Goal: Task Accomplishment & Management: Manage account settings

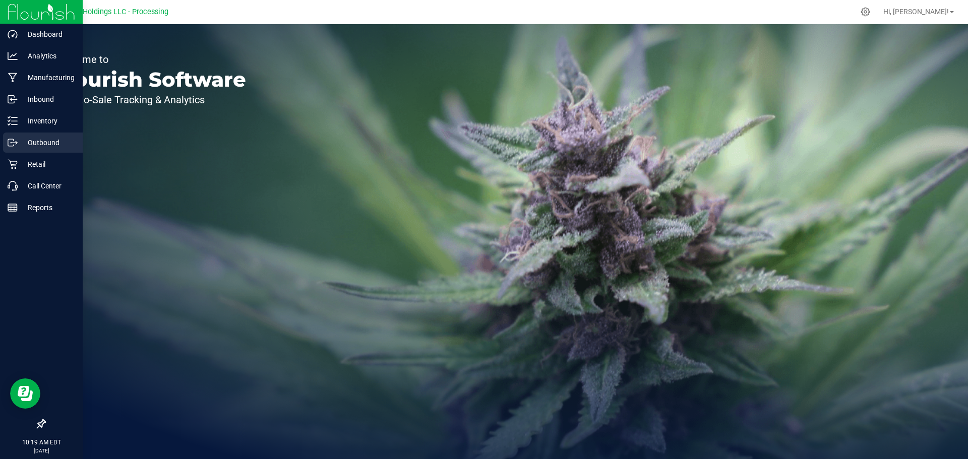
click at [53, 143] on p "Outbound" at bounding box center [48, 143] width 60 height 12
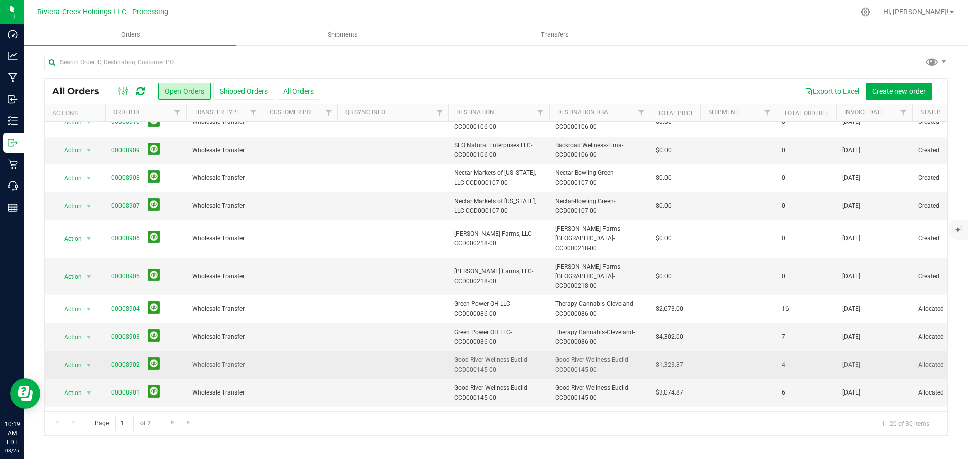
scroll to position [175, 0]
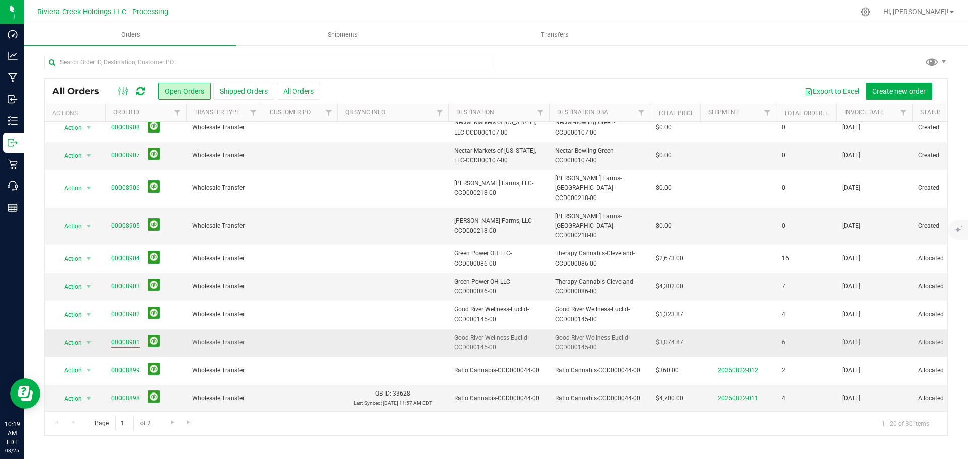
click at [128, 338] on link "00008901" at bounding box center [125, 343] width 28 height 10
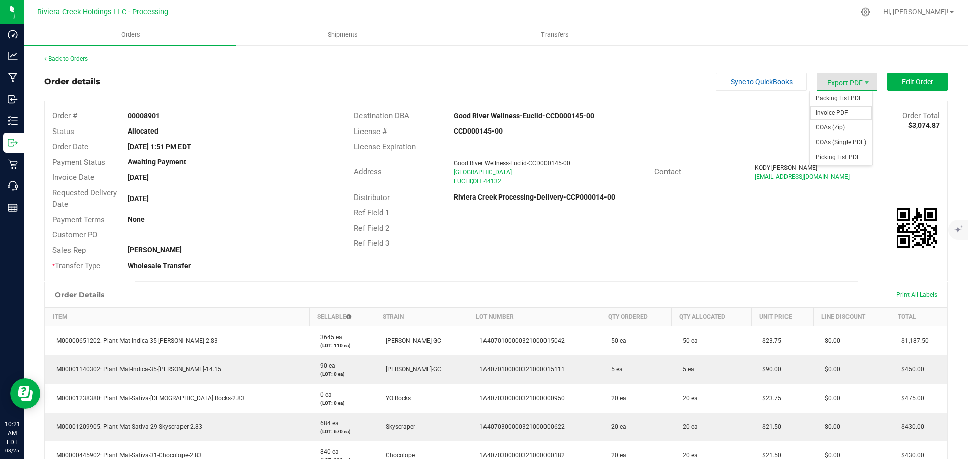
click at [839, 112] on span "Invoice PDF" at bounding box center [840, 113] width 62 height 15
click at [79, 61] on link "Back to Orders" at bounding box center [65, 58] width 43 height 7
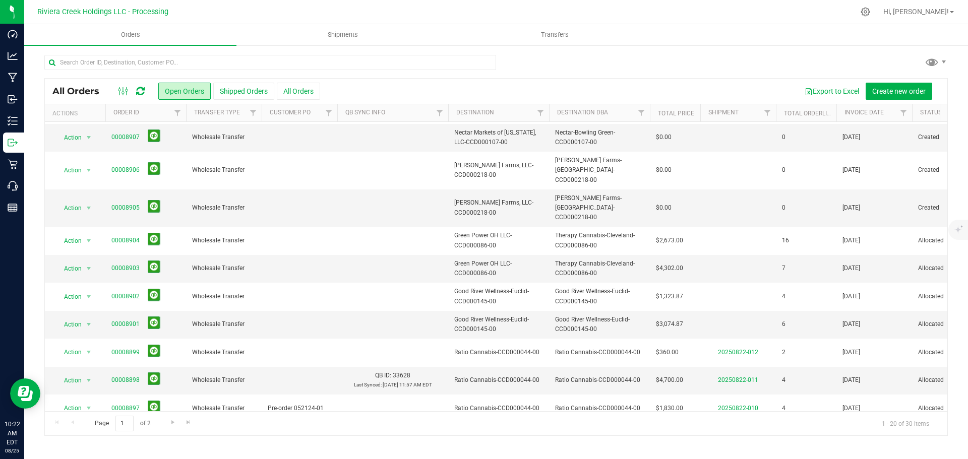
scroll to position [252, 0]
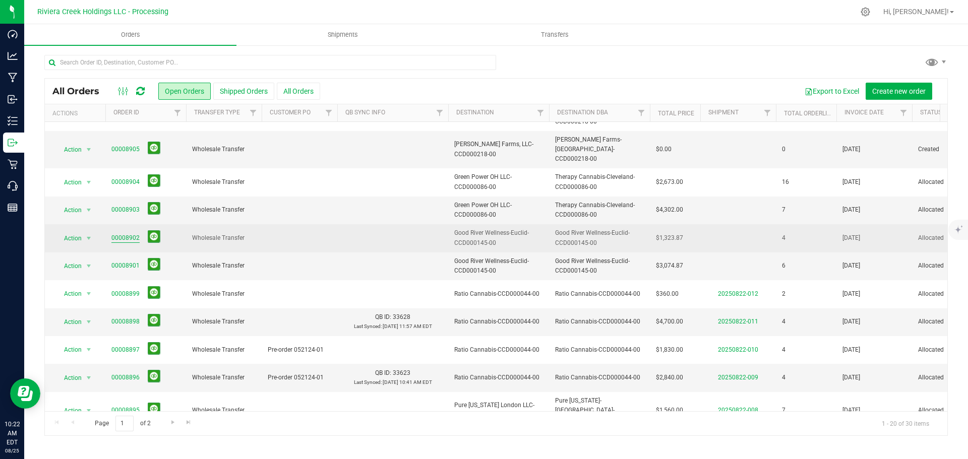
click at [127, 233] on link "00008902" at bounding box center [125, 238] width 28 height 10
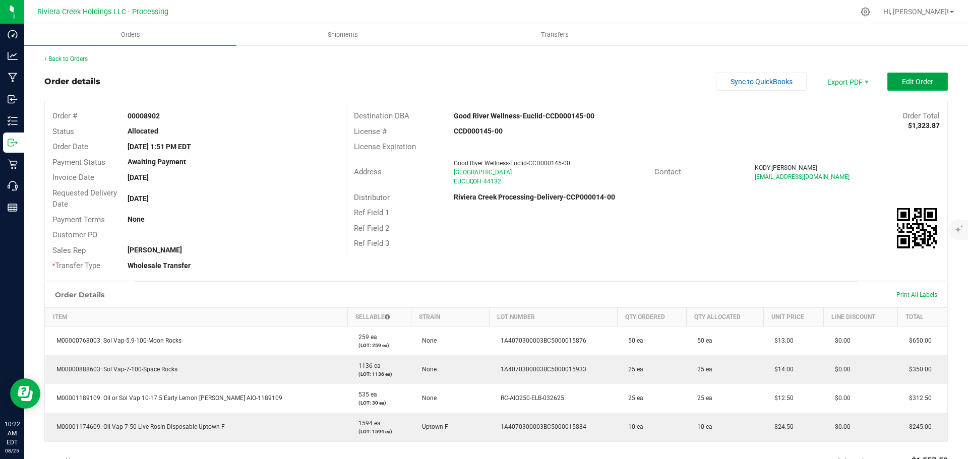
click at [902, 86] on span "Edit Order" at bounding box center [917, 82] width 31 height 8
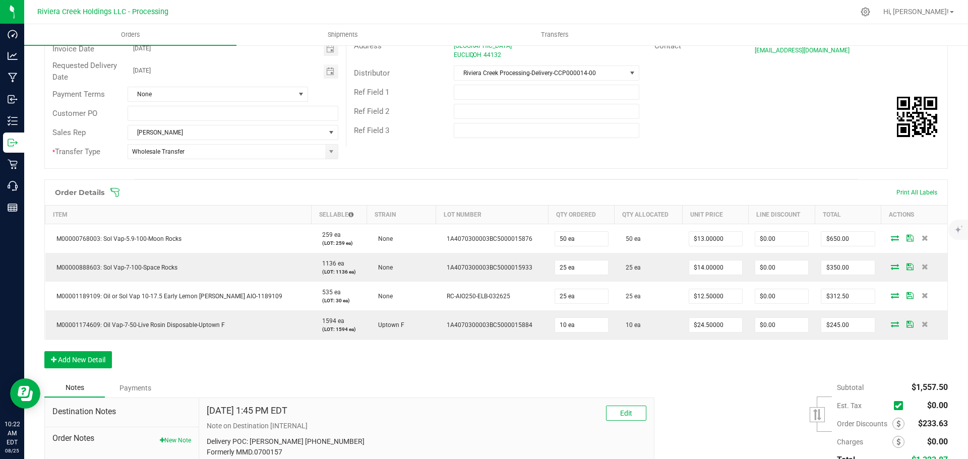
scroll to position [202, 0]
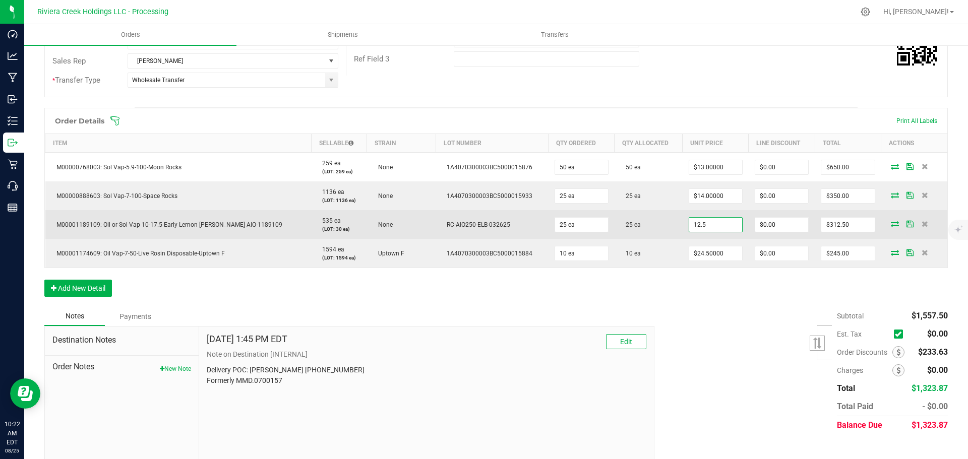
click at [689, 226] on input "12.5" at bounding box center [715, 225] width 53 height 14
type input "$9.50000"
type input "0"
type input "$237.50"
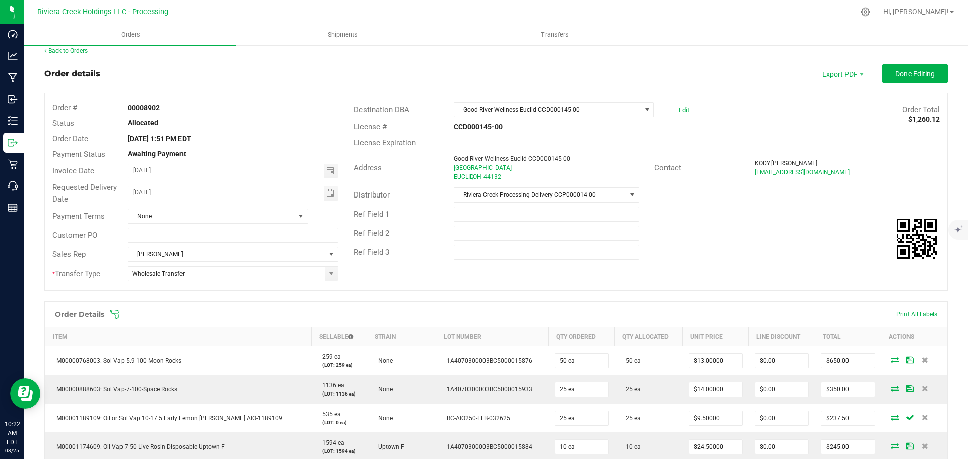
scroll to position [0, 0]
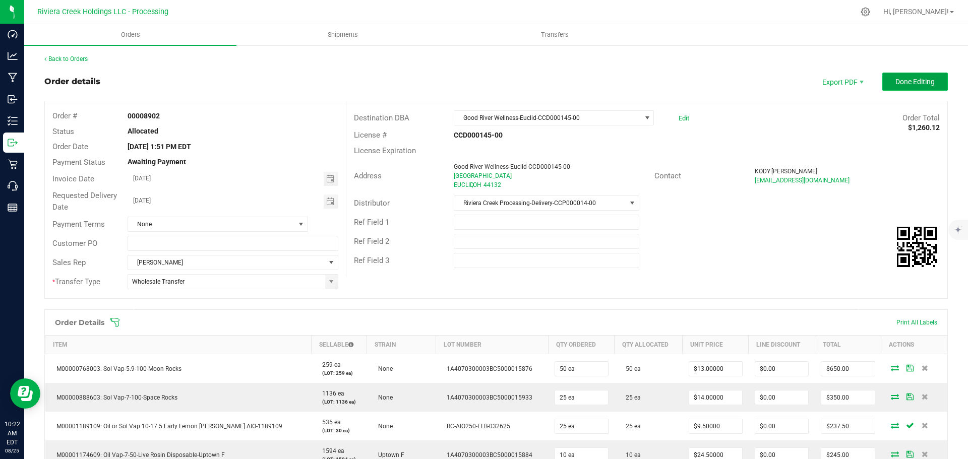
click at [895, 84] on span "Done Editing" at bounding box center [914, 82] width 39 height 8
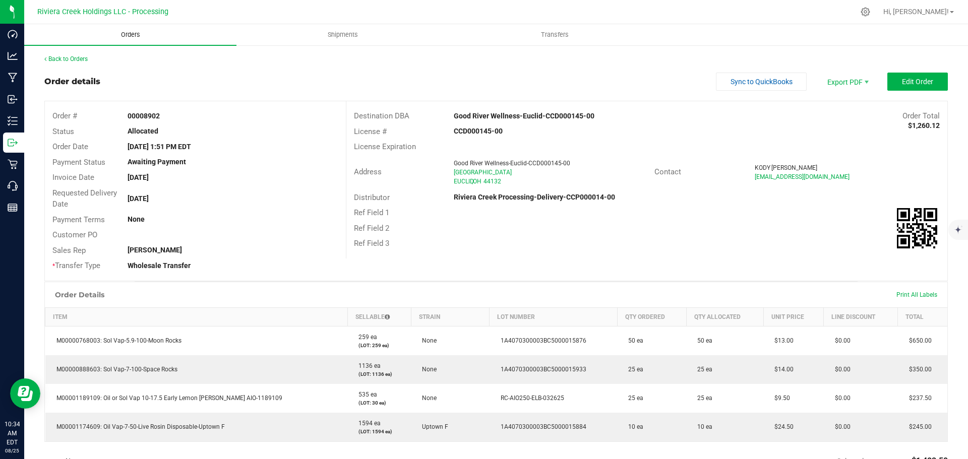
click at [127, 30] on span "Orders" at bounding box center [130, 34] width 46 height 9
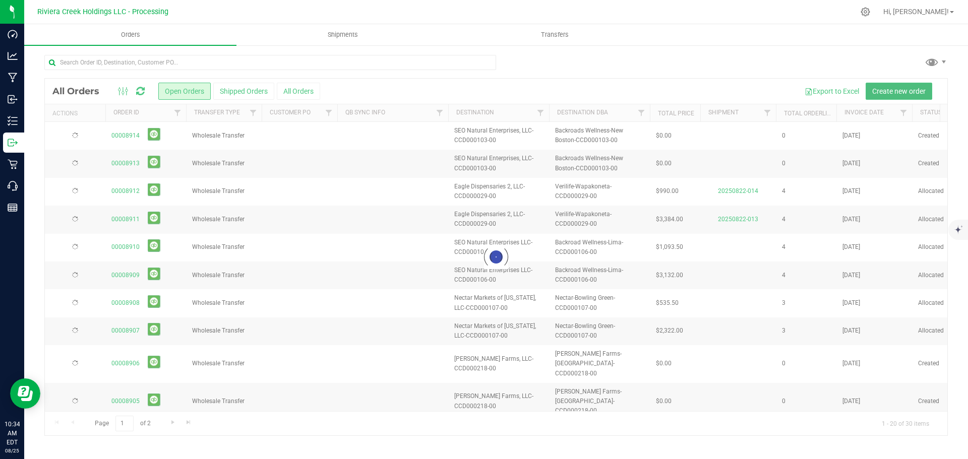
click at [895, 90] on span "Create new order" at bounding box center [898, 91] width 53 height 8
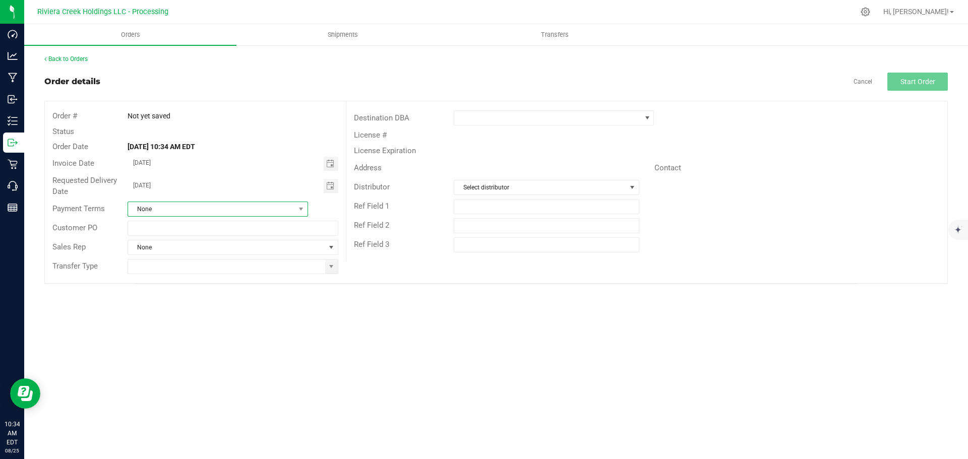
click at [294, 210] on span "None" at bounding box center [211, 209] width 167 height 14
click at [231, 182] on input "[DATE]" at bounding box center [226, 185] width 196 height 13
click at [334, 163] on span "Toggle calendar" at bounding box center [330, 164] width 8 height 8
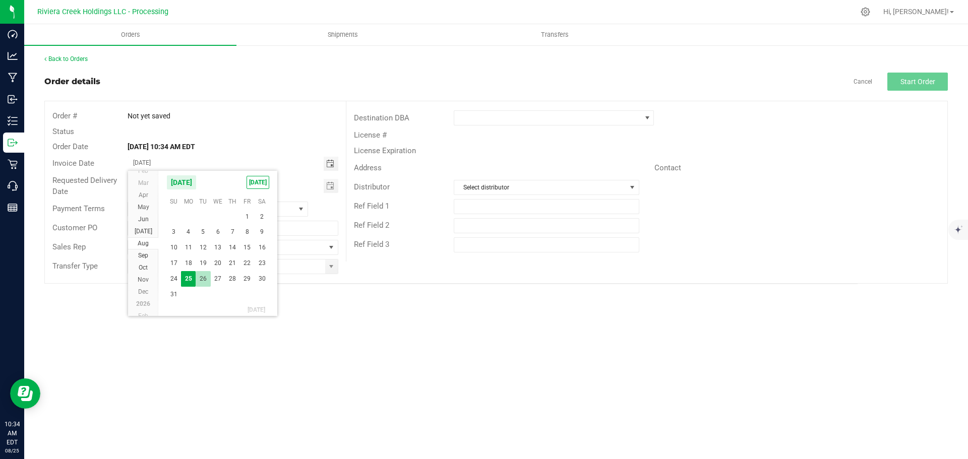
click at [206, 280] on span "26" at bounding box center [203, 279] width 15 height 16
type input "[DATE]"
click at [332, 270] on span at bounding box center [331, 267] width 8 height 8
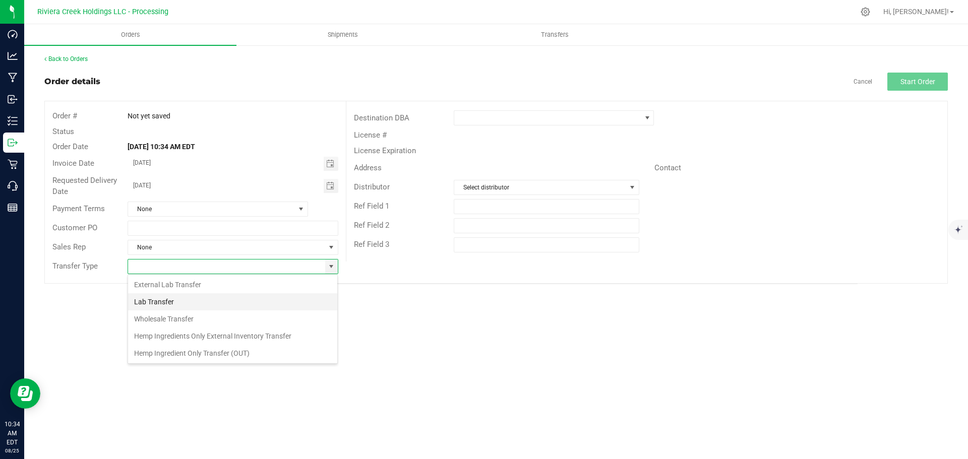
scroll to position [15, 211]
click at [162, 320] on li "Wholesale Transfer" at bounding box center [232, 318] width 209 height 17
type input "Wholesale Transfer"
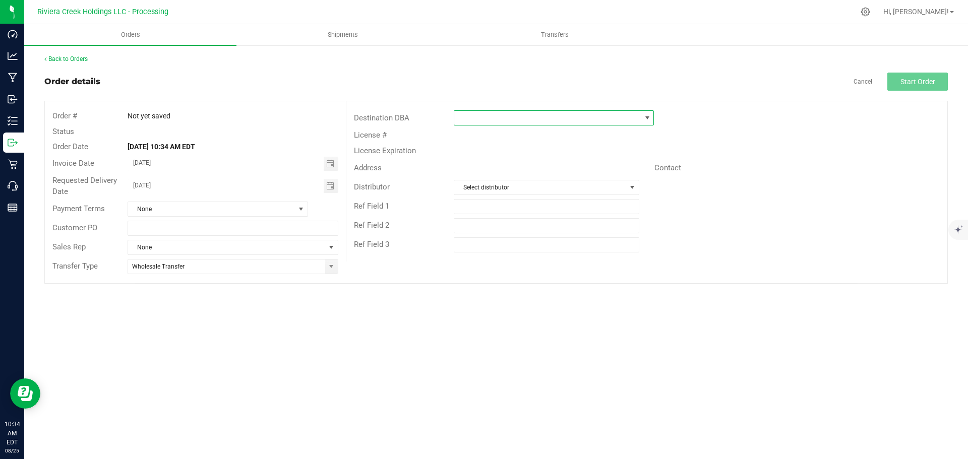
click at [465, 120] on span at bounding box center [547, 118] width 186 height 14
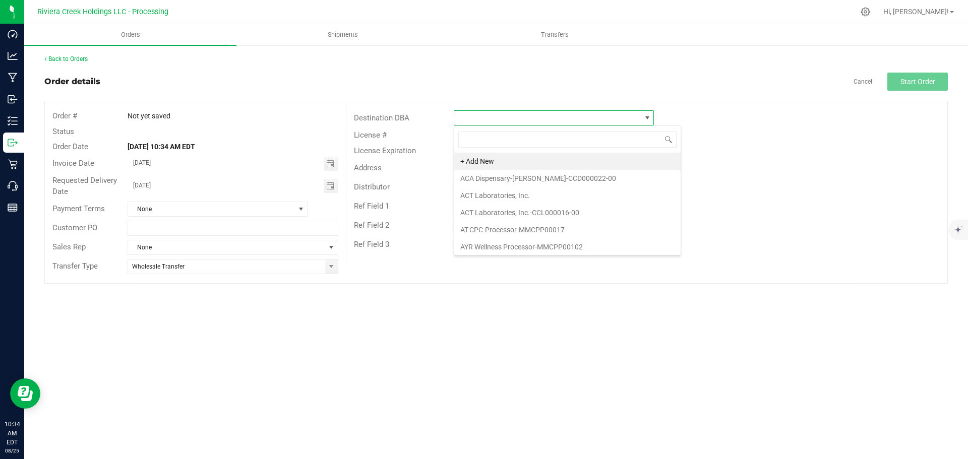
scroll to position [15, 200]
type input "rise"
click at [513, 195] on li "Rise-Lorain-CCD000065-00" at bounding box center [553, 195] width 199 height 17
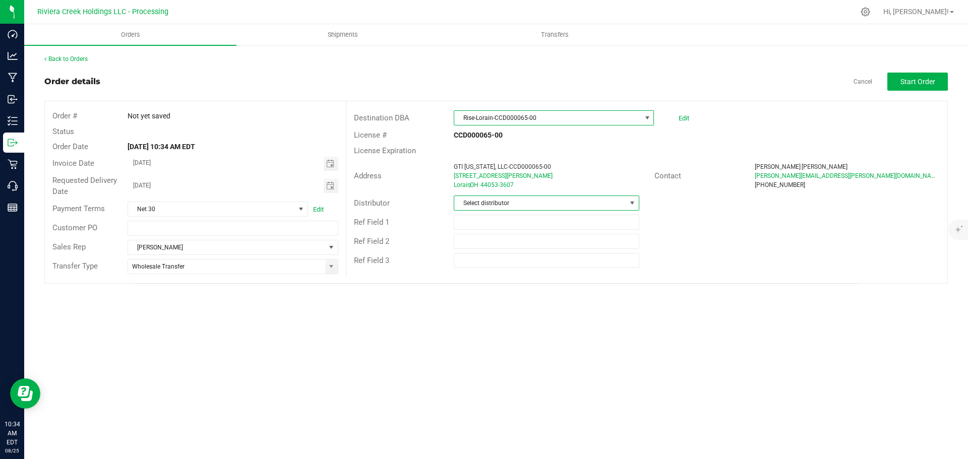
click at [512, 205] on span "Select distributor" at bounding box center [539, 203] width 171 height 14
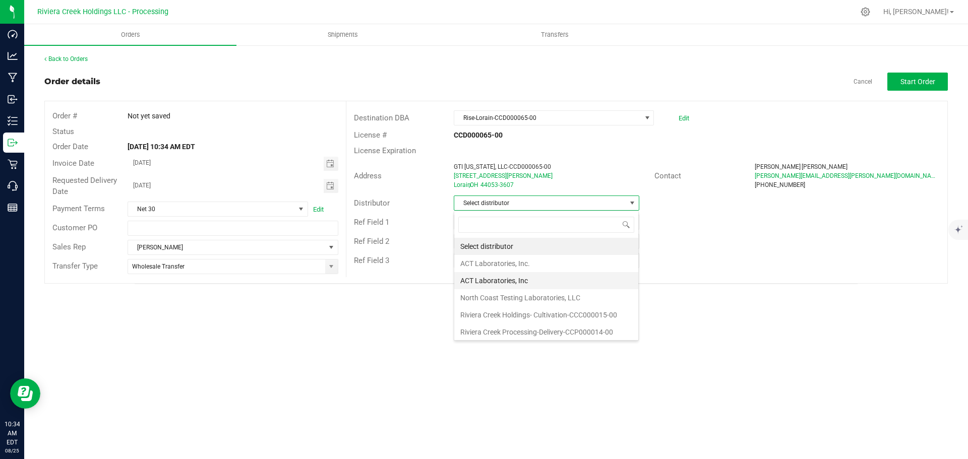
scroll to position [2, 0]
click at [514, 329] on li "Riviera Creek Processing-Delivery-CCP000014-00" at bounding box center [546, 330] width 184 height 17
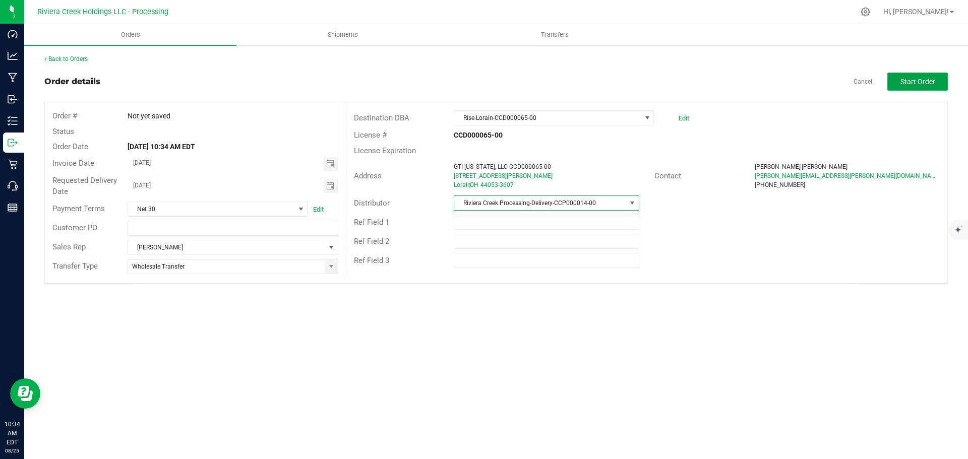
click at [895, 80] on button "Start Order" at bounding box center [917, 82] width 60 height 18
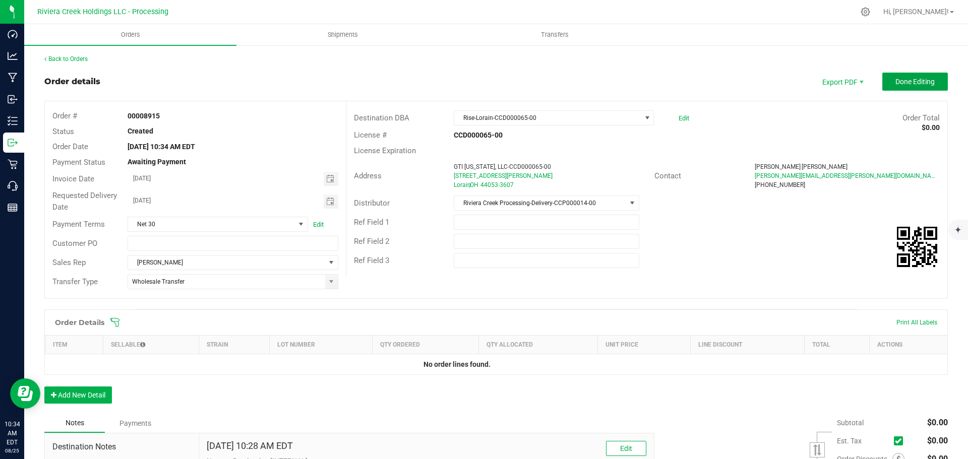
click at [895, 80] on span "Done Editing" at bounding box center [914, 82] width 39 height 8
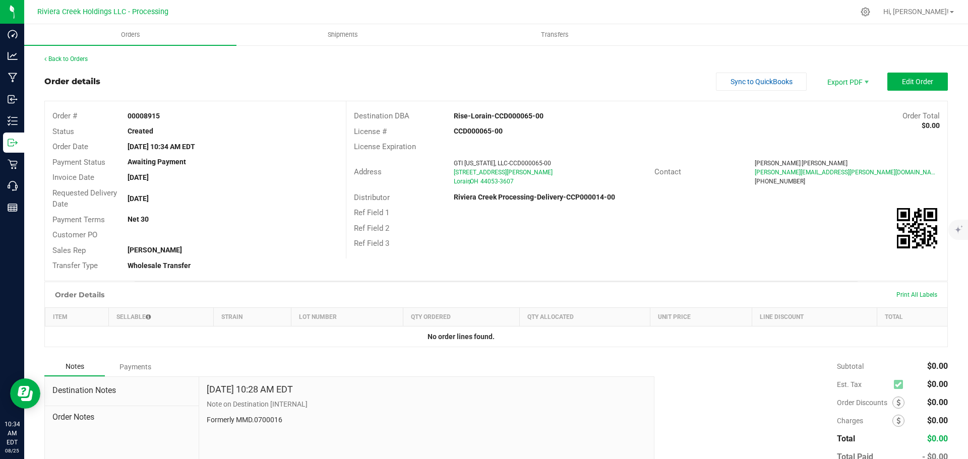
drag, startPoint x: 123, startPoint y: 118, endPoint x: 165, endPoint y: 117, distance: 42.4
click at [165, 117] on div "00008915" at bounding box center [232, 116] width 225 height 11
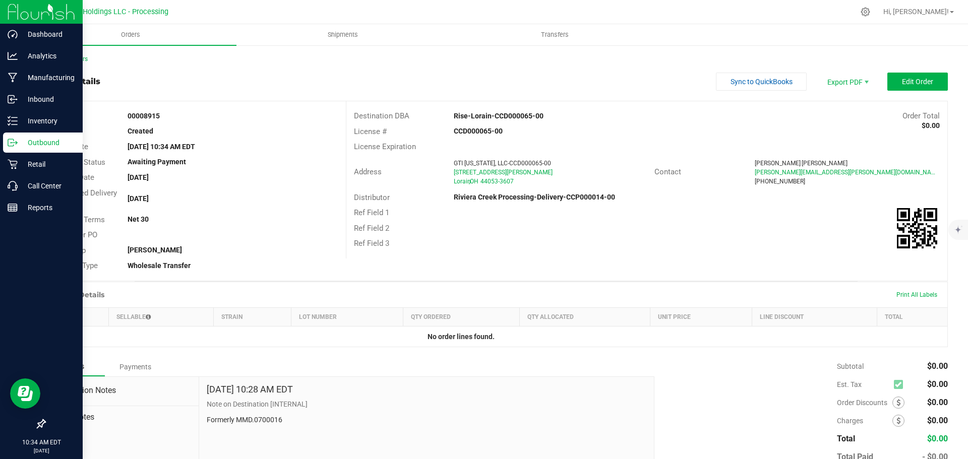
copy strong "00008915"
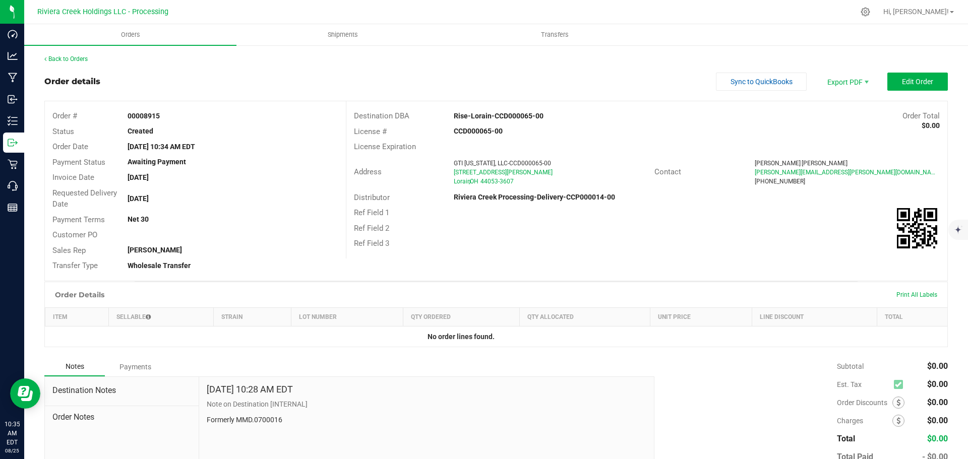
click at [85, 64] on div "Back to Orders Order details Sync to QuickBooks Export PDF Edit Order Order # 0…" at bounding box center [495, 283] width 903 height 458
click at [66, 59] on link "Back to Orders" at bounding box center [65, 58] width 43 height 7
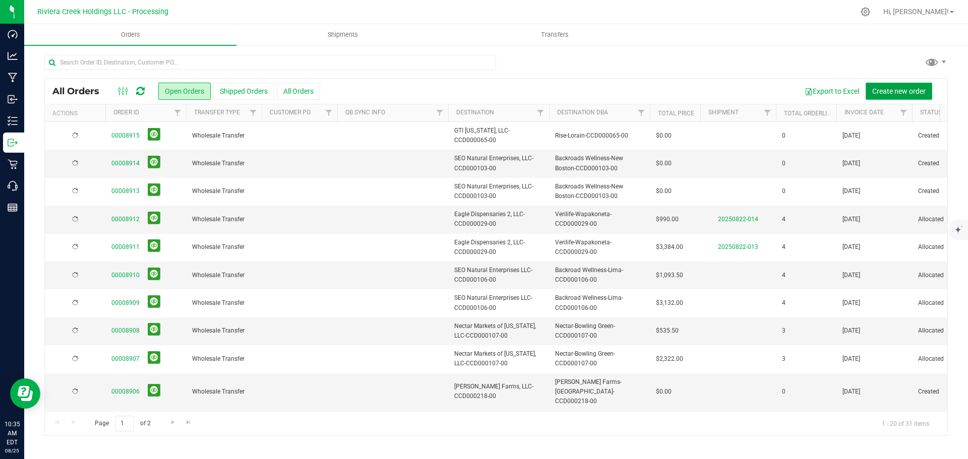
click at [881, 89] on span "Create new order" at bounding box center [898, 91] width 53 height 8
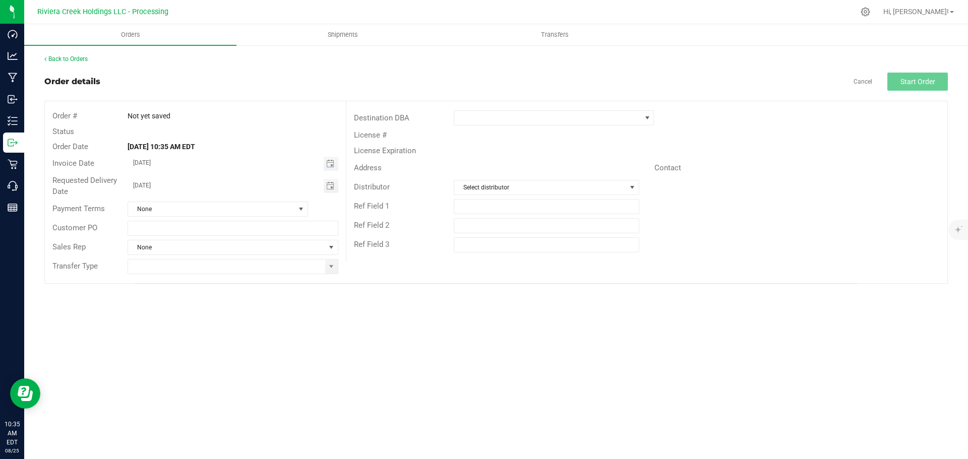
click at [335, 166] on span "Toggle calendar" at bounding box center [331, 164] width 15 height 14
click at [203, 284] on span "26" at bounding box center [203, 279] width 15 height 16
type input "[DATE]"
click at [332, 268] on span at bounding box center [331, 267] width 8 height 8
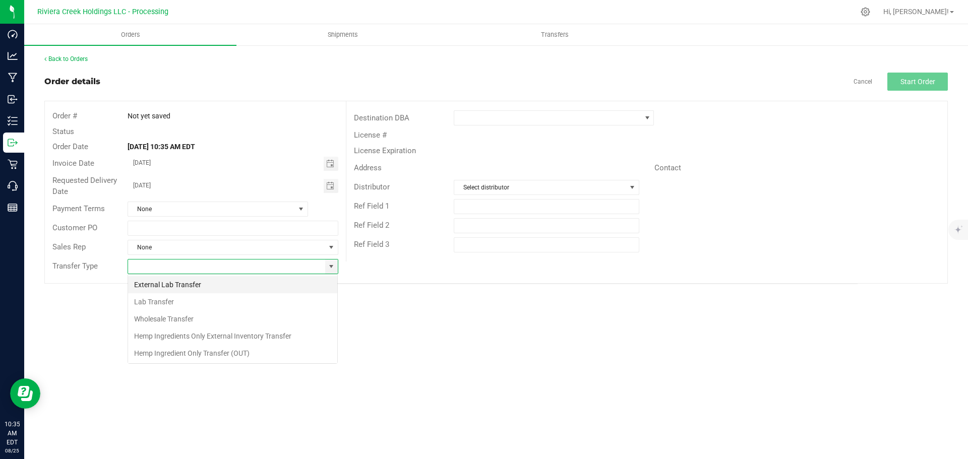
scroll to position [15, 211]
click at [162, 316] on li "Wholesale Transfer" at bounding box center [232, 318] width 209 height 17
type input "Wholesale Transfer"
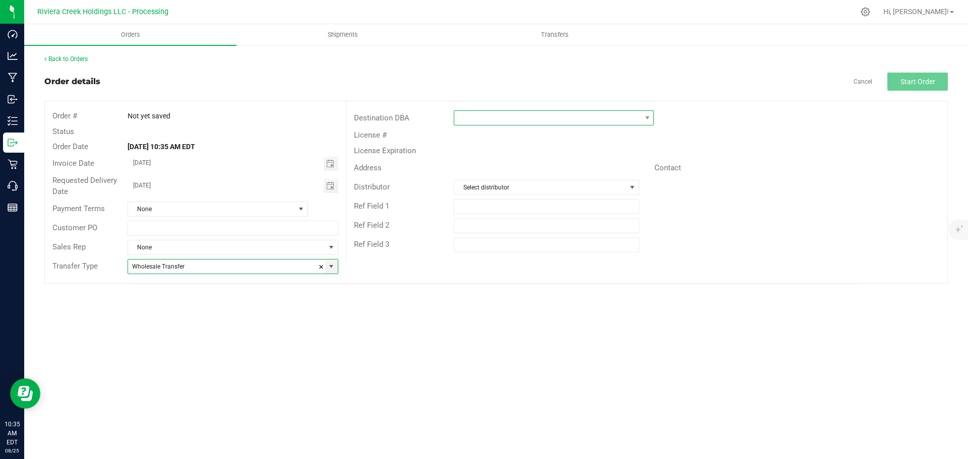
click at [474, 118] on span at bounding box center [547, 118] width 186 height 14
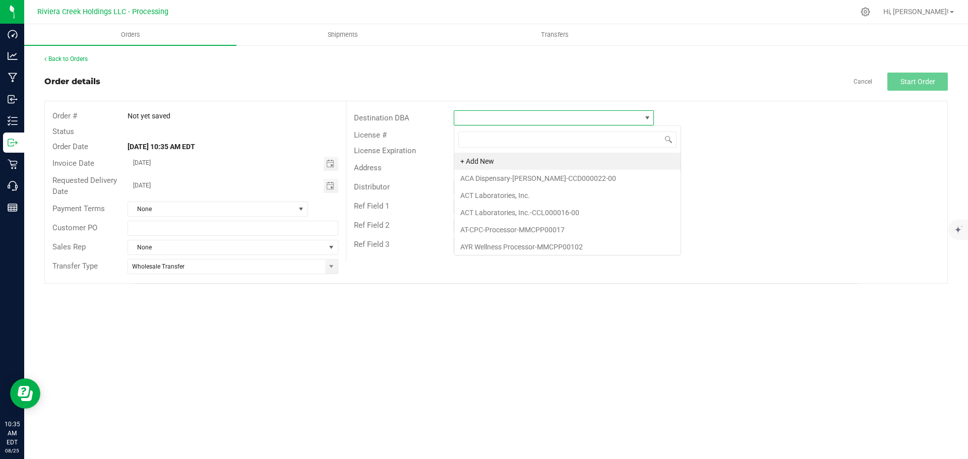
scroll to position [15, 200]
type input "rise"
click at [487, 196] on li "Rise-Lorain-CCD000065-00" at bounding box center [553, 195] width 199 height 17
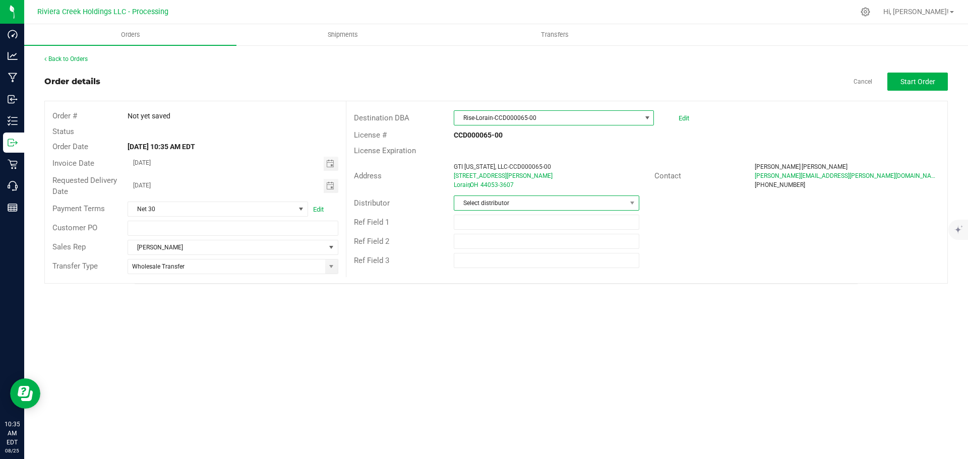
click at [483, 204] on span "Select distributor" at bounding box center [539, 203] width 171 height 14
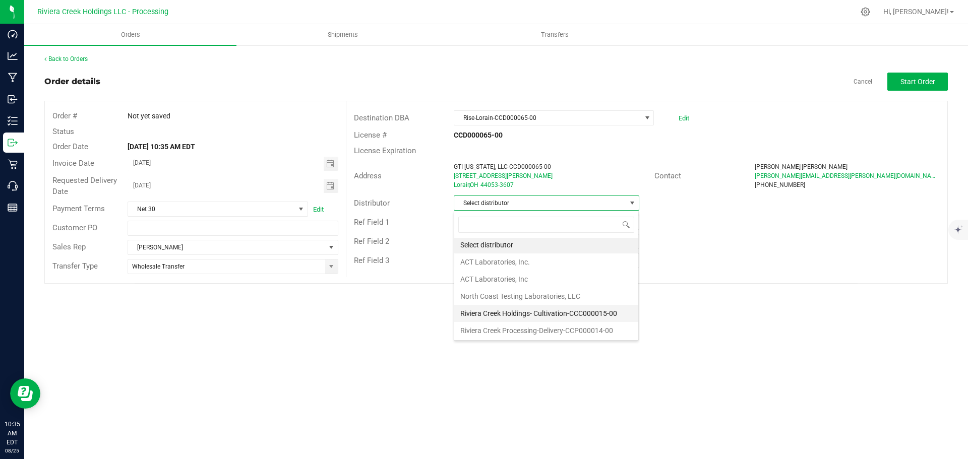
scroll to position [2, 0]
drag, startPoint x: 518, startPoint y: 329, endPoint x: 812, endPoint y: 193, distance: 323.8
click at [519, 329] on li "Riviera Creek Processing-Delivery-CCP000014-00" at bounding box center [546, 330] width 184 height 17
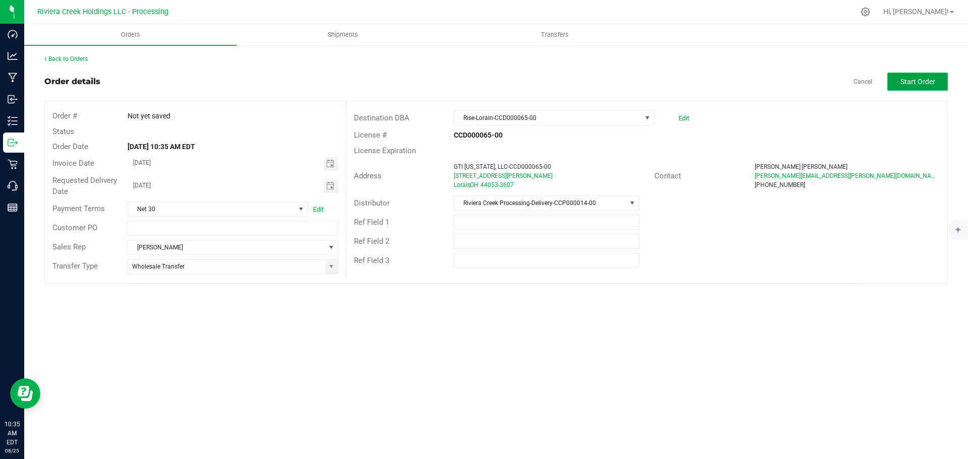
click at [922, 86] on span "Start Order" at bounding box center [917, 82] width 35 height 8
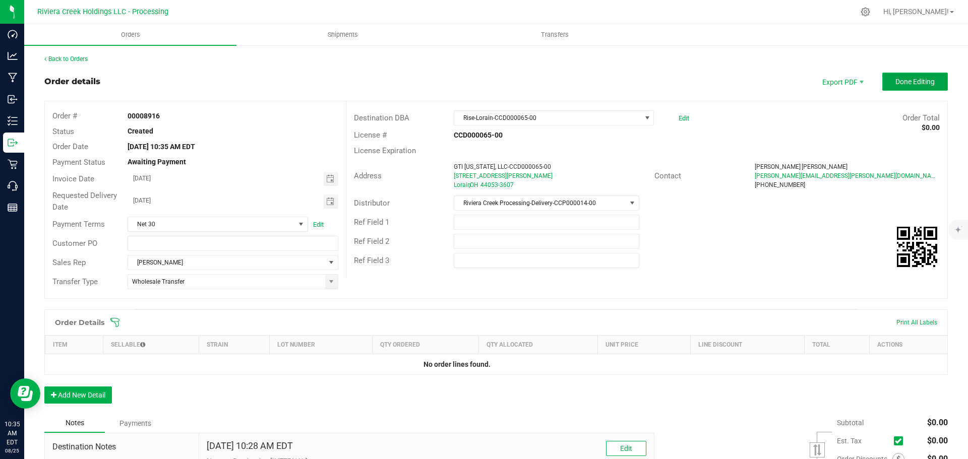
click at [909, 81] on span "Done Editing" at bounding box center [914, 82] width 39 height 8
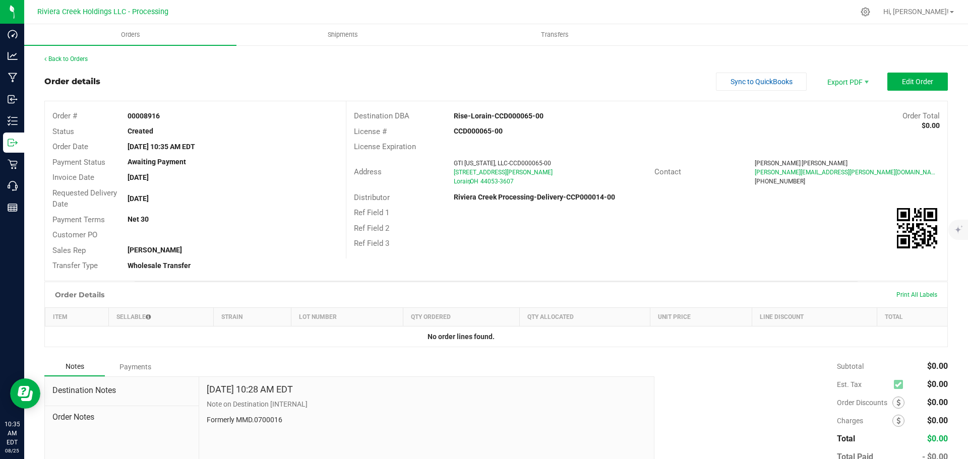
drag, startPoint x: 126, startPoint y: 115, endPoint x: 166, endPoint y: 114, distance: 40.3
click at [166, 114] on div "00008916" at bounding box center [232, 116] width 225 height 11
copy strong "00008916"
click at [79, 58] on link "Back to Orders" at bounding box center [65, 58] width 43 height 7
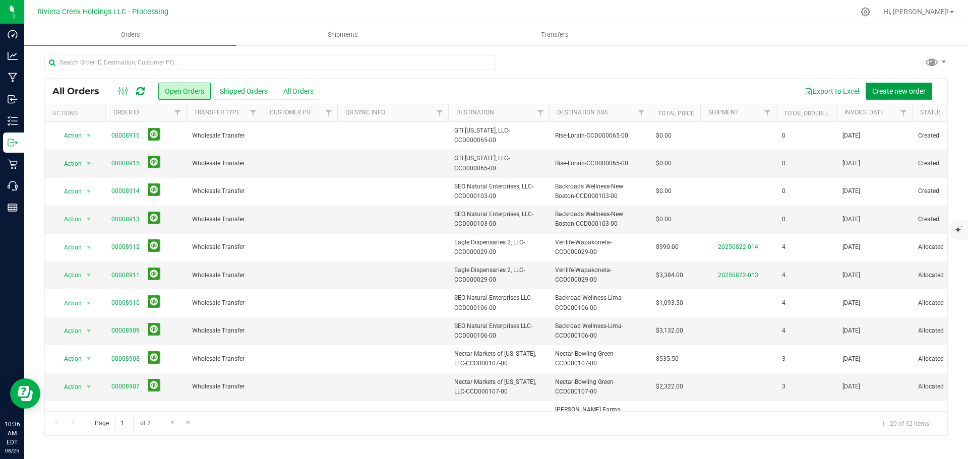
click at [892, 92] on span "Create new order" at bounding box center [898, 91] width 53 height 8
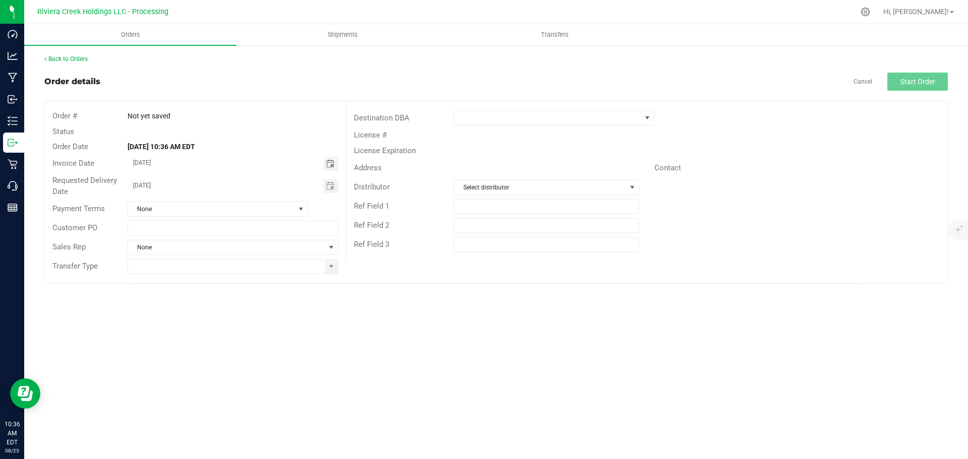
click at [330, 164] on span "Toggle calendar" at bounding box center [330, 164] width 8 height 8
click at [203, 278] on span "26" at bounding box center [203, 279] width 15 height 16
type input "[DATE]"
click at [333, 271] on span at bounding box center [331, 267] width 13 height 14
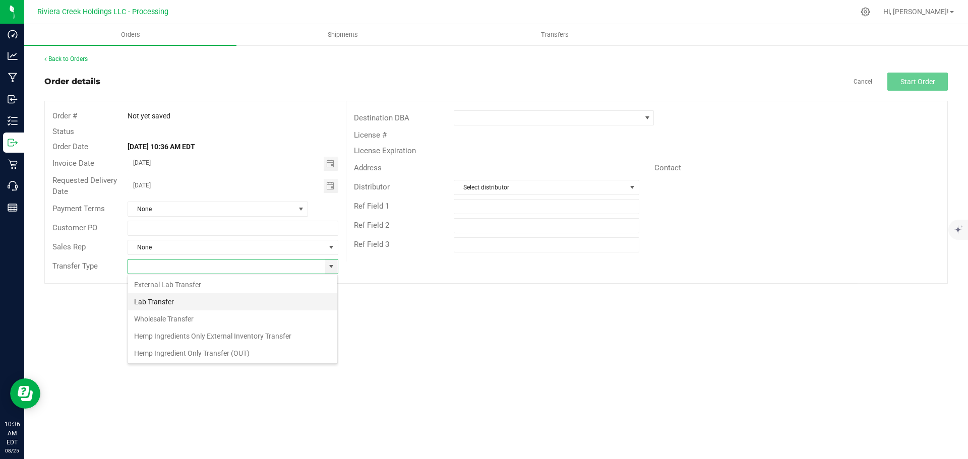
scroll to position [15, 211]
click at [158, 315] on li "Wholesale Transfer" at bounding box center [232, 318] width 209 height 17
type input "Wholesale Transfer"
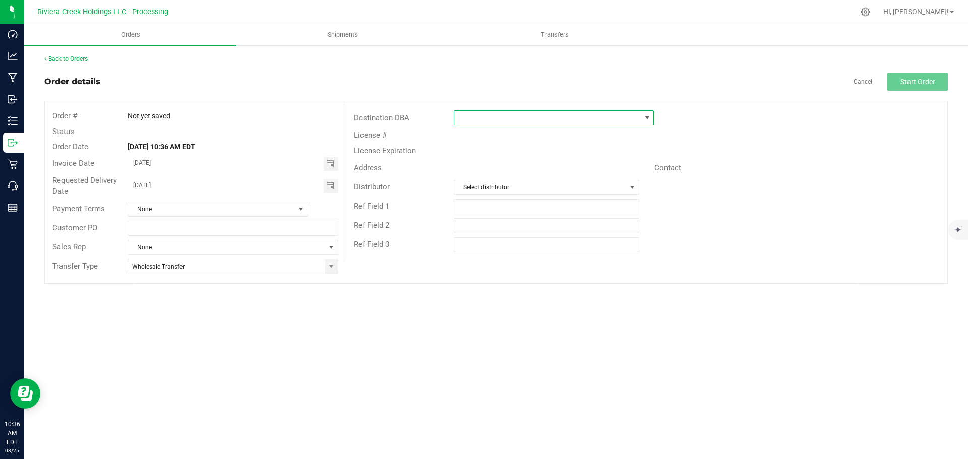
click at [471, 119] on span at bounding box center [547, 118] width 186 height 14
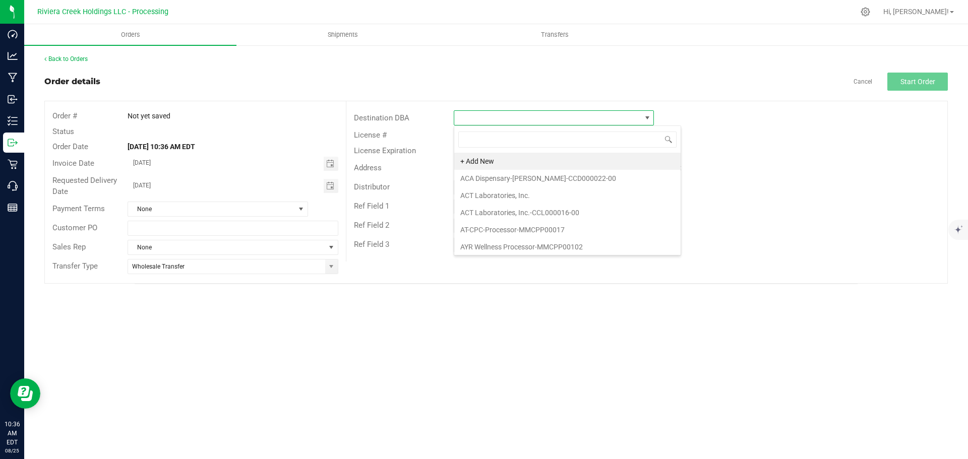
scroll to position [15, 200]
type input "rise"
click at [502, 175] on li "Rise-Detroit-CCD000095-00" at bounding box center [553, 178] width 199 height 17
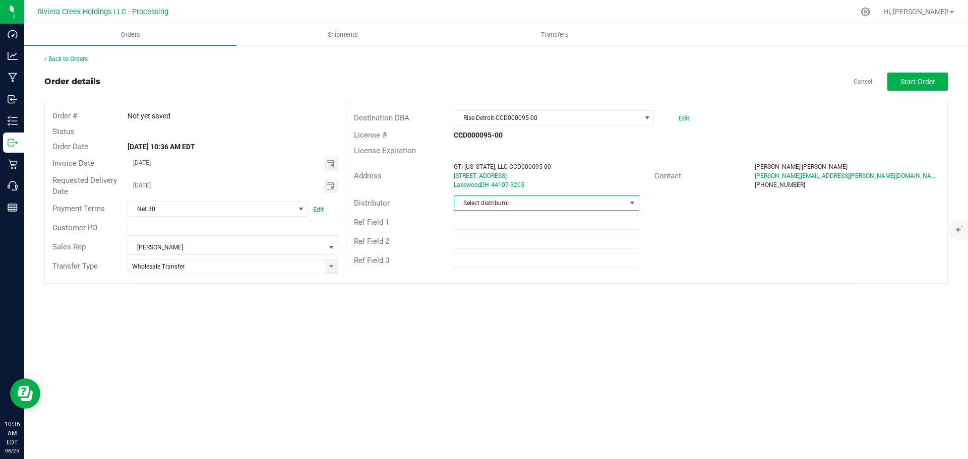
click at [498, 207] on span "Select distributor" at bounding box center [539, 203] width 171 height 14
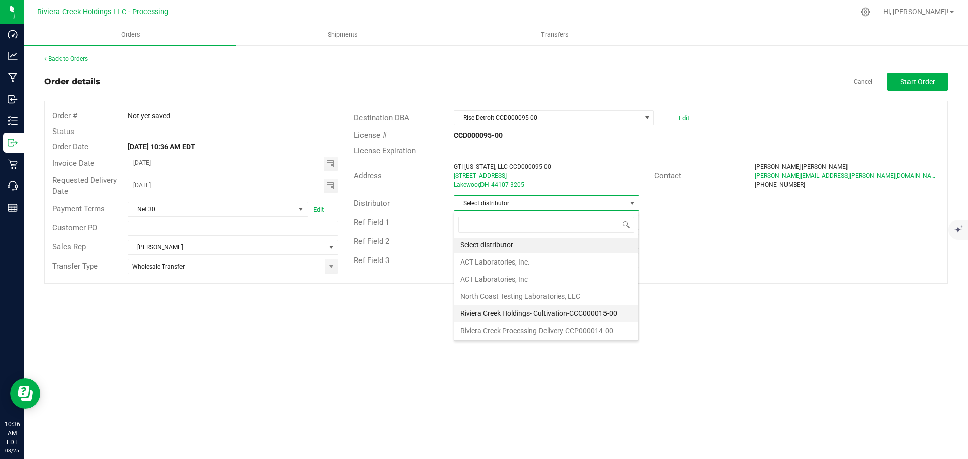
scroll to position [2, 0]
click at [536, 335] on li "Riviera Creek Processing-Delivery-CCP000014-00" at bounding box center [546, 330] width 184 height 17
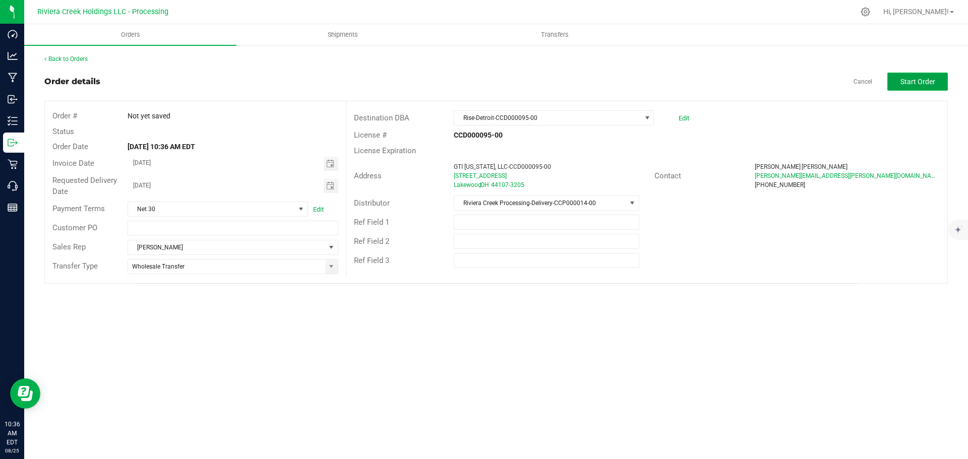
click at [913, 82] on span "Start Order" at bounding box center [917, 82] width 35 height 8
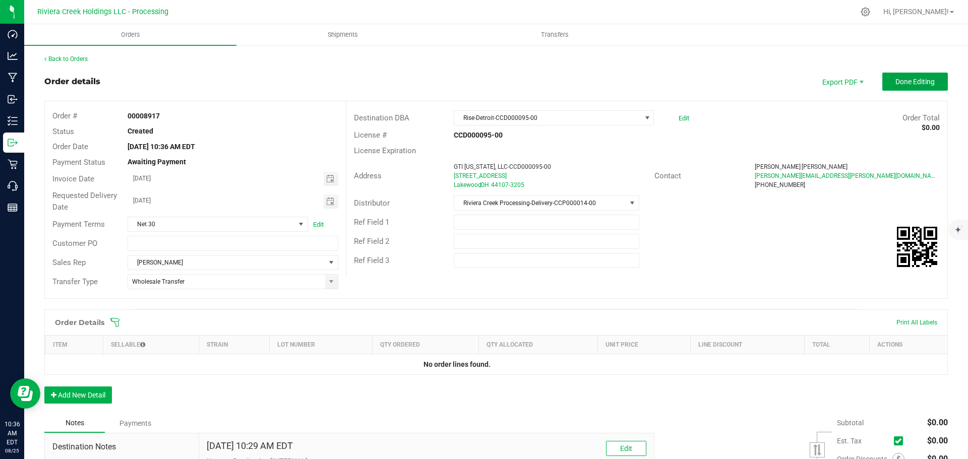
click at [913, 82] on span "Done Editing" at bounding box center [914, 82] width 39 height 8
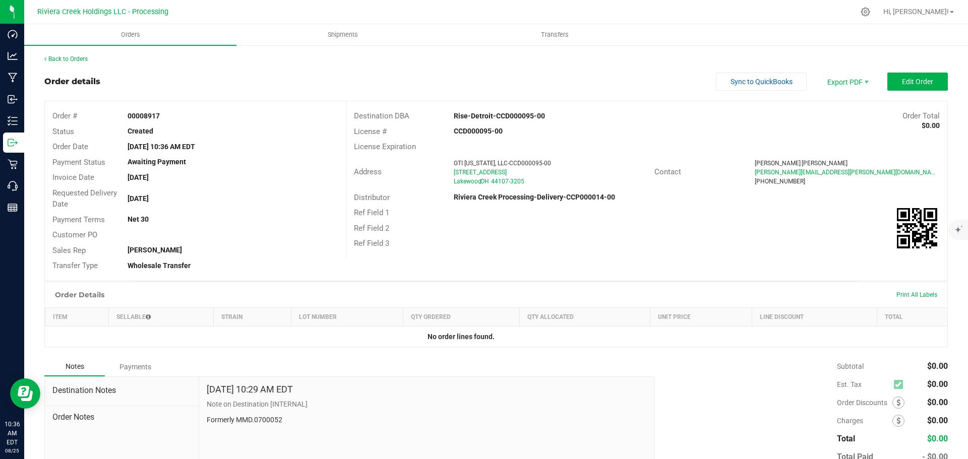
drag, startPoint x: 127, startPoint y: 116, endPoint x: 168, endPoint y: 117, distance: 41.8
click at [168, 117] on div "00008917" at bounding box center [232, 116] width 225 height 11
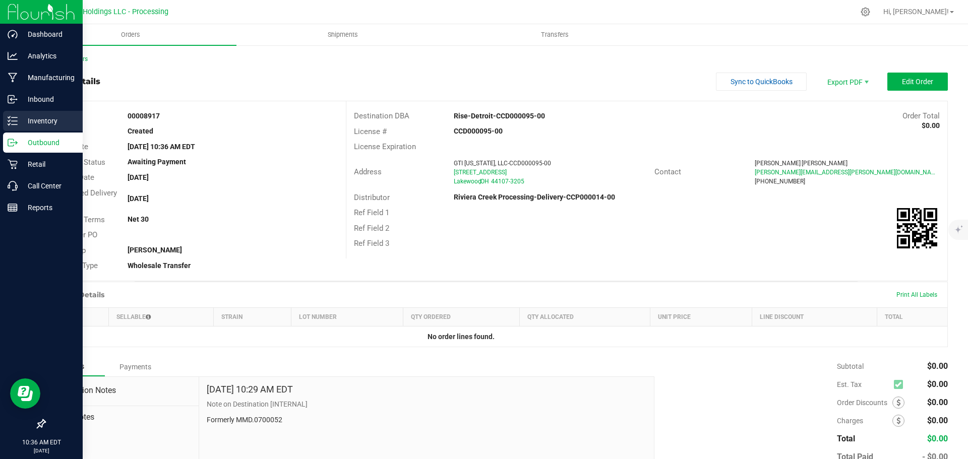
copy strong "00008917"
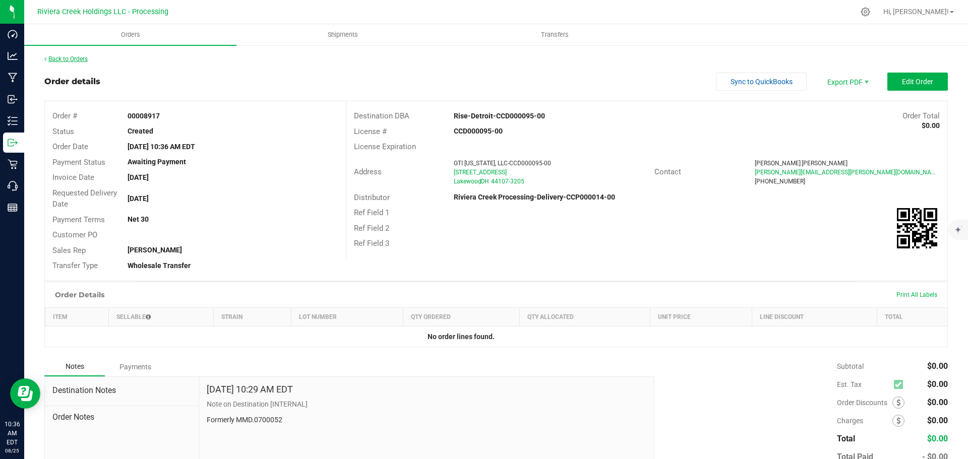
click at [65, 59] on link "Back to Orders" at bounding box center [65, 58] width 43 height 7
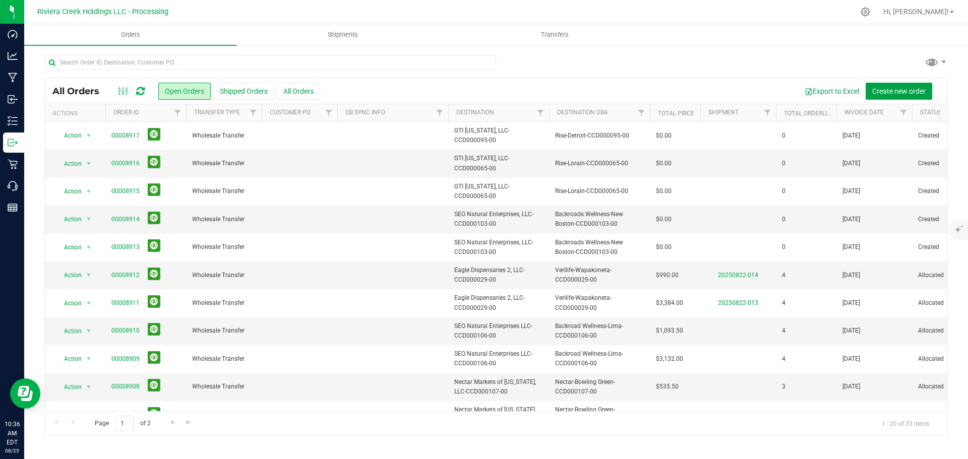
click at [903, 96] on button "Create new order" at bounding box center [898, 91] width 67 height 17
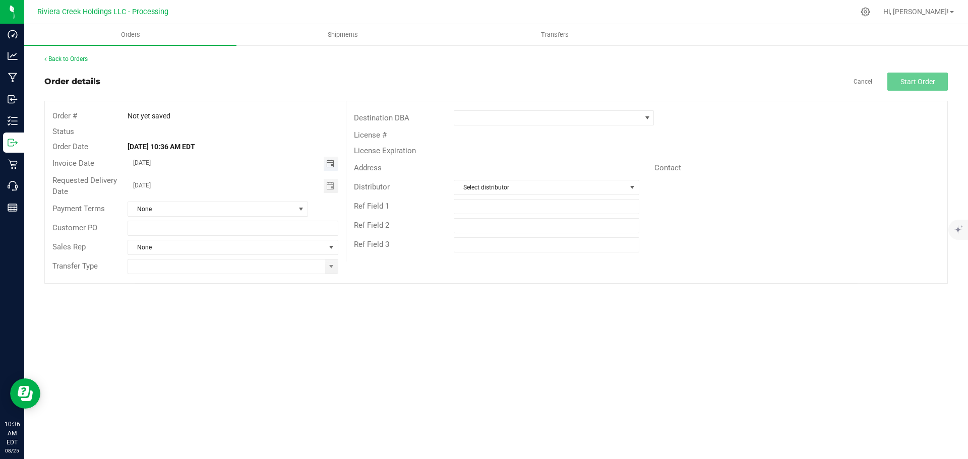
click at [331, 165] on span "Toggle calendar" at bounding box center [330, 164] width 8 height 8
click at [207, 280] on span "26" at bounding box center [203, 279] width 15 height 16
type input "[DATE]"
click at [330, 272] on span at bounding box center [331, 267] width 13 height 14
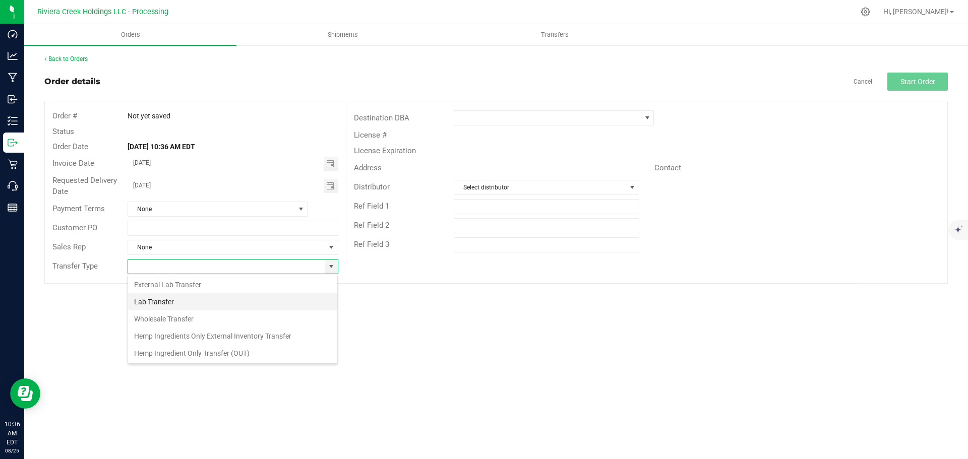
scroll to position [15, 211]
click at [164, 320] on li "Wholesale Transfer" at bounding box center [232, 318] width 209 height 17
type input "Wholesale Transfer"
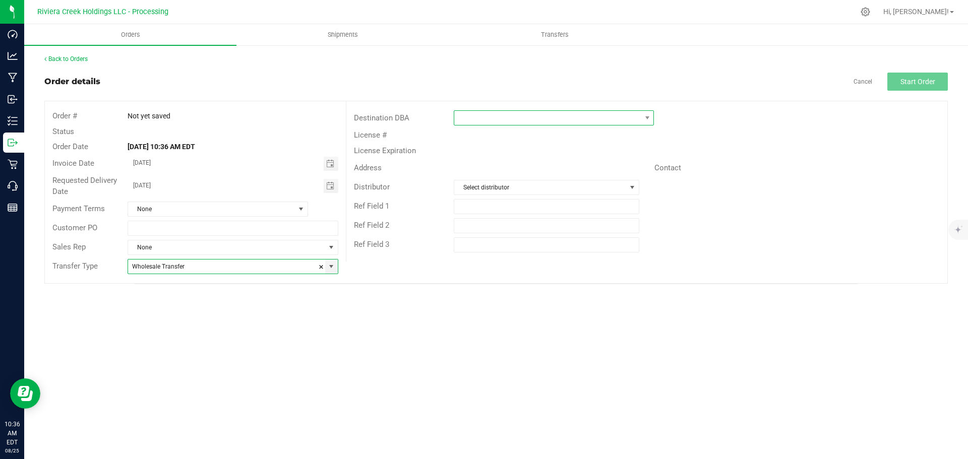
click at [466, 118] on span at bounding box center [547, 118] width 186 height 14
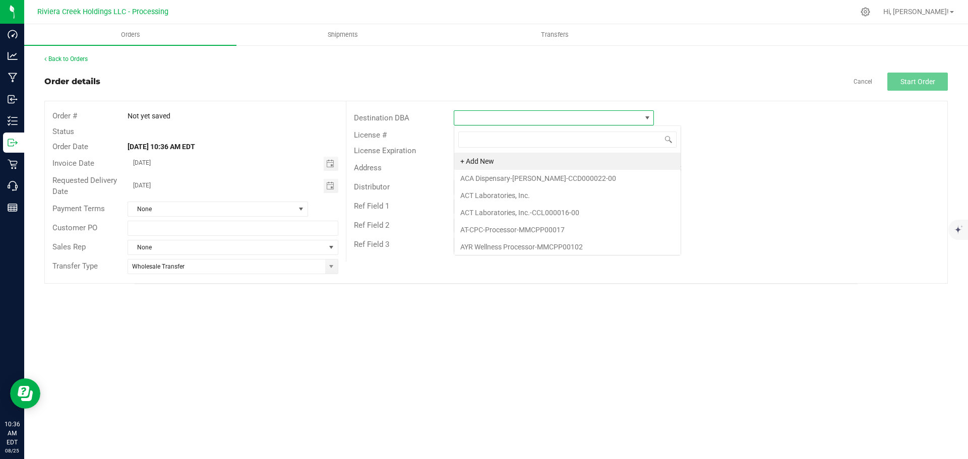
scroll to position [15, 200]
type input "rise"
click at [470, 181] on li "Rise-Detroit-CCD000095-00" at bounding box center [553, 178] width 199 height 17
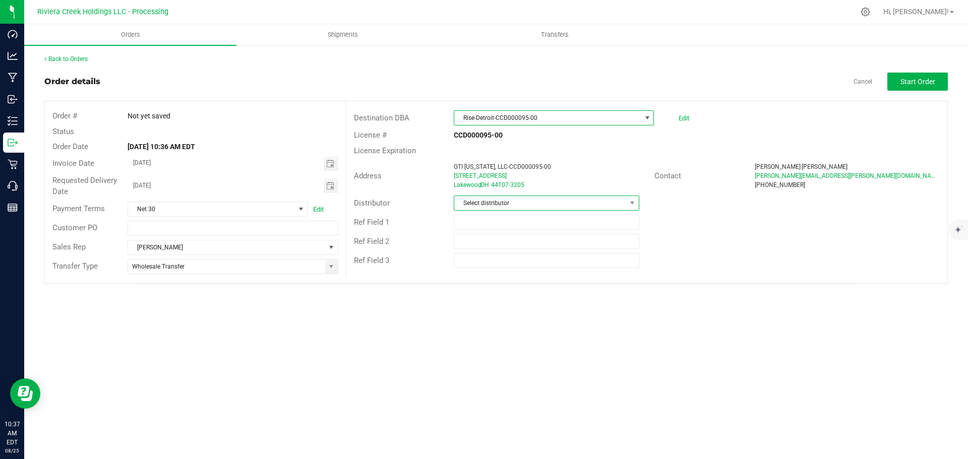
click at [516, 204] on span "Select distributor" at bounding box center [539, 203] width 171 height 14
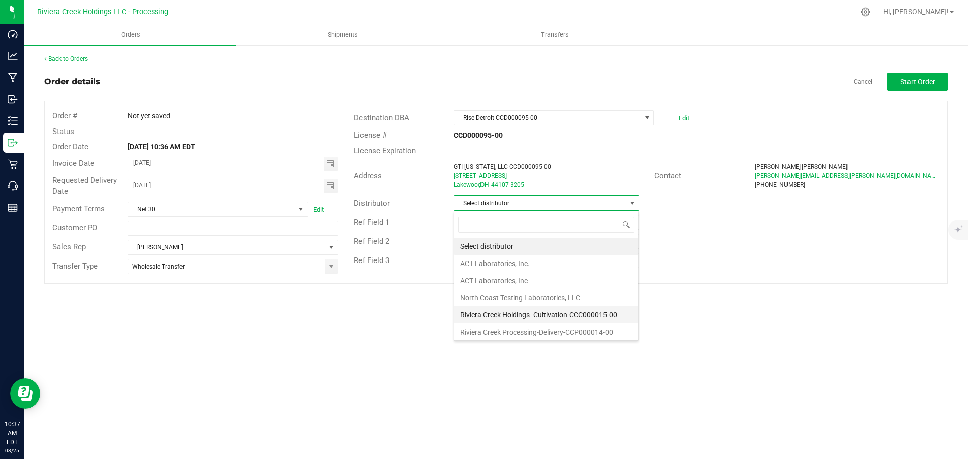
scroll to position [2, 0]
click at [529, 332] on li "Riviera Creek Processing-Delivery-CCP000014-00" at bounding box center [546, 330] width 184 height 17
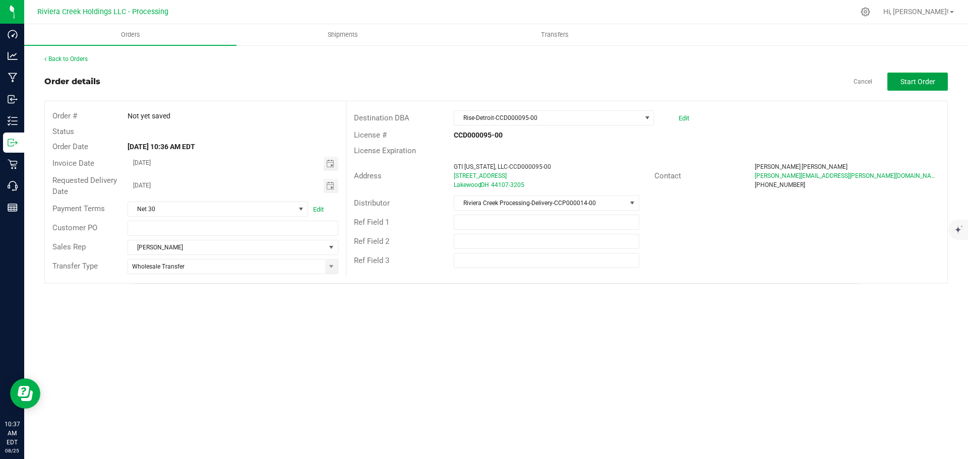
click at [900, 84] on span "Start Order" at bounding box center [917, 82] width 35 height 8
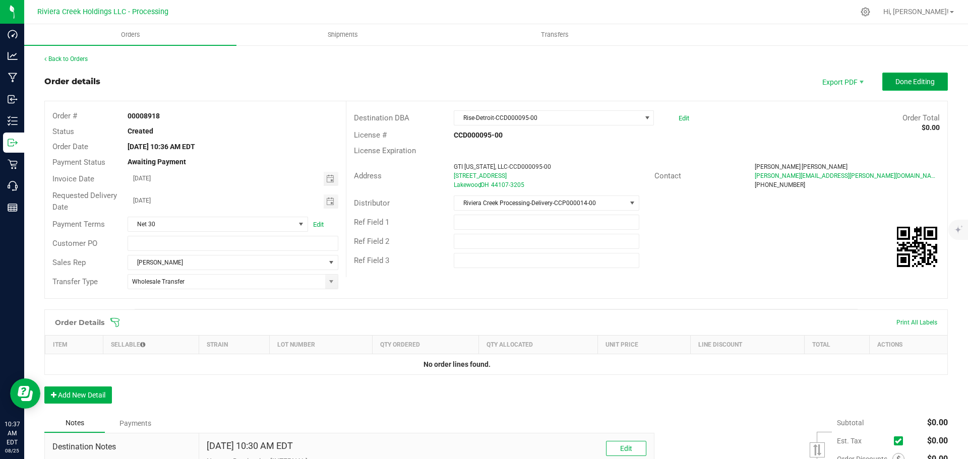
click at [886, 79] on button "Done Editing" at bounding box center [915, 82] width 66 height 18
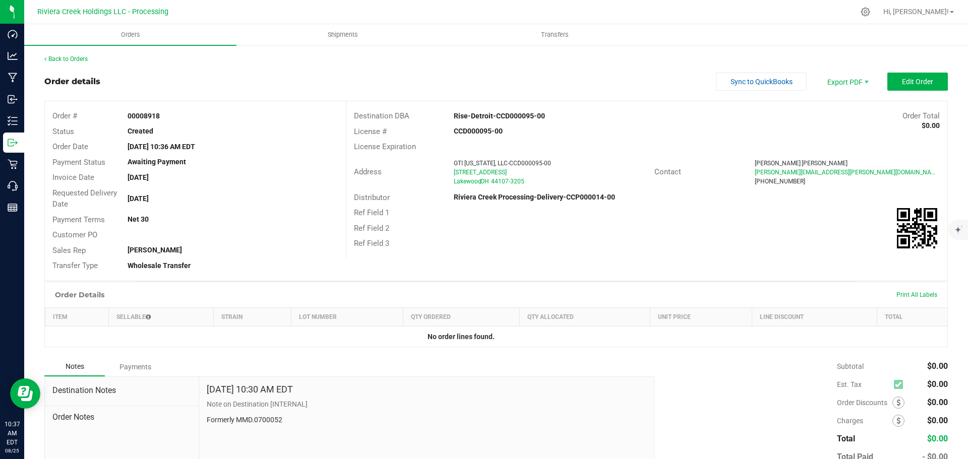
drag, startPoint x: 129, startPoint y: 117, endPoint x: 165, endPoint y: 118, distance: 36.3
click at [165, 118] on div "00008918" at bounding box center [232, 116] width 225 height 11
copy strong "00008918"
click at [72, 60] on link "Back to Orders" at bounding box center [65, 58] width 43 height 7
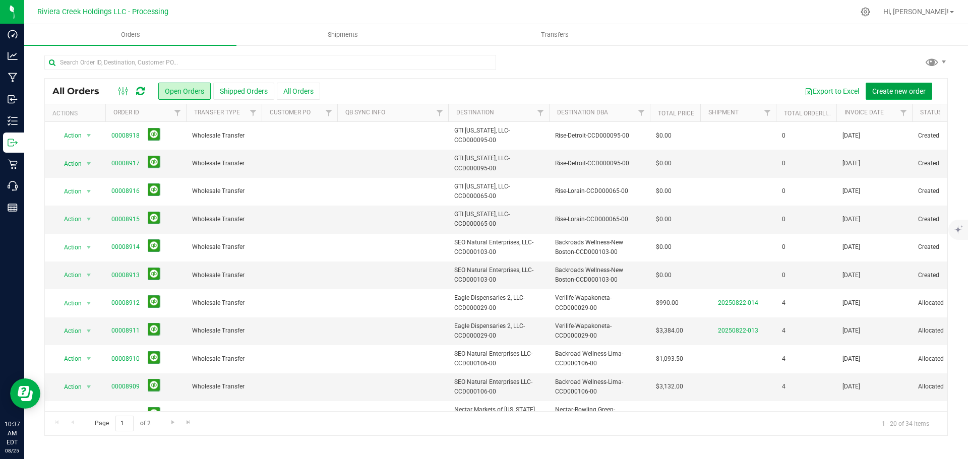
click at [888, 91] on span "Create new order" at bounding box center [898, 91] width 53 height 8
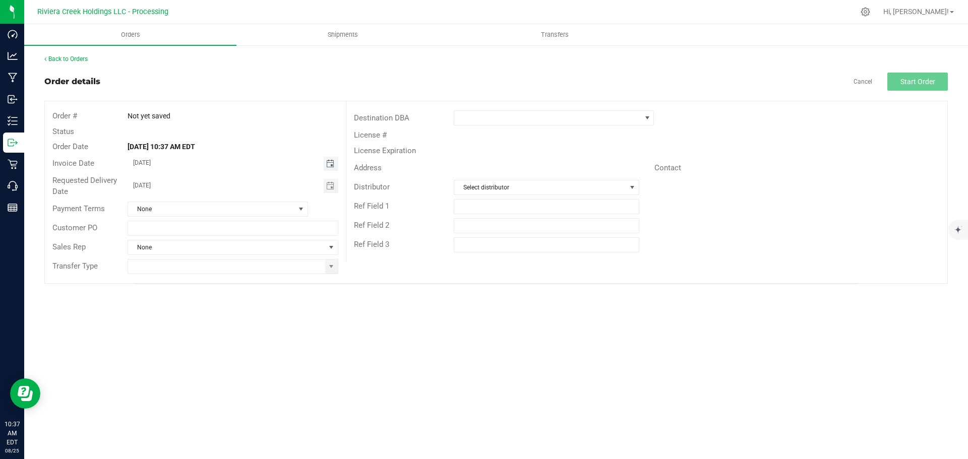
click at [328, 164] on span "Toggle calendar" at bounding box center [330, 164] width 8 height 8
click at [205, 277] on span "26" at bounding box center [203, 279] width 15 height 16
type input "[DATE]"
click at [331, 269] on span at bounding box center [331, 267] width 8 height 8
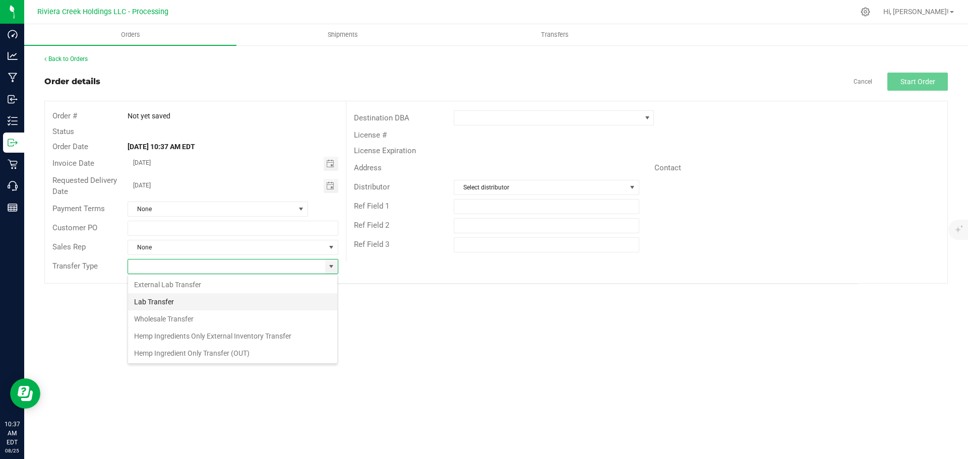
scroll to position [15, 211]
click at [212, 316] on li "Wholesale Transfer" at bounding box center [232, 318] width 209 height 17
type input "Wholesale Transfer"
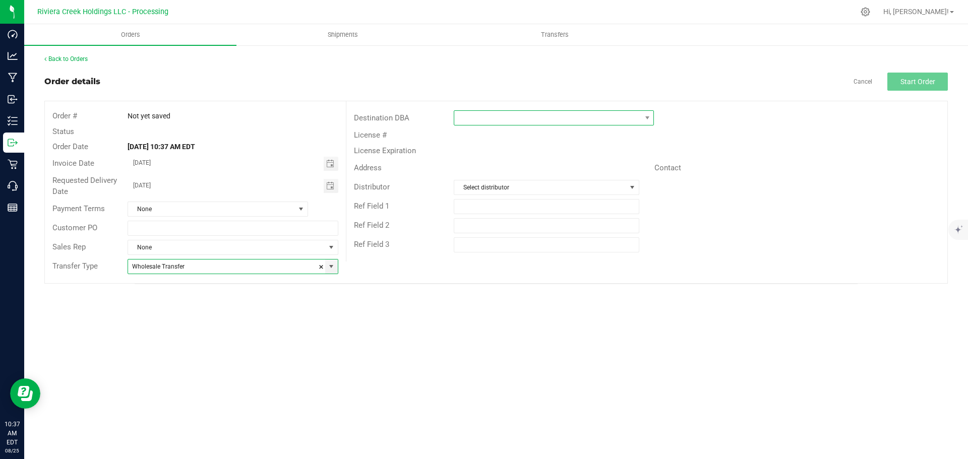
click at [485, 115] on span at bounding box center [547, 118] width 186 height 14
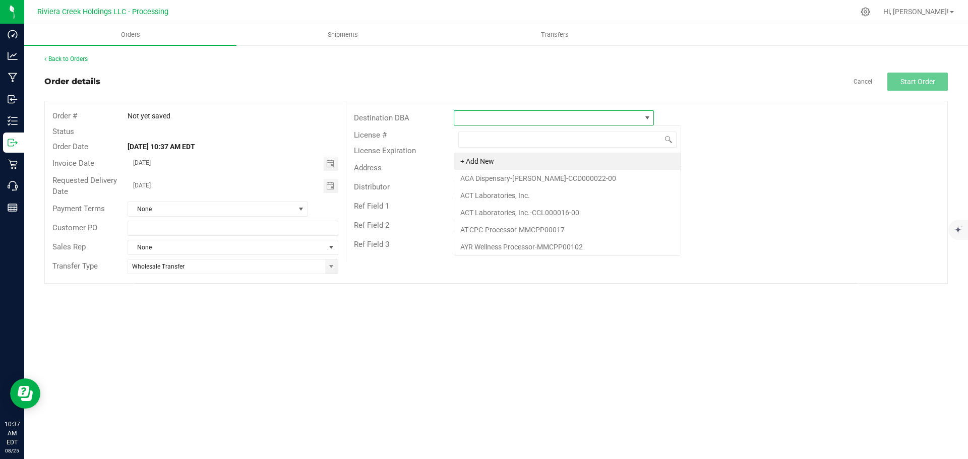
scroll to position [15, 200]
type input "rise"
click at [487, 214] on li "Rise-Madison-CCD000063-00" at bounding box center [553, 212] width 199 height 17
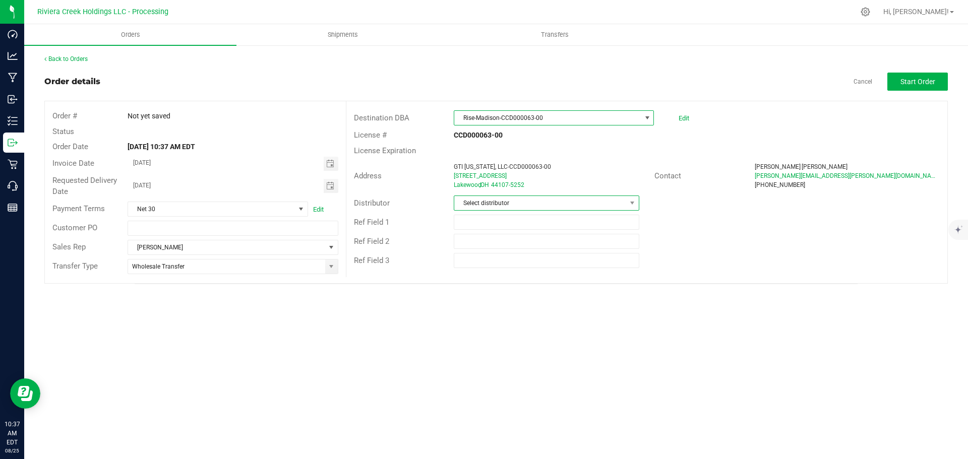
click at [487, 203] on span "Select distributor" at bounding box center [539, 203] width 171 height 14
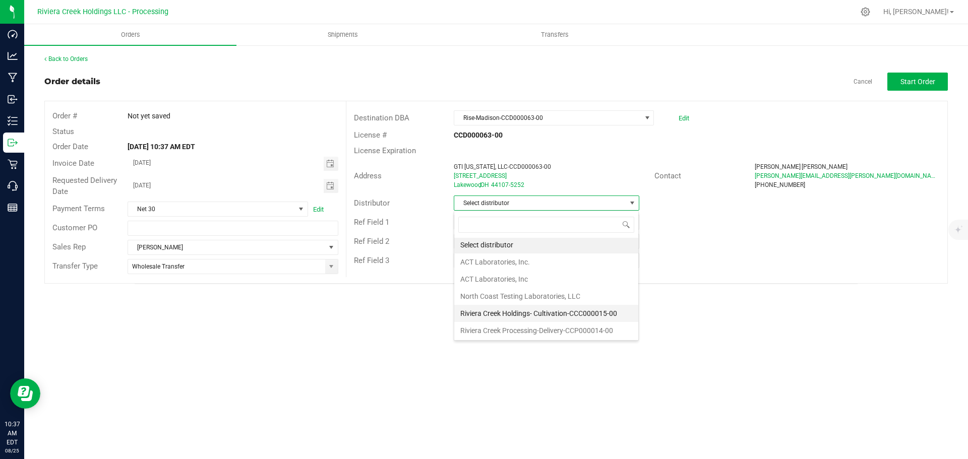
scroll to position [2, 0]
click at [495, 327] on li "Riviera Creek Processing-Delivery-CCP000014-00" at bounding box center [546, 330] width 184 height 17
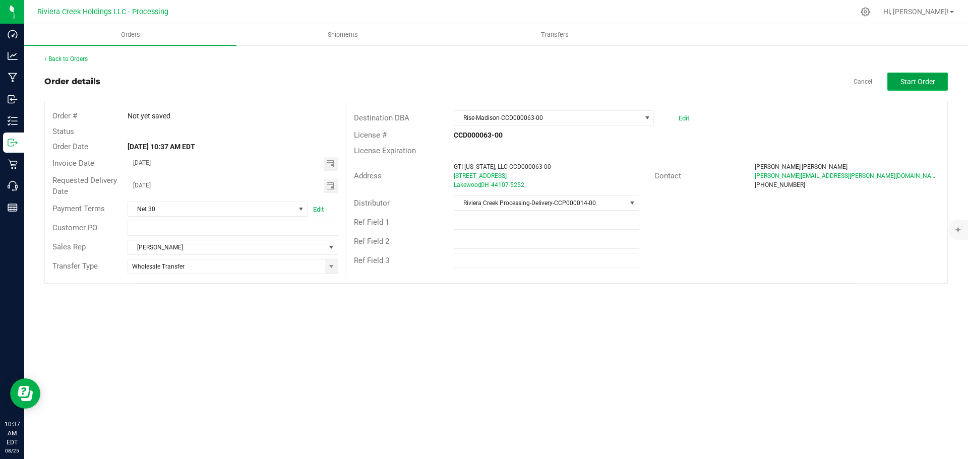
click at [899, 82] on button "Start Order" at bounding box center [917, 82] width 60 height 18
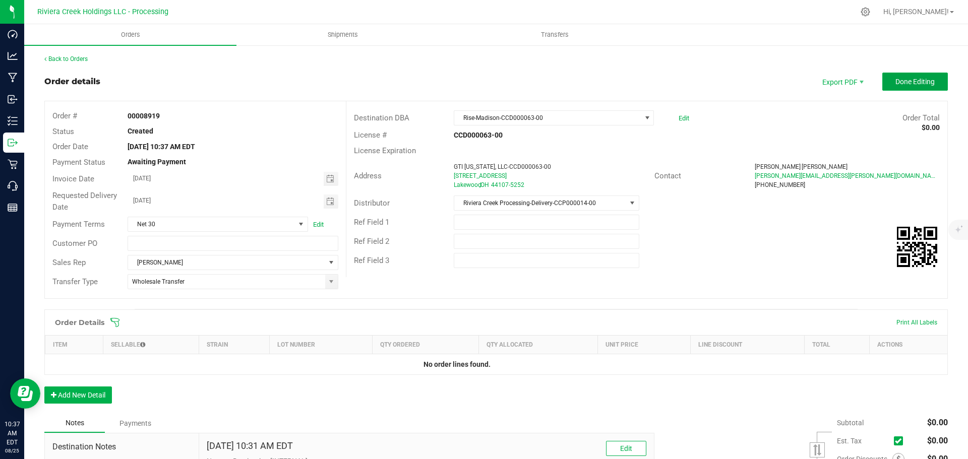
click at [899, 82] on span "Done Editing" at bounding box center [914, 82] width 39 height 8
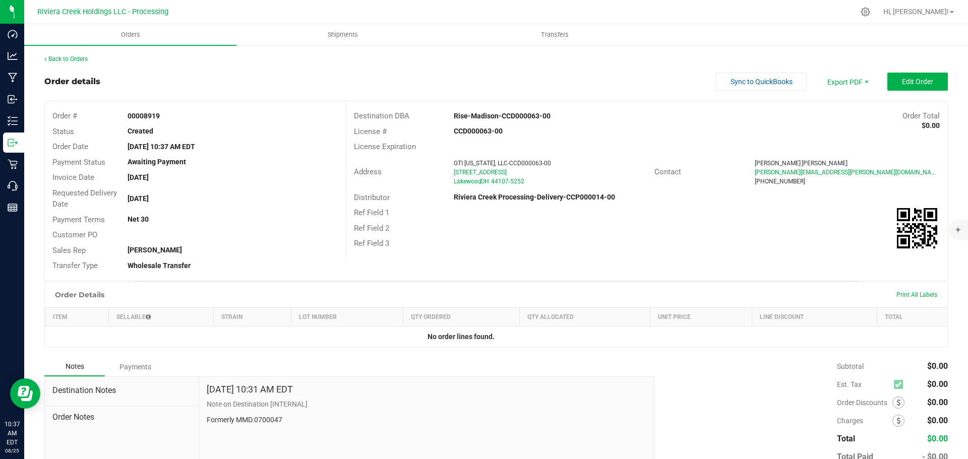
drag, startPoint x: 126, startPoint y: 114, endPoint x: 172, endPoint y: 121, distance: 46.9
click at [172, 121] on div "00008919" at bounding box center [232, 116] width 225 height 11
copy strong "00008919"
click at [79, 57] on link "Back to Orders" at bounding box center [65, 58] width 43 height 7
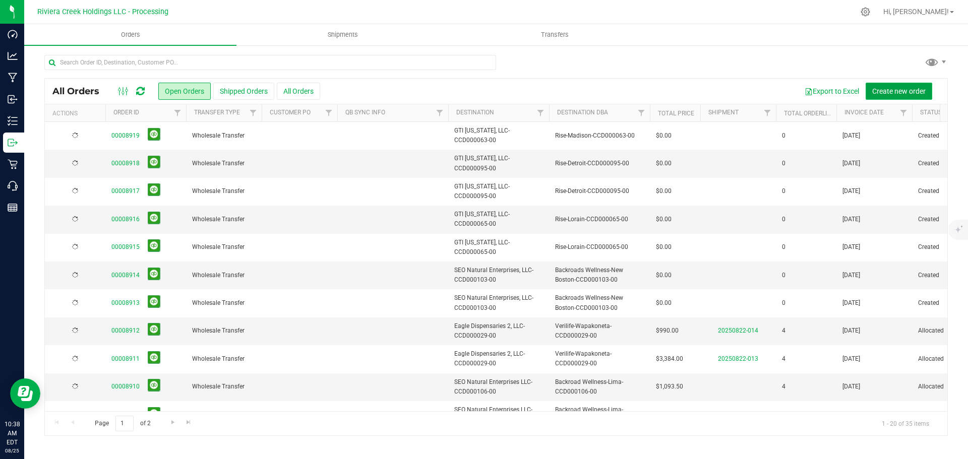
click at [885, 93] on span "Create new order" at bounding box center [898, 91] width 53 height 8
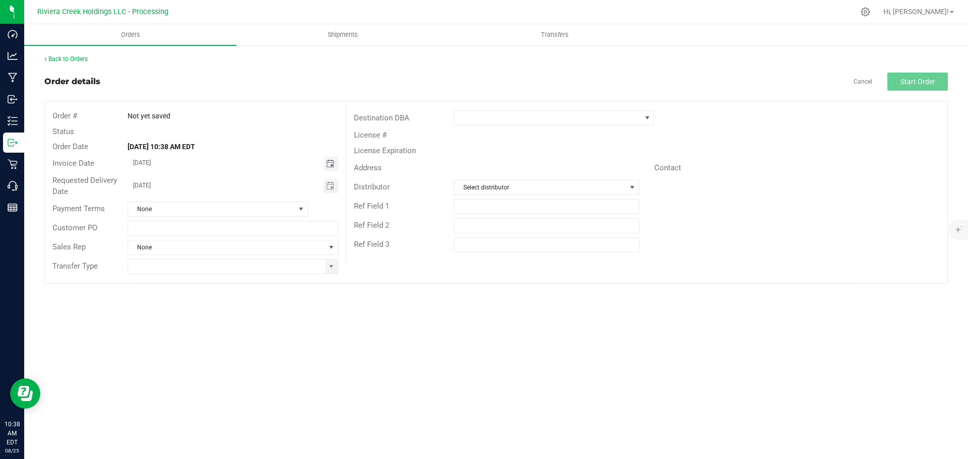
click at [330, 165] on span "Toggle calendar" at bounding box center [330, 164] width 8 height 8
click at [206, 279] on span "26" at bounding box center [203, 279] width 15 height 16
type input "[DATE]"
click at [329, 267] on span at bounding box center [331, 267] width 8 height 8
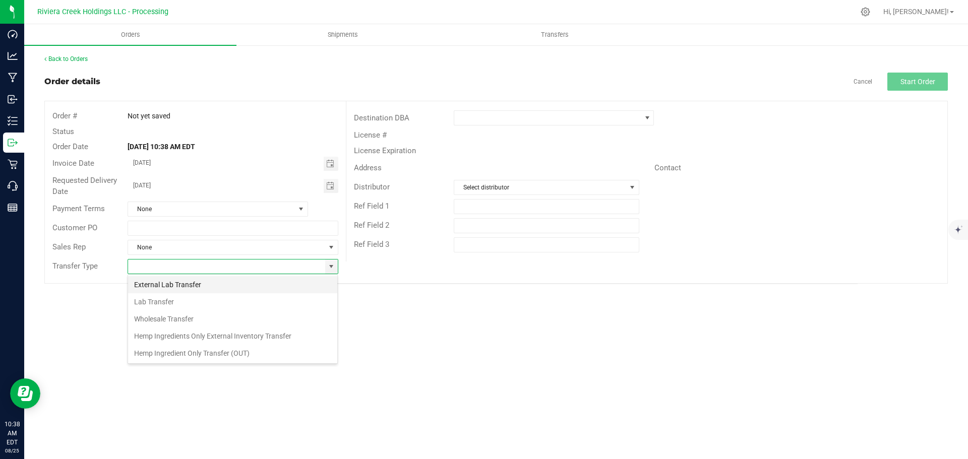
scroll to position [15, 211]
click at [191, 316] on li "Wholesale Transfer" at bounding box center [232, 318] width 209 height 17
type input "Wholesale Transfer"
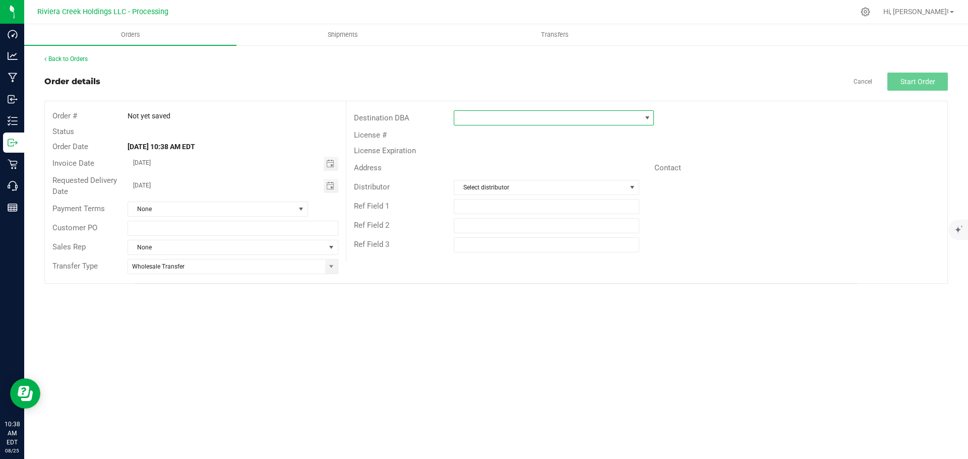
click at [474, 116] on span at bounding box center [547, 118] width 186 height 14
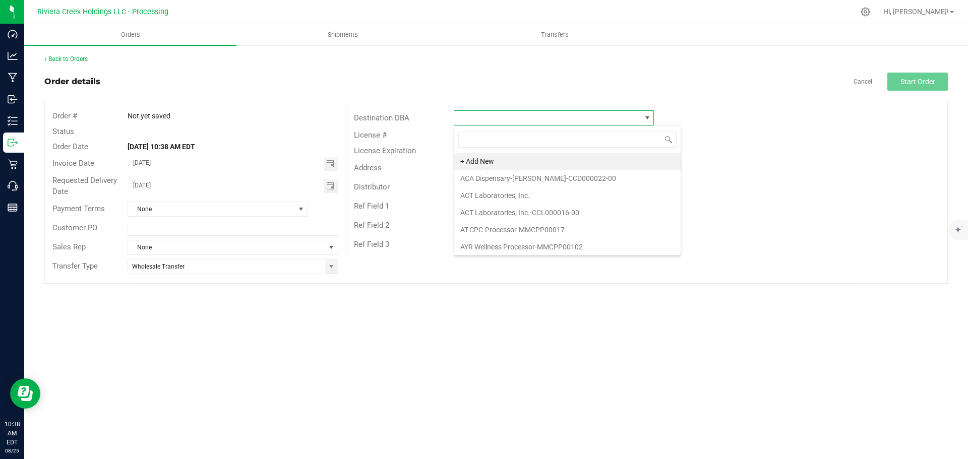
scroll to position [15, 200]
type input "rise"
click at [507, 209] on li "Rise-Madison-CCD000063-00" at bounding box center [553, 212] width 199 height 17
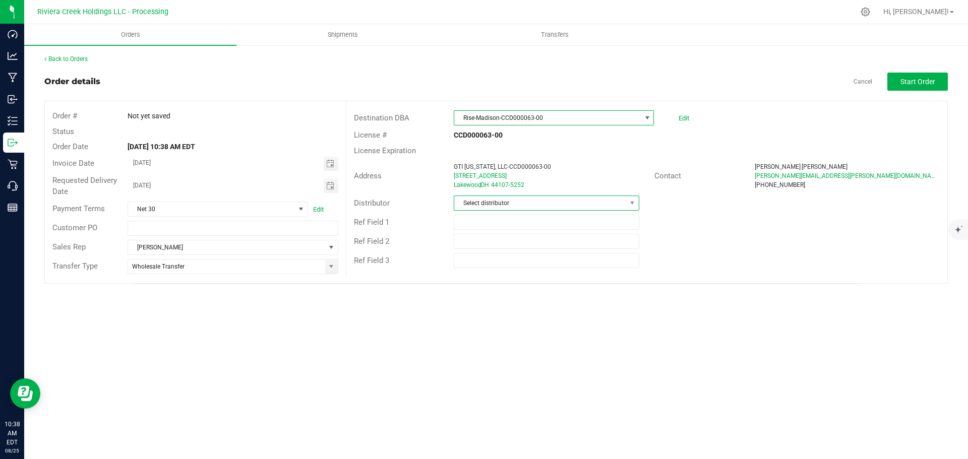
click at [510, 205] on span "Select distributor" at bounding box center [539, 203] width 171 height 14
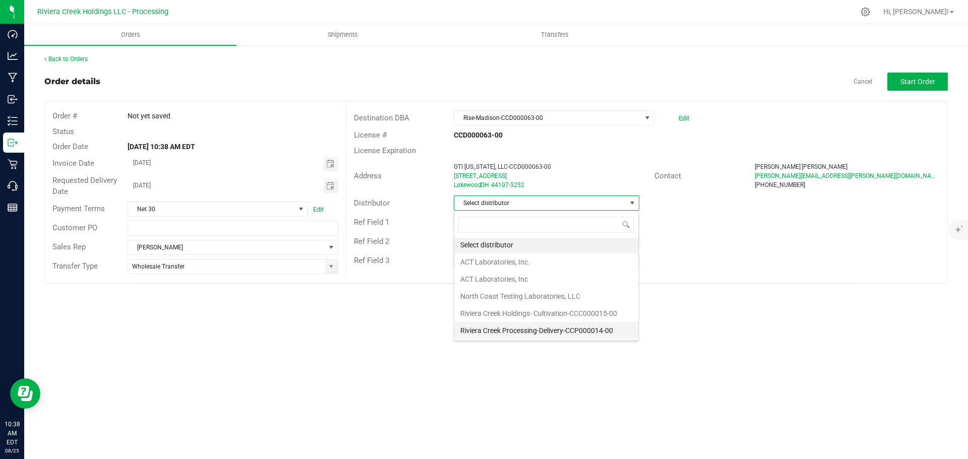
scroll to position [2, 0]
click at [523, 326] on li "Riviera Creek Processing-Delivery-CCP000014-00" at bounding box center [546, 330] width 184 height 17
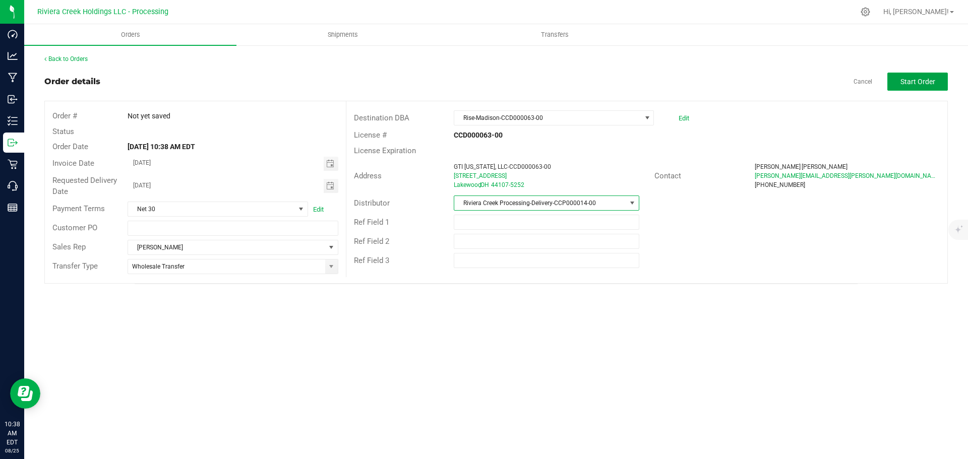
click at [905, 85] on span "Start Order" at bounding box center [917, 82] width 35 height 8
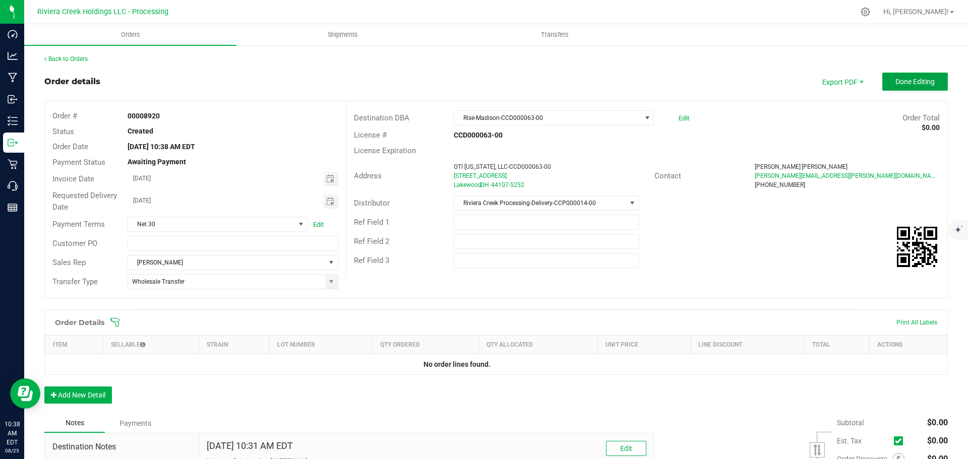
click at [908, 84] on span "Done Editing" at bounding box center [914, 82] width 39 height 8
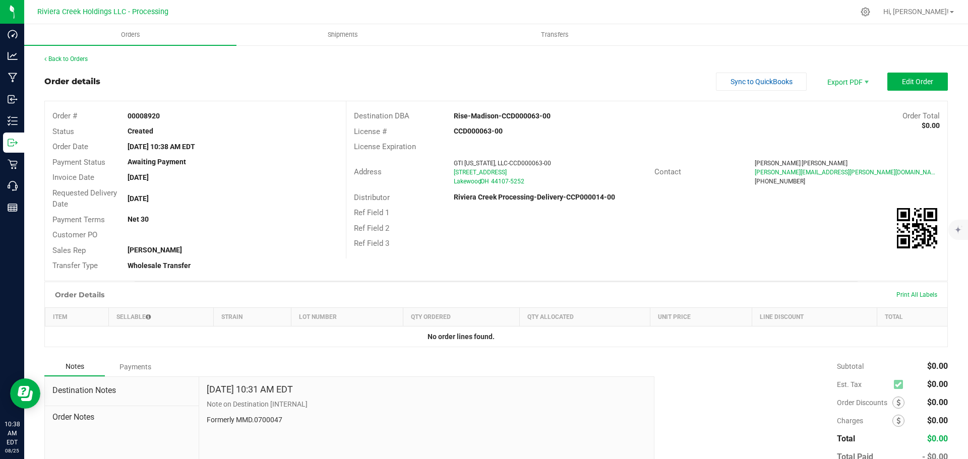
drag, startPoint x: 121, startPoint y: 116, endPoint x: 166, endPoint y: 117, distance: 44.4
click at [166, 117] on div "00008920" at bounding box center [232, 116] width 225 height 11
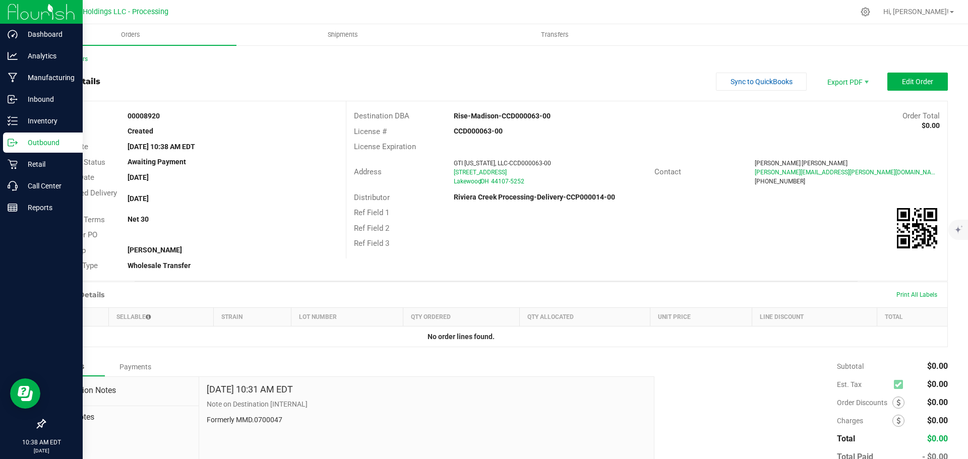
copy strong "00008920"
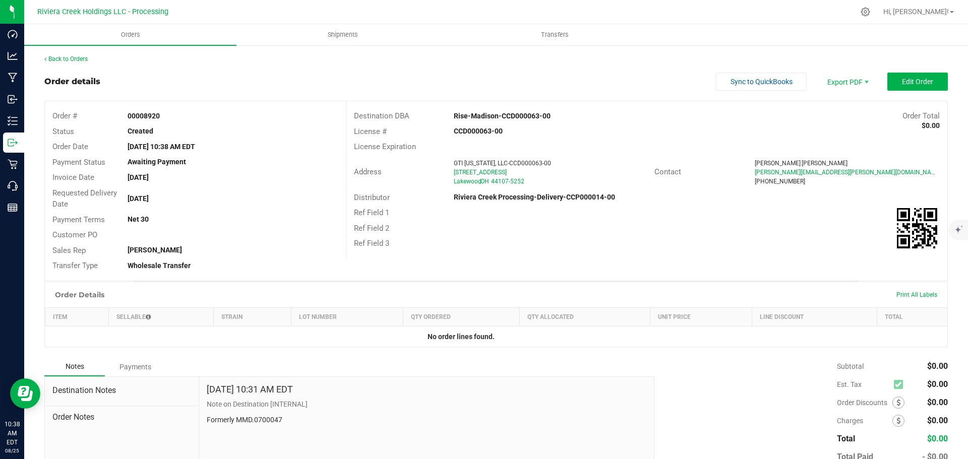
click at [60, 64] on div "Back to Orders Order details Sync to QuickBooks Export PDF Edit Order Order # 0…" at bounding box center [495, 283] width 903 height 458
click at [69, 61] on link "Back to Orders" at bounding box center [65, 58] width 43 height 7
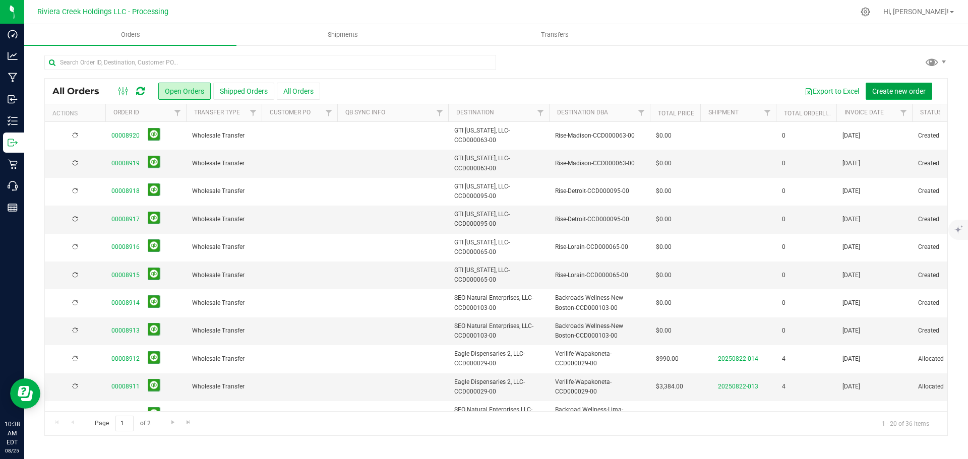
click at [884, 91] on span "Create new order" at bounding box center [898, 91] width 53 height 8
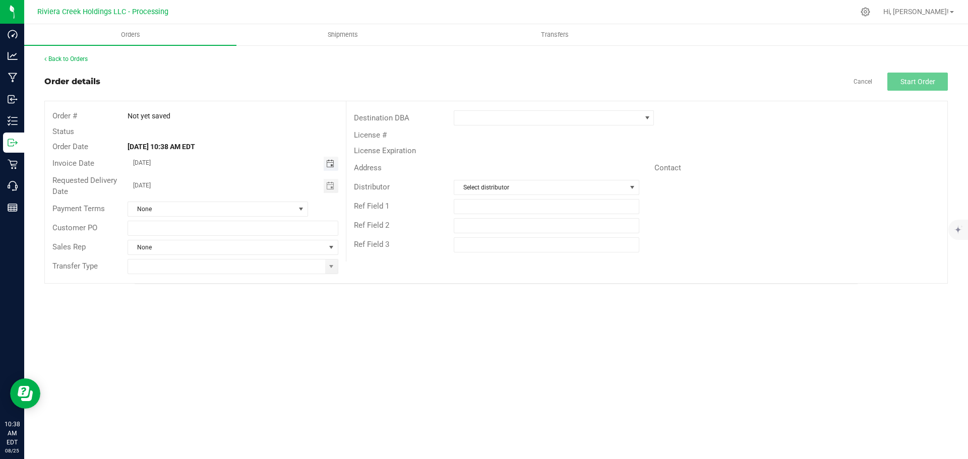
click at [330, 163] on span "Toggle calendar" at bounding box center [330, 164] width 8 height 8
click at [203, 279] on span "26" at bounding box center [203, 279] width 15 height 16
type input "[DATE]"
click at [332, 268] on span at bounding box center [331, 267] width 8 height 8
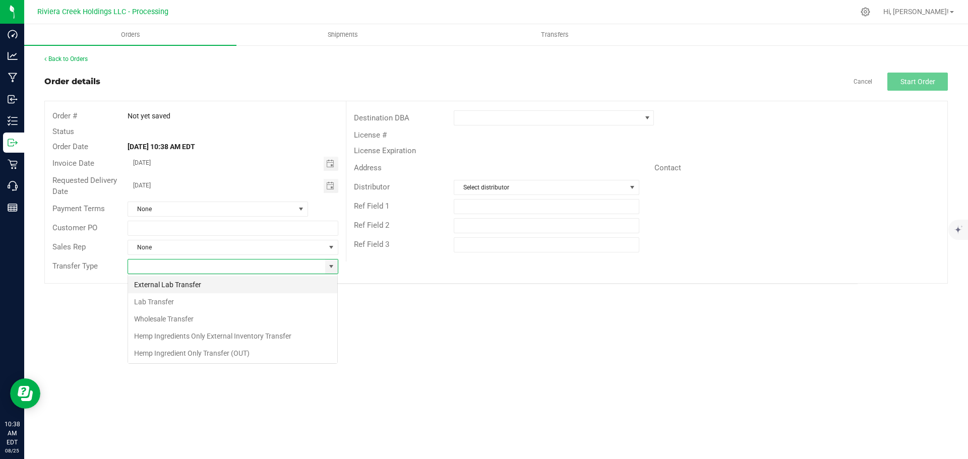
scroll to position [15, 211]
click at [197, 315] on li "Wholesale Transfer" at bounding box center [232, 318] width 209 height 17
type input "Wholesale Transfer"
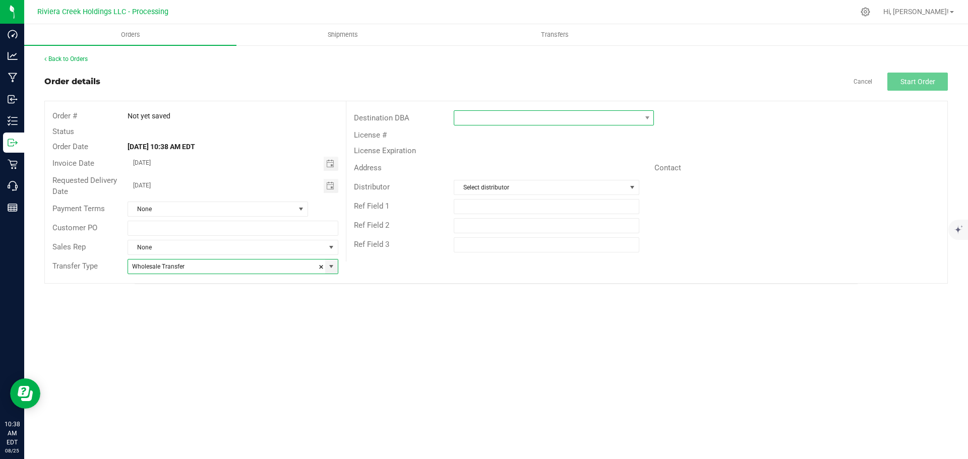
click at [511, 119] on span at bounding box center [547, 118] width 186 height 14
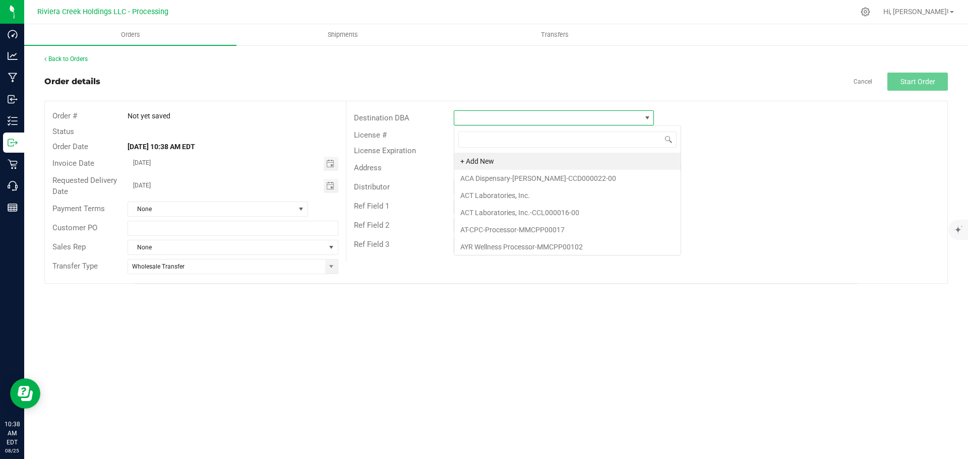
scroll to position [15, 200]
type input "rise"
click at [498, 157] on li "Rise-Cleveland-CCD000068-00" at bounding box center [553, 161] width 199 height 17
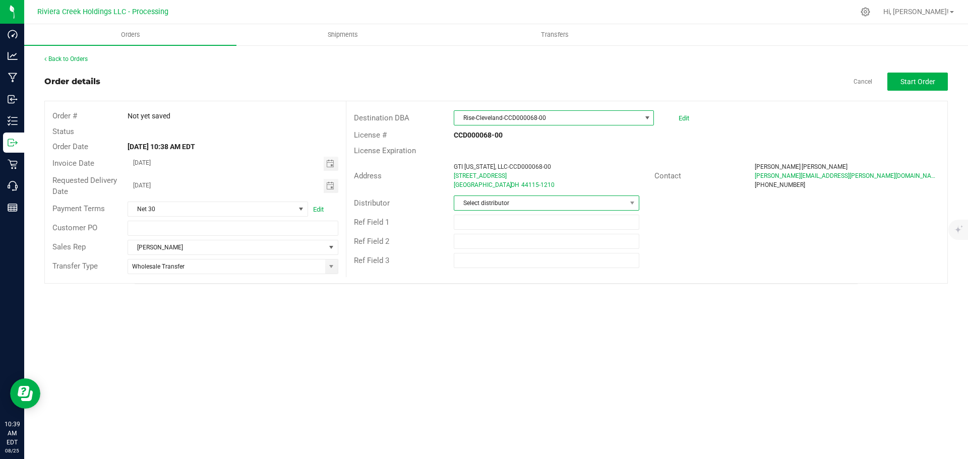
click at [484, 199] on span "Select distributor" at bounding box center [539, 203] width 171 height 14
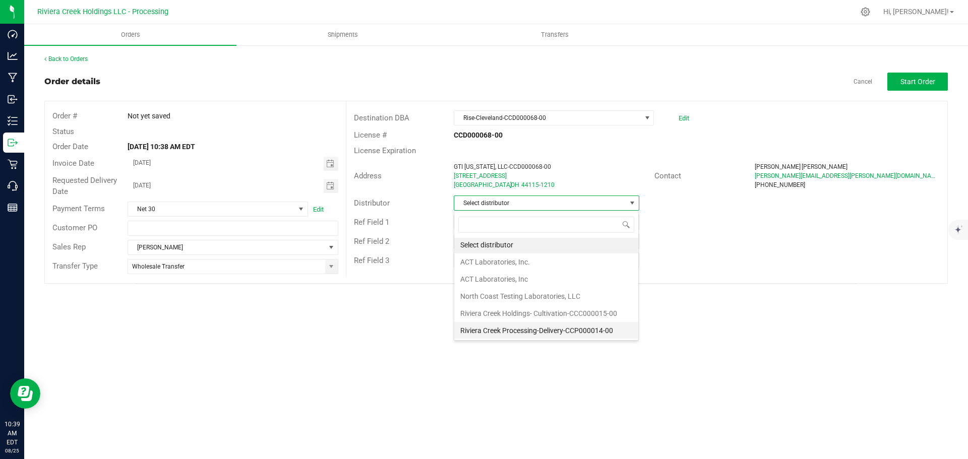
scroll to position [2, 0]
click at [495, 331] on li "Riviera Creek Processing-Delivery-CCP000014-00" at bounding box center [546, 330] width 184 height 17
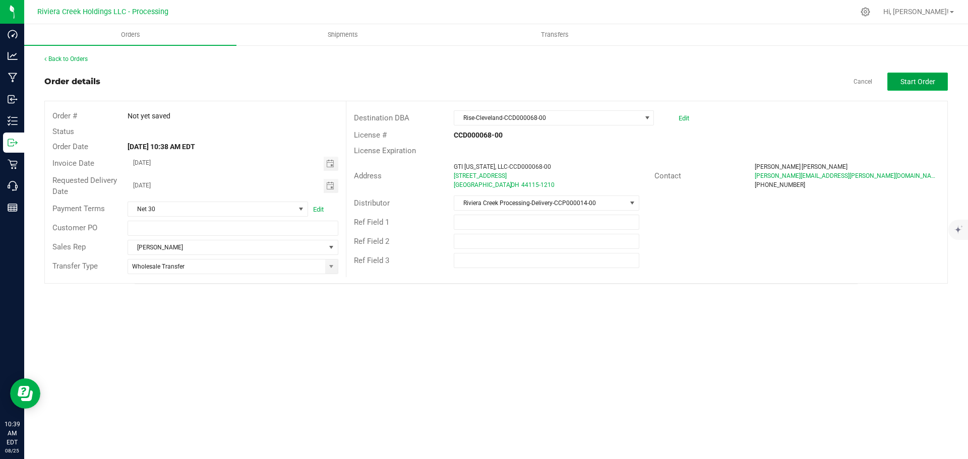
click at [914, 84] on span "Start Order" at bounding box center [917, 82] width 35 height 8
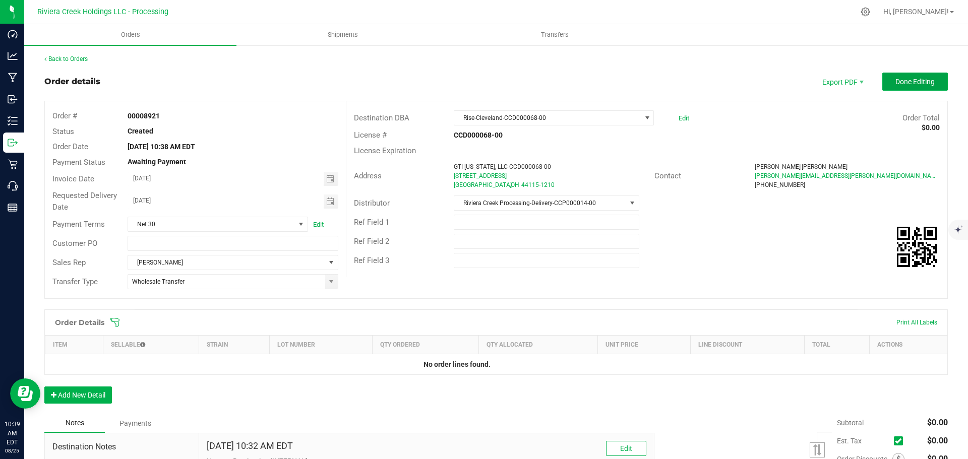
click at [914, 83] on span "Done Editing" at bounding box center [914, 82] width 39 height 8
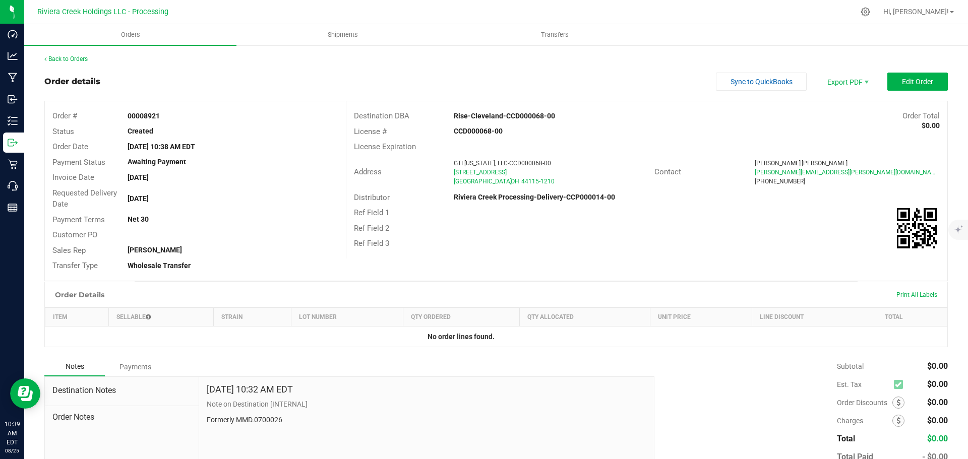
drag, startPoint x: 123, startPoint y: 115, endPoint x: 172, endPoint y: 120, distance: 49.7
click at [172, 120] on div "00008921" at bounding box center [232, 116] width 225 height 11
copy strong "00008921"
click at [72, 59] on link "Back to Orders" at bounding box center [65, 58] width 43 height 7
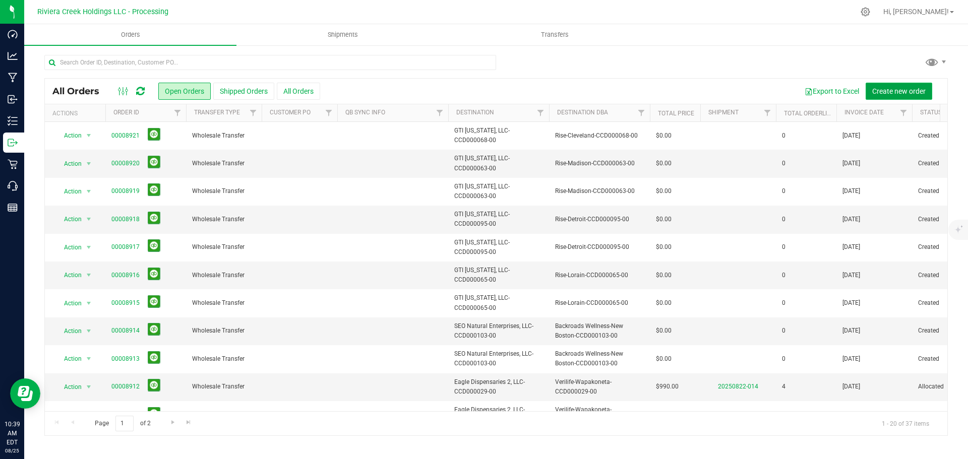
click at [883, 91] on span "Create new order" at bounding box center [898, 91] width 53 height 8
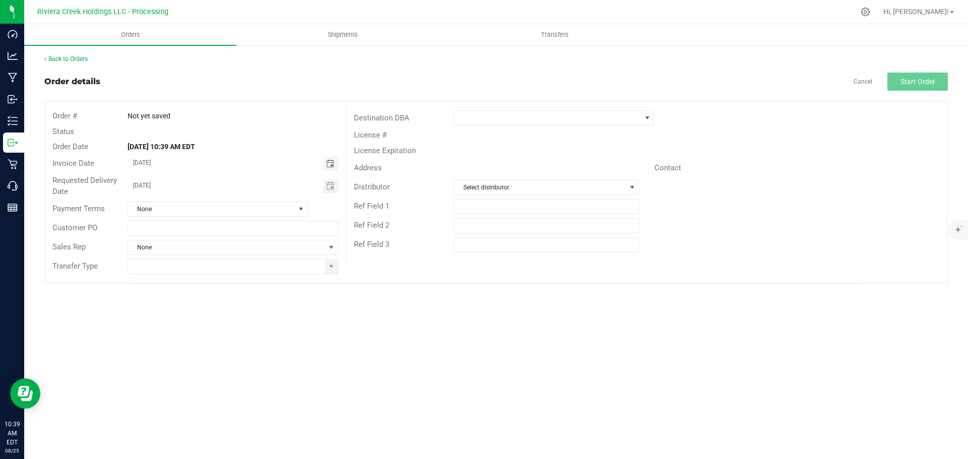
click at [328, 163] on span "Toggle calendar" at bounding box center [330, 164] width 8 height 8
click at [205, 279] on span "26" at bounding box center [203, 279] width 15 height 16
type input "[DATE]"
click at [330, 266] on span at bounding box center [331, 267] width 8 height 8
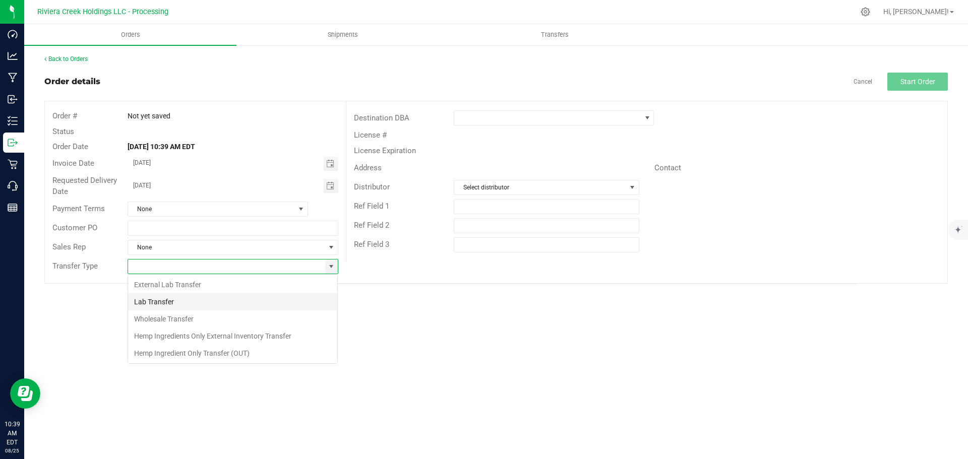
scroll to position [15, 211]
click at [169, 320] on li "Wholesale Transfer" at bounding box center [232, 318] width 209 height 17
type input "Wholesale Transfer"
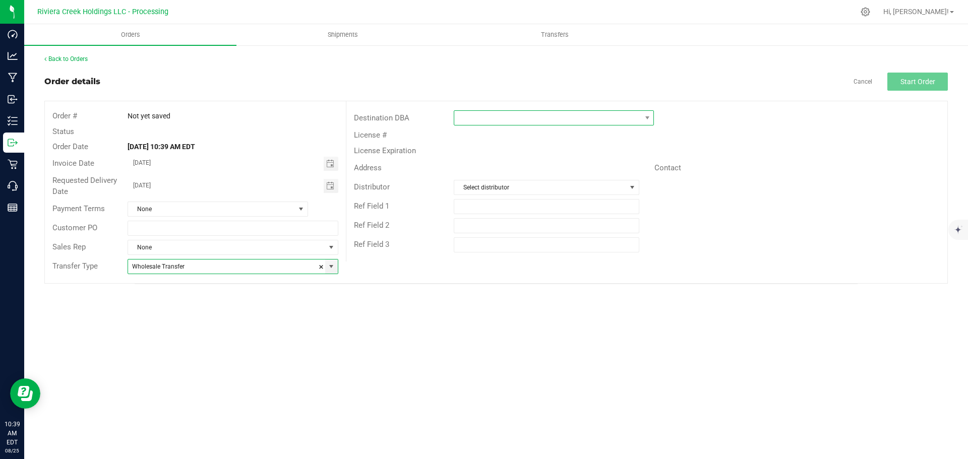
click at [463, 120] on span at bounding box center [547, 118] width 186 height 14
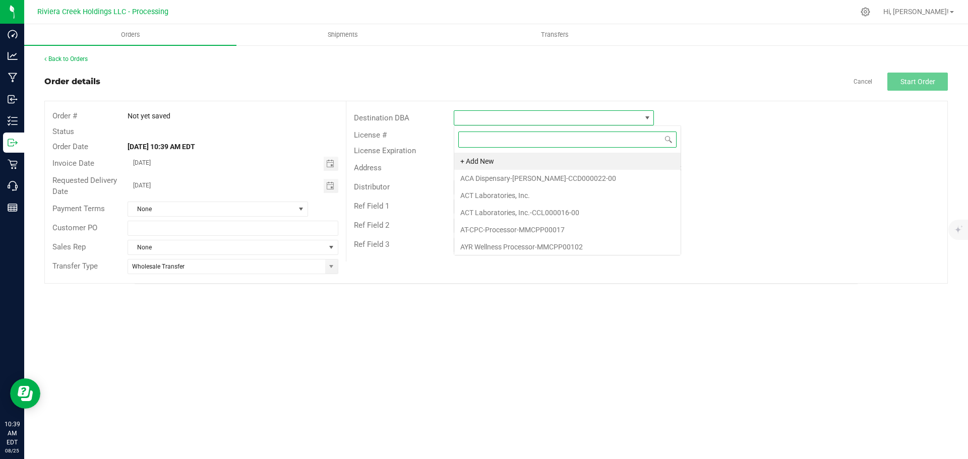
scroll to position [15, 200]
type input "rise"
click at [489, 244] on li "Rise-Whitehall-CCD000191-00" at bounding box center [553, 246] width 199 height 17
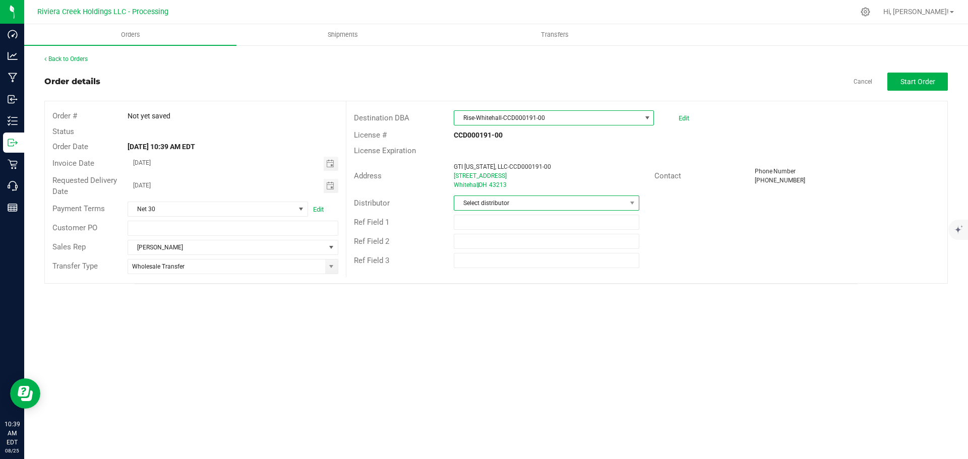
click at [490, 205] on span "Select distributor" at bounding box center [539, 203] width 171 height 14
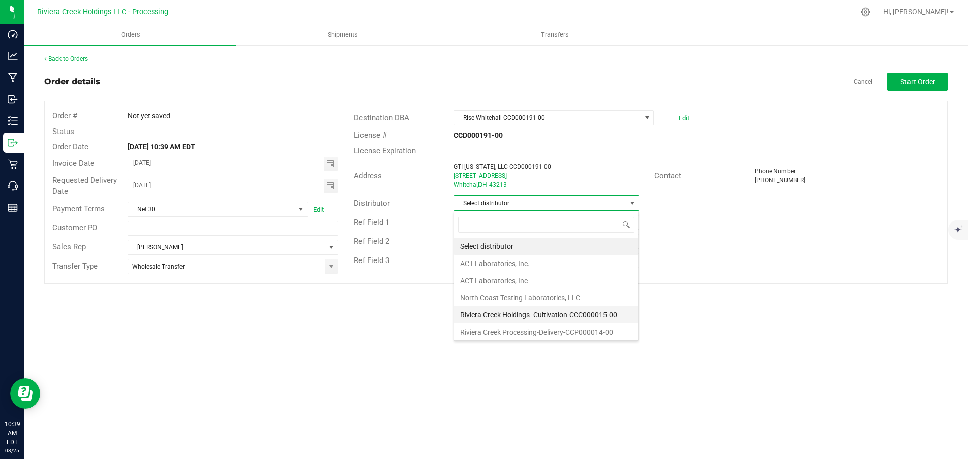
scroll to position [2, 0]
click at [533, 331] on li "Riviera Creek Processing-Delivery-CCP000014-00" at bounding box center [546, 330] width 184 height 17
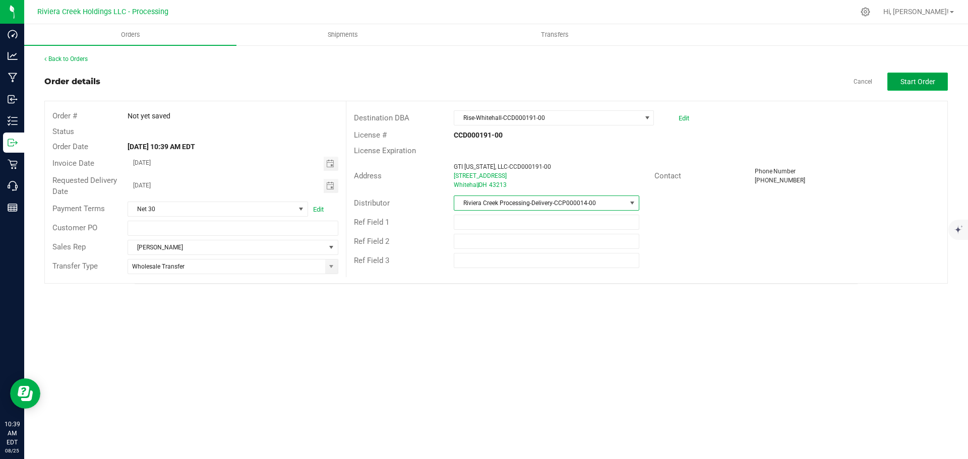
click at [906, 77] on button "Start Order" at bounding box center [917, 82] width 60 height 18
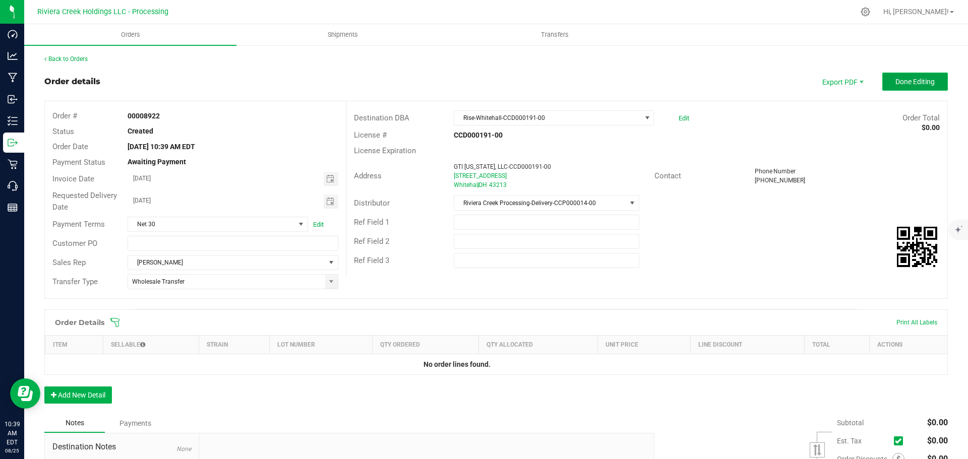
click at [888, 86] on button "Done Editing" at bounding box center [915, 82] width 66 height 18
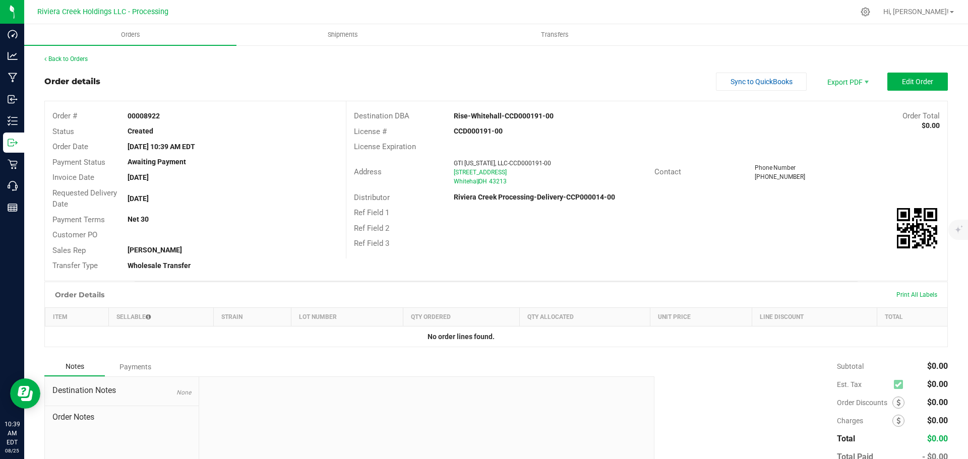
drag, startPoint x: 139, startPoint y: 114, endPoint x: 168, endPoint y: 115, distance: 28.7
click at [168, 115] on div "00008922" at bounding box center [232, 116] width 225 height 11
copy strong "00008922"
click at [72, 59] on link "Back to Orders" at bounding box center [65, 58] width 43 height 7
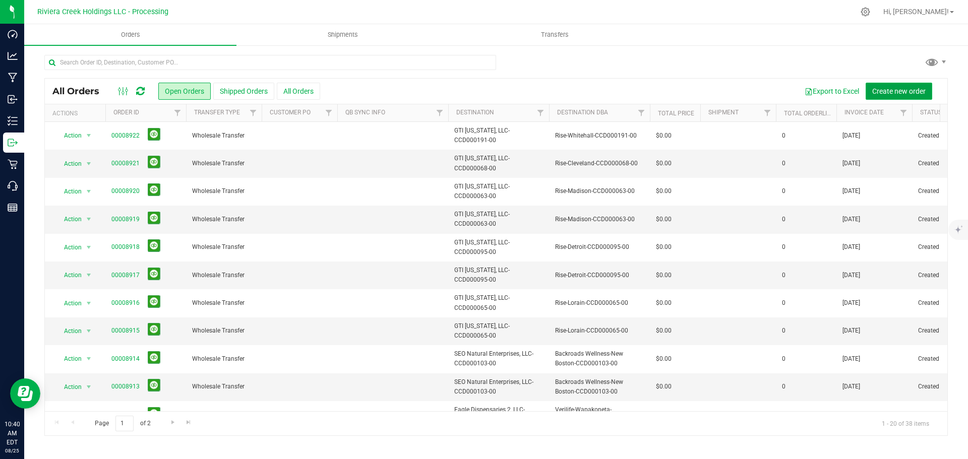
click at [908, 91] on span "Create new order" at bounding box center [898, 91] width 53 height 8
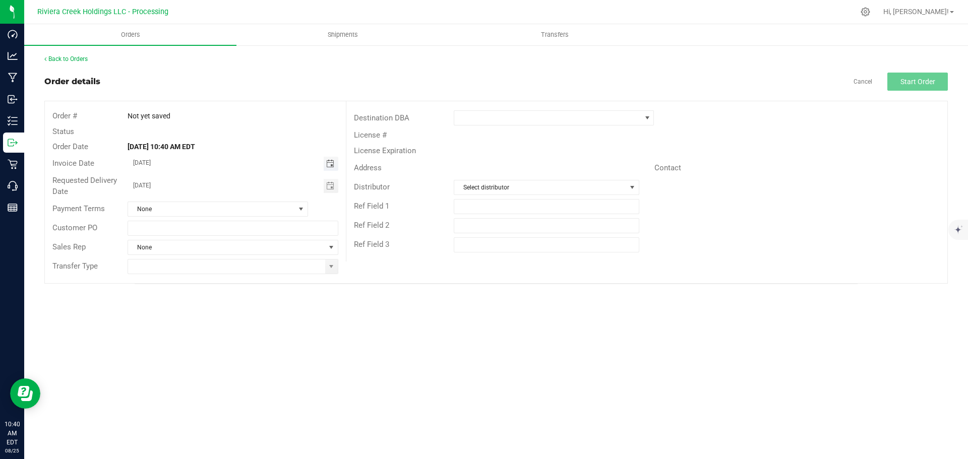
click at [331, 166] on span "Toggle calendar" at bounding box center [330, 164] width 8 height 8
click at [207, 280] on span "26" at bounding box center [203, 279] width 15 height 16
type input "[DATE]"
click at [333, 267] on span at bounding box center [331, 267] width 8 height 8
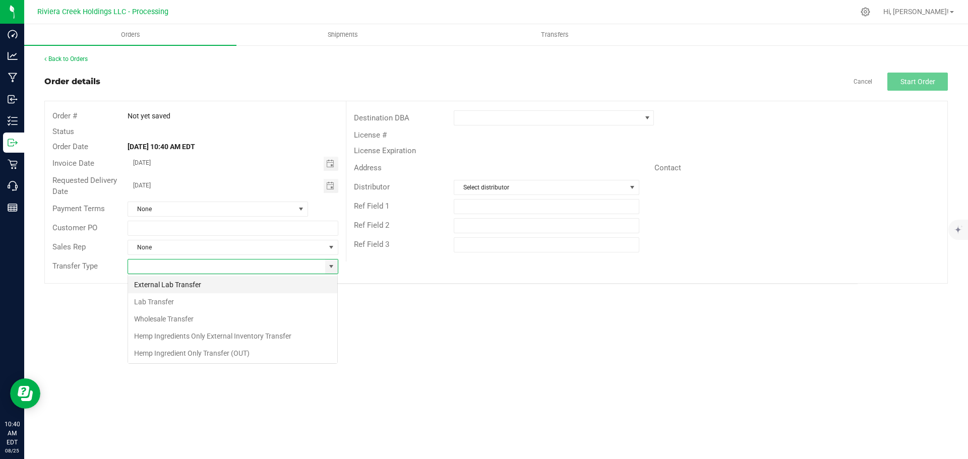
scroll to position [15, 211]
click at [173, 319] on li "Wholesale Transfer" at bounding box center [232, 318] width 209 height 17
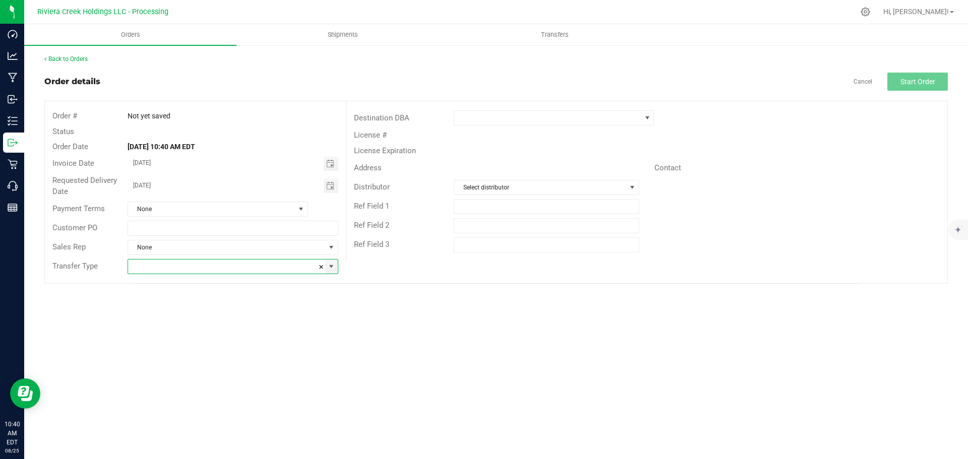
type input "Wholesale Transfer"
click at [469, 117] on span at bounding box center [547, 118] width 186 height 14
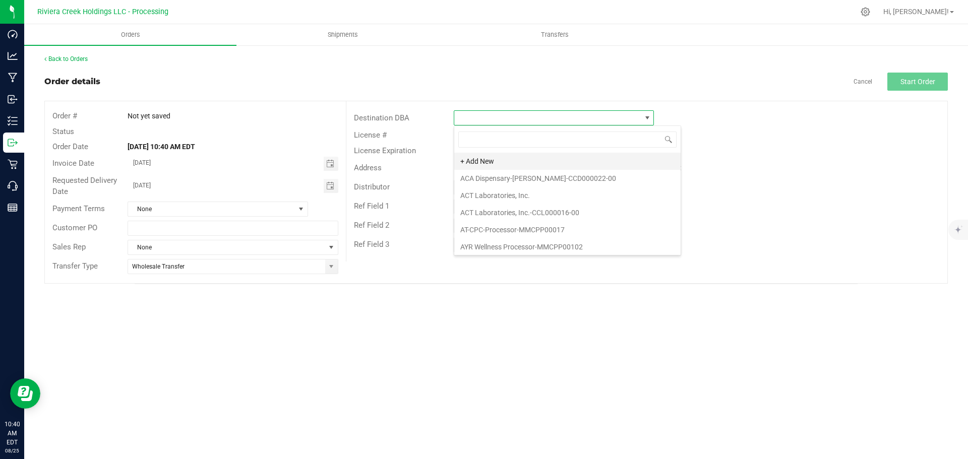
scroll to position [15, 200]
type input "rise"
click at [510, 227] on li "Rise-Toledo-CCD000070-00" at bounding box center [553, 229] width 199 height 17
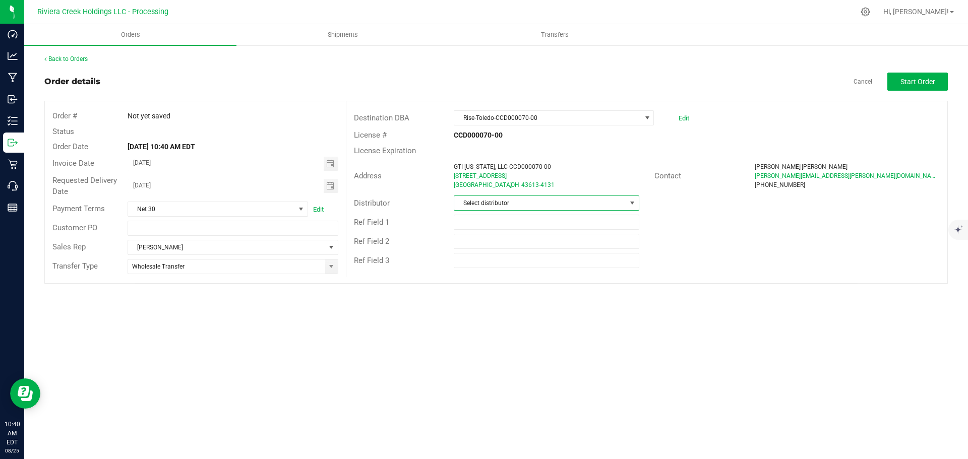
click at [498, 205] on span "Select distributor" at bounding box center [539, 203] width 171 height 14
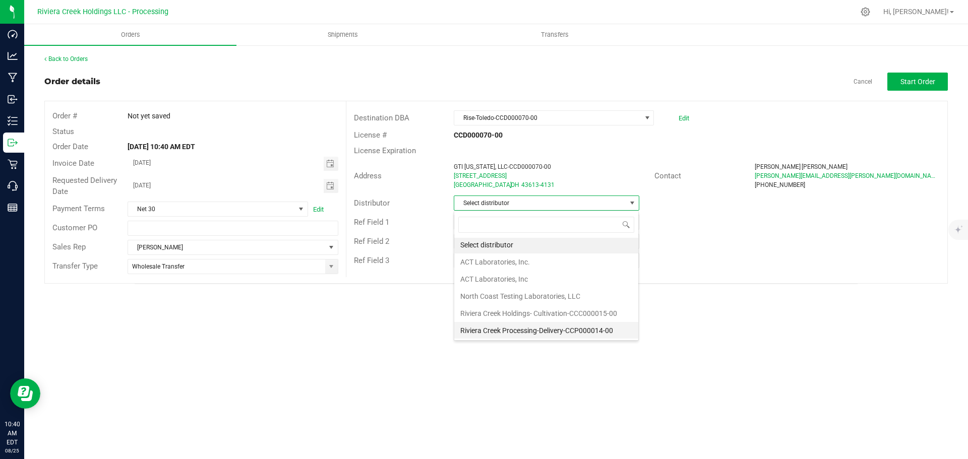
scroll to position [2, 0]
click at [510, 330] on li "Riviera Creek Processing-Delivery-CCP000014-00" at bounding box center [546, 330] width 184 height 17
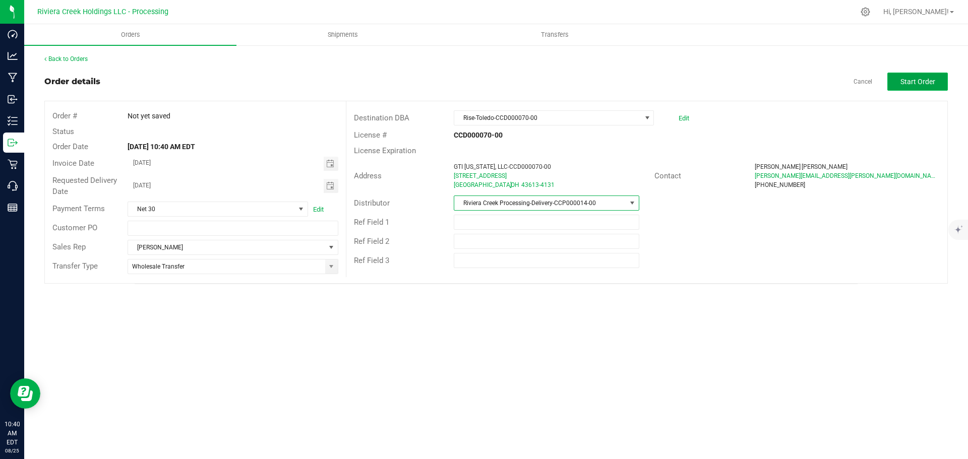
click at [928, 85] on span "Start Order" at bounding box center [917, 82] width 35 height 8
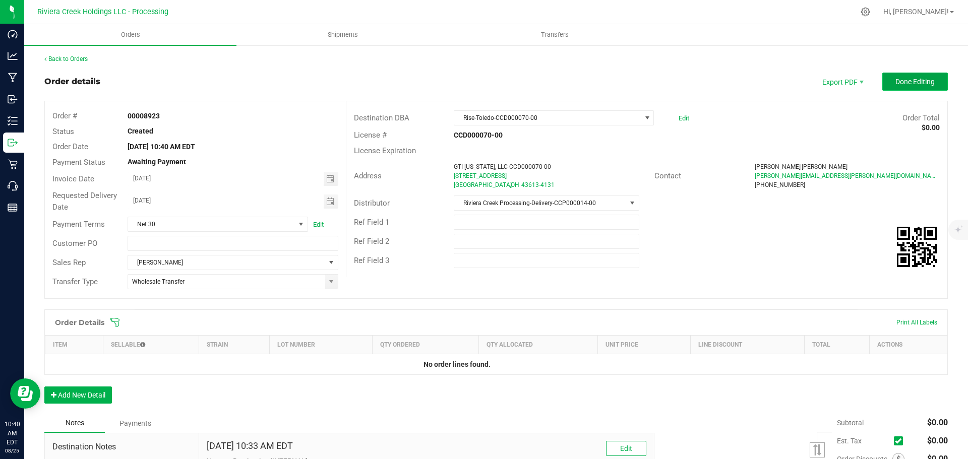
click at [907, 82] on span "Done Editing" at bounding box center [914, 82] width 39 height 8
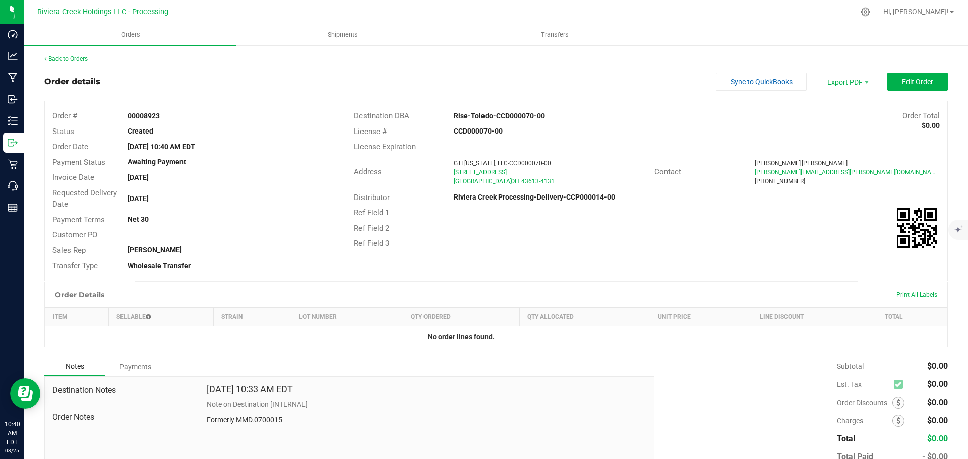
drag, startPoint x: 126, startPoint y: 115, endPoint x: 180, endPoint y: 118, distance: 55.0
click at [180, 118] on div "00008923" at bounding box center [232, 116] width 225 height 11
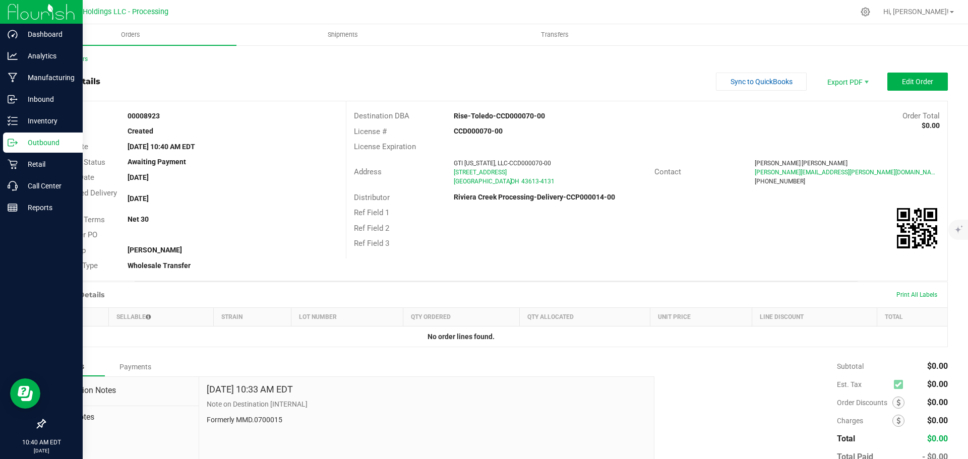
copy strong "00008923"
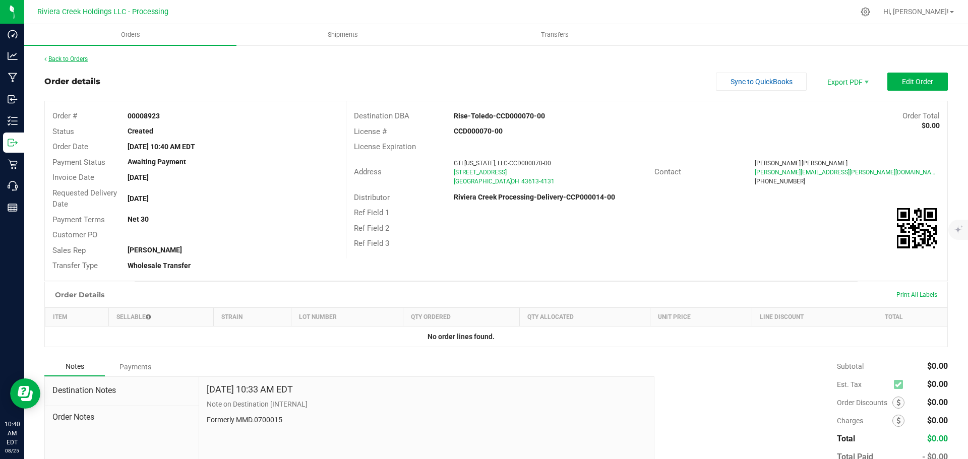
click at [67, 59] on link "Back to Orders" at bounding box center [65, 58] width 43 height 7
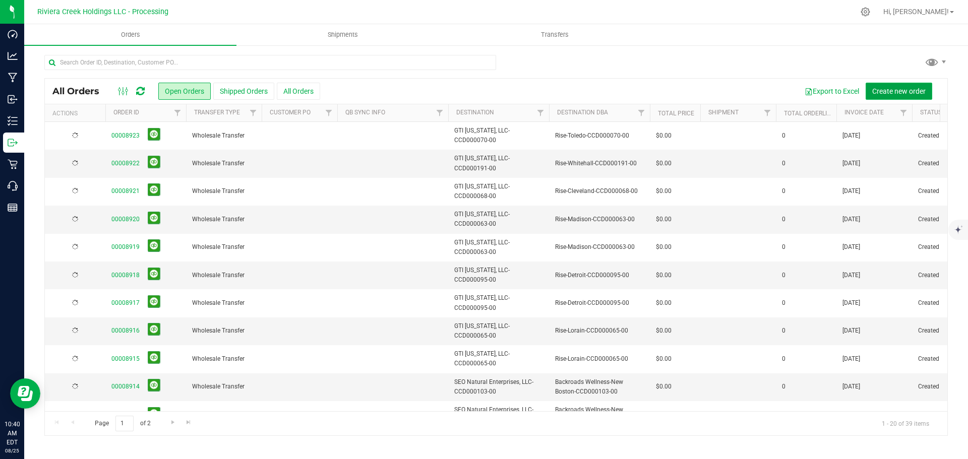
click at [883, 91] on span "Create new order" at bounding box center [898, 91] width 53 height 8
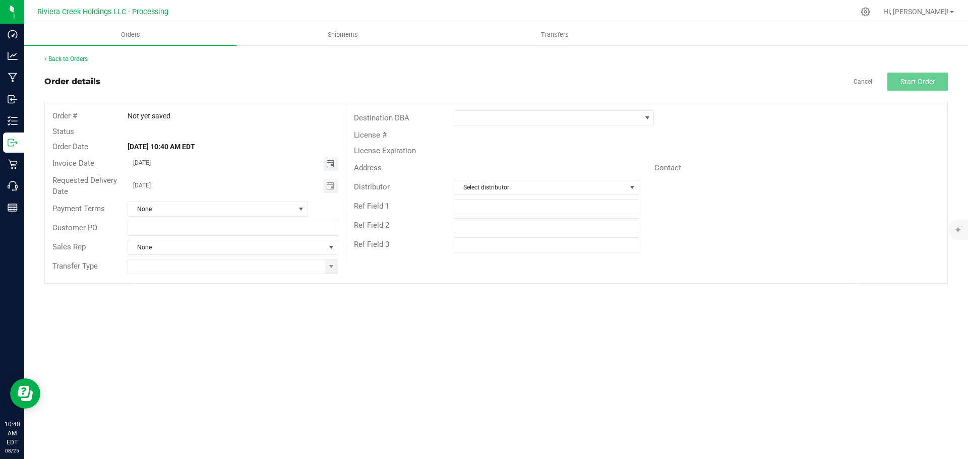
click at [332, 166] on span "Toggle calendar" at bounding box center [330, 164] width 8 height 8
click at [205, 275] on span "26" at bounding box center [203, 279] width 15 height 16
type input "[DATE]"
click at [331, 270] on span at bounding box center [331, 267] width 8 height 8
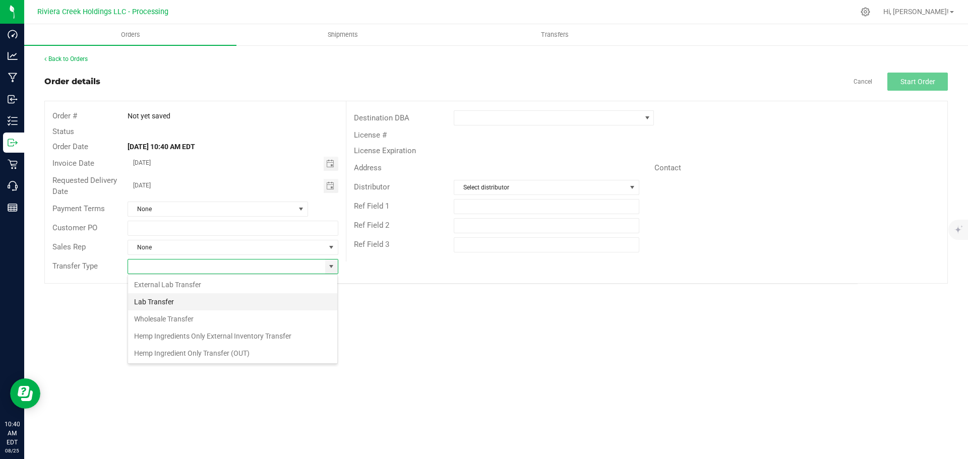
scroll to position [15, 211]
click at [169, 315] on li "Wholesale Transfer" at bounding box center [232, 318] width 209 height 17
type input "Wholesale Transfer"
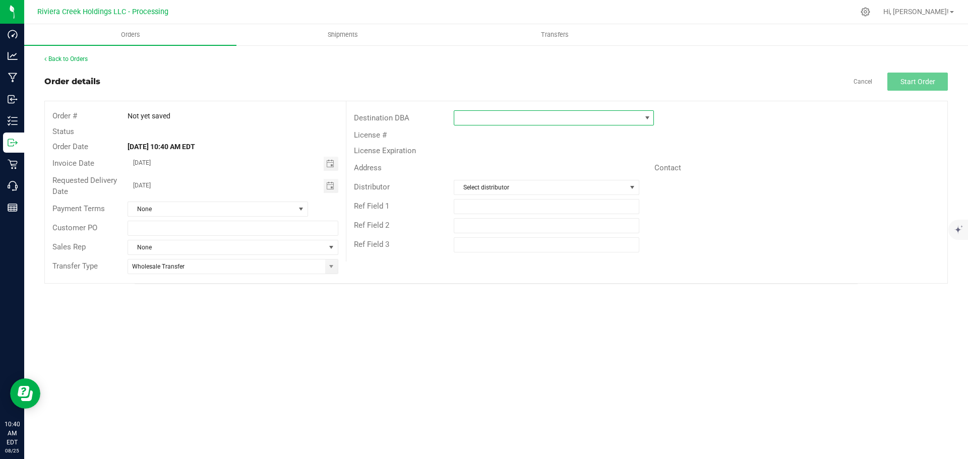
click at [494, 116] on span at bounding box center [547, 118] width 186 height 14
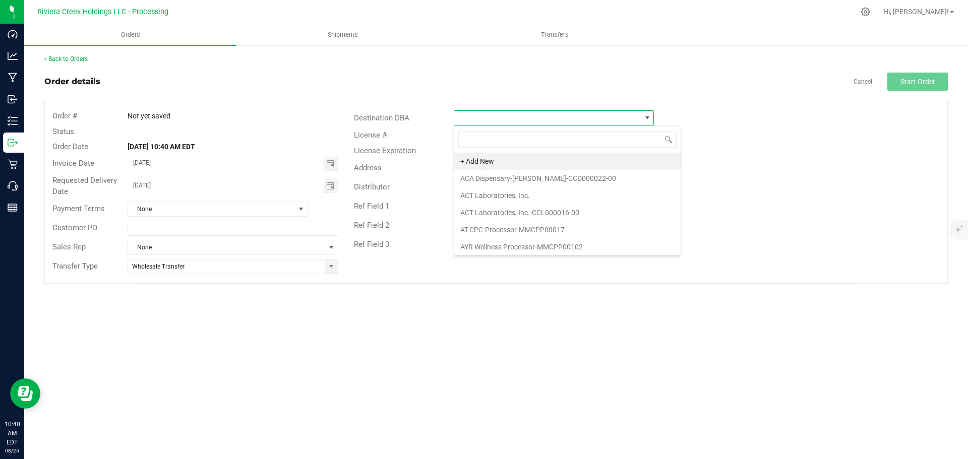
scroll to position [15, 200]
type input "rise"
click at [482, 227] on li "Rise-Toledo-CCD000070-00" at bounding box center [553, 229] width 199 height 17
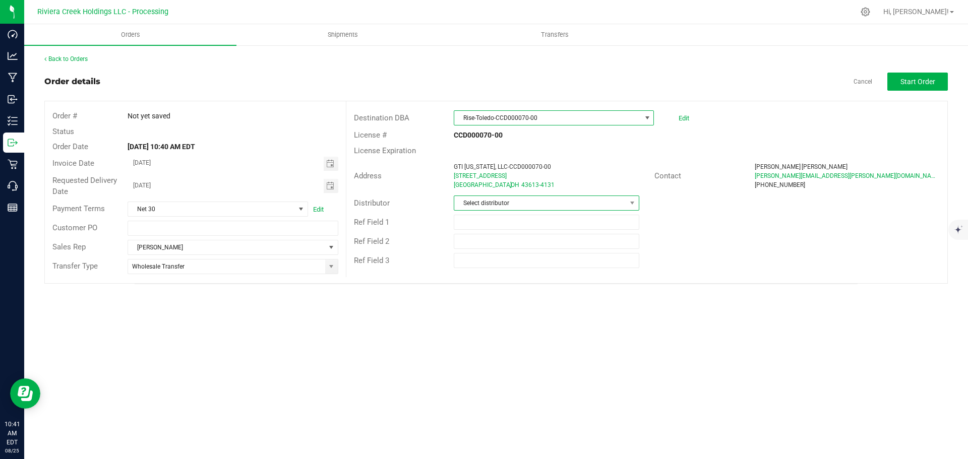
click at [485, 206] on span "Select distributor" at bounding box center [539, 203] width 171 height 14
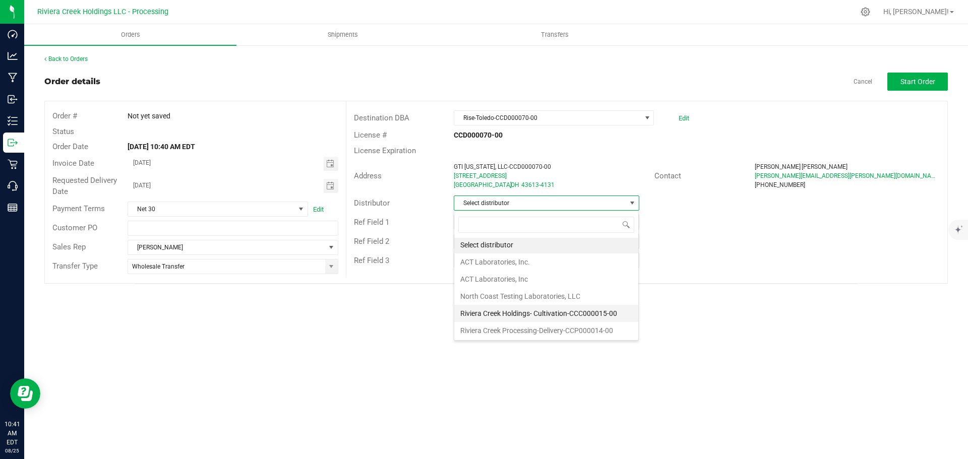
scroll to position [2, 0]
click at [509, 332] on li "Riviera Creek Processing-Delivery-CCP000014-00" at bounding box center [546, 330] width 184 height 17
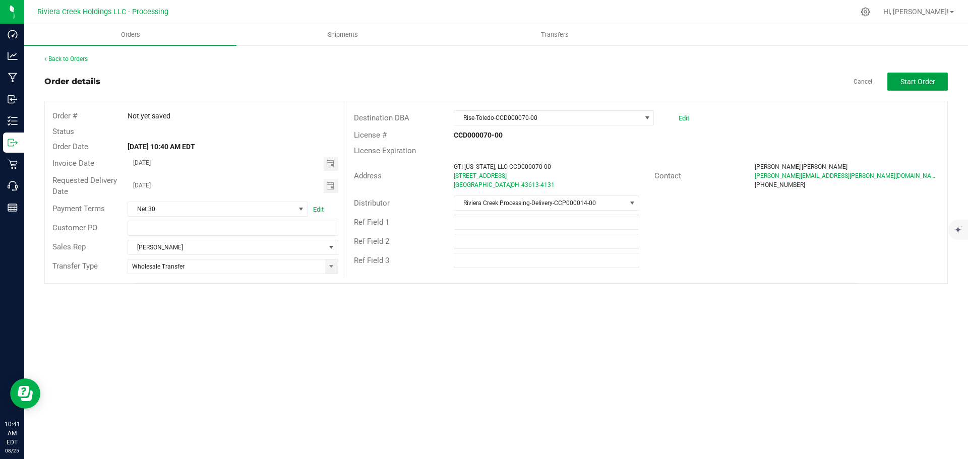
click at [900, 85] on span "Start Order" at bounding box center [917, 82] width 35 height 8
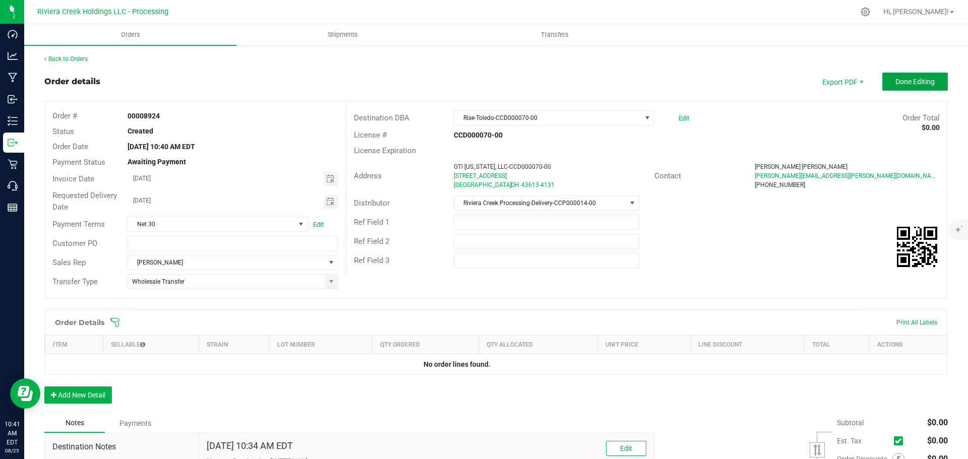
click at [900, 85] on span "Done Editing" at bounding box center [914, 82] width 39 height 8
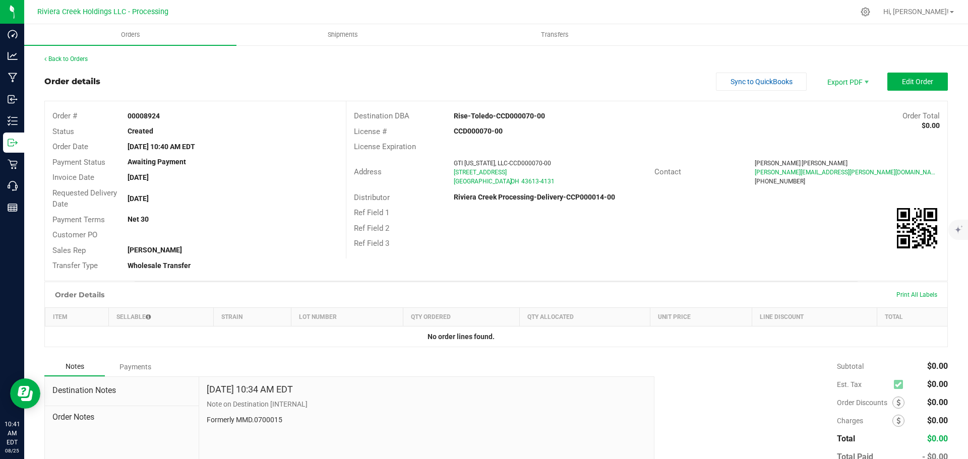
drag, startPoint x: 123, startPoint y: 117, endPoint x: 163, endPoint y: 117, distance: 39.8
click at [163, 117] on div "00008924" at bounding box center [232, 116] width 225 height 11
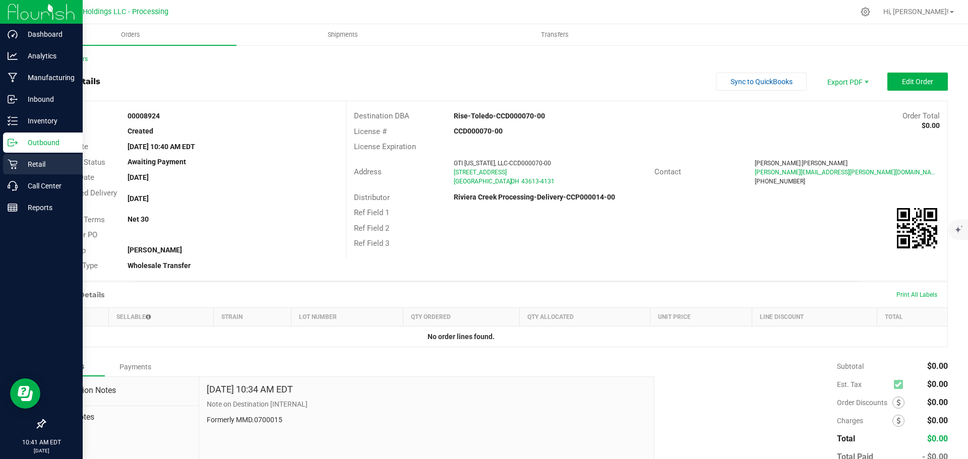
copy strong "00008924"
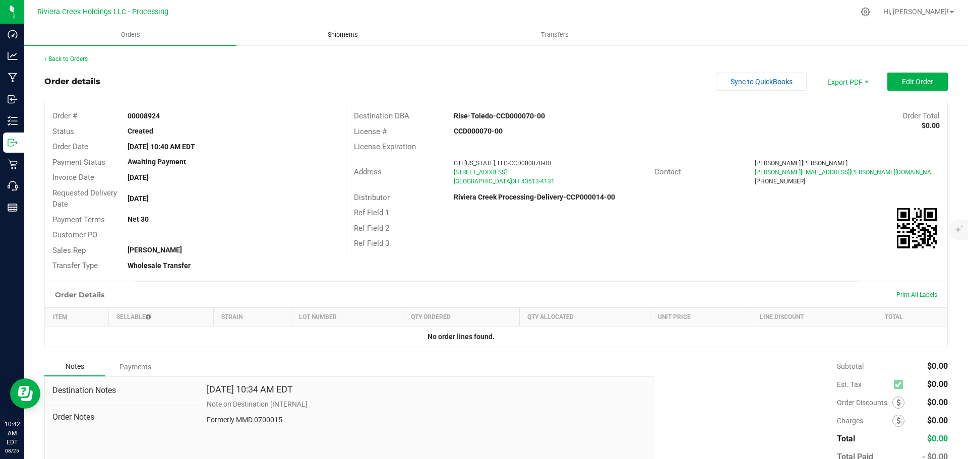
click at [346, 33] on span "Shipments" at bounding box center [342, 34] width 57 height 9
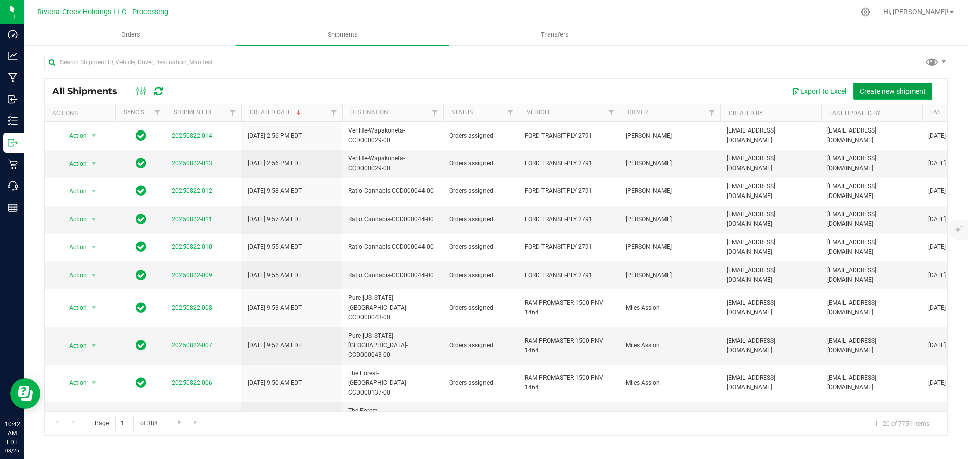
click at [868, 93] on span "Create new shipment" at bounding box center [892, 91] width 66 height 8
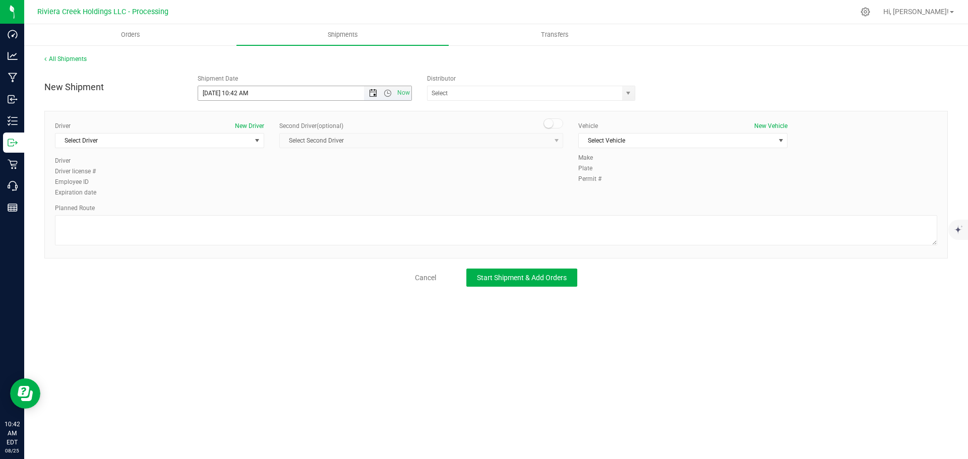
click at [372, 95] on span "Open the date view" at bounding box center [373, 93] width 8 height 8
click at [237, 213] on link "26" at bounding box center [236, 212] width 15 height 16
drag, startPoint x: 248, startPoint y: 93, endPoint x: 234, endPoint y: 97, distance: 14.5
click at [234, 97] on input "8/26/2025 10:42 AM" at bounding box center [289, 93] width 183 height 14
click at [624, 94] on span "select" at bounding box center [628, 93] width 8 height 8
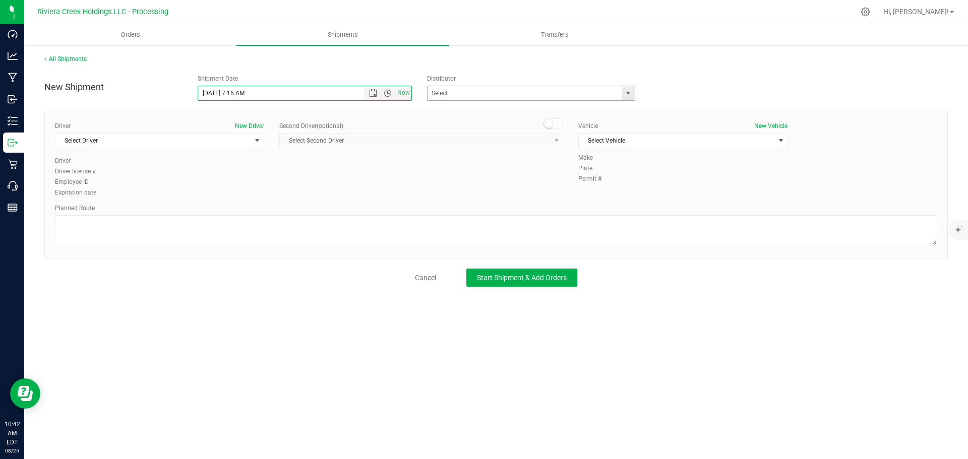
type input "8/26/2025 7:15 AM"
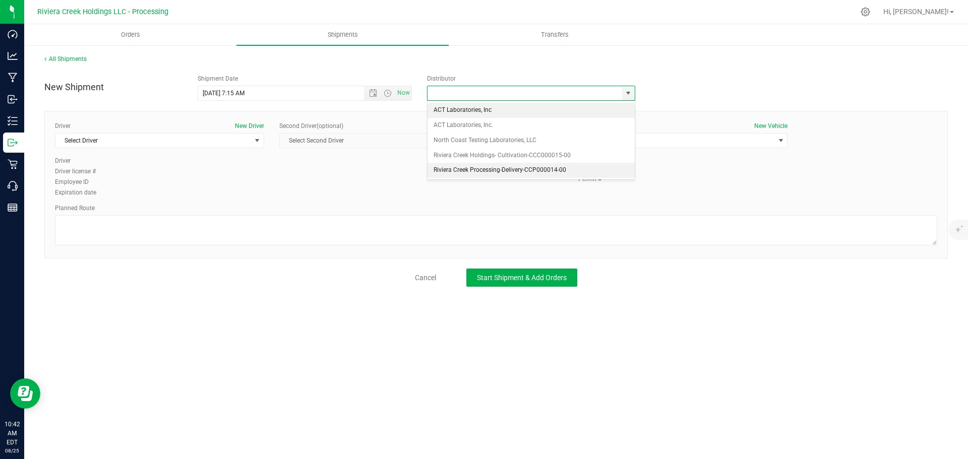
click at [485, 170] on li "Riviera Creek Processing-Delivery-CCP000014-00" at bounding box center [530, 170] width 207 height 15
type input "Riviera Creek Processing-Delivery-CCP000014-00"
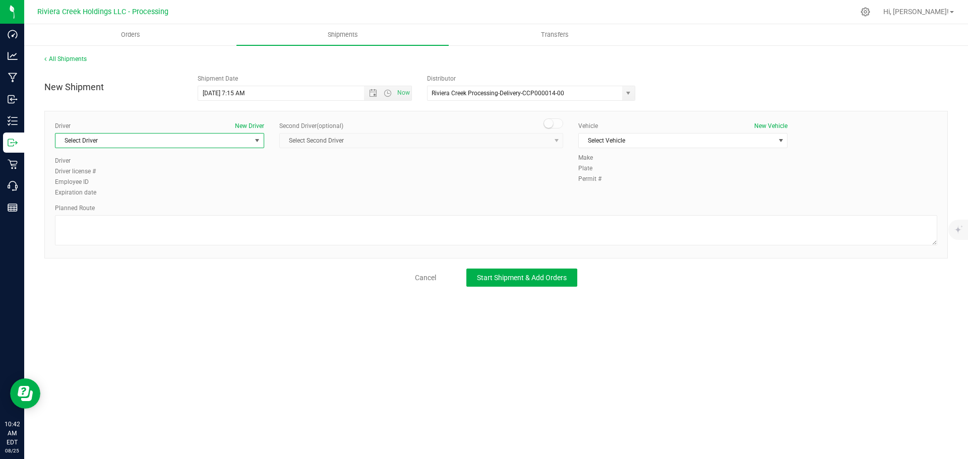
click at [96, 144] on span "Select Driver" at bounding box center [153, 141] width 196 height 14
click at [109, 209] on li "James Bednar Jr." at bounding box center [159, 212] width 208 height 15
click at [617, 142] on span "Select Vehicle" at bounding box center [677, 141] width 196 height 14
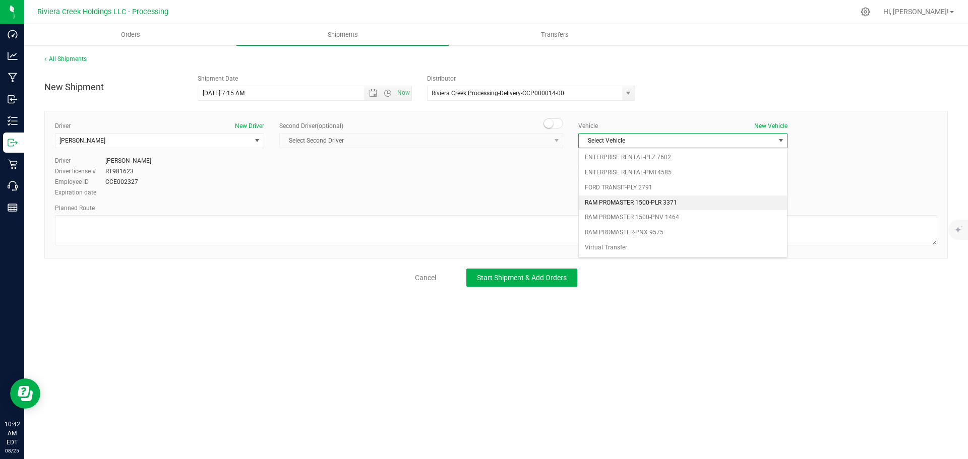
click at [620, 205] on li "RAM PROMASTER 1500-PLR 3371" at bounding box center [683, 203] width 208 height 15
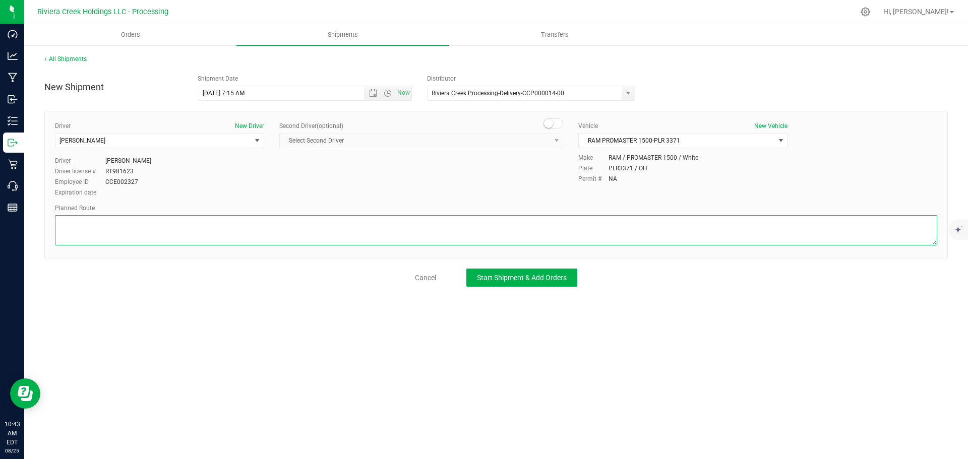
click at [219, 230] on textarea at bounding box center [496, 230] width 882 height 30
paste textarea "Head west on St Clair St toward Crescent St 187 ft St Clair St turns slightly l…"
type textarea "Head west on St Clair St toward Crescent St 187 ft St Clair St turns slightly l…"
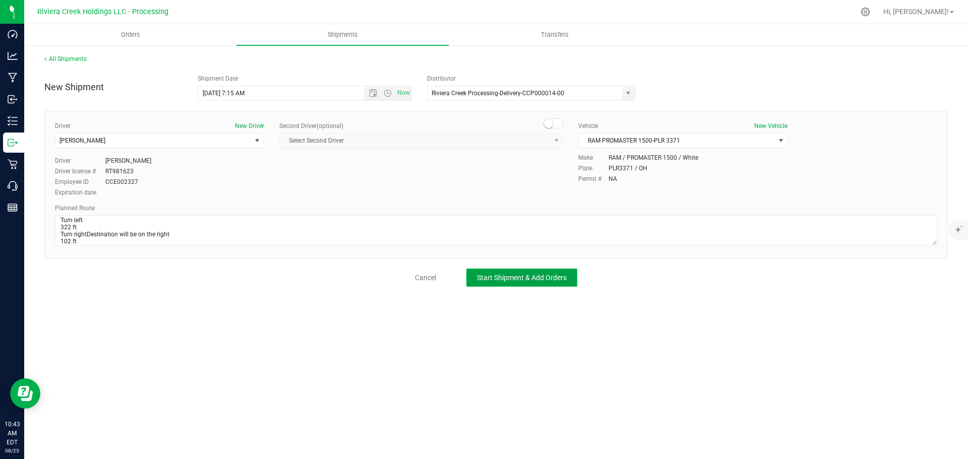
click at [507, 282] on span "Start Shipment & Add Orders" at bounding box center [522, 278] width 90 height 8
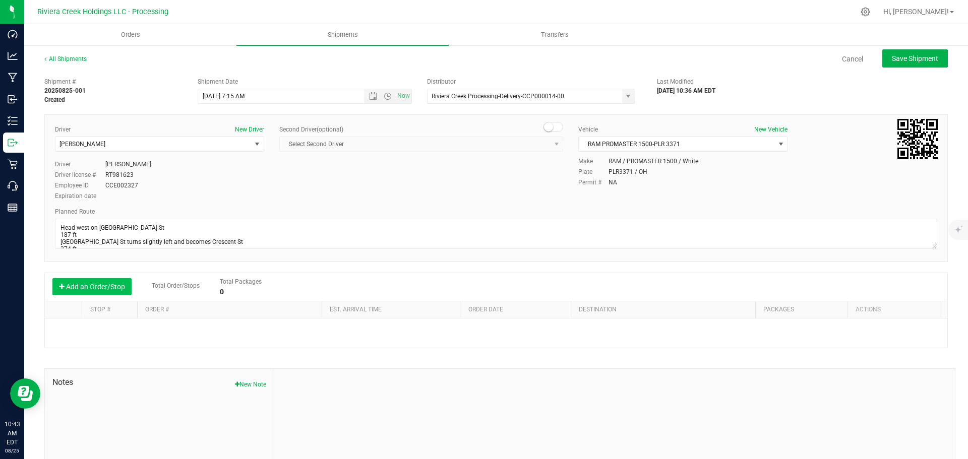
click at [88, 287] on button "Add an Order/Stop" at bounding box center [91, 286] width 79 height 17
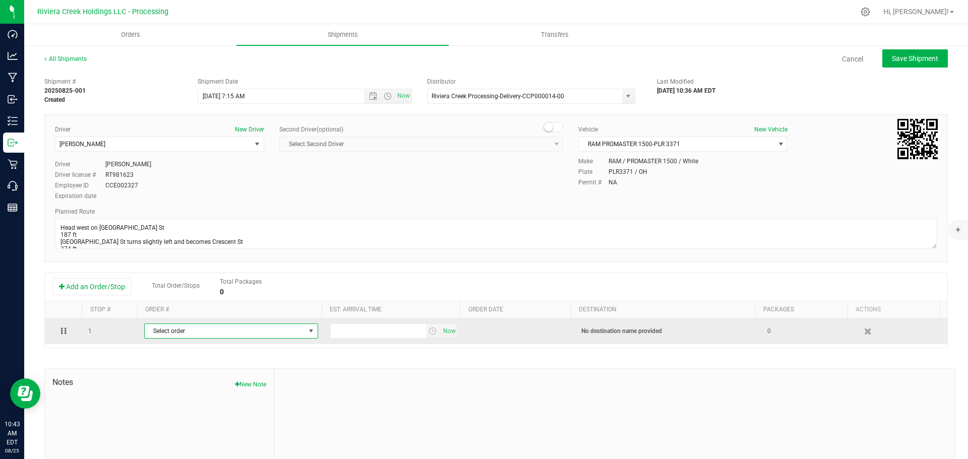
click at [182, 331] on span "Select order" at bounding box center [225, 331] width 160 height 14
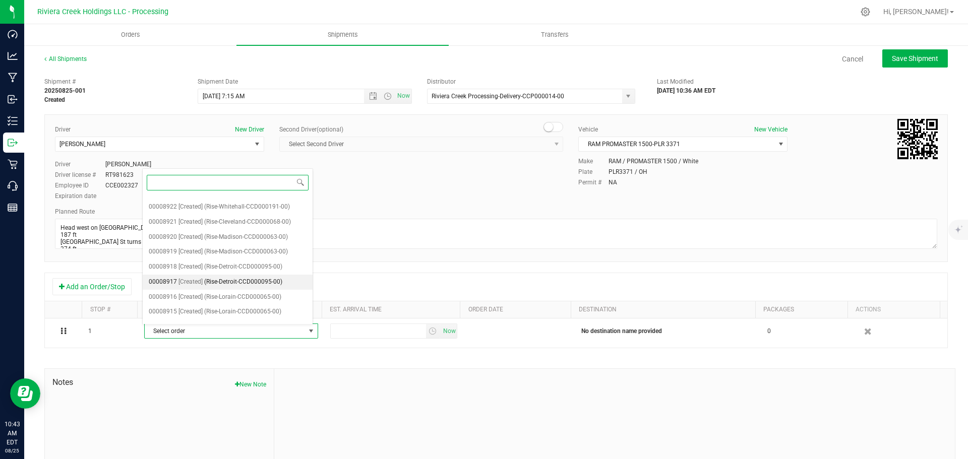
scroll to position [137, 0]
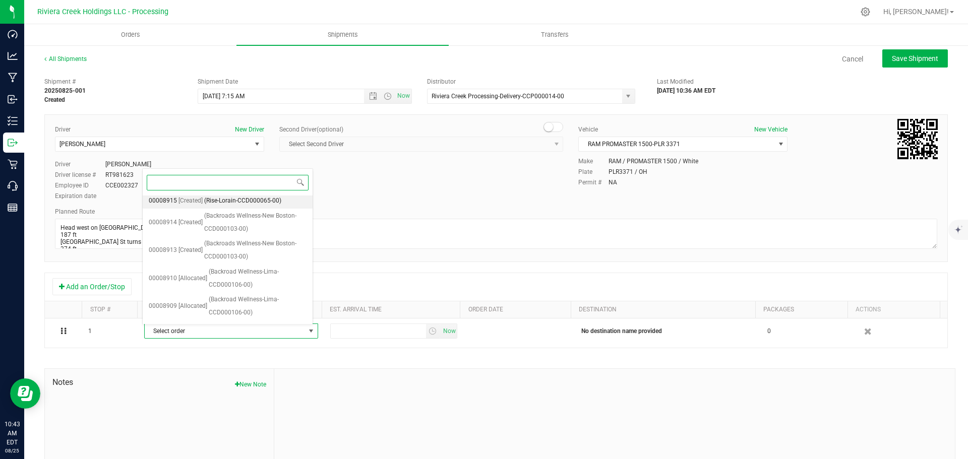
click at [250, 202] on span "(Rise-Lorain-CCD000065-00)" at bounding box center [242, 201] width 77 height 13
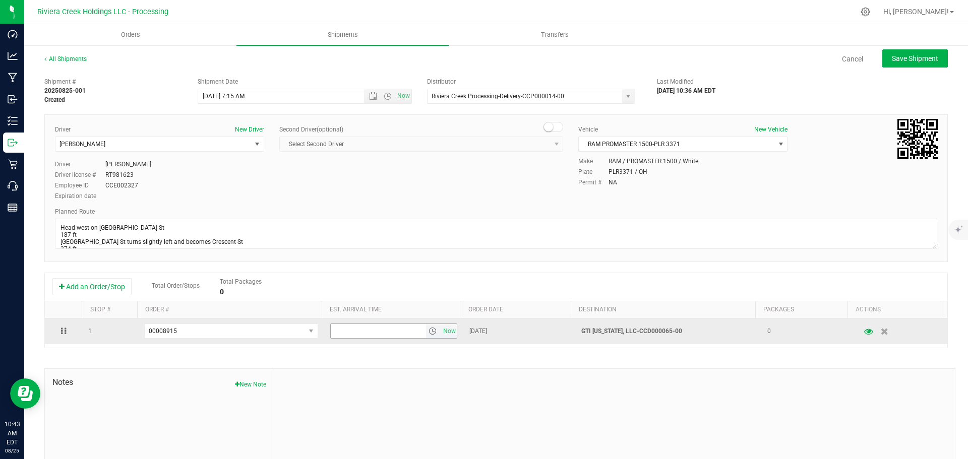
click at [428, 332] on span "select" at bounding box center [432, 331] width 8 height 8
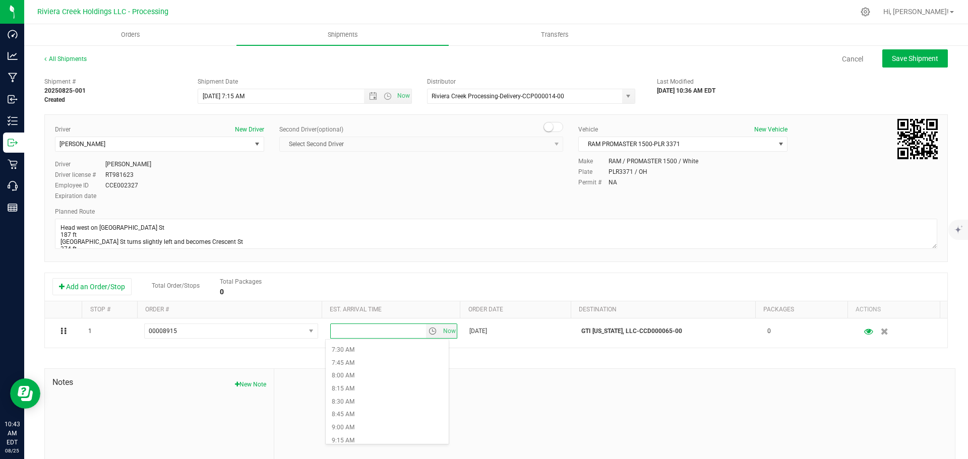
scroll to position [403, 0]
click at [363, 407] on li "9:00 AM" at bounding box center [387, 411] width 123 height 13
click at [896, 53] on button "Save Shipment" at bounding box center [915, 58] width 66 height 18
type input "8/26/2025 11:15 AM"
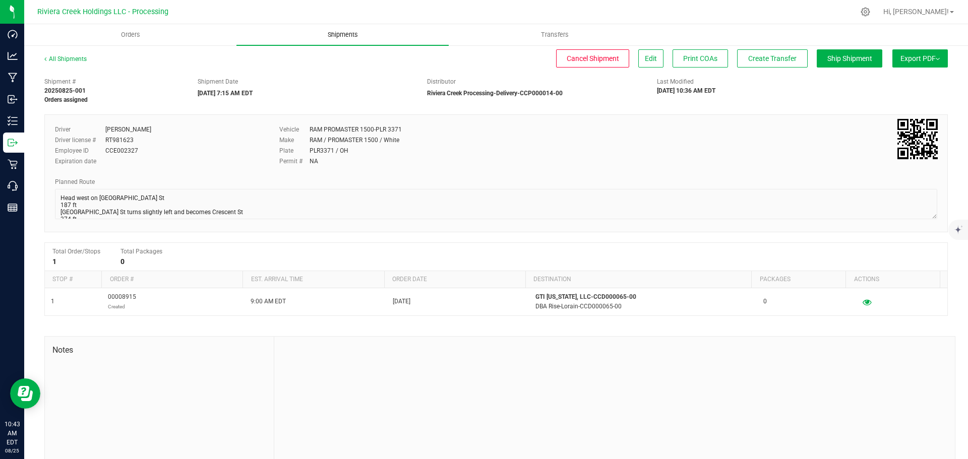
click at [338, 33] on span "Shipments" at bounding box center [342, 34] width 57 height 9
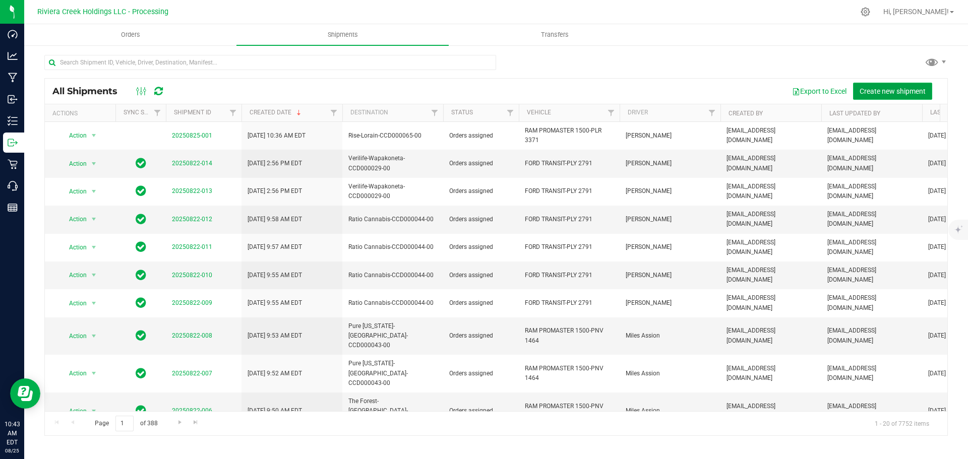
click at [878, 93] on span "Create new shipment" at bounding box center [892, 91] width 66 height 8
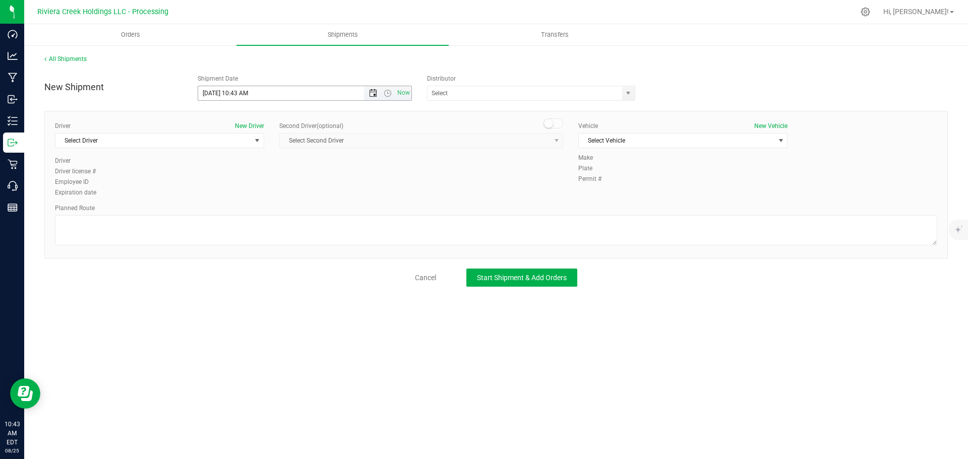
click at [372, 96] on span "Open the date view" at bounding box center [373, 93] width 8 height 8
click at [238, 213] on link "26" at bounding box center [236, 212] width 15 height 16
drag, startPoint x: 248, startPoint y: 95, endPoint x: 234, endPoint y: 98, distance: 14.8
click at [234, 98] on input "8/26/2025 10:43 AM" at bounding box center [289, 93] width 183 height 14
click at [632, 92] on span "select" at bounding box center [628, 93] width 8 height 8
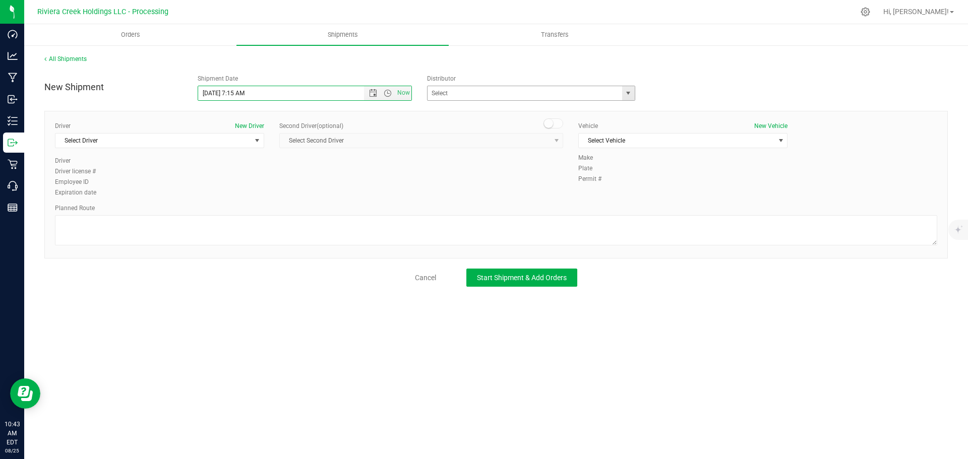
type input "8/26/2025 7:15 AM"
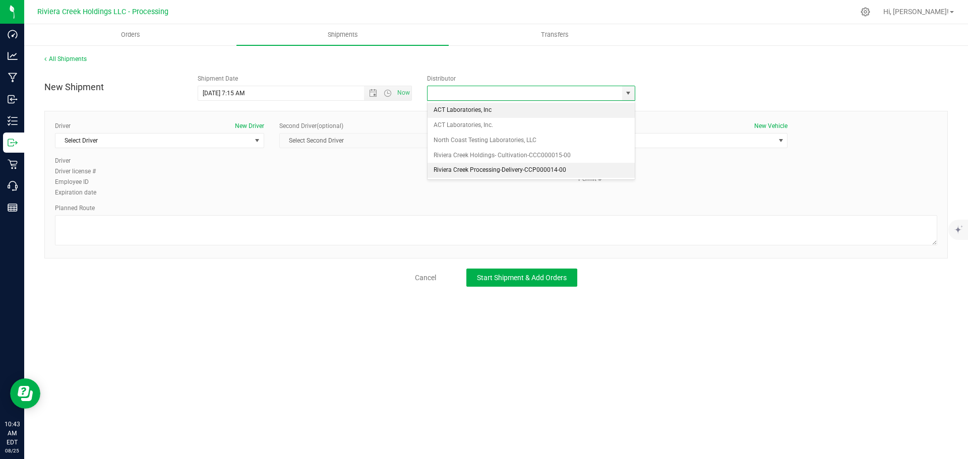
click at [444, 169] on li "Riviera Creek Processing-Delivery-CCP000014-00" at bounding box center [530, 170] width 207 height 15
type input "Riviera Creek Processing-Delivery-CCP000014-00"
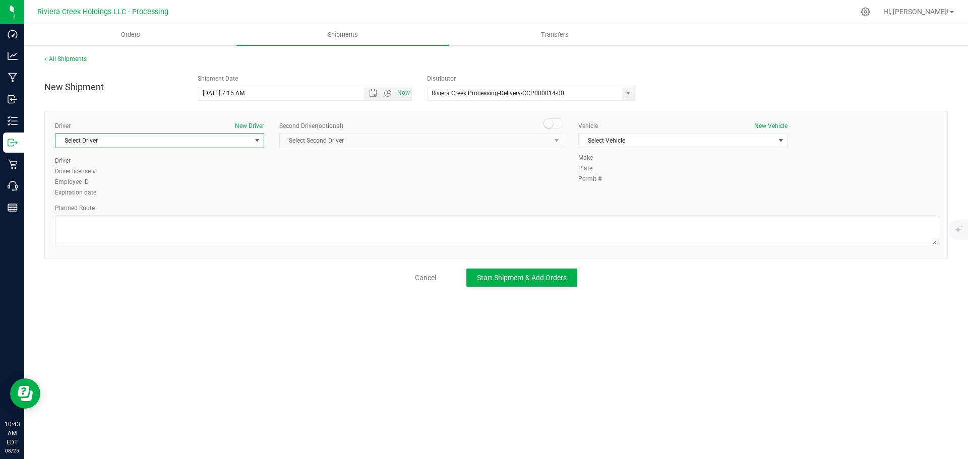
click at [178, 144] on span "Select Driver" at bounding box center [153, 141] width 196 height 14
click at [96, 215] on span "James Bednar Jr." at bounding box center [84, 212] width 46 height 13
click at [606, 135] on span "Select Vehicle" at bounding box center [677, 141] width 196 height 14
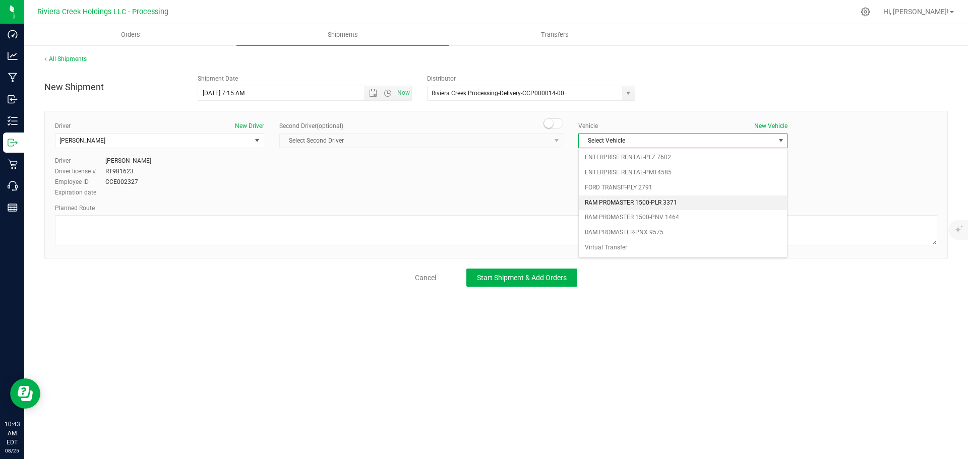
click at [661, 201] on li "RAM PROMASTER 1500-PLR 3371" at bounding box center [683, 203] width 208 height 15
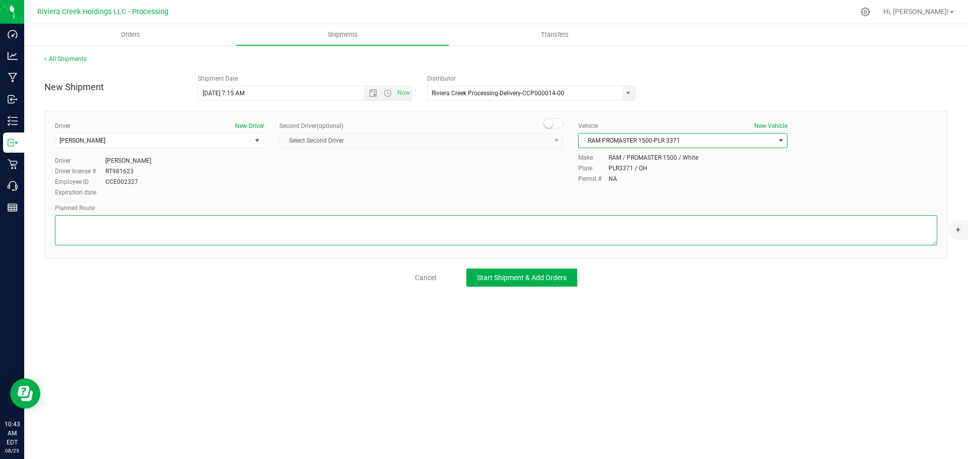
click at [459, 242] on textarea at bounding box center [496, 230] width 882 height 30
paste textarea "Head west on St Clair St toward Crescent St 187 ft St Clair St turns slightly l…"
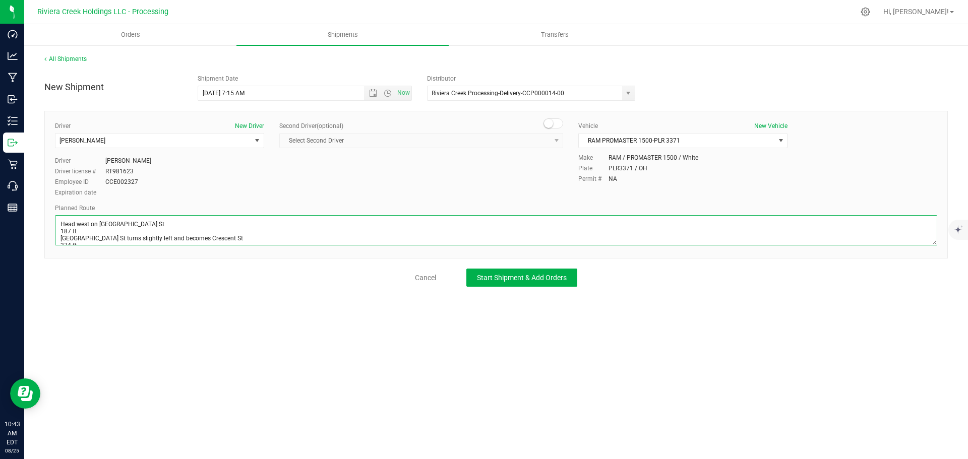
scroll to position [187, 0]
type textarea "Head west on St Clair St toward Crescent St 187 ft St Clair St turns slightly l…"
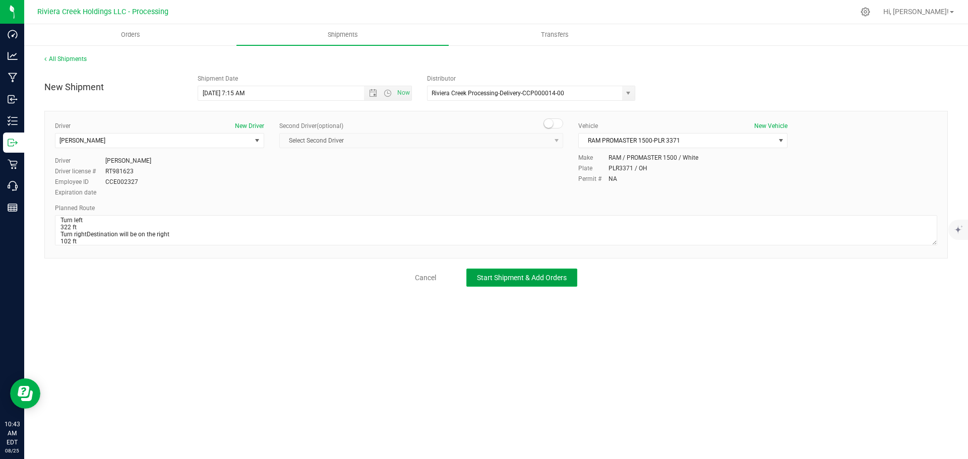
click at [526, 274] on span "Start Shipment & Add Orders" at bounding box center [522, 278] width 90 height 8
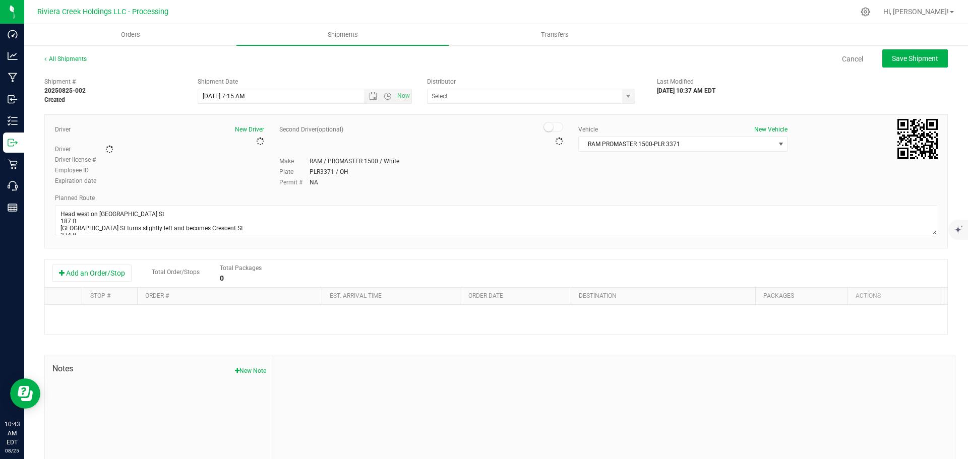
type input "Riviera Creek Processing-Delivery-CCP000014-00"
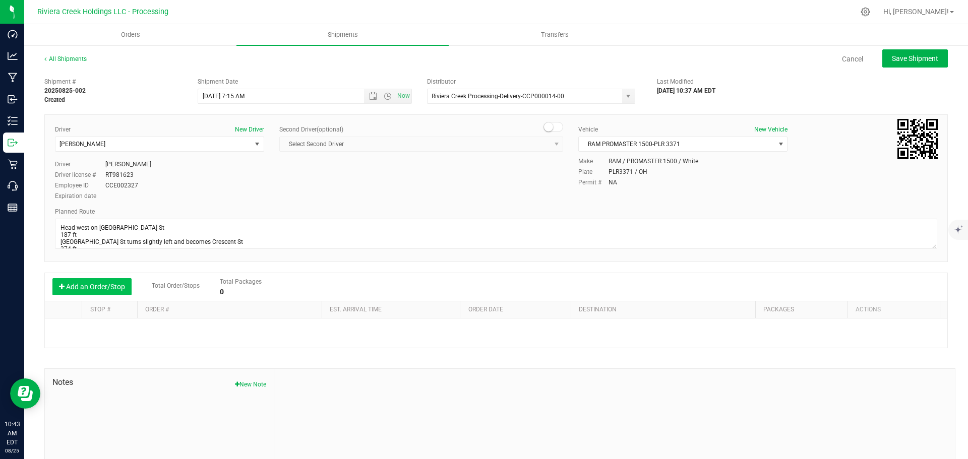
click at [107, 289] on button "Add an Order/Stop" at bounding box center [91, 286] width 79 height 17
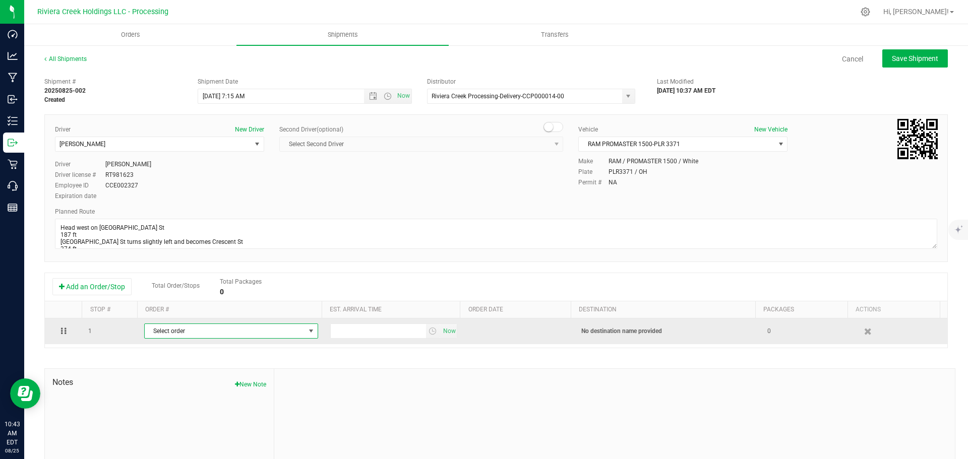
click at [232, 336] on span "Select order" at bounding box center [225, 331] width 160 height 14
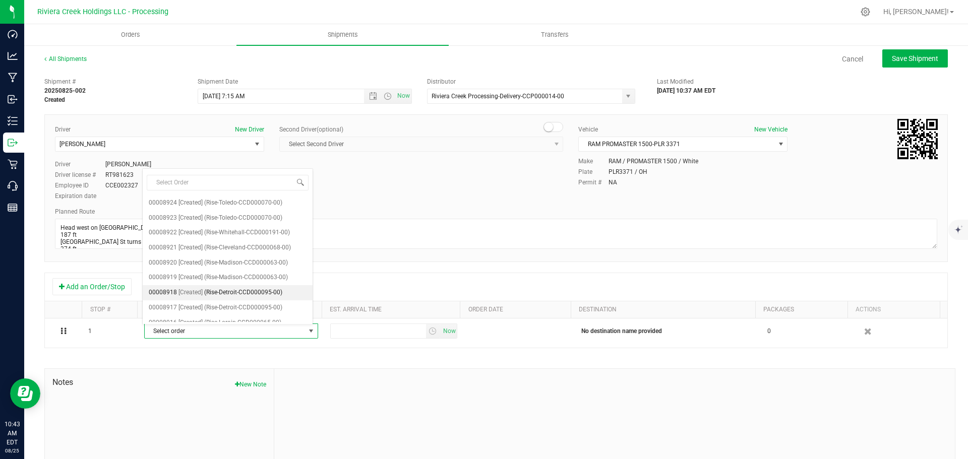
scroll to position [111, 0]
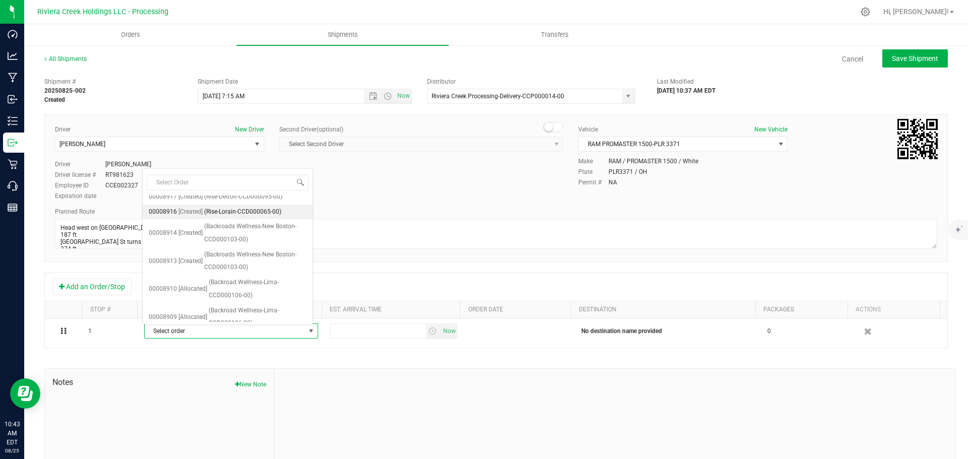
click at [249, 214] on span "(Rise-Lorain-CCD000065-00)" at bounding box center [242, 212] width 77 height 13
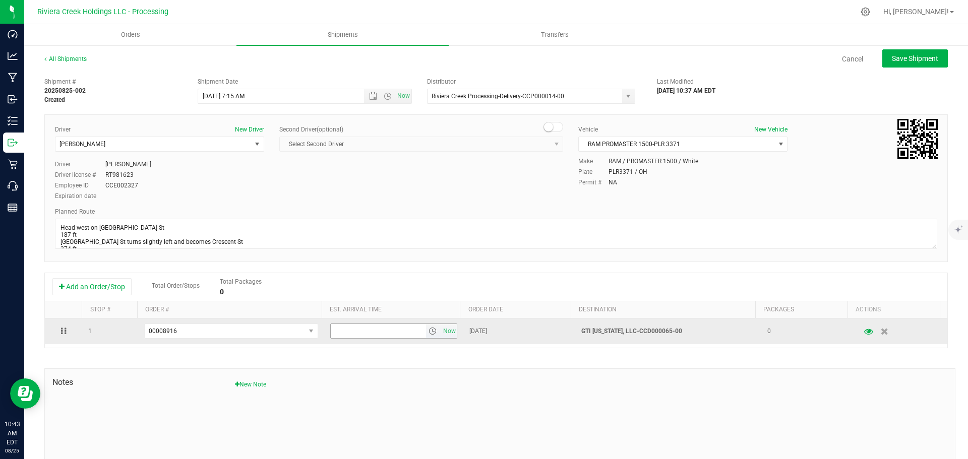
click at [428, 335] on span "select" at bounding box center [432, 331] width 8 height 8
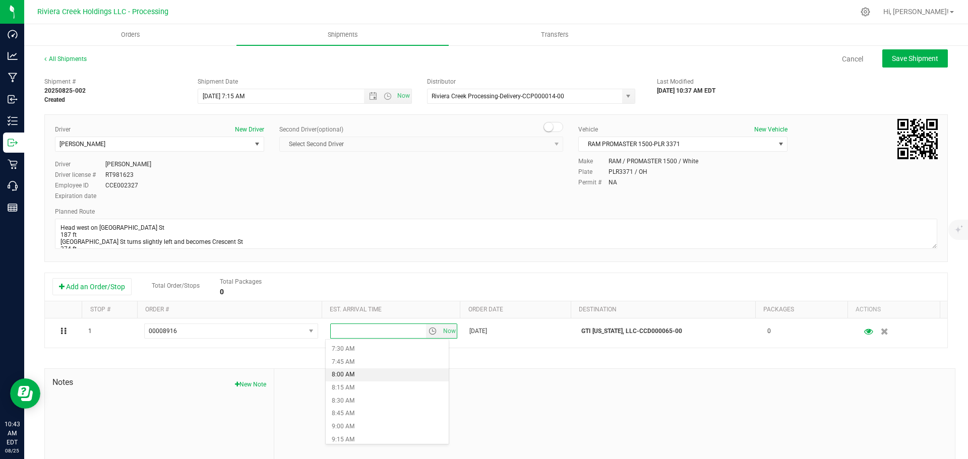
scroll to position [403, 0]
click at [363, 407] on li "9:00 AM" at bounding box center [387, 411] width 123 height 13
click at [898, 66] on button "Save Shipment" at bounding box center [915, 58] width 66 height 18
type input "8/26/2025 11:15 AM"
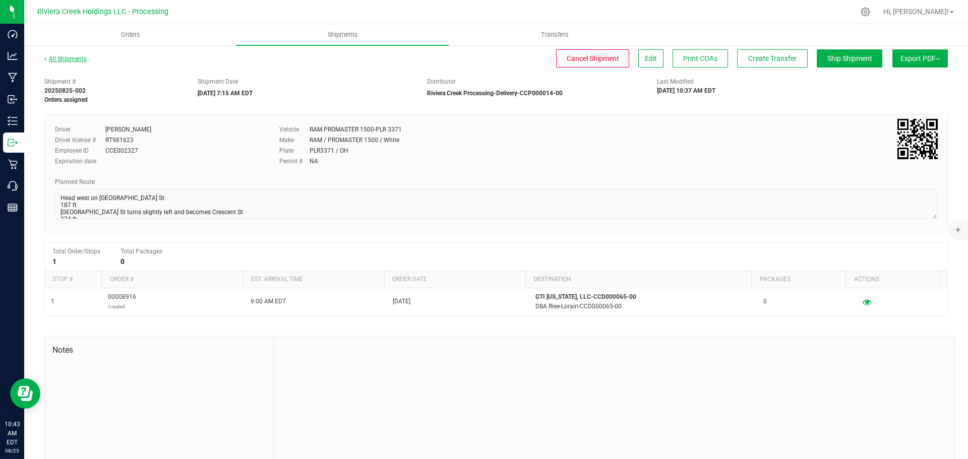
click at [76, 56] on link "All Shipments" at bounding box center [65, 58] width 42 height 7
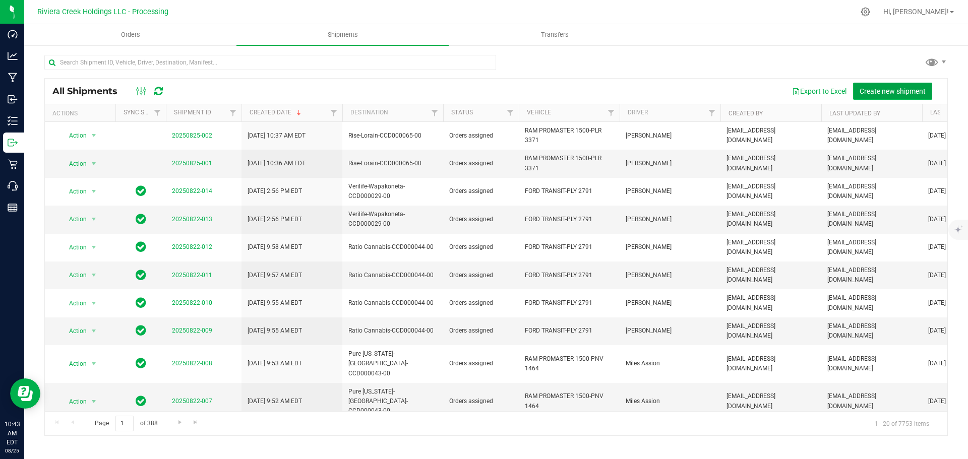
click at [887, 91] on span "Create new shipment" at bounding box center [892, 91] width 66 height 8
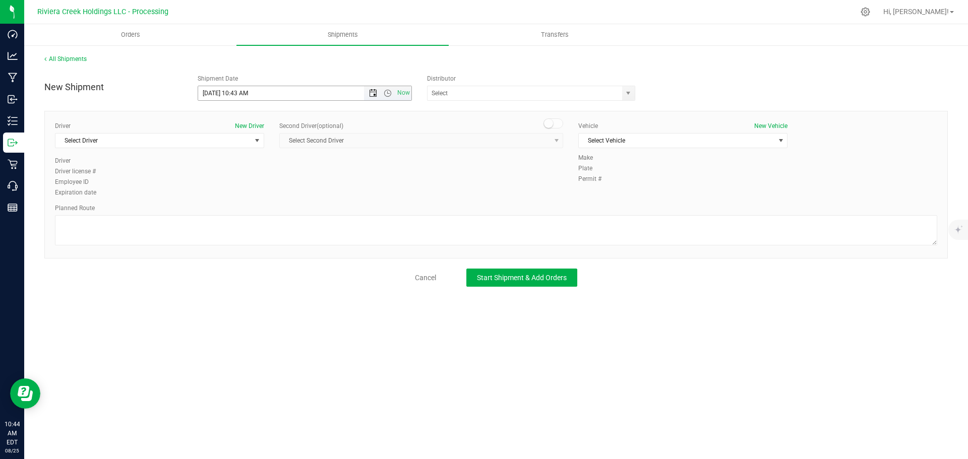
click at [372, 96] on span "Open the date view" at bounding box center [373, 93] width 8 height 8
click at [237, 213] on link "26" at bounding box center [236, 212] width 15 height 16
drag, startPoint x: 235, startPoint y: 94, endPoint x: 247, endPoint y: 98, distance: 13.1
click at [247, 98] on input "8/26/2025 10:43 AM" at bounding box center [289, 93] width 183 height 14
click at [625, 93] on span "select" at bounding box center [628, 93] width 8 height 8
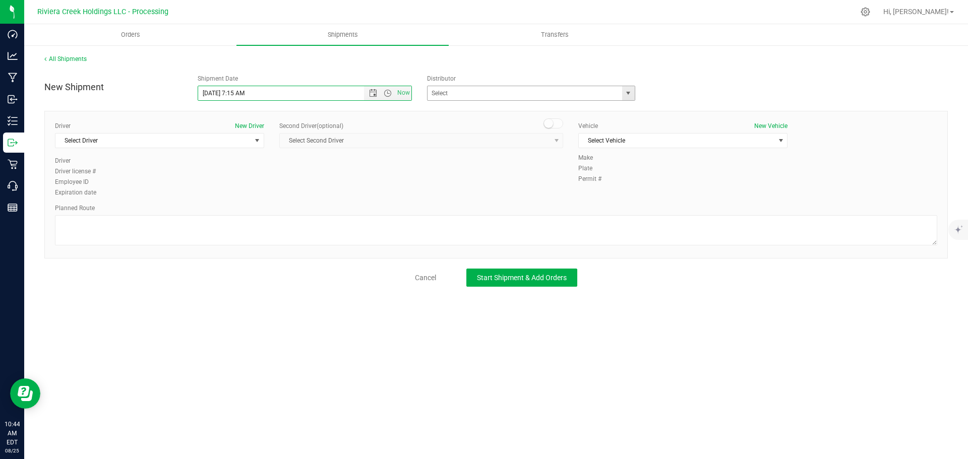
type input "8/26/2025 7:15 AM"
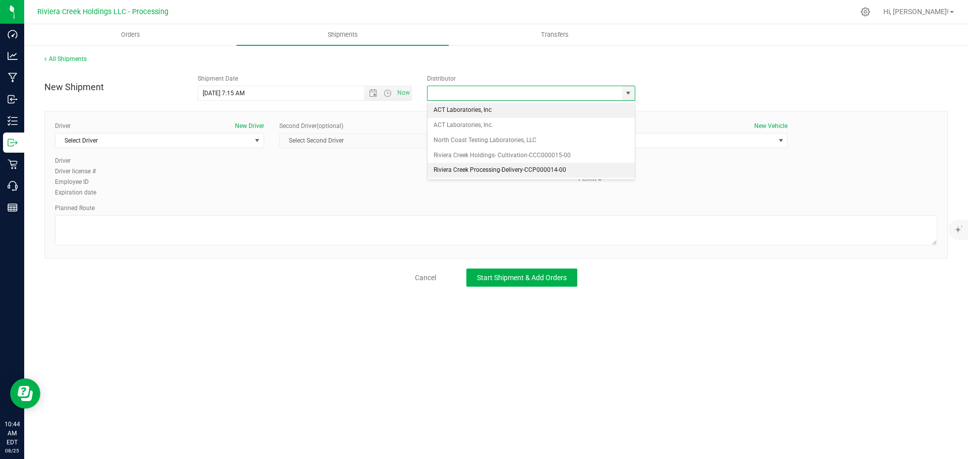
click at [456, 172] on li "Riviera Creek Processing-Delivery-CCP000014-00" at bounding box center [530, 170] width 207 height 15
type input "Riviera Creek Processing-Delivery-CCP000014-00"
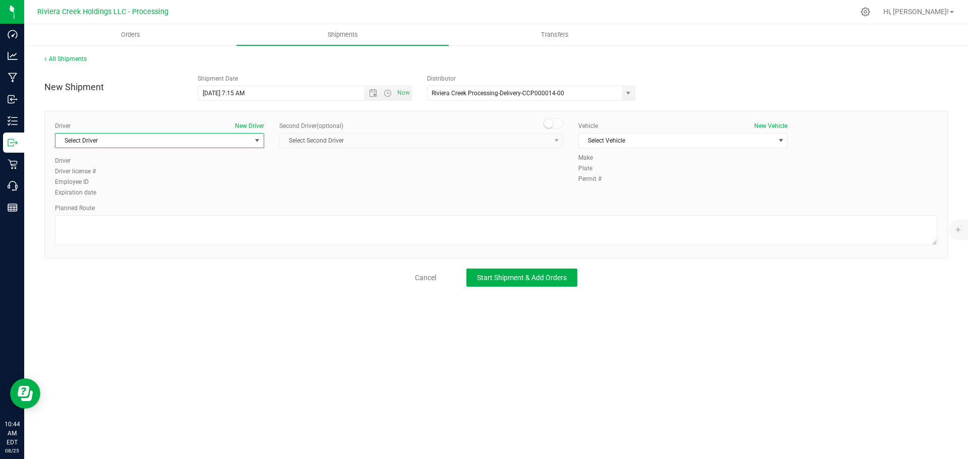
click at [140, 139] on span "Select Driver" at bounding box center [153, 141] width 196 height 14
click at [77, 209] on span "James Bednar Jr." at bounding box center [84, 212] width 46 height 13
click at [664, 145] on span "Select Vehicle" at bounding box center [677, 141] width 196 height 14
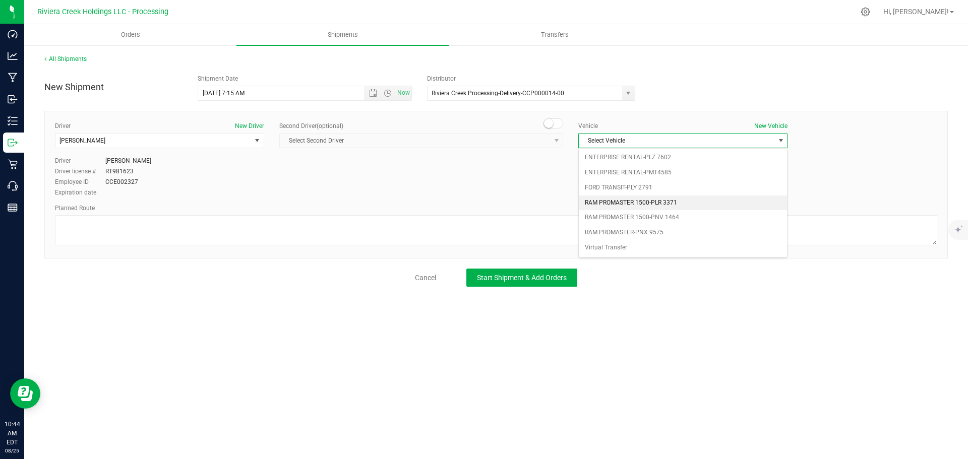
click at [670, 201] on li "RAM PROMASTER 1500-PLR 3371" at bounding box center [683, 203] width 208 height 15
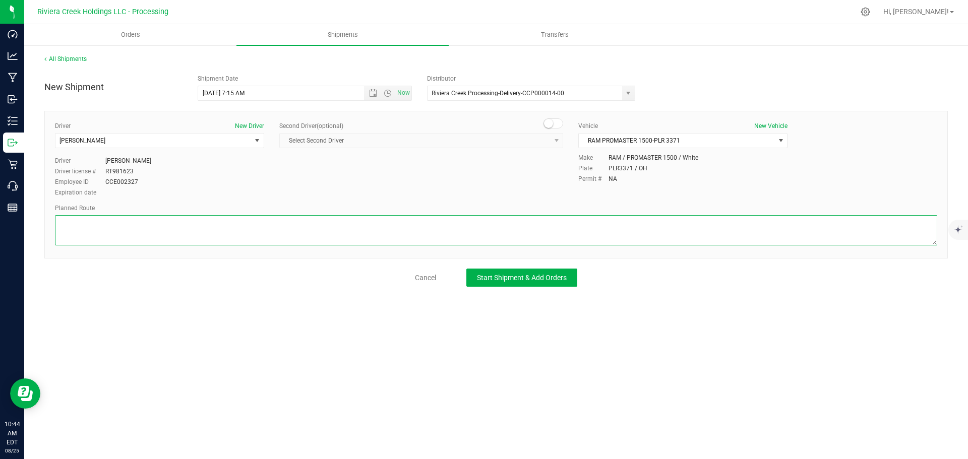
click at [93, 226] on textarea at bounding box center [496, 230] width 882 height 30
paste textarea "Head south toward Cooper Foster Park Rd 171 ft Turn right onto Cooper Foster Pa…"
type textarea "Head south toward Cooper Foster Park Rd 171 ft Turn right onto Cooper Foster Pa…"
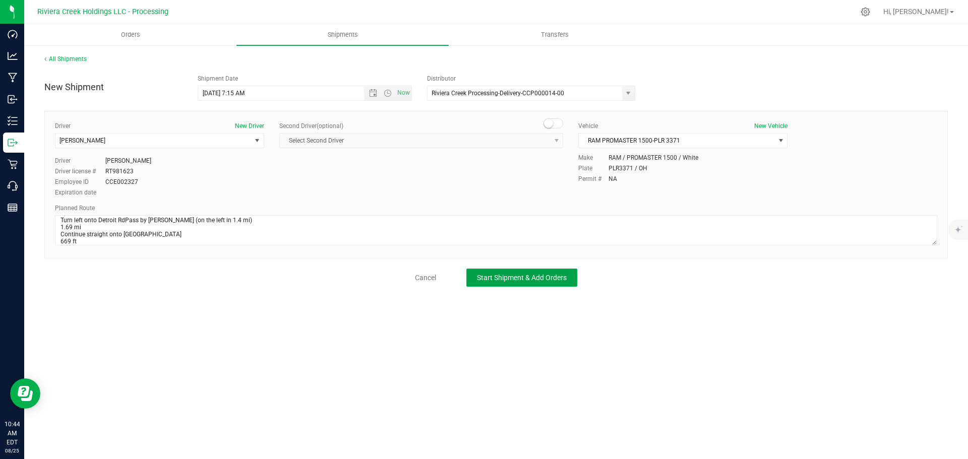
click at [484, 280] on span "Start Shipment & Add Orders" at bounding box center [522, 278] width 90 height 8
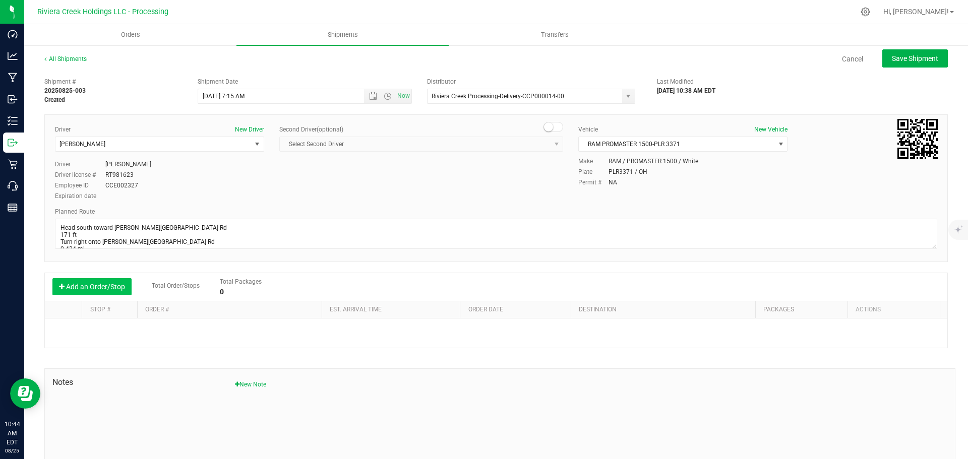
click at [93, 281] on button "Add an Order/Stop" at bounding box center [91, 286] width 79 height 17
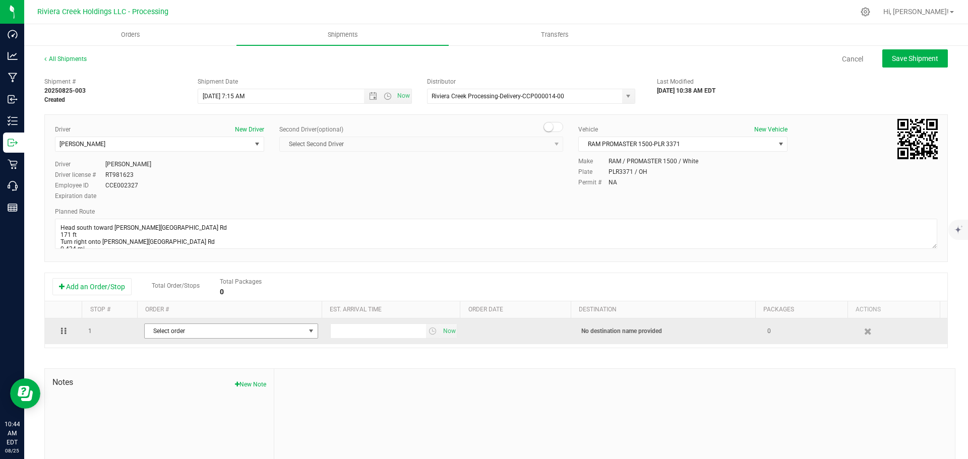
click at [209, 330] on span "Select order" at bounding box center [225, 331] width 160 height 14
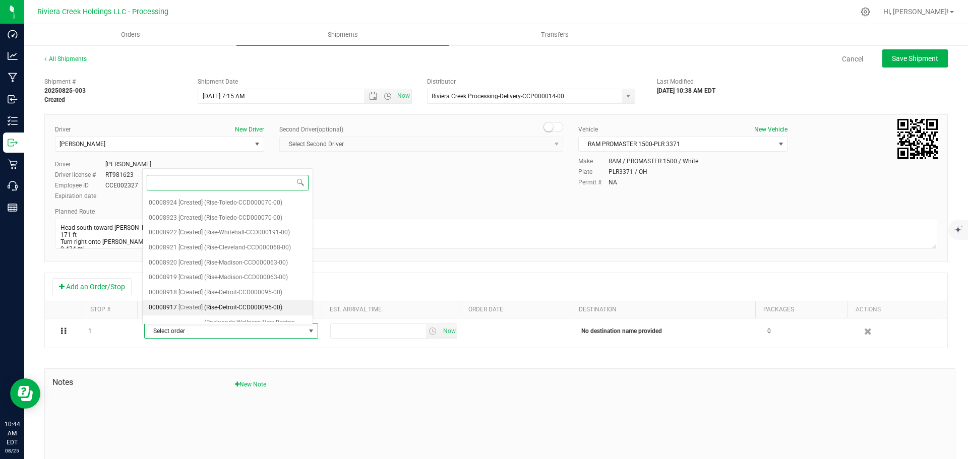
click at [230, 303] on span "(Rise-Detroit-CCD000095-00)" at bounding box center [243, 307] width 78 height 13
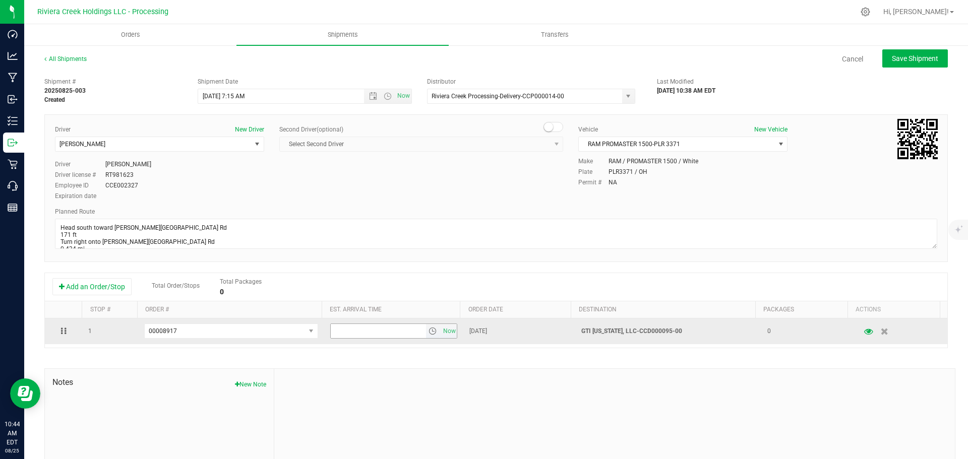
click at [428, 333] on span "select" at bounding box center [432, 331] width 8 height 8
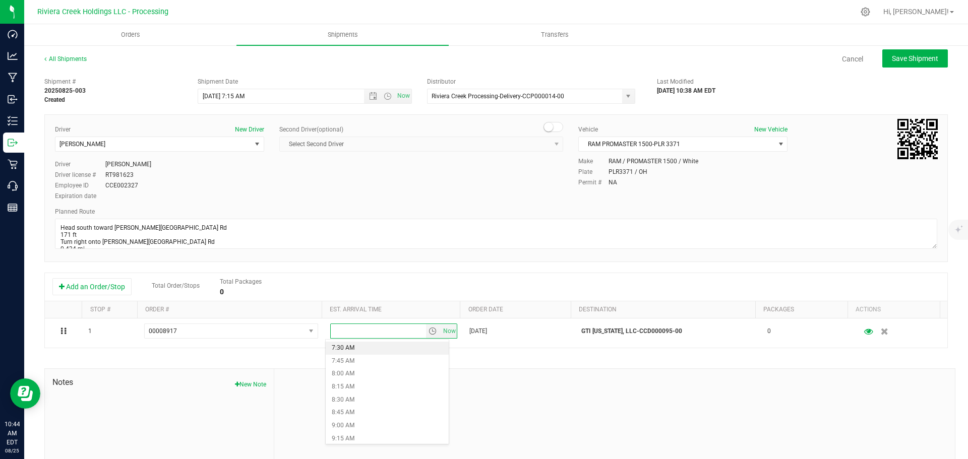
scroll to position [403, 0]
click at [350, 413] on li "9:00 AM" at bounding box center [387, 411] width 123 height 13
click at [889, 63] on button "Save Shipment" at bounding box center [915, 58] width 66 height 18
type input "8/26/2025 11:15 AM"
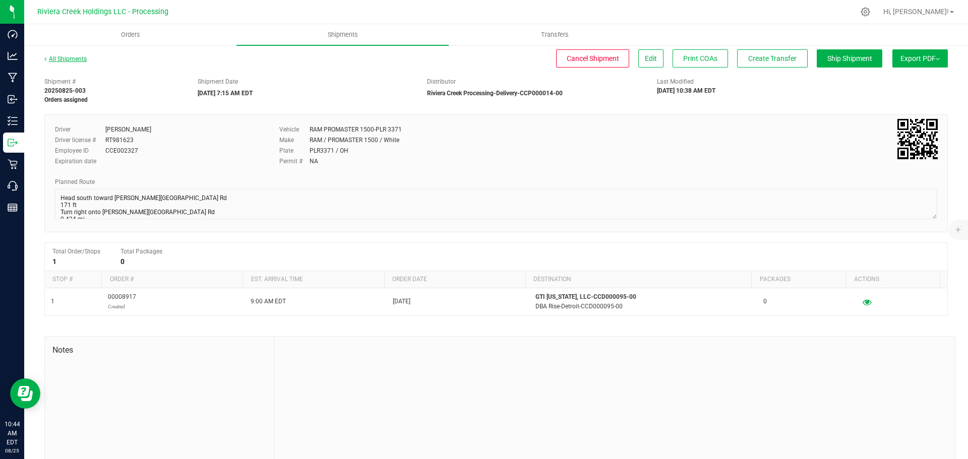
click at [71, 57] on link "All Shipments" at bounding box center [65, 58] width 42 height 7
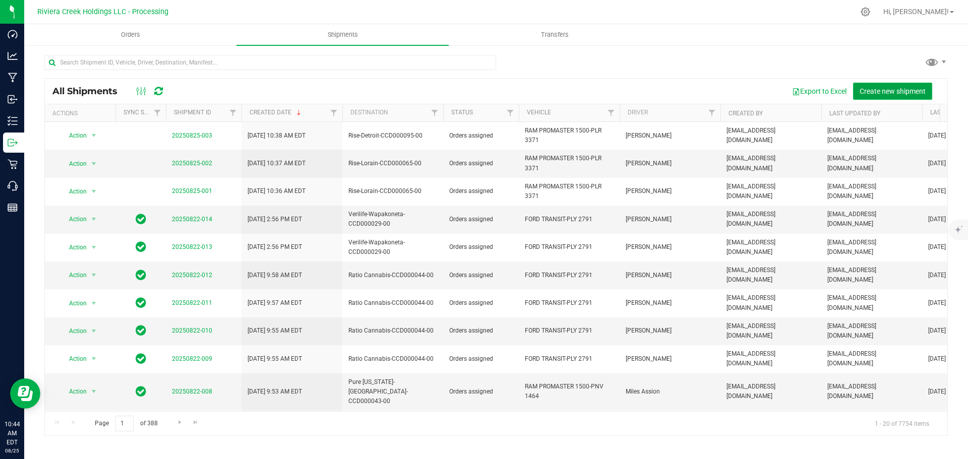
click at [887, 89] on span "Create new shipment" at bounding box center [892, 91] width 66 height 8
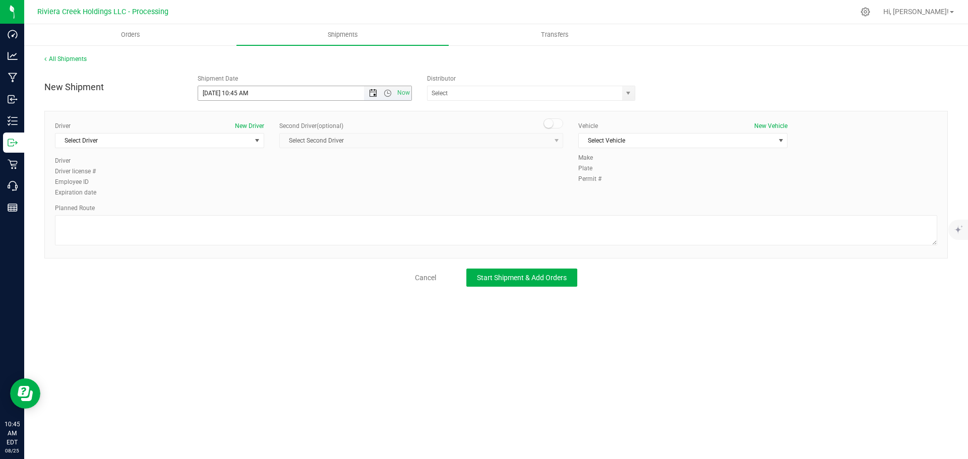
click at [369, 95] on span "Open the date view" at bounding box center [373, 93] width 8 height 8
click at [238, 211] on link "26" at bounding box center [236, 212] width 15 height 16
drag, startPoint x: 246, startPoint y: 93, endPoint x: 234, endPoint y: 98, distance: 13.8
click at [234, 98] on input "8/26/2025 10:45 AM" at bounding box center [289, 93] width 183 height 14
click at [627, 94] on span "select" at bounding box center [628, 93] width 8 height 8
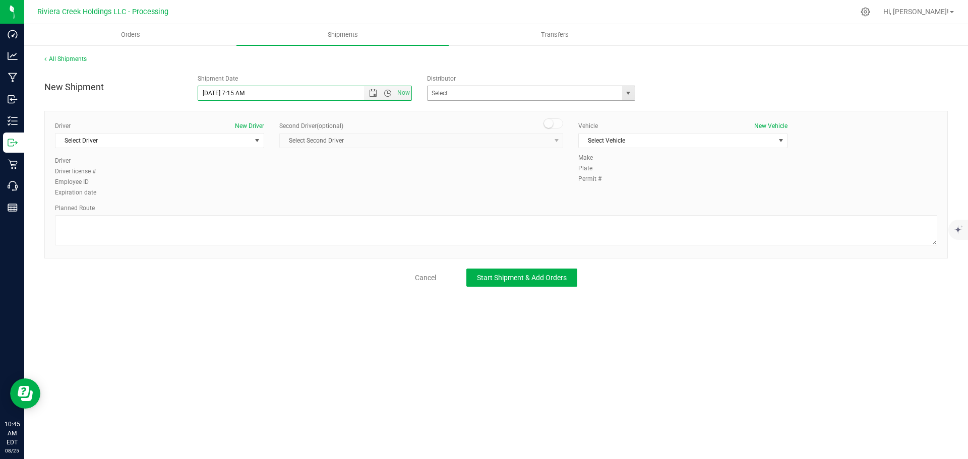
type input "8/26/2025 7:15 AM"
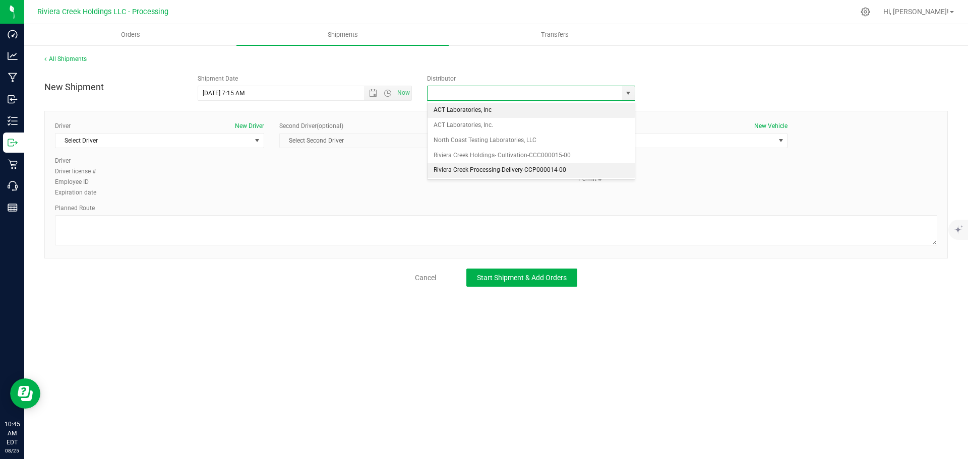
click at [457, 166] on li "Riviera Creek Processing-Delivery-CCP000014-00" at bounding box center [530, 170] width 207 height 15
type input "Riviera Creek Processing-Delivery-CCP000014-00"
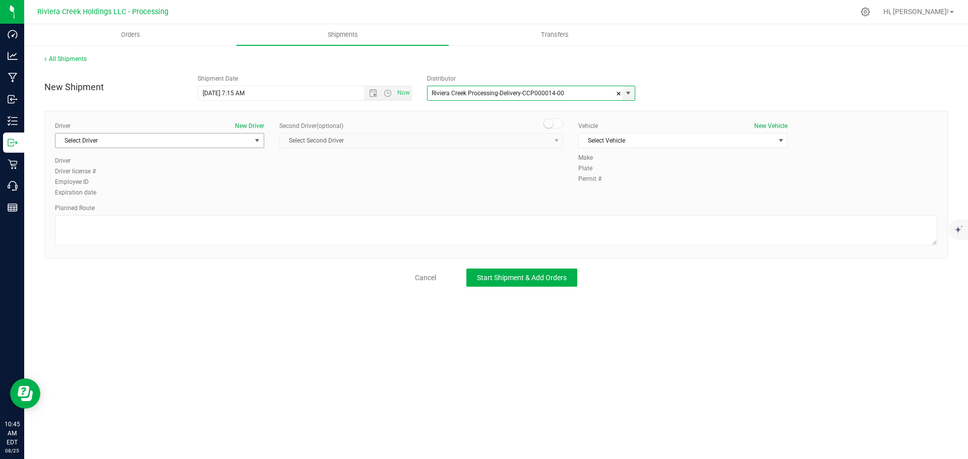
click at [91, 143] on span "Select Driver" at bounding box center [153, 141] width 196 height 14
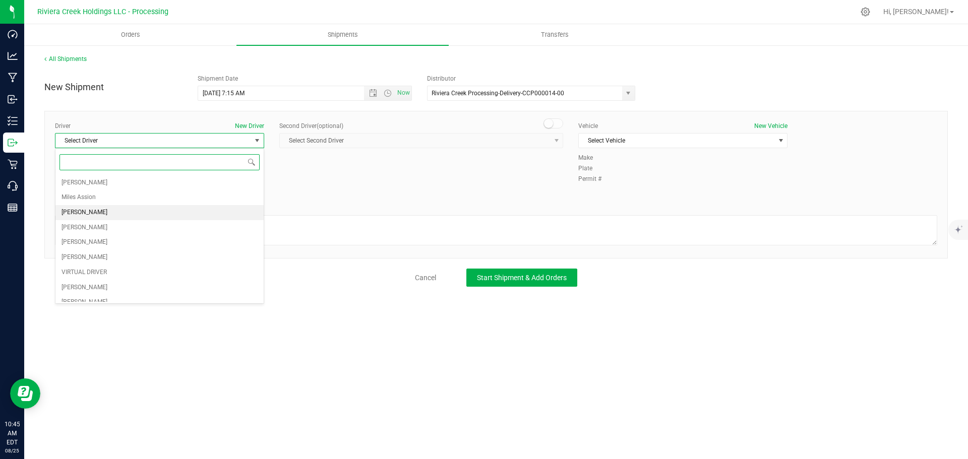
click at [74, 208] on span "James Bednar Jr." at bounding box center [84, 212] width 46 height 13
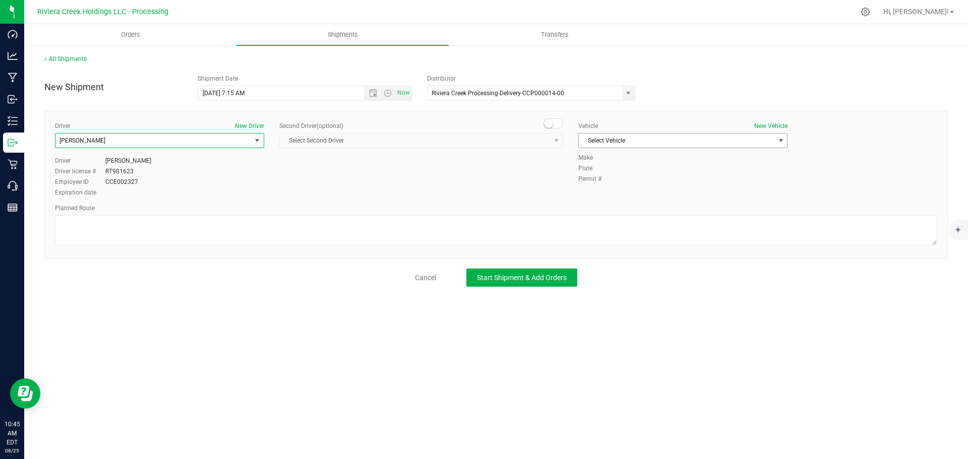
click at [584, 143] on span "Select Vehicle" at bounding box center [677, 141] width 196 height 14
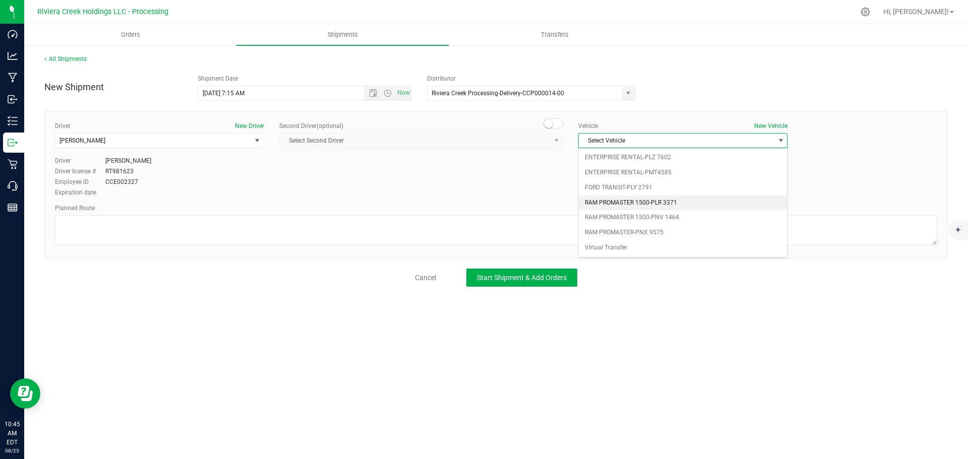
click at [621, 201] on li "RAM PROMASTER 1500-PLR 3371" at bounding box center [683, 203] width 208 height 15
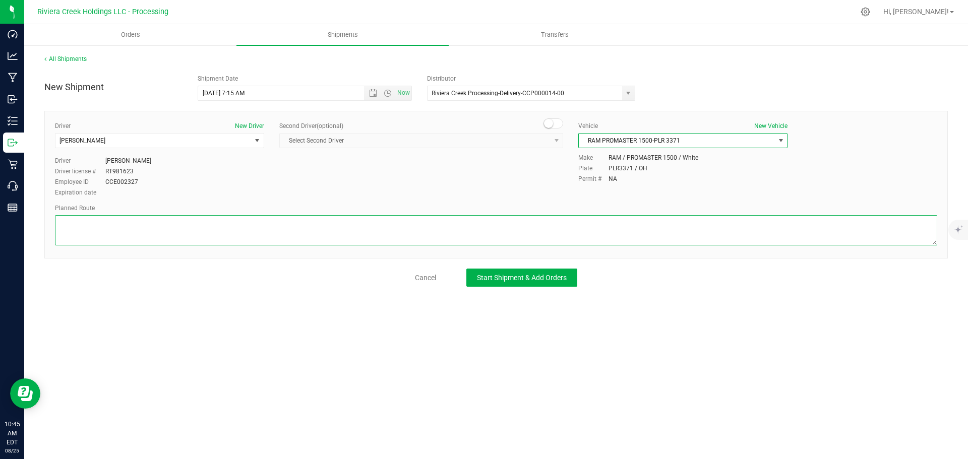
click at [486, 224] on textarea at bounding box center [496, 230] width 882 height 30
paste textarea "Head south toward Cooper Foster Park Rd 171 ft Turn right onto Cooper Foster Pa…"
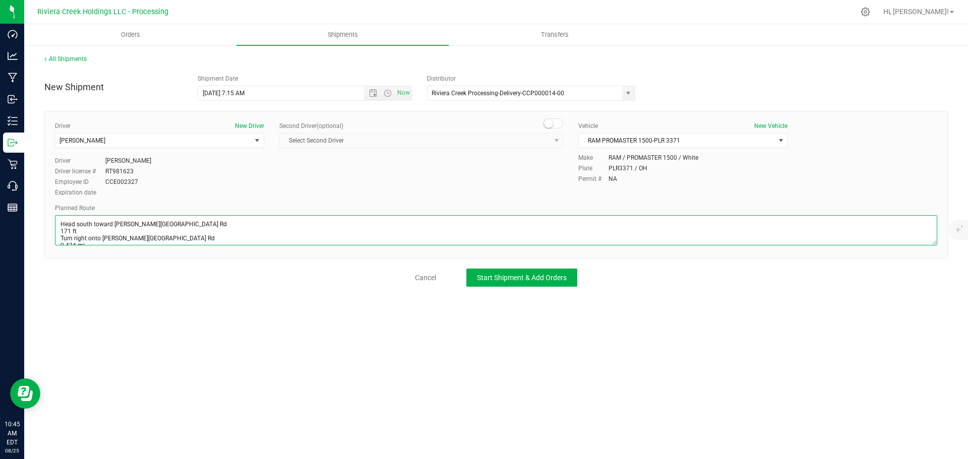
scroll to position [89, 0]
type textarea "Head south toward Cooper Foster Park Rd 171 ft Turn right onto Cooper Foster Pa…"
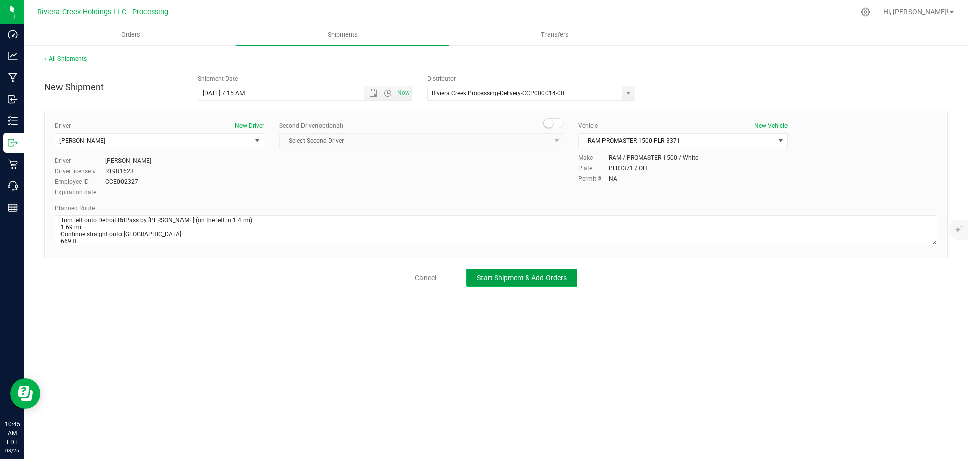
click at [543, 282] on button "Start Shipment & Add Orders" at bounding box center [521, 278] width 111 height 18
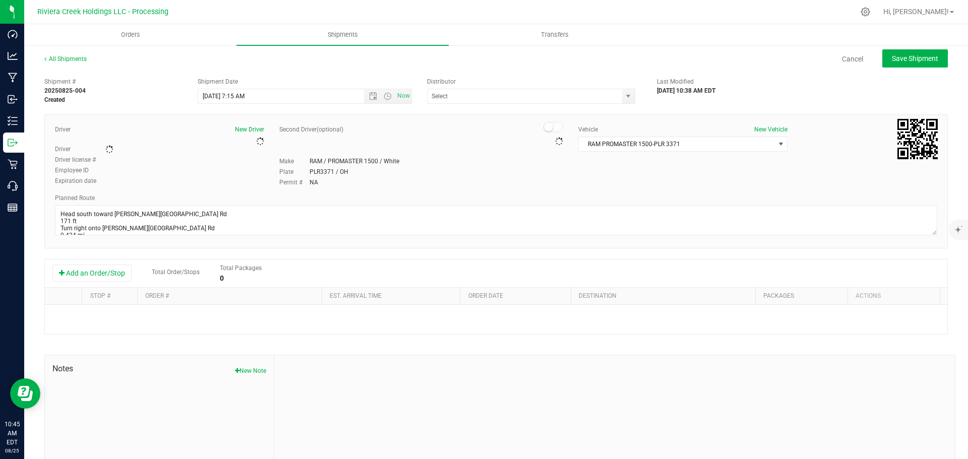
type input "Riviera Creek Processing-Delivery-CCP000014-00"
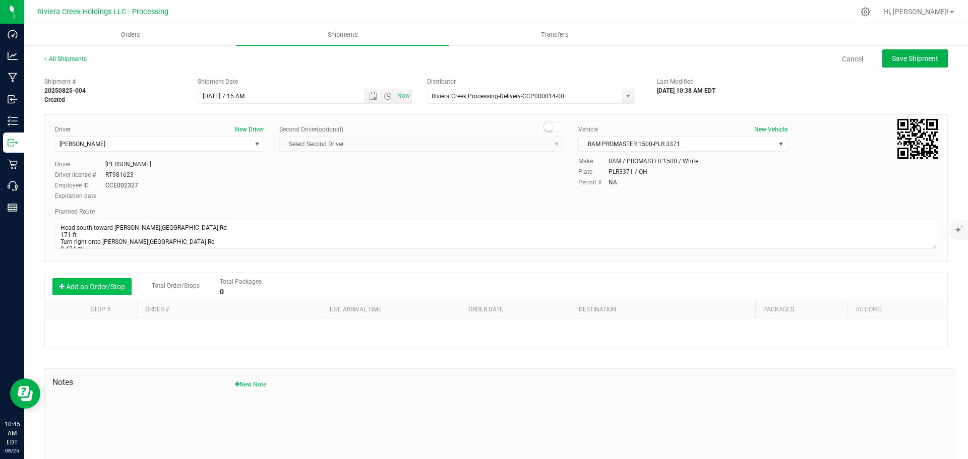
click at [102, 288] on button "Add an Order/Stop" at bounding box center [91, 286] width 79 height 17
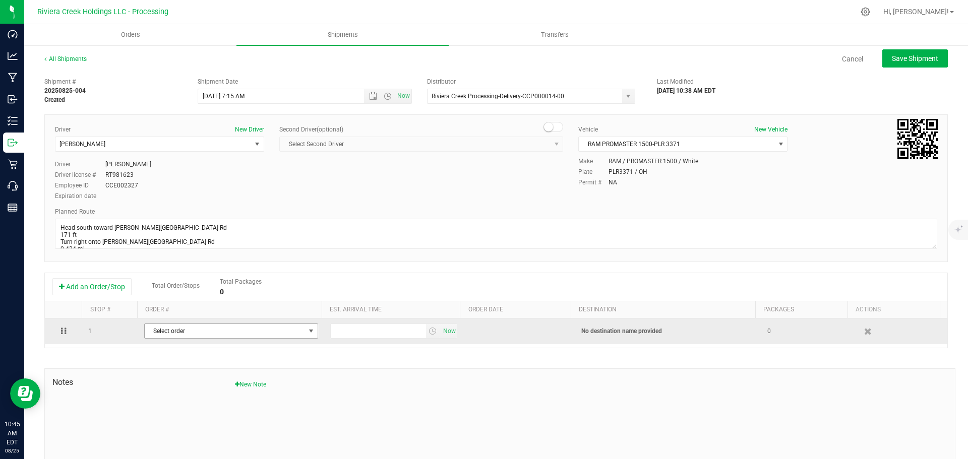
click at [175, 333] on span "Select order" at bounding box center [225, 331] width 160 height 14
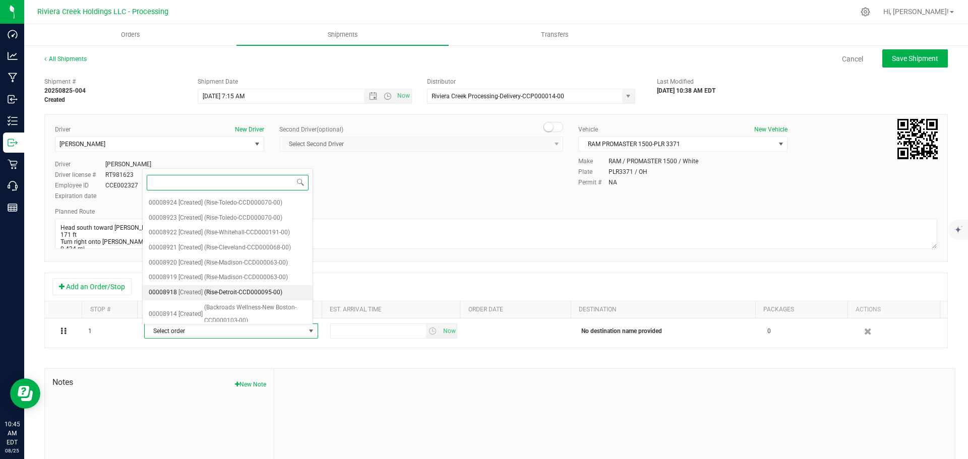
click at [219, 291] on span "(Rise-Detroit-CCD000095-00)" at bounding box center [243, 292] width 78 height 13
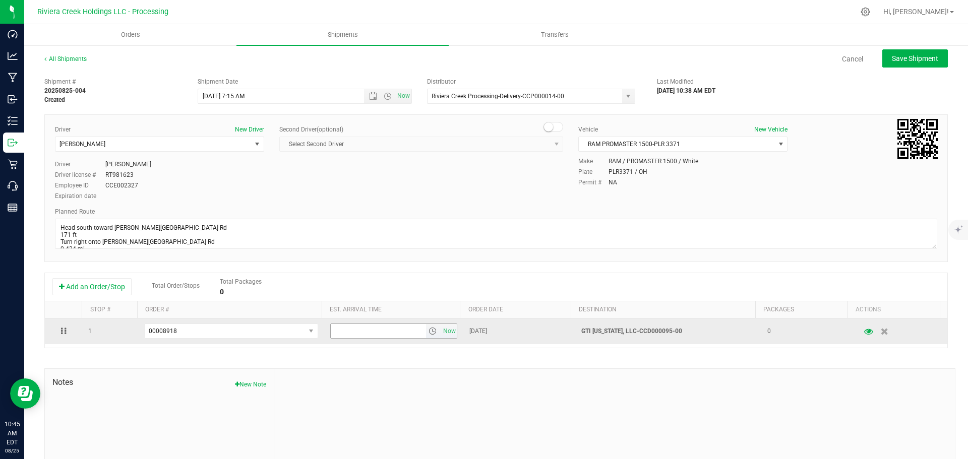
click at [428, 330] on span "select" at bounding box center [432, 331] width 8 height 8
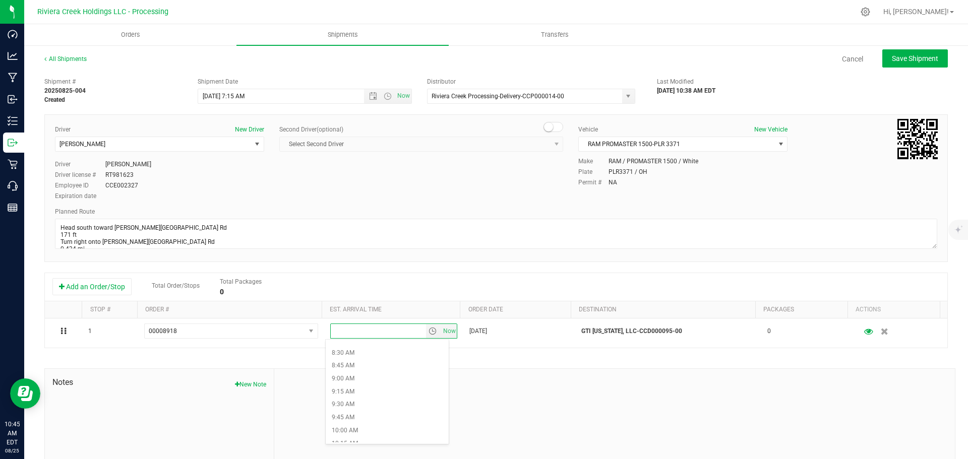
scroll to position [454, 0]
click at [344, 409] on li "10:00 AM" at bounding box center [387, 412] width 123 height 13
click at [888, 65] on button "Save Shipment" at bounding box center [915, 58] width 66 height 18
type input "8/26/2025 11:15 AM"
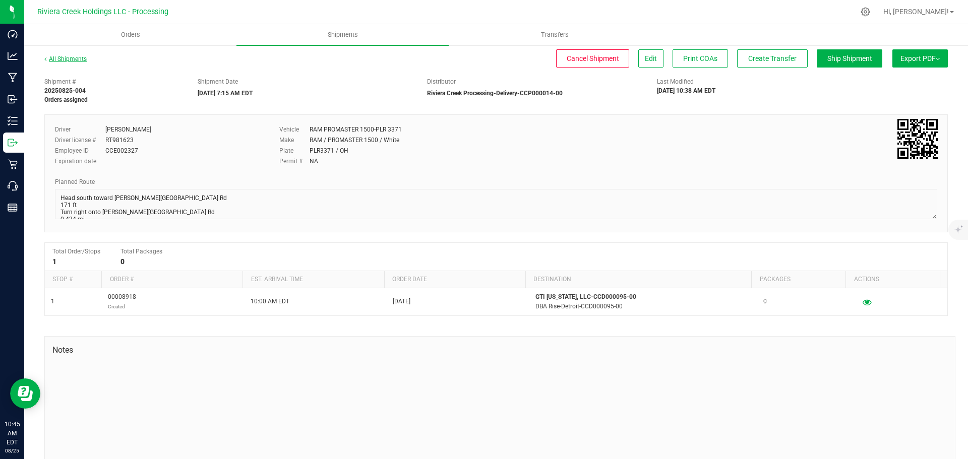
click at [68, 59] on link "All Shipments" at bounding box center [65, 58] width 42 height 7
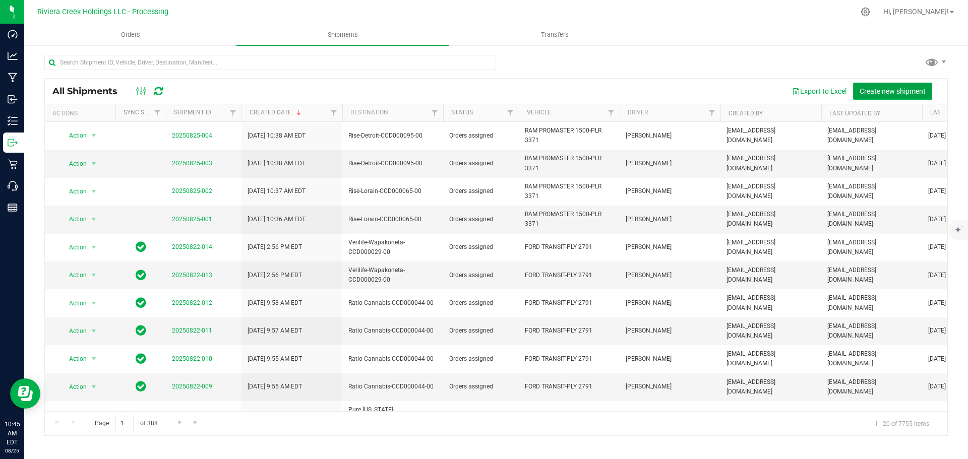
click at [895, 88] on span "Create new shipment" at bounding box center [892, 91] width 66 height 8
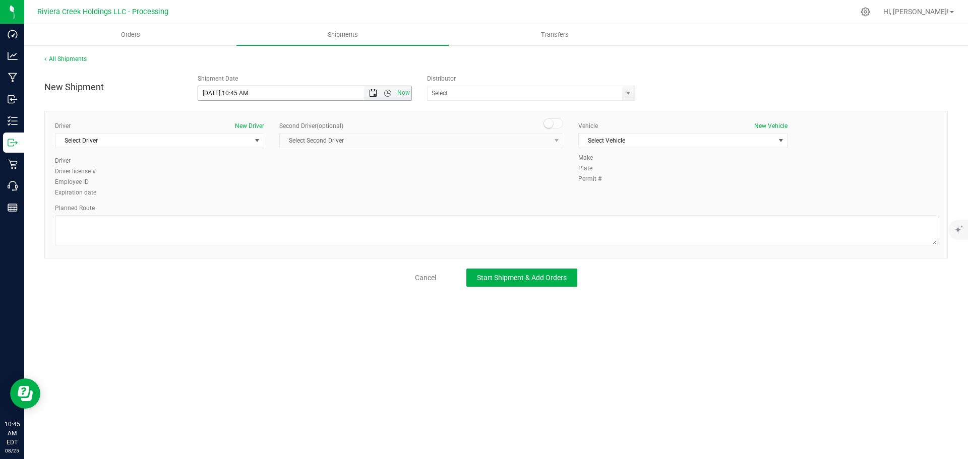
click at [369, 93] on span "Open the date view" at bounding box center [373, 93] width 8 height 8
click at [235, 216] on link "26" at bounding box center [236, 212] width 15 height 16
drag, startPoint x: 248, startPoint y: 94, endPoint x: 234, endPoint y: 98, distance: 14.7
click at [234, 98] on input "8/26/2025 10:45 AM" at bounding box center [289, 93] width 183 height 14
click at [628, 93] on span "select" at bounding box center [628, 93] width 8 height 8
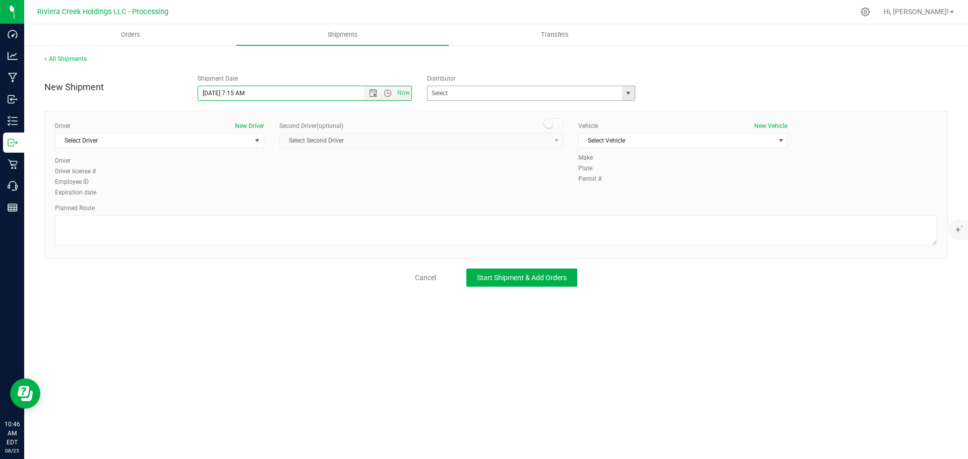
type input "8/26/2025 7:15 AM"
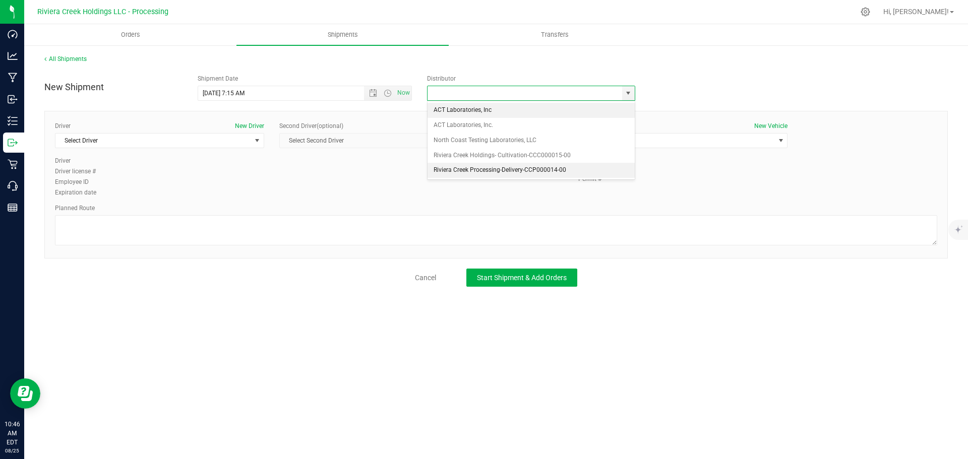
click at [434, 172] on li "Riviera Creek Processing-Delivery-CCP000014-00" at bounding box center [530, 170] width 207 height 15
type input "Riviera Creek Processing-Delivery-CCP000014-00"
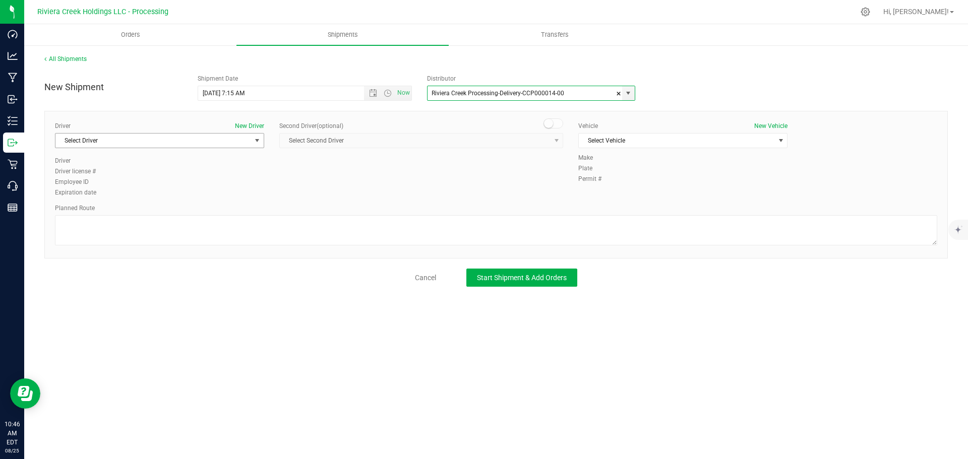
click at [175, 142] on span "Select Driver" at bounding box center [153, 141] width 196 height 14
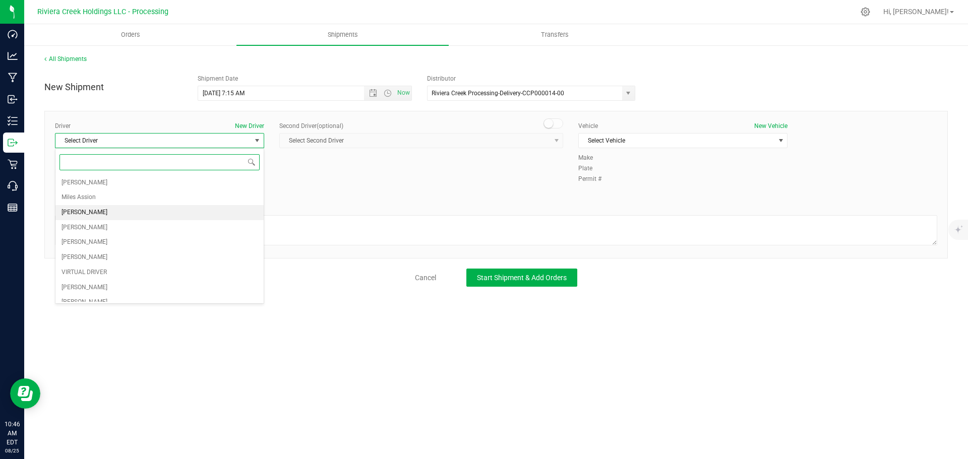
click at [92, 214] on span "James Bednar Jr." at bounding box center [84, 212] width 46 height 13
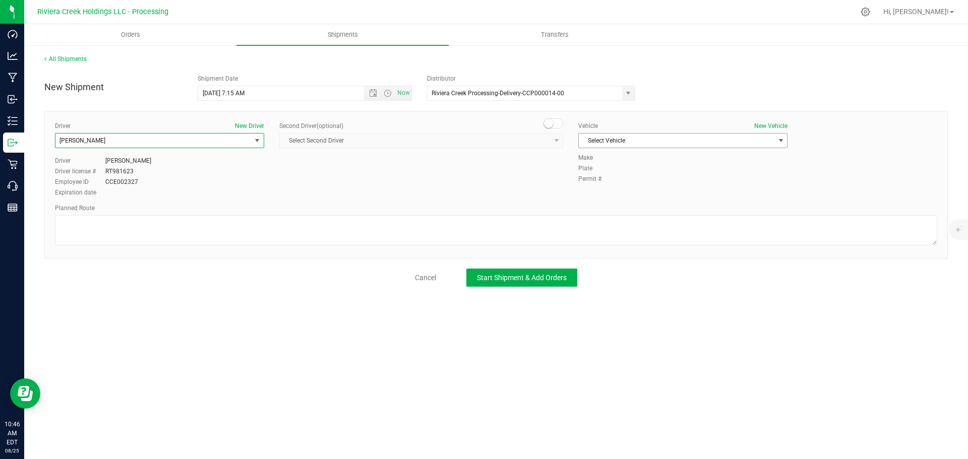
click at [597, 142] on span "Select Vehicle" at bounding box center [677, 141] width 196 height 14
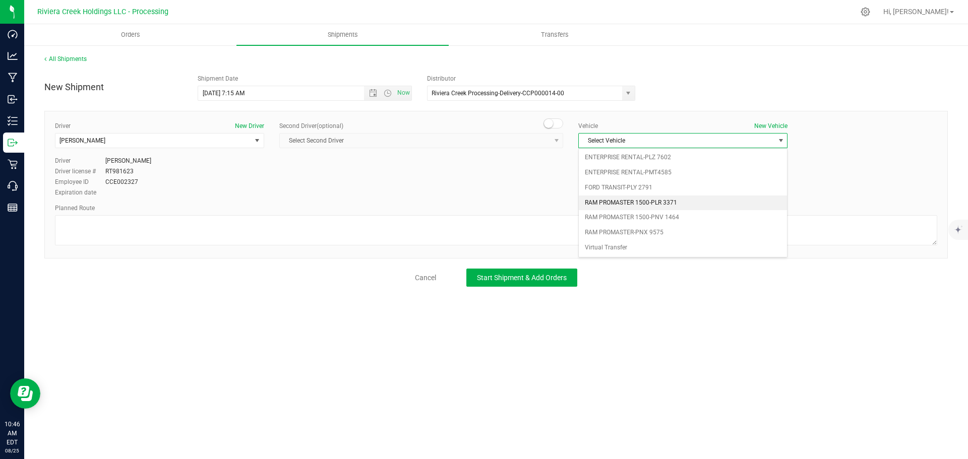
click at [637, 203] on li "RAM PROMASTER 1500-PLR 3371" at bounding box center [683, 203] width 208 height 15
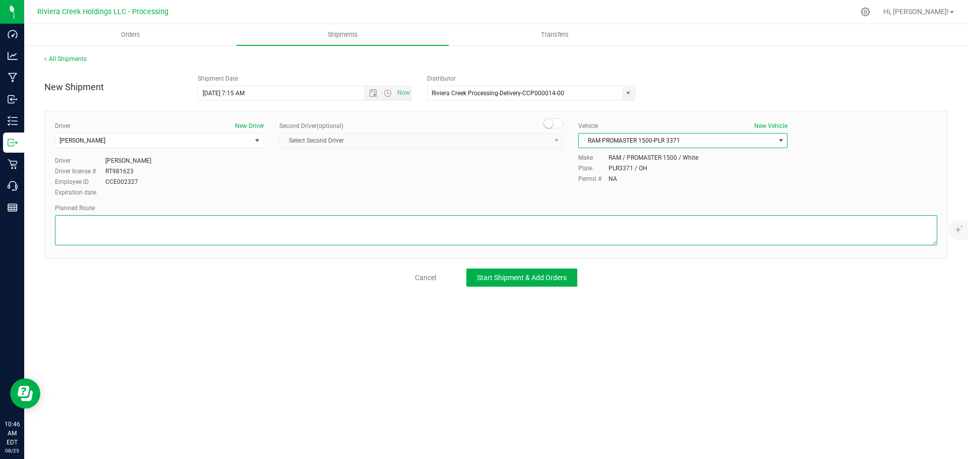
click at [428, 235] on textarea at bounding box center [496, 230] width 882 height 30
paste textarea "Head northeast on Detroit Ave toward Graber Dr 413 ft Turn right onto Riverside…"
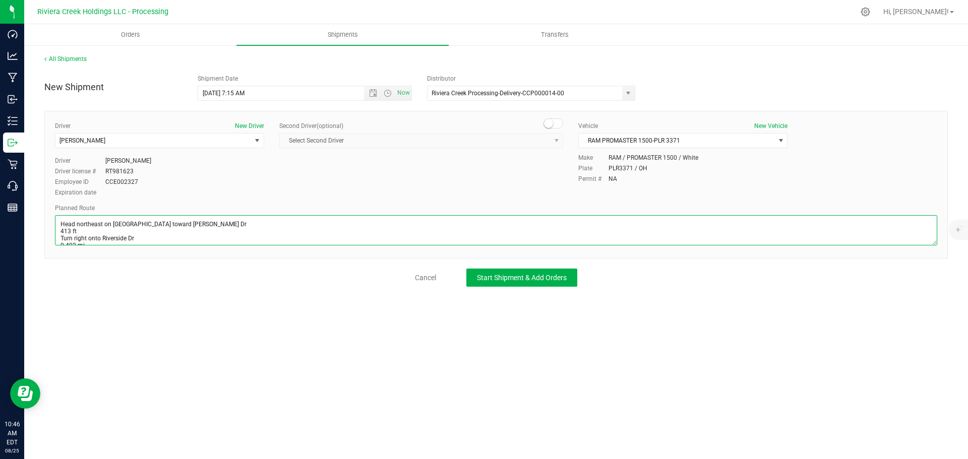
scroll to position [32, 0]
type textarea "Head northeast on Detroit Ave toward Graber Dr 413 ft Turn right onto Riverside…"
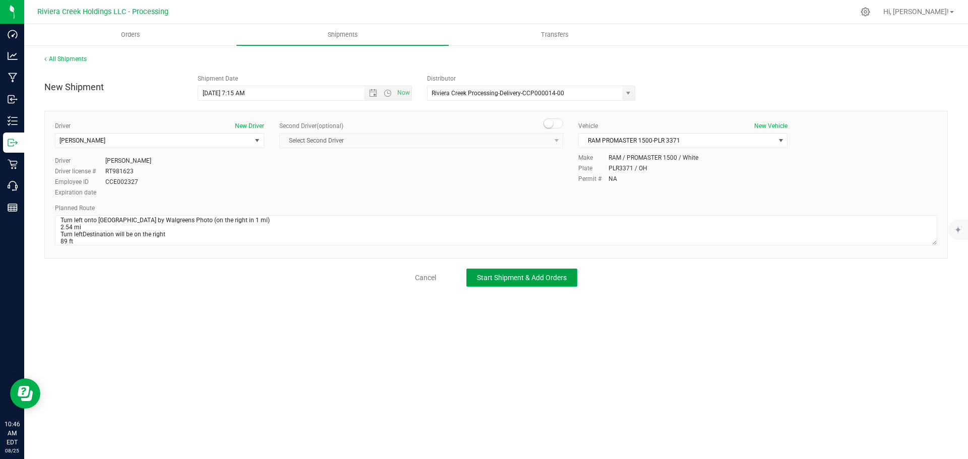
click at [551, 283] on button "Start Shipment & Add Orders" at bounding box center [521, 278] width 111 height 18
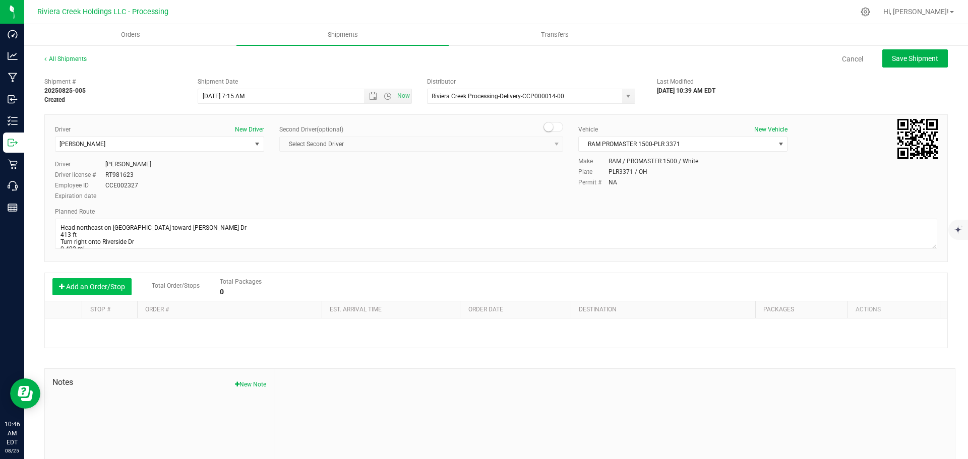
click at [85, 293] on button "Add an Order/Stop" at bounding box center [91, 286] width 79 height 17
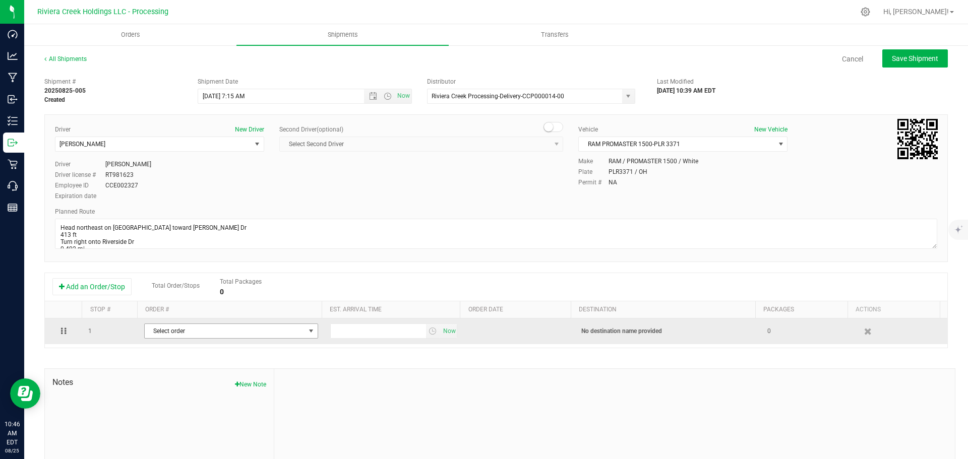
click at [170, 335] on span "Select order" at bounding box center [225, 331] width 160 height 14
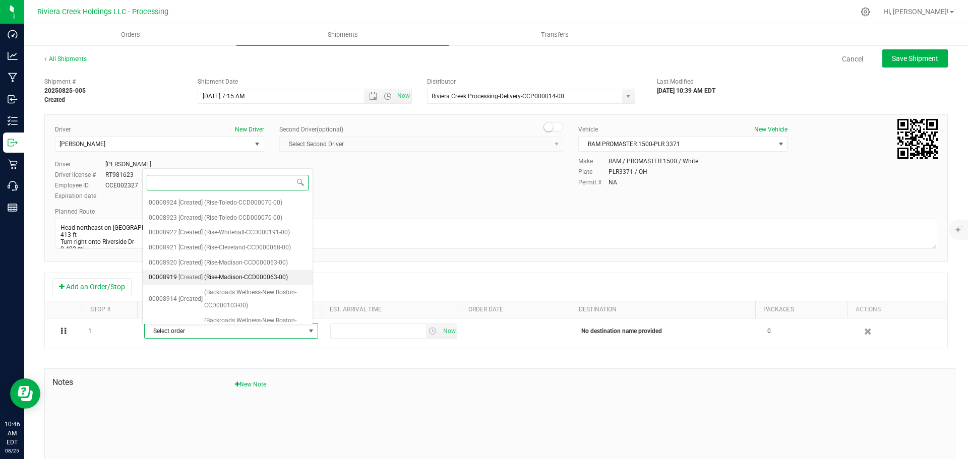
click at [241, 280] on span "(Rise-Madison-CCD000063-00)" at bounding box center [246, 277] width 84 height 13
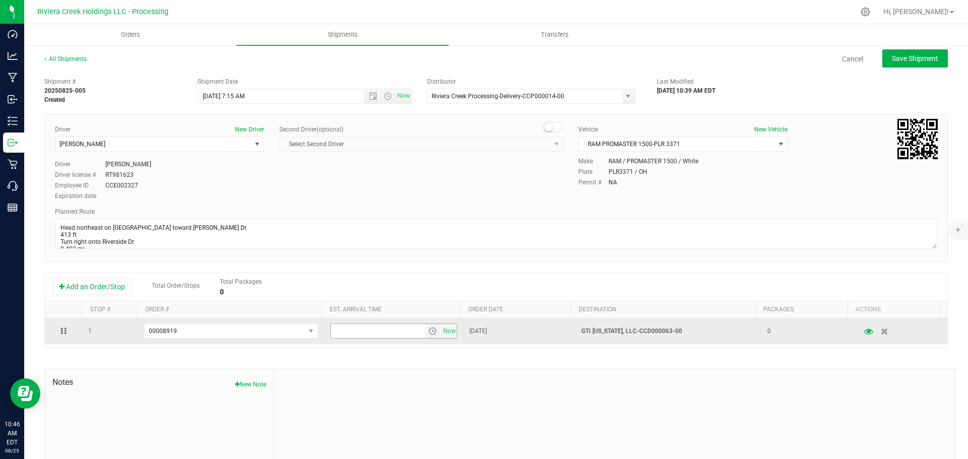
click at [428, 332] on span "select" at bounding box center [432, 331] width 8 height 8
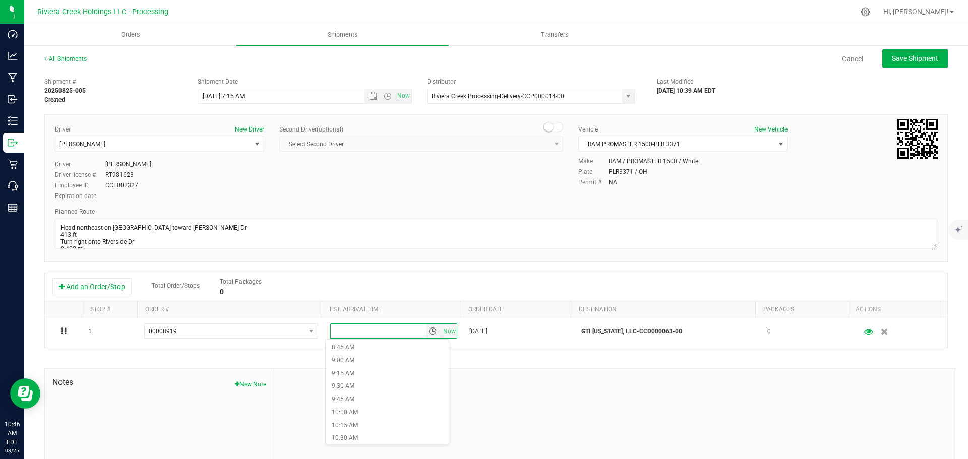
scroll to position [504, 0]
click at [351, 411] on li "11:00 AM" at bounding box center [387, 414] width 123 height 13
click at [883, 58] on button "Save Shipment" at bounding box center [915, 58] width 66 height 18
type input "8/26/2025 11:15 AM"
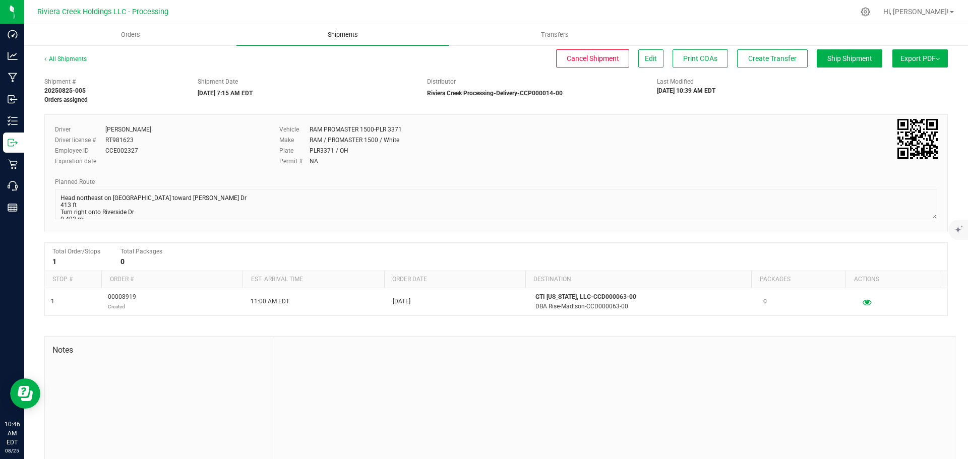
click at [337, 33] on span "Shipments" at bounding box center [342, 34] width 57 height 9
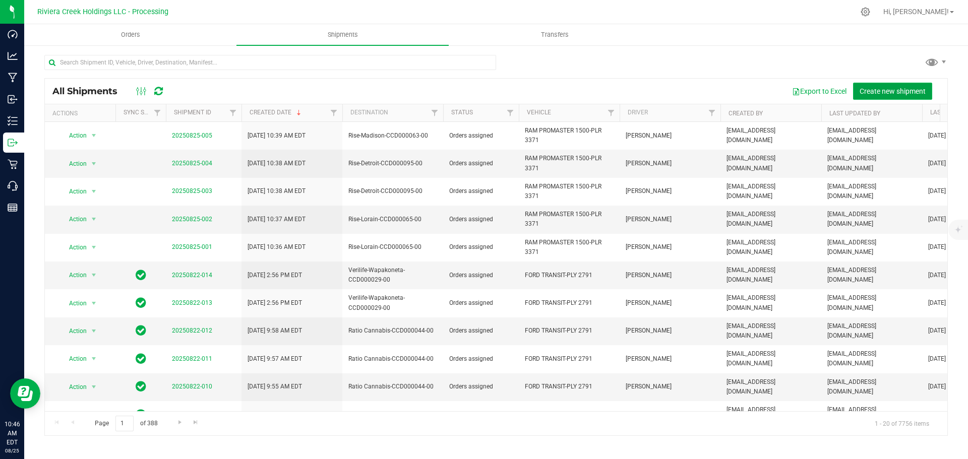
click at [864, 89] on span "Create new shipment" at bounding box center [892, 91] width 66 height 8
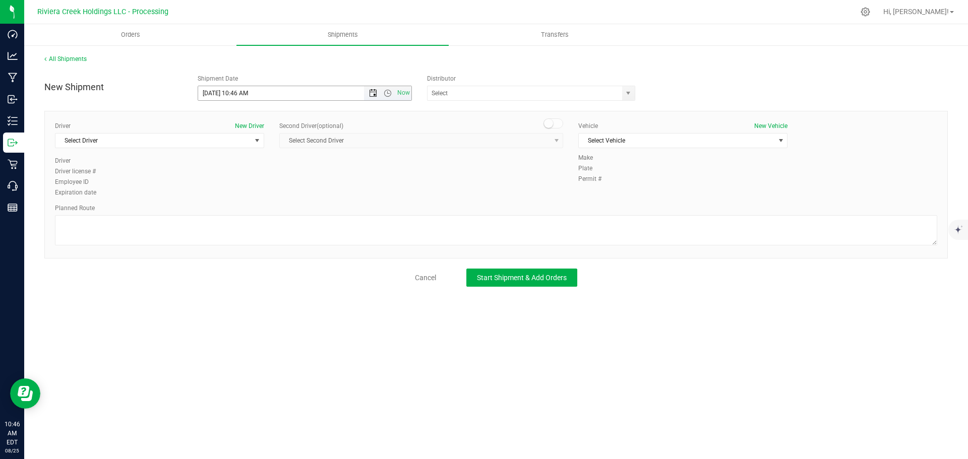
click at [373, 93] on span "Open the date view" at bounding box center [373, 93] width 8 height 8
click at [237, 212] on link "26" at bounding box center [236, 212] width 15 height 16
drag, startPoint x: 247, startPoint y: 95, endPoint x: 233, endPoint y: 101, distance: 15.4
click at [233, 101] on div "New Shipment Shipment Date 8/26/2025 10:46 AM Now Distributor ACT Laboratories,…" at bounding box center [495, 178] width 903 height 217
click at [629, 94] on span "select" at bounding box center [628, 93] width 8 height 8
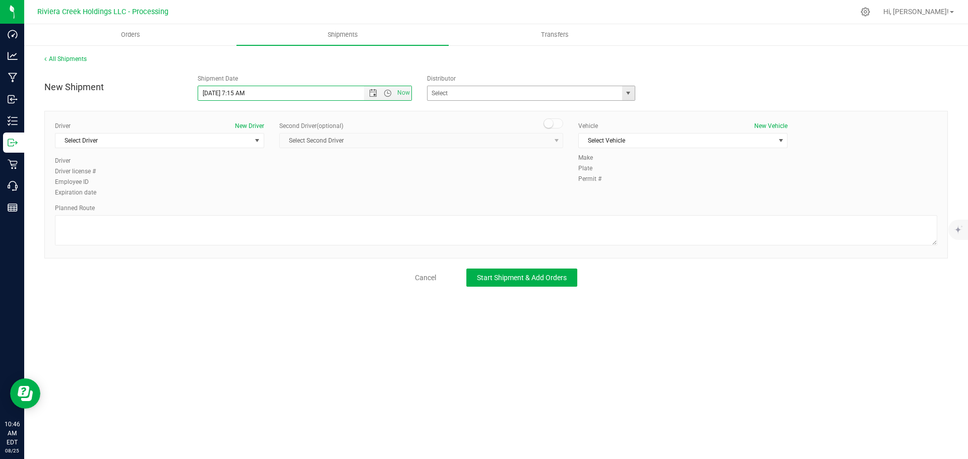
type input "8/26/2025 7:15 AM"
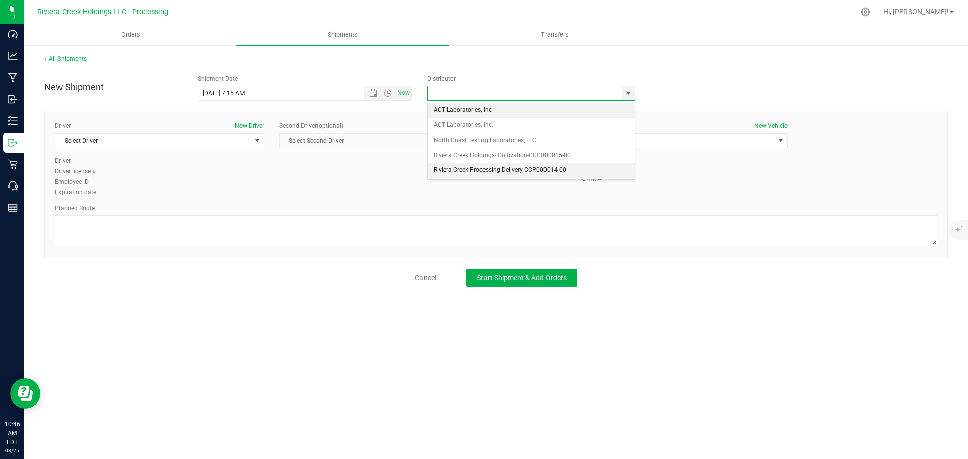
click at [469, 169] on li "Riviera Creek Processing-Delivery-CCP000014-00" at bounding box center [530, 170] width 207 height 15
type input "Riviera Creek Processing-Delivery-CCP000014-00"
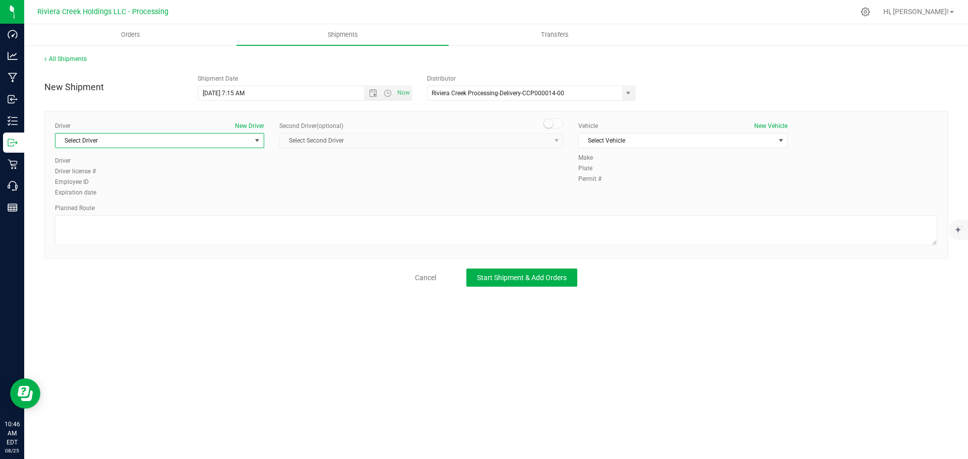
click at [129, 141] on span "Select Driver" at bounding box center [153, 141] width 196 height 14
click at [101, 212] on span "James Bednar Jr." at bounding box center [84, 212] width 46 height 13
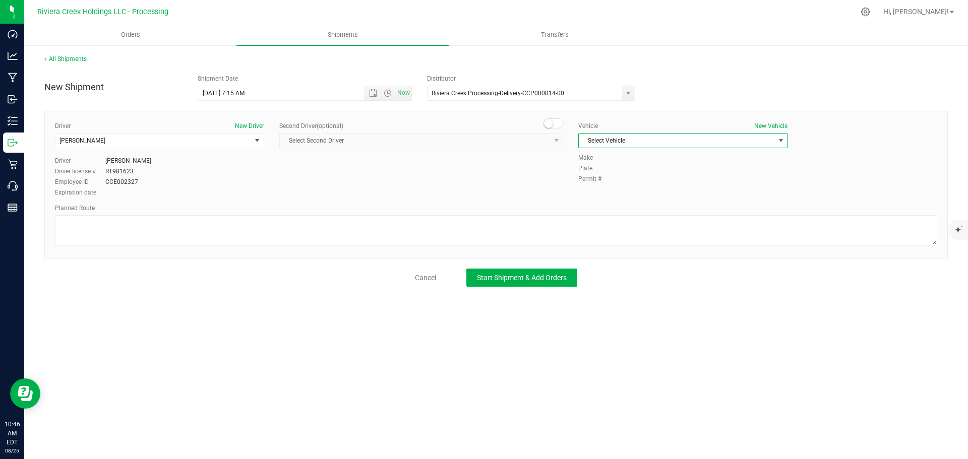
click at [614, 139] on span "Select Vehicle" at bounding box center [677, 141] width 196 height 14
click at [632, 202] on li "RAM PROMASTER 1500-PLR 3371" at bounding box center [683, 203] width 208 height 15
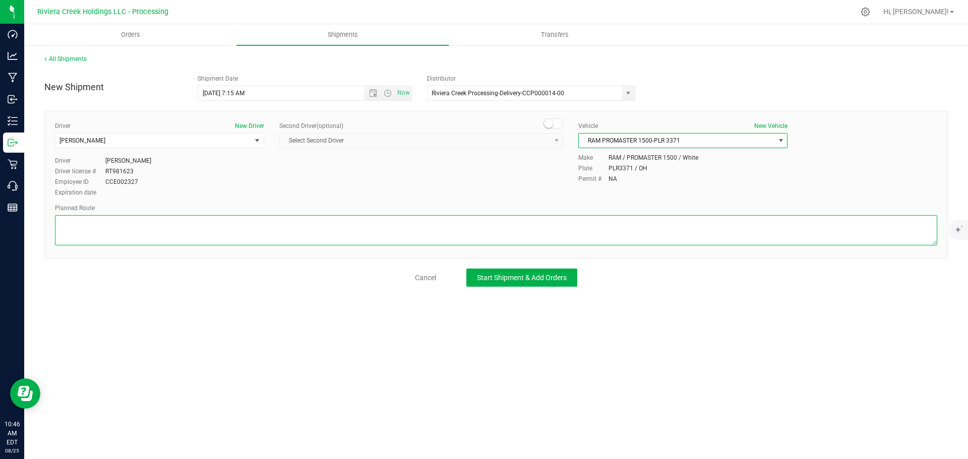
click at [515, 230] on textarea at bounding box center [496, 230] width 882 height 30
paste textarea "Head northeast on Detroit Ave toward Graber Dr 413 ft Turn right onto Riverside…"
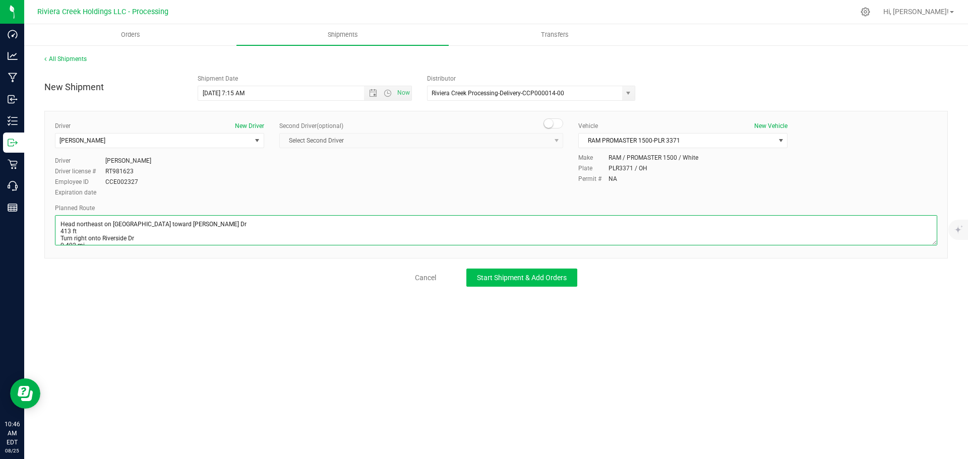
scroll to position [32, 0]
type textarea "Head northeast on Detroit Ave toward Graber Dr 413 ft Turn right onto Riverside…"
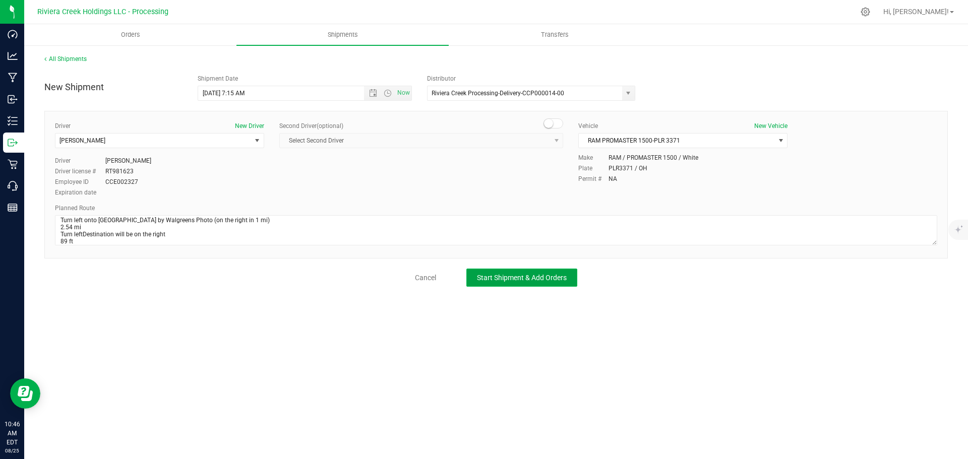
click at [511, 278] on span "Start Shipment & Add Orders" at bounding box center [522, 278] width 90 height 8
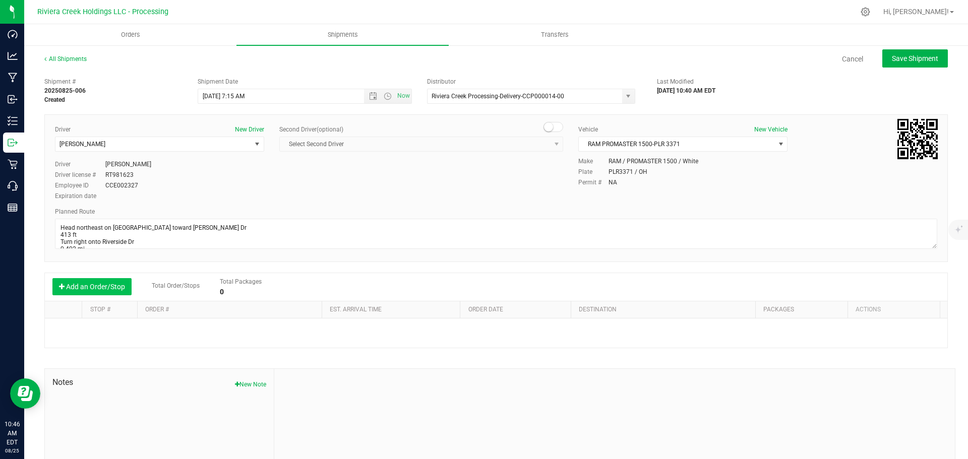
click at [90, 289] on button "Add an Order/Stop" at bounding box center [91, 286] width 79 height 17
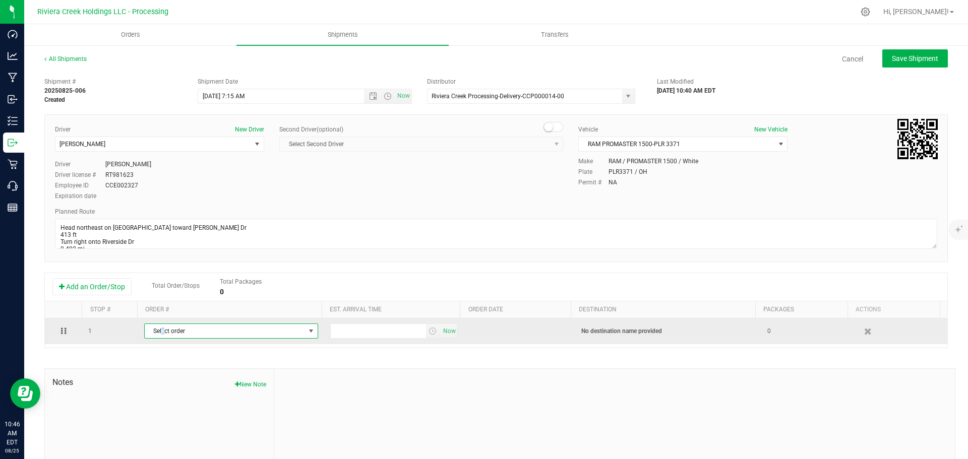
click at [162, 335] on span "Select order" at bounding box center [225, 331] width 160 height 14
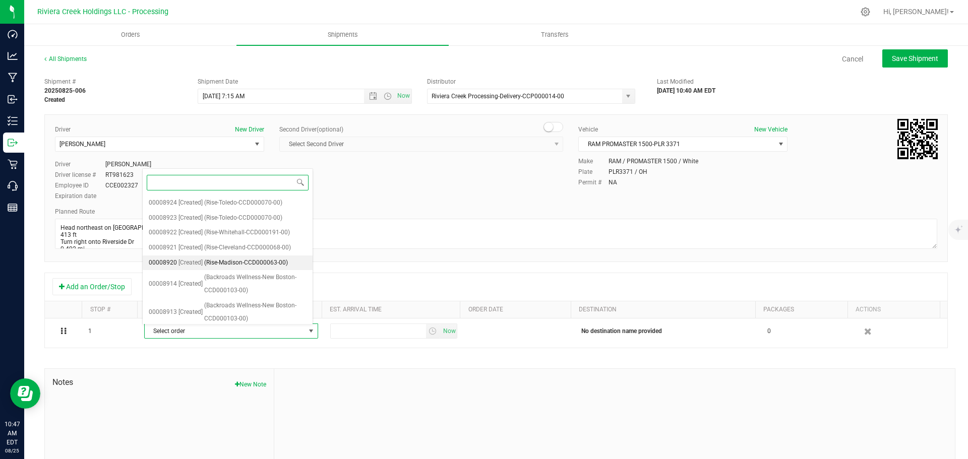
click at [206, 261] on span "(Rise-Madison-CCD000063-00)" at bounding box center [246, 263] width 84 height 13
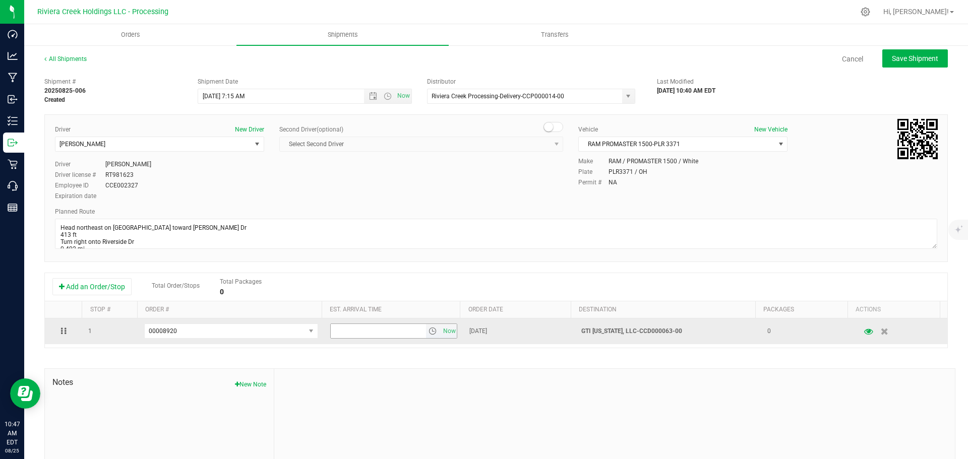
click at [428, 332] on span "select" at bounding box center [432, 331] width 8 height 8
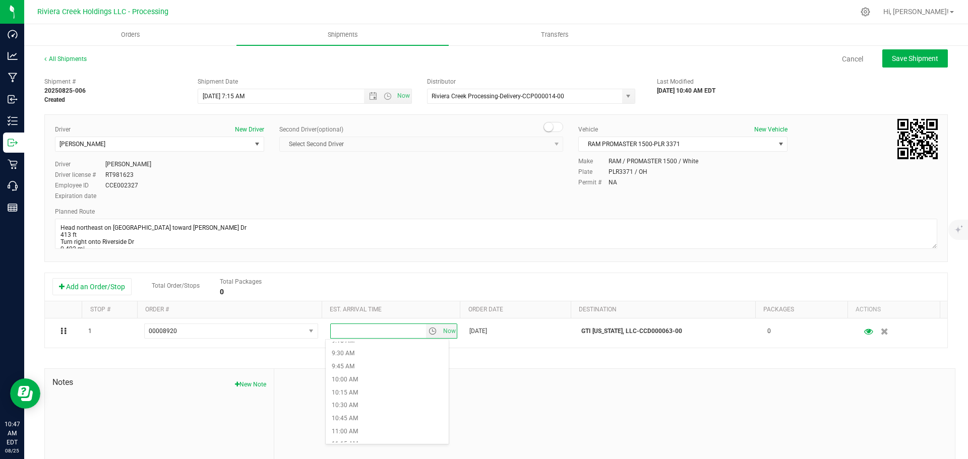
scroll to position [504, 0]
click at [355, 411] on li "11:00 AM" at bounding box center [387, 414] width 123 height 13
click at [910, 53] on button "Save Shipment" at bounding box center [915, 58] width 66 height 18
type input "8/26/2025 11:15 AM"
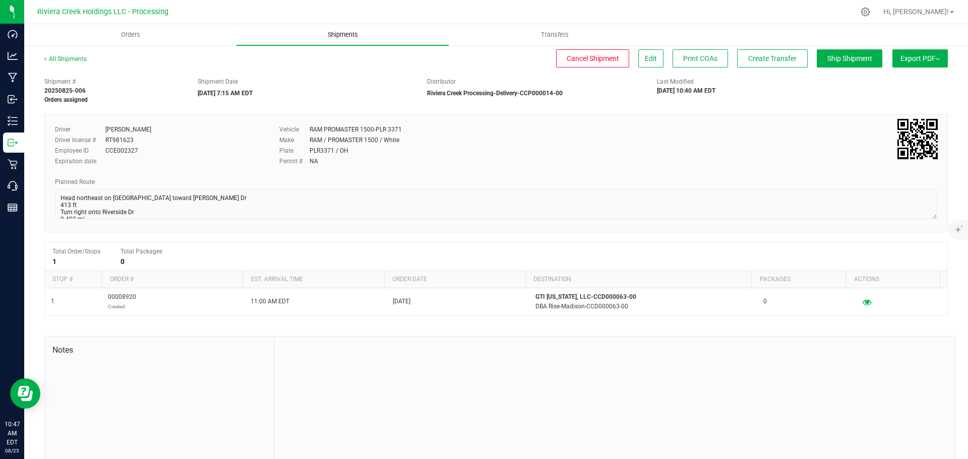
click at [342, 33] on span "Shipments" at bounding box center [342, 34] width 57 height 9
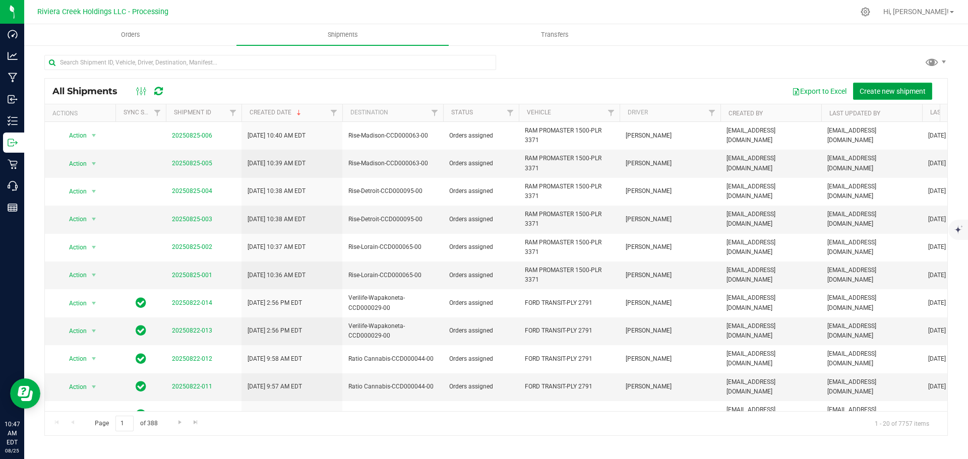
click at [894, 93] on span "Create new shipment" at bounding box center [892, 91] width 66 height 8
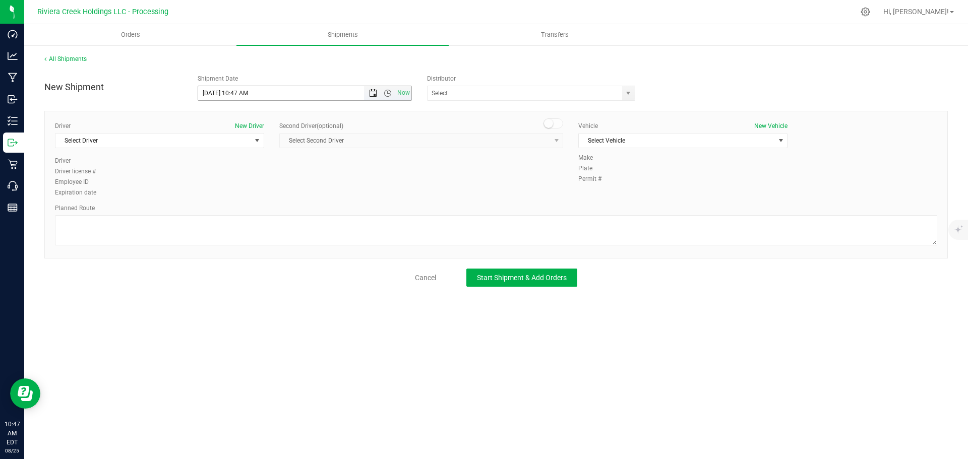
click at [372, 94] on span "Open the date view" at bounding box center [373, 93] width 8 height 8
click at [235, 213] on link "26" at bounding box center [236, 212] width 15 height 16
drag, startPoint x: 247, startPoint y: 93, endPoint x: 233, endPoint y: 97, distance: 15.3
click at [233, 97] on input "8/26/2025 10:47 AM" at bounding box center [289, 93] width 183 height 14
type input "8/26/2025 7:15 AM"
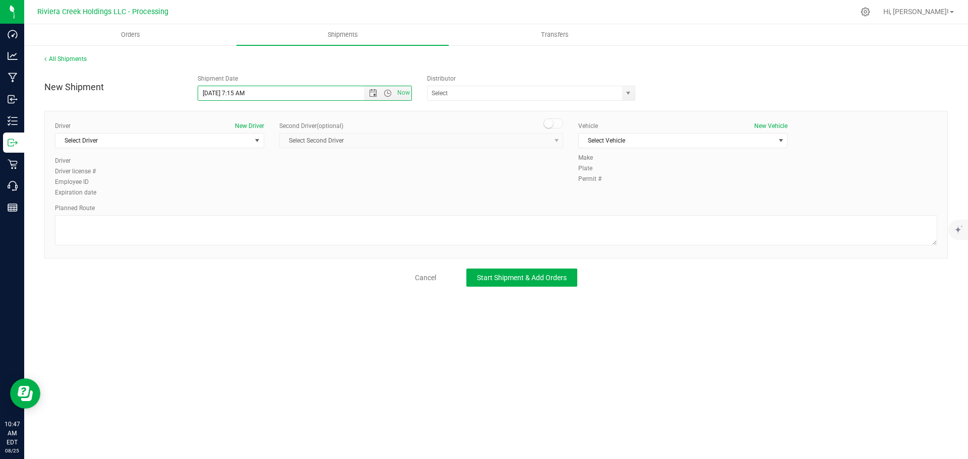
click at [635, 91] on div "ACT Laboratories, Inc ACT Laboratories, Inc. North Coast Testing Laboratories, …" at bounding box center [534, 93] width 215 height 15
click at [629, 93] on span "select" at bounding box center [628, 93] width 8 height 8
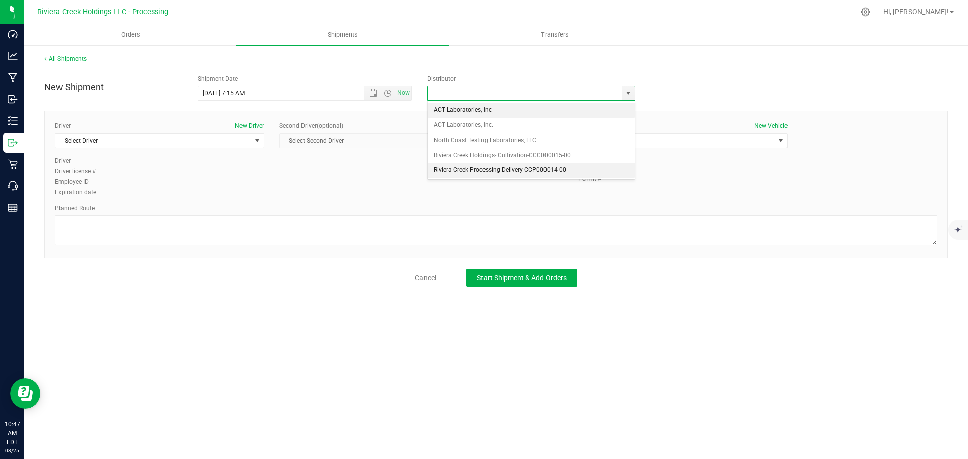
click at [450, 169] on li "Riviera Creek Processing-Delivery-CCP000014-00" at bounding box center [530, 170] width 207 height 15
type input "Riviera Creek Processing-Delivery-CCP000014-00"
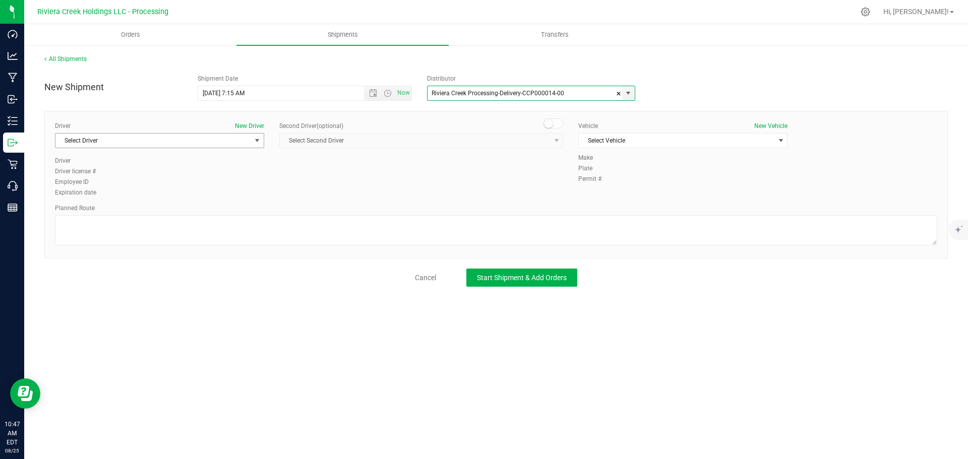
click at [257, 141] on span "select" at bounding box center [257, 141] width 8 height 8
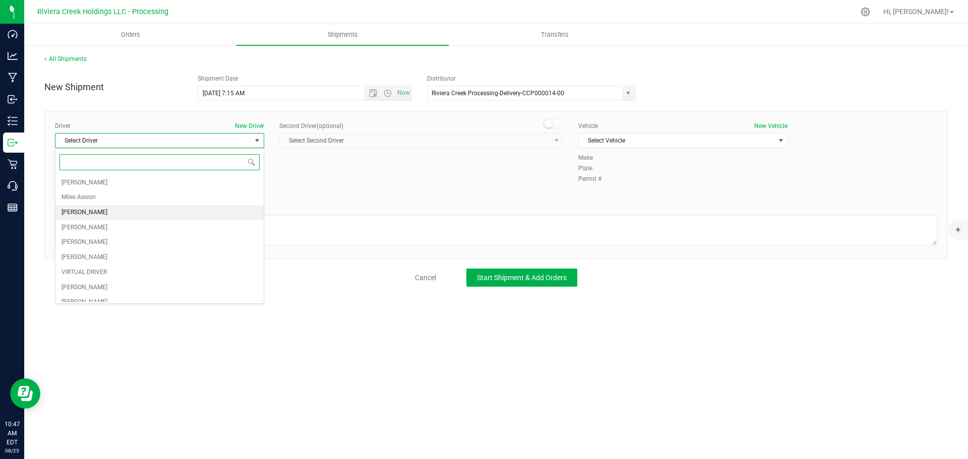
click at [107, 211] on span "James Bednar Jr." at bounding box center [84, 212] width 46 height 13
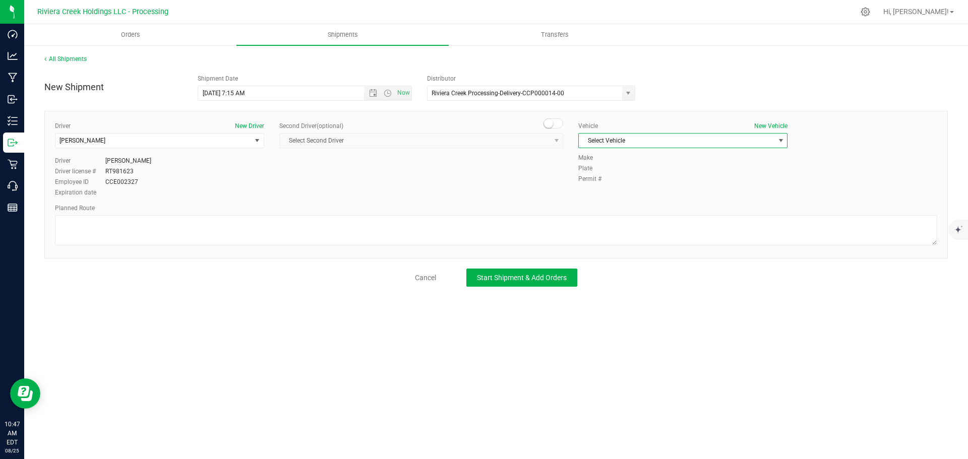
click at [684, 143] on span "Select Vehicle" at bounding box center [677, 141] width 196 height 14
click at [676, 201] on li "RAM PROMASTER 1500-PLR 3371" at bounding box center [683, 203] width 208 height 15
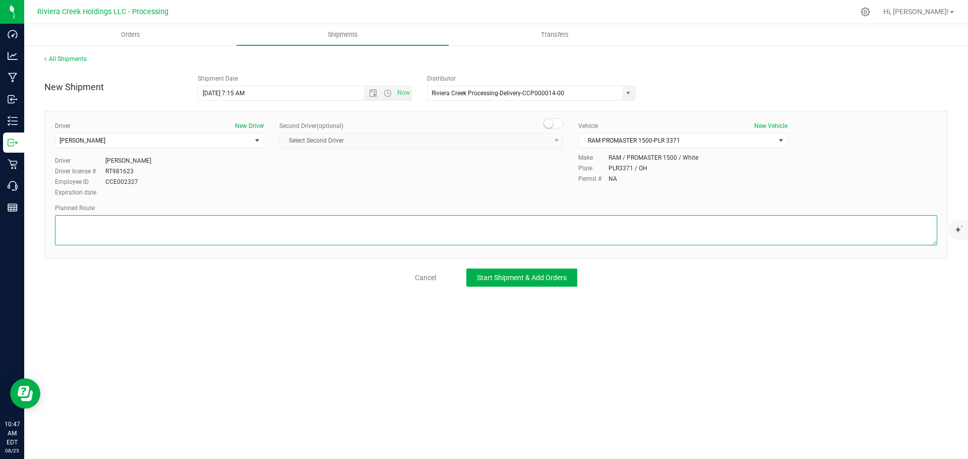
click at [157, 234] on textarea at bounding box center [496, 230] width 882 height 30
click at [119, 223] on textarea at bounding box center [496, 230] width 882 height 30
paste textarea "Head south toward Madison Ave 89 ft Turn left onto Madison Ave 686 ft Turn righ…"
type textarea "Head south toward Madison Ave 89 ft Turn left onto Madison Ave 686 ft Turn righ…"
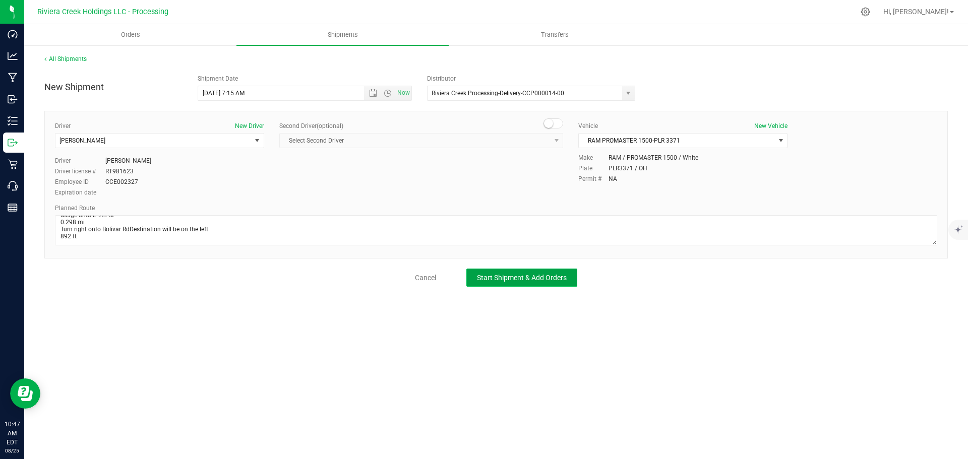
click at [497, 279] on span "Start Shipment & Add Orders" at bounding box center [522, 278] width 90 height 8
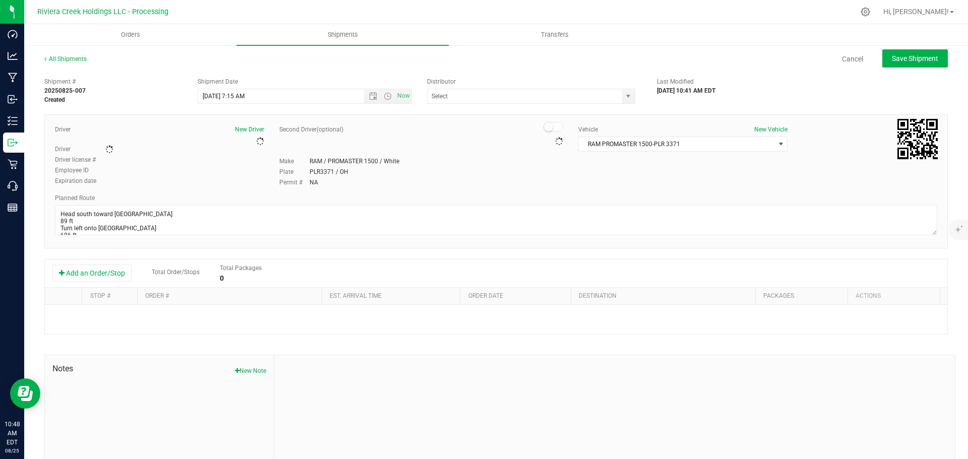
type input "Riviera Creek Processing-Delivery-CCP000014-00"
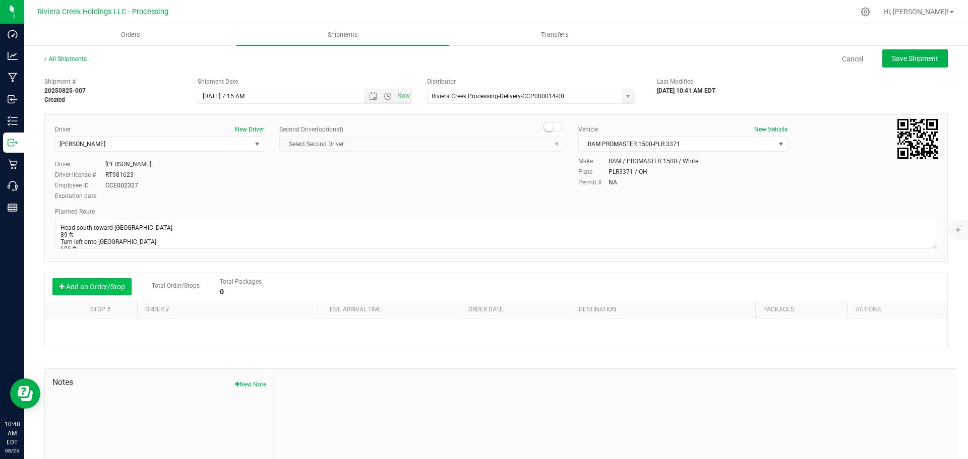
click at [110, 290] on button "Add an Order/Stop" at bounding box center [91, 286] width 79 height 17
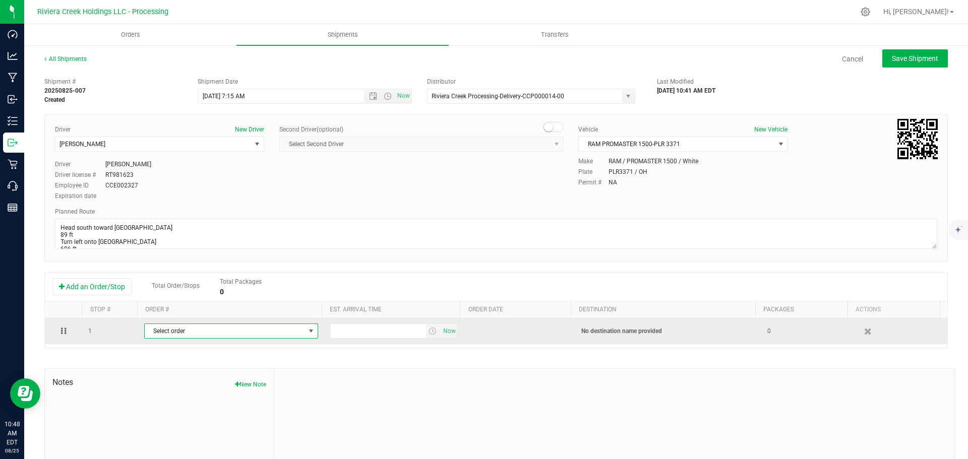
click at [198, 333] on span "Select order" at bounding box center [225, 331] width 160 height 14
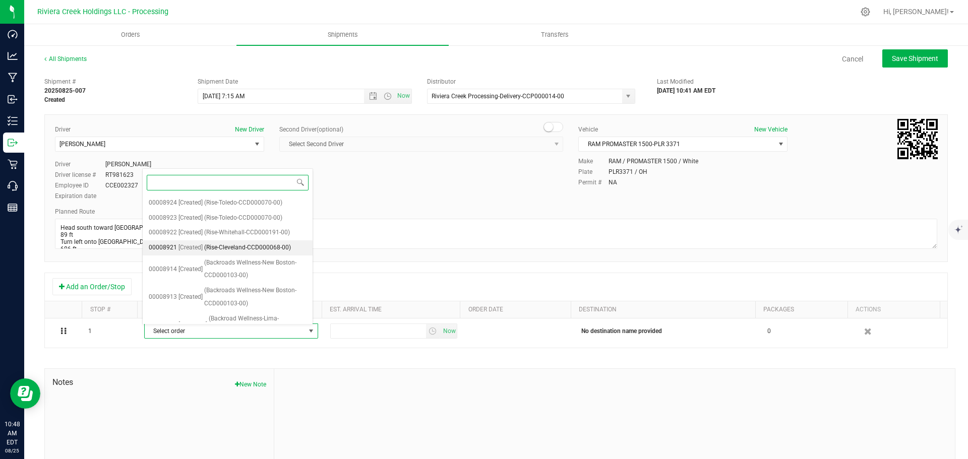
click at [229, 249] on span "(Rise-Cleveland-CCD000068-00)" at bounding box center [247, 247] width 87 height 13
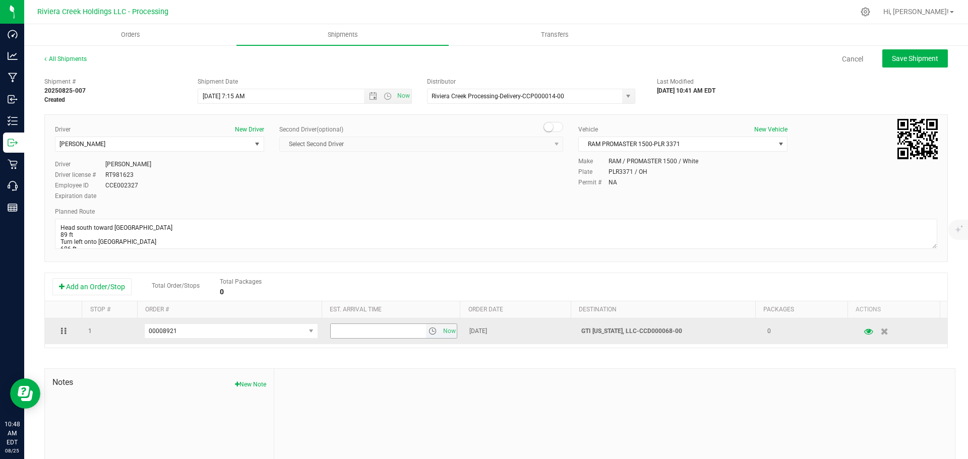
click at [428, 333] on span "select" at bounding box center [432, 331] width 8 height 8
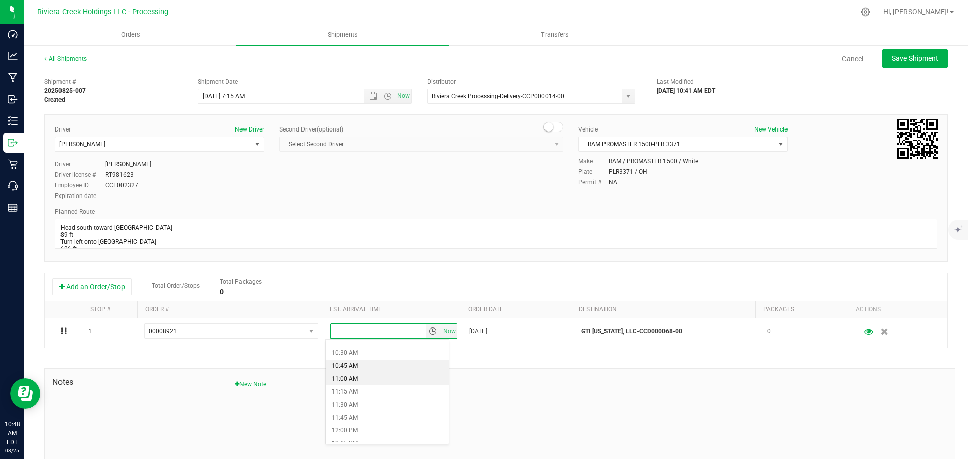
scroll to position [554, 0]
click at [355, 413] on li "12:00 PM" at bounding box center [387, 415] width 123 height 13
click at [898, 62] on span "Save Shipment" at bounding box center [915, 58] width 46 height 8
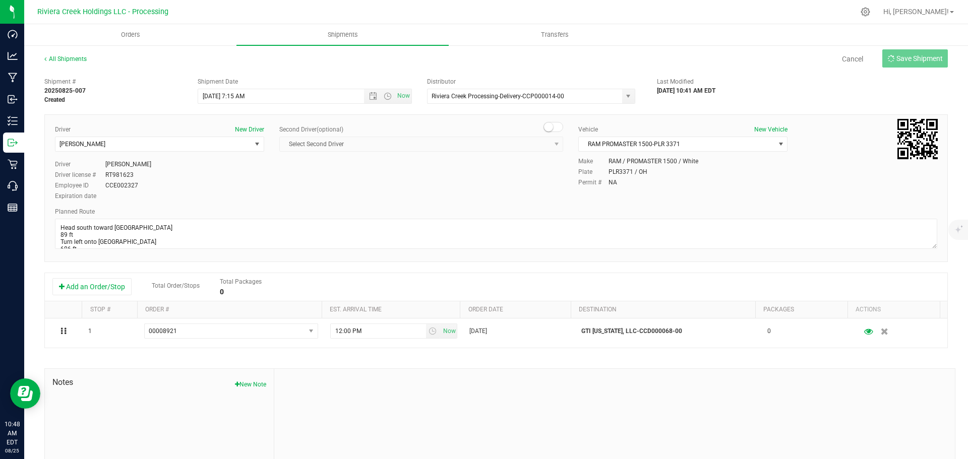
type input "8/26/2025 11:15 AM"
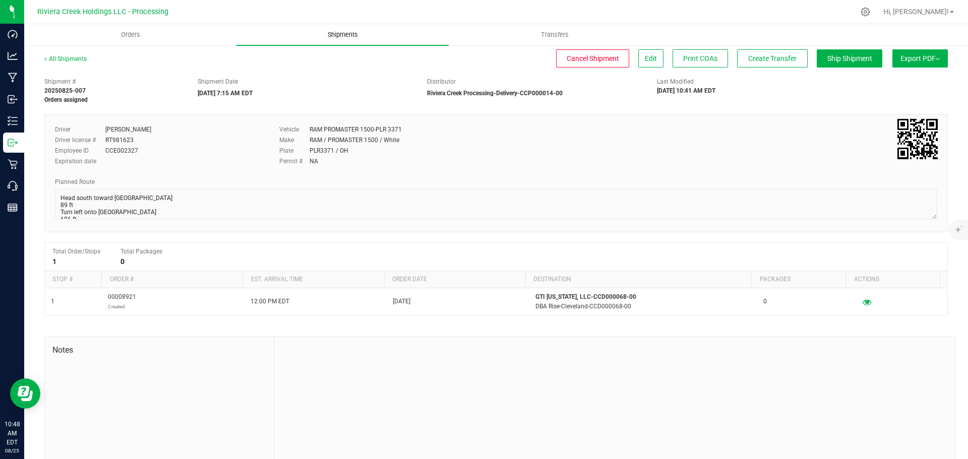
click at [345, 36] on span "Shipments" at bounding box center [342, 34] width 57 height 9
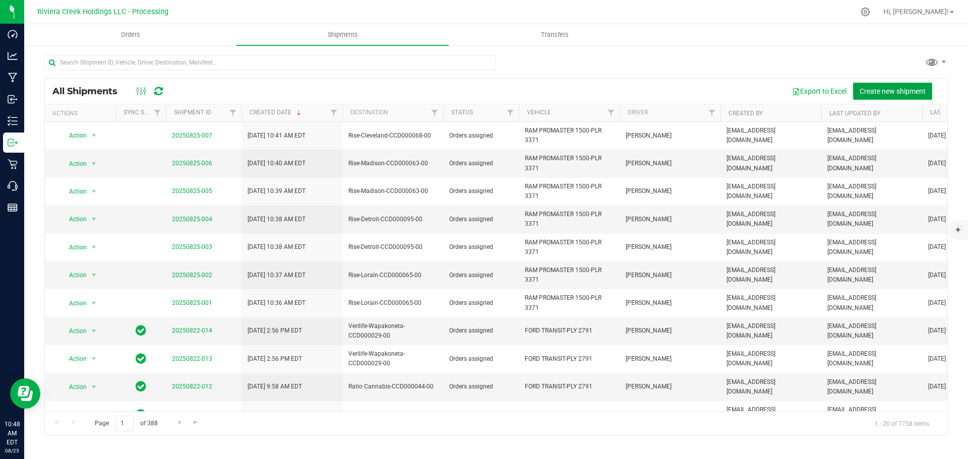
click at [868, 91] on span "Create new shipment" at bounding box center [892, 91] width 66 height 8
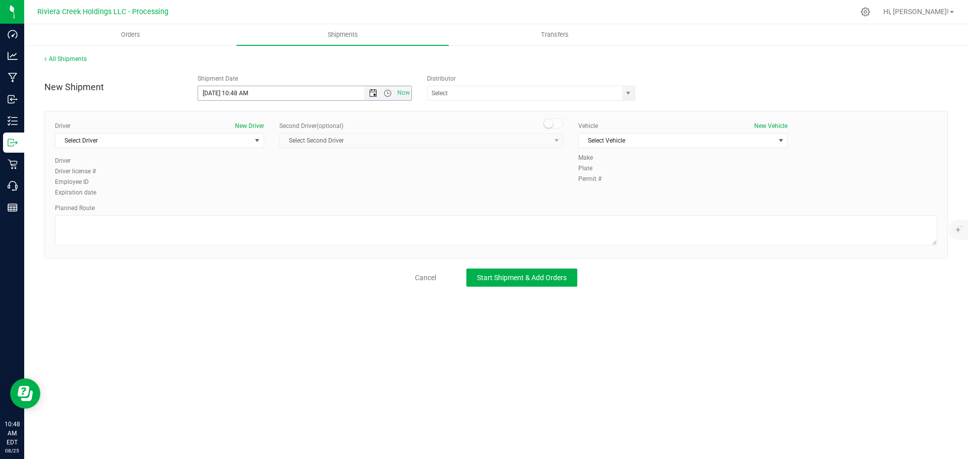
click at [369, 96] on span "Open the date view" at bounding box center [373, 93] width 8 height 8
click at [239, 211] on link "26" at bounding box center [236, 212] width 15 height 16
drag, startPoint x: 247, startPoint y: 96, endPoint x: 233, endPoint y: 101, distance: 15.5
click at [233, 101] on div "New Shipment Shipment Date 8/26/2025 10:48 AM Now Distributor ACT Laboratories,…" at bounding box center [495, 178] width 903 height 217
click at [625, 91] on span "select" at bounding box center [628, 93] width 8 height 8
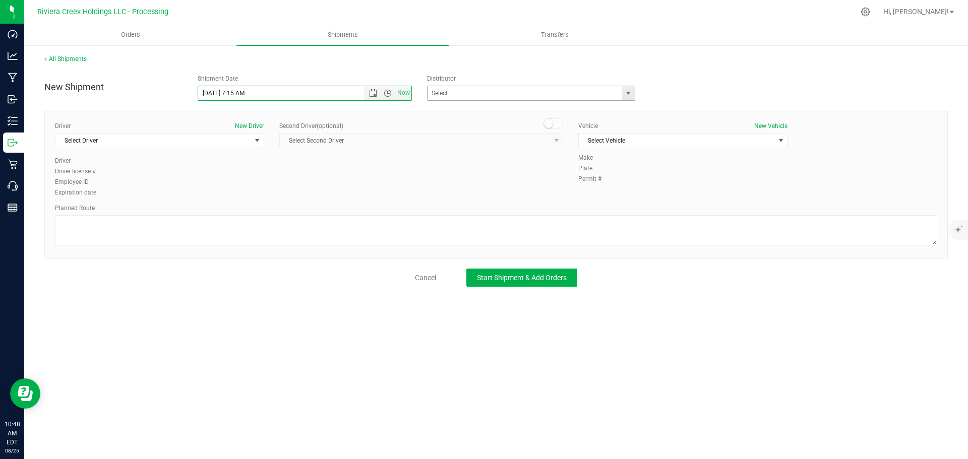
type input "8/26/2025 7:15 AM"
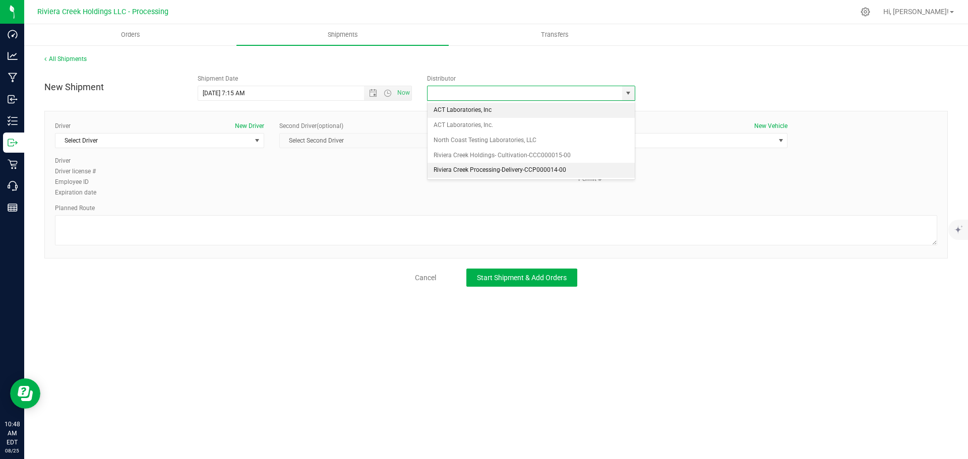
drag, startPoint x: 469, startPoint y: 171, endPoint x: 307, endPoint y: 155, distance: 162.5
click at [468, 171] on li "Riviera Creek Processing-Delivery-CCP000014-00" at bounding box center [530, 170] width 207 height 15
type input "Riviera Creek Processing-Delivery-CCP000014-00"
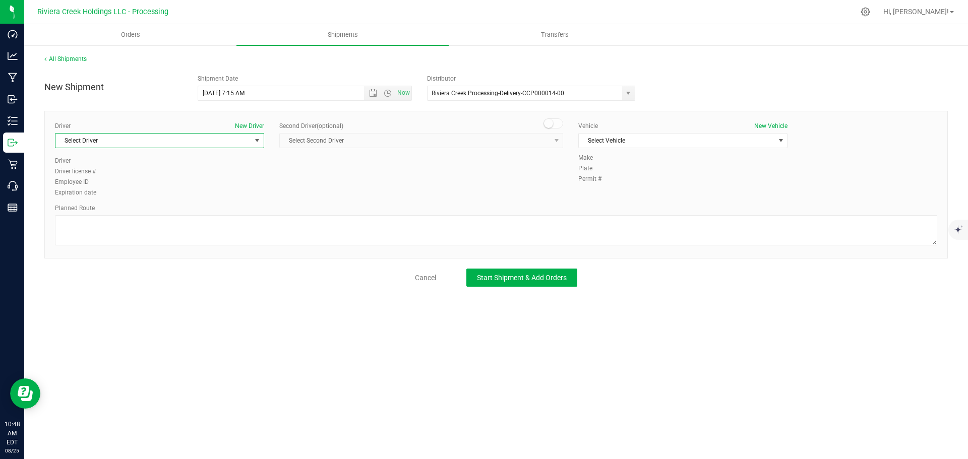
click at [103, 147] on span "Select Driver" at bounding box center [153, 141] width 196 height 14
click at [95, 213] on span "James Bednar Jr." at bounding box center [84, 212] width 46 height 13
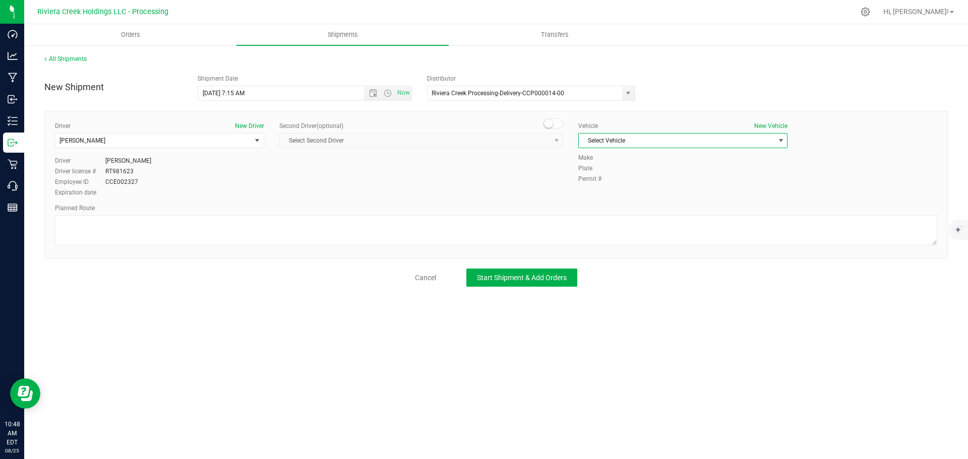
click at [607, 139] on span "Select Vehicle" at bounding box center [677, 141] width 196 height 14
click at [663, 200] on li "RAM PROMASTER 1500-PLR 3371" at bounding box center [683, 203] width 208 height 15
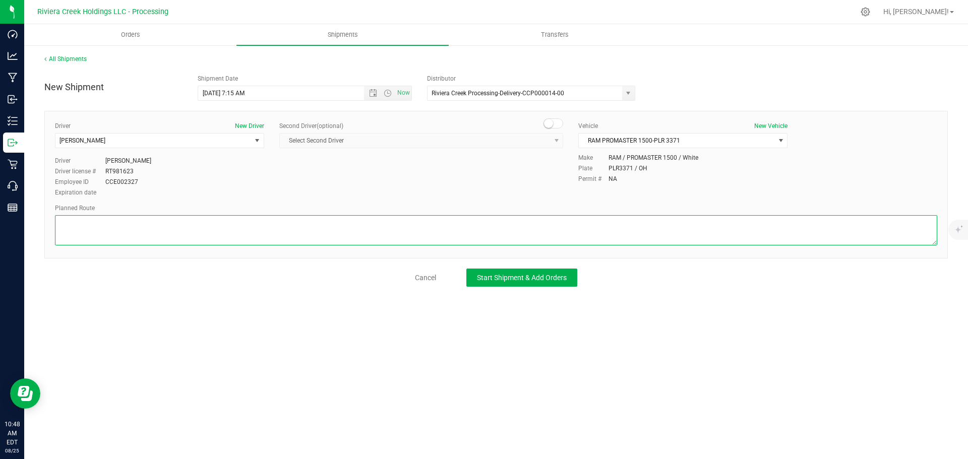
click at [503, 231] on textarea at bounding box center [496, 230] width 882 height 30
paste textarea "Head northeast on Bolivar Rd toward Prospect Ave E 180 ft Turn right onto Prosp…"
type textarea "Head northeast on Bolivar Rd toward Prospect Ave E 180 ft Turn right onto Prosp…"
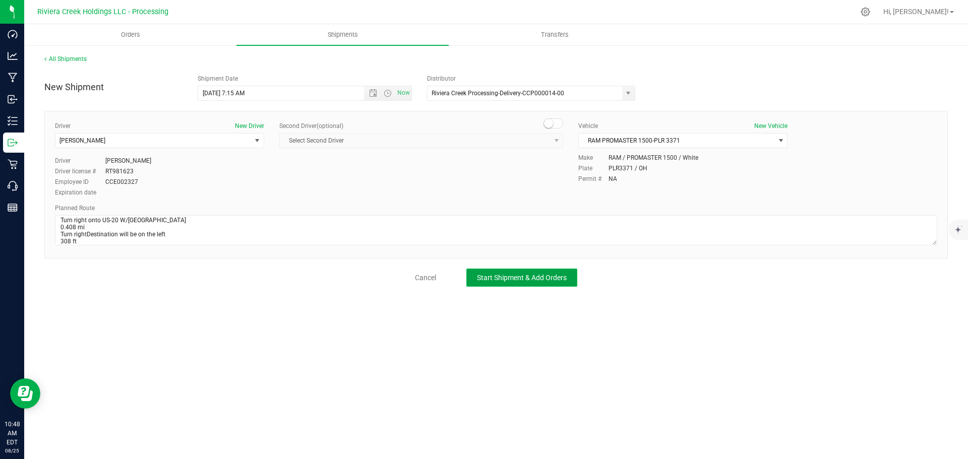
click at [547, 279] on span "Start Shipment & Add Orders" at bounding box center [522, 278] width 90 height 8
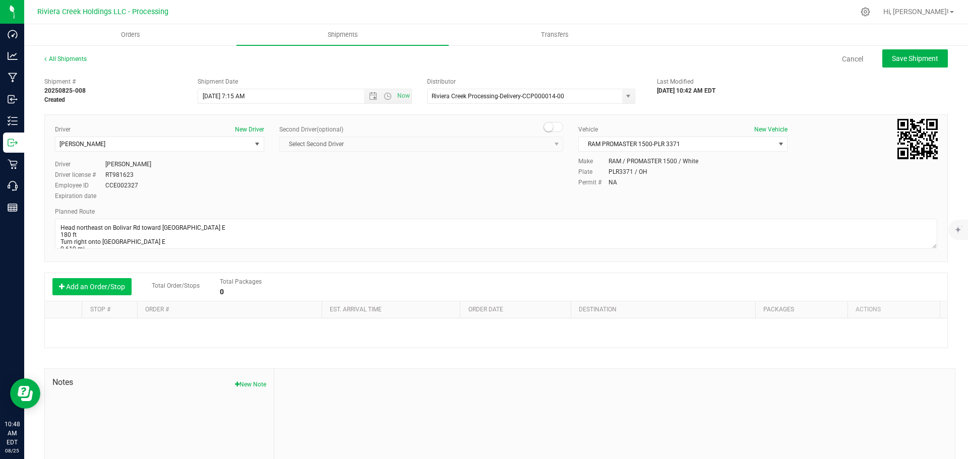
click at [108, 289] on button "Add an Order/Stop" at bounding box center [91, 286] width 79 height 17
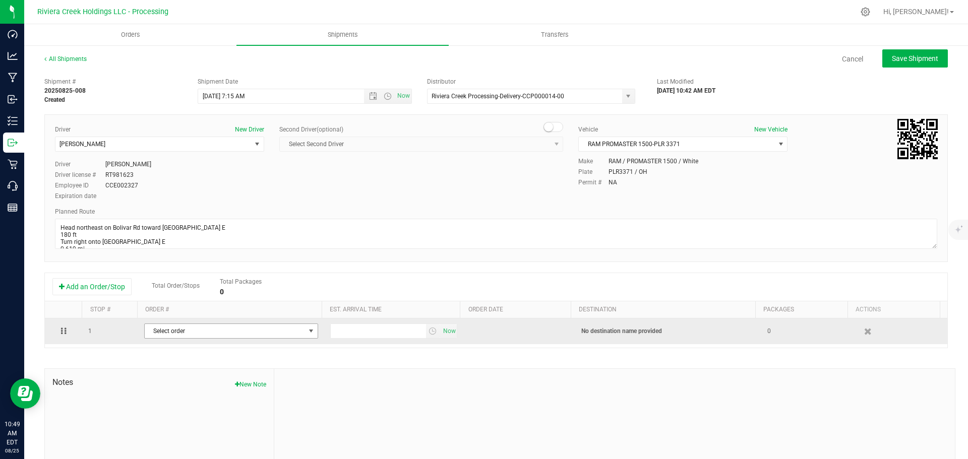
click at [170, 332] on span "Select order" at bounding box center [225, 331] width 160 height 14
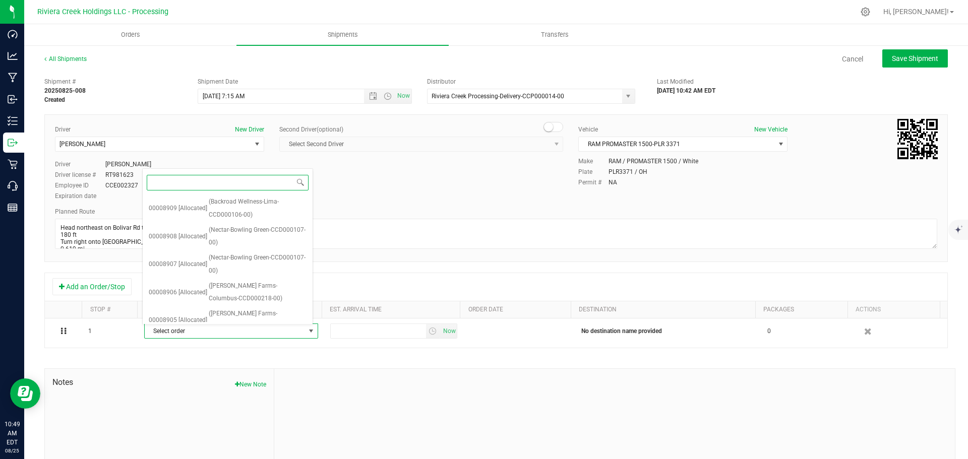
scroll to position [254, 0]
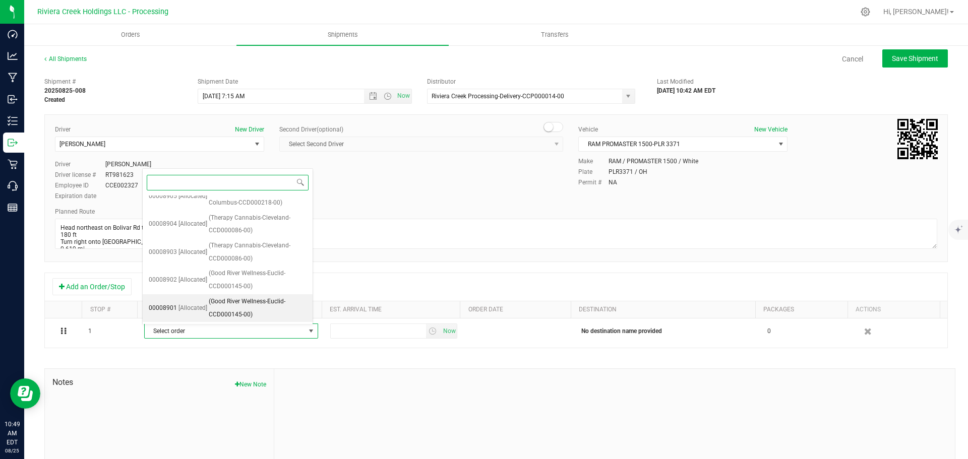
click at [224, 299] on span "(Good River Wellness-Euclid-CCD000145-00)" at bounding box center [258, 308] width 98 height 26
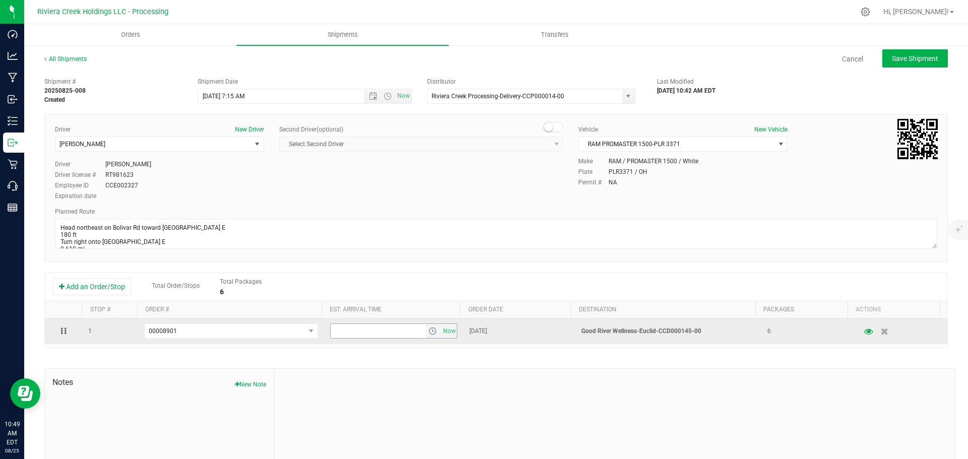
click at [428, 333] on span "select" at bounding box center [432, 331] width 8 height 8
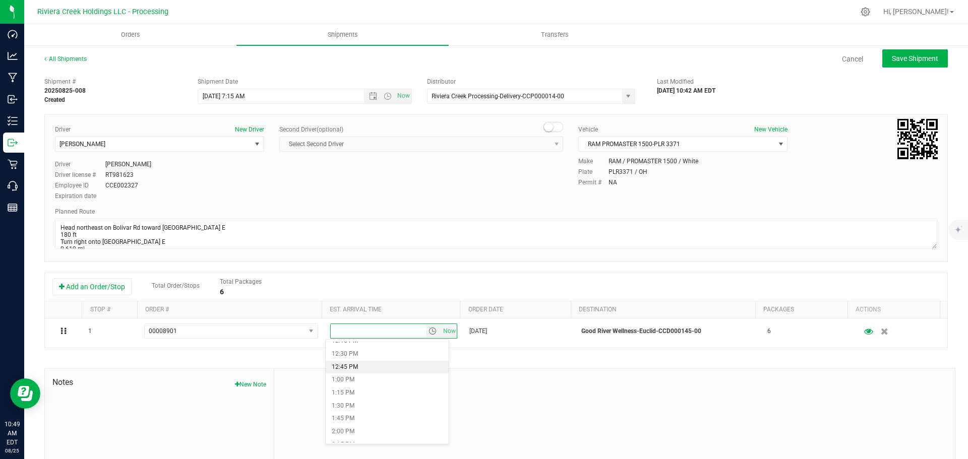
scroll to position [655, 0]
click at [364, 394] on li "1:30 PM" at bounding box center [387, 392] width 123 height 13
click at [904, 62] on span "Save Shipment" at bounding box center [915, 58] width 46 height 8
type input "8/26/2025 11:15 AM"
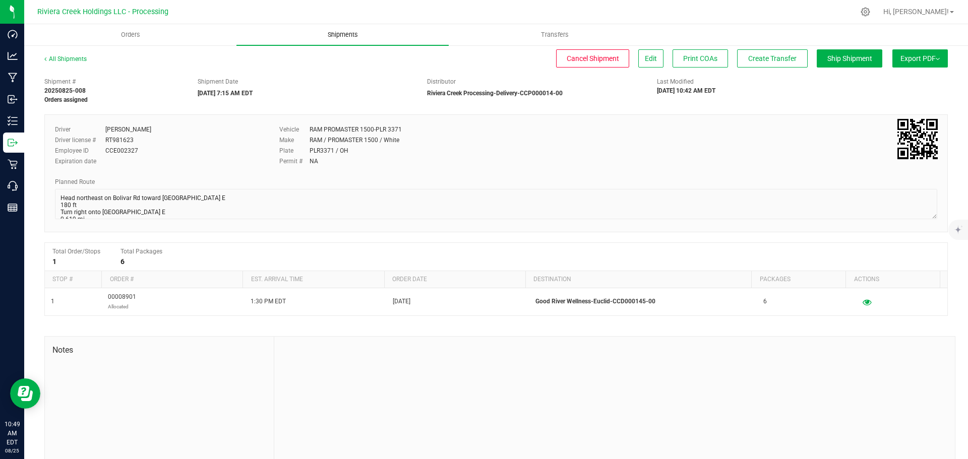
click at [336, 37] on span "Shipments" at bounding box center [342, 34] width 57 height 9
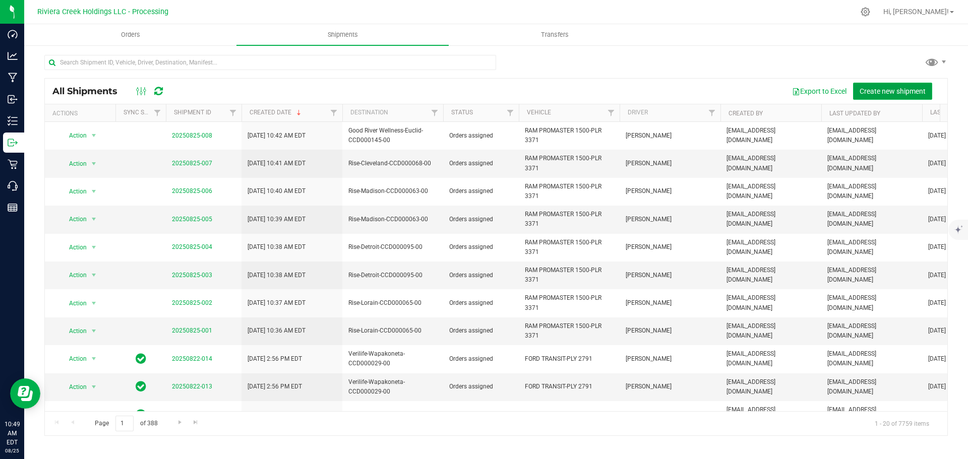
click at [885, 90] on span "Create new shipment" at bounding box center [892, 91] width 66 height 8
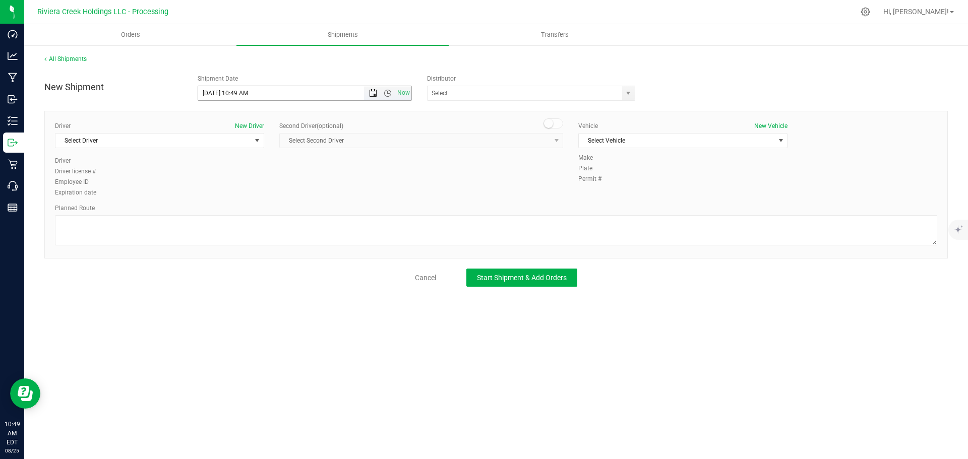
click at [373, 95] on span "Open the date view" at bounding box center [373, 93] width 8 height 8
click at [237, 214] on link "26" at bounding box center [236, 212] width 15 height 16
drag, startPoint x: 249, startPoint y: 94, endPoint x: 233, endPoint y: 102, distance: 17.4
click at [233, 102] on div "New Shipment Shipment Date 8/26/2025 10:49 AM Now Distributor ACT Laboratories,…" at bounding box center [495, 178] width 903 height 217
click at [628, 93] on span "select" at bounding box center [628, 93] width 8 height 8
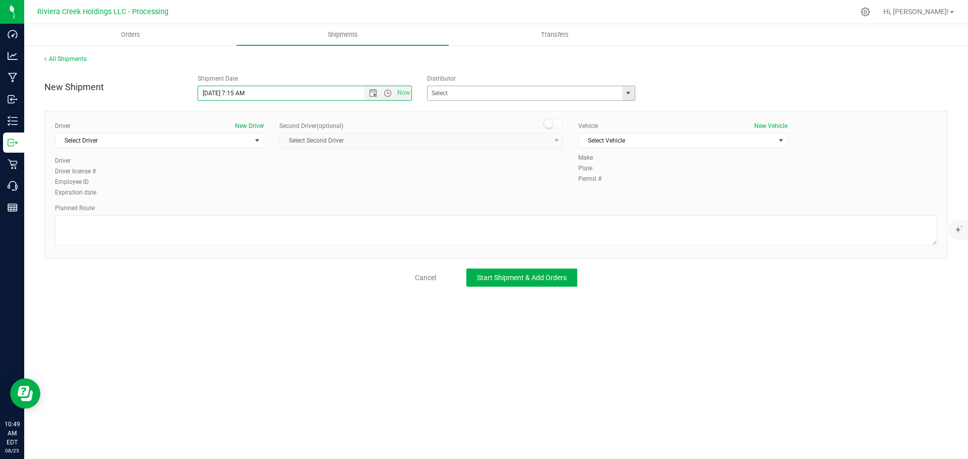
type input "8/26/2025 7:15 AM"
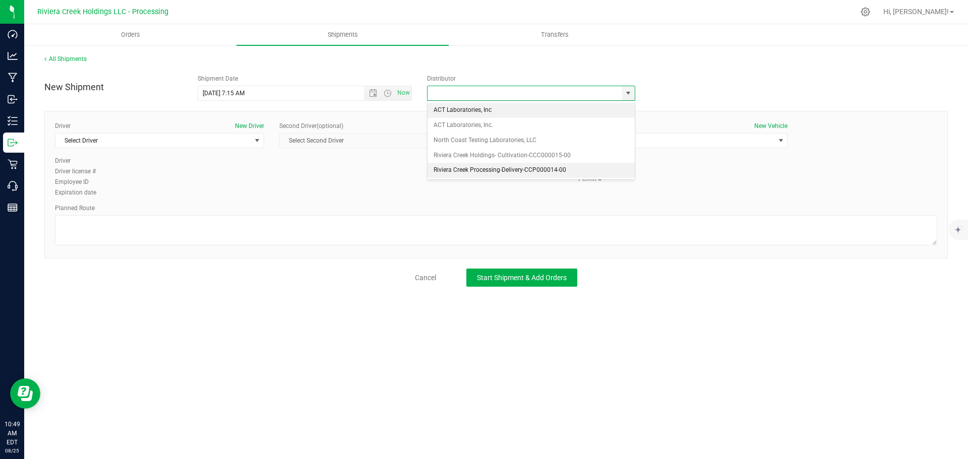
click at [485, 168] on li "Riviera Creek Processing-Delivery-CCP000014-00" at bounding box center [530, 170] width 207 height 15
type input "Riviera Creek Processing-Delivery-CCP000014-00"
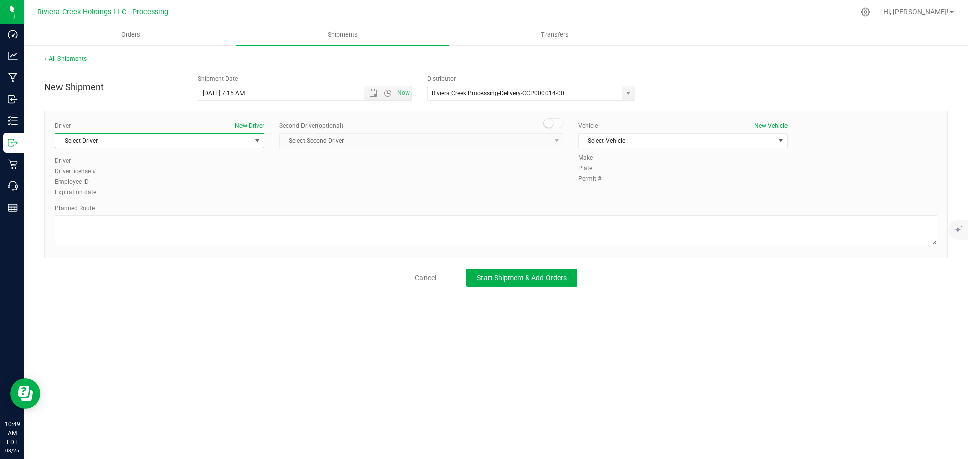
click at [136, 148] on span "Select Driver" at bounding box center [159, 140] width 209 height 15
click at [109, 212] on li "James Bednar Jr." at bounding box center [159, 212] width 208 height 15
click at [632, 141] on span "Select Vehicle" at bounding box center [677, 141] width 196 height 14
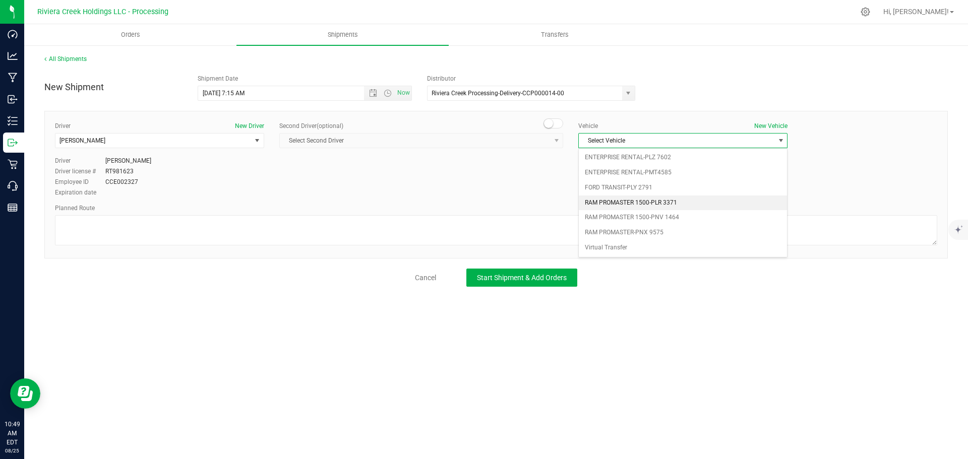
click at [637, 203] on li "RAM PROMASTER 1500-PLR 3371" at bounding box center [683, 203] width 208 height 15
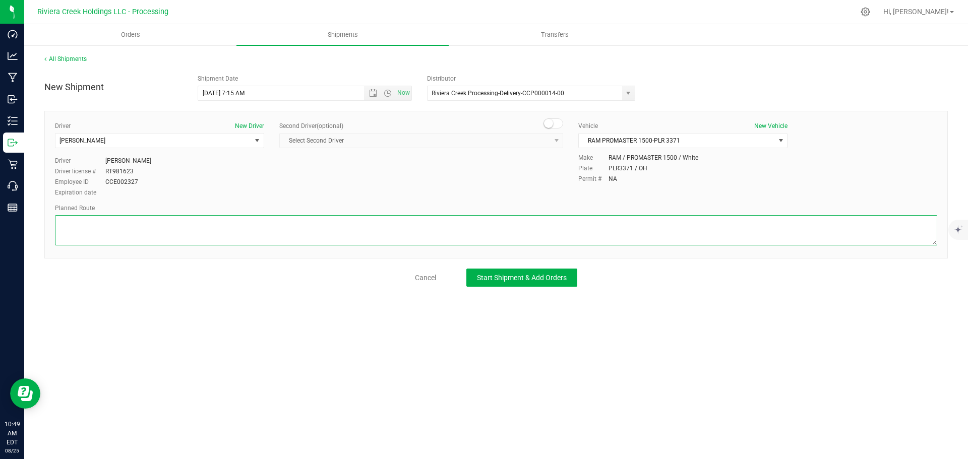
click at [346, 235] on textarea at bounding box center [496, 230] width 882 height 30
paste textarea "Head northeast on Bolivar Rd toward Prospect Ave E 180 ft Turn right onto Prosp…"
type textarea "Head northeast on Bolivar Rd toward Prospect Ave E 180 ft Turn right onto Prosp…"
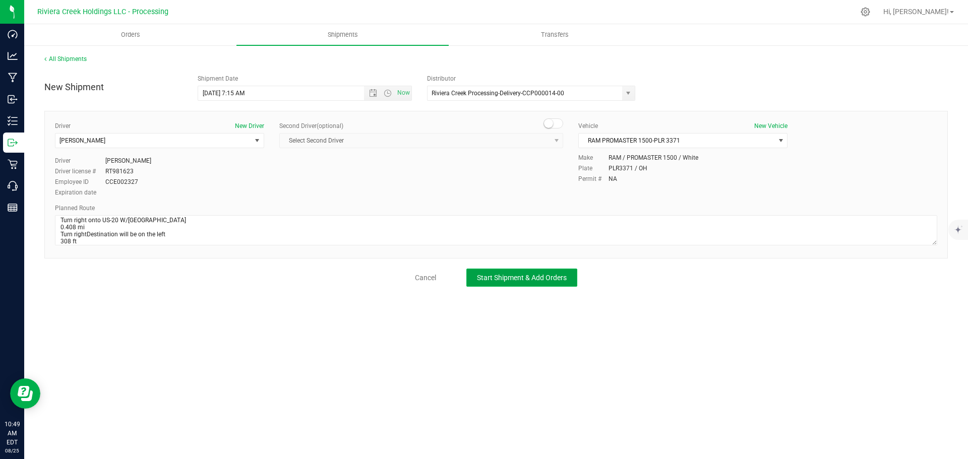
click at [490, 273] on button "Start Shipment & Add Orders" at bounding box center [521, 278] width 111 height 18
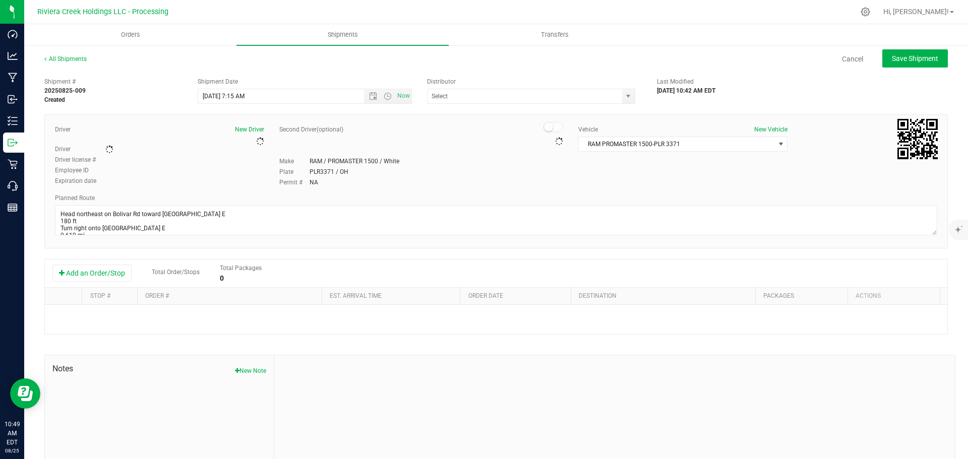
type input "Riviera Creek Processing-Delivery-CCP000014-00"
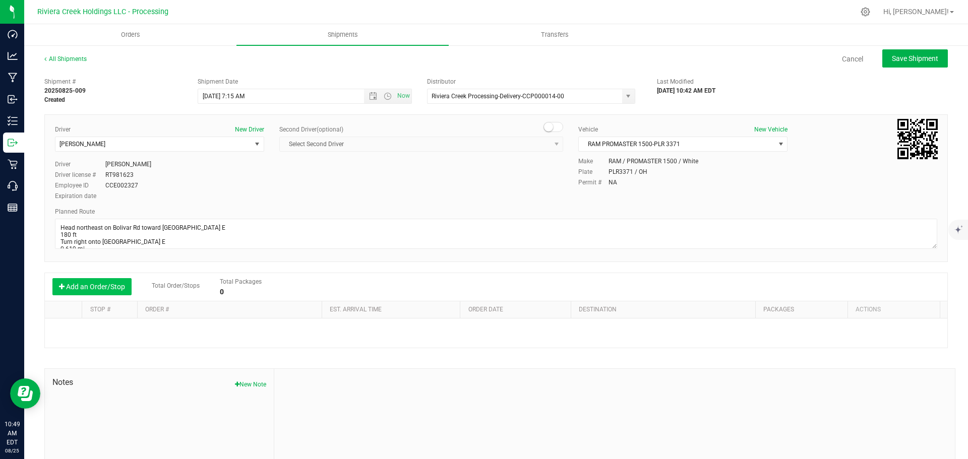
click at [96, 287] on button "Add an Order/Stop" at bounding box center [91, 286] width 79 height 17
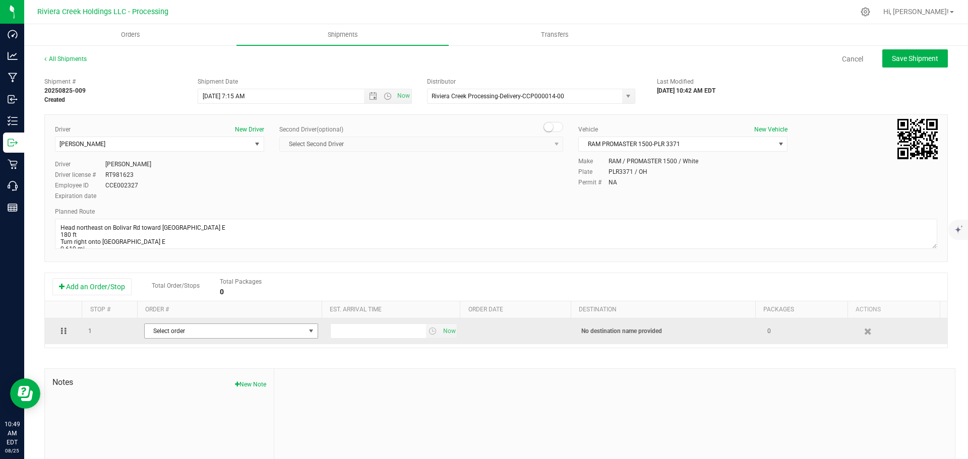
click at [145, 332] on span "Select order" at bounding box center [225, 331] width 160 height 14
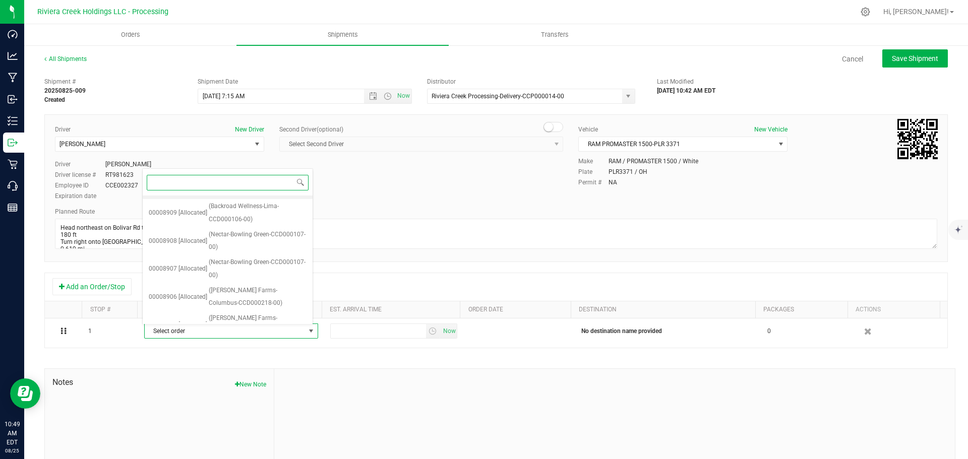
scroll to position [226, 0]
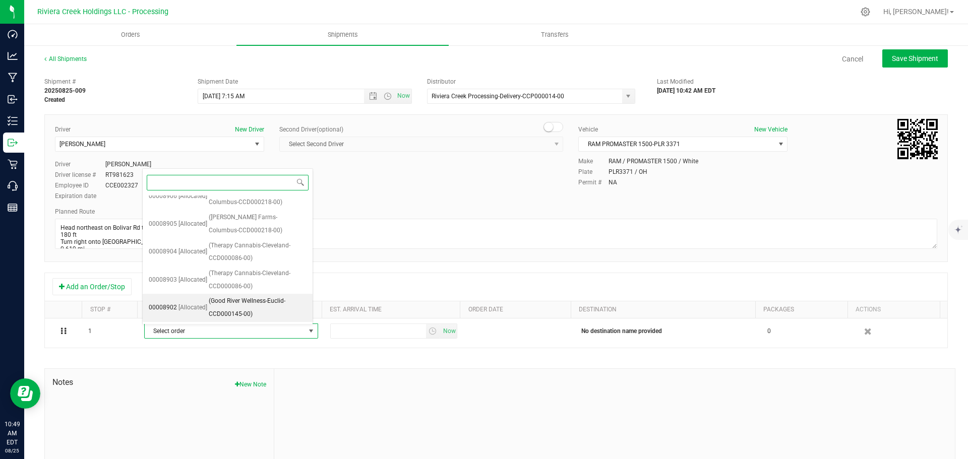
drag, startPoint x: 263, startPoint y: 306, endPoint x: 298, endPoint y: 318, distance: 37.1
click at [263, 306] on span "(Good River Wellness-Euclid-CCD000145-00)" at bounding box center [258, 308] width 98 height 26
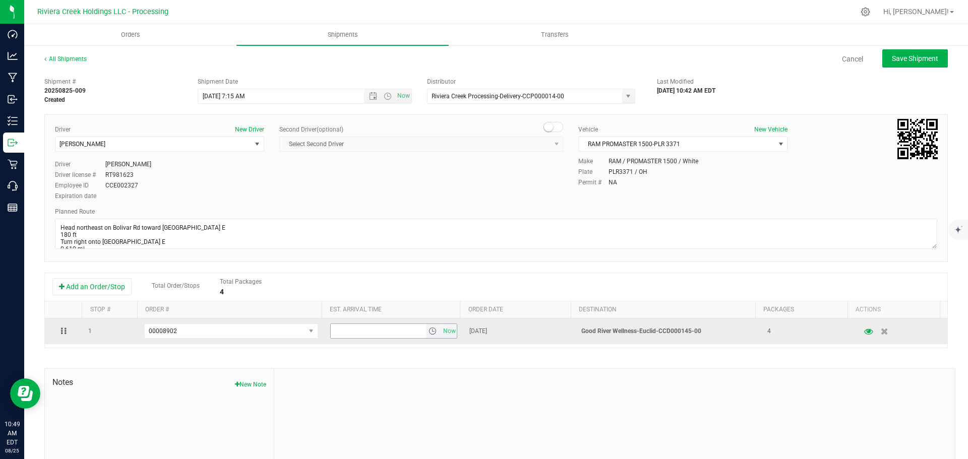
click at [428, 334] on span "select" at bounding box center [432, 331] width 8 height 8
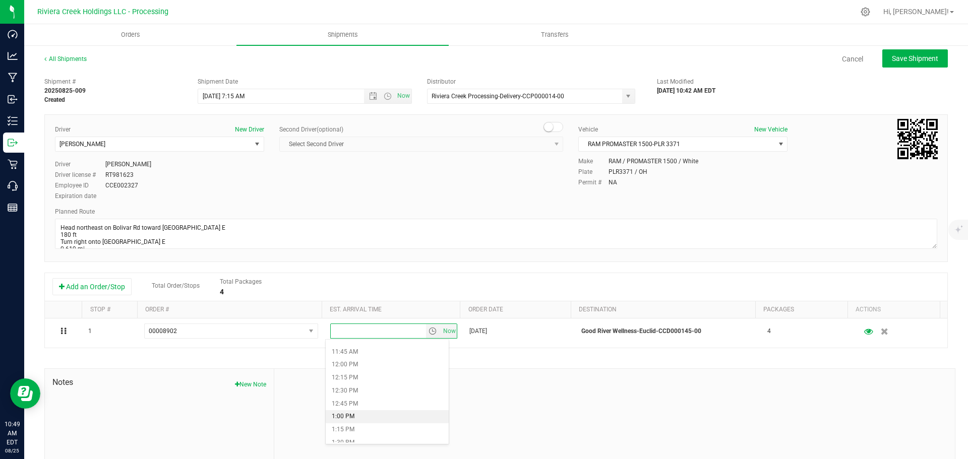
scroll to position [655, 0]
click at [383, 394] on li "1:30 PM" at bounding box center [387, 392] width 123 height 13
click at [910, 60] on span "Save Shipment" at bounding box center [915, 58] width 46 height 8
type input "8/26/2025 11:15 AM"
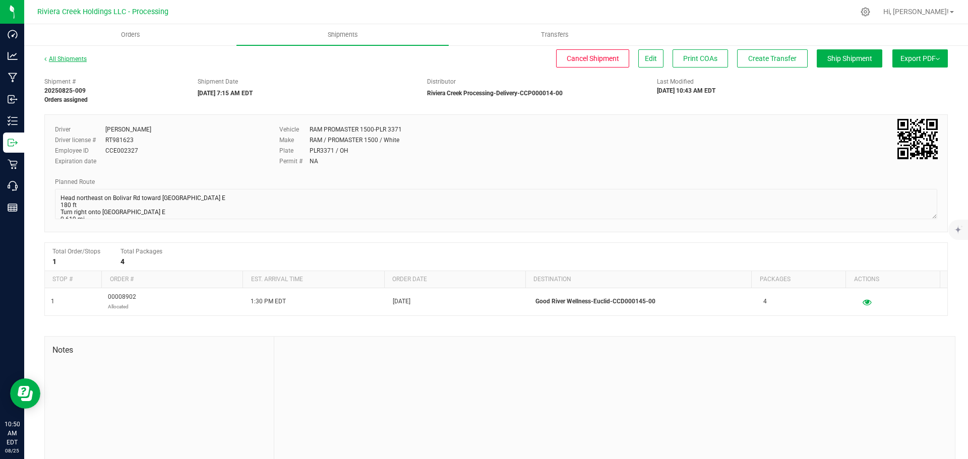
click at [67, 57] on link "All Shipments" at bounding box center [65, 58] width 42 height 7
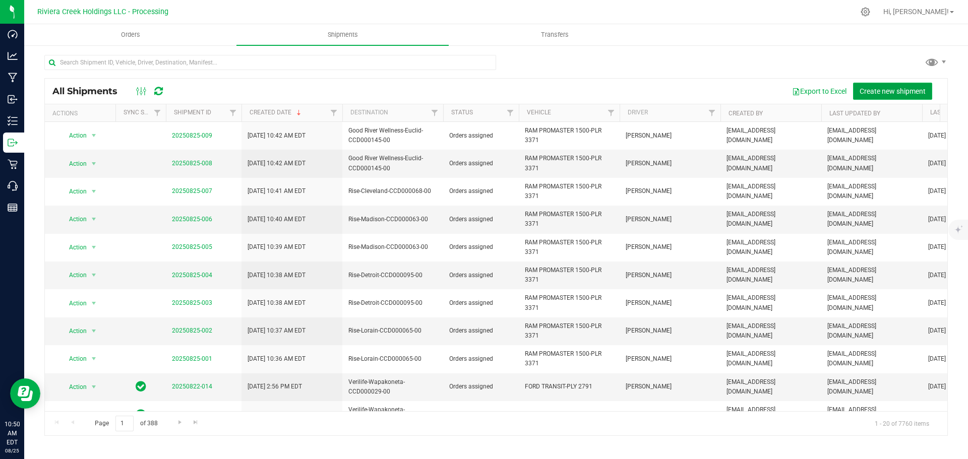
click at [890, 93] on span "Create new shipment" at bounding box center [892, 91] width 66 height 8
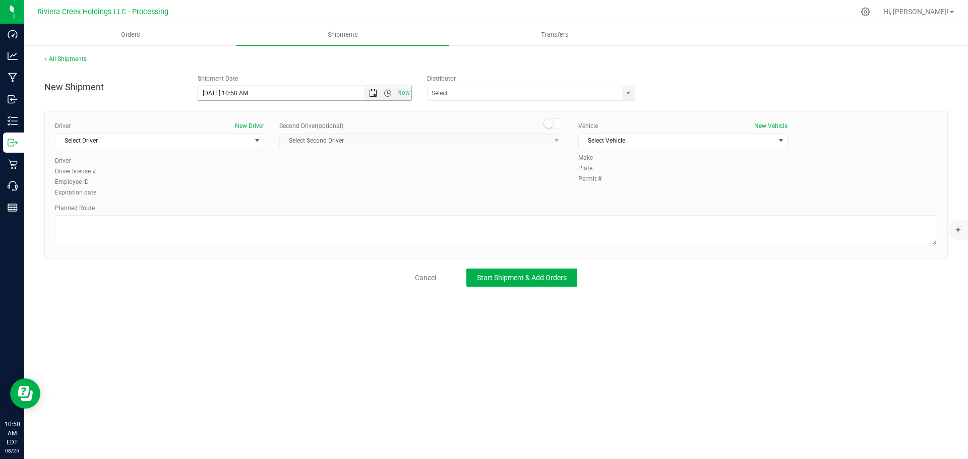
click at [371, 96] on span "Open the date view" at bounding box center [373, 93] width 8 height 8
click at [236, 208] on link "26" at bounding box center [236, 212] width 15 height 16
drag, startPoint x: 247, startPoint y: 93, endPoint x: 234, endPoint y: 97, distance: 13.7
click at [234, 97] on input "8/26/2025 10:50 AM" at bounding box center [289, 93] width 183 height 14
click at [626, 91] on span "select" at bounding box center [628, 93] width 8 height 8
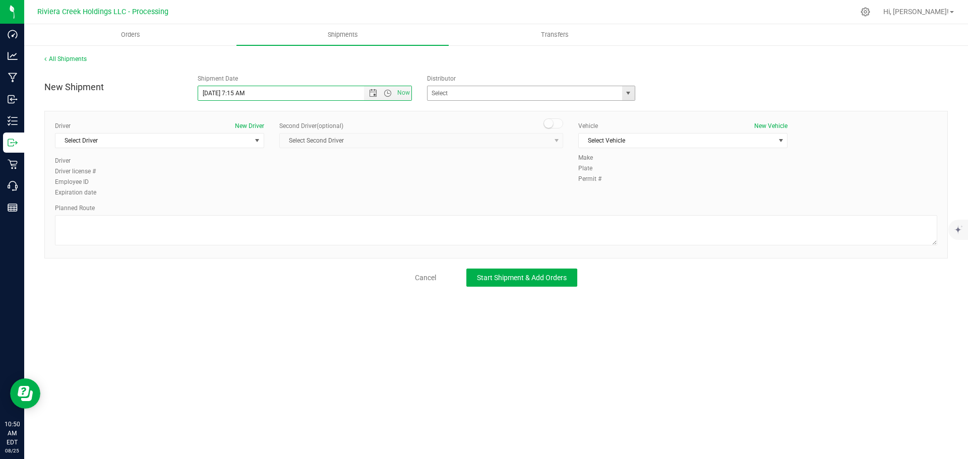
type input "8/26/2025 7:15 AM"
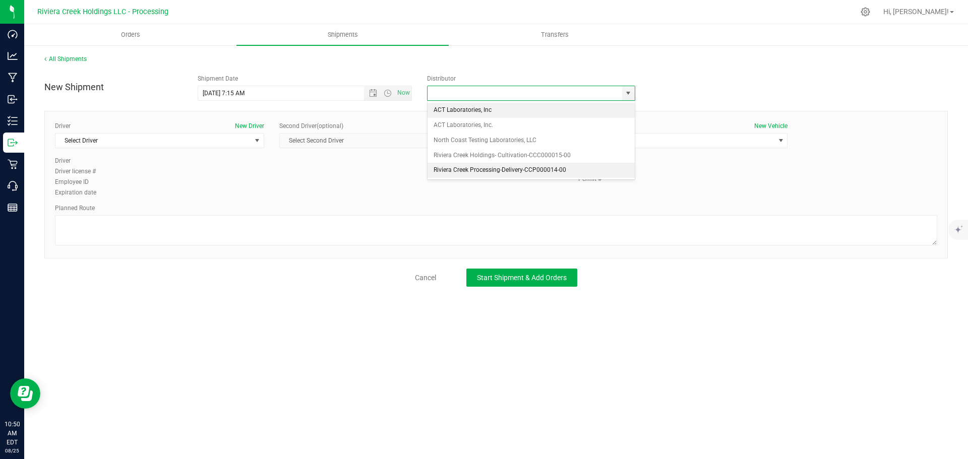
click at [448, 173] on li "Riviera Creek Processing-Delivery-CCP000014-00" at bounding box center [530, 170] width 207 height 15
type input "Riviera Creek Processing-Delivery-CCP000014-00"
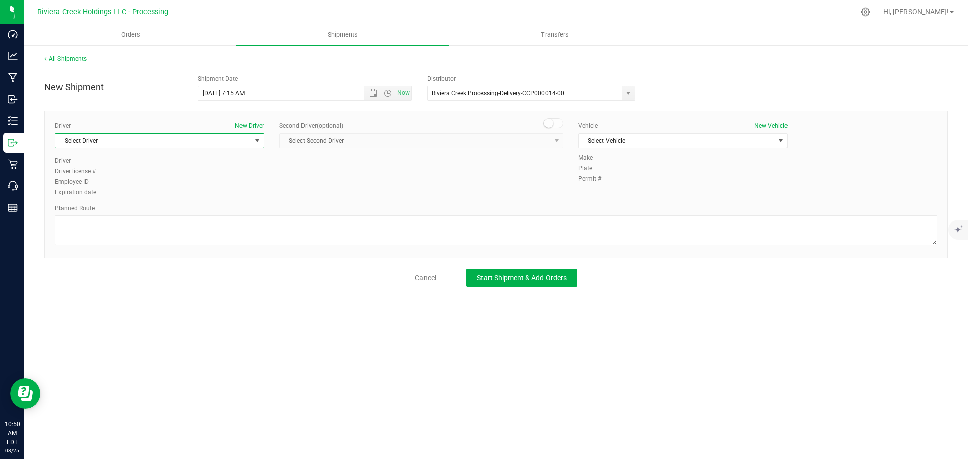
click at [132, 147] on span "Select Driver" at bounding box center [153, 141] width 196 height 14
click at [105, 208] on span "James Bednar Jr." at bounding box center [84, 212] width 46 height 13
click at [608, 144] on span "Select Vehicle" at bounding box center [677, 141] width 196 height 14
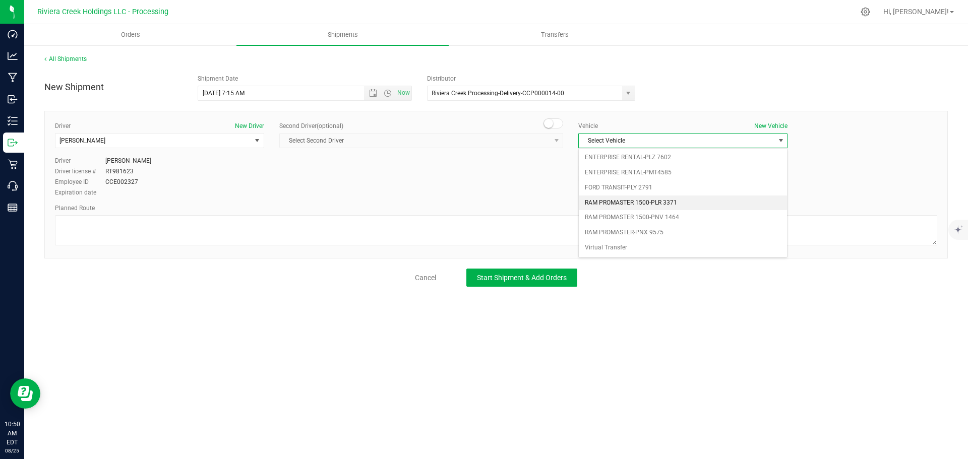
click at [642, 200] on li "RAM PROMASTER 1500-PLR 3371" at bounding box center [683, 203] width 208 height 15
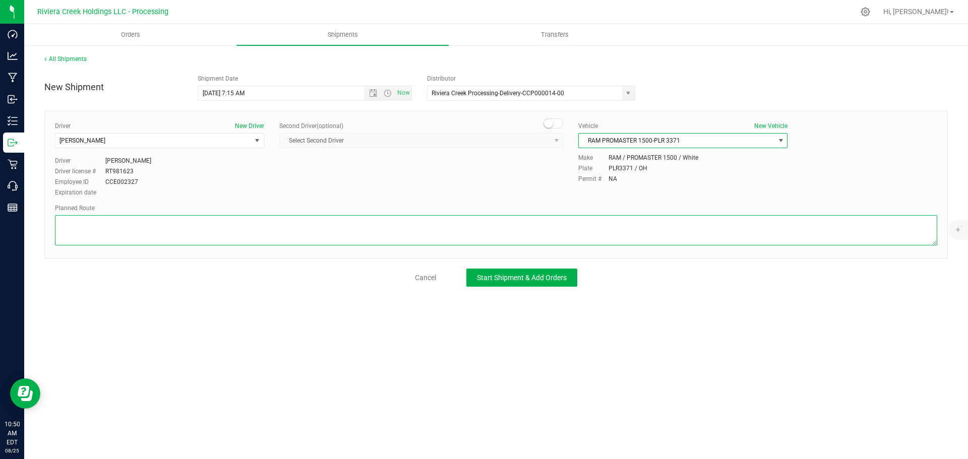
click at [249, 227] on textarea at bounding box center [496, 230] width 882 height 30
paste textarea "Head southeast toward Euclid Ave 102 ft Turn left onto Euclid Ave 0.643 mi Turn…"
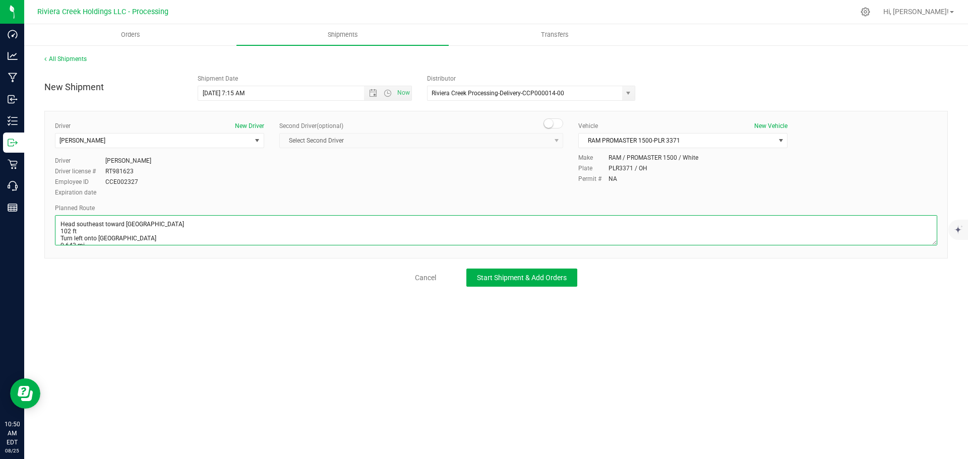
scroll to position [159, 0]
type textarea "Head southeast toward Euclid Ave 102 ft Turn left onto Euclid Ave 0.643 mi Turn…"
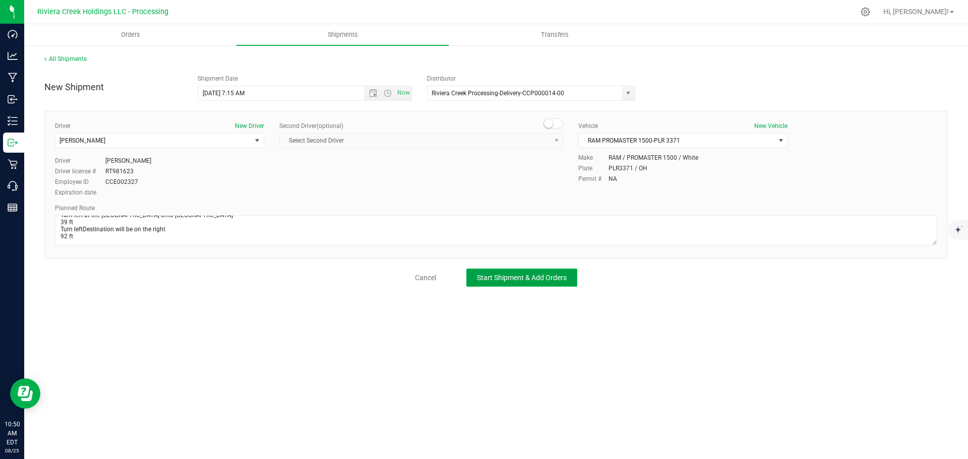
click at [482, 281] on span "Start Shipment & Add Orders" at bounding box center [522, 278] width 90 height 8
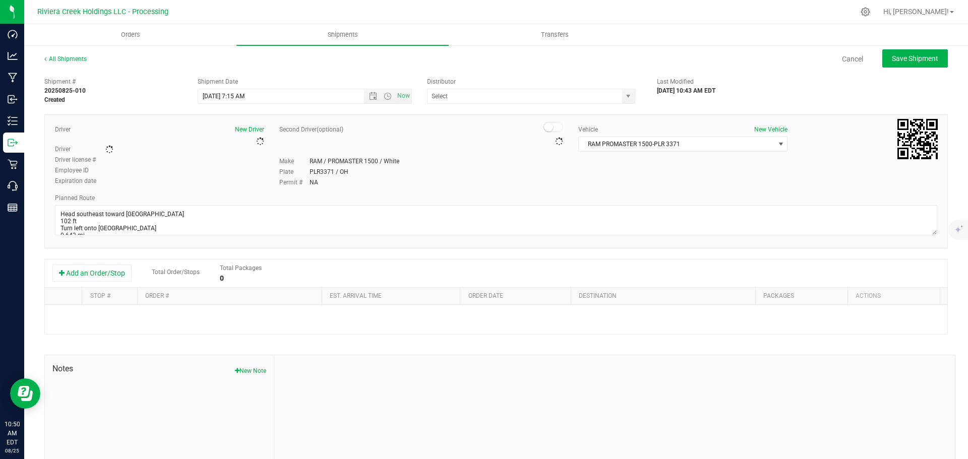
type input "Riviera Creek Processing-Delivery-CCP000014-00"
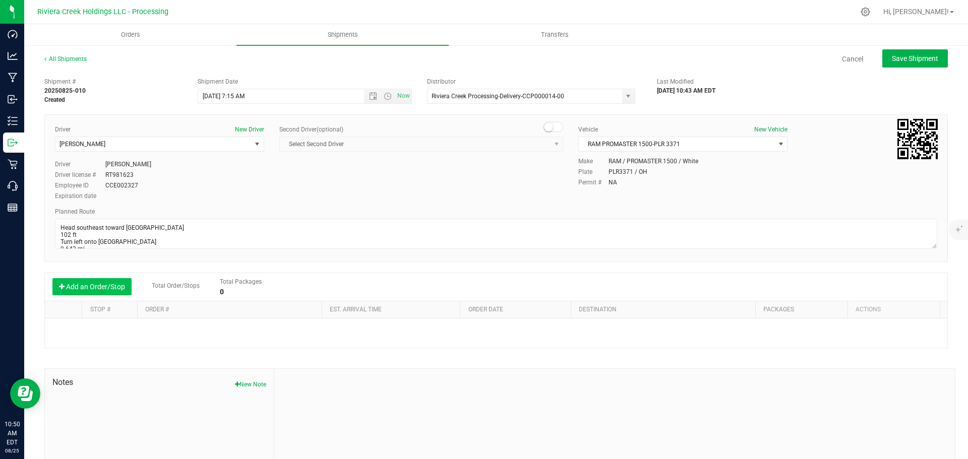
click at [86, 288] on button "Add an Order/Stop" at bounding box center [91, 286] width 79 height 17
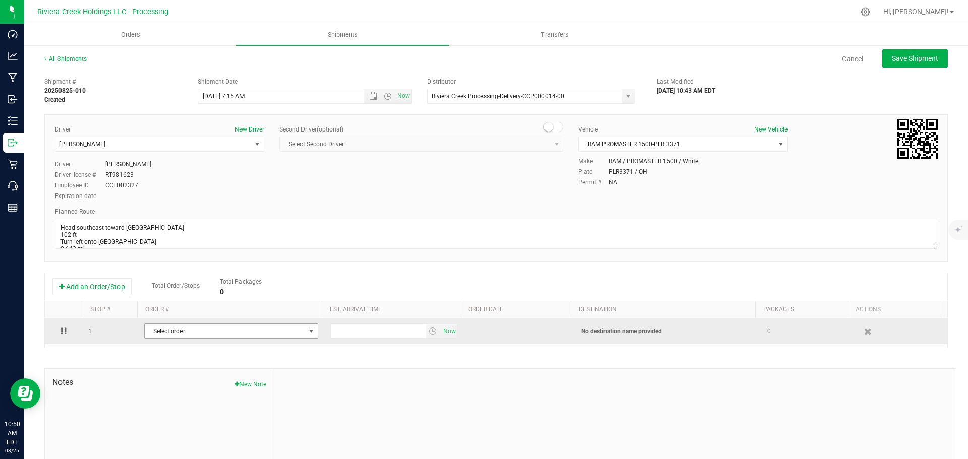
click at [164, 335] on span "Select order" at bounding box center [225, 331] width 160 height 14
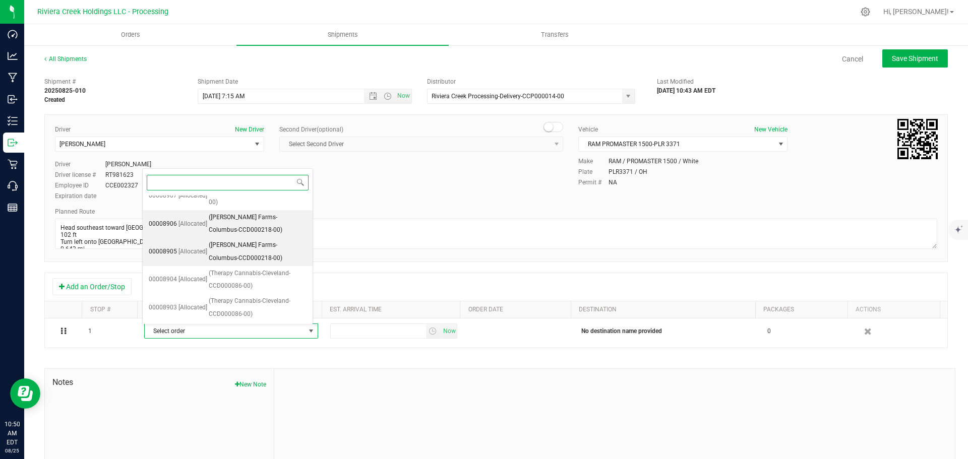
scroll to position [198, 0]
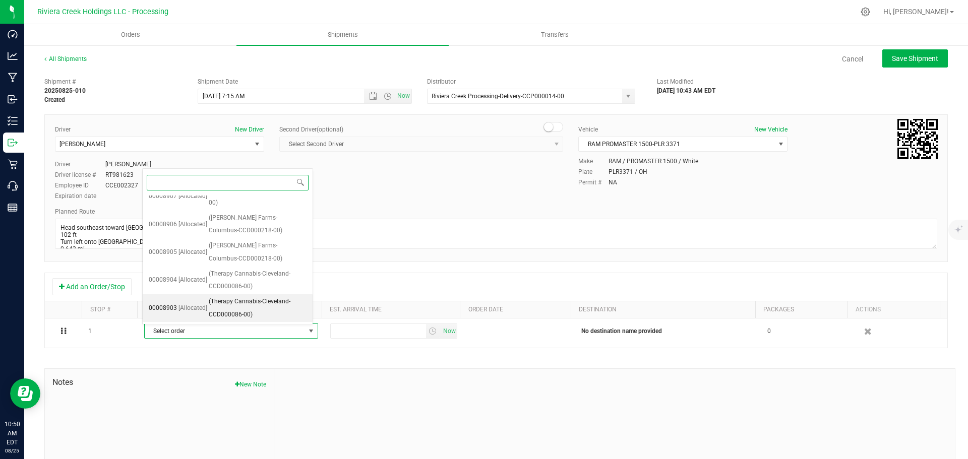
click at [248, 303] on span "(Therapy Cannabis-Cleveland-CCD000086-00)" at bounding box center [258, 308] width 98 height 26
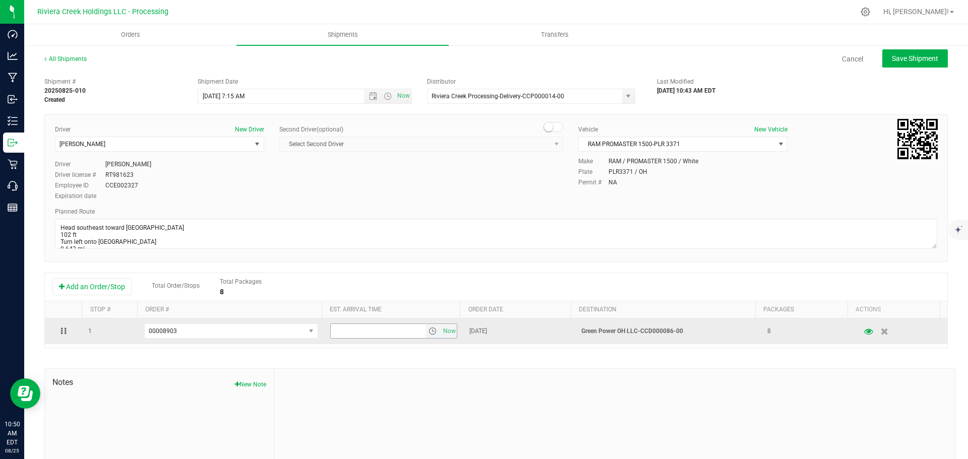
click at [428, 333] on span "select" at bounding box center [432, 331] width 8 height 8
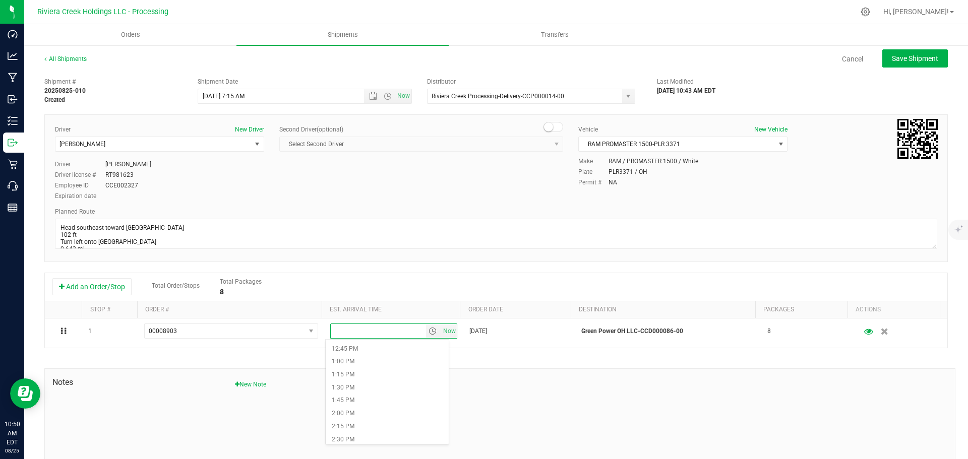
scroll to position [706, 0]
click at [358, 398] on li "2:30 PM" at bounding box center [387, 394] width 123 height 13
click at [899, 64] on button "Save Shipment" at bounding box center [915, 58] width 66 height 18
type input "8/26/2025 11:15 AM"
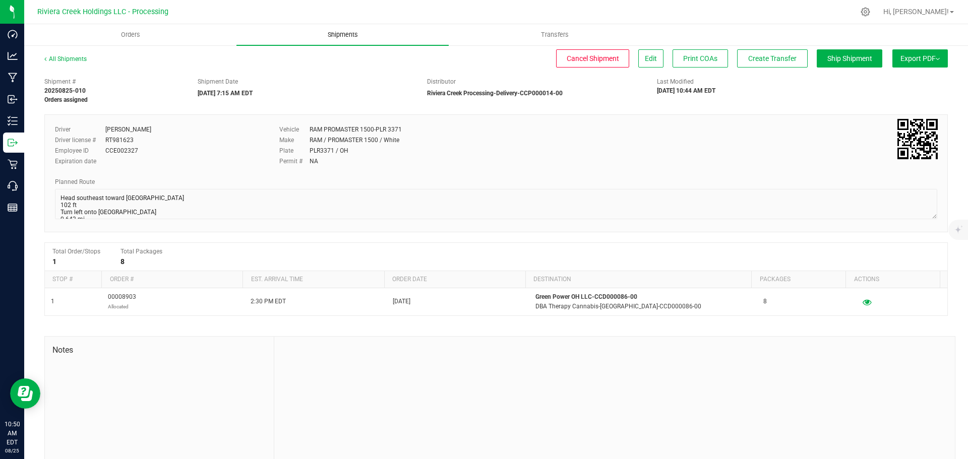
click at [338, 35] on span "Shipments" at bounding box center [342, 34] width 57 height 9
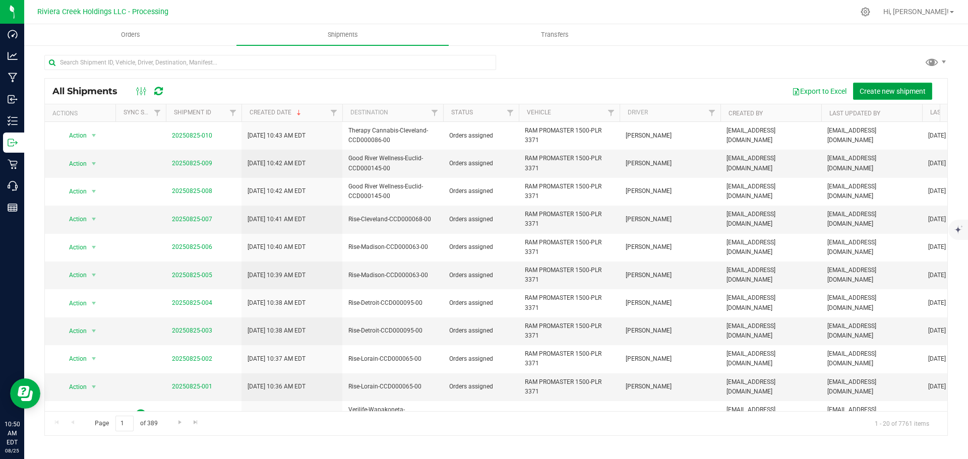
click at [887, 92] on span "Create new shipment" at bounding box center [892, 91] width 66 height 8
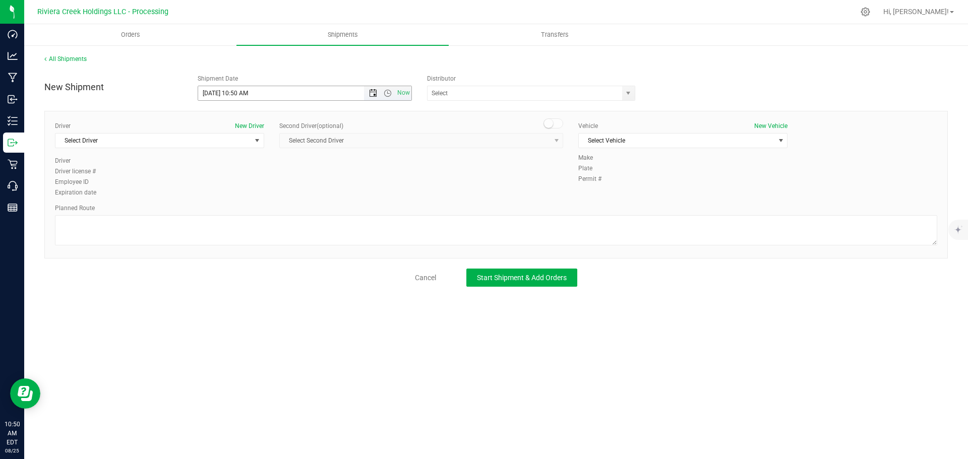
click at [373, 93] on span "Open the date view" at bounding box center [373, 93] width 8 height 8
click at [238, 212] on link "26" at bounding box center [236, 212] width 15 height 16
drag, startPoint x: 248, startPoint y: 91, endPoint x: 233, endPoint y: 93, distance: 14.8
click at [233, 93] on input "8/26/2025 10:50 AM" at bounding box center [289, 93] width 183 height 14
click at [625, 94] on span "select" at bounding box center [628, 93] width 8 height 8
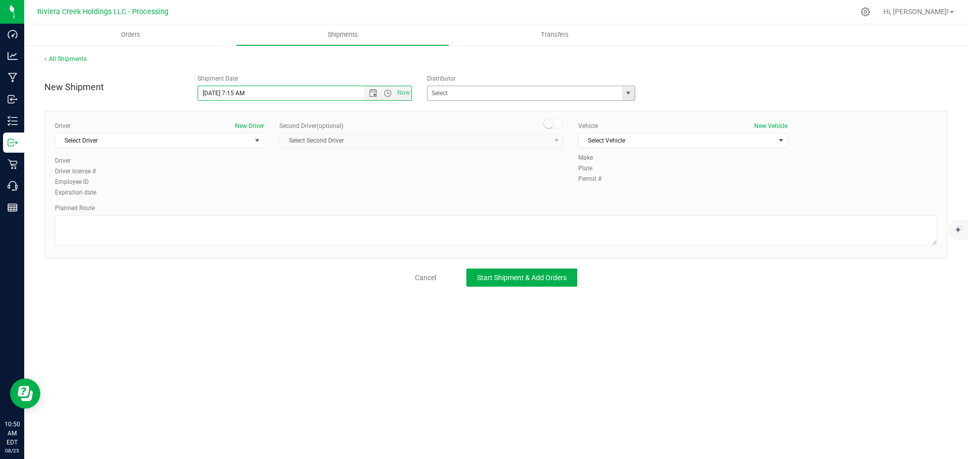
type input "8/26/2025 7:15 AM"
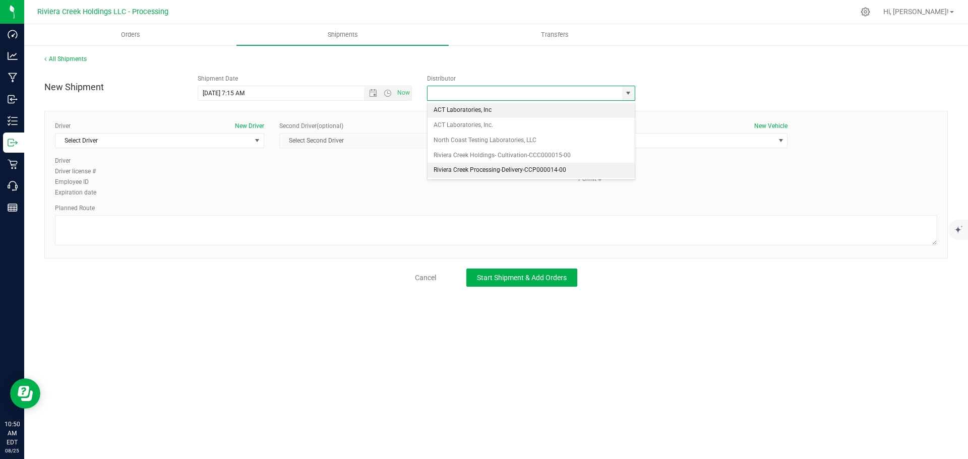
click at [473, 170] on li "Riviera Creek Processing-Delivery-CCP000014-00" at bounding box center [530, 170] width 207 height 15
type input "Riviera Creek Processing-Delivery-CCP000014-00"
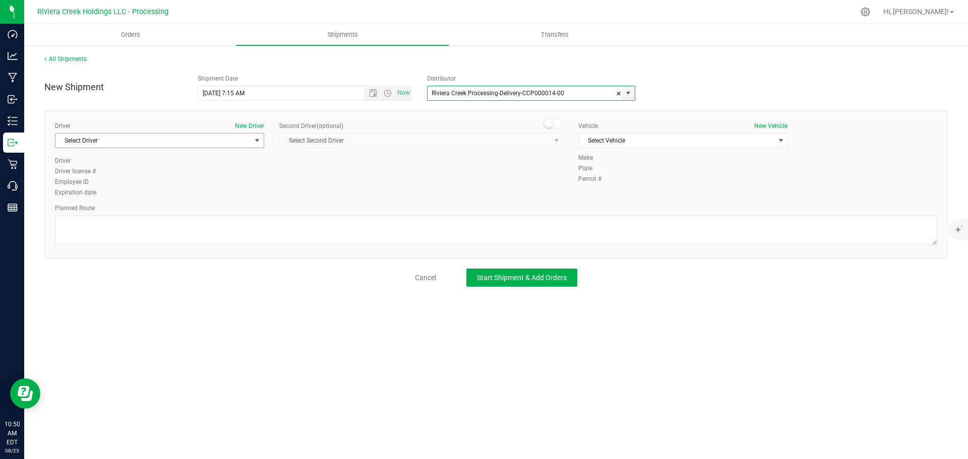
click at [185, 145] on span "Select Driver" at bounding box center [153, 141] width 196 height 14
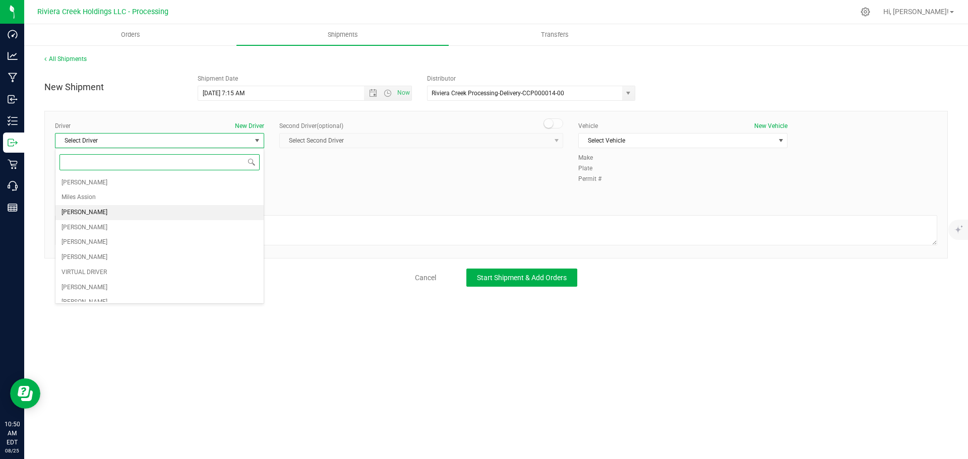
click at [107, 207] on span "James Bednar Jr." at bounding box center [84, 212] width 46 height 13
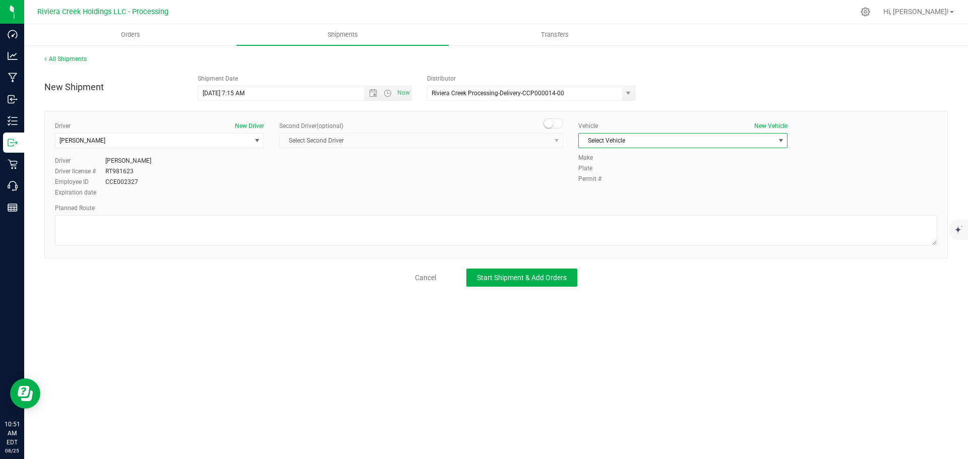
click at [643, 143] on span "Select Vehicle" at bounding box center [677, 141] width 196 height 14
click at [672, 201] on li "RAM PROMASTER 1500-PLR 3371" at bounding box center [683, 203] width 208 height 15
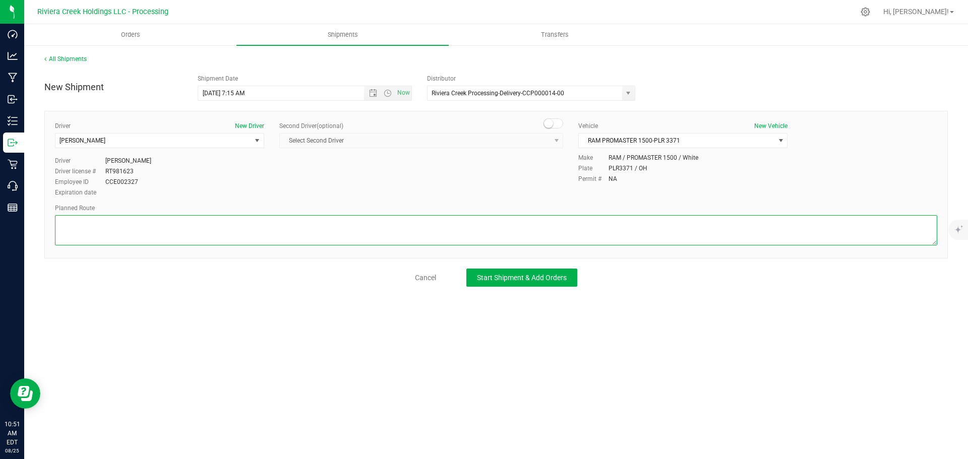
click at [474, 230] on textarea at bounding box center [496, 230] width 882 height 30
paste textarea "Head southeast toward Euclid Ave 102 ft Turn left onto Euclid Ave 0.643 mi Turn…"
type textarea "Head southeast toward Euclid Ave 102 ft Turn left onto Euclid Ave 0.643 mi Turn…"
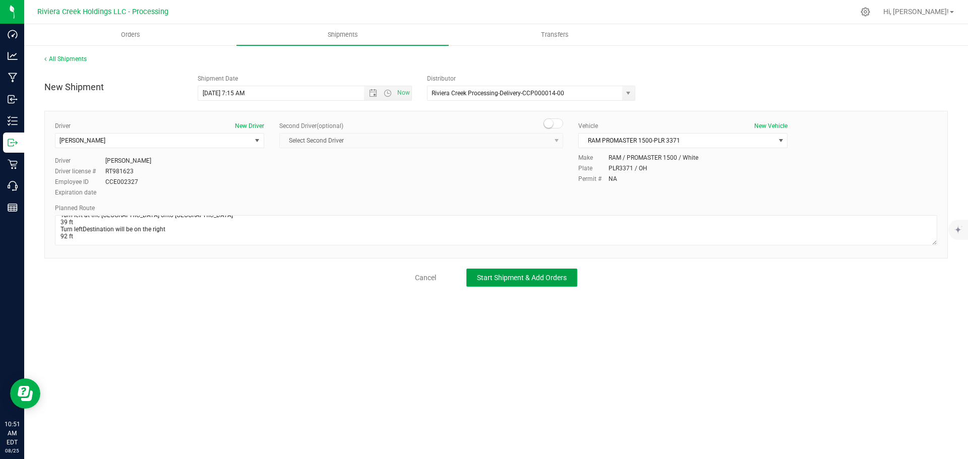
click at [550, 286] on button "Start Shipment & Add Orders" at bounding box center [521, 278] width 111 height 18
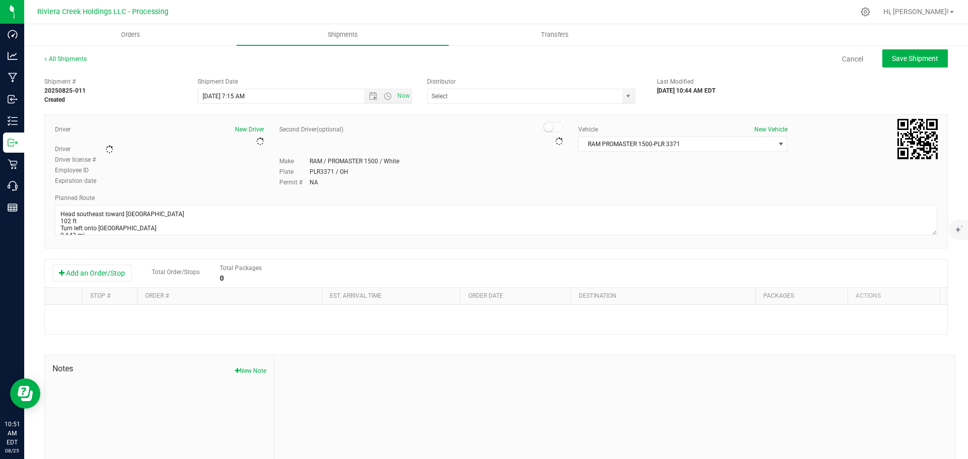
type input "Riviera Creek Processing-Delivery-CCP000014-00"
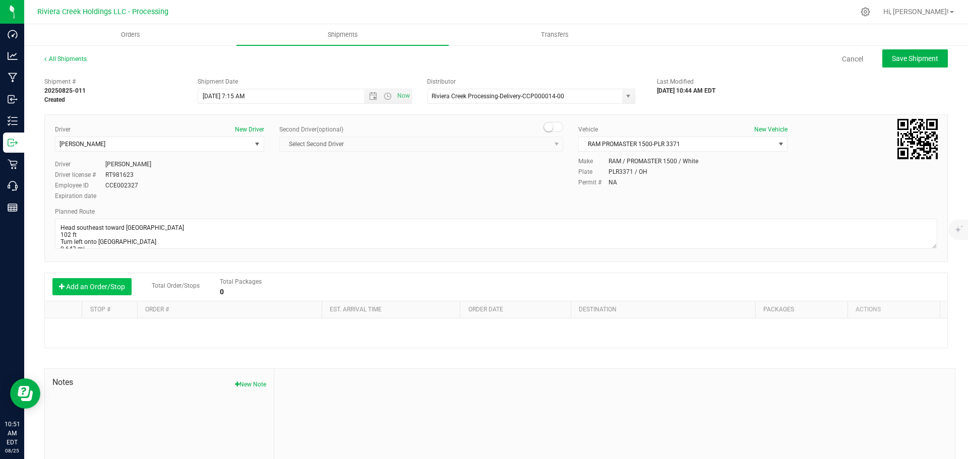
click at [91, 288] on button "Add an Order/Stop" at bounding box center [91, 286] width 79 height 17
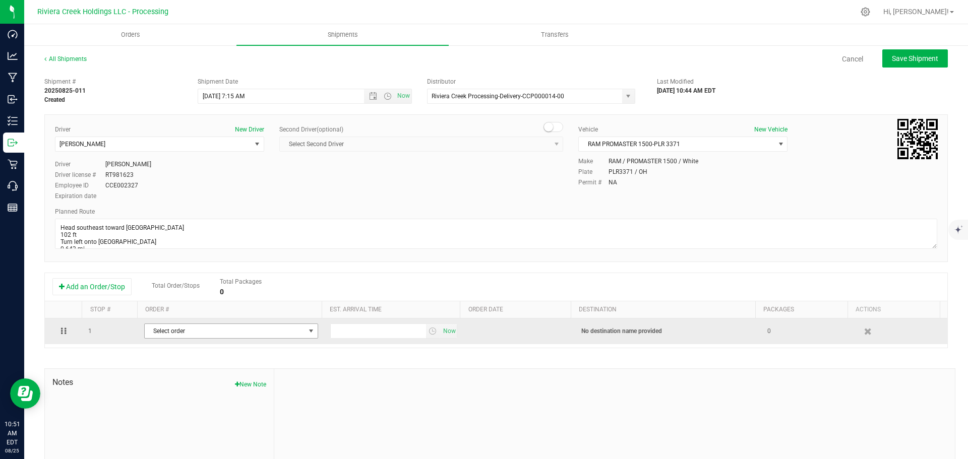
click at [152, 331] on span "Select order" at bounding box center [225, 331] width 160 height 14
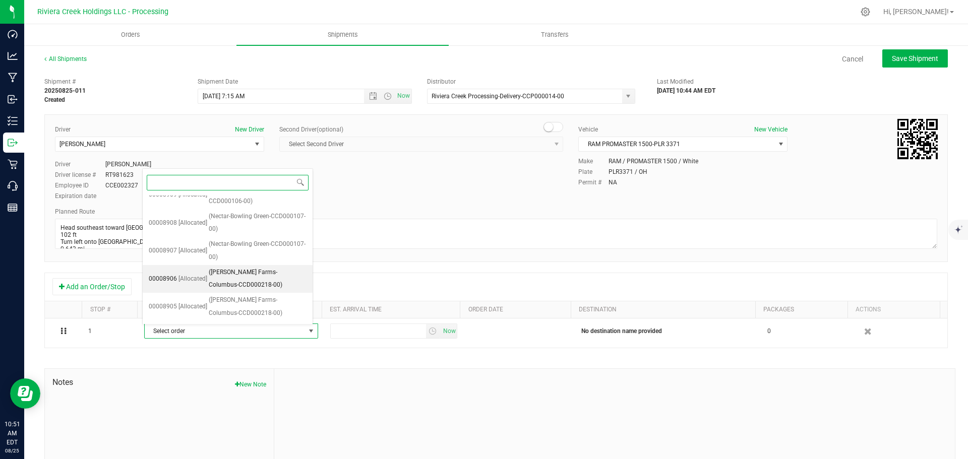
scroll to position [170, 0]
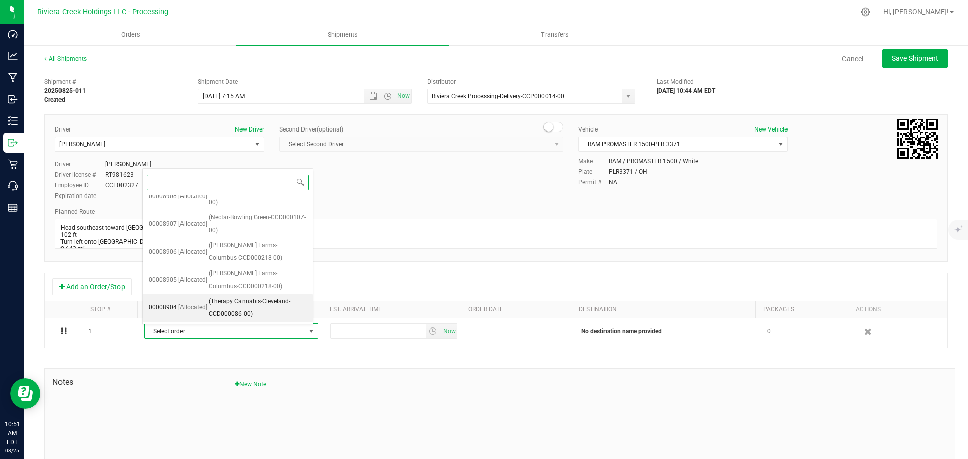
click at [240, 302] on span "(Therapy Cannabis-Cleveland-CCD000086-00)" at bounding box center [258, 308] width 98 height 26
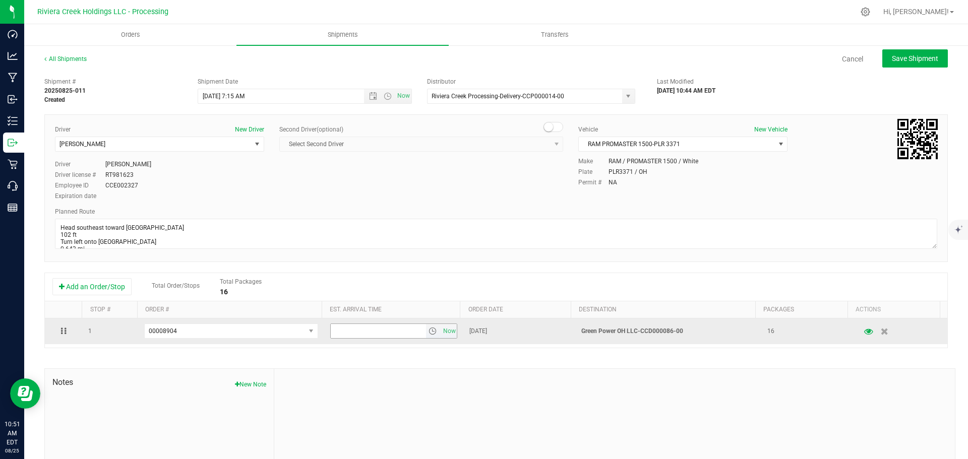
click at [428, 333] on span "select" at bounding box center [432, 331] width 8 height 8
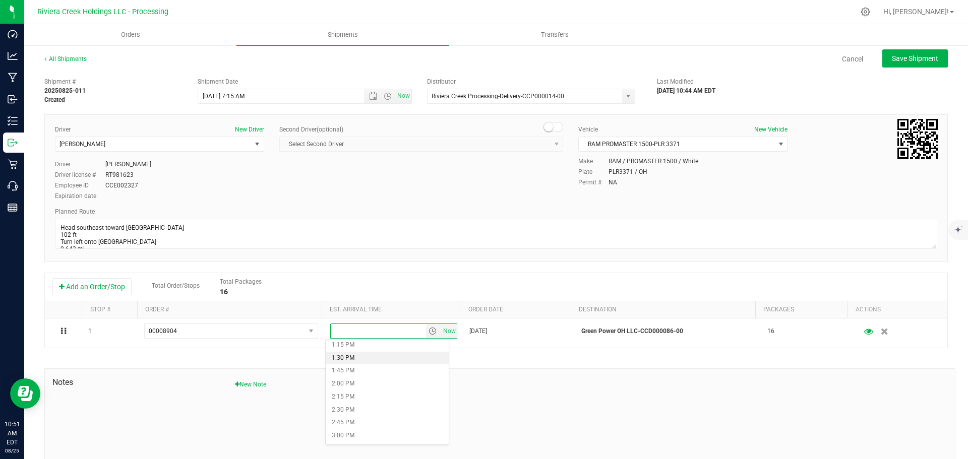
scroll to position [706, 0]
click at [375, 393] on li "2:30 PM" at bounding box center [387, 394] width 123 height 13
click at [893, 67] on button "Save Shipment" at bounding box center [915, 58] width 66 height 18
type input "8/26/2025 11:15 AM"
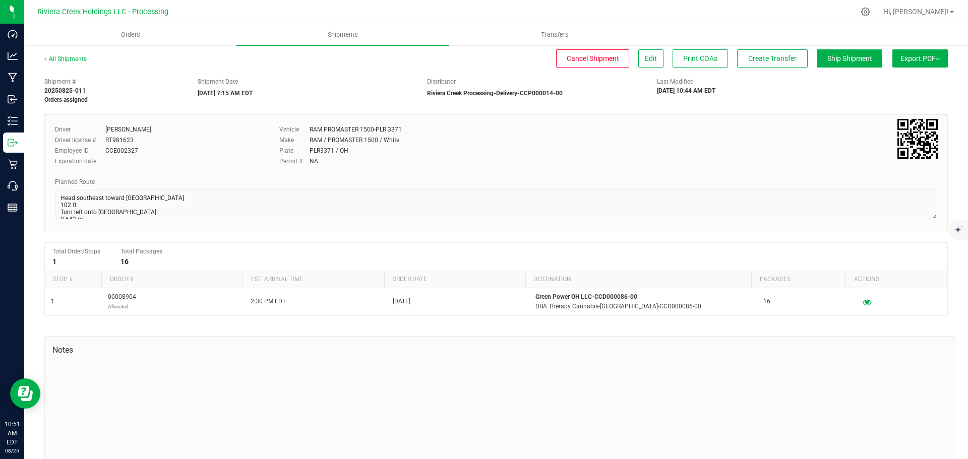
click at [53, 55] on div "All Shipments" at bounding box center [74, 61] width 60 height 15
click at [65, 54] on div "All Shipments" at bounding box center [74, 61] width 60 height 15
click at [65, 58] on link "All Shipments" at bounding box center [65, 58] width 42 height 7
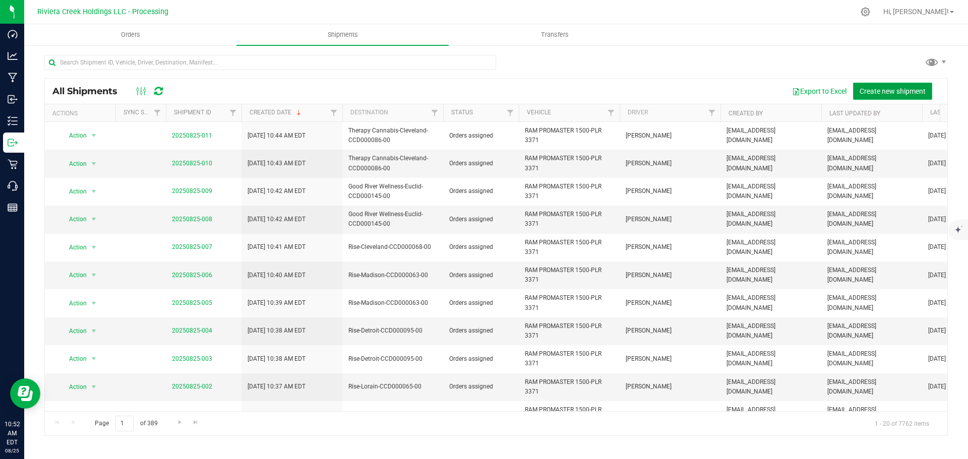
click at [878, 89] on span "Create new shipment" at bounding box center [892, 91] width 66 height 8
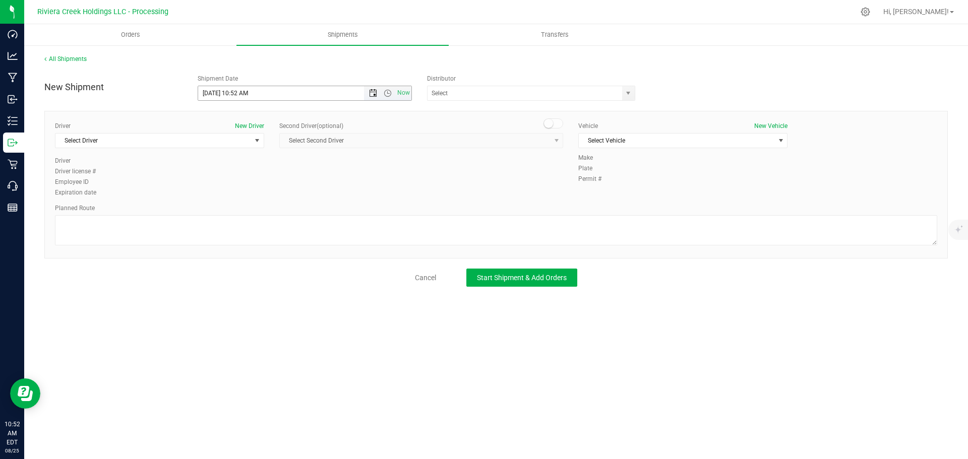
click at [373, 91] on span "Open the date view" at bounding box center [373, 93] width 8 height 8
click at [237, 214] on link "26" at bounding box center [236, 212] width 15 height 16
click at [387, 91] on span "Open the time view" at bounding box center [388, 93] width 8 height 8
click at [235, 141] on li "7:00 AM" at bounding box center [304, 139] width 213 height 13
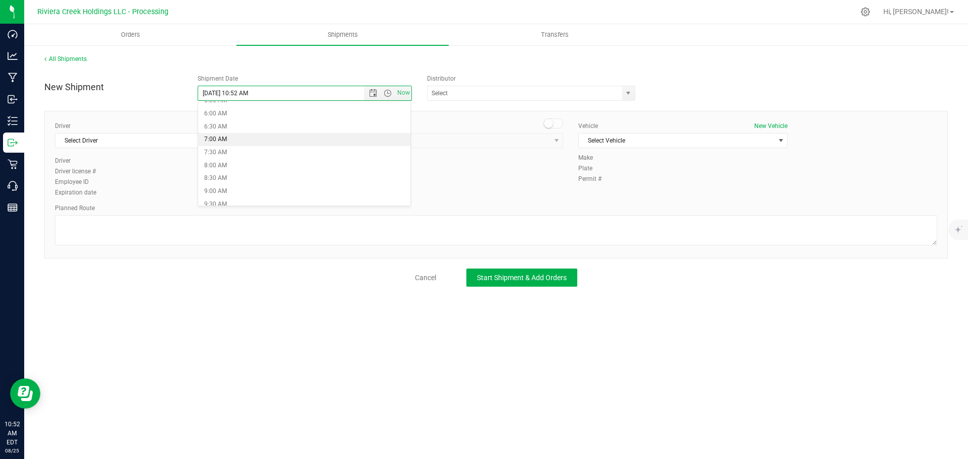
type input "8/26/2025 7:00 AM"
click at [627, 96] on span "select" at bounding box center [628, 93] width 8 height 8
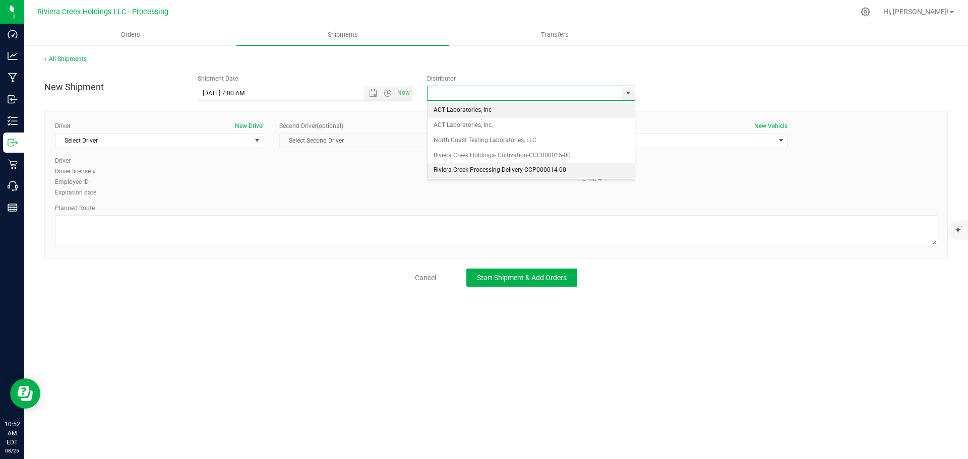
click at [459, 166] on li "Riviera Creek Processing-Delivery-CCP000014-00" at bounding box center [530, 170] width 207 height 15
type input "Riviera Creek Processing-Delivery-CCP000014-00"
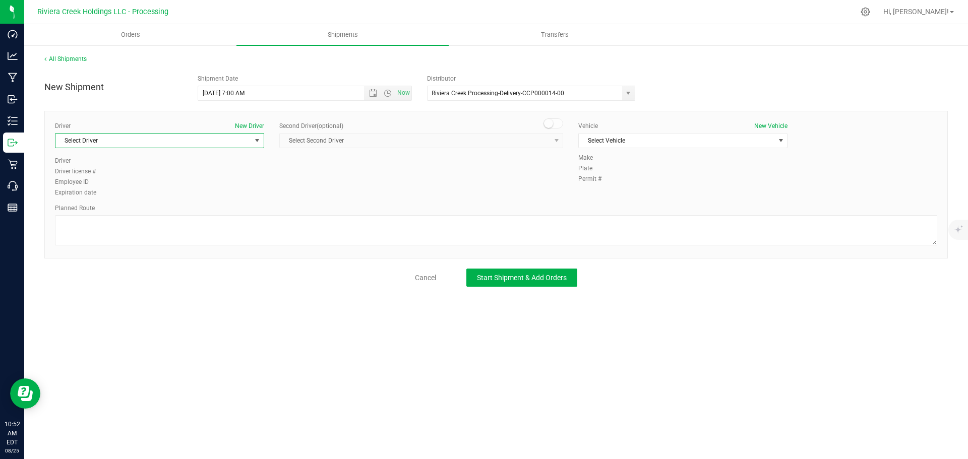
click at [149, 143] on span "Select Driver" at bounding box center [153, 141] width 196 height 14
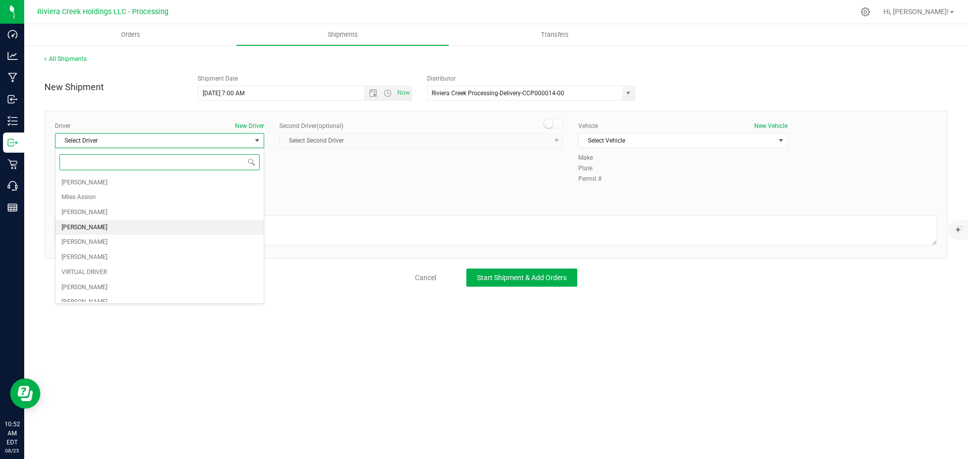
click at [114, 226] on li "Taon Belcher" at bounding box center [159, 227] width 208 height 15
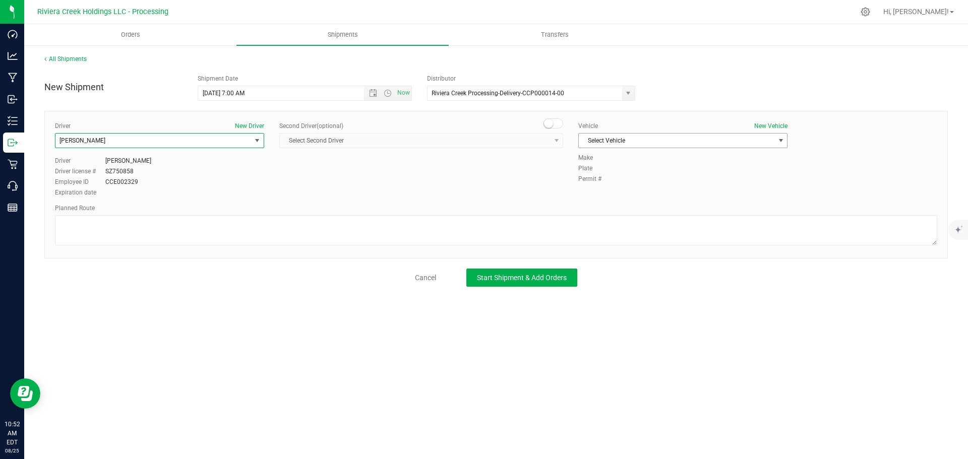
click at [645, 139] on span "Select Vehicle" at bounding box center [677, 141] width 196 height 14
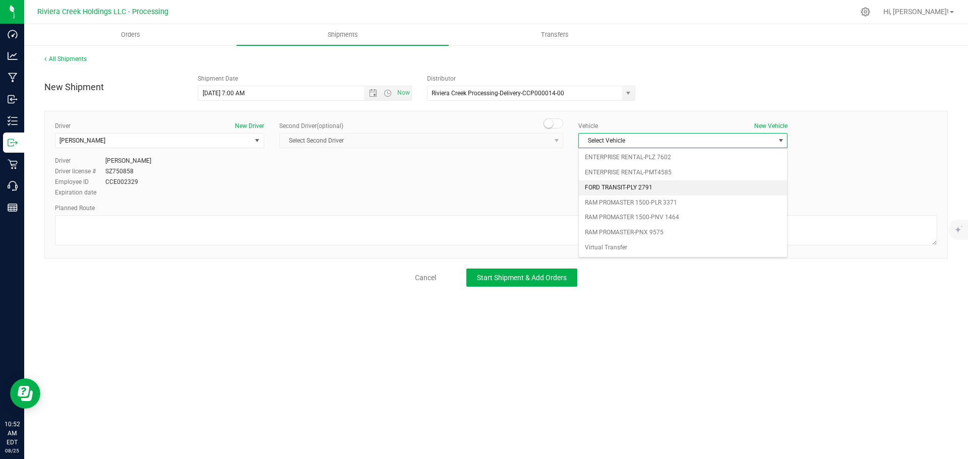
click at [612, 185] on li "FORD TRANSIT-PLY 2791" at bounding box center [683, 187] width 208 height 15
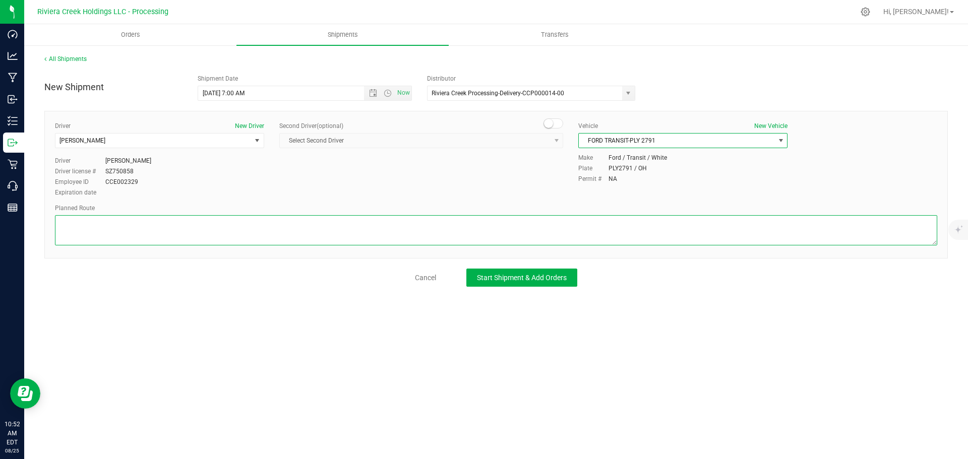
click at [463, 230] on textarea at bounding box center [496, 230] width 882 height 30
paste textarea "Head west on St Clair St toward Crescent St 187 ft St Clair St turns slightly l…"
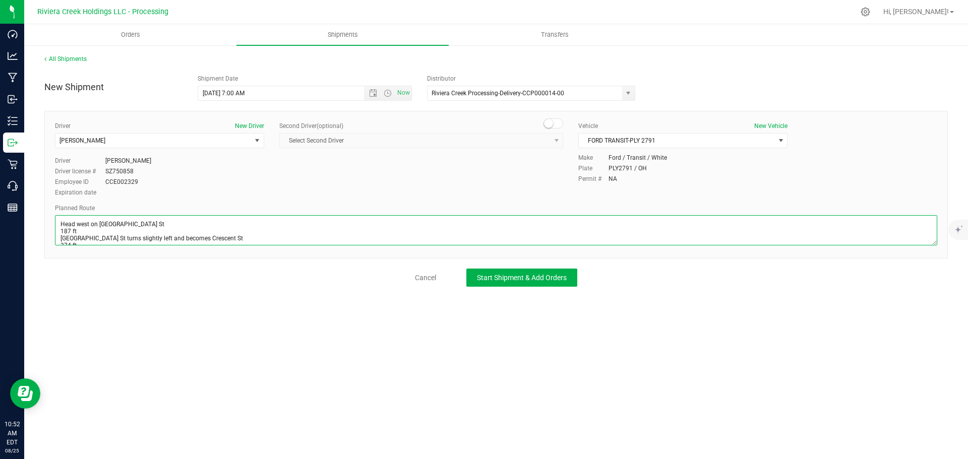
scroll to position [159, 0]
type textarea "Head west on St Clair St toward Crescent St 187 ft St Clair St turns slightly l…"
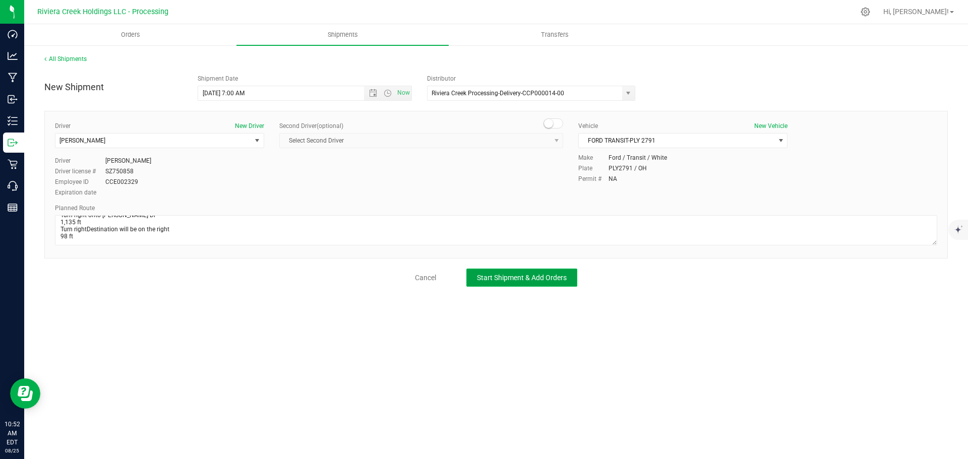
drag, startPoint x: 507, startPoint y: 277, endPoint x: 501, endPoint y: 280, distance: 6.6
click at [508, 277] on span "Start Shipment & Add Orders" at bounding box center [522, 278] width 90 height 8
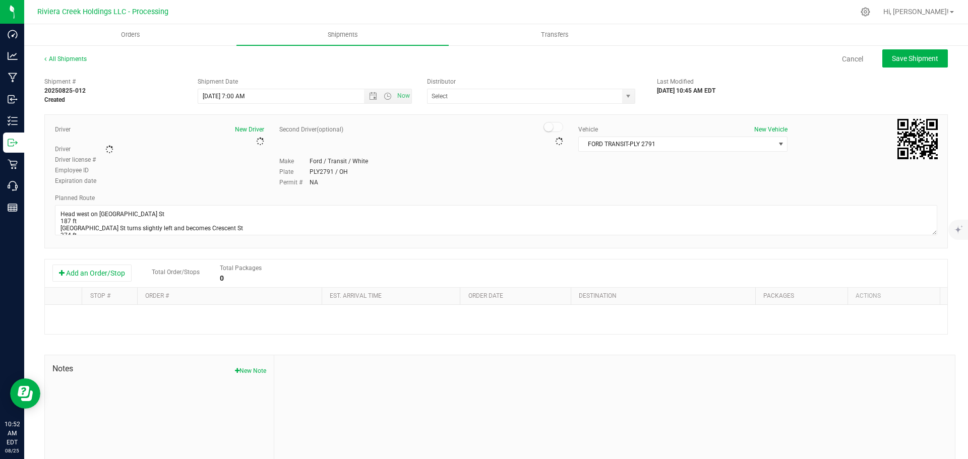
type input "Riviera Creek Processing-Delivery-CCP000014-00"
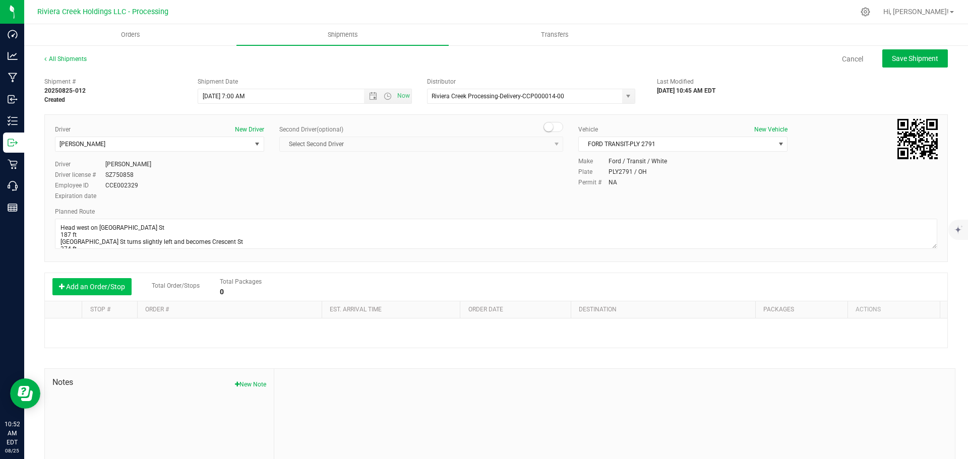
click at [93, 289] on button "Add an Order/Stop" at bounding box center [91, 286] width 79 height 17
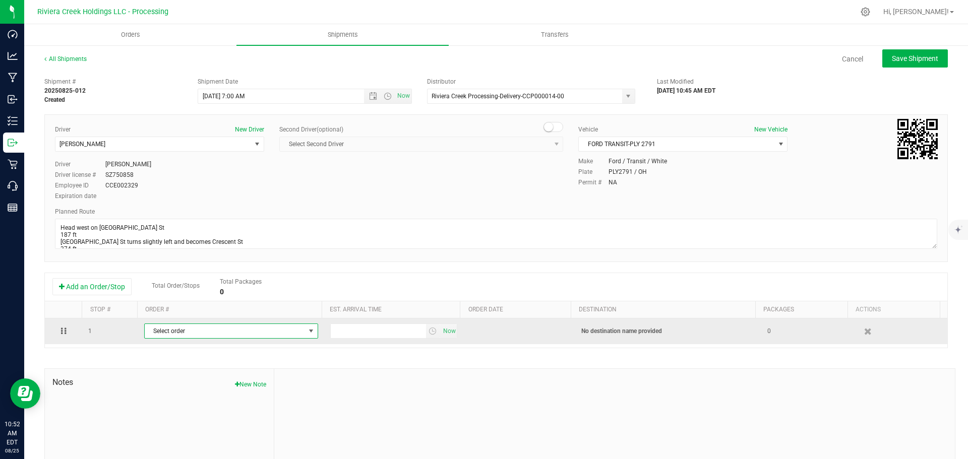
click at [207, 336] on span "Select order" at bounding box center [225, 331] width 160 height 14
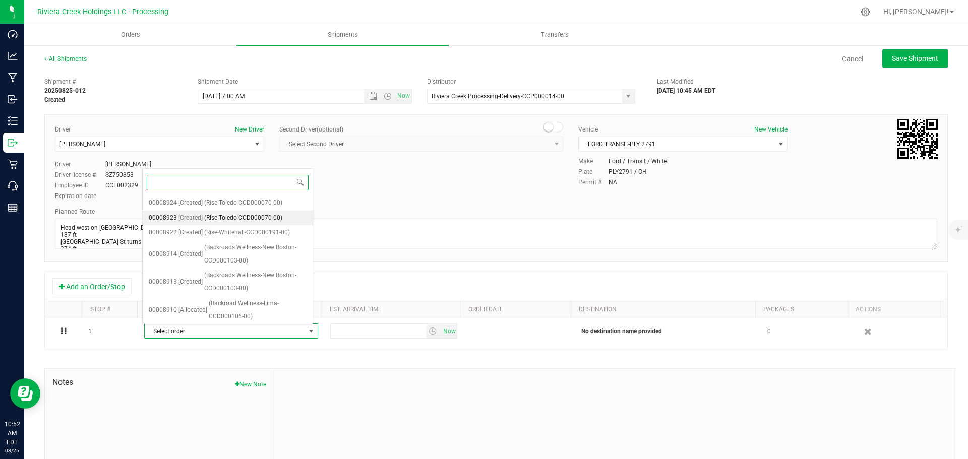
click at [230, 219] on span "(Rise-Toledo-CCD000070-00)" at bounding box center [243, 218] width 78 height 13
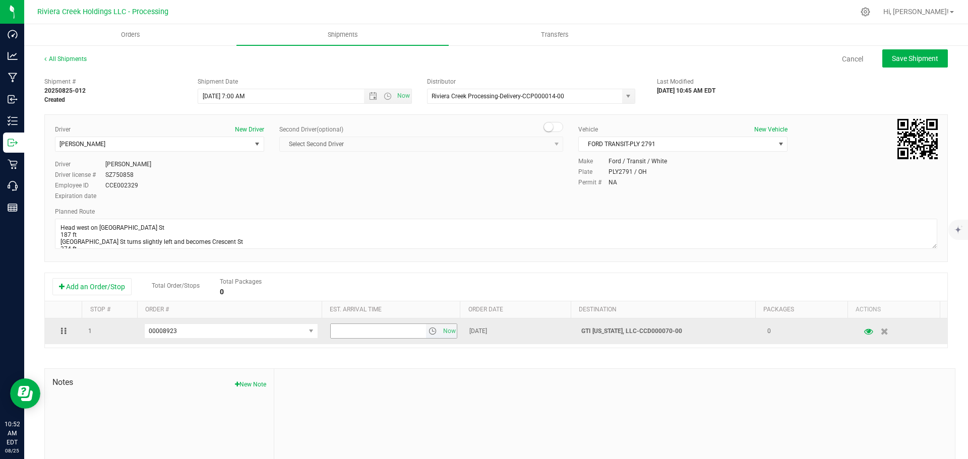
click at [428, 333] on span "select" at bounding box center [432, 331] width 8 height 8
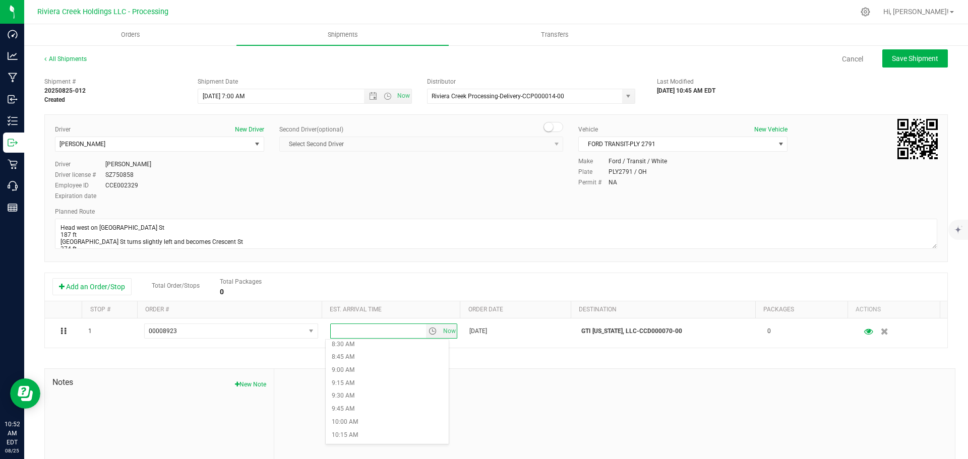
scroll to position [454, 0]
click at [357, 407] on li "10:00 AM" at bounding box center [387, 412] width 123 height 13
click at [886, 64] on button "Save Shipment" at bounding box center [915, 58] width 66 height 18
type input "8/26/2025 11:00 AM"
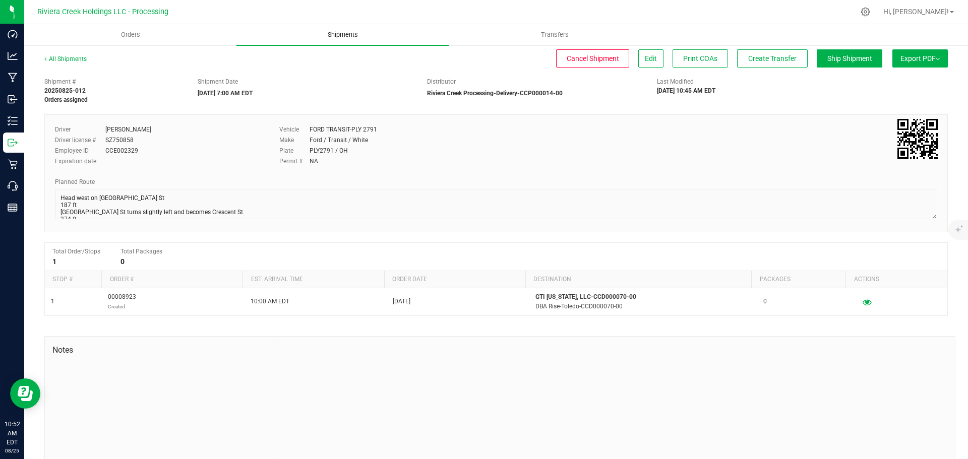
click at [344, 39] on uib-tab-heading "Shipments" at bounding box center [342, 34] width 212 height 21
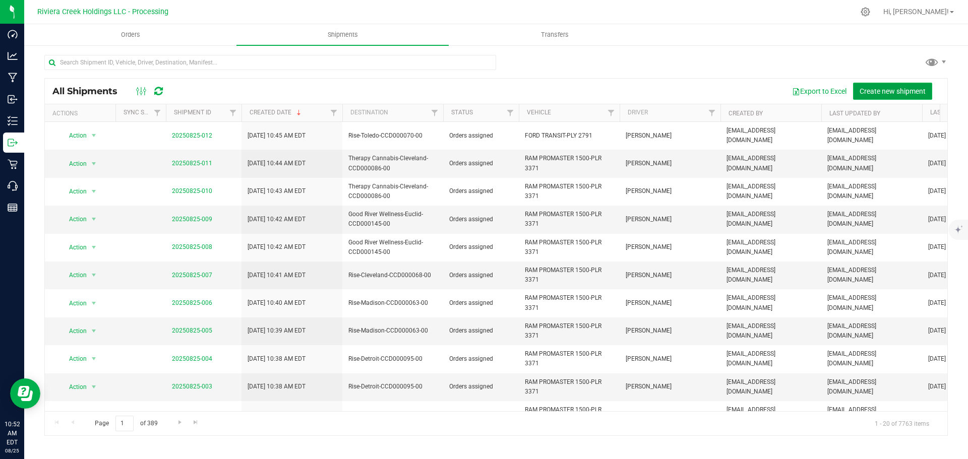
click at [892, 90] on span "Create new shipment" at bounding box center [892, 91] width 66 height 8
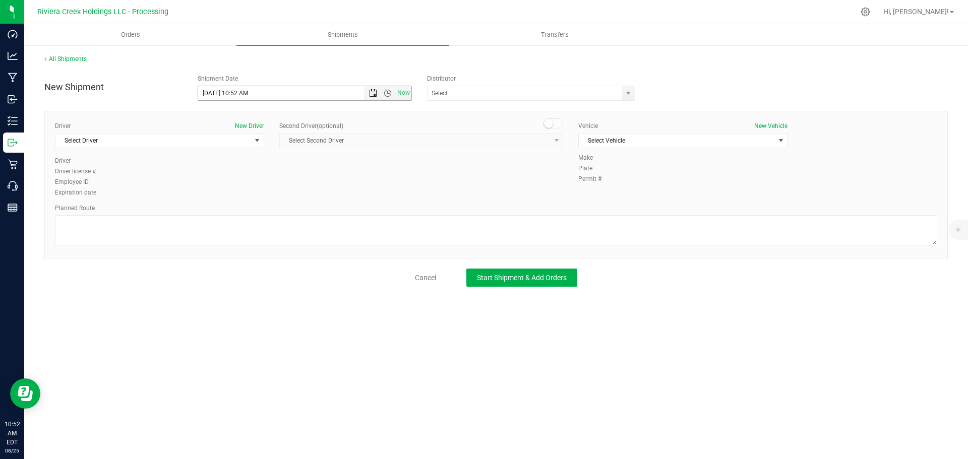
click at [373, 92] on span "Open the date view" at bounding box center [373, 93] width 8 height 8
click at [235, 211] on link "26" at bounding box center [236, 212] width 15 height 16
click at [387, 94] on span "Open the time view" at bounding box center [388, 93] width 8 height 8
click at [253, 143] on li "7:00 AM" at bounding box center [304, 139] width 213 height 13
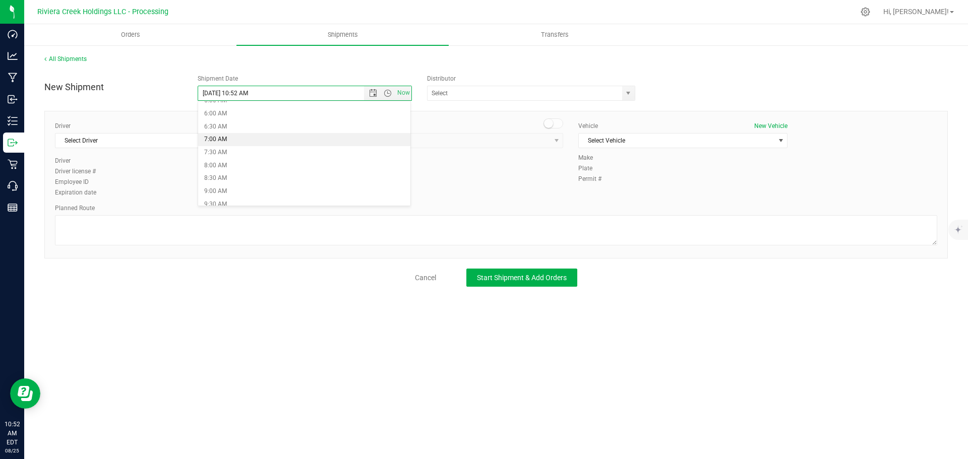
type input "8/26/2025 7:00 AM"
click at [629, 94] on span "select" at bounding box center [628, 93] width 8 height 8
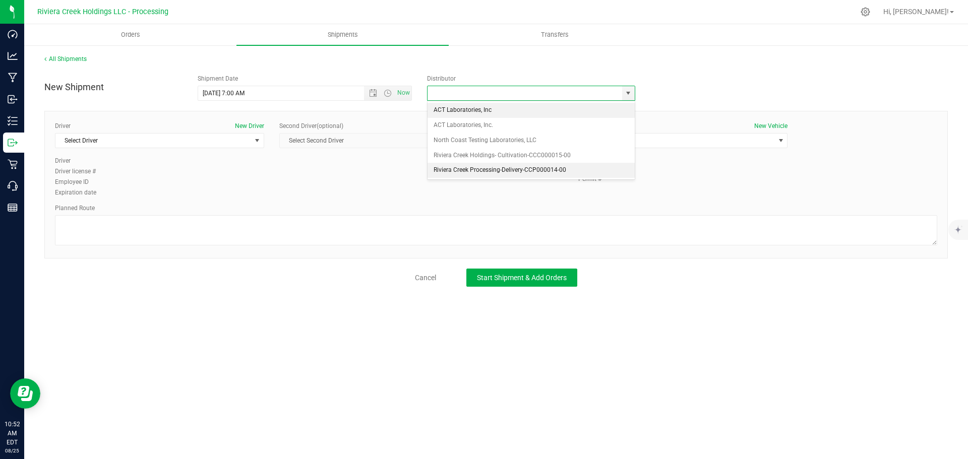
click at [454, 169] on li "Riviera Creek Processing-Delivery-CCP000014-00" at bounding box center [530, 170] width 207 height 15
type input "Riviera Creek Processing-Delivery-CCP000014-00"
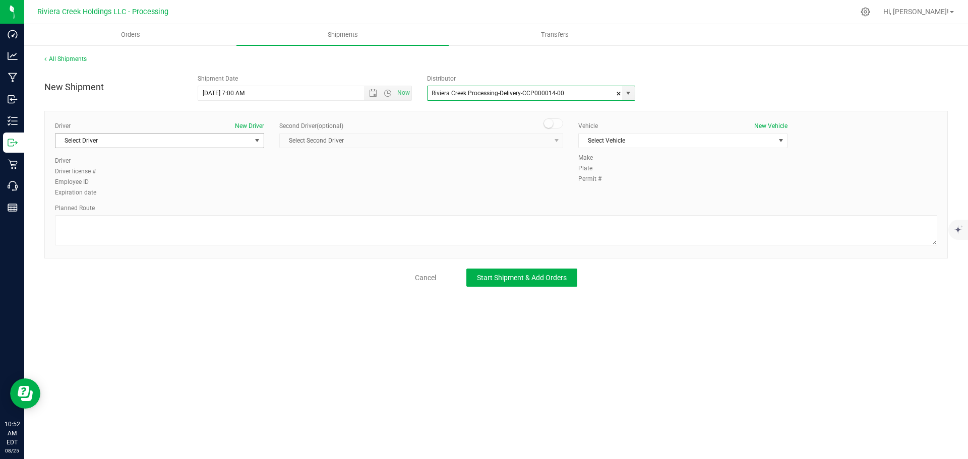
click at [130, 140] on span "Select Driver" at bounding box center [153, 141] width 196 height 14
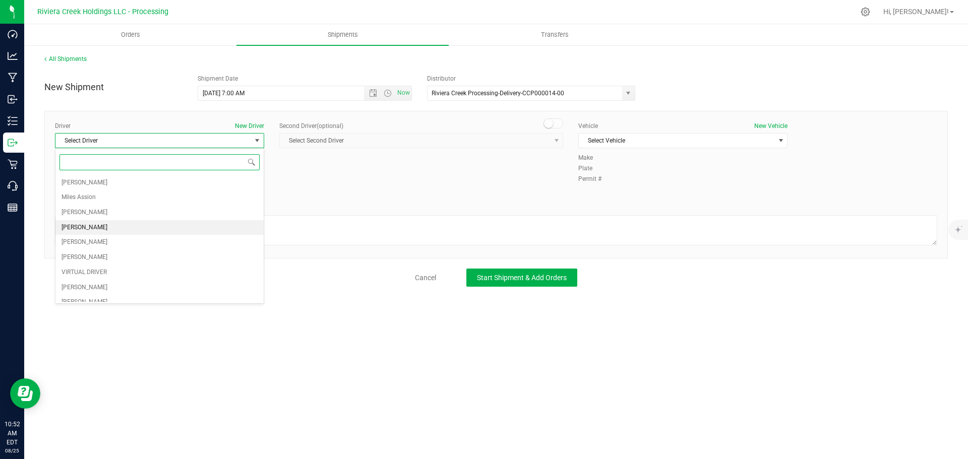
click at [94, 225] on span "Taon Belcher" at bounding box center [84, 227] width 46 height 13
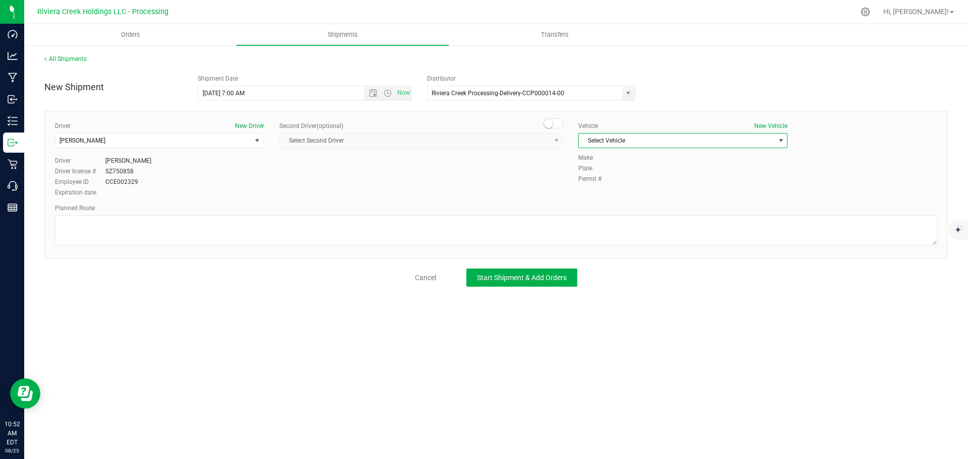
click at [644, 144] on span "Select Vehicle" at bounding box center [677, 141] width 196 height 14
click at [638, 182] on li "FORD TRANSIT-PLY 2791" at bounding box center [683, 187] width 208 height 15
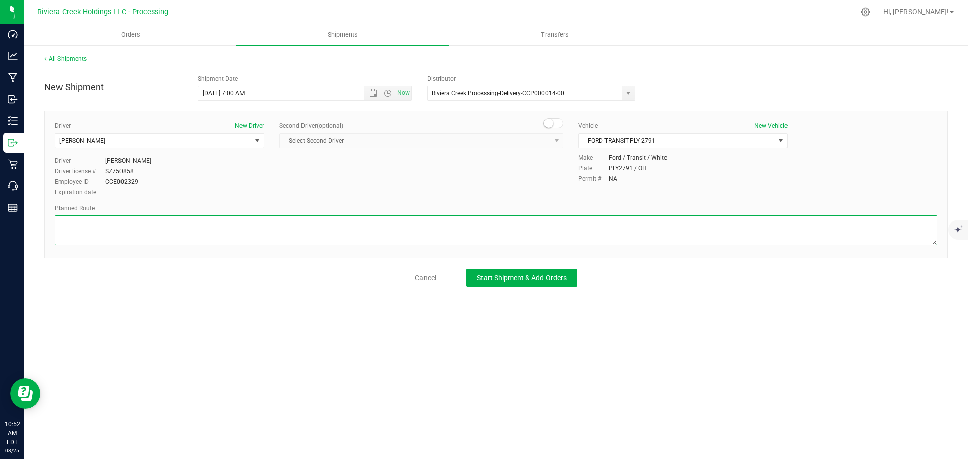
click at [482, 227] on textarea at bounding box center [496, 230] width 882 height 30
paste textarea "Head west on St Clair St toward Crescent St 187 ft St Clair St turns slightly l…"
type textarea "Head west on St Clair St toward Crescent St 187 ft St Clair St turns slightly l…"
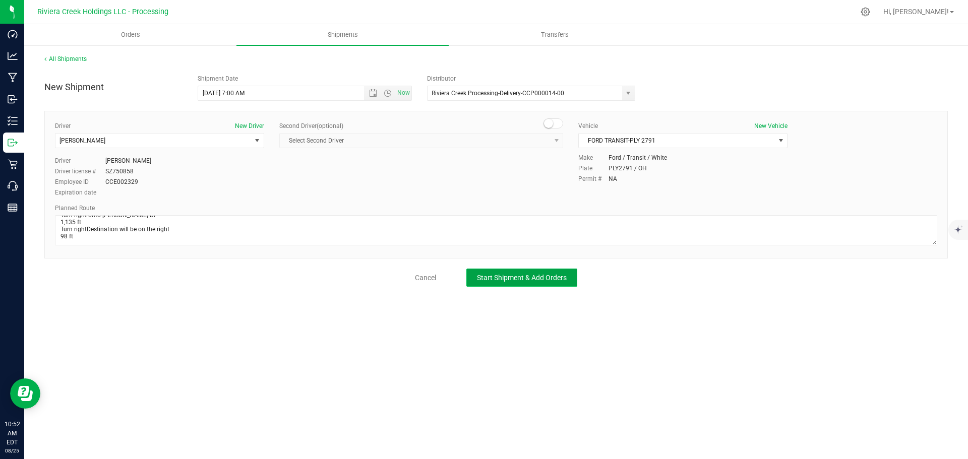
click at [551, 280] on span "Start Shipment & Add Orders" at bounding box center [522, 278] width 90 height 8
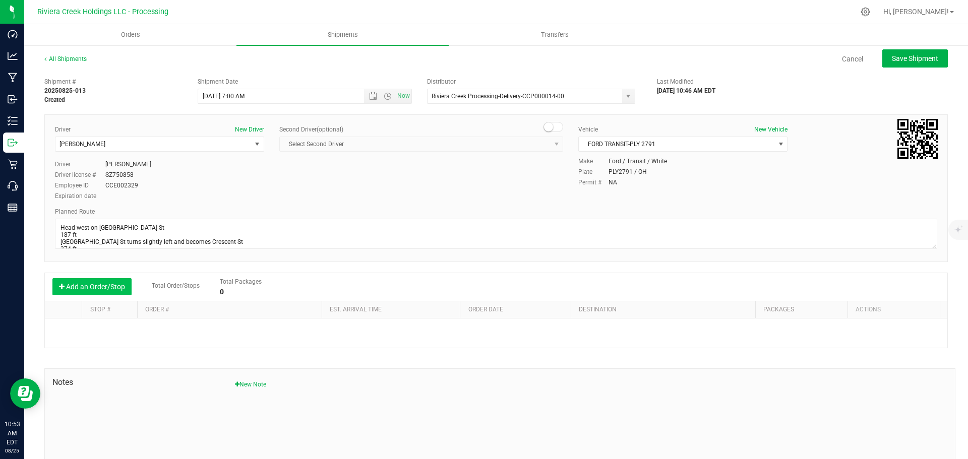
click at [110, 287] on button "Add an Order/Stop" at bounding box center [91, 286] width 79 height 17
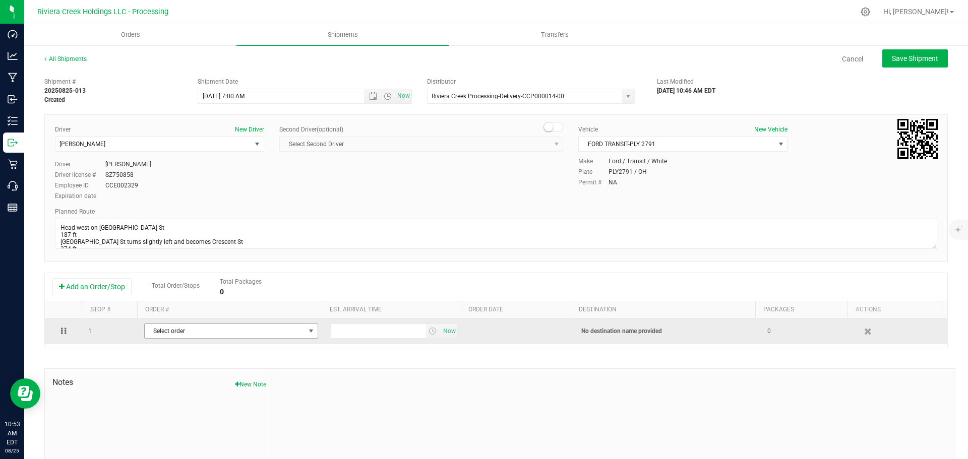
click at [194, 332] on span "Select order" at bounding box center [225, 331] width 160 height 14
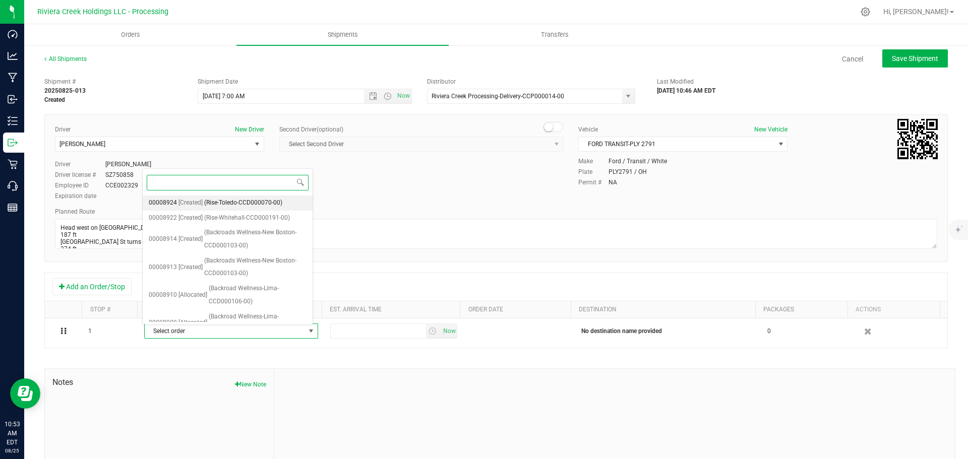
click at [235, 202] on span "(Rise-Toledo-CCD000070-00)" at bounding box center [243, 203] width 78 height 13
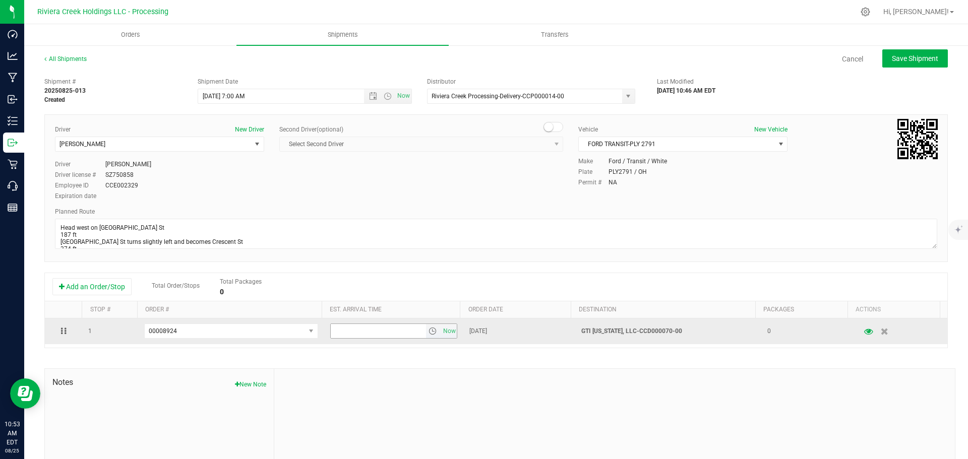
click at [428, 334] on span "select" at bounding box center [432, 331] width 8 height 8
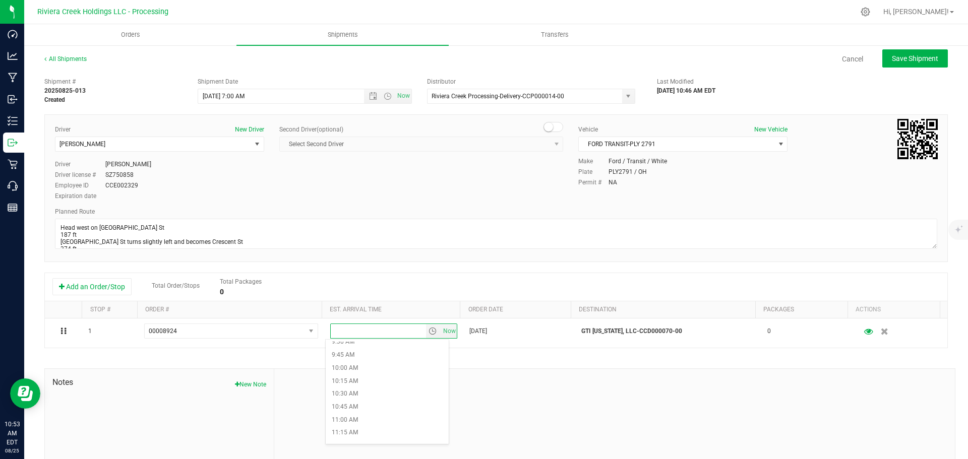
scroll to position [504, 0]
click at [365, 367] on li "10:00 AM" at bounding box center [387, 362] width 123 height 13
click at [900, 62] on span "Save Shipment" at bounding box center [915, 58] width 46 height 8
type input "8/26/2025 11:00 AM"
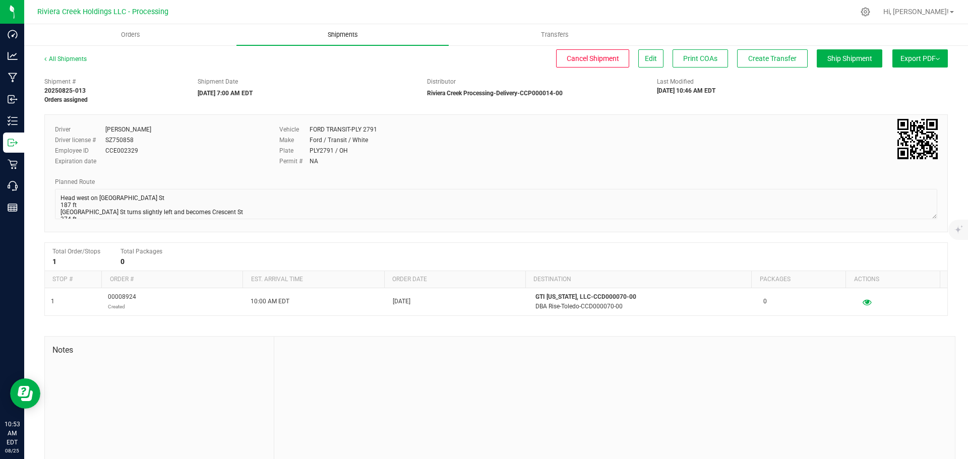
click at [345, 33] on span "Shipments" at bounding box center [342, 34] width 57 height 9
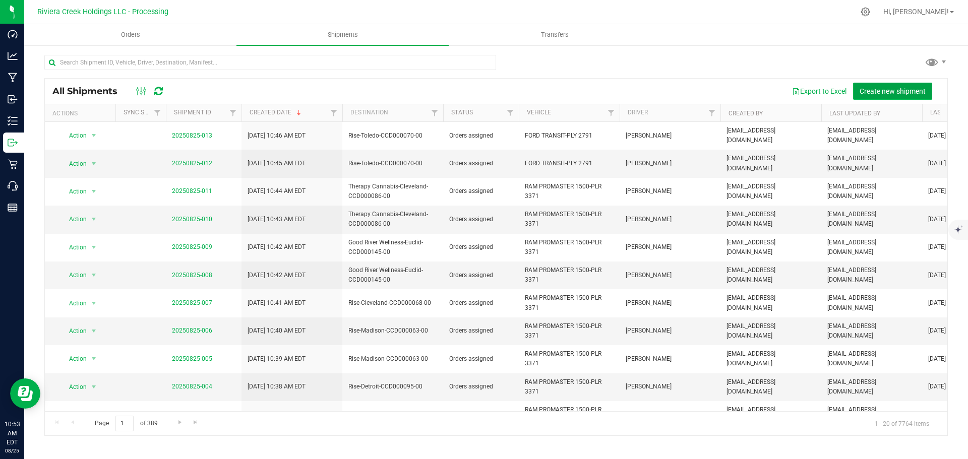
click at [879, 92] on span "Create new shipment" at bounding box center [892, 91] width 66 height 8
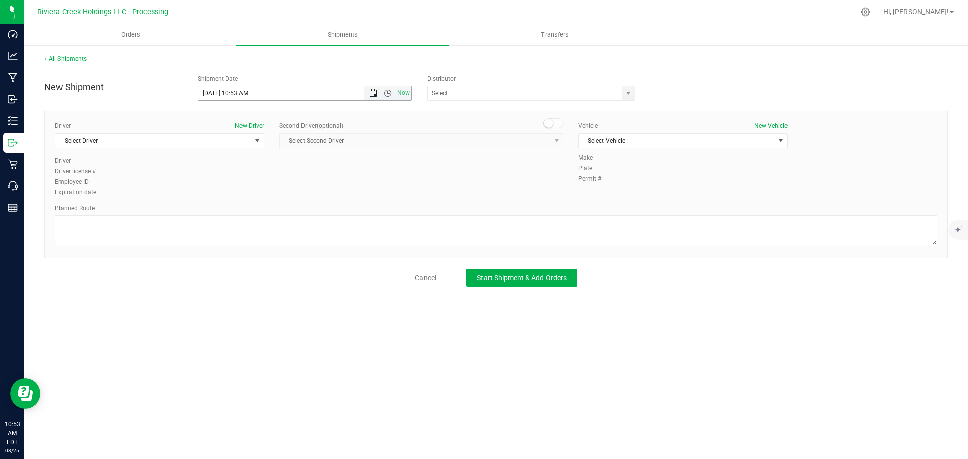
click at [370, 95] on span "Open the date view" at bounding box center [373, 93] width 8 height 8
click at [233, 209] on link "26" at bounding box center [236, 212] width 15 height 16
click at [385, 92] on span "Open the time view" at bounding box center [388, 93] width 8 height 8
click at [236, 186] on li "7:00 AM" at bounding box center [304, 189] width 213 height 13
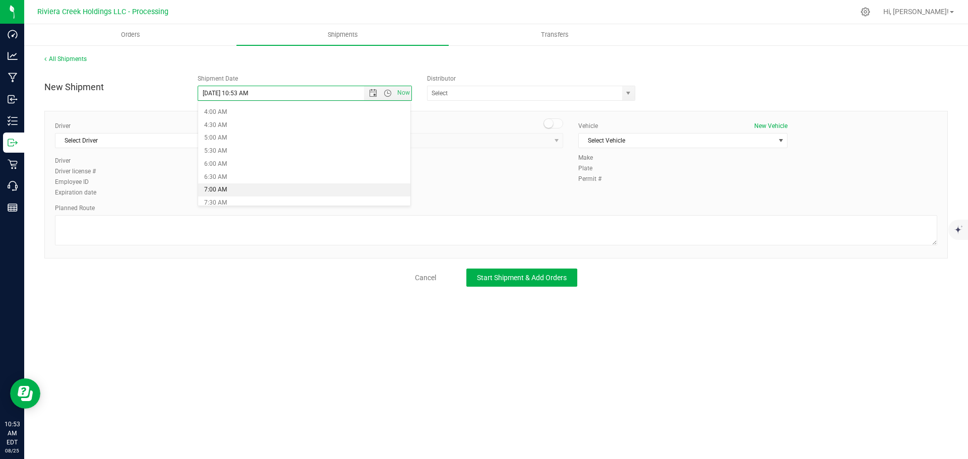
type input "8/26/2025 7:00 AM"
click at [625, 91] on span "select" at bounding box center [628, 93] width 8 height 8
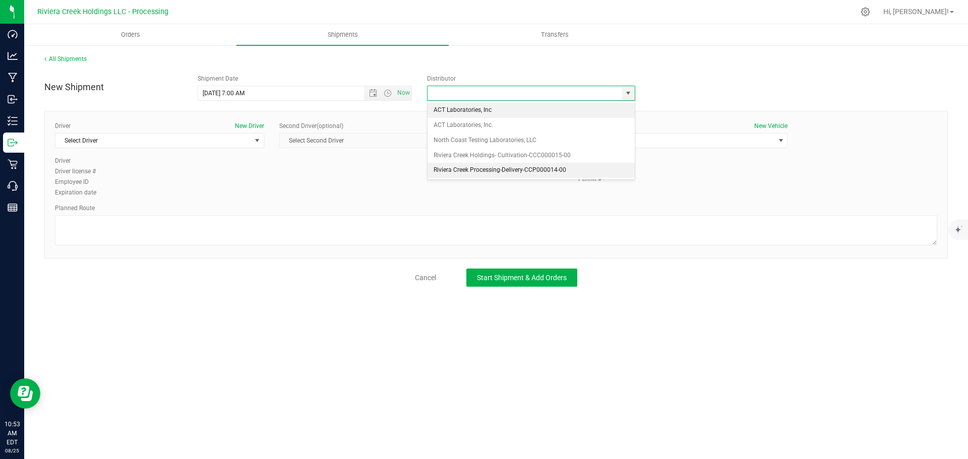
drag, startPoint x: 444, startPoint y: 166, endPoint x: 360, endPoint y: 169, distance: 83.7
click at [443, 166] on li "Riviera Creek Processing-Delivery-CCP000014-00" at bounding box center [530, 170] width 207 height 15
type input "Riviera Creek Processing-Delivery-CCP000014-00"
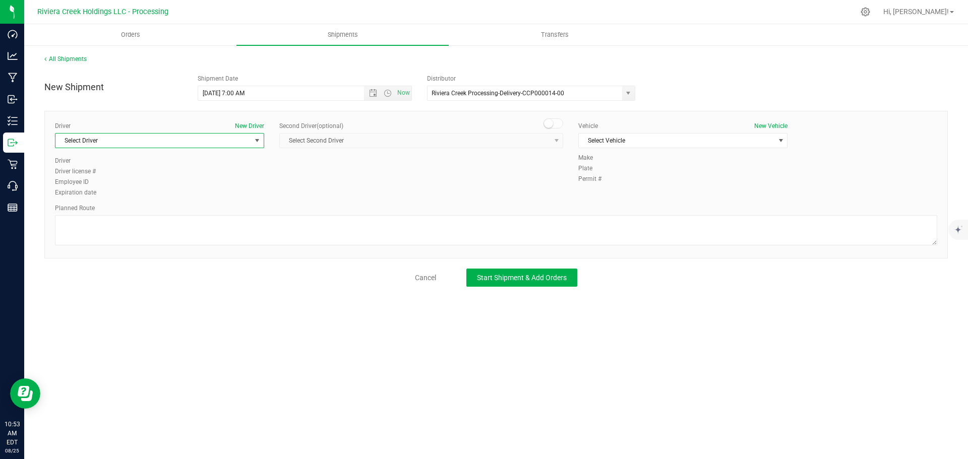
click at [119, 144] on span "Select Driver" at bounding box center [153, 141] width 196 height 14
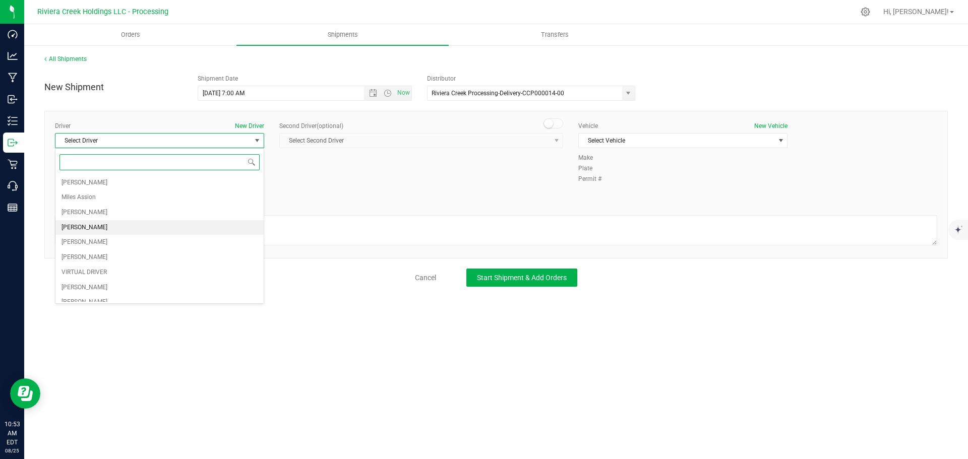
click at [96, 224] on span "Taon Belcher" at bounding box center [84, 227] width 46 height 13
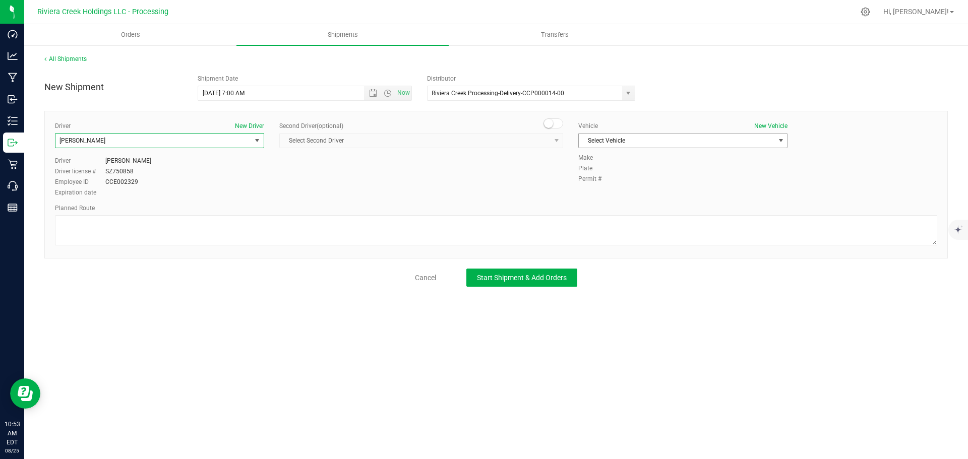
click at [597, 142] on span "Select Vehicle" at bounding box center [677, 141] width 196 height 14
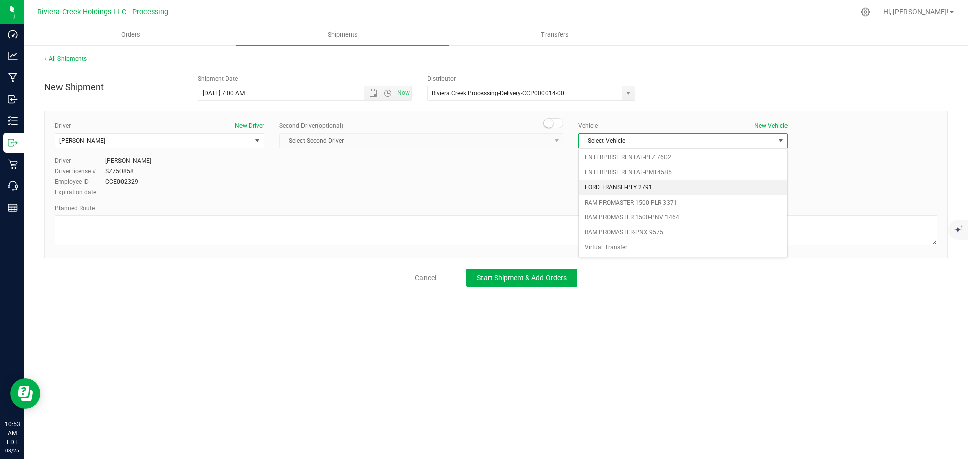
click at [599, 188] on li "FORD TRANSIT-PLY 2791" at bounding box center [683, 187] width 208 height 15
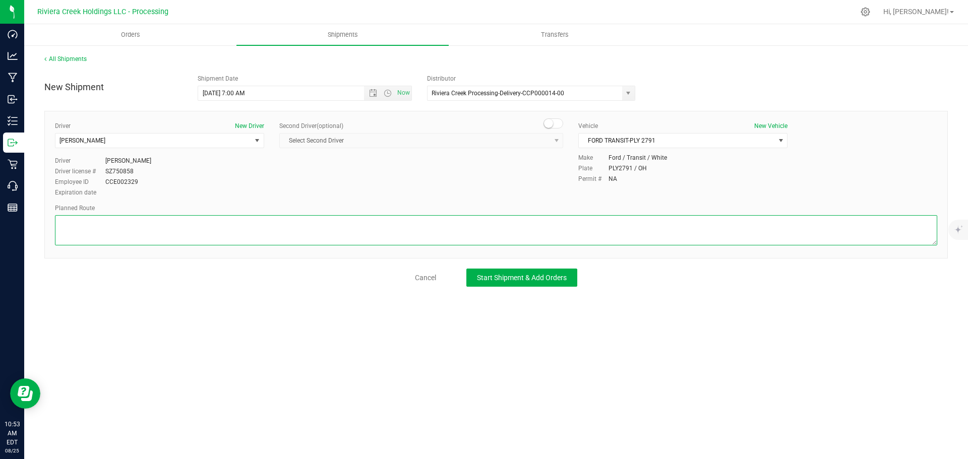
click at [134, 234] on textarea at bounding box center [496, 230] width 882 height 30
paste textarea "Head west toward Crary Dr 98 ft Turn left onto Crary Dr 1,135 ft Turn left onto…"
type textarea "Head west toward Crary Dr 98 ft Turn left onto Crary Dr 1,135 ft Turn left onto…"
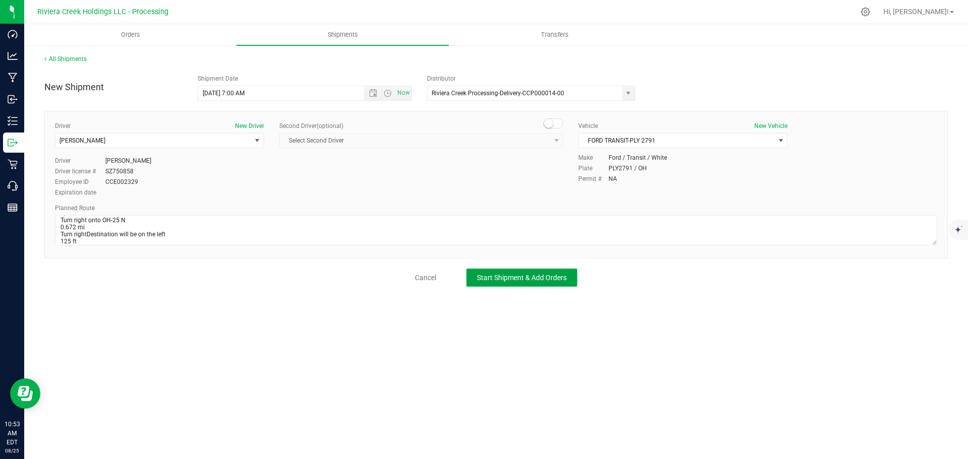
click at [532, 276] on span "Start Shipment & Add Orders" at bounding box center [522, 278] width 90 height 8
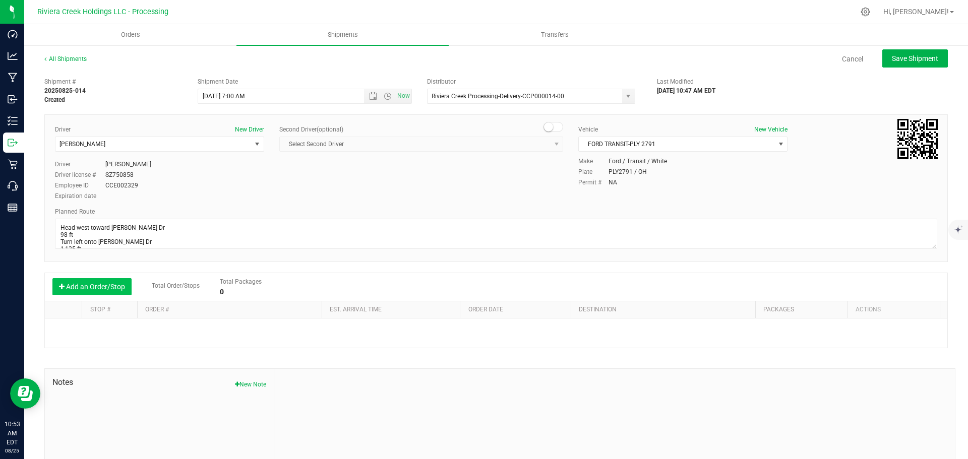
click at [98, 289] on button "Add an Order/Stop" at bounding box center [91, 286] width 79 height 17
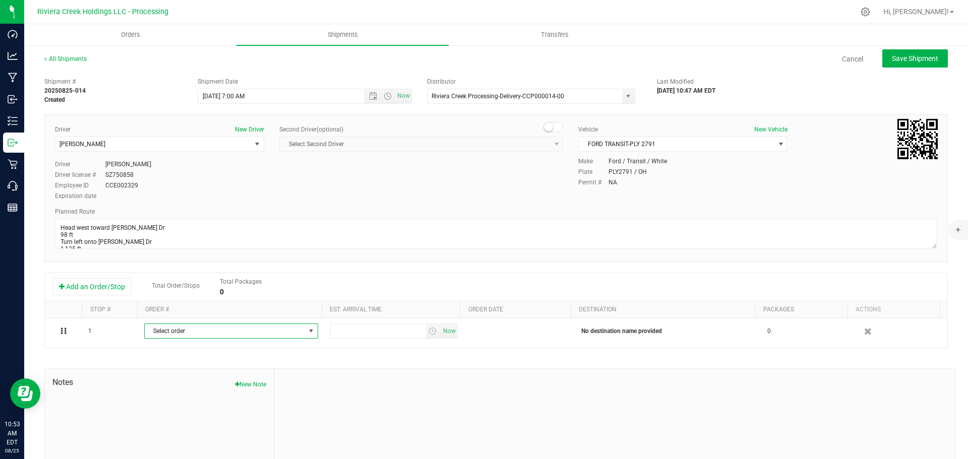
click at [172, 329] on span "Select order" at bounding box center [225, 331] width 160 height 14
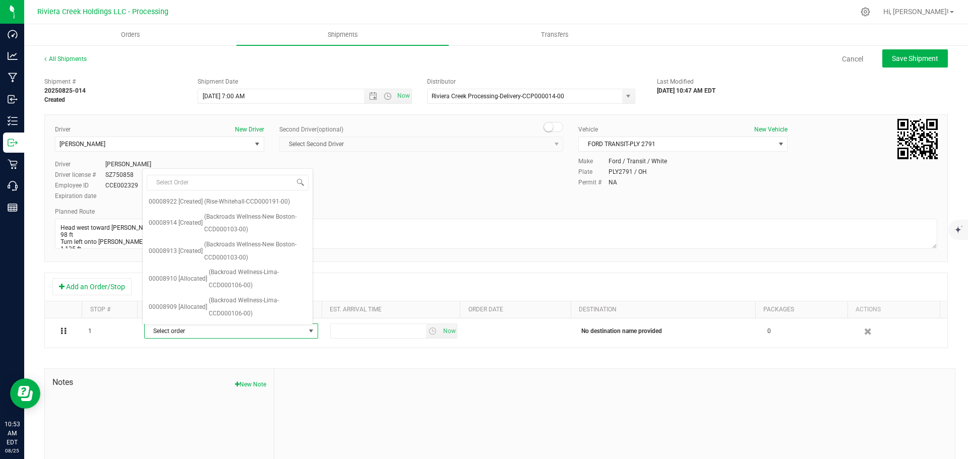
scroll to position [112, 0]
click at [244, 256] on span "(Nectar-Bowling Green-CCD000107-00)" at bounding box center [258, 252] width 98 height 26
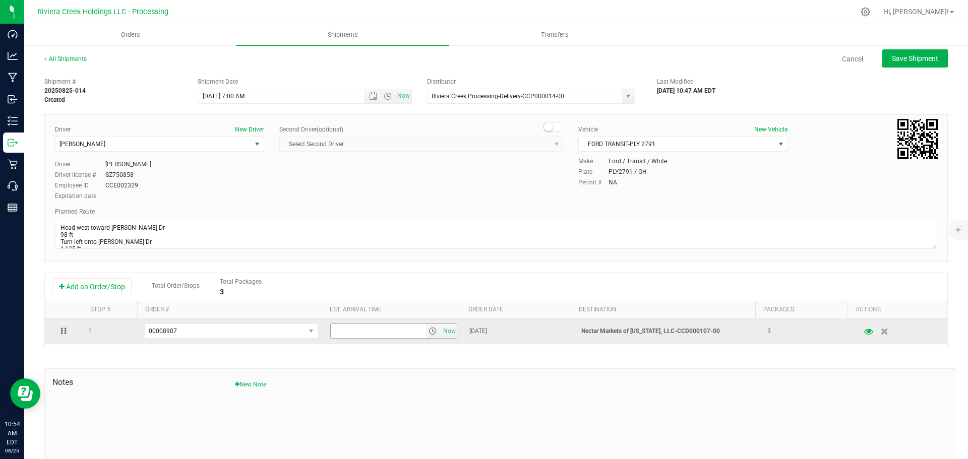
click at [428, 333] on span "select" at bounding box center [432, 331] width 8 height 8
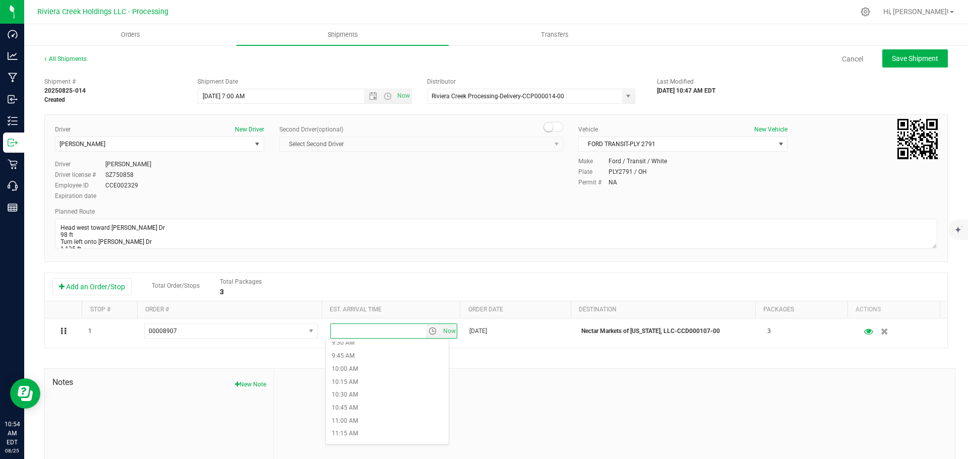
scroll to position [504, 0]
click at [356, 413] on li "11:00 AM" at bounding box center [387, 414] width 123 height 13
click at [892, 61] on span "Save Shipment" at bounding box center [915, 58] width 46 height 8
type input "8/26/2025 11:00 AM"
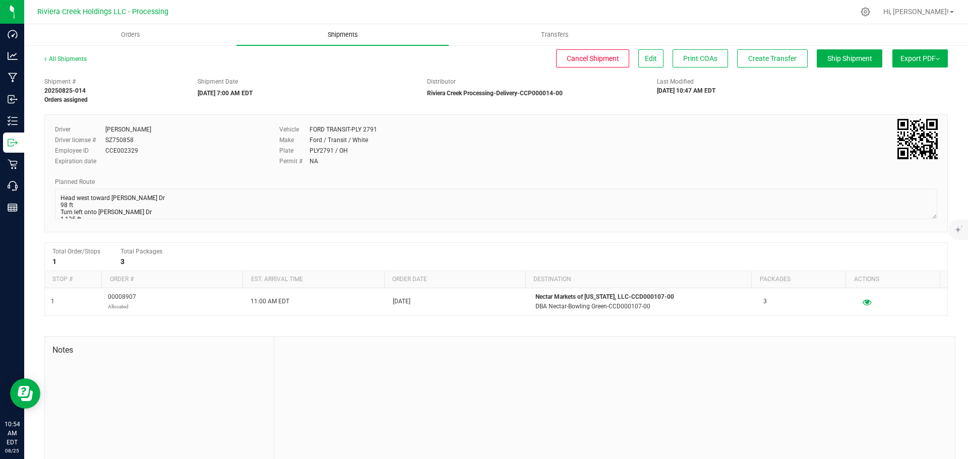
click at [338, 34] on span "Shipments" at bounding box center [342, 34] width 57 height 9
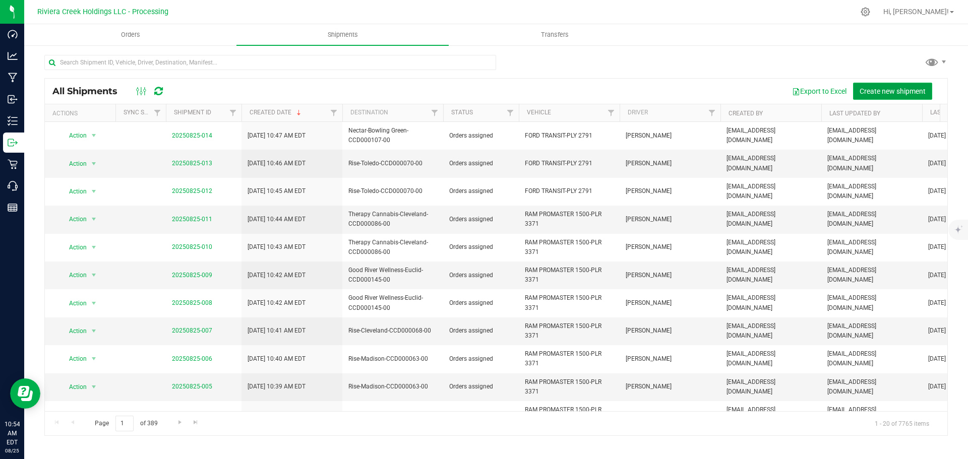
click at [886, 92] on span "Create new shipment" at bounding box center [892, 91] width 66 height 8
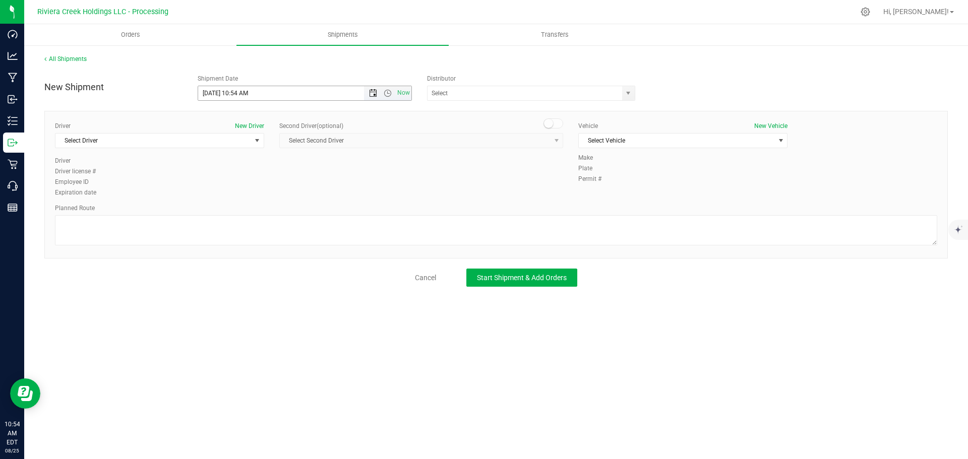
click at [371, 92] on span "Open the date view" at bounding box center [373, 93] width 8 height 8
click at [237, 208] on link "26" at bounding box center [236, 212] width 15 height 16
click at [386, 93] on span "Open the time view" at bounding box center [388, 93] width 8 height 8
click at [228, 186] on li "7:00 AM" at bounding box center [304, 189] width 213 height 13
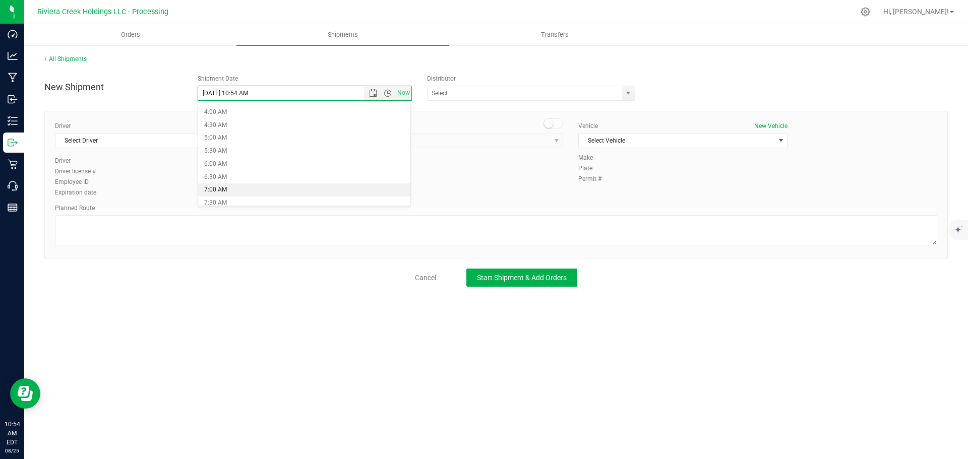
type input "8/26/2025 7:00 AM"
click at [633, 93] on span "select" at bounding box center [628, 93] width 13 height 14
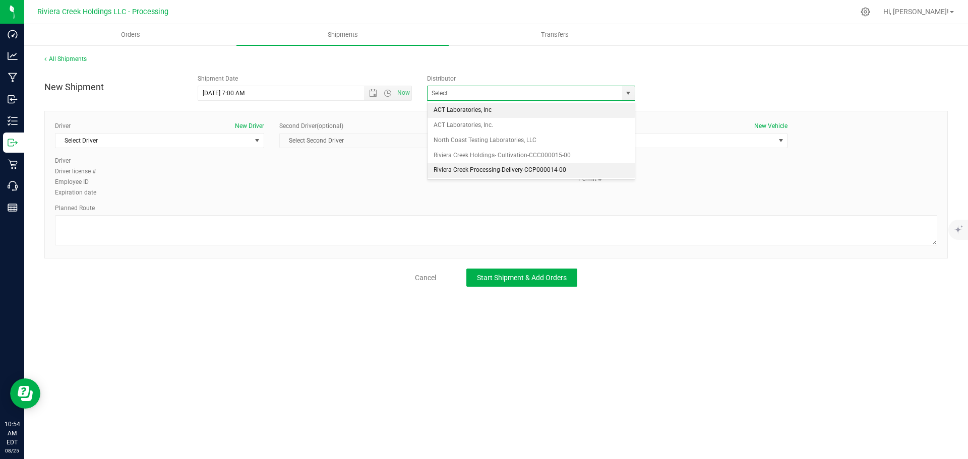
drag, startPoint x: 0, startPoint y: 0, endPoint x: 442, endPoint y: 171, distance: 473.4
click at [448, 171] on li "Riviera Creek Processing-Delivery-CCP000014-00" at bounding box center [530, 170] width 207 height 15
type input "Riviera Creek Processing-Delivery-CCP000014-00"
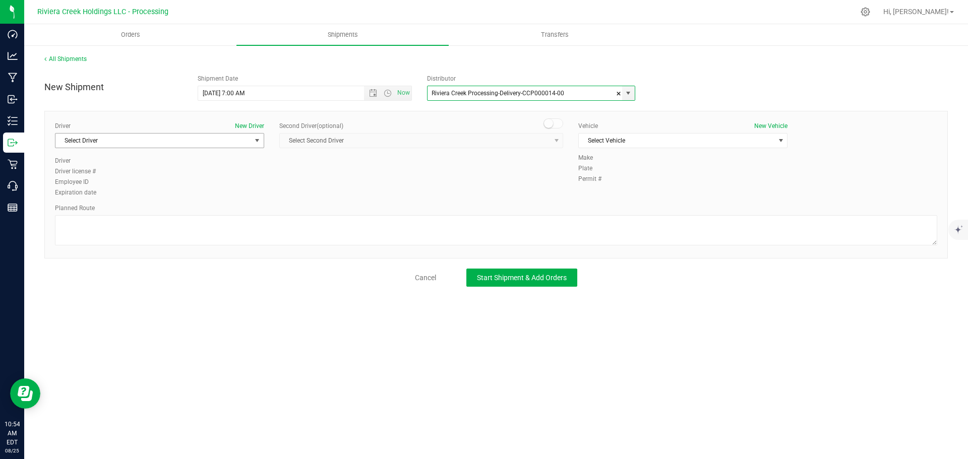
click at [91, 143] on span "Select Driver" at bounding box center [153, 141] width 196 height 14
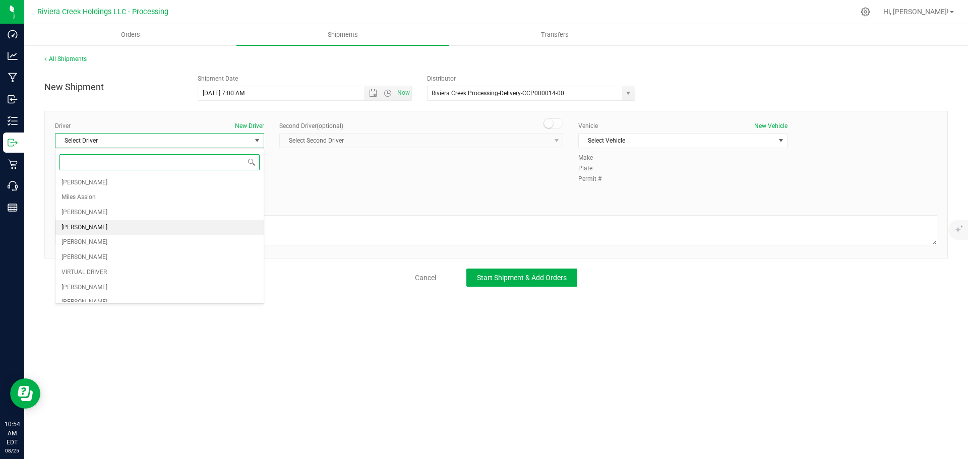
click at [98, 228] on li "Taon Belcher" at bounding box center [159, 227] width 208 height 15
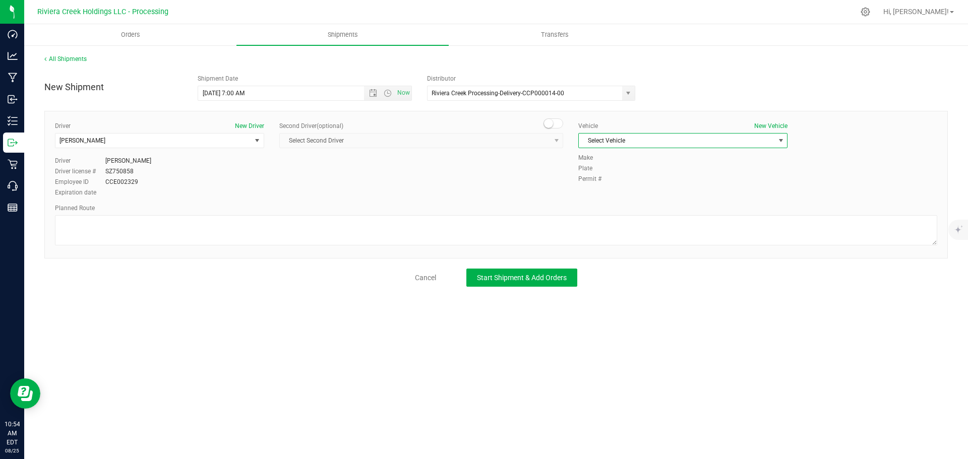
click at [642, 143] on span "Select Vehicle" at bounding box center [677, 141] width 196 height 14
click at [629, 187] on li "FORD TRANSIT-PLY 2791" at bounding box center [683, 187] width 208 height 15
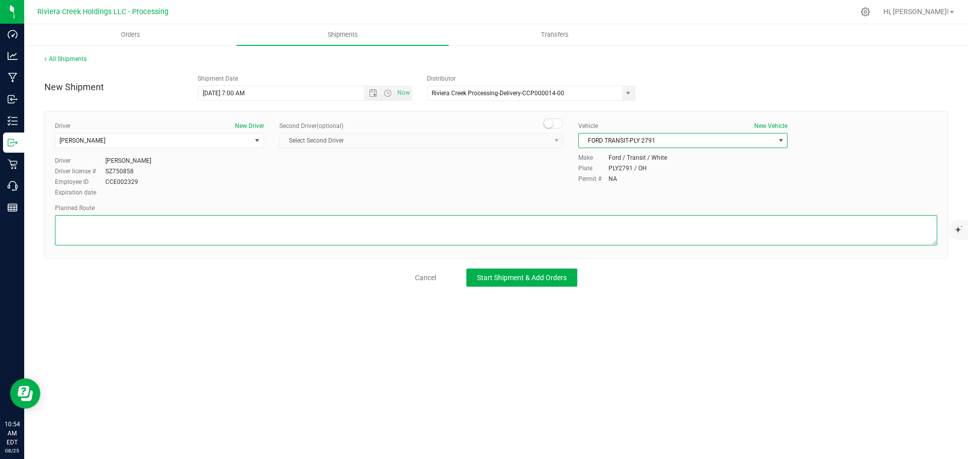
click at [517, 235] on textarea at bounding box center [496, 230] width 882 height 30
paste textarea "Head west toward Crary Dr 98 ft Turn left onto Crary Dr 1,135 ft Turn left onto…"
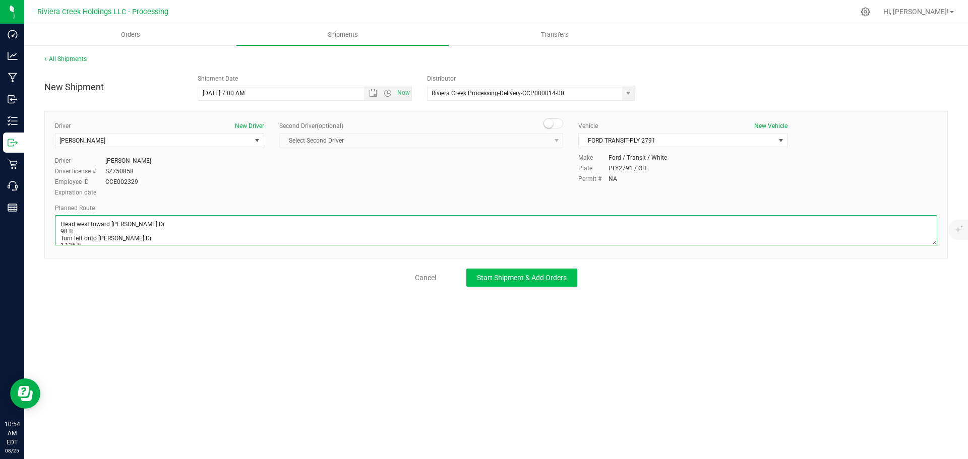
scroll to position [145, 0]
type textarea "Head west toward Crary Dr 98 ft Turn left onto Crary Dr 1,135 ft Turn left onto…"
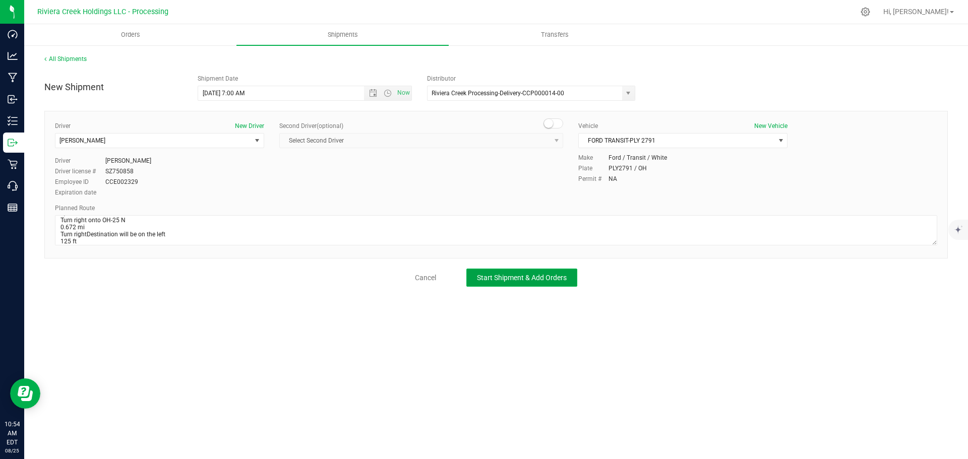
click at [542, 280] on span "Start Shipment & Add Orders" at bounding box center [522, 278] width 90 height 8
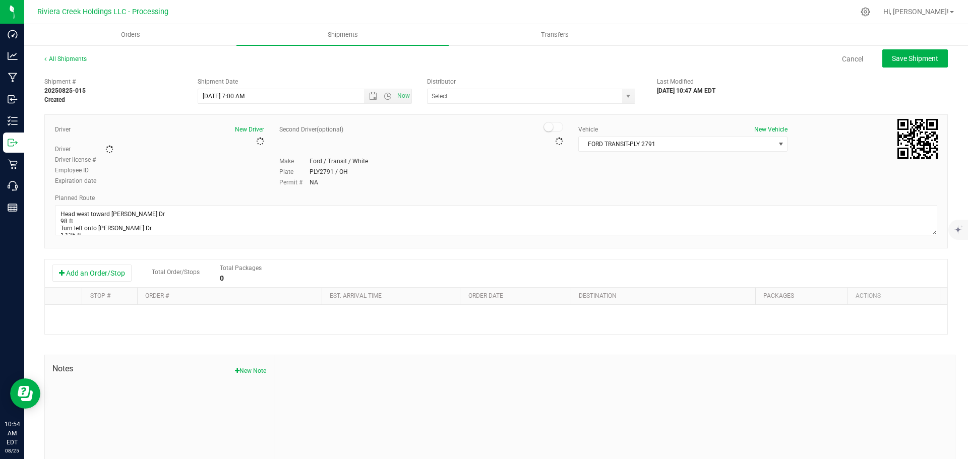
type input "Riviera Creek Processing-Delivery-CCP000014-00"
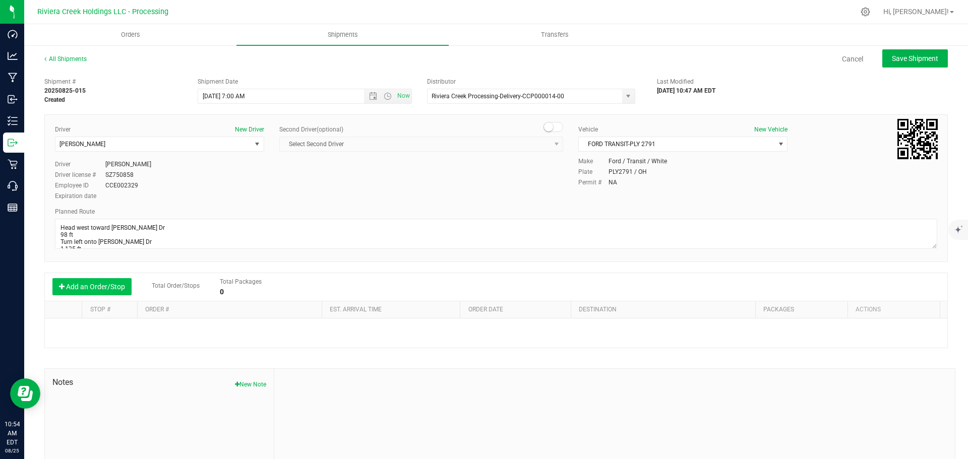
click at [87, 287] on button "Add an Order/Stop" at bounding box center [91, 286] width 79 height 17
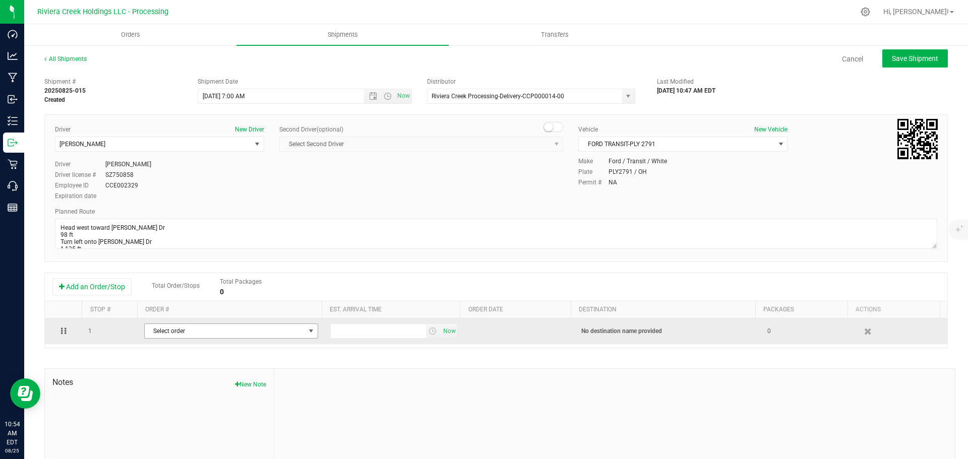
click at [207, 330] on span "Select order" at bounding box center [225, 331] width 160 height 14
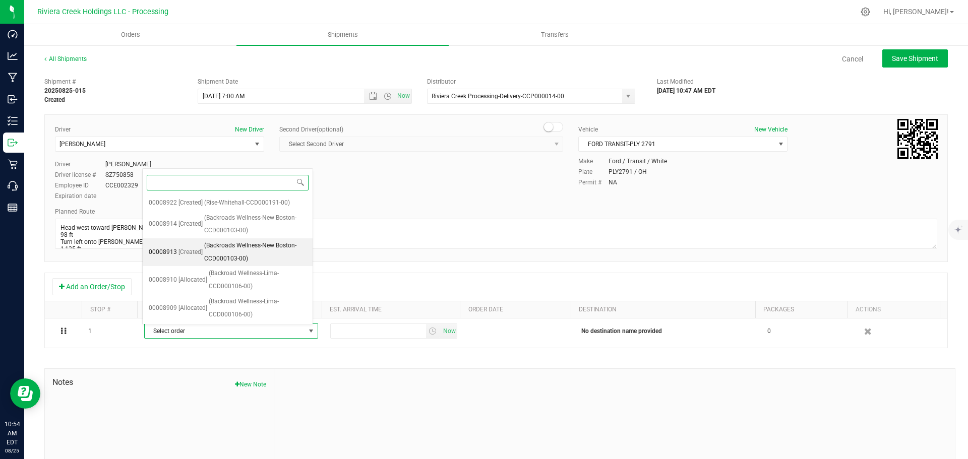
scroll to position [84, 0]
click at [239, 260] on span "(Nectar-Bowling Green-CCD000107-00)" at bounding box center [258, 252] width 98 height 26
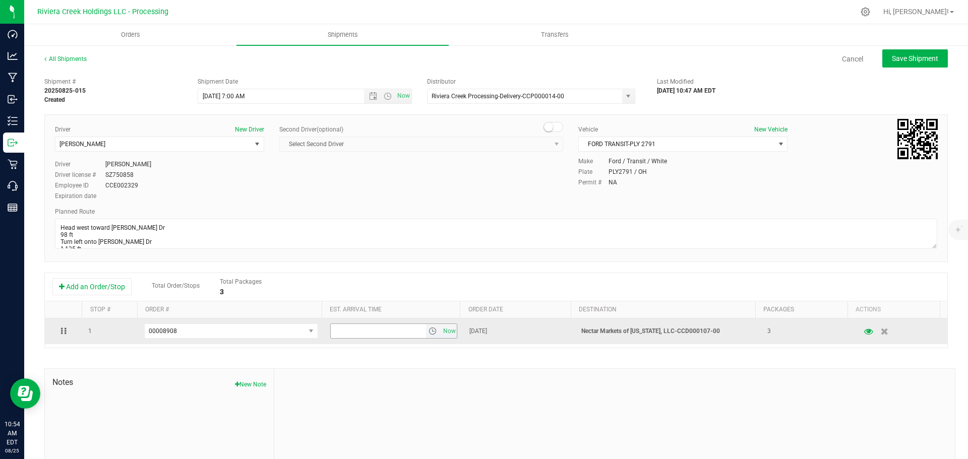
click at [428, 335] on span "select" at bounding box center [432, 331] width 8 height 8
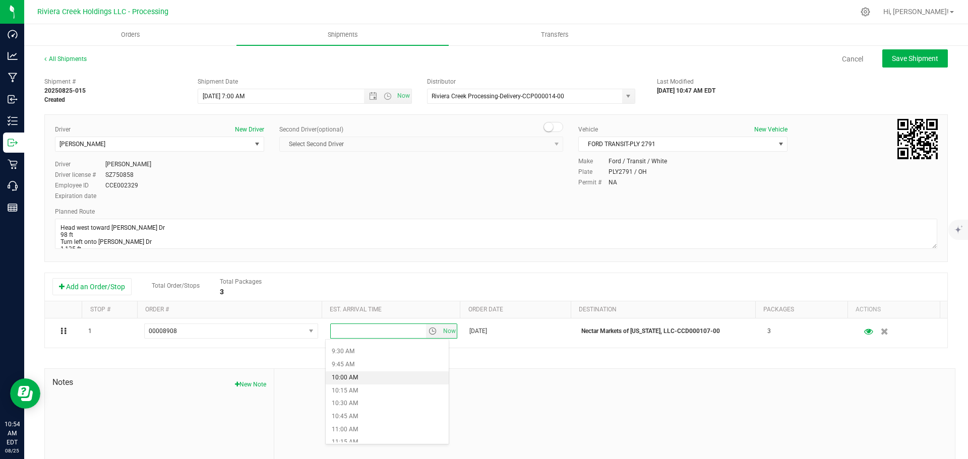
scroll to position [504, 0]
click at [353, 416] on li "11:00 AM" at bounding box center [387, 414] width 123 height 13
click at [900, 62] on span "Save Shipment" at bounding box center [915, 58] width 46 height 8
type input "8/26/2025 11:00 AM"
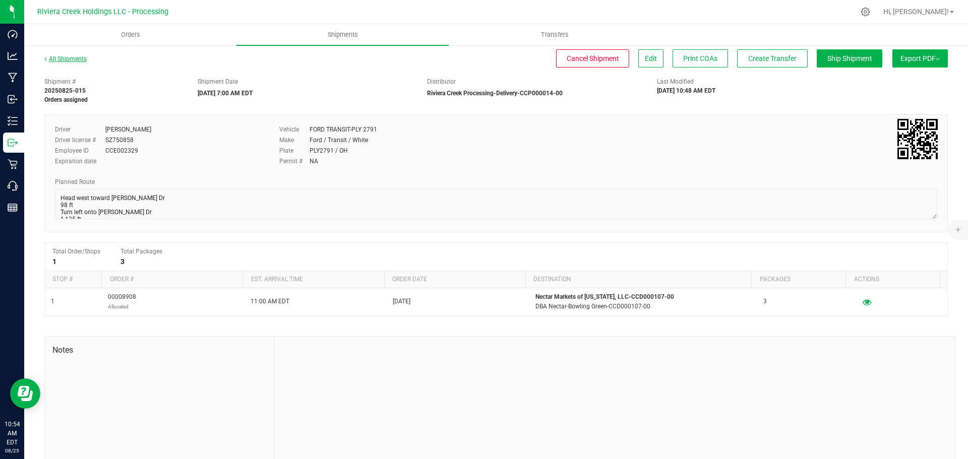
click at [67, 59] on link "All Shipments" at bounding box center [65, 58] width 42 height 7
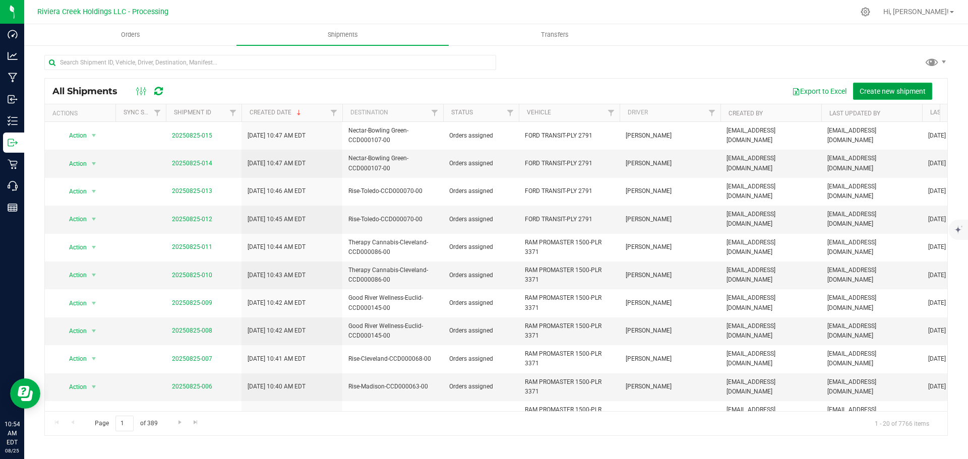
click at [881, 95] on button "Create new shipment" at bounding box center [892, 91] width 79 height 17
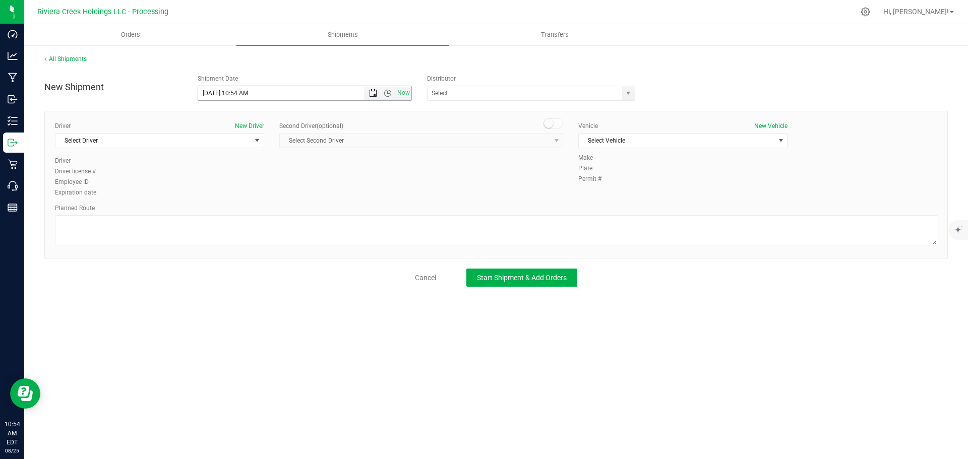
click at [375, 94] on span "Open the date view" at bounding box center [373, 93] width 8 height 8
click at [239, 213] on link "26" at bounding box center [236, 212] width 15 height 16
click at [384, 93] on span "Open the time view" at bounding box center [388, 93] width 8 height 8
click at [252, 140] on li "7:00 AM" at bounding box center [304, 139] width 213 height 13
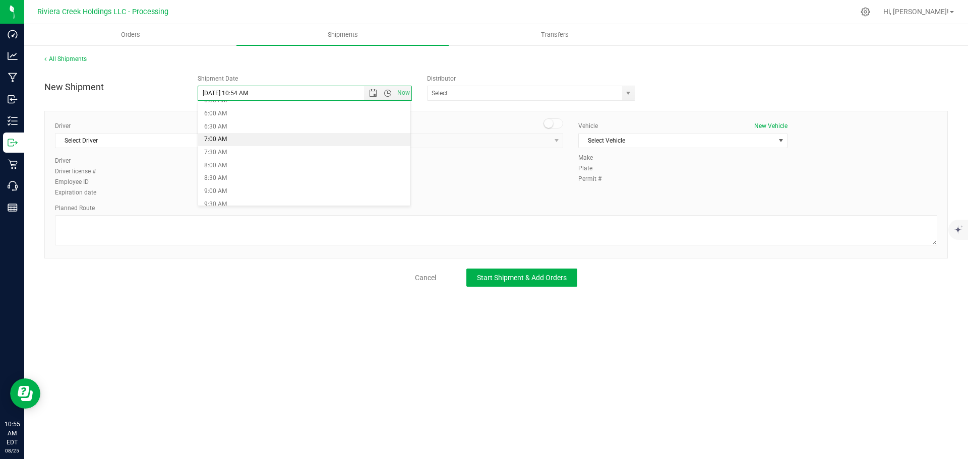
type input "8/26/2025 7:00 AM"
click at [627, 91] on span "select" at bounding box center [628, 93] width 8 height 8
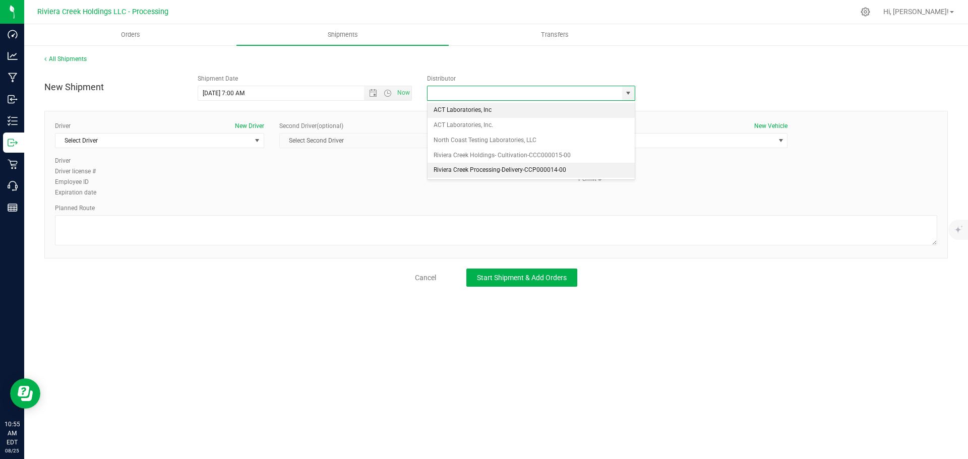
drag, startPoint x: 450, startPoint y: 168, endPoint x: 242, endPoint y: 169, distance: 207.7
click at [449, 168] on li "Riviera Creek Processing-Delivery-CCP000014-00" at bounding box center [530, 170] width 207 height 15
type input "Riviera Creek Processing-Delivery-CCP000014-00"
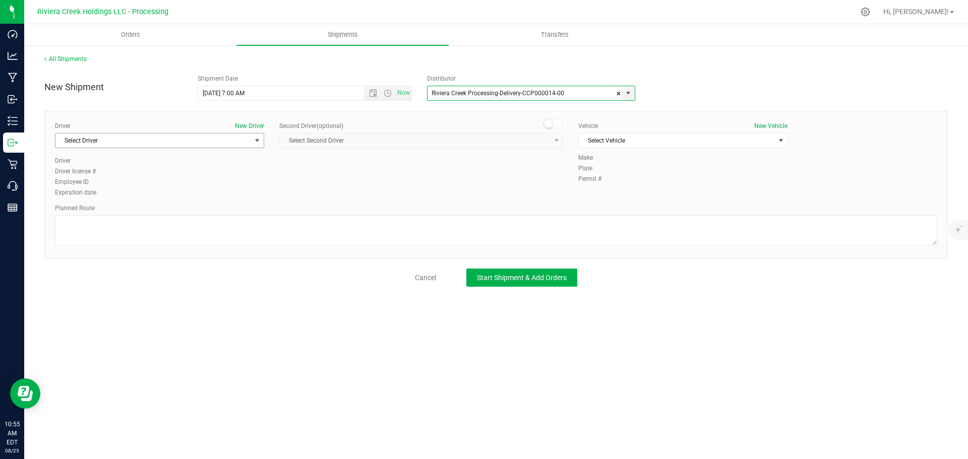
click at [91, 138] on span "Select Driver" at bounding box center [153, 141] width 196 height 14
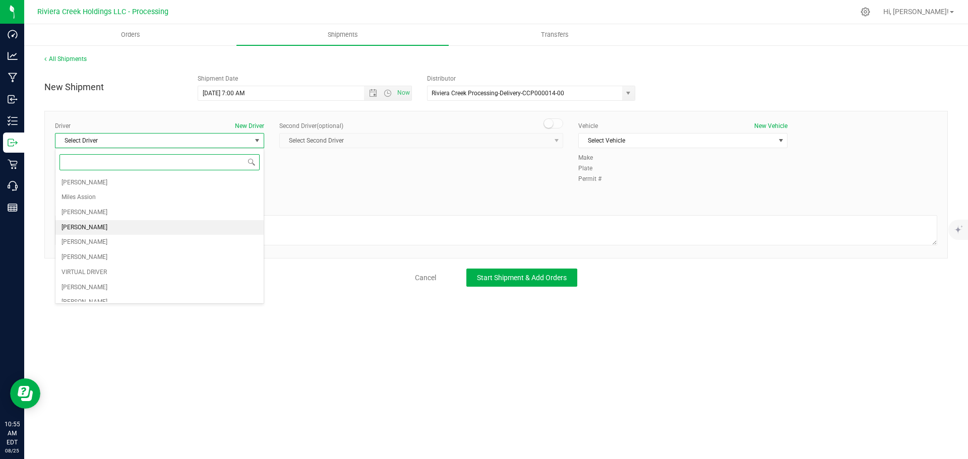
click at [66, 225] on span "Taon Belcher" at bounding box center [84, 227] width 46 height 13
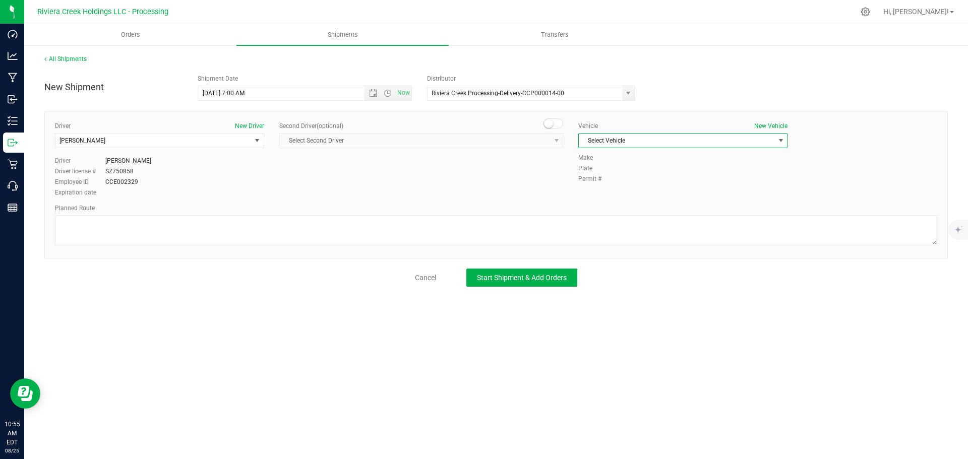
click at [592, 143] on span "Select Vehicle" at bounding box center [677, 141] width 196 height 14
click at [594, 185] on li "FORD TRANSIT-PLY 2791" at bounding box center [683, 187] width 208 height 15
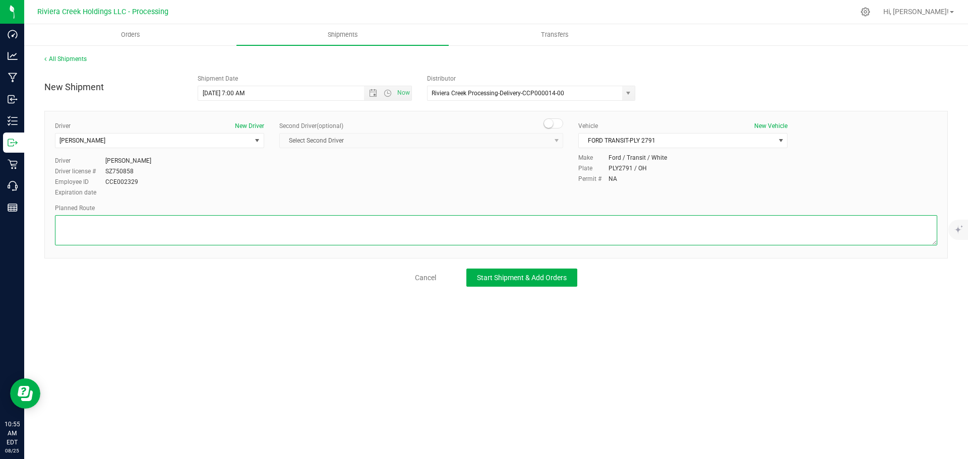
click at [120, 236] on textarea at bounding box center [496, 230] width 882 height 30
paste textarea "Head west toward OH-25 S/S Main St 125 ft Turn left onto OH-25 S/S Main StConti…"
type textarea "Head west toward OH-25 S/S Main St 125 ft Turn left onto OH-25 S/S Main StConti…"
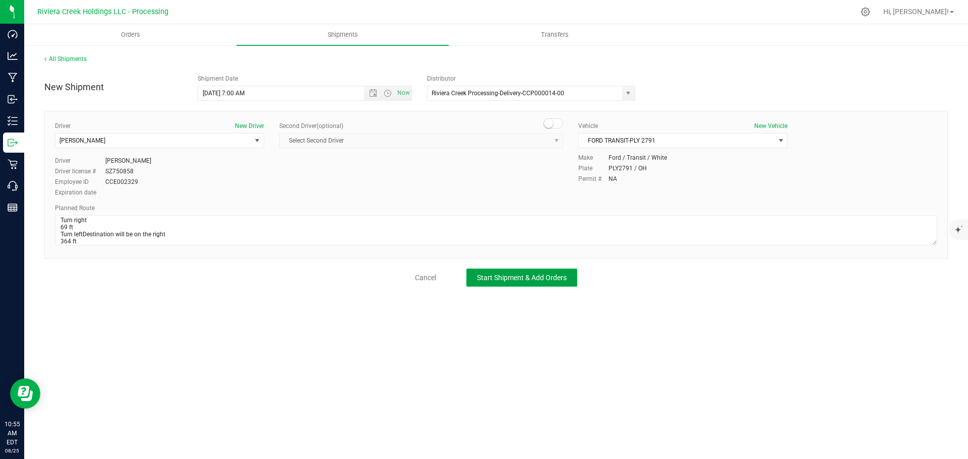
click at [473, 273] on button "Start Shipment & Add Orders" at bounding box center [521, 278] width 111 height 18
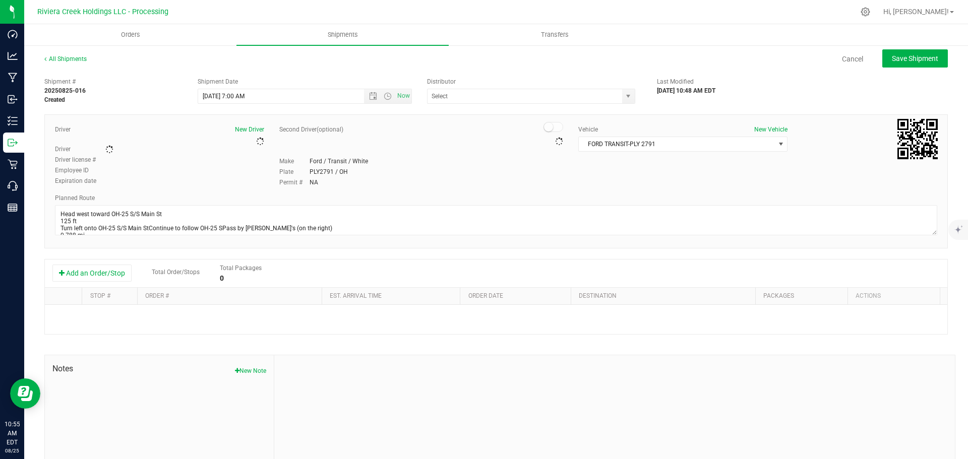
type input "Riviera Creek Processing-Delivery-CCP000014-00"
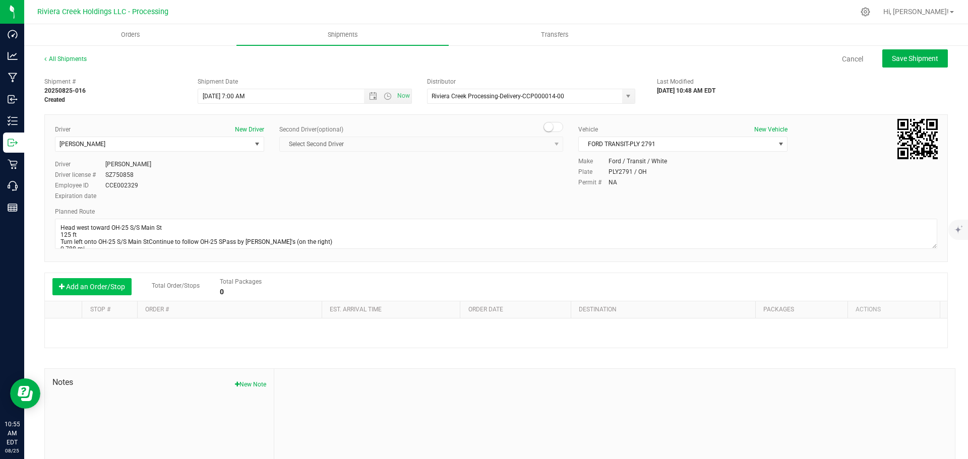
click at [82, 290] on button "Add an Order/Stop" at bounding box center [91, 286] width 79 height 17
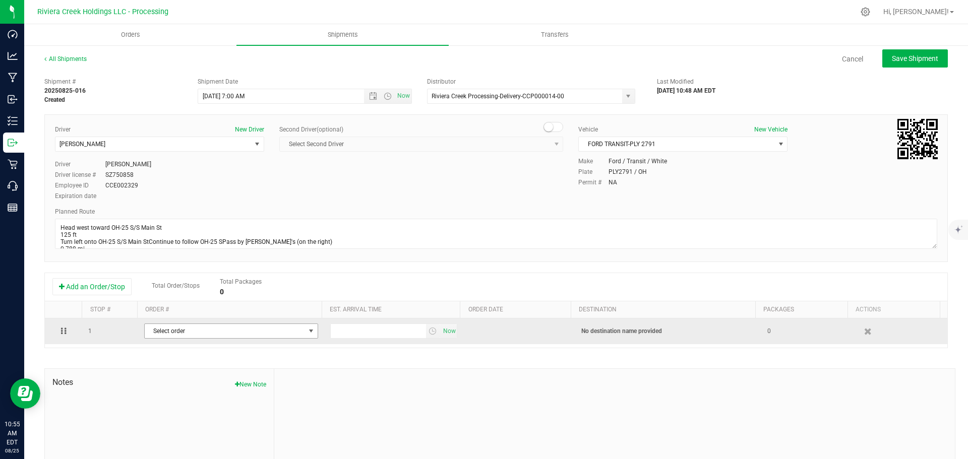
click at [229, 332] on span "Select order" at bounding box center [225, 331] width 160 height 14
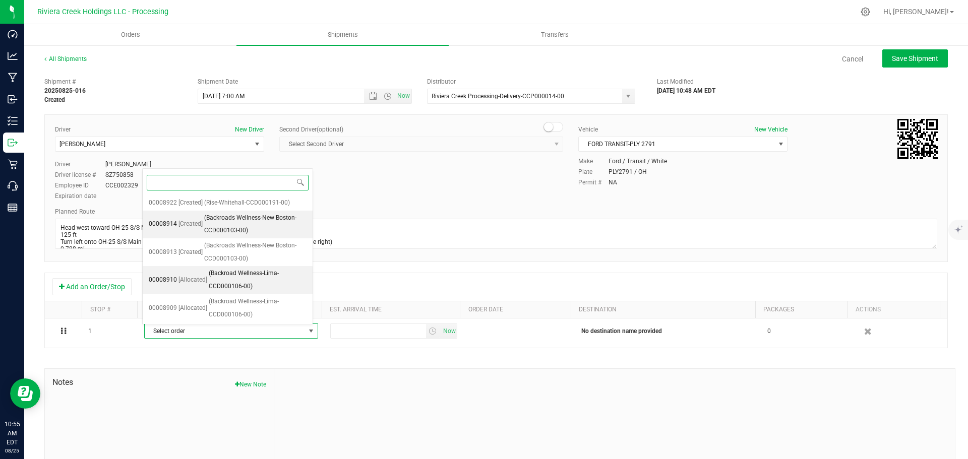
scroll to position [56, 0]
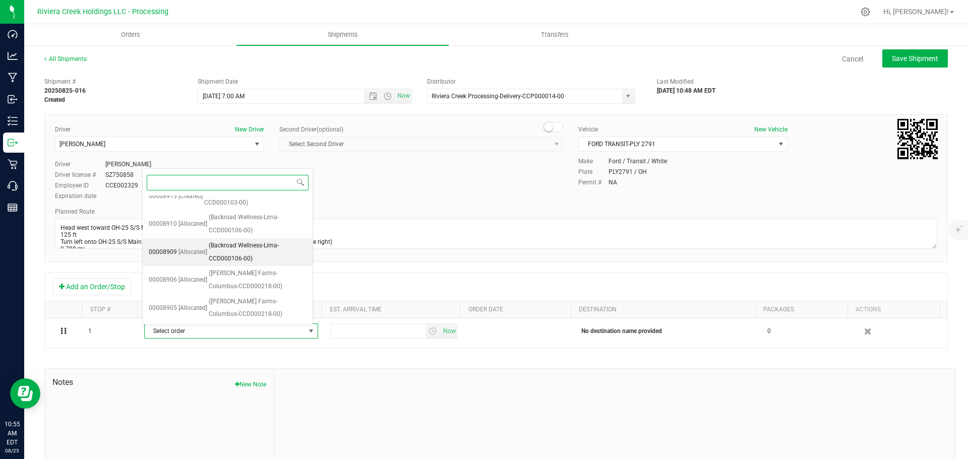
click at [250, 256] on span "(Backroad Wellness-Lima-CCD000106-00)" at bounding box center [258, 252] width 98 height 26
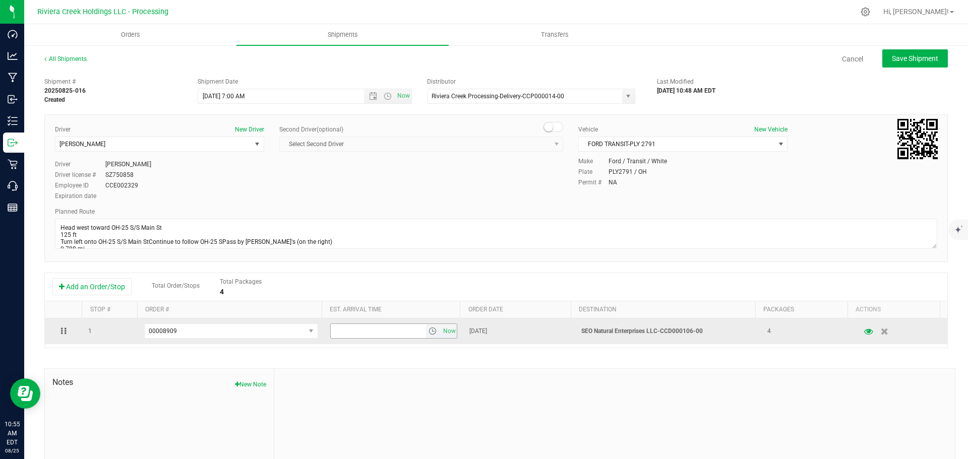
click at [428, 330] on span "select" at bounding box center [432, 331] width 8 height 8
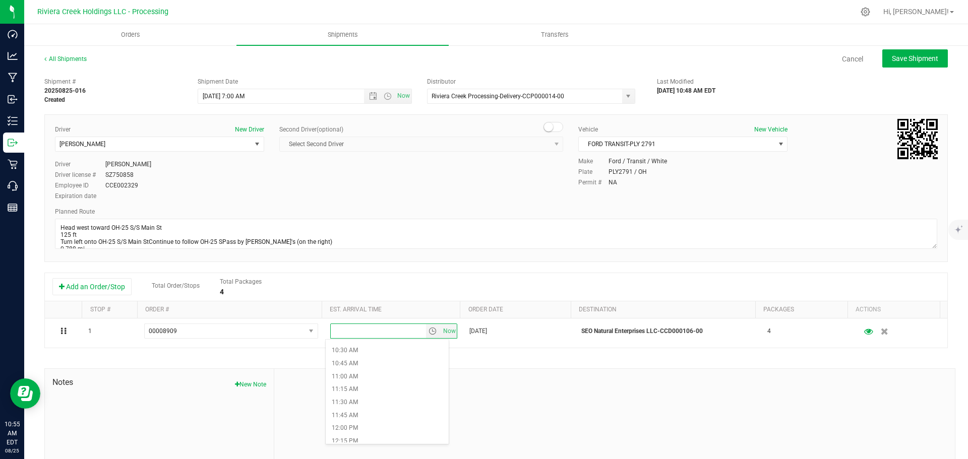
scroll to position [554, 0]
click at [358, 437] on li "12:30 PM" at bounding box center [387, 441] width 123 height 13
click at [892, 61] on span "Save Shipment" at bounding box center [915, 58] width 46 height 8
type input "8/26/2025 11:00 AM"
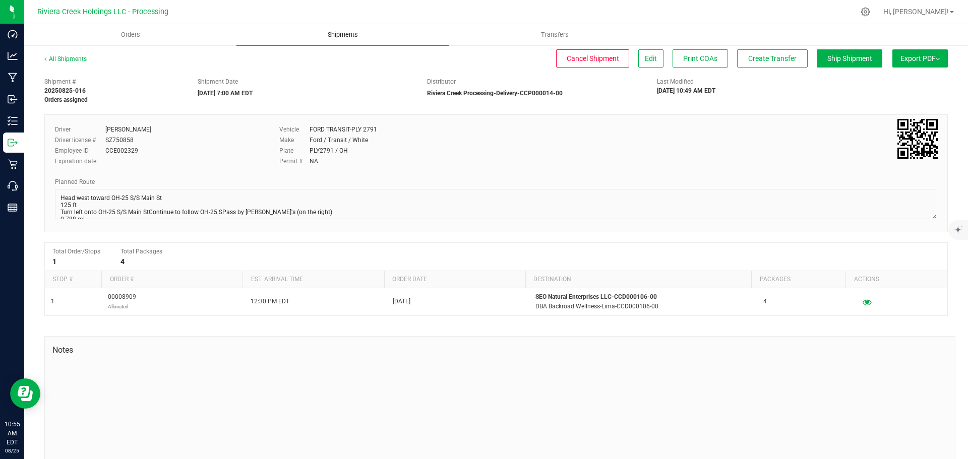
click at [336, 36] on span "Shipments" at bounding box center [342, 34] width 57 height 9
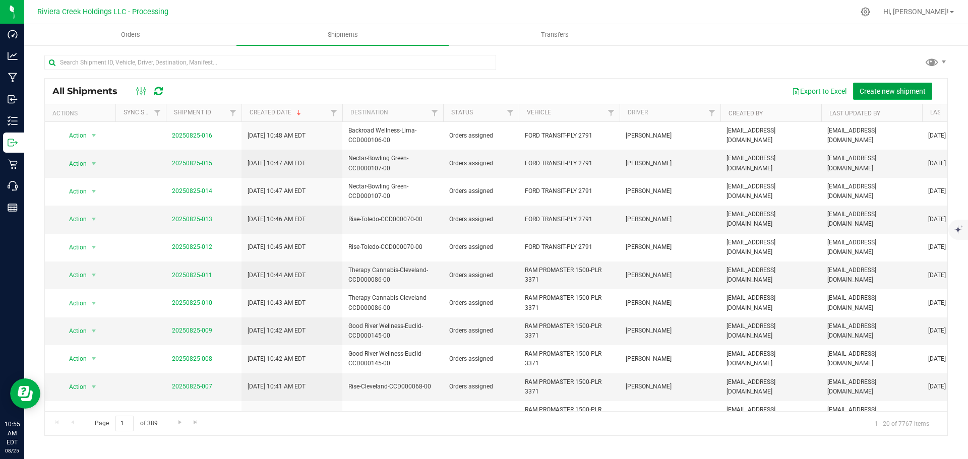
click at [865, 90] on span "Create new shipment" at bounding box center [892, 91] width 66 height 8
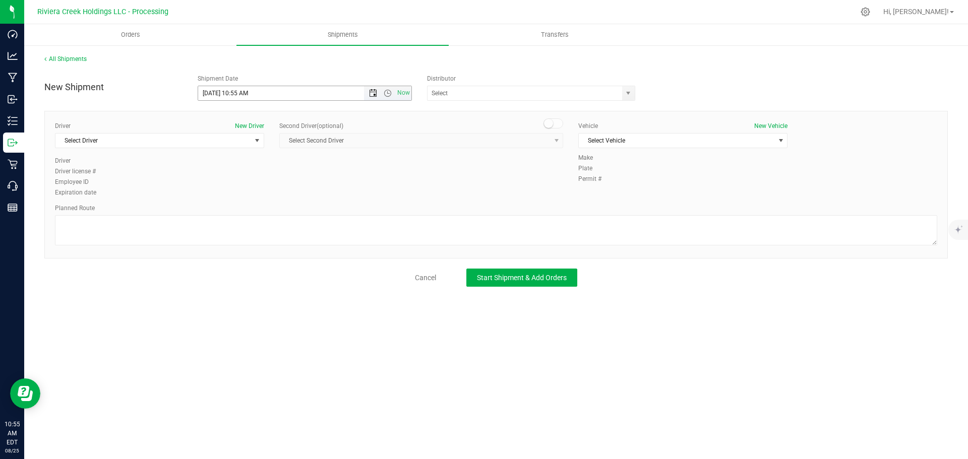
click at [371, 93] on span "Open the date view" at bounding box center [373, 93] width 8 height 8
click at [238, 213] on link "26" at bounding box center [236, 212] width 15 height 16
click at [387, 93] on span "Open the time view" at bounding box center [388, 93] width 8 height 8
click at [231, 183] on li "7:00 AM" at bounding box center [304, 189] width 213 height 13
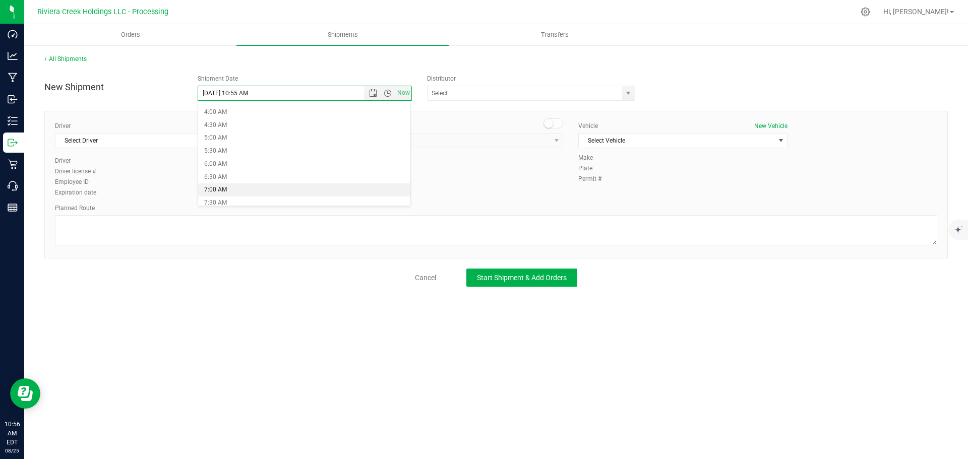
type input "8/26/2025 7:00 AM"
click at [631, 96] on span "select" at bounding box center [628, 93] width 8 height 8
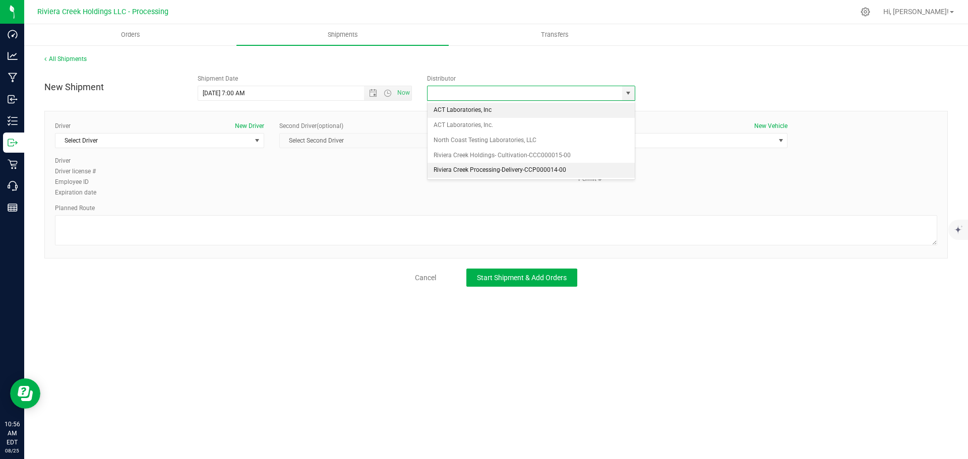
drag, startPoint x: 462, startPoint y: 172, endPoint x: 434, endPoint y: 172, distance: 28.2
click at [462, 172] on li "Riviera Creek Processing-Delivery-CCP000014-00" at bounding box center [530, 170] width 207 height 15
type input "Riviera Creek Processing-Delivery-CCP000014-00"
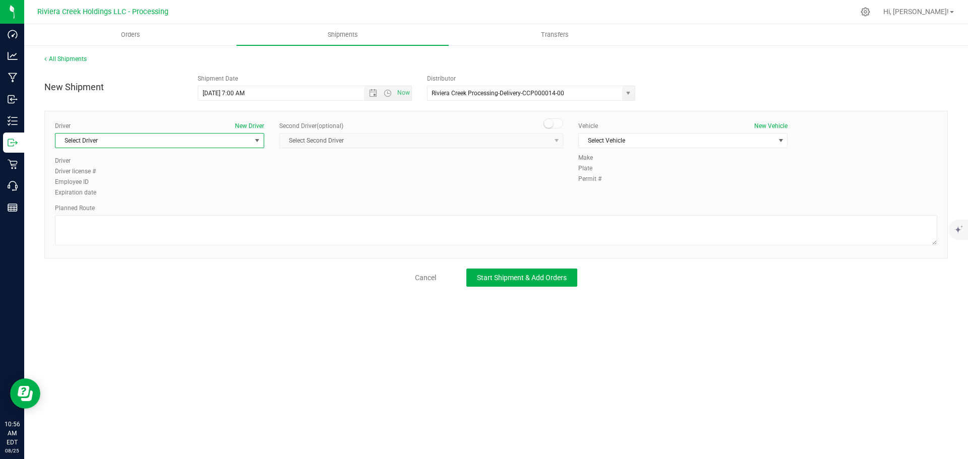
click at [194, 145] on span "Select Driver" at bounding box center [153, 141] width 196 height 14
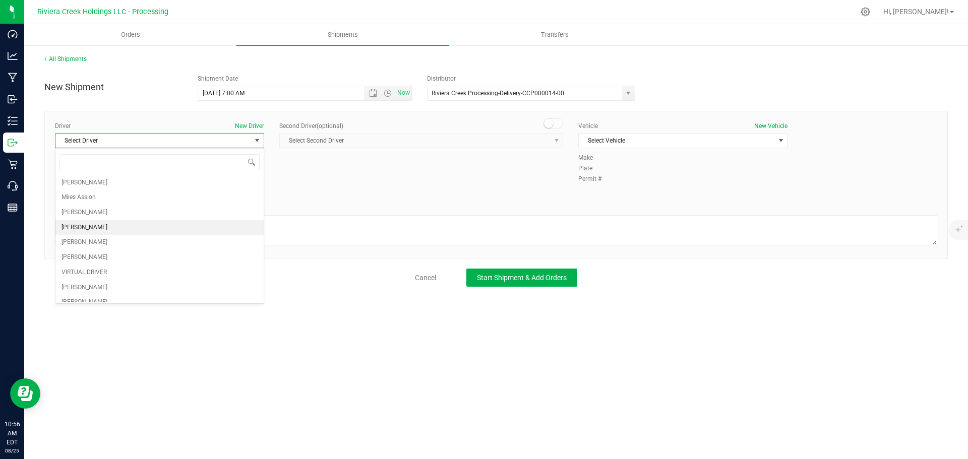
click at [86, 231] on span "Taon Belcher" at bounding box center [84, 227] width 46 height 13
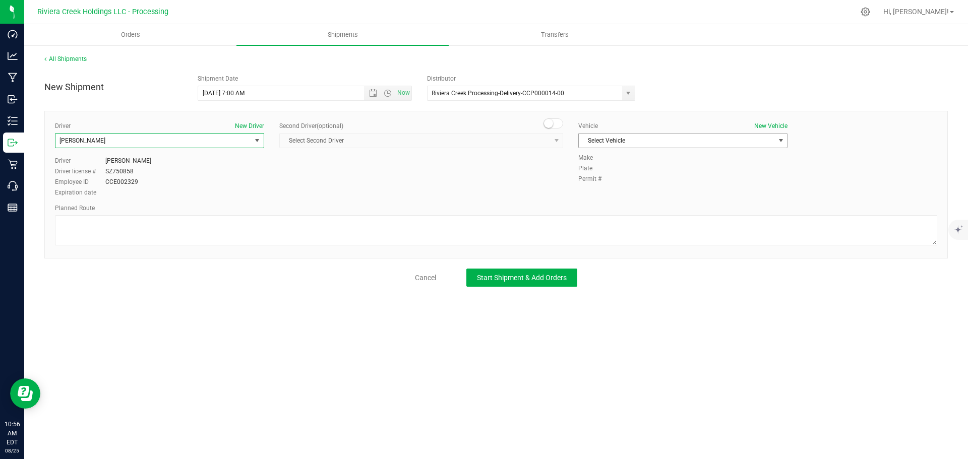
click at [642, 143] on span "Select Vehicle" at bounding box center [677, 141] width 196 height 14
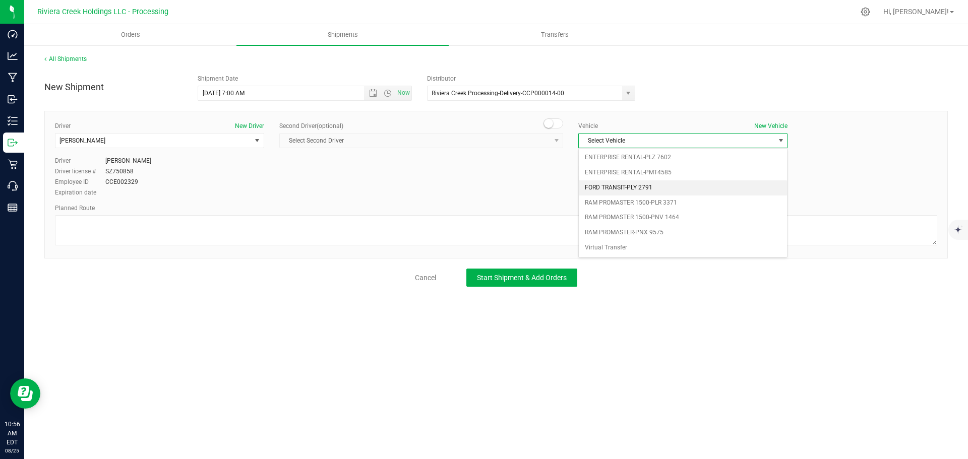
click at [639, 190] on li "FORD TRANSIT-PLY 2791" at bounding box center [683, 187] width 208 height 15
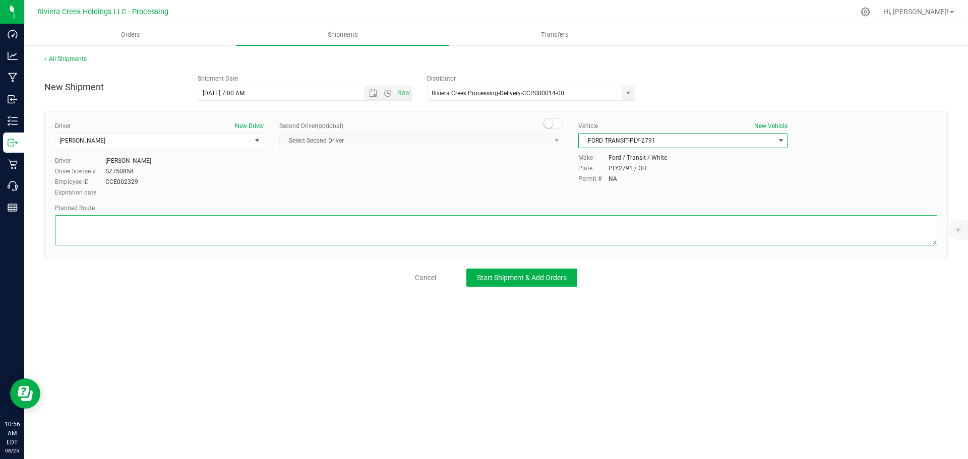
click at [539, 216] on textarea at bounding box center [496, 230] width 882 height 30
paste textarea "Head west toward OH-25 S/S Main St 125 ft Turn left onto OH-25 S/S Main StConti…"
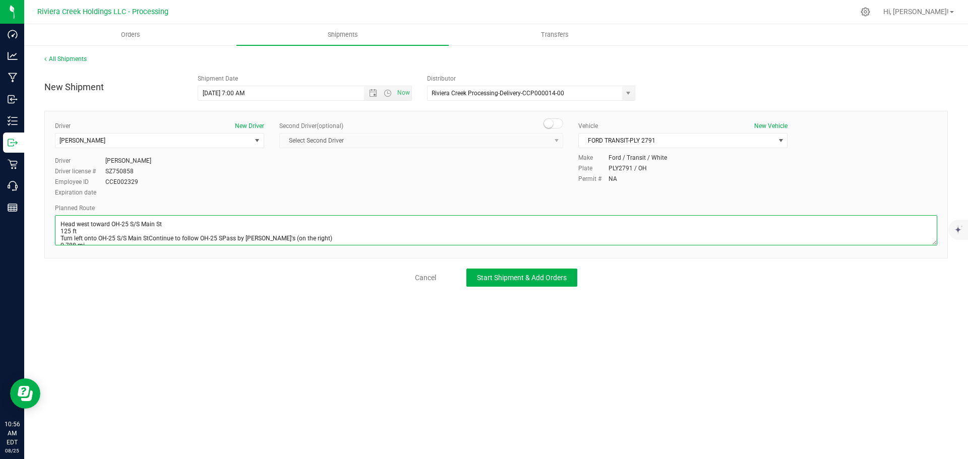
scroll to position [89, 0]
type textarea "Head west toward OH-25 S/S Main St 125 ft Turn left onto OH-25 S/S Main StConti…"
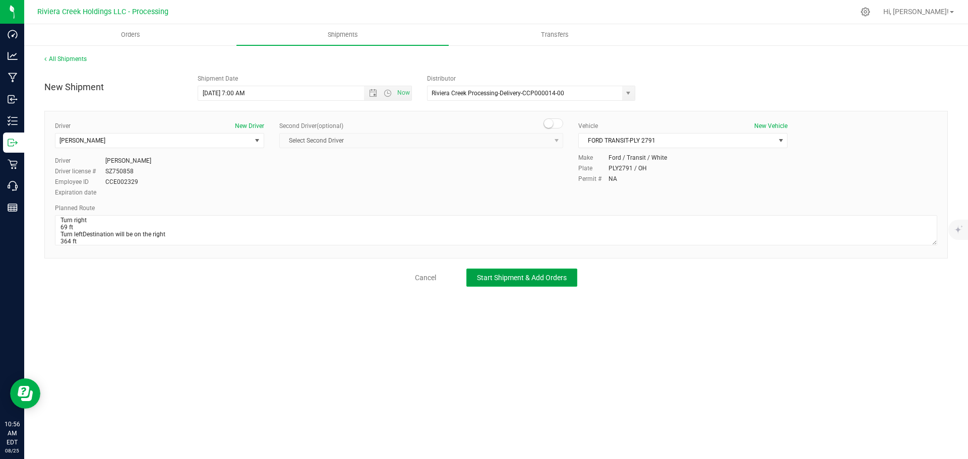
click at [564, 280] on span "Start Shipment & Add Orders" at bounding box center [522, 278] width 90 height 8
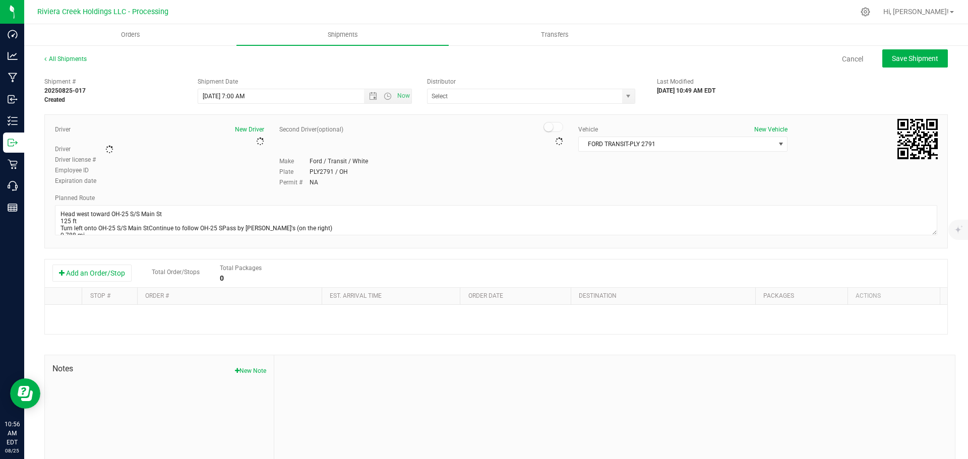
type input "Riviera Creek Processing-Delivery-CCP000014-00"
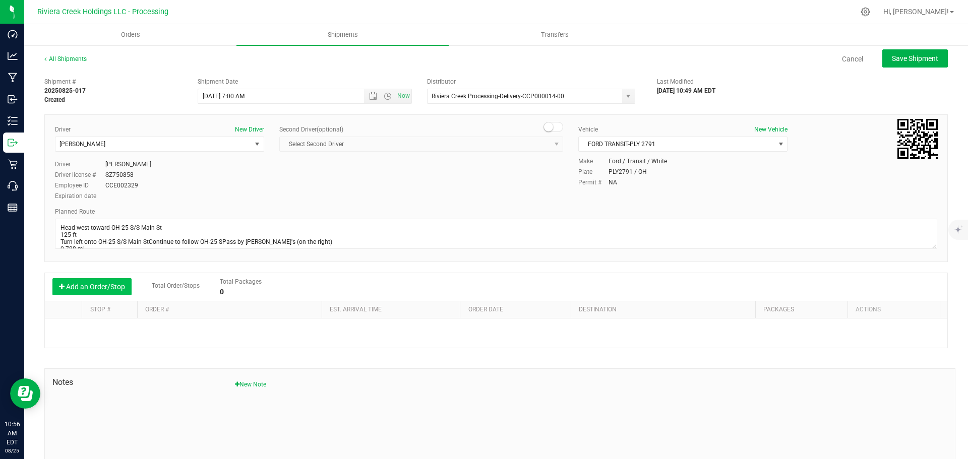
click at [97, 286] on button "Add an Order/Stop" at bounding box center [91, 286] width 79 height 17
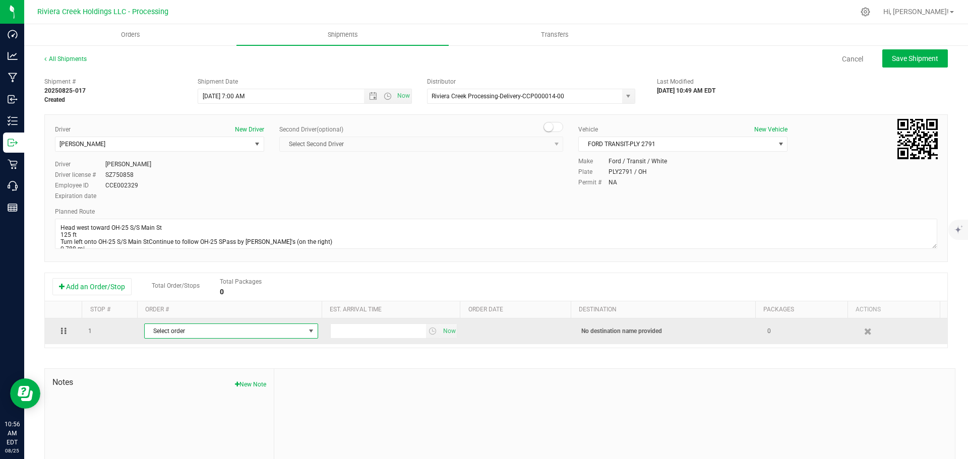
click at [201, 335] on span "Select order" at bounding box center [225, 331] width 160 height 14
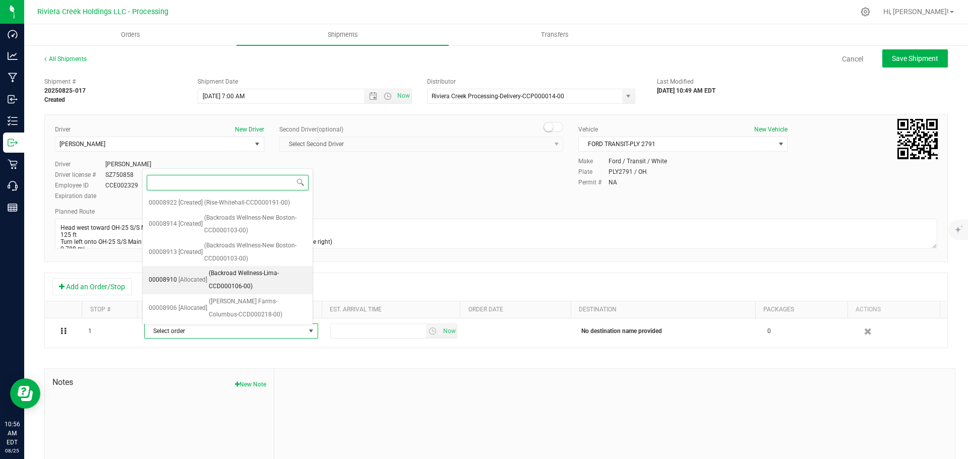
click at [214, 288] on span "(Backroad Wellness-Lima-CCD000106-00)" at bounding box center [258, 280] width 98 height 26
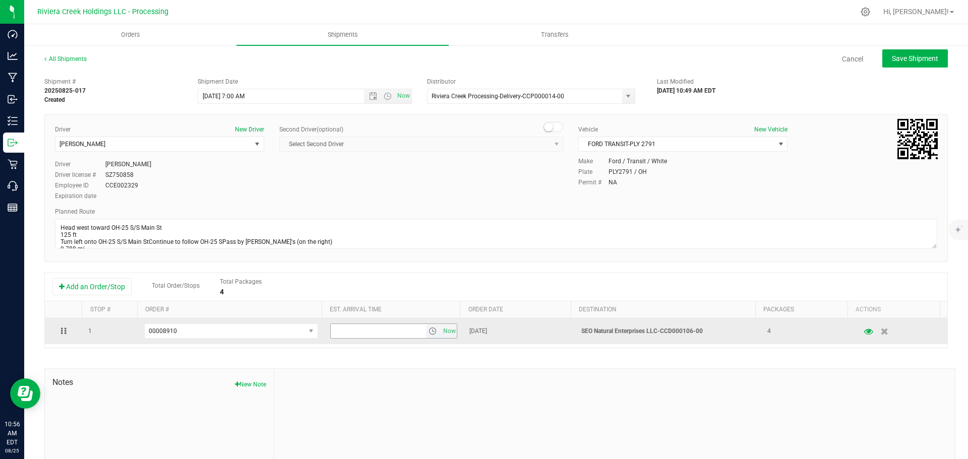
click at [428, 334] on span "select" at bounding box center [432, 331] width 8 height 8
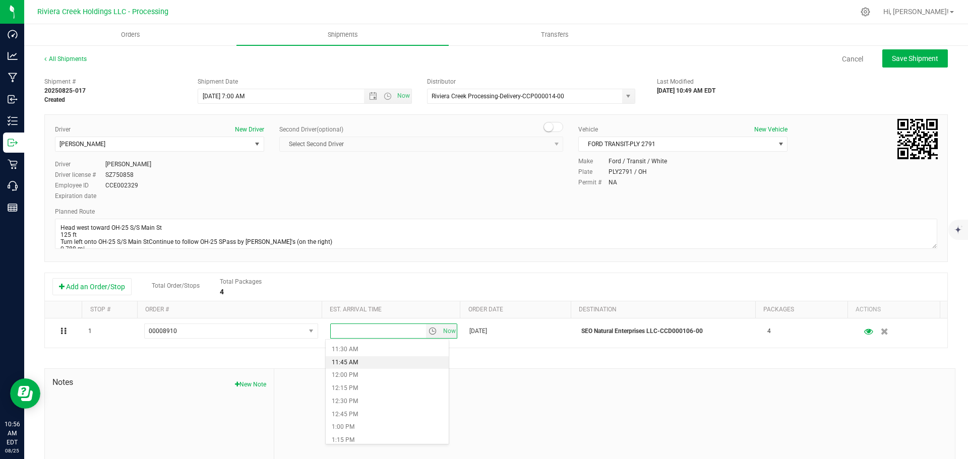
scroll to position [605, 0]
click at [363, 395] on li "12:30 PM" at bounding box center [387, 391] width 123 height 13
click at [915, 64] on button "Save Shipment" at bounding box center [915, 58] width 66 height 18
type input "8/26/2025 11:00 AM"
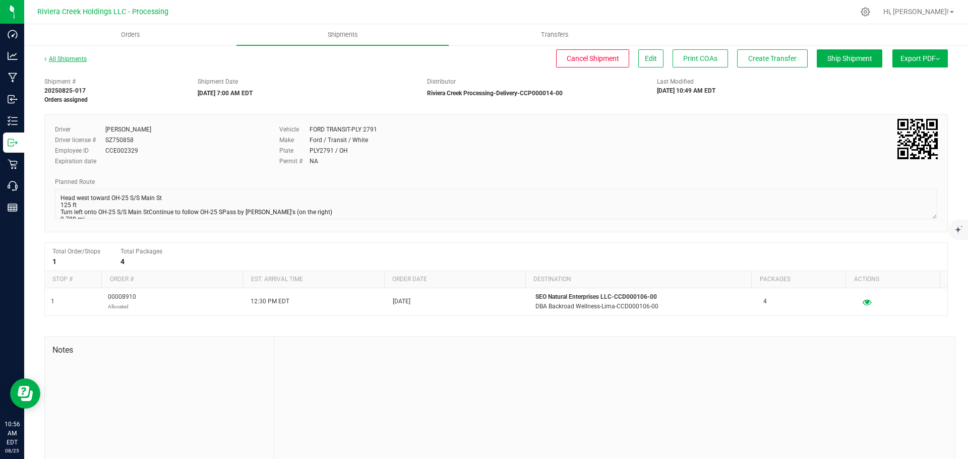
click at [64, 59] on link "All Shipments" at bounding box center [65, 58] width 42 height 7
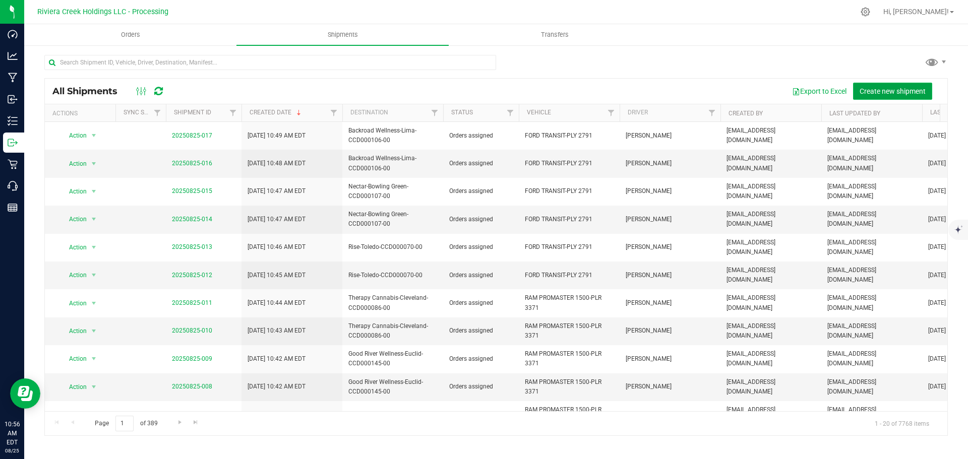
click at [882, 92] on span "Create new shipment" at bounding box center [892, 91] width 66 height 8
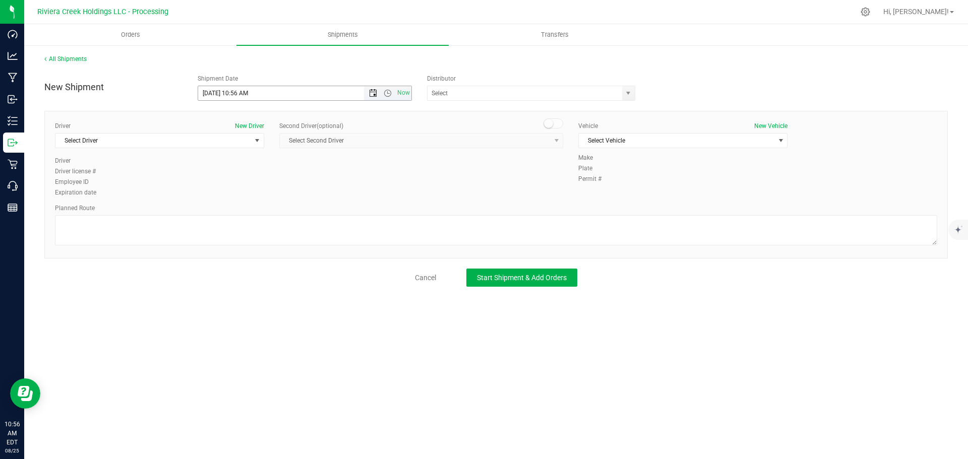
click at [369, 95] on span "Open the date view" at bounding box center [373, 93] width 8 height 8
click at [238, 209] on link "26" at bounding box center [236, 212] width 15 height 16
click at [388, 94] on span "Open the time view" at bounding box center [388, 93] width 8 height 8
click at [231, 167] on li "6:00 AM" at bounding box center [304, 164] width 213 height 13
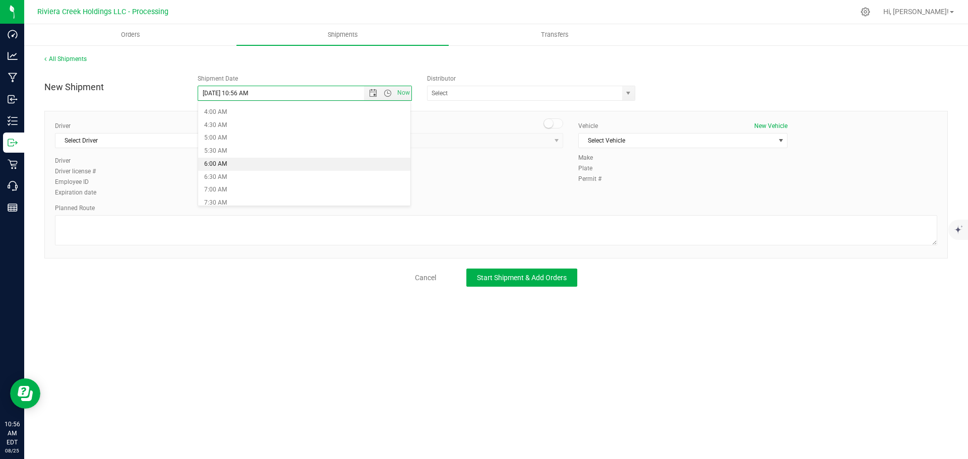
type input "8/26/2025 6:00 AM"
click at [629, 95] on span "select" at bounding box center [628, 93] width 8 height 8
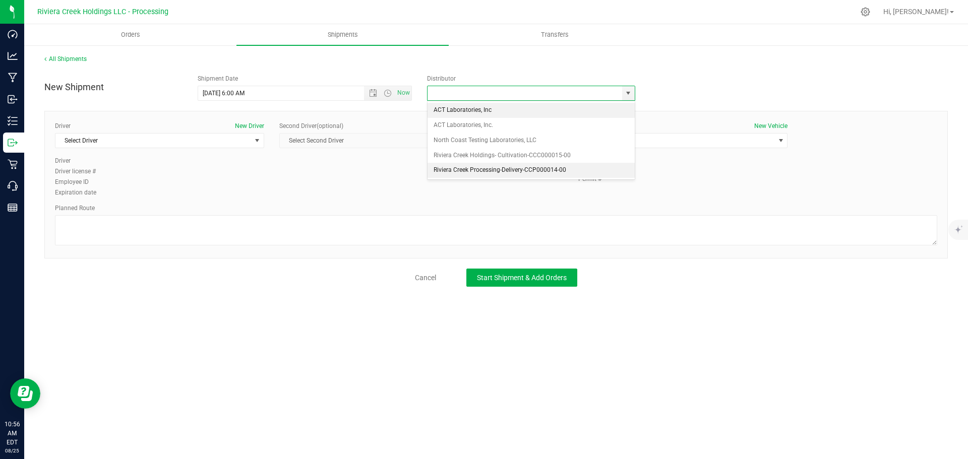
drag, startPoint x: 470, startPoint y: 170, endPoint x: 417, endPoint y: 170, distance: 52.9
click at [469, 170] on li "Riviera Creek Processing-Delivery-CCP000014-00" at bounding box center [530, 170] width 207 height 15
type input "Riviera Creek Processing-Delivery-CCP000014-00"
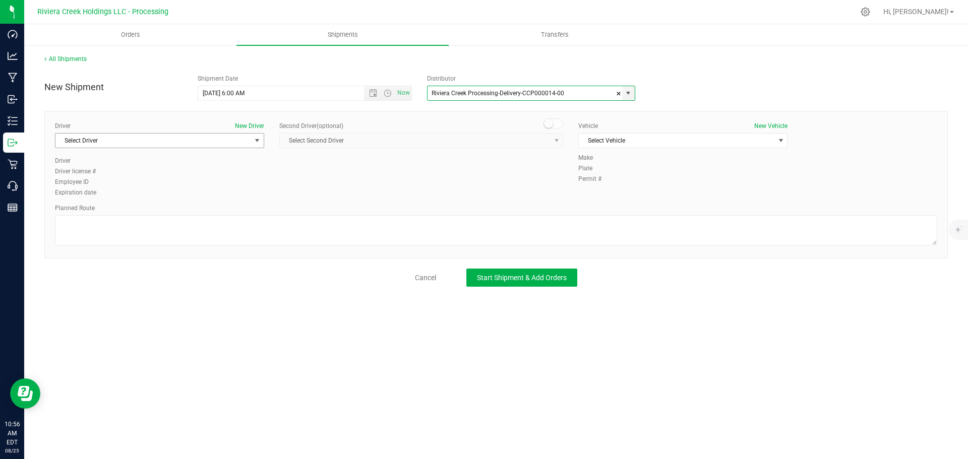
click at [131, 143] on span "Select Driver" at bounding box center [153, 141] width 196 height 14
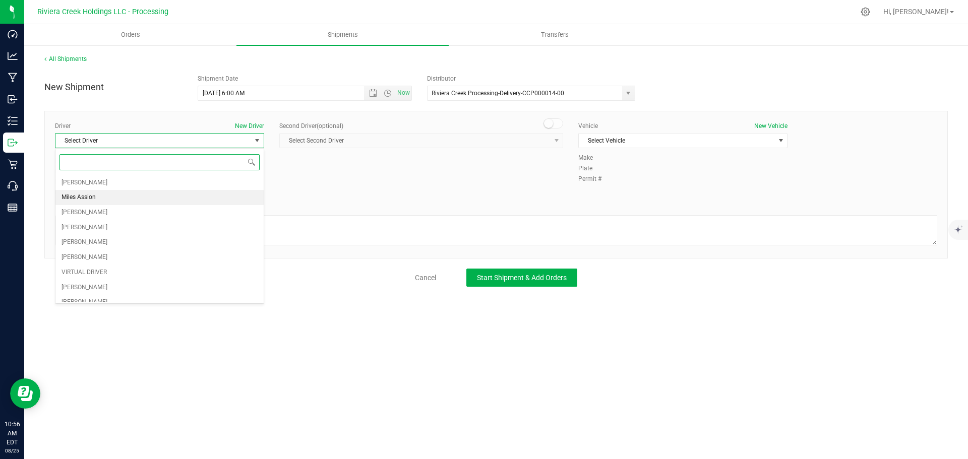
click at [92, 203] on span "Miles Assion" at bounding box center [78, 197] width 34 height 13
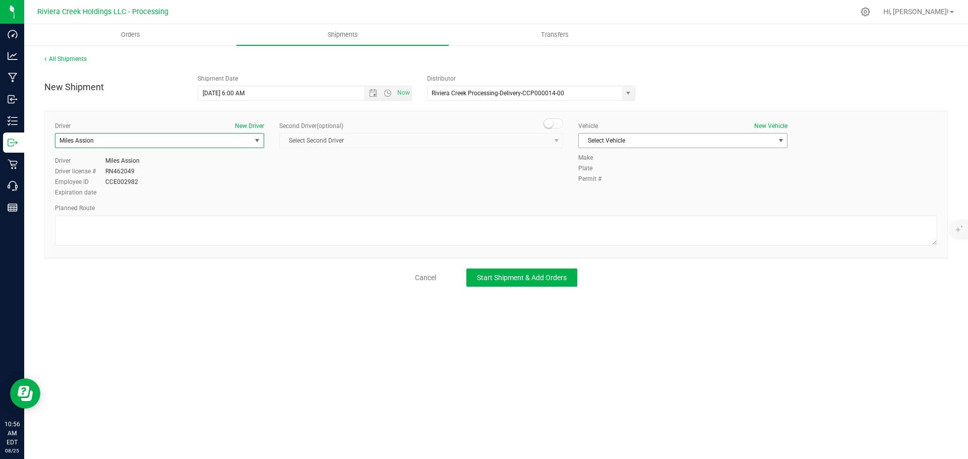
click at [597, 145] on span "Select Vehicle" at bounding box center [677, 141] width 196 height 14
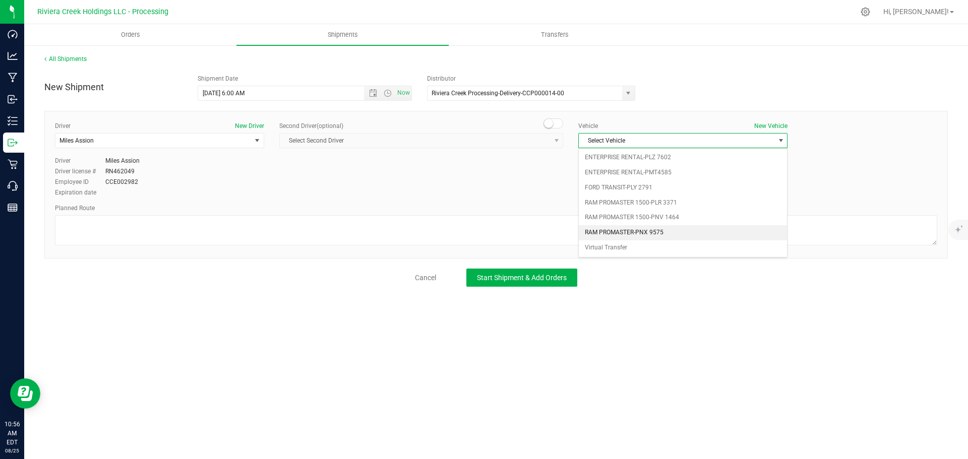
click at [669, 233] on li "RAM PROMASTER-PNX 9575" at bounding box center [683, 232] width 208 height 15
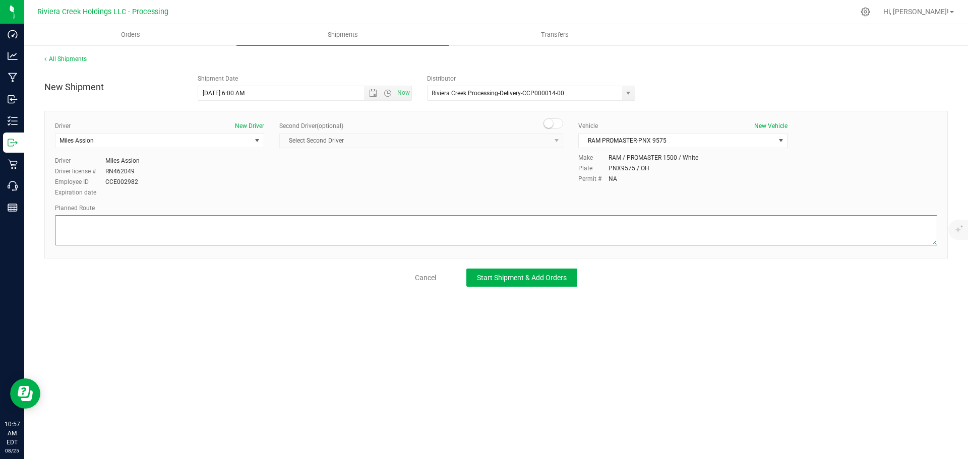
click at [103, 230] on textarea at bounding box center [496, 230] width 882 height 30
paste textarea "Head west on St Clair St toward Crescent St 187 ft St Clair St turns slightly l…"
type textarea "Head west on St Clair St toward Crescent St 187 ft St Clair St turns slightly l…"
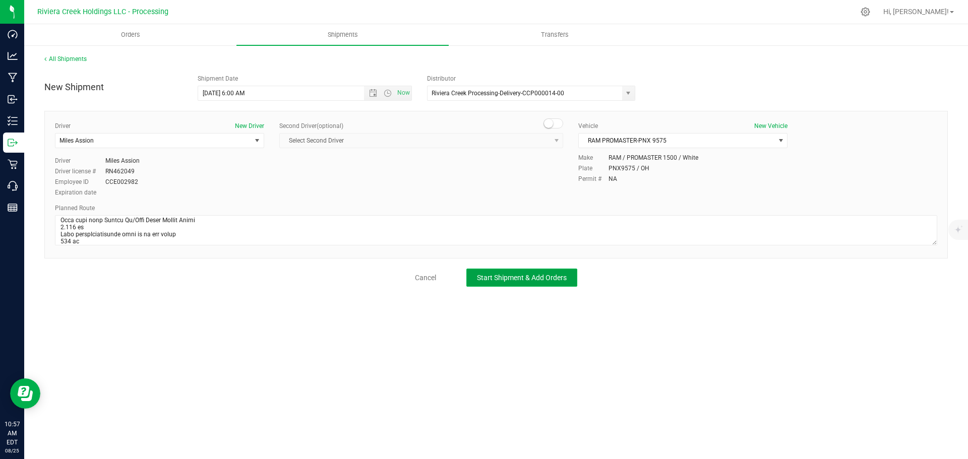
click at [493, 279] on span "Start Shipment & Add Orders" at bounding box center [522, 278] width 90 height 8
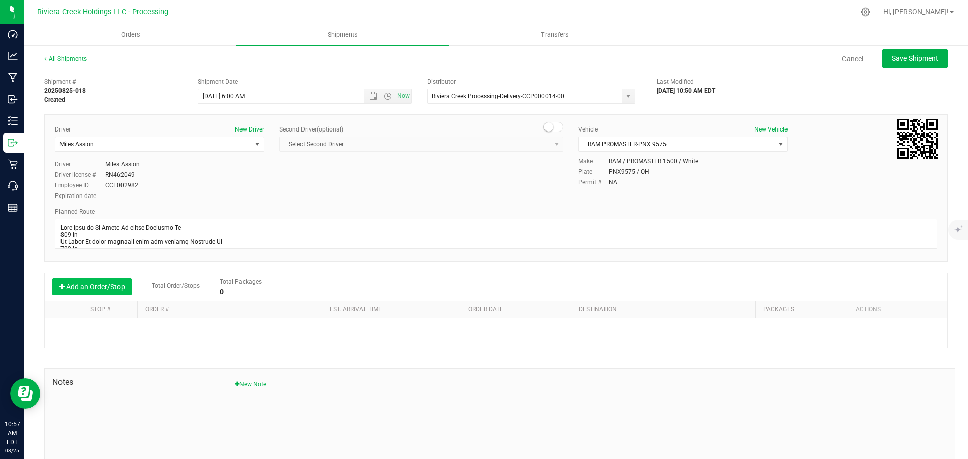
click at [98, 286] on button "Add an Order/Stop" at bounding box center [91, 286] width 79 height 17
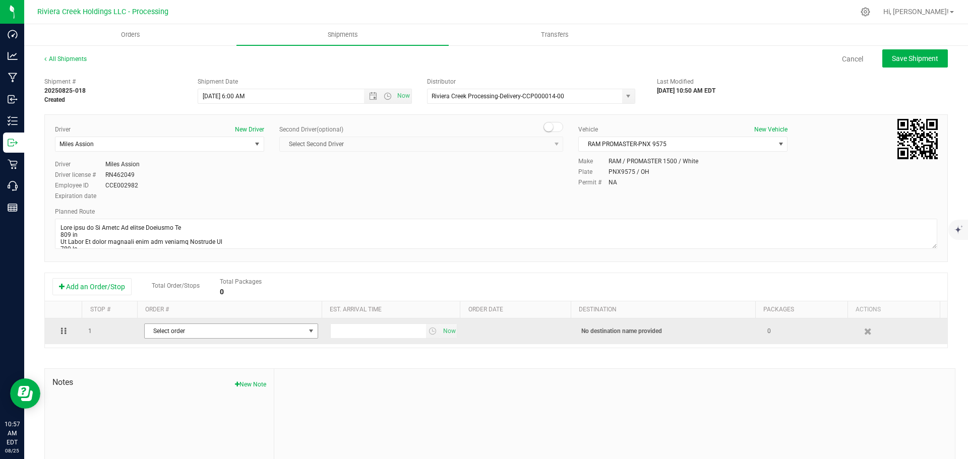
click at [202, 334] on span "Select order" at bounding box center [225, 331] width 160 height 14
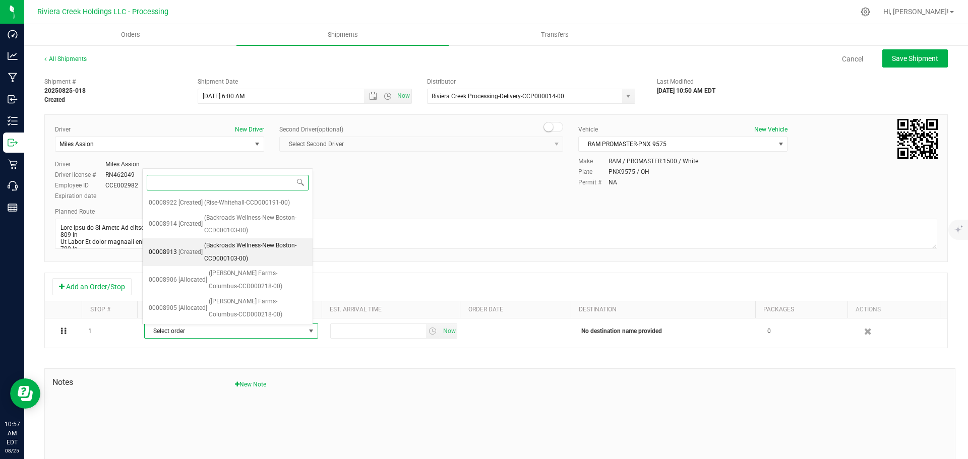
click at [221, 247] on span "(Backroads Wellness-New Boston-CCD000103-00)" at bounding box center [255, 252] width 102 height 26
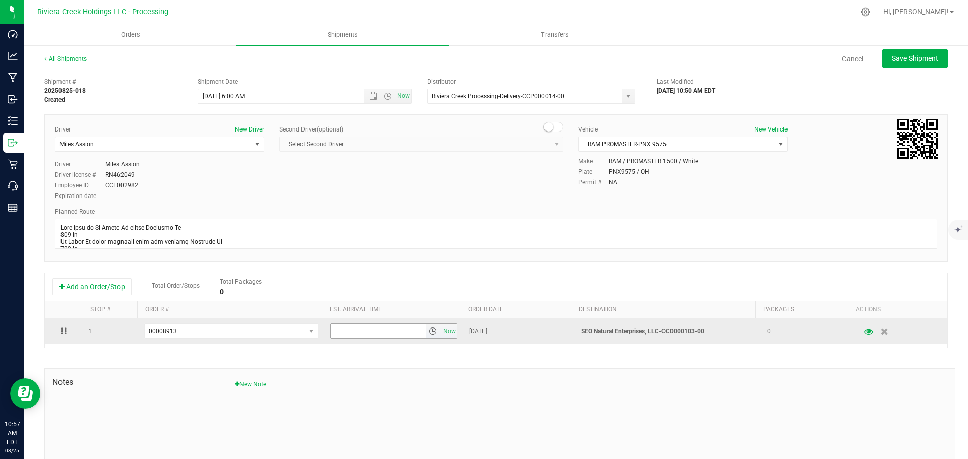
click at [428, 333] on span "select" at bounding box center [432, 331] width 8 height 8
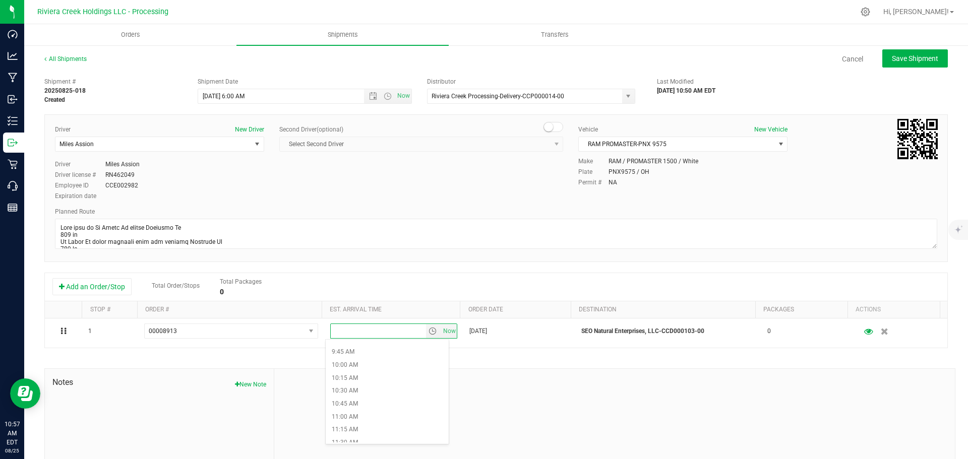
scroll to position [504, 0]
click at [357, 409] on li "11:00 AM" at bounding box center [387, 414] width 123 height 13
click at [892, 61] on span "Save Shipment" at bounding box center [915, 58] width 46 height 8
type input "8/26/2025 10:00 AM"
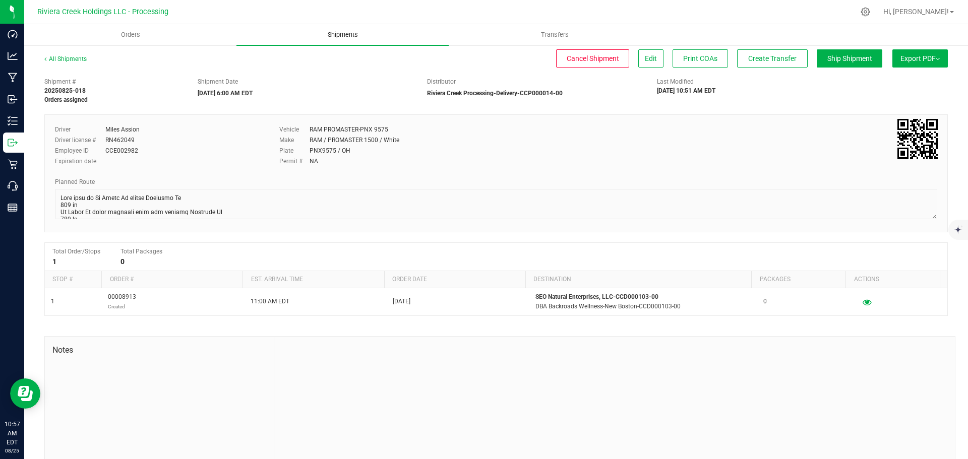
click at [342, 35] on span "Shipments" at bounding box center [342, 34] width 57 height 9
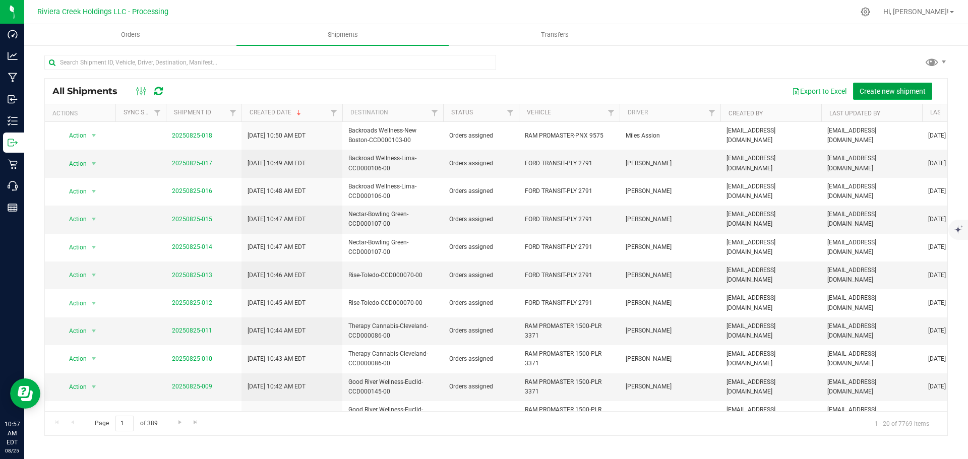
click at [870, 89] on span "Create new shipment" at bounding box center [892, 91] width 66 height 8
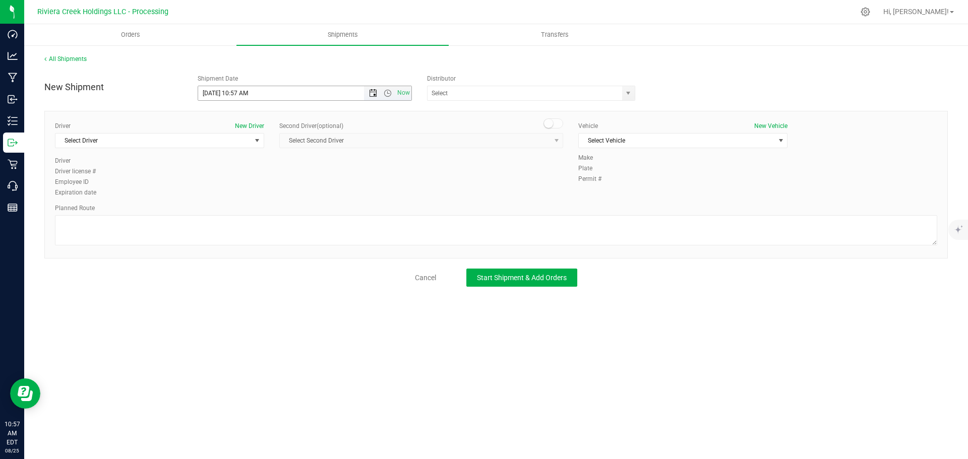
click at [369, 94] on span "Open the date view" at bounding box center [373, 93] width 8 height 8
click at [235, 212] on link "26" at bounding box center [236, 212] width 15 height 16
click at [384, 95] on span "Open the time view" at bounding box center [388, 93] width 8 height 8
click at [224, 163] on li "6:00 AM" at bounding box center [304, 164] width 213 height 13
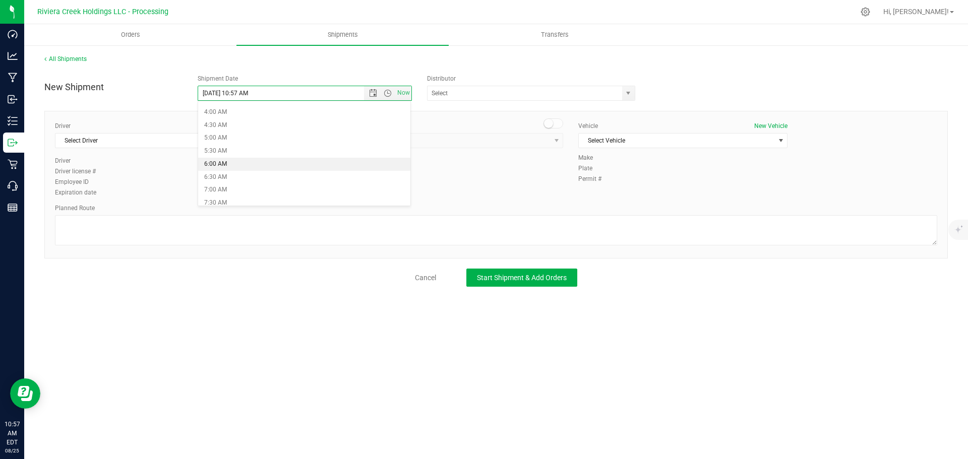
type input "8/26/2025 6:00 AM"
click at [628, 92] on span "select" at bounding box center [628, 93] width 8 height 8
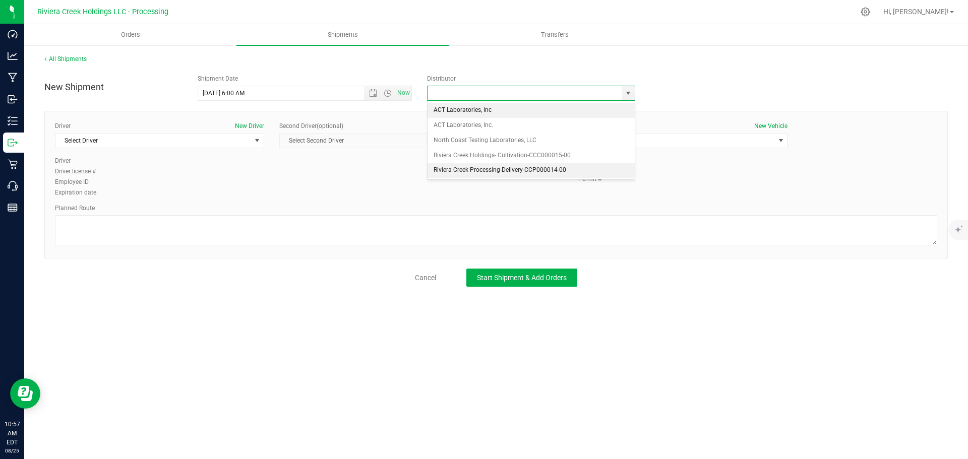
click at [446, 168] on li "Riviera Creek Processing-Delivery-CCP000014-00" at bounding box center [530, 170] width 207 height 15
type input "Riviera Creek Processing-Delivery-CCP000014-00"
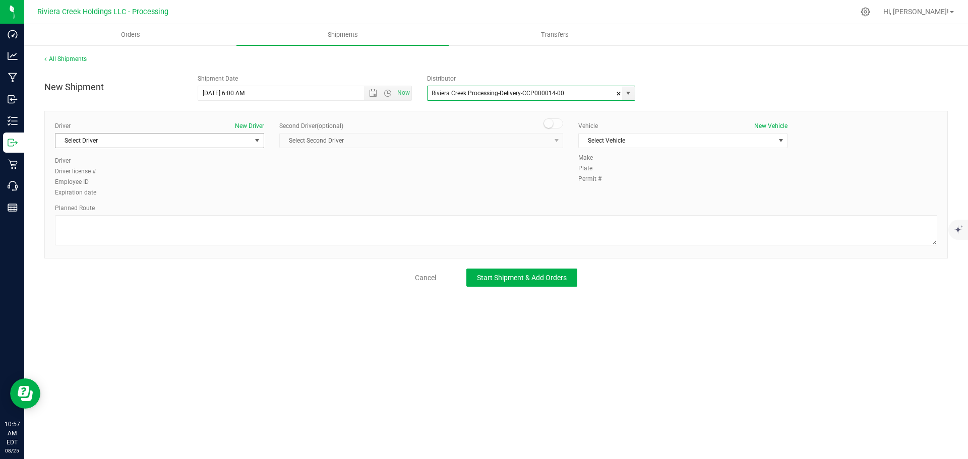
click at [172, 140] on span "Select Driver" at bounding box center [153, 141] width 196 height 14
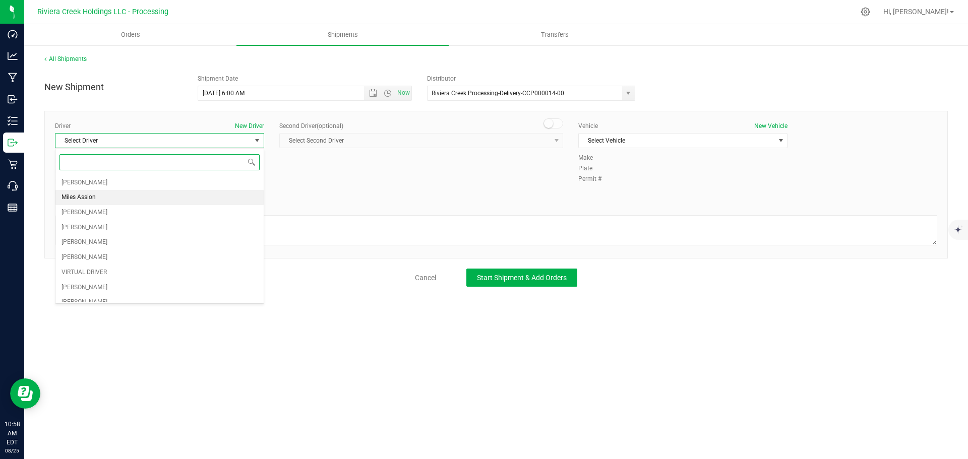
click at [97, 198] on li "Miles Assion" at bounding box center [159, 197] width 208 height 15
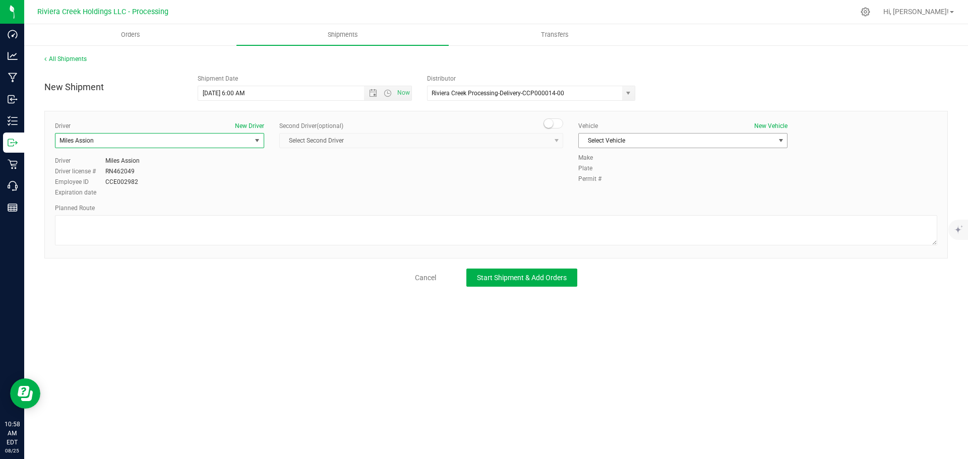
click at [643, 142] on span "Select Vehicle" at bounding box center [677, 141] width 196 height 14
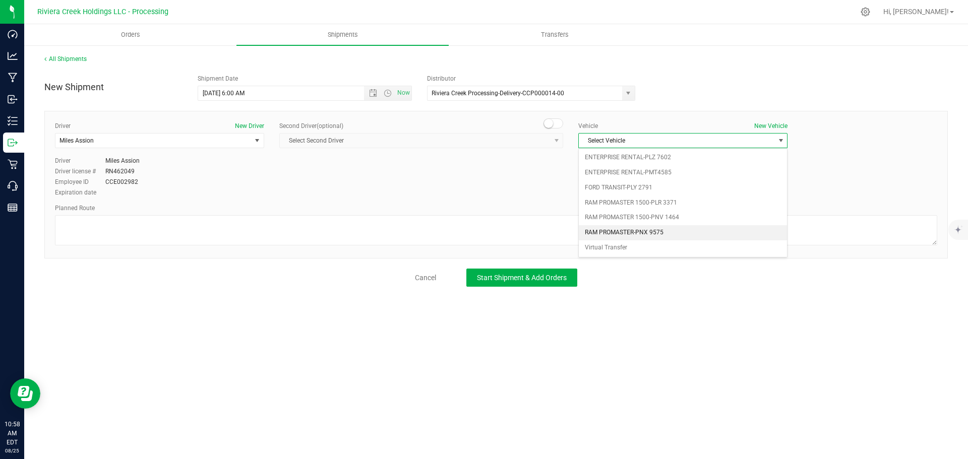
click at [645, 230] on li "RAM PROMASTER-PNX 9575" at bounding box center [683, 232] width 208 height 15
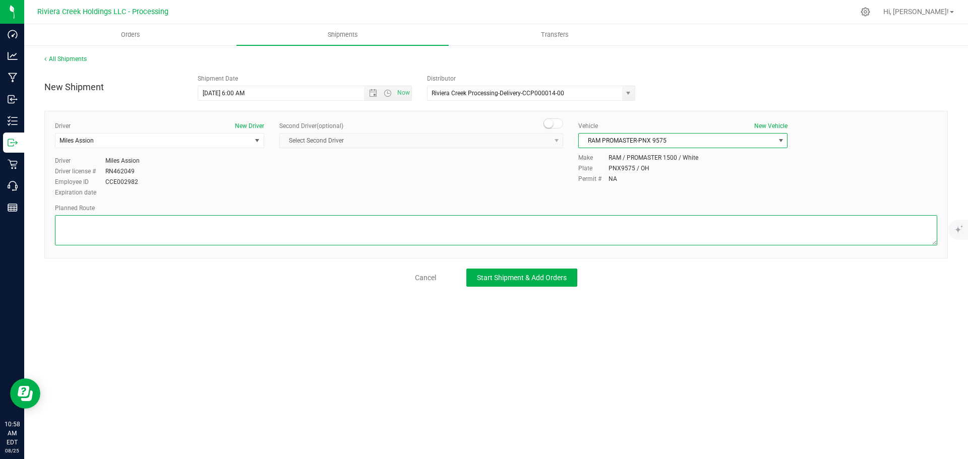
click at [552, 235] on textarea at bounding box center [496, 230] width 882 height 30
paste textarea "Head west on St Clair St toward Crescent St 187 ft St Clair St turns slightly l…"
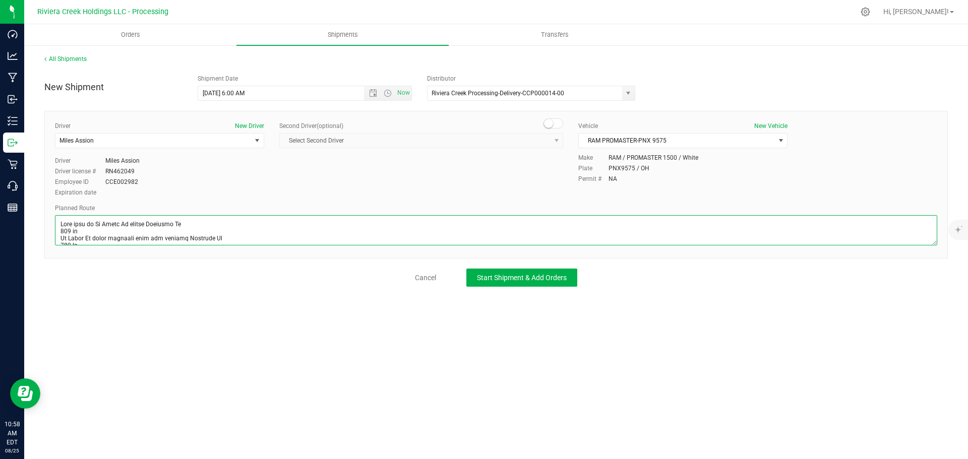
scroll to position [300, 0]
type textarea "Head west on St Clair St toward Crescent St 187 ft St Clair St turns slightly l…"
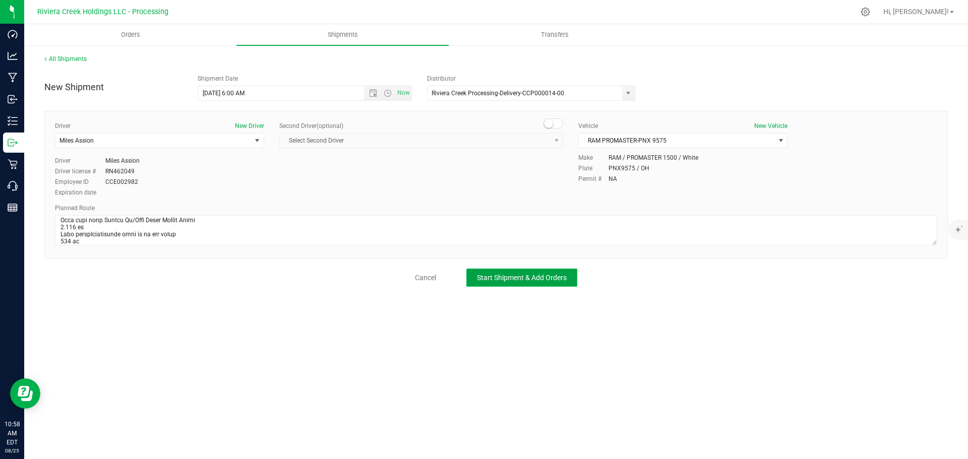
click at [555, 278] on span "Start Shipment & Add Orders" at bounding box center [522, 278] width 90 height 8
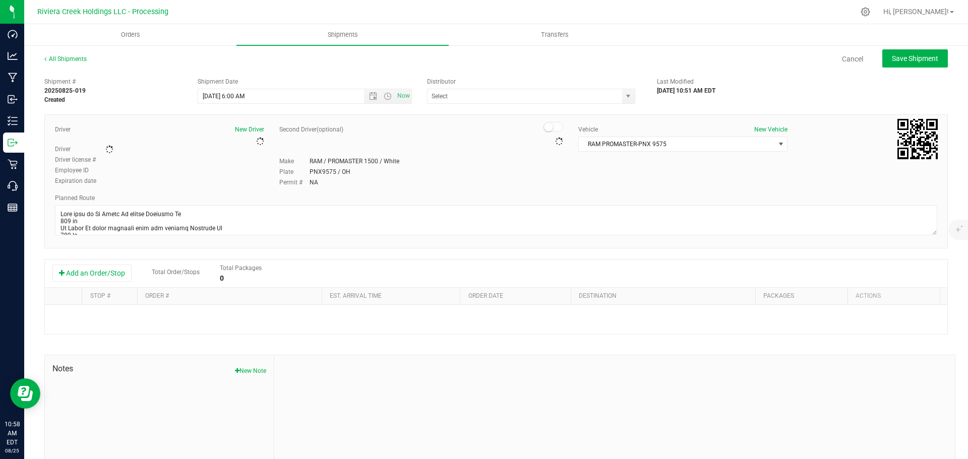
type input "Riviera Creek Processing-Delivery-CCP000014-00"
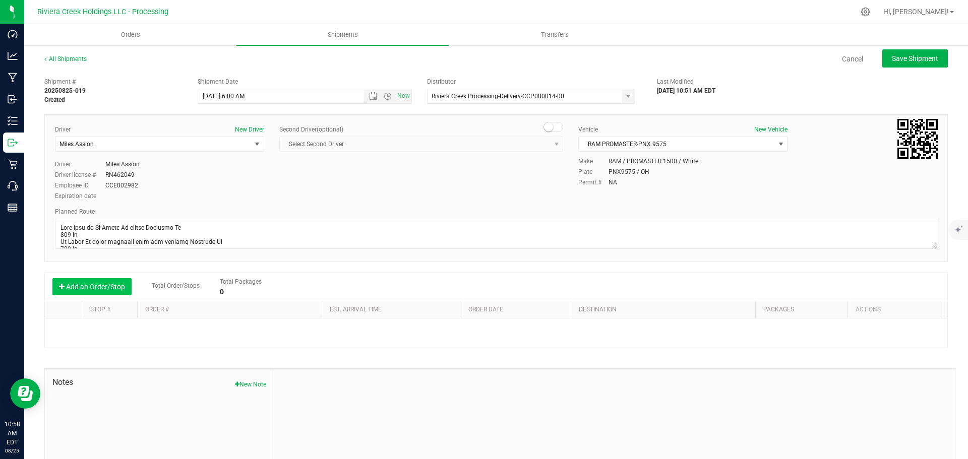
click at [82, 287] on button "Add an Order/Stop" at bounding box center [91, 286] width 79 height 17
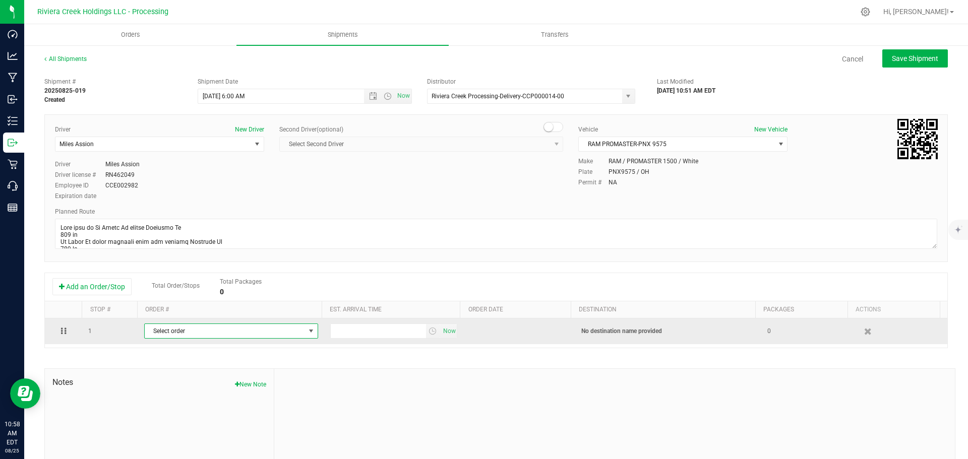
click at [171, 334] on span "Select order" at bounding box center [225, 331] width 160 height 14
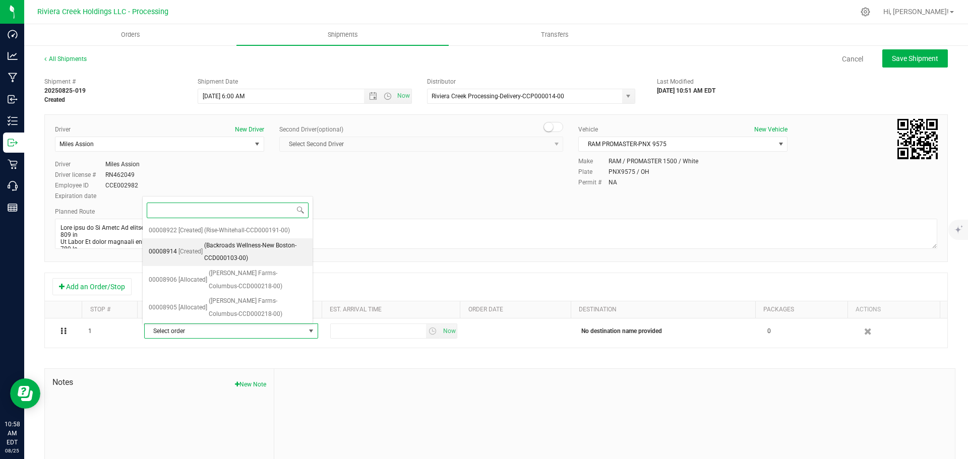
click at [206, 255] on span "(Backroads Wellness-New Boston-CCD000103-00)" at bounding box center [255, 252] width 102 height 26
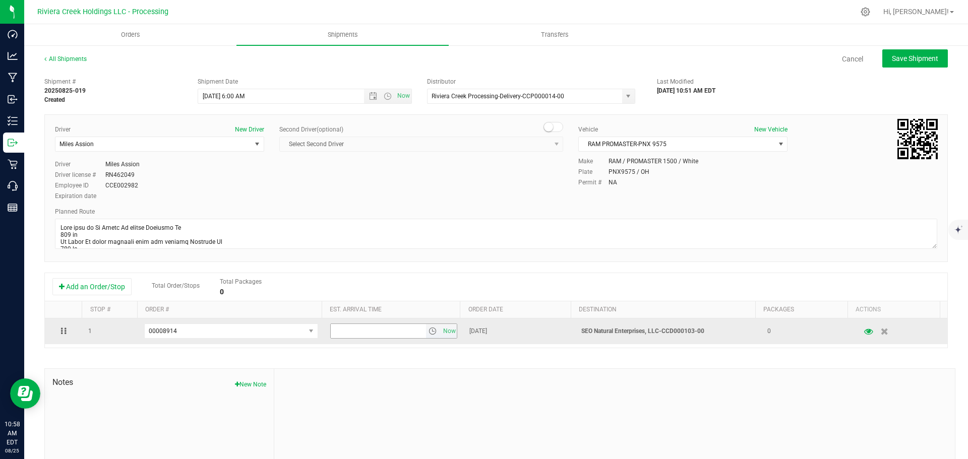
click at [428, 335] on span "select" at bounding box center [432, 331] width 8 height 8
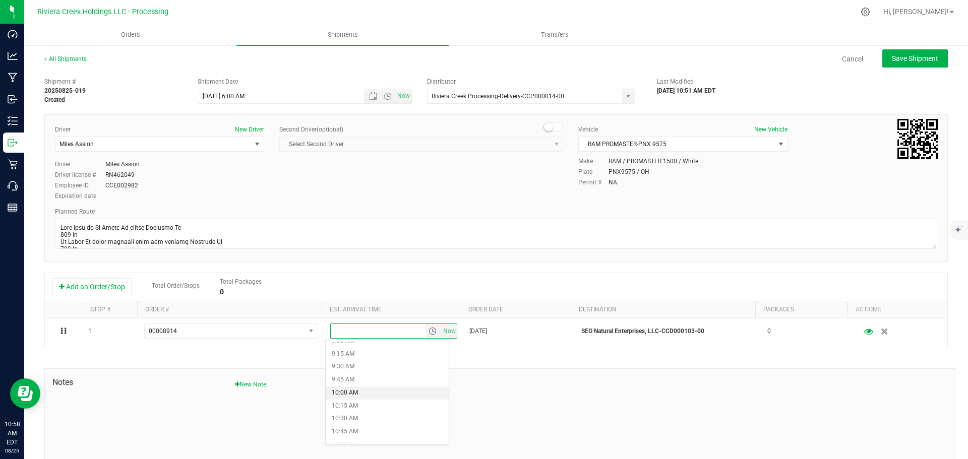
scroll to position [504, 0]
click at [350, 412] on li "11:00 AM" at bounding box center [387, 414] width 123 height 13
click at [897, 64] on button "Save Shipment" at bounding box center [915, 58] width 66 height 18
type input "8/26/2025 10:00 AM"
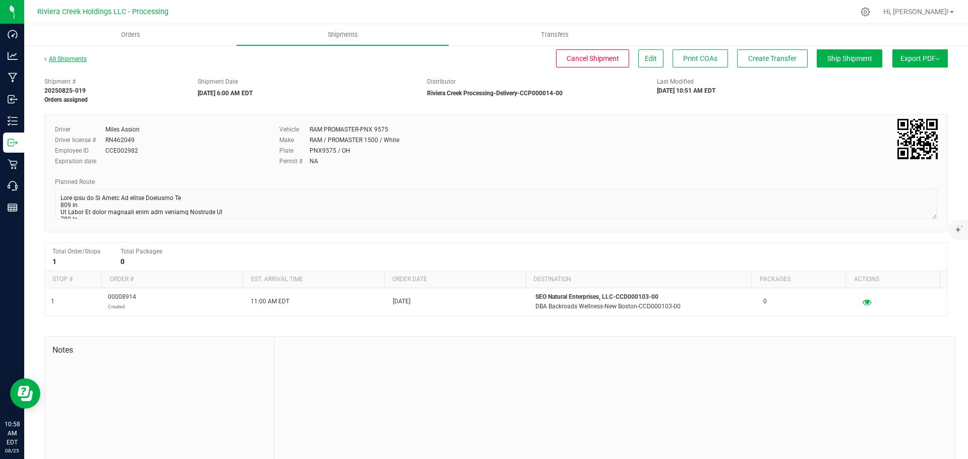
click at [75, 57] on link "All Shipments" at bounding box center [65, 58] width 42 height 7
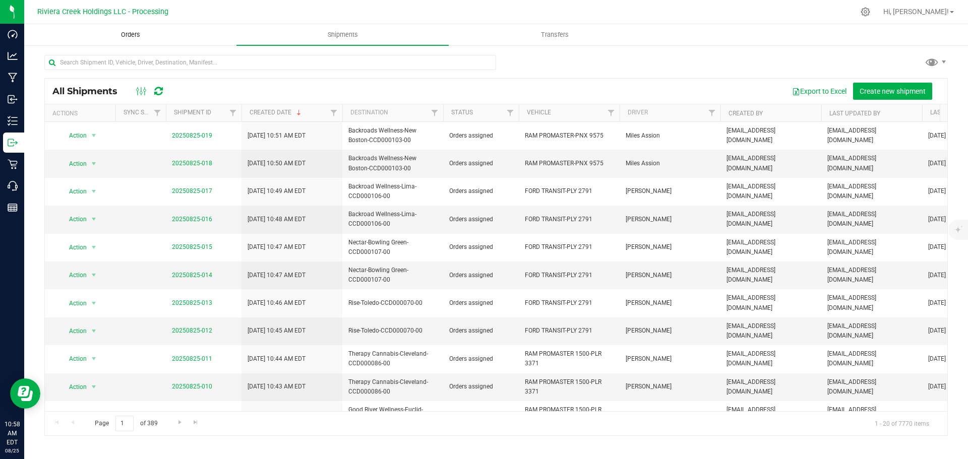
click at [128, 33] on span "Orders" at bounding box center [130, 34] width 46 height 9
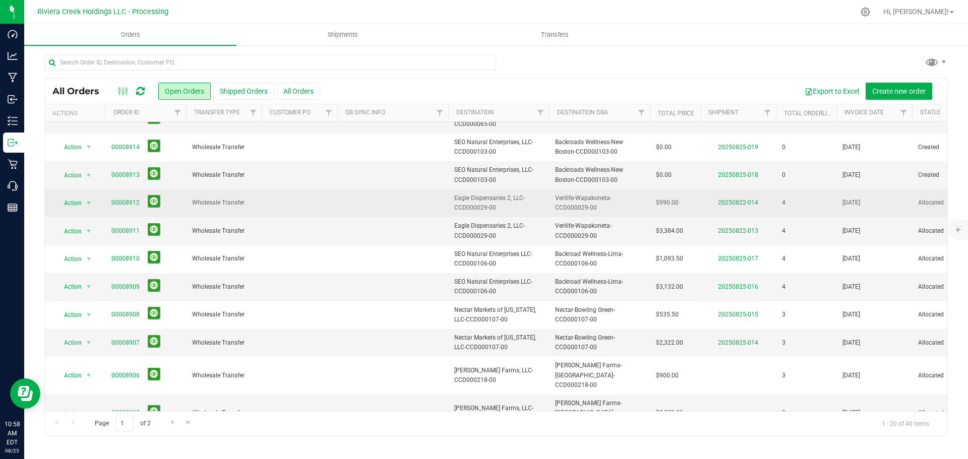
scroll to position [276, 0]
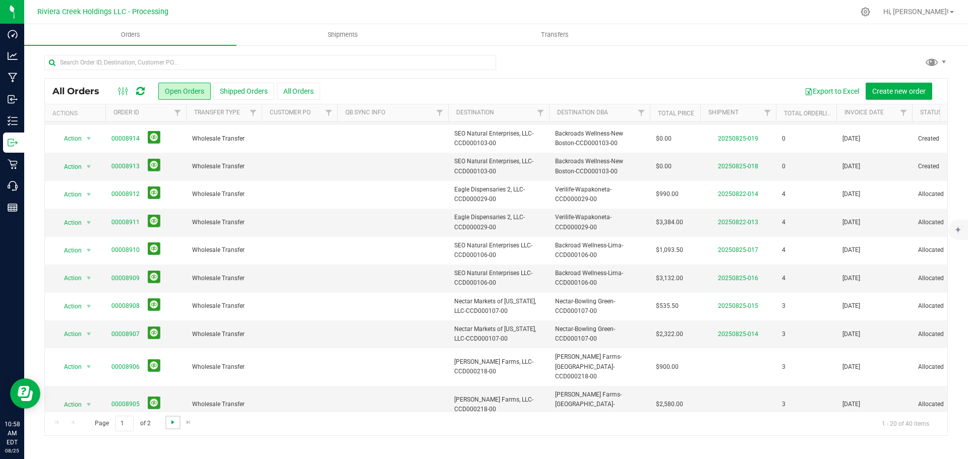
click at [173, 423] on span "Go to the next page" at bounding box center [173, 422] width 8 height 8
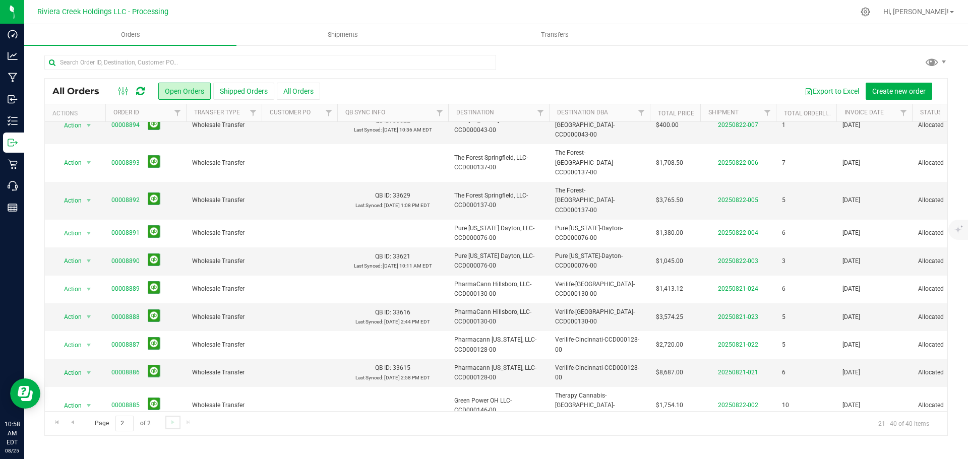
scroll to position [0, 0]
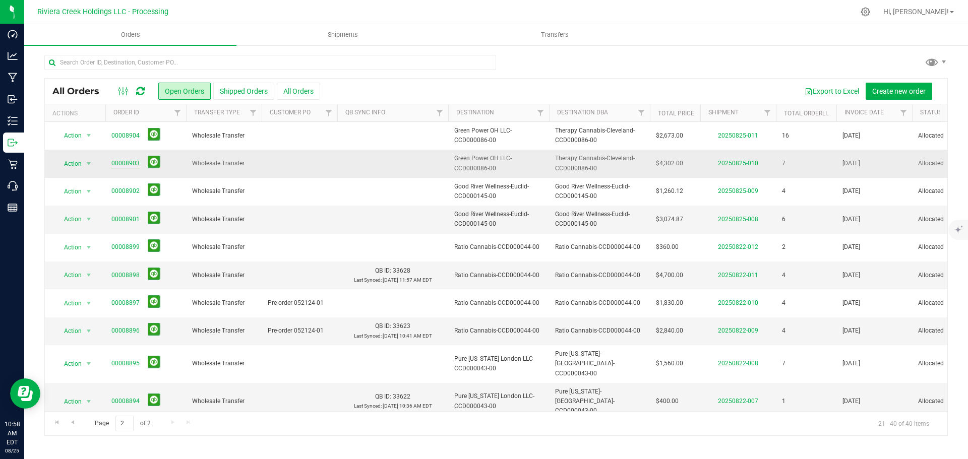
click at [116, 160] on link "00008903" at bounding box center [125, 164] width 28 height 10
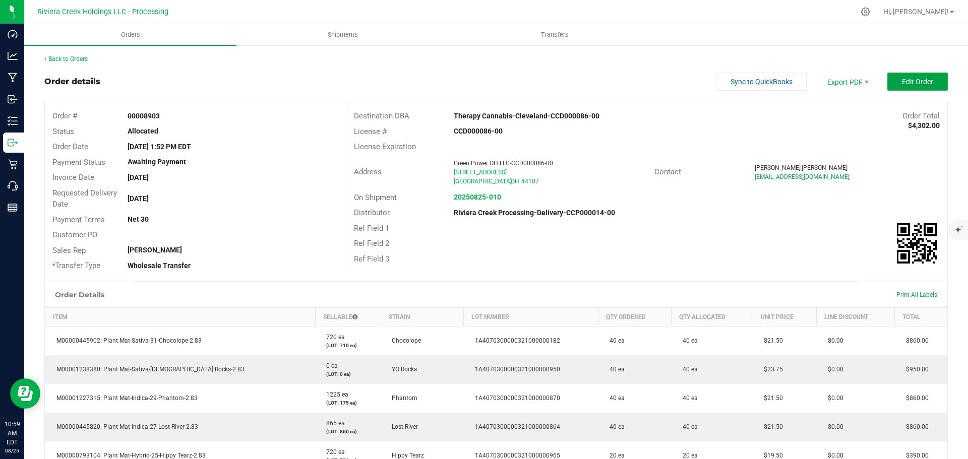
click at [914, 83] on span "Edit Order" at bounding box center [917, 82] width 31 height 8
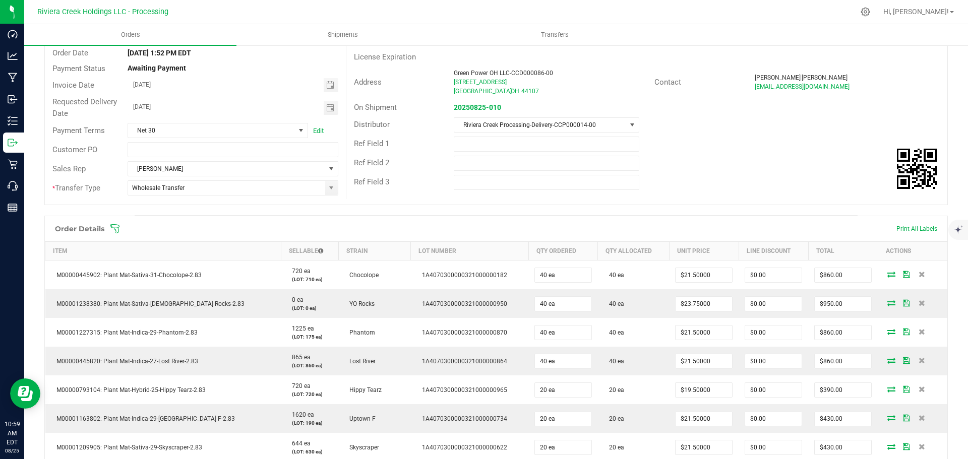
scroll to position [151, 0]
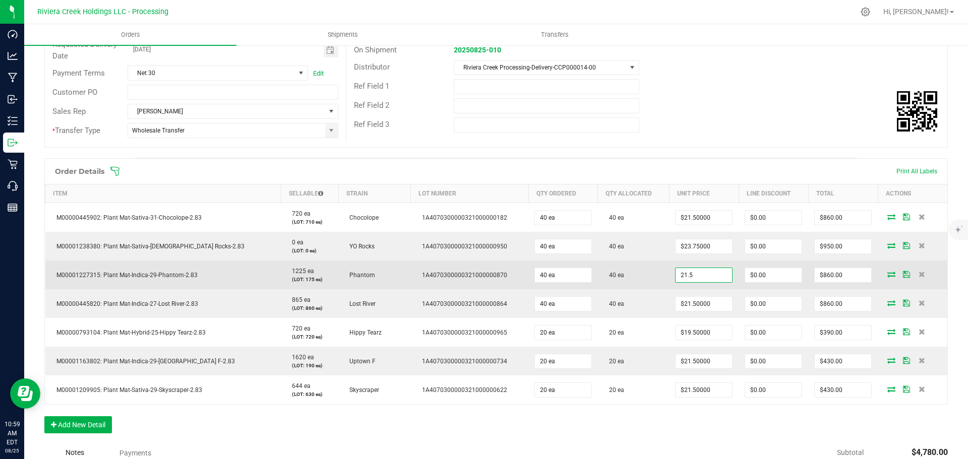
click at [677, 275] on input "21.5" at bounding box center [703, 275] width 56 height 14
type input "$20.00000"
type input "0"
type input "$800.00"
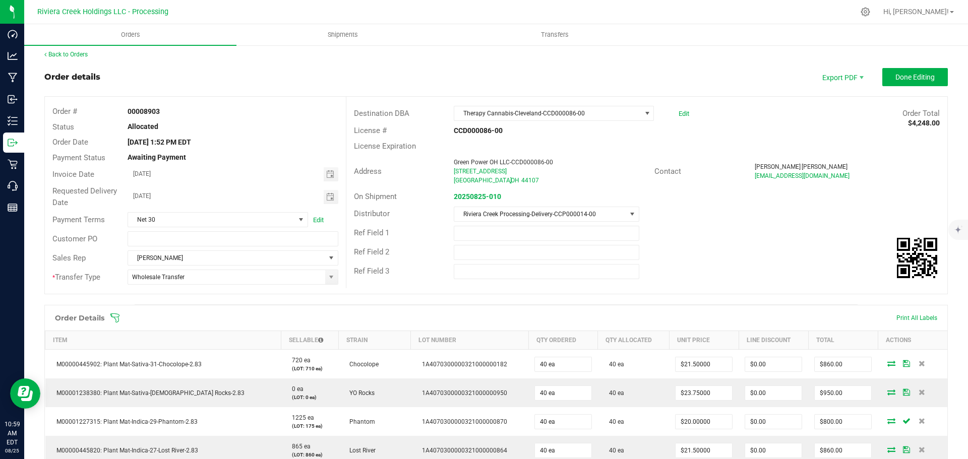
scroll to position [0, 0]
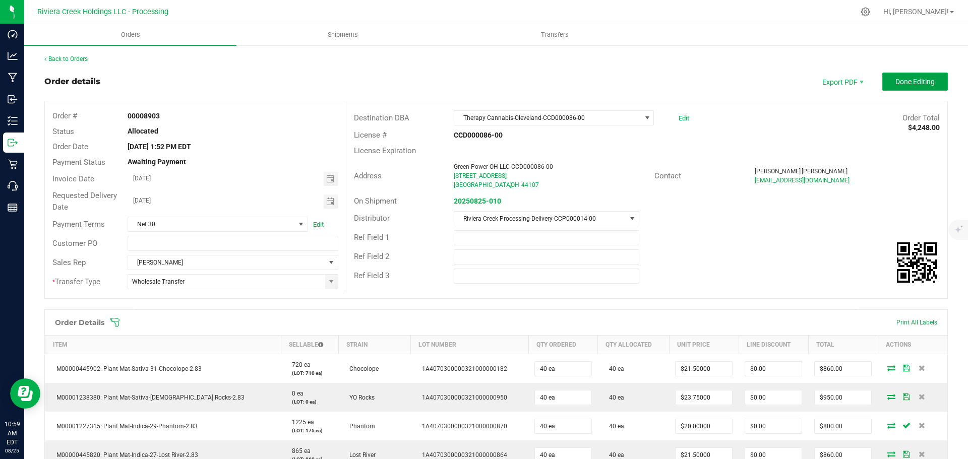
click at [895, 80] on span "Done Editing" at bounding box center [914, 82] width 39 height 8
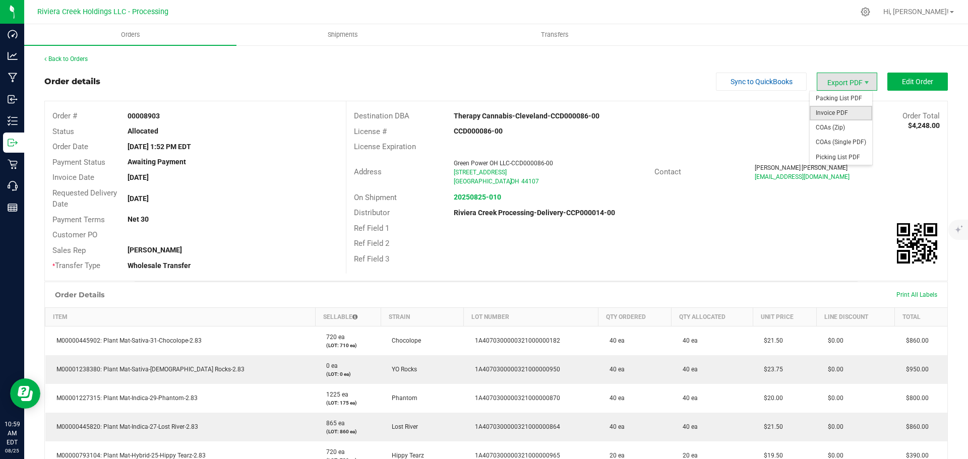
click at [827, 120] on span "Invoice PDF" at bounding box center [840, 113] width 62 height 15
click at [70, 55] on link "Back to Orders" at bounding box center [65, 58] width 43 height 7
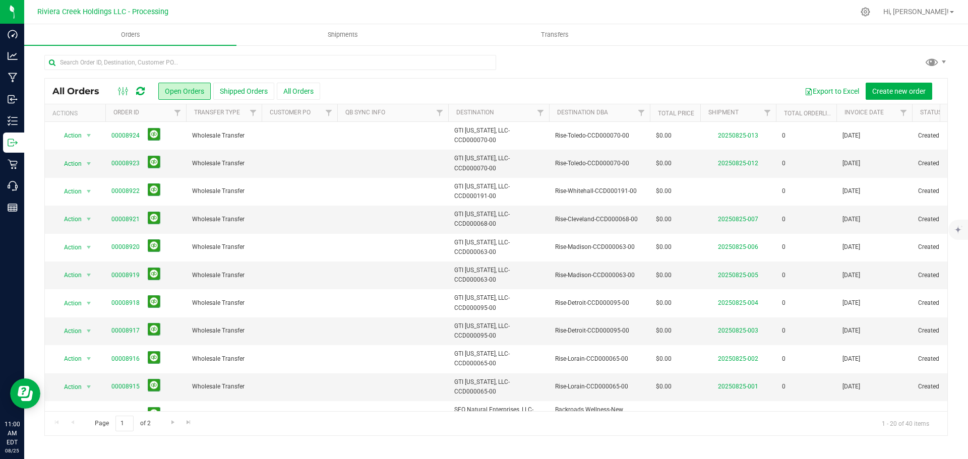
scroll to position [276, 0]
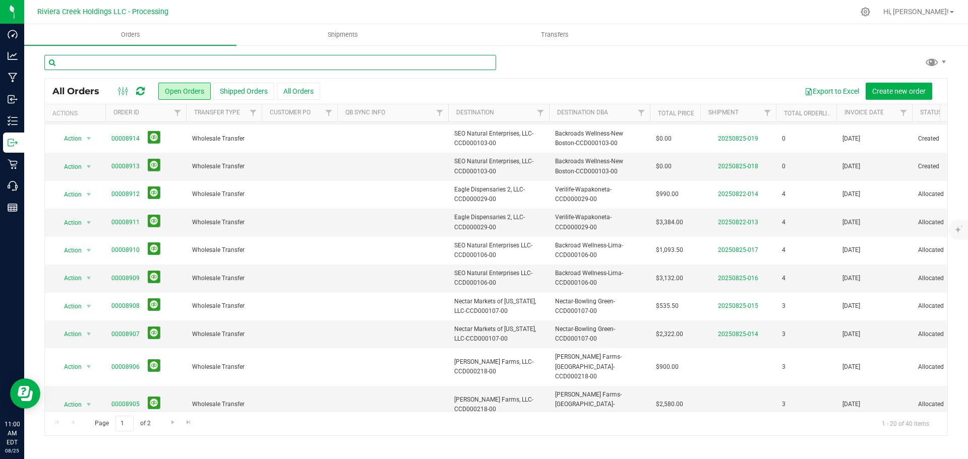
click at [92, 62] on input "text" at bounding box center [270, 62] width 452 height 15
type input "8902"
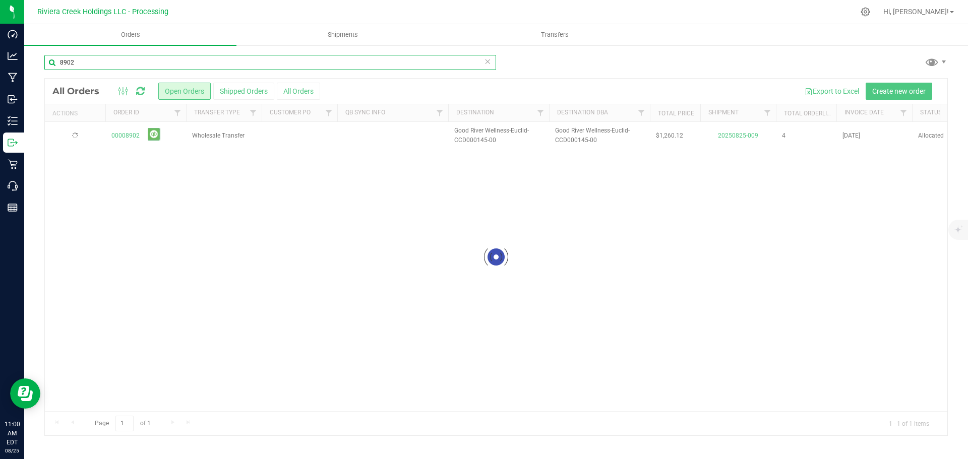
scroll to position [0, 0]
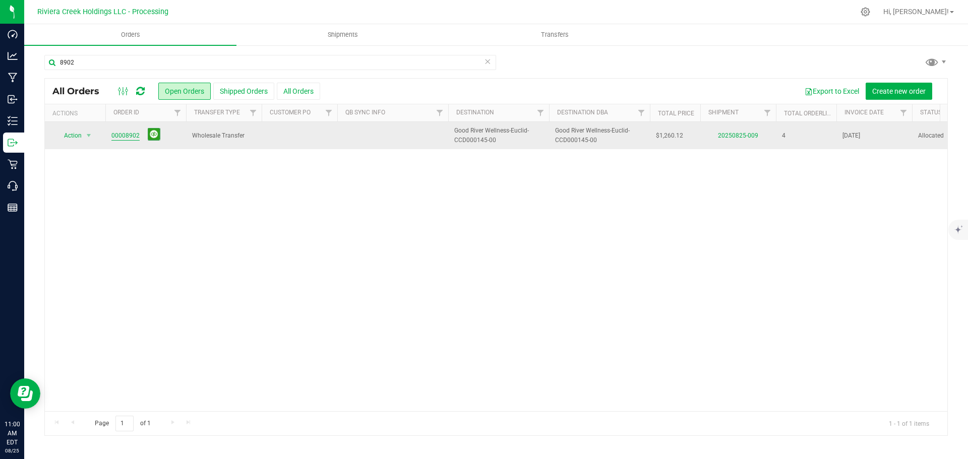
click at [118, 136] on link "00008902" at bounding box center [125, 136] width 28 height 10
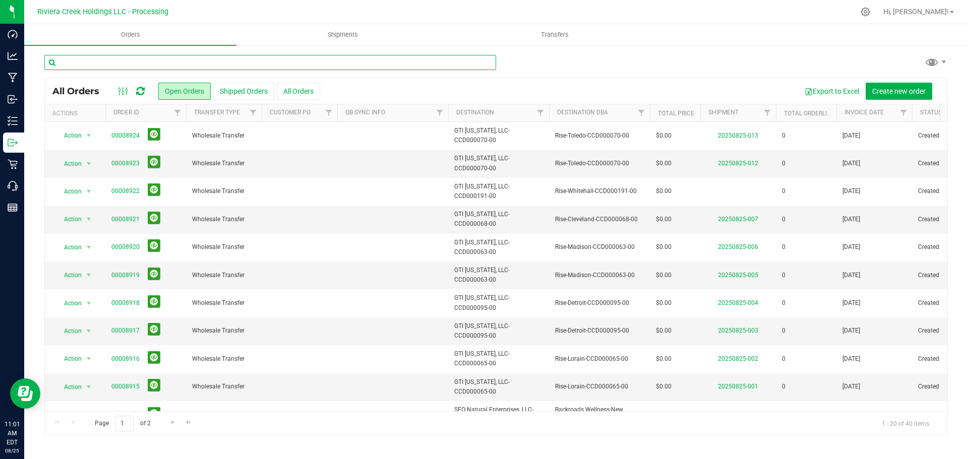
click at [83, 63] on input "text" at bounding box center [270, 62] width 452 height 15
type input "9"
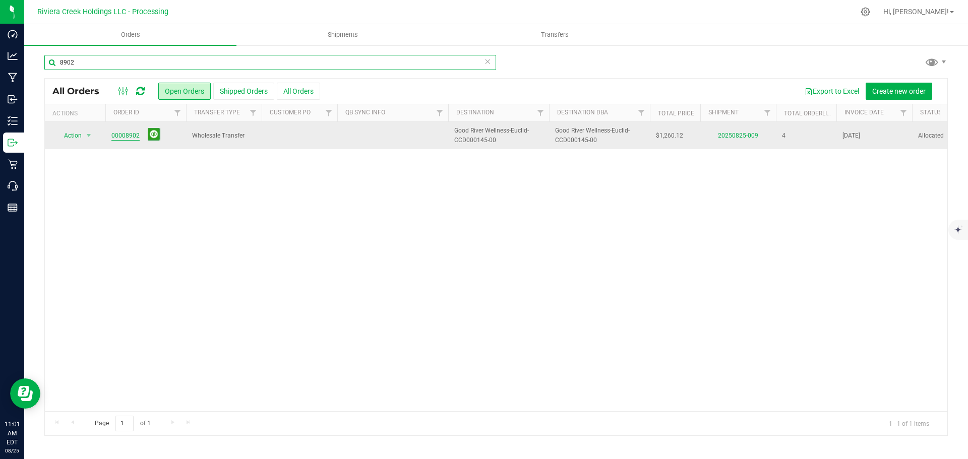
type input "8902"
click at [131, 134] on link "00008902" at bounding box center [125, 136] width 28 height 10
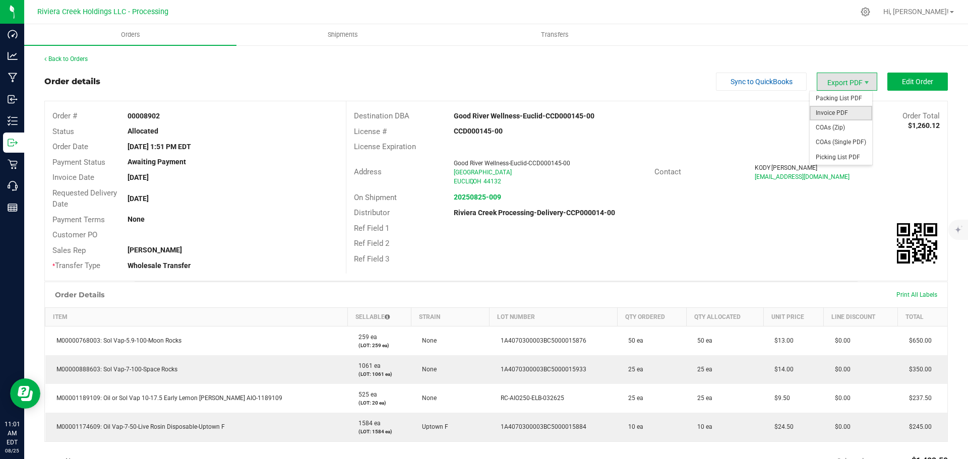
click at [824, 109] on span "Invoice PDF" at bounding box center [840, 113] width 62 height 15
click at [66, 56] on link "Back to Orders" at bounding box center [65, 58] width 43 height 7
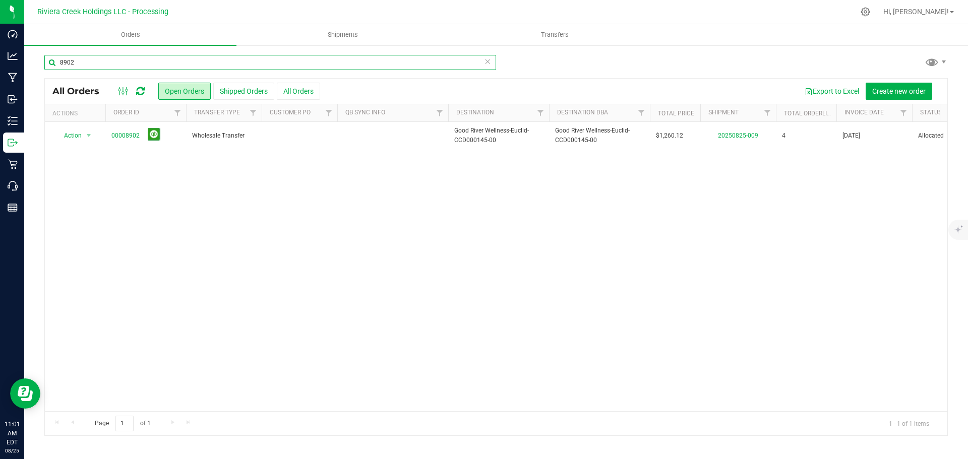
click at [77, 63] on input "8902" at bounding box center [270, 62] width 452 height 15
type input "8904"
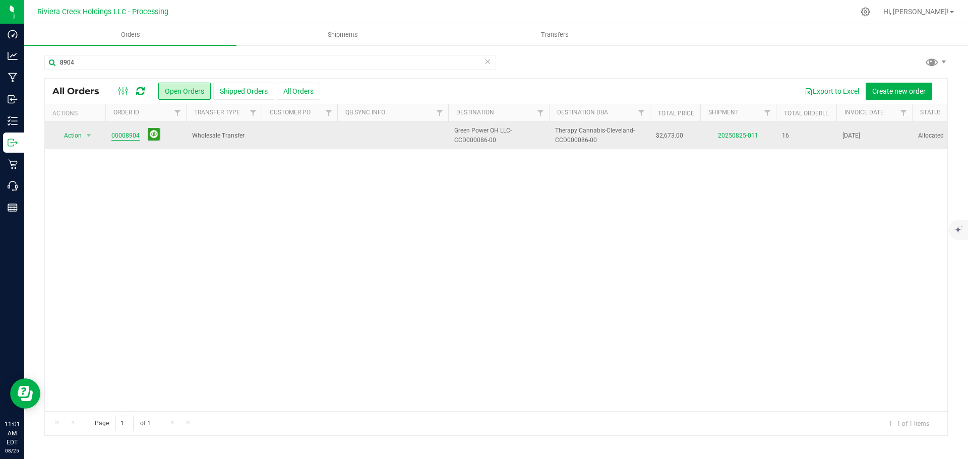
click at [129, 138] on link "00008904" at bounding box center [125, 136] width 28 height 10
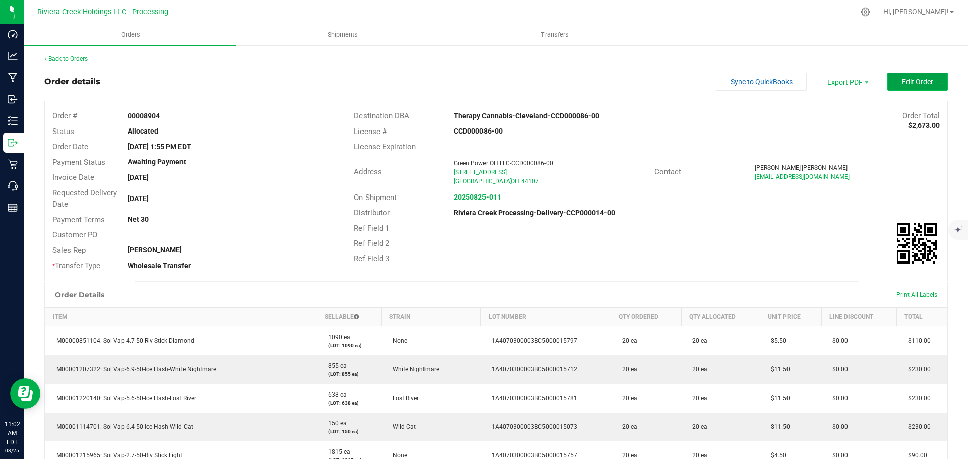
click at [920, 81] on span "Edit Order" at bounding box center [917, 82] width 31 height 8
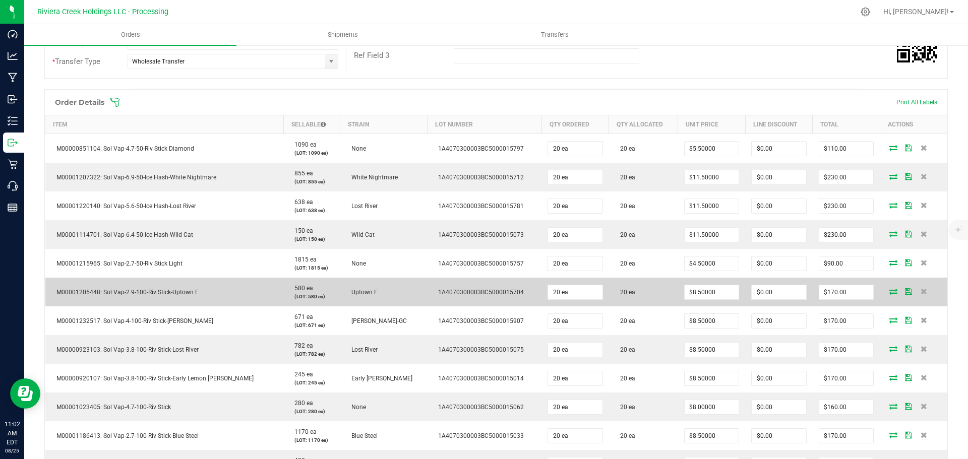
scroll to position [302, 0]
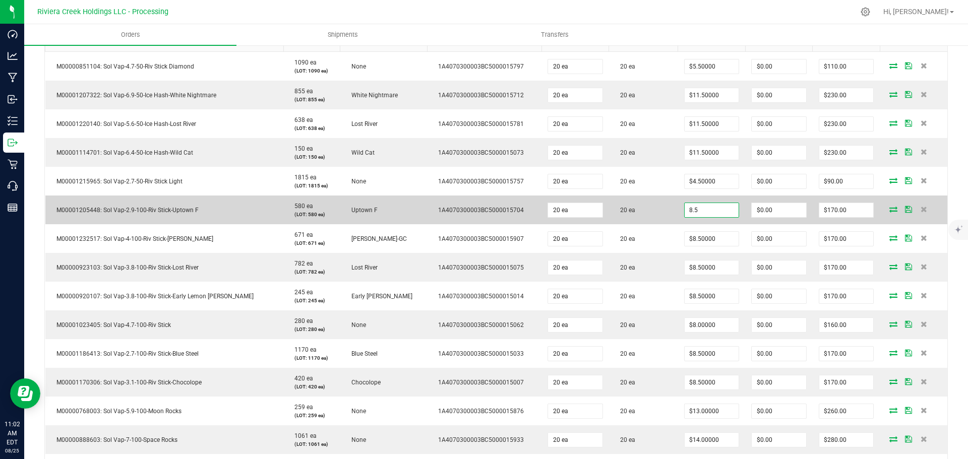
click at [684, 213] on input "8.5" at bounding box center [711, 210] width 54 height 14
type input "7.80"
type input "0"
type input "$7.80000"
type input "$156.00"
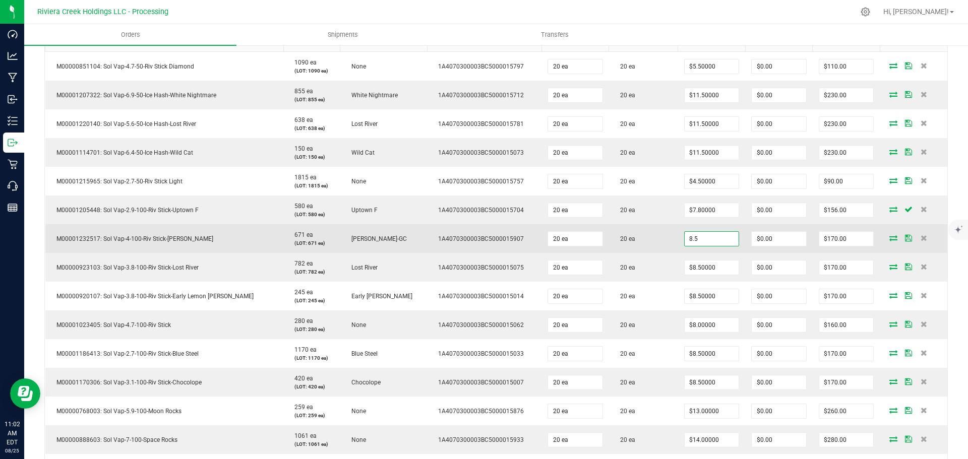
click at [684, 239] on input "8.5" at bounding box center [711, 239] width 54 height 14
type input "$7.80000"
type input "0"
type input "$156.00"
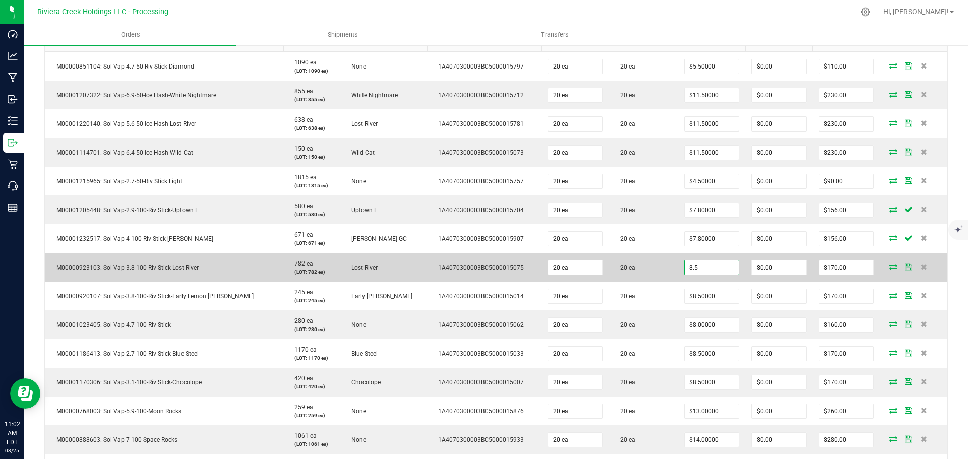
click at [684, 267] on input "8.5" at bounding box center [711, 268] width 54 height 14
type input "$7.80000"
type input "0"
type input "$156.00"
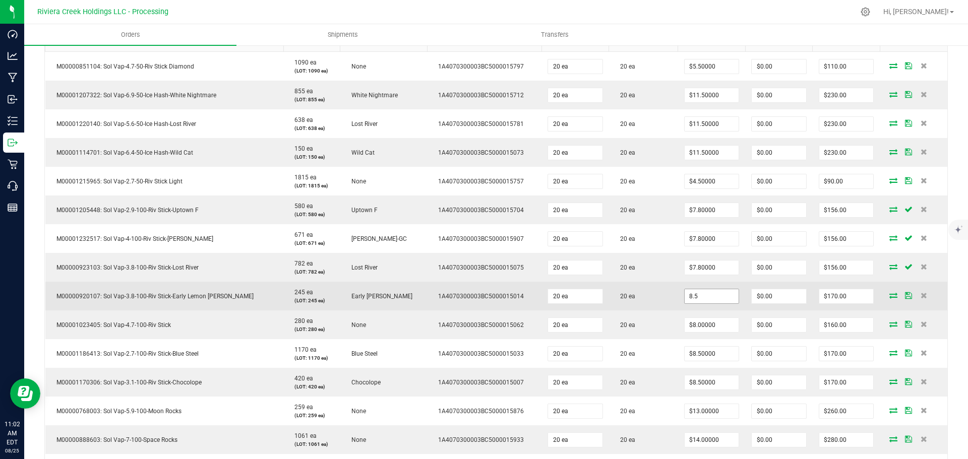
click at [684, 296] on input "8.5" at bounding box center [711, 296] width 54 height 14
type input "$7.80000"
type input "0"
type input "$156.00"
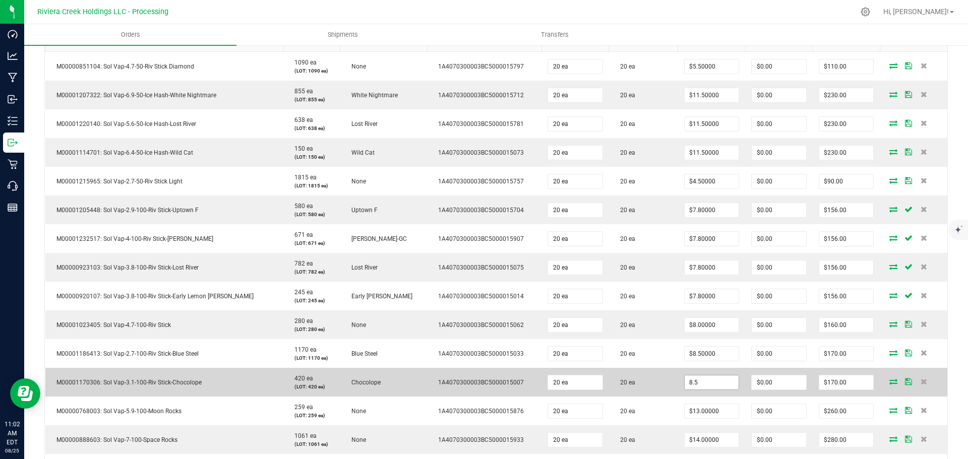
click at [684, 386] on input "8.5" at bounding box center [711, 382] width 54 height 14
type input "$7.80000"
type input "0"
type input "$156.00"
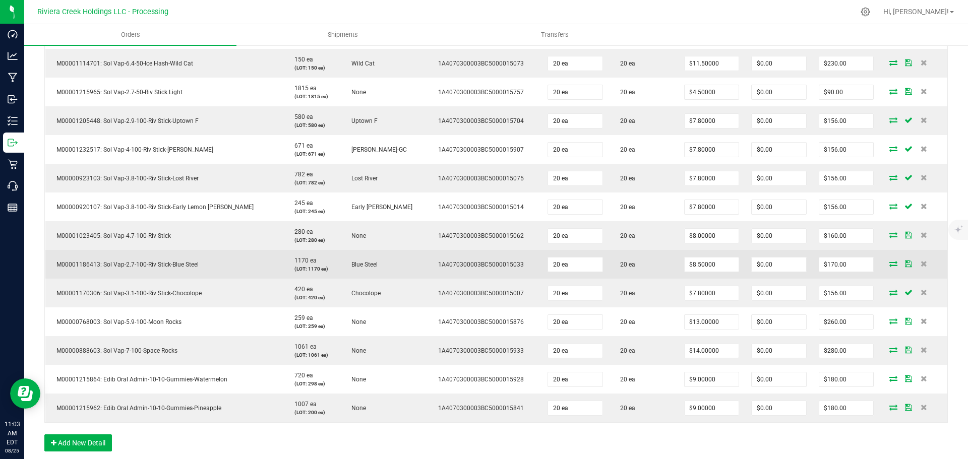
scroll to position [403, 0]
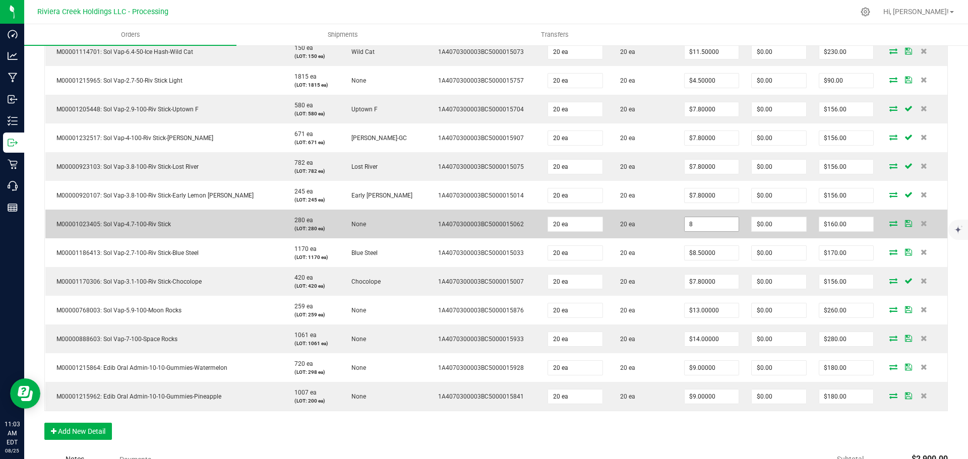
click at [700, 224] on input "8" at bounding box center [711, 224] width 54 height 14
type input "$6.80000"
type input "0"
type input "$136.00"
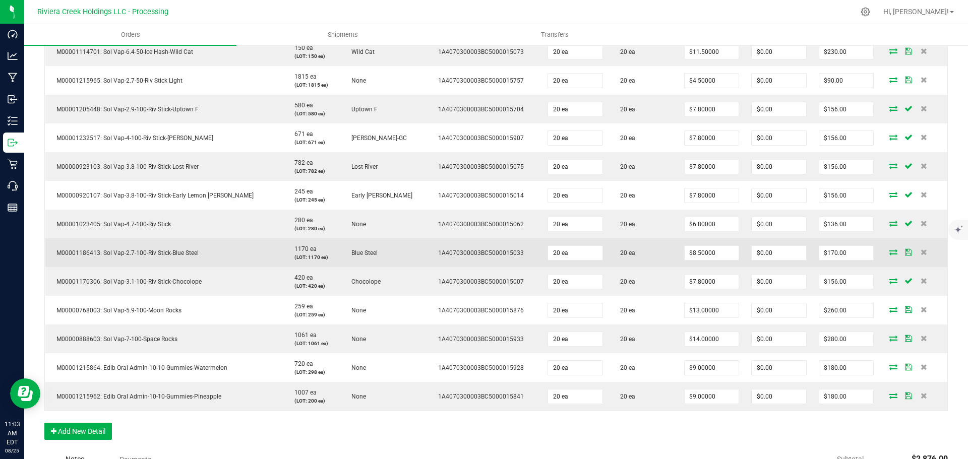
scroll to position [454, 0]
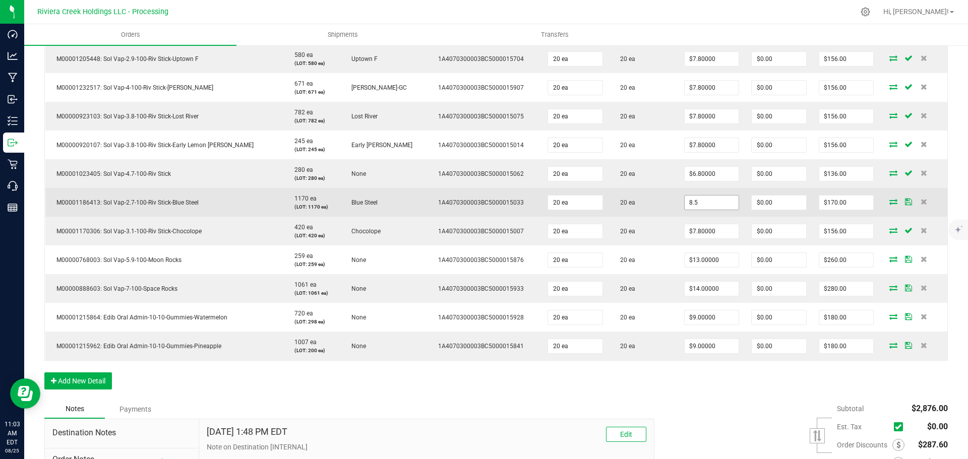
click at [684, 204] on input "8.5" at bounding box center [711, 203] width 54 height 14
type input "$7.80000"
type input "0"
type input "$156.00"
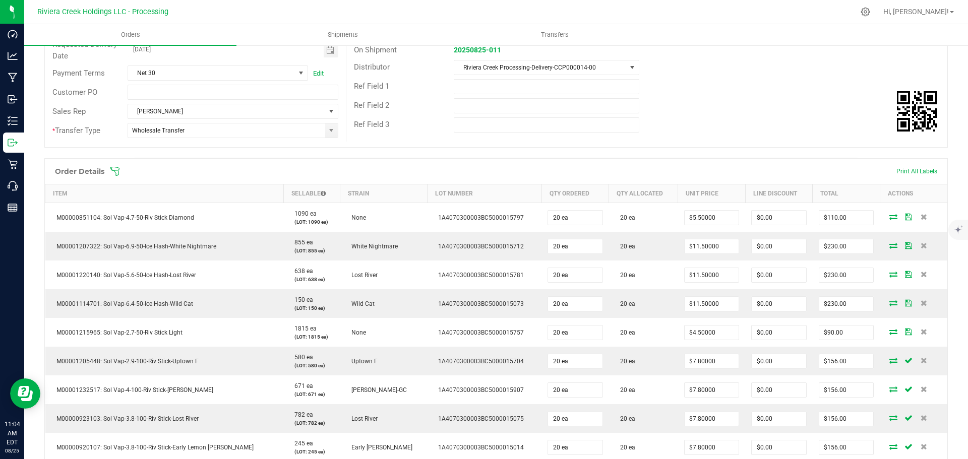
scroll to position [0, 0]
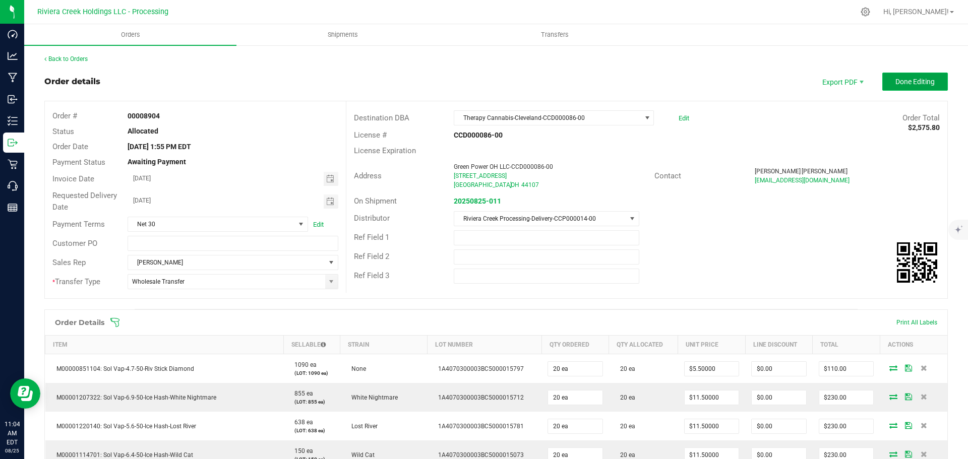
click at [895, 82] on span "Done Editing" at bounding box center [914, 82] width 39 height 8
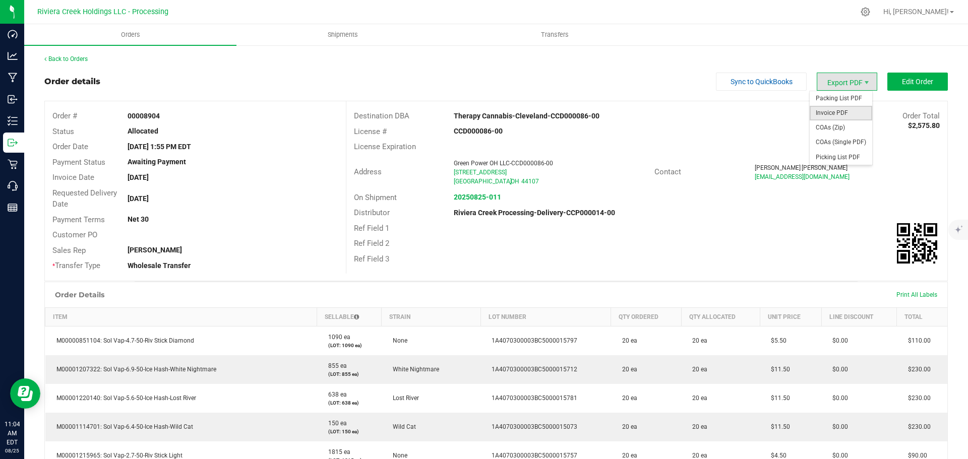
click at [827, 111] on span "Invoice PDF" at bounding box center [840, 113] width 62 height 15
click at [69, 60] on link "Back to Orders" at bounding box center [65, 58] width 43 height 7
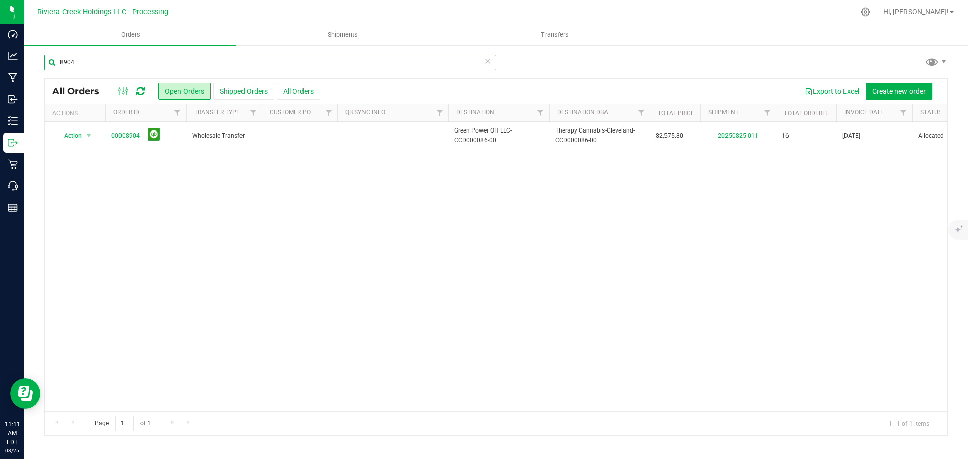
drag, startPoint x: 85, startPoint y: 66, endPoint x: 47, endPoint y: 70, distance: 38.0
click at [47, 70] on div "8904" at bounding box center [270, 66] width 452 height 23
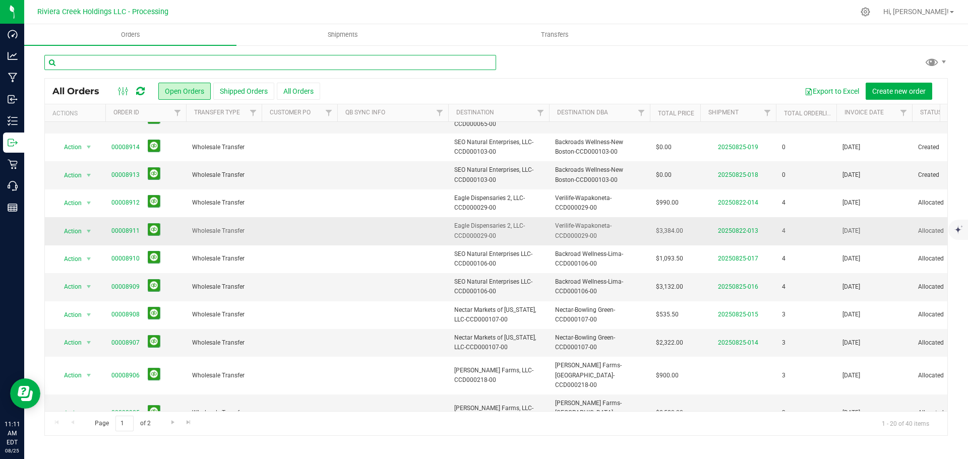
scroll to position [276, 0]
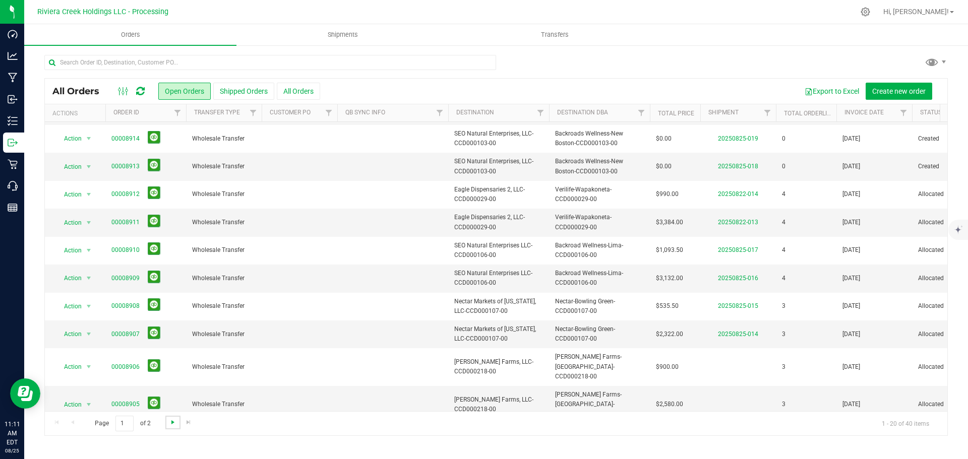
click at [171, 421] on span "Go to the next page" at bounding box center [173, 422] width 8 height 8
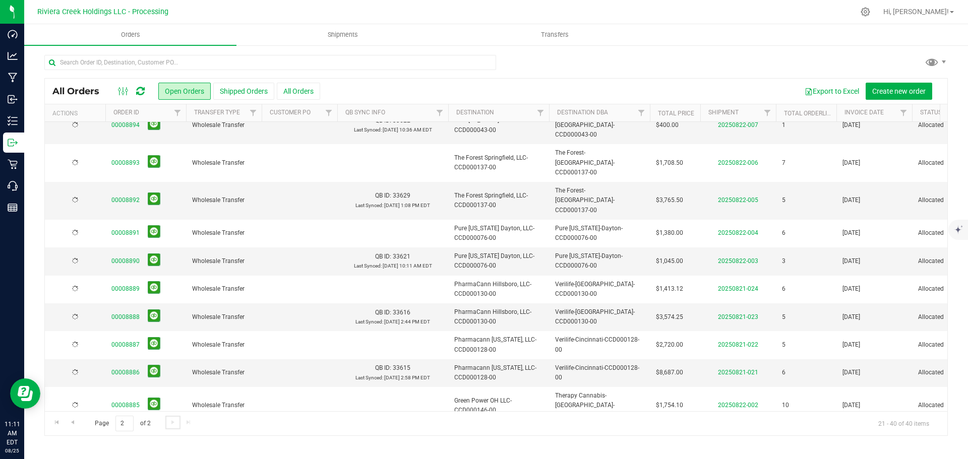
scroll to position [0, 0]
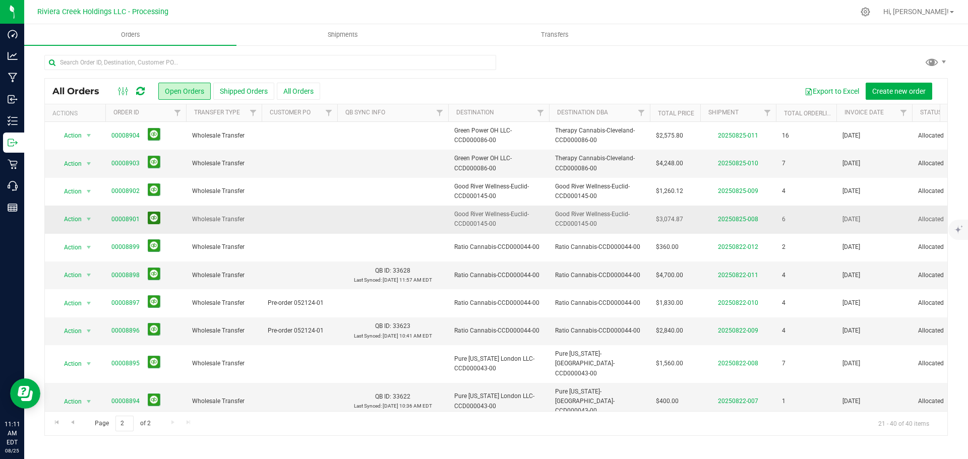
click at [155, 218] on button at bounding box center [154, 218] width 13 height 13
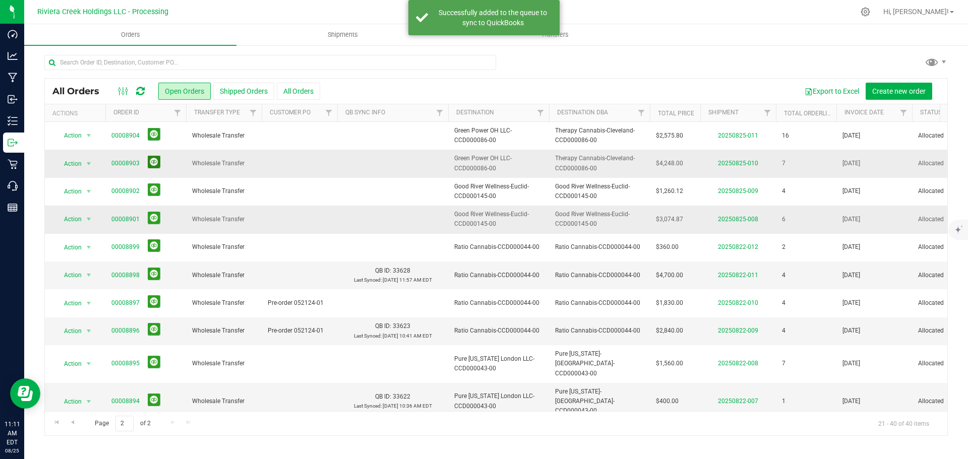
click at [152, 160] on button at bounding box center [154, 162] width 13 height 13
click at [75, 423] on span "Go to the previous page" at bounding box center [73, 422] width 8 height 8
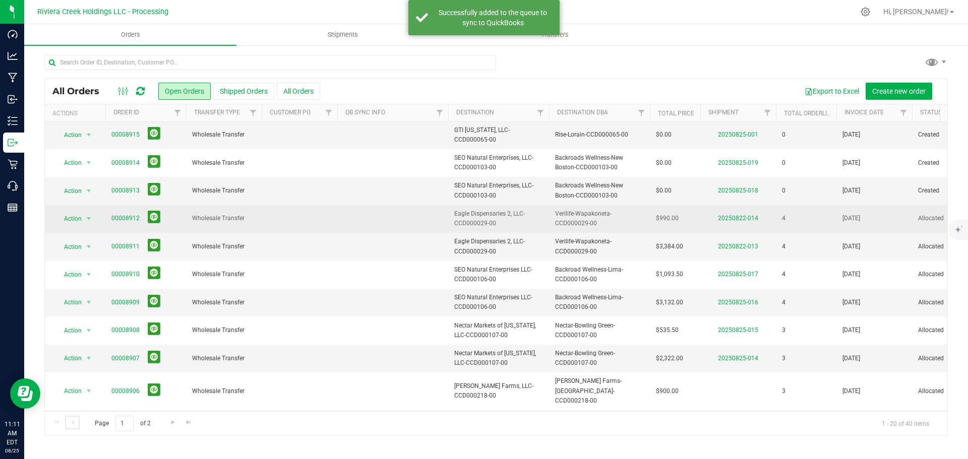
scroll to position [276, 0]
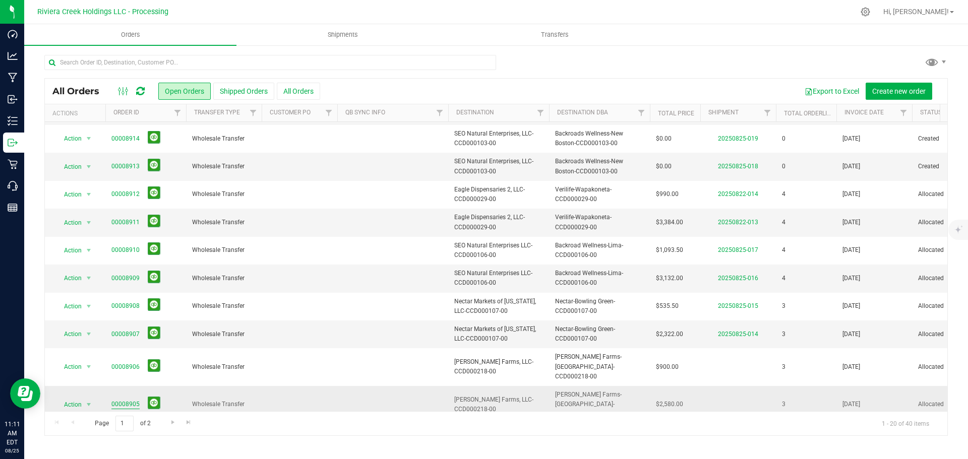
click at [129, 400] on link "00008905" at bounding box center [125, 405] width 28 height 10
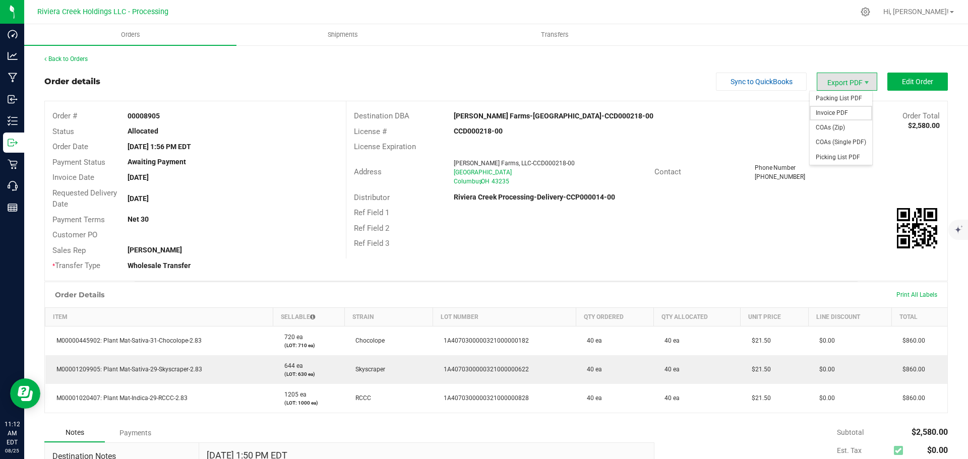
click at [828, 111] on span "Invoice PDF" at bounding box center [840, 113] width 62 height 15
click at [65, 62] on link "Back to Orders" at bounding box center [65, 58] width 43 height 7
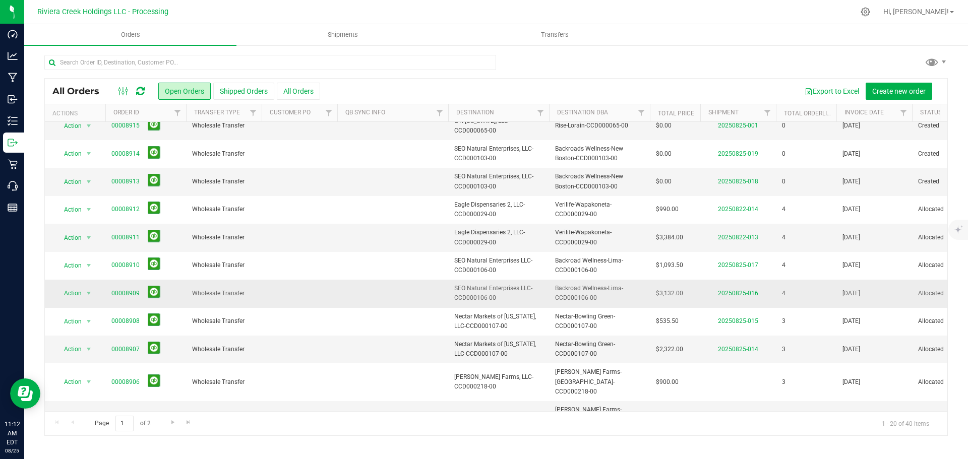
scroll to position [276, 0]
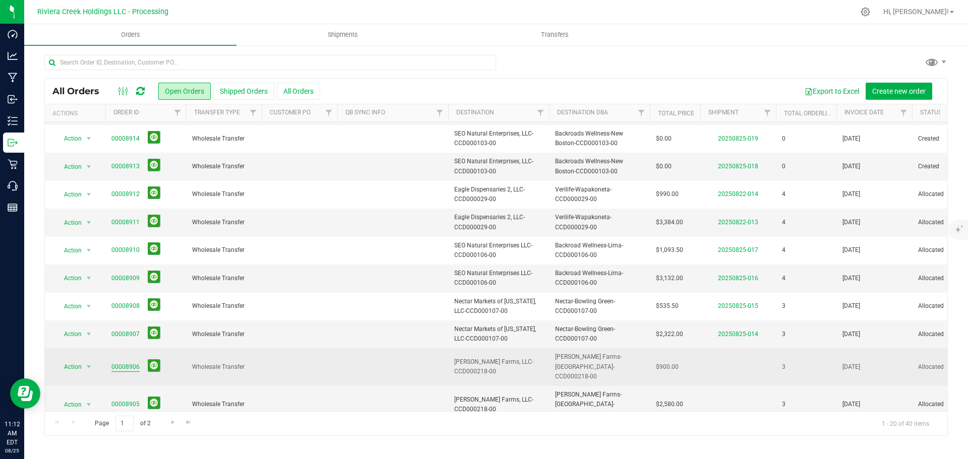
click at [127, 362] on link "00008906" at bounding box center [125, 367] width 28 height 10
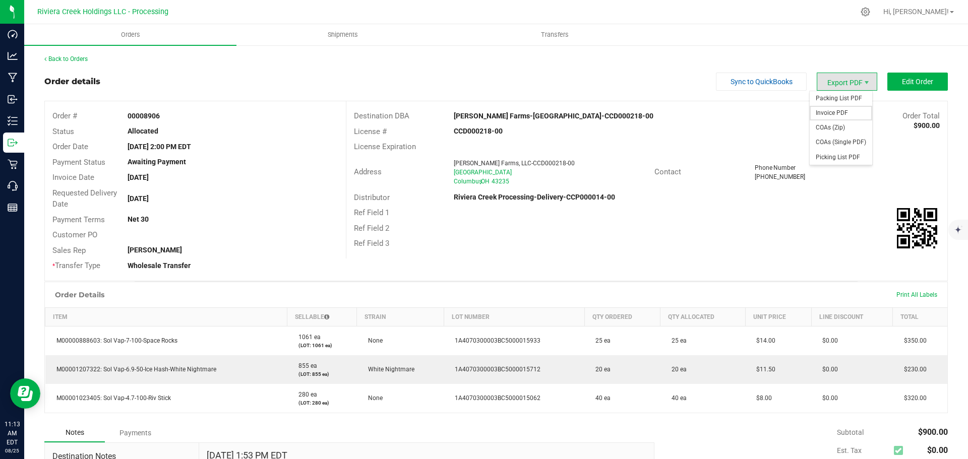
drag, startPoint x: 832, startPoint y: 108, endPoint x: 827, endPoint y: 111, distance: 5.5
click at [832, 108] on span "Invoice PDF" at bounding box center [840, 113] width 62 height 15
click at [66, 59] on link "Back to Orders" at bounding box center [65, 58] width 43 height 7
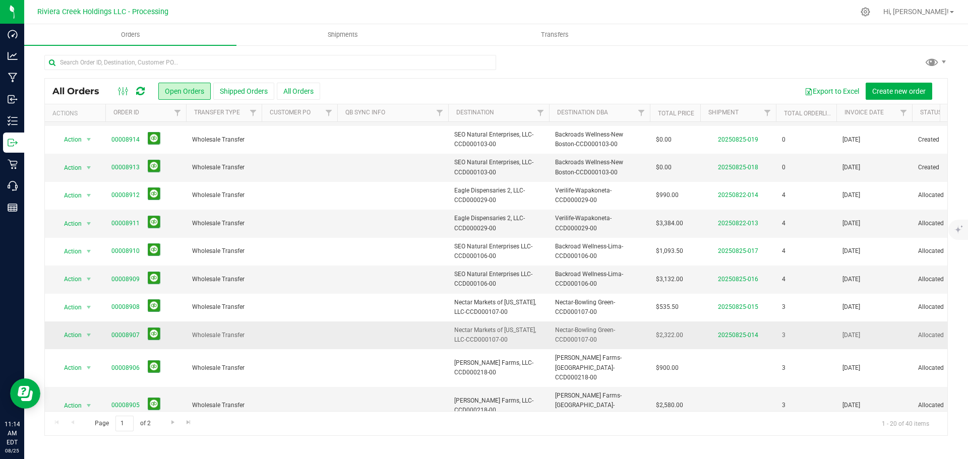
scroll to position [276, 0]
click at [152, 397] on button at bounding box center [154, 403] width 13 height 13
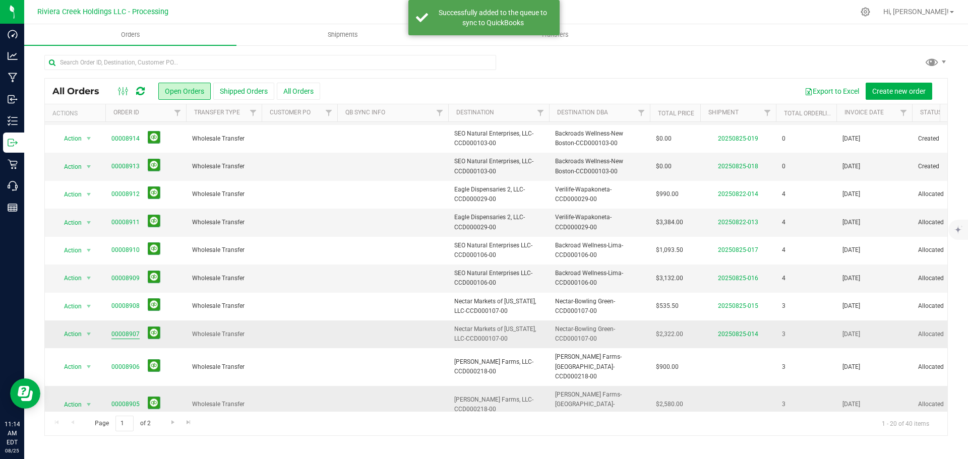
click at [130, 336] on link "00008907" at bounding box center [125, 335] width 28 height 10
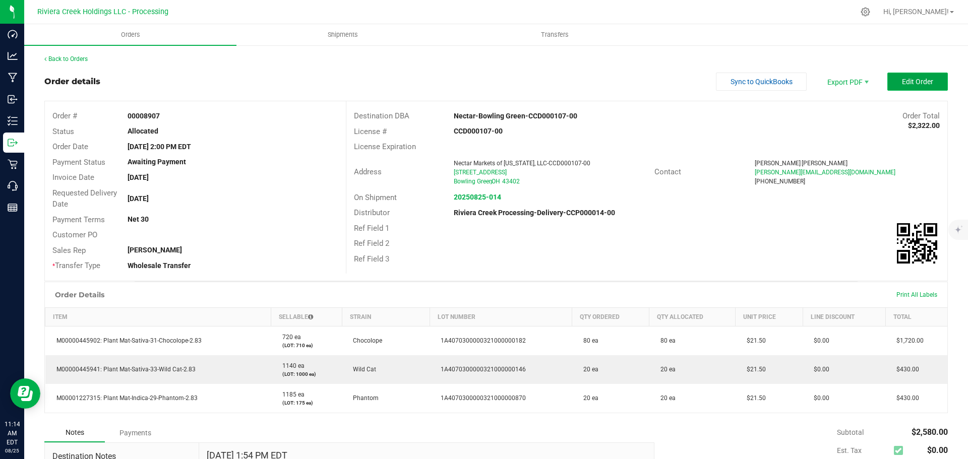
click at [902, 82] on span "Edit Order" at bounding box center [917, 82] width 31 height 8
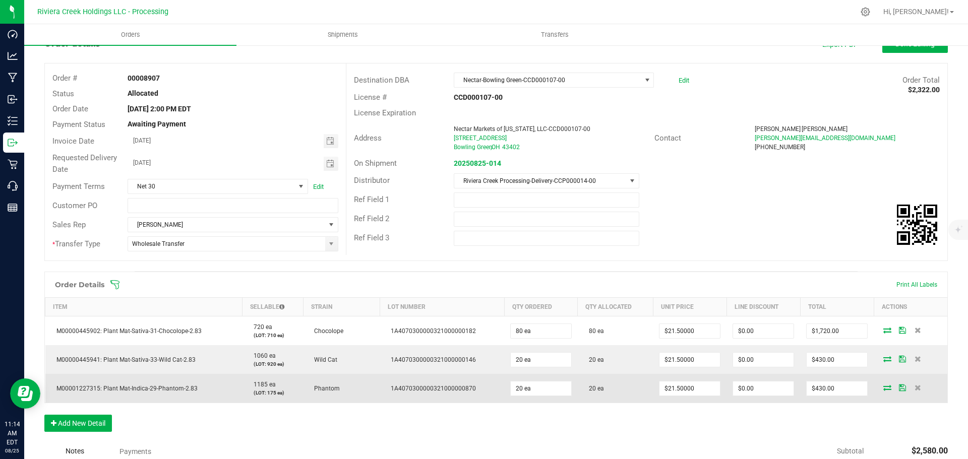
scroll to position [186, 0]
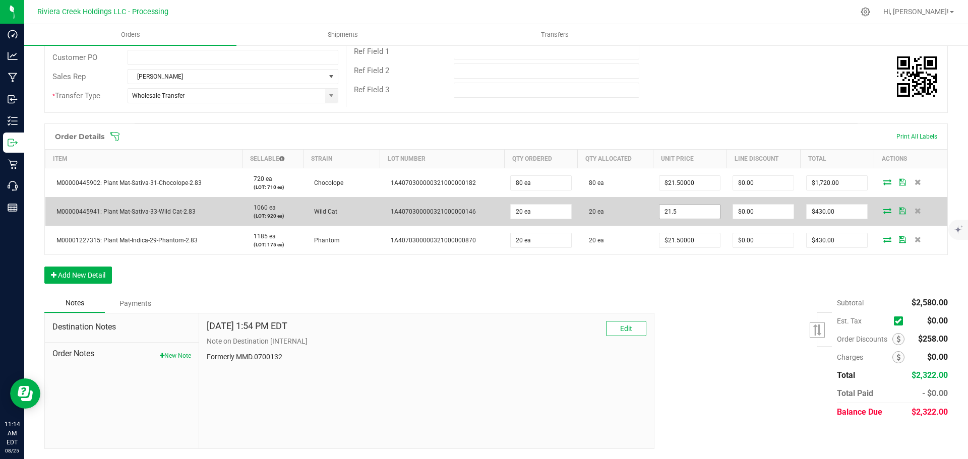
click at [672, 218] on input "21.5" at bounding box center [689, 212] width 60 height 14
type input "$20.00000"
type input "0"
type input "$400.00"
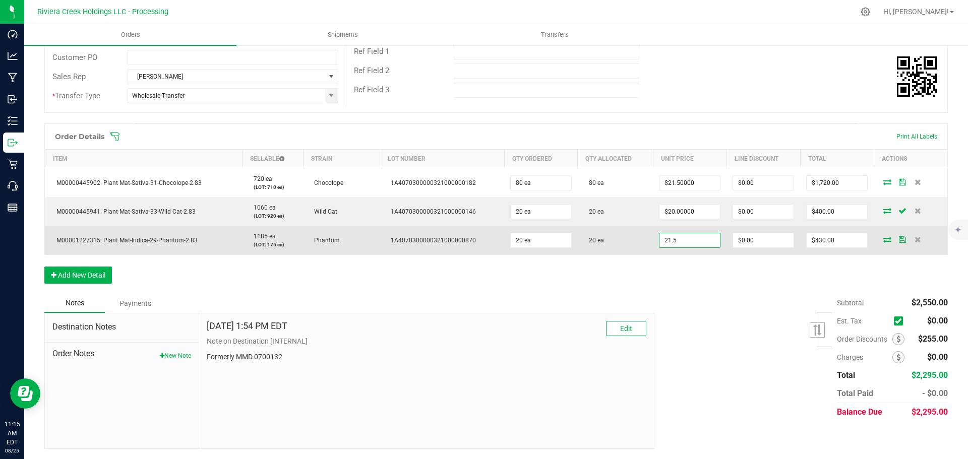
click at [680, 239] on input "21.5" at bounding box center [689, 240] width 60 height 14
type input "$20.00000"
type input "0"
type input "$400.00"
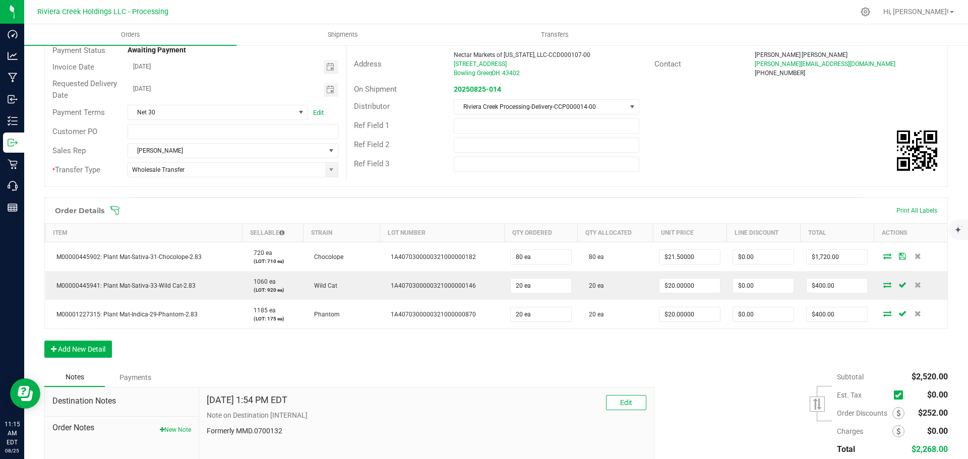
scroll to position [0, 0]
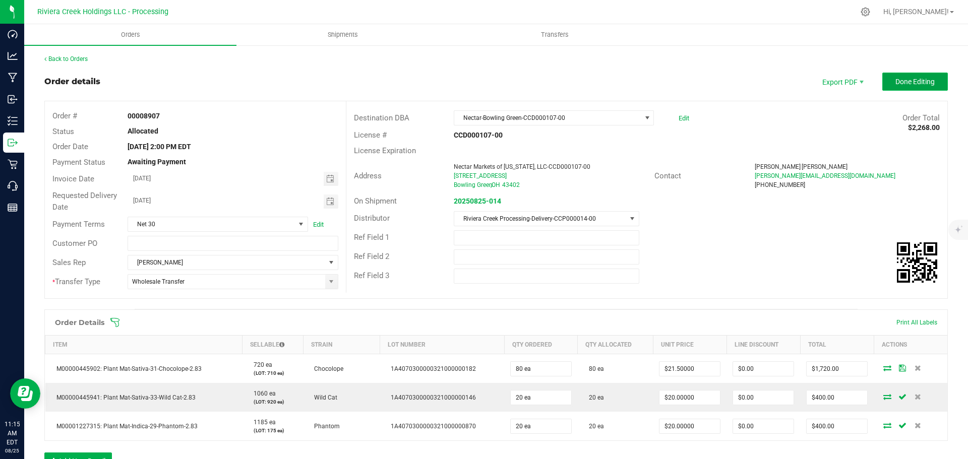
click at [886, 83] on button "Done Editing" at bounding box center [915, 82] width 66 height 18
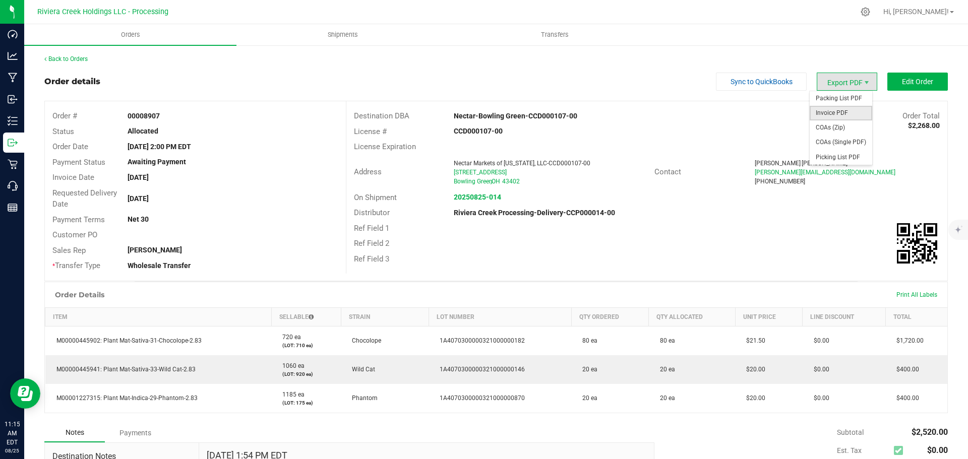
click at [829, 110] on span "Invoice PDF" at bounding box center [840, 113] width 62 height 15
click at [85, 60] on link "Back to Orders" at bounding box center [65, 58] width 43 height 7
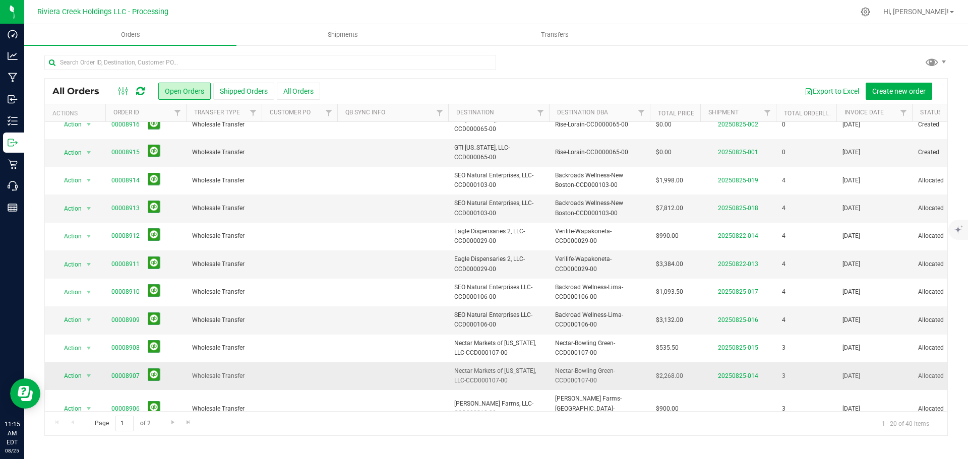
scroll to position [276, 0]
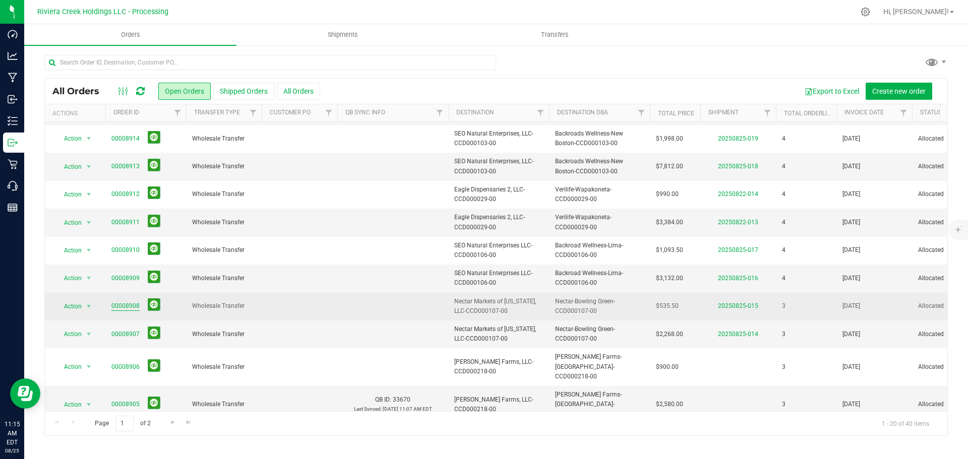
click at [118, 308] on link "00008908" at bounding box center [125, 306] width 28 height 10
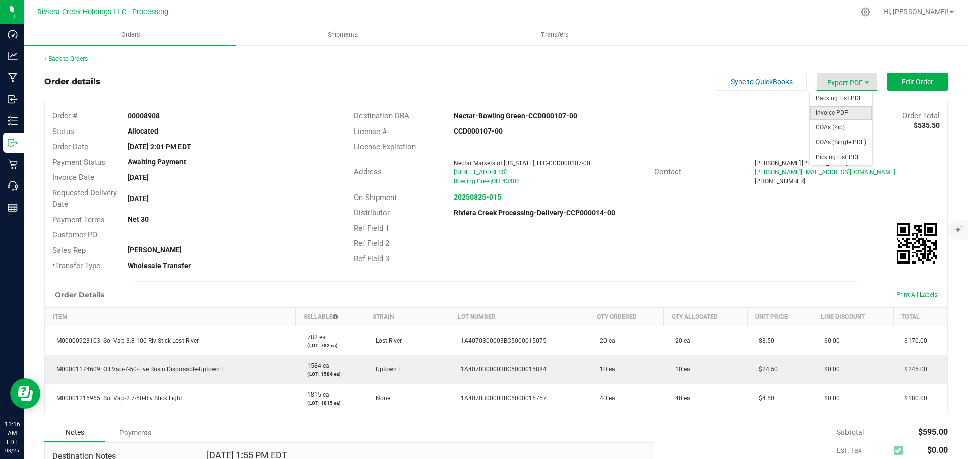
click at [820, 110] on span "Invoice PDF" at bounding box center [840, 113] width 62 height 15
click at [55, 60] on link "Back to Orders" at bounding box center [65, 58] width 43 height 7
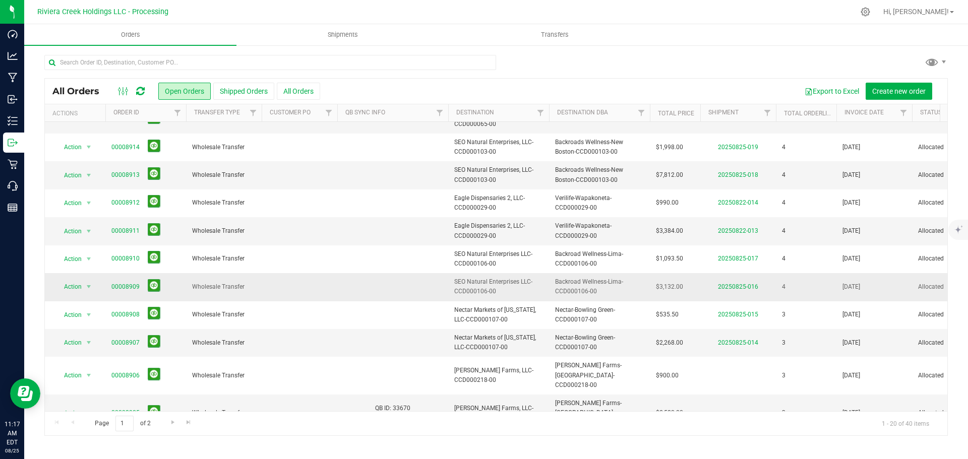
scroll to position [276, 0]
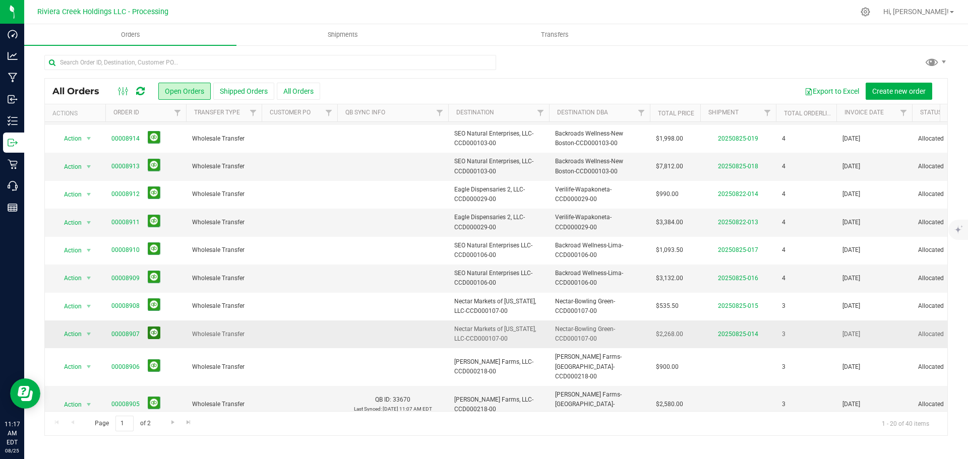
click at [154, 333] on button at bounding box center [154, 333] width 13 height 13
click at [122, 280] on link "00008909" at bounding box center [125, 279] width 28 height 10
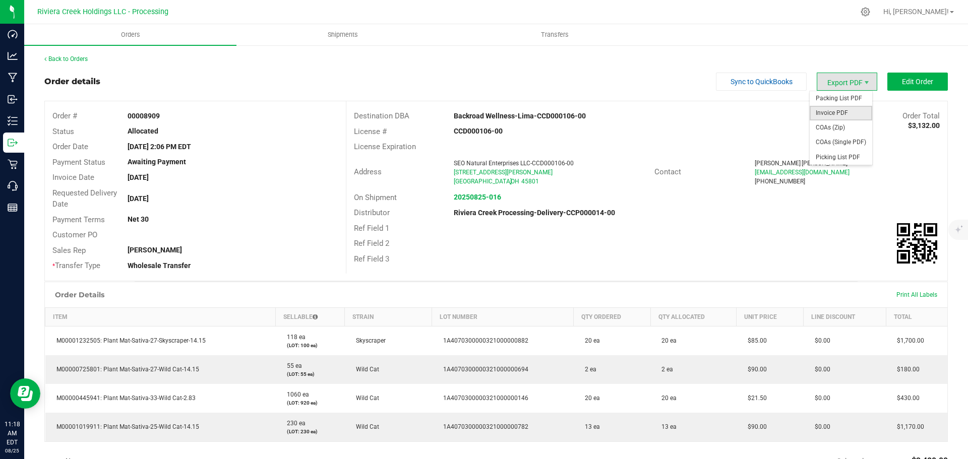
click at [832, 110] on span "Invoice PDF" at bounding box center [840, 113] width 62 height 15
click at [83, 62] on link "Back to Orders" at bounding box center [65, 58] width 43 height 7
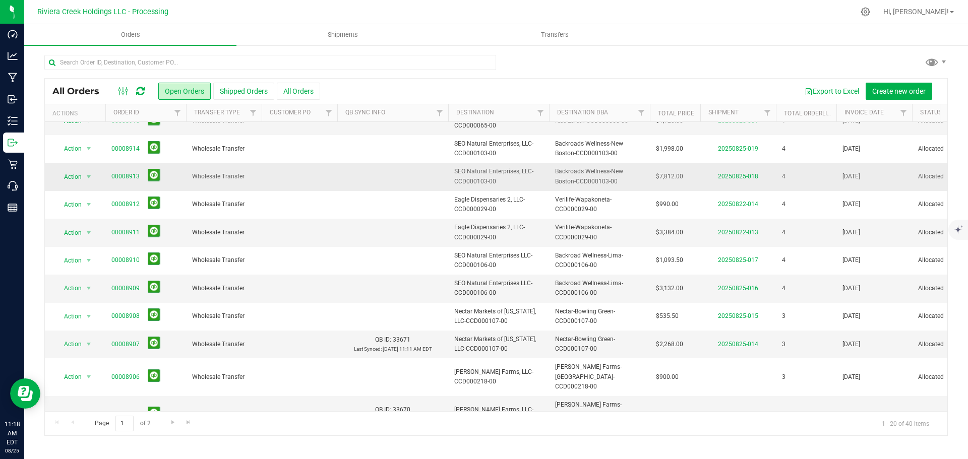
scroll to position [276, 0]
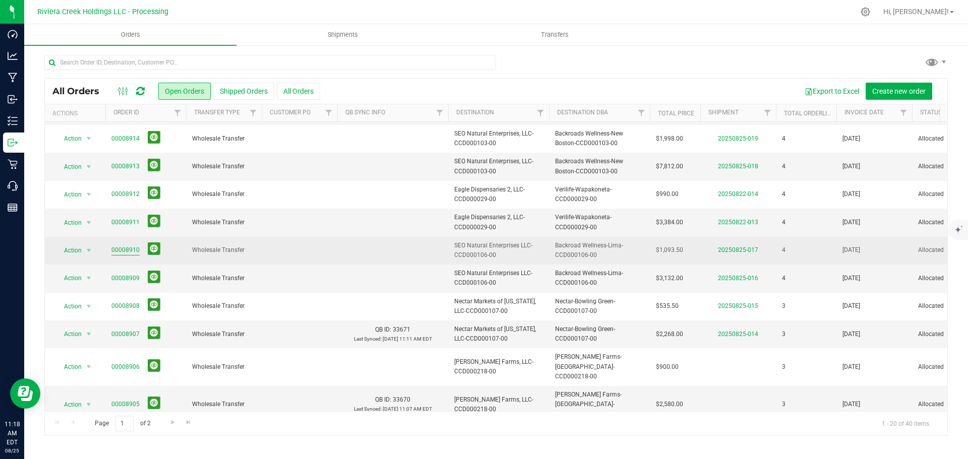
click at [129, 249] on link "00008910" at bounding box center [125, 250] width 28 height 10
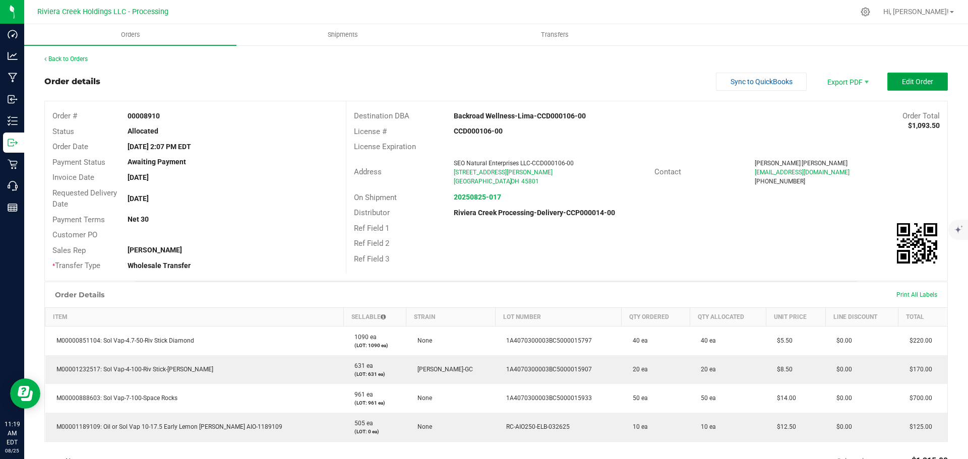
click at [894, 87] on button "Edit Order" at bounding box center [917, 82] width 60 height 18
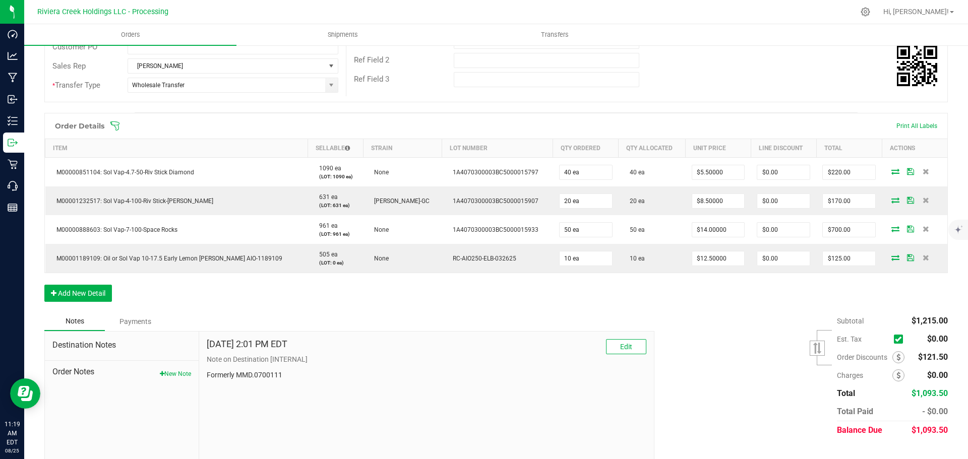
scroll to position [215, 0]
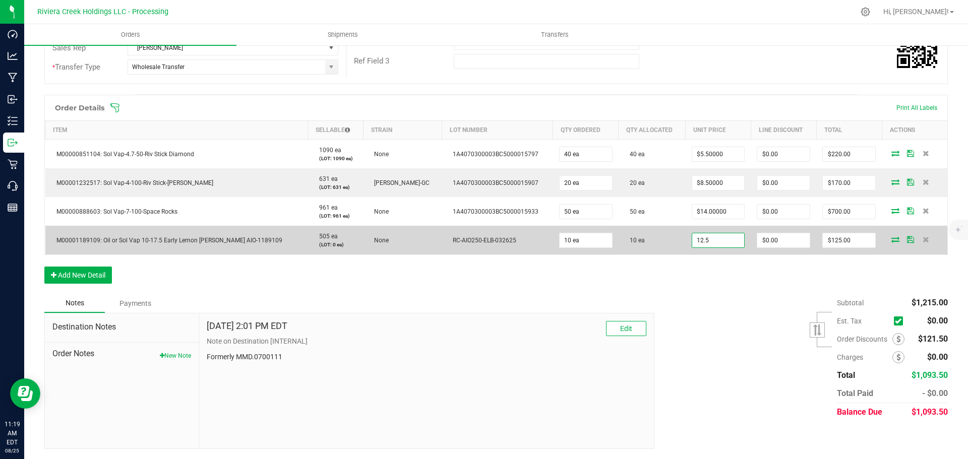
click at [699, 246] on input "12.5" at bounding box center [718, 240] width 52 height 14
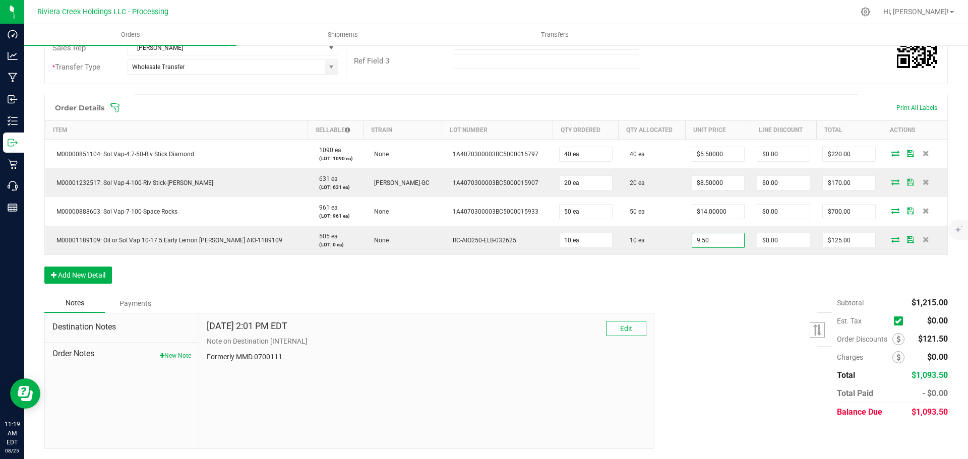
type input "$9.50000"
type input "0"
type input "$95.00"
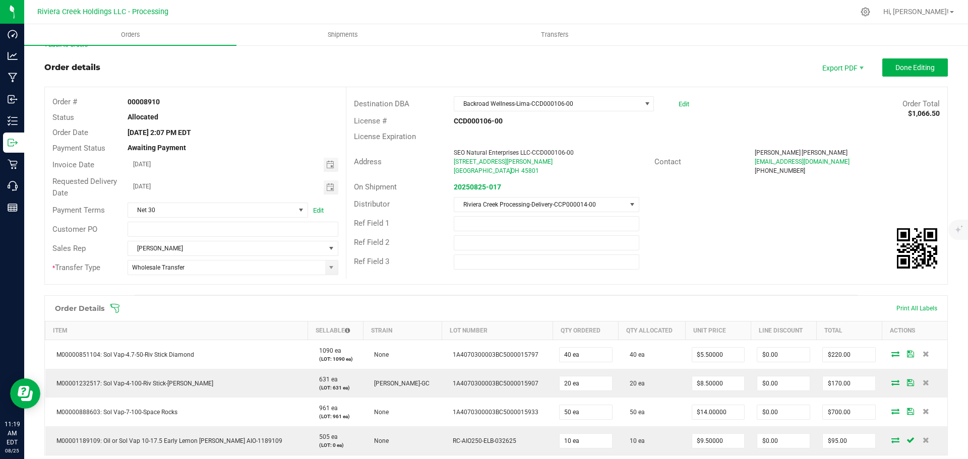
scroll to position [0, 0]
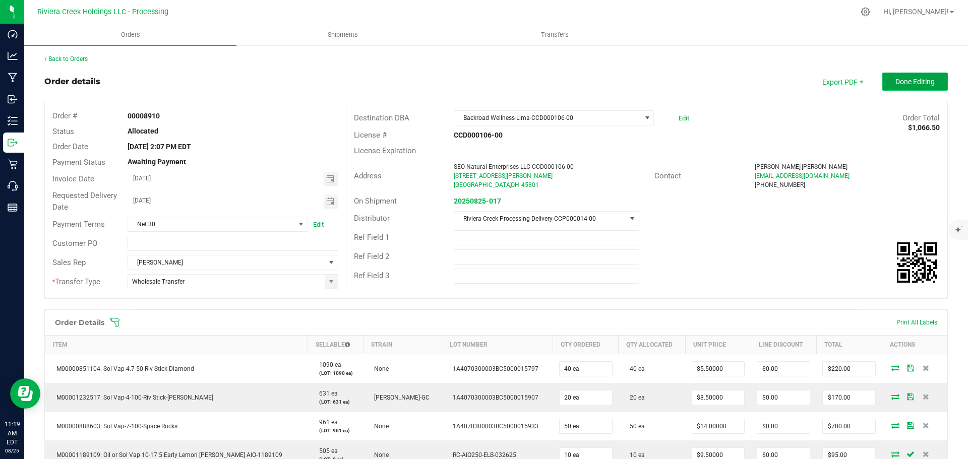
click at [886, 77] on button "Done Editing" at bounding box center [915, 82] width 66 height 18
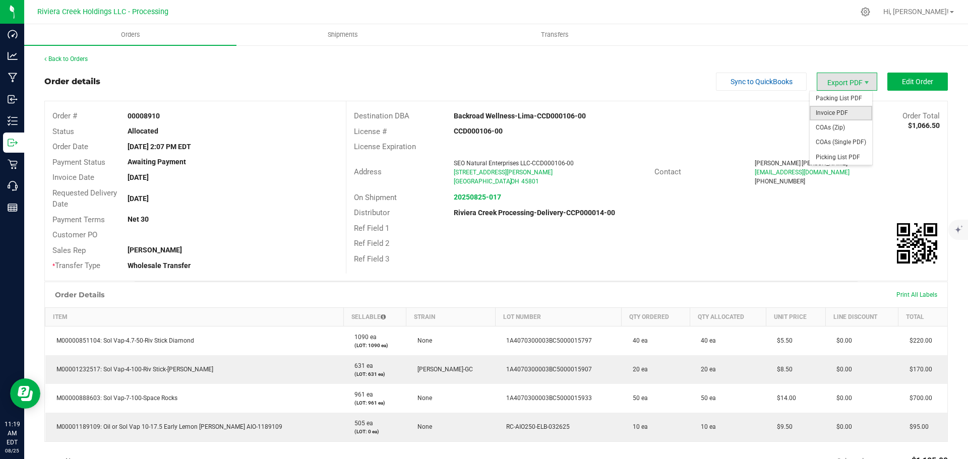
click at [829, 110] on span "Invoice PDF" at bounding box center [840, 113] width 62 height 15
click at [82, 59] on link "Back to Orders" at bounding box center [65, 58] width 43 height 7
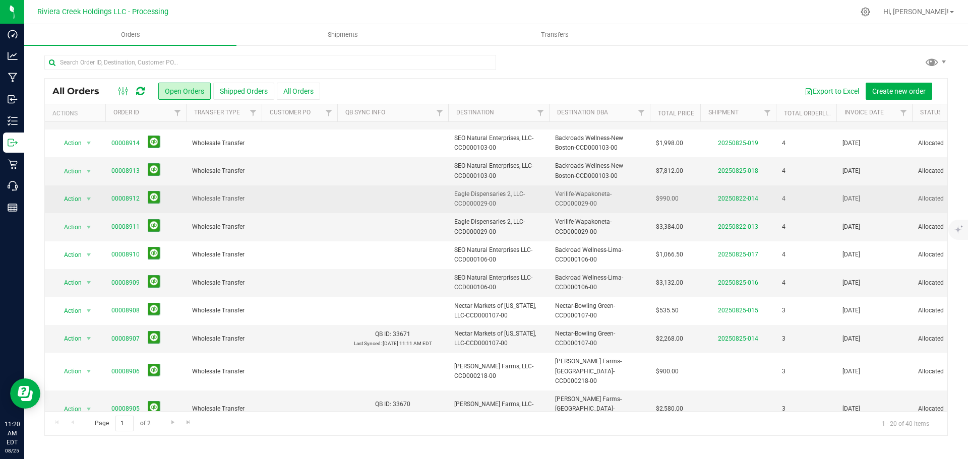
scroll to position [276, 0]
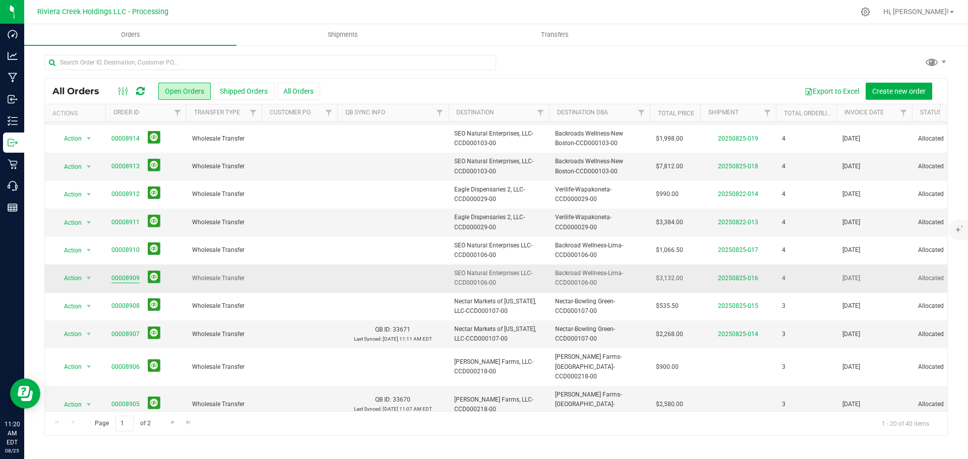
click at [131, 278] on link "00008909" at bounding box center [125, 279] width 28 height 10
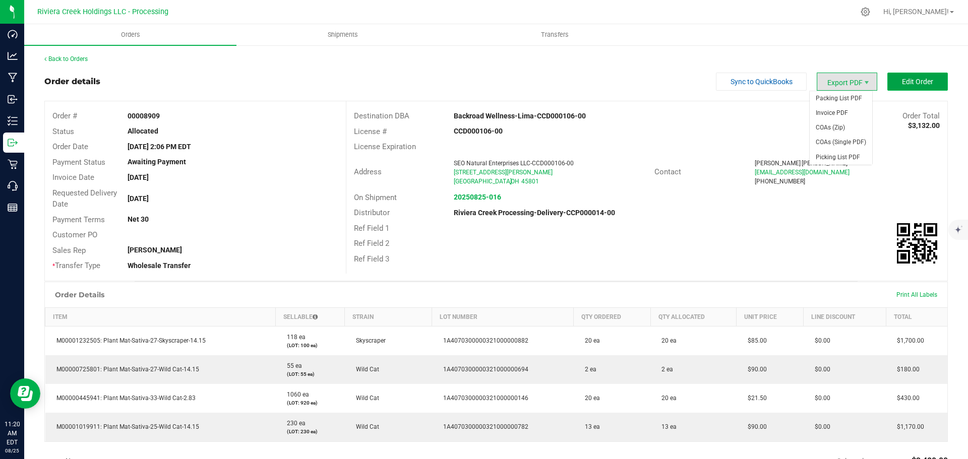
click at [902, 78] on span "Edit Order" at bounding box center [917, 82] width 31 height 8
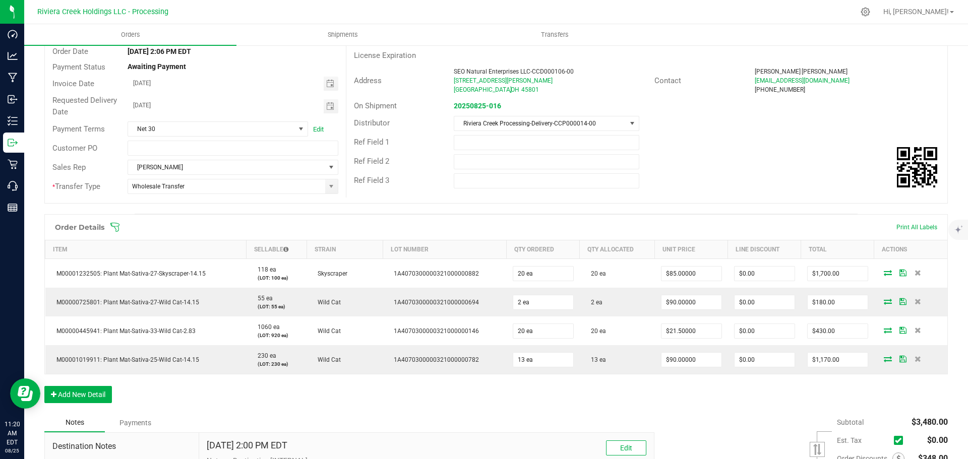
scroll to position [101, 0]
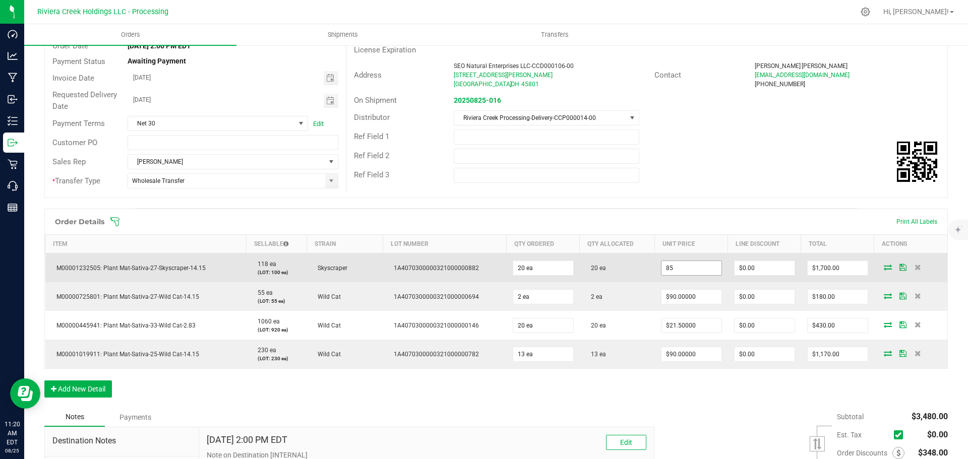
click at [671, 263] on input "85" at bounding box center [691, 268] width 60 height 14
type input "$90.00000"
type input "0"
type input "$1,800.00"
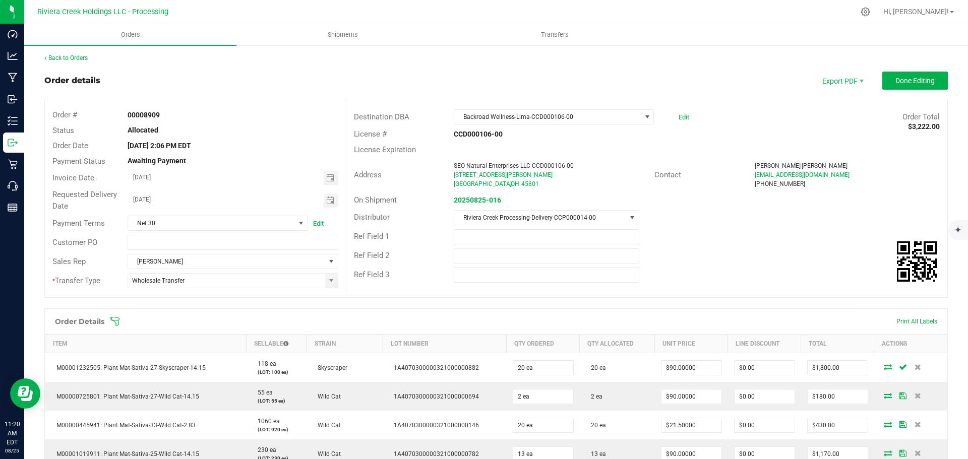
scroll to position [0, 0]
click at [897, 84] on span "Done Editing" at bounding box center [914, 82] width 39 height 8
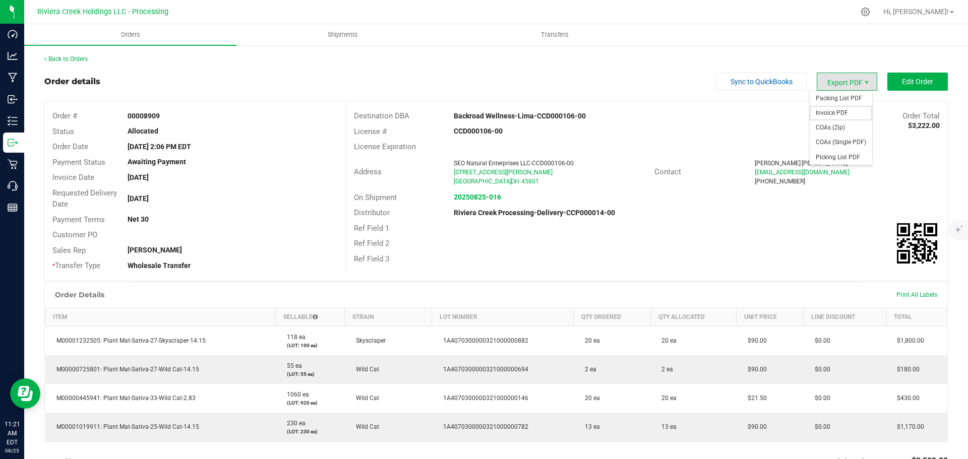
drag, startPoint x: 828, startPoint y: 111, endPoint x: 813, endPoint y: 116, distance: 15.0
click at [828, 111] on span "Invoice PDF" at bounding box center [840, 113] width 62 height 15
click at [66, 58] on link "Back to Orders" at bounding box center [65, 58] width 43 height 7
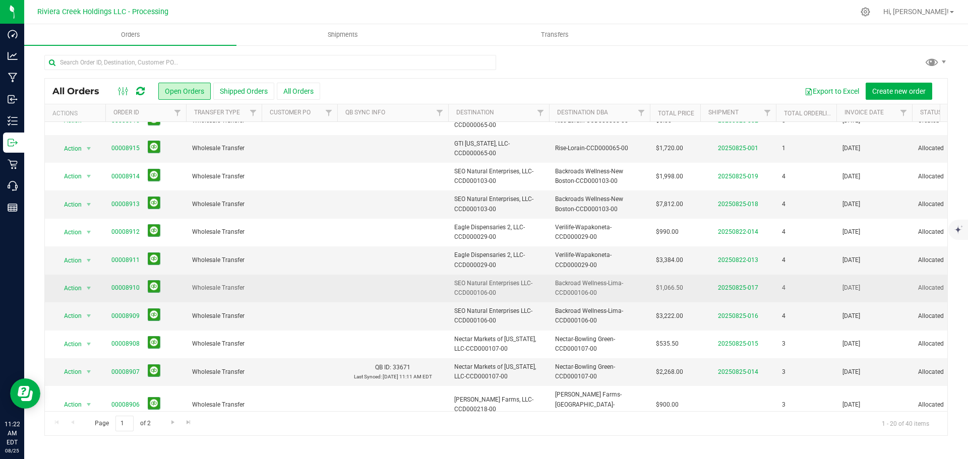
scroll to position [252, 0]
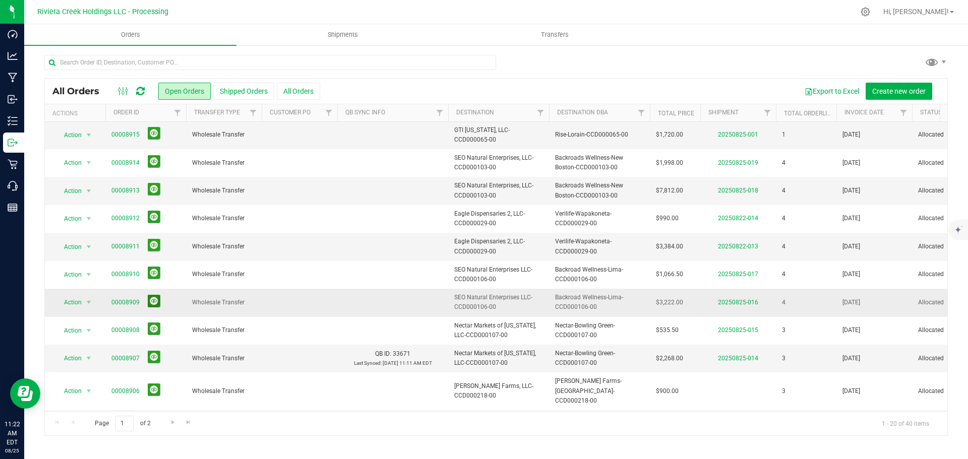
click at [154, 301] on button at bounding box center [154, 301] width 13 height 13
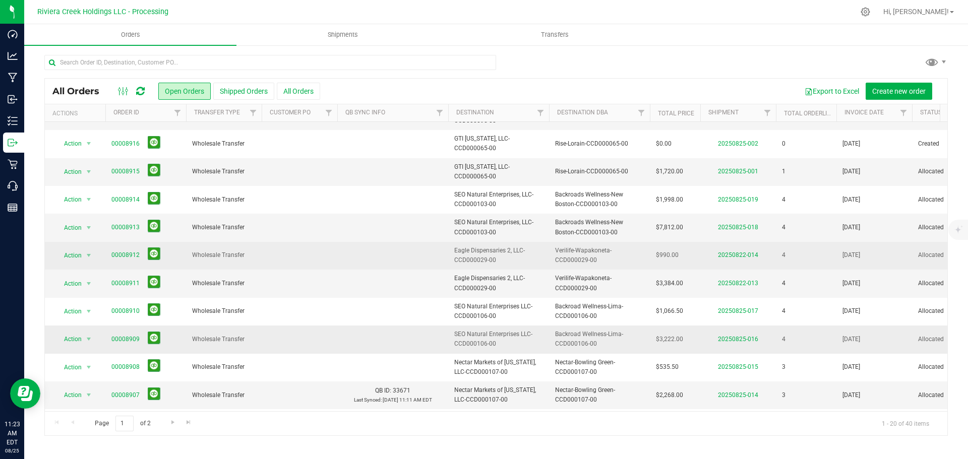
scroll to position [276, 0]
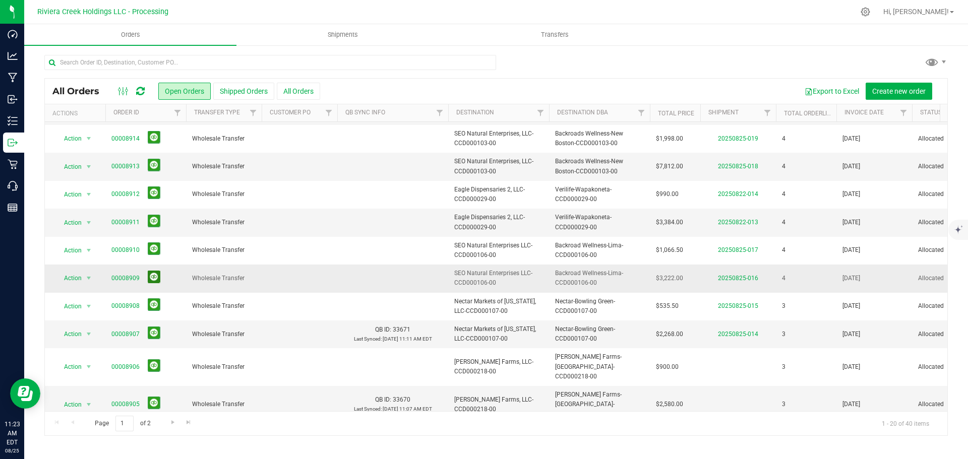
click at [152, 277] on button at bounding box center [154, 277] width 13 height 13
click at [114, 281] on link "00008909" at bounding box center [125, 279] width 28 height 10
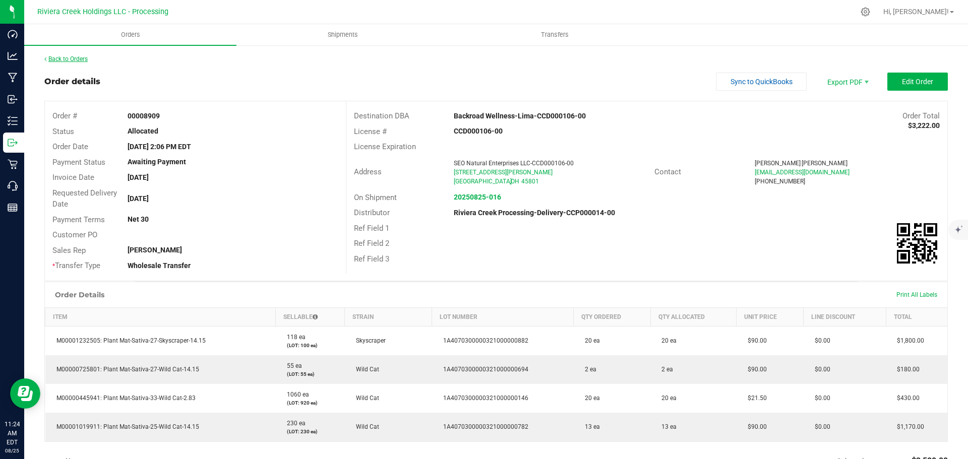
click at [71, 59] on link "Back to Orders" at bounding box center [65, 58] width 43 height 7
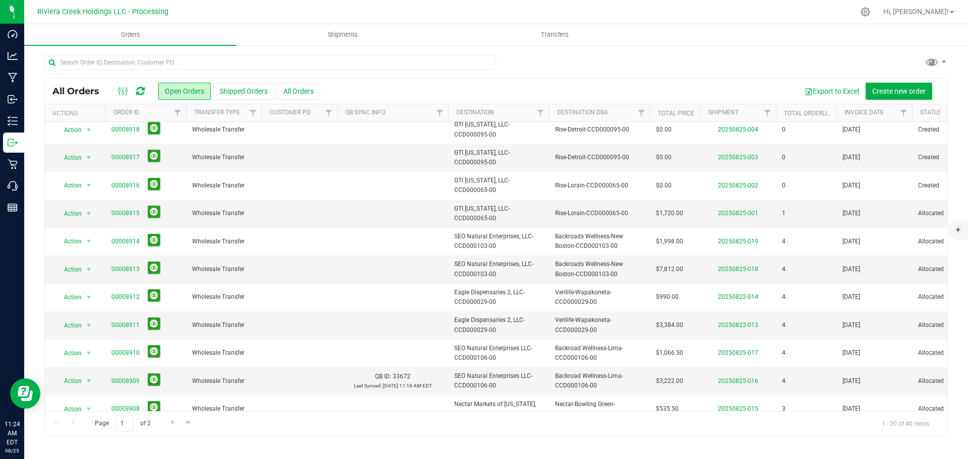
scroll to position [202, 0]
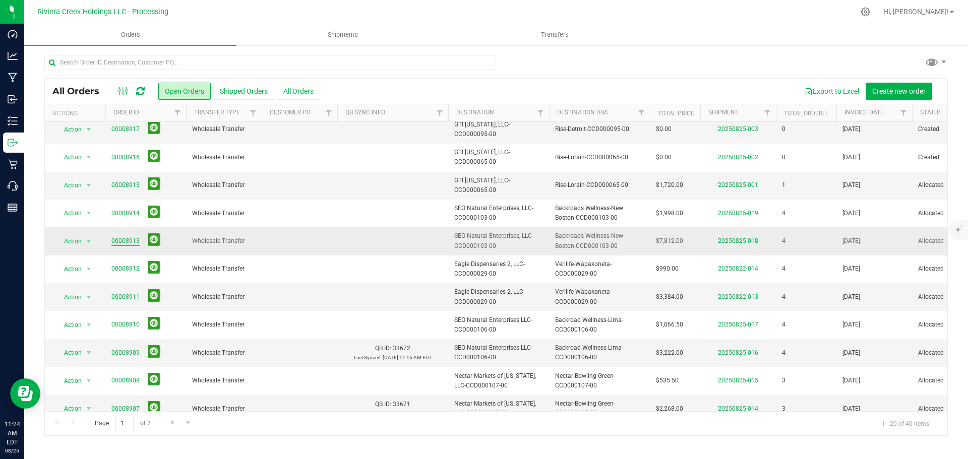
click at [121, 241] on link "00008913" at bounding box center [125, 241] width 28 height 10
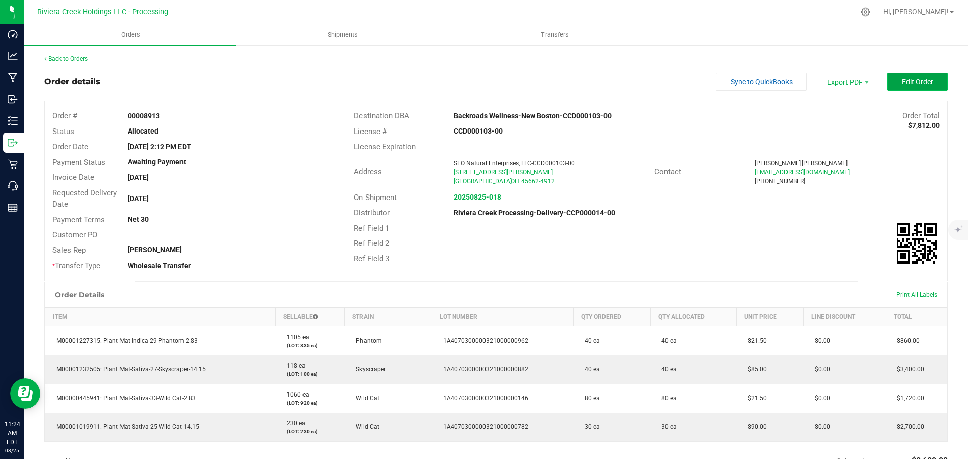
click at [902, 76] on button "Edit Order" at bounding box center [917, 82] width 60 height 18
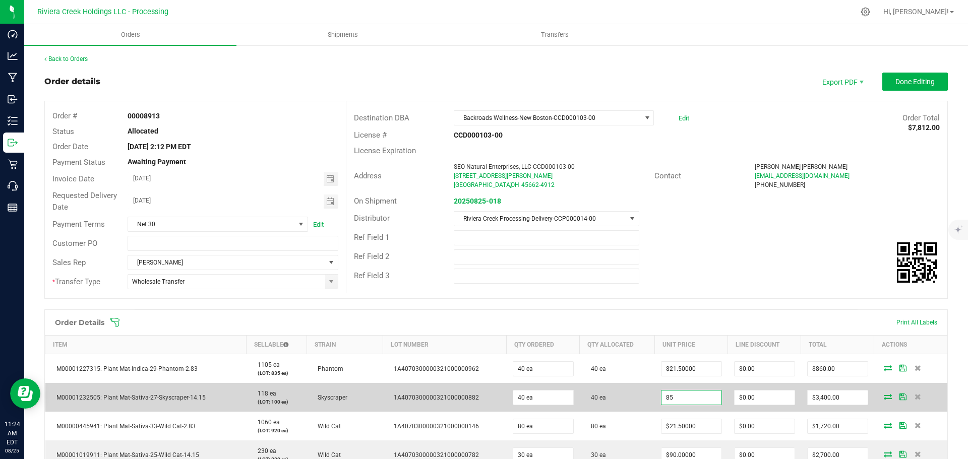
click at [668, 401] on input "85" at bounding box center [691, 398] width 60 height 14
type input "$90.00000"
type input "0"
type input "$3,600.00"
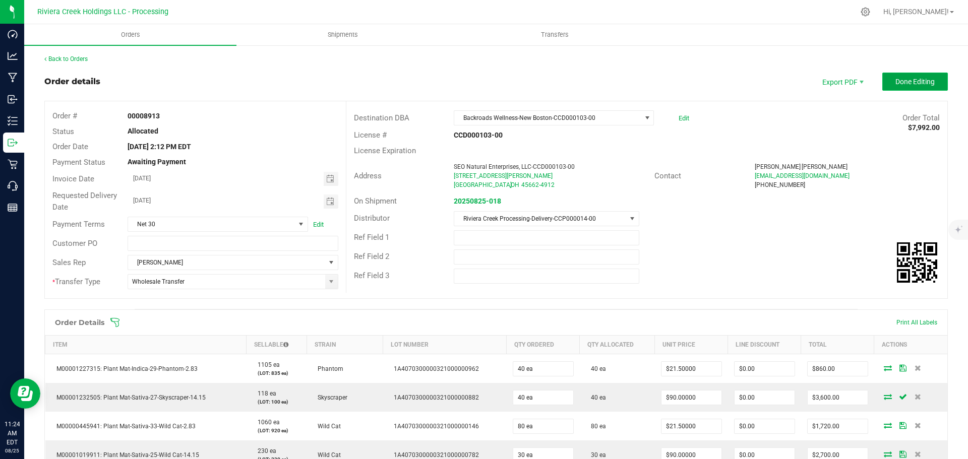
click at [895, 78] on span "Done Editing" at bounding box center [914, 82] width 39 height 8
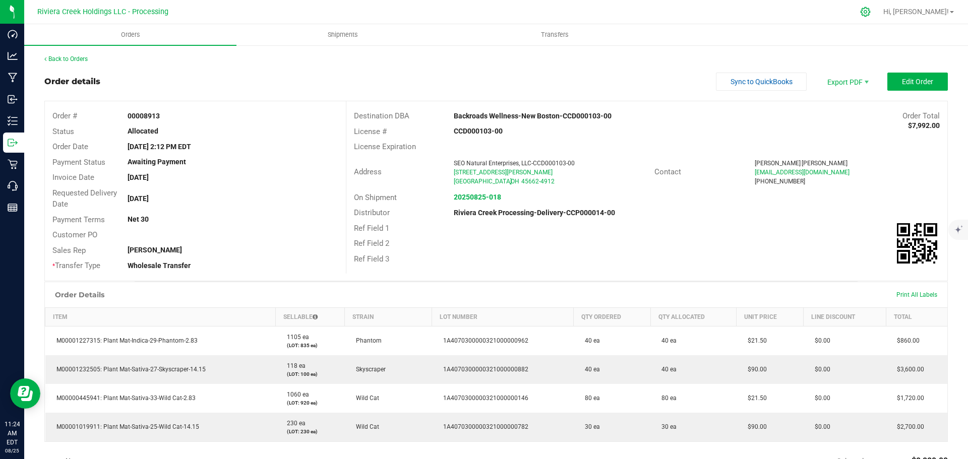
click at [870, 14] on icon at bounding box center [865, 12] width 11 height 11
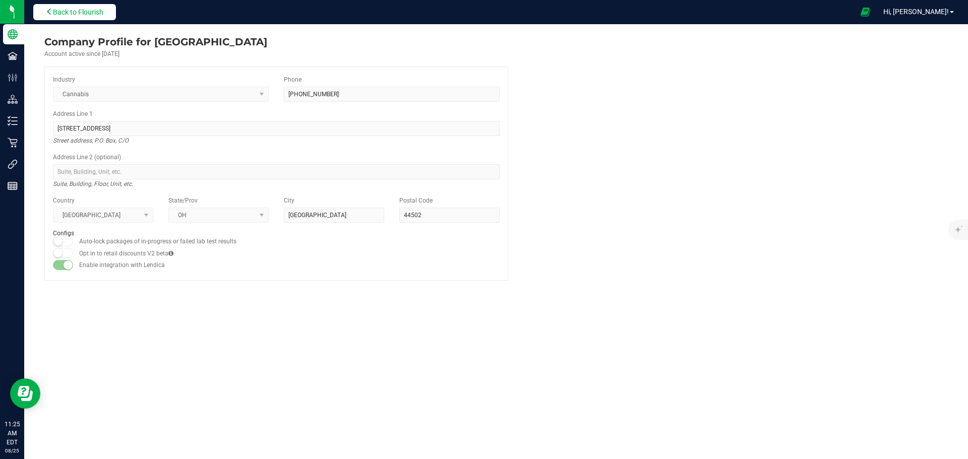
click at [49, 13] on icon at bounding box center [49, 11] width 7 height 7
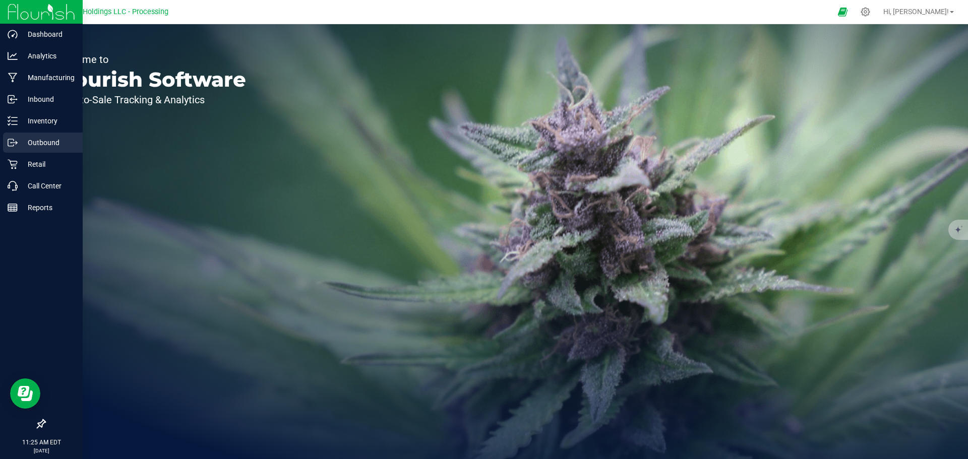
click at [37, 143] on p "Outbound" at bounding box center [48, 143] width 60 height 12
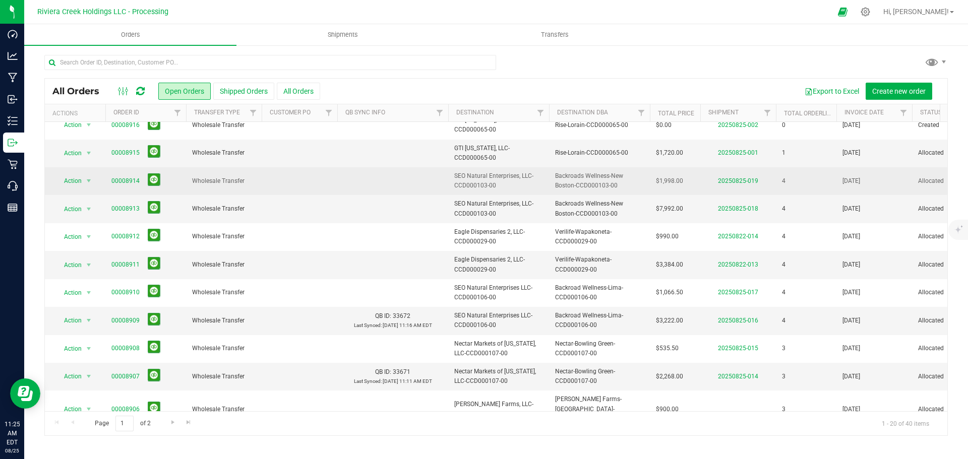
scroll to position [252, 0]
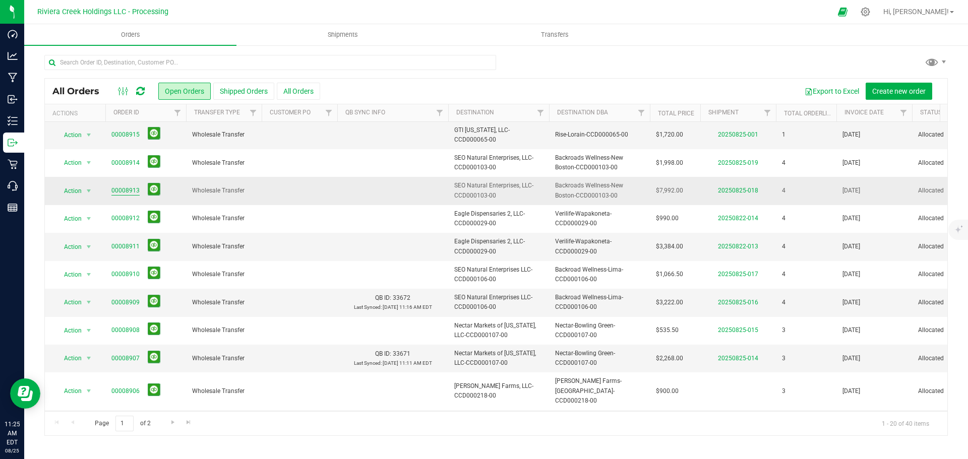
click at [123, 191] on link "00008913" at bounding box center [125, 191] width 28 height 10
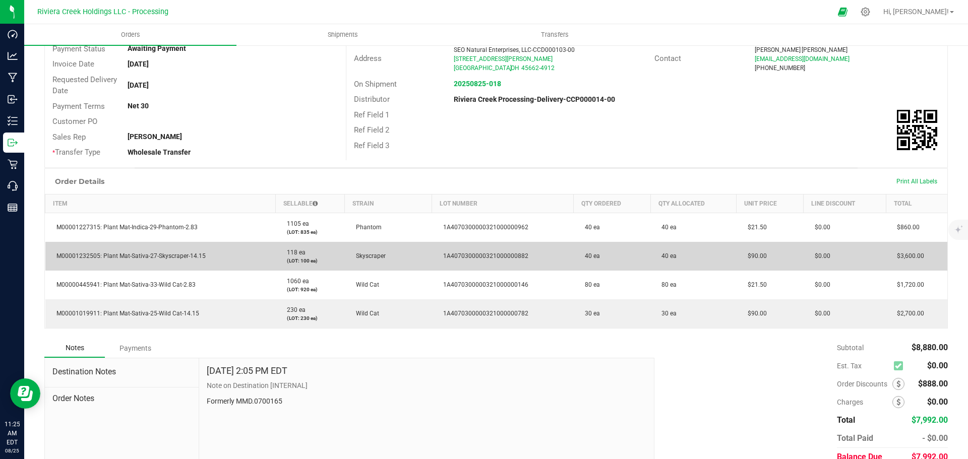
scroll to position [151, 0]
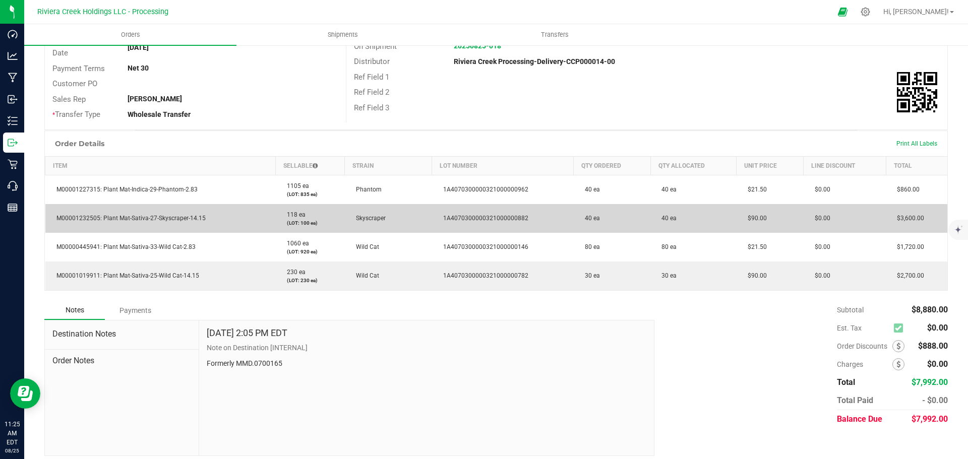
click at [96, 218] on span "M00001232505: Plant Mat-Sativa-27-Skyscraper-14.15" at bounding box center [128, 218] width 154 height 7
drag, startPoint x: 97, startPoint y: 219, endPoint x: 54, endPoint y: 224, distance: 43.6
click at [55, 223] on td "M00001232505: Plant Mat-Sativa-27-Skyscraper-14.15" at bounding box center [160, 218] width 230 height 29
copy span "M00001232505"
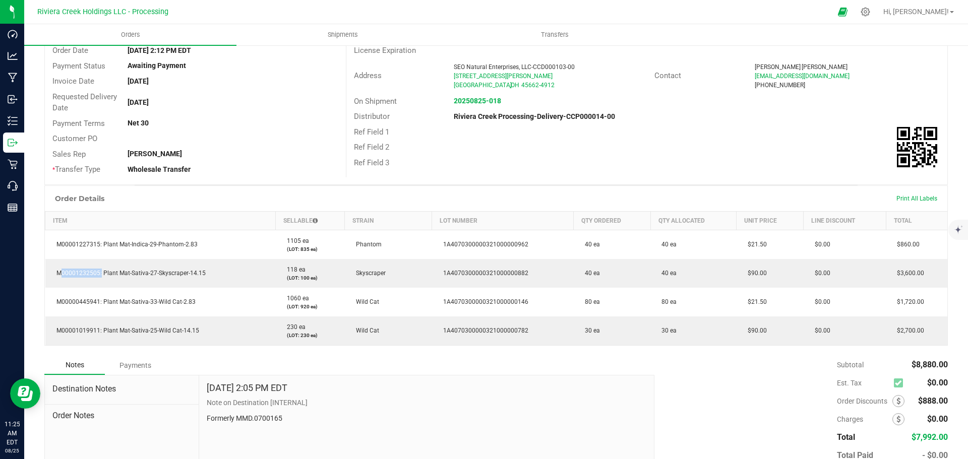
scroll to position [0, 0]
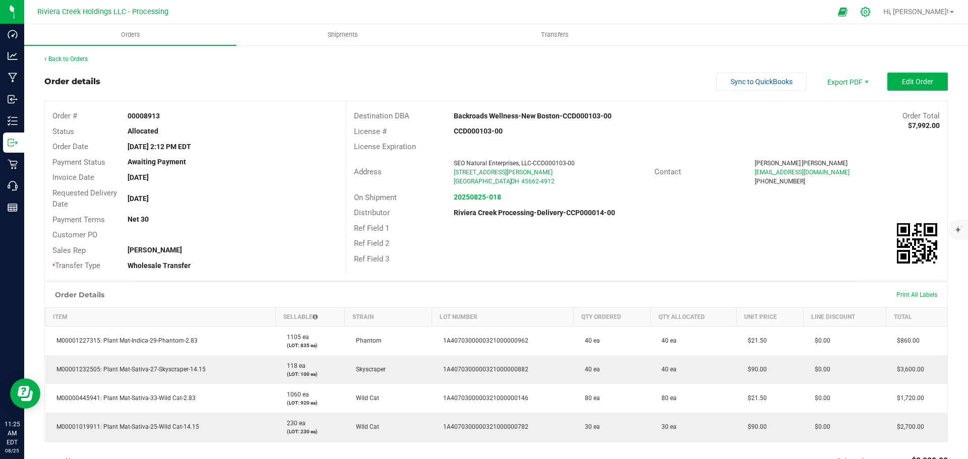
click at [870, 13] on icon at bounding box center [865, 12] width 11 height 11
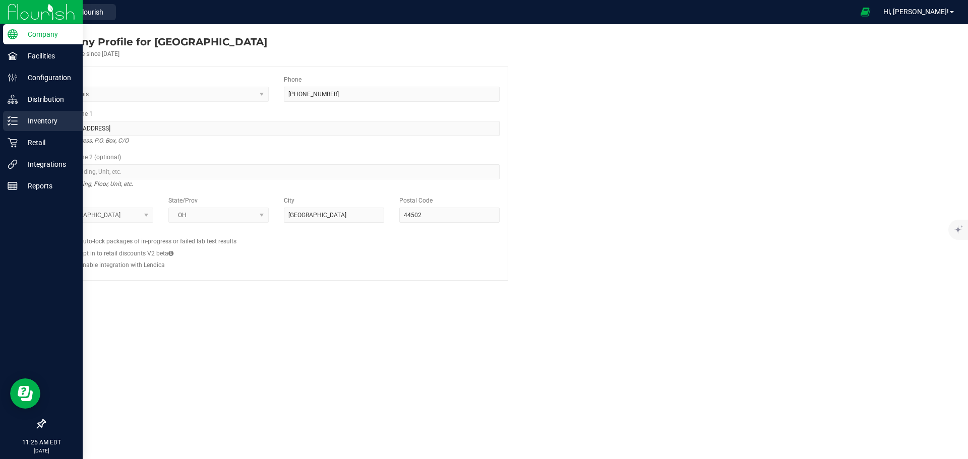
click at [40, 118] on p "Inventory" at bounding box center [48, 121] width 60 height 12
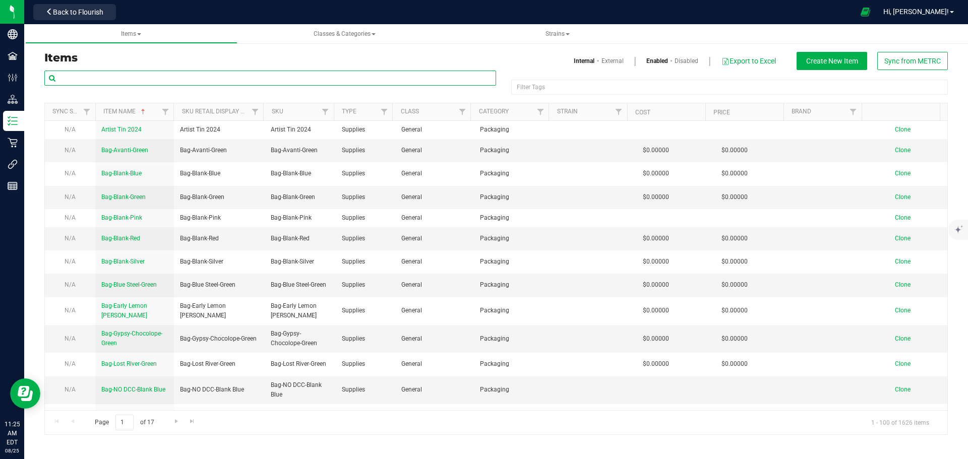
click at [122, 77] on input "text" at bounding box center [270, 78] width 452 height 15
paste input "M00001232505"
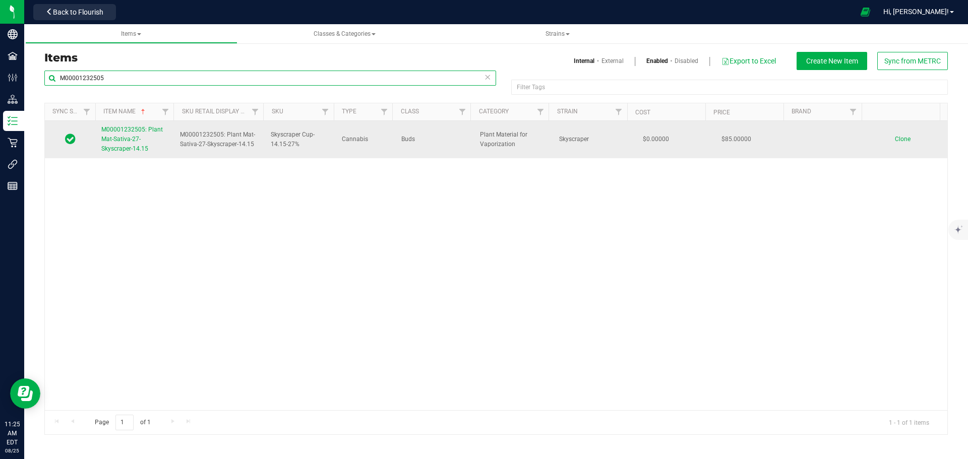
type input "M00001232505"
click at [123, 138] on span "M00001232505: Plant Mat-Sativa-27-Skyscraper-14.15" at bounding box center [131, 139] width 61 height 26
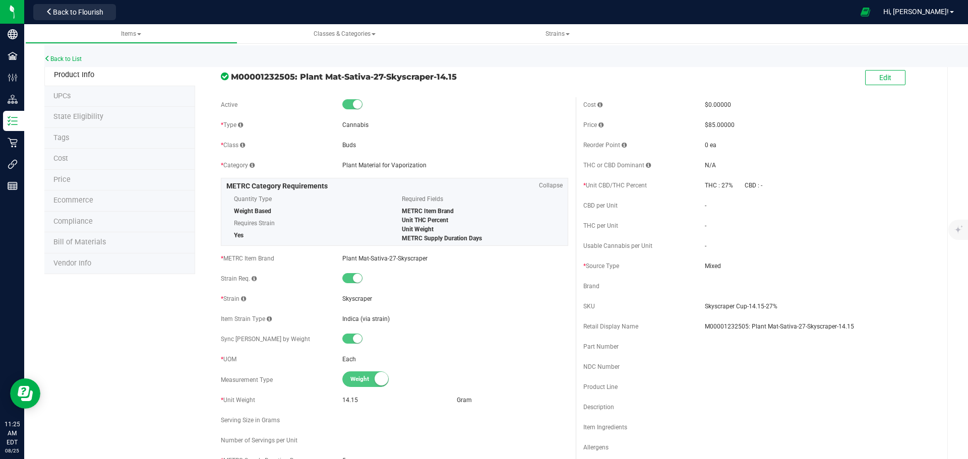
click at [70, 181] on span "Price" at bounding box center [61, 179] width 17 height 9
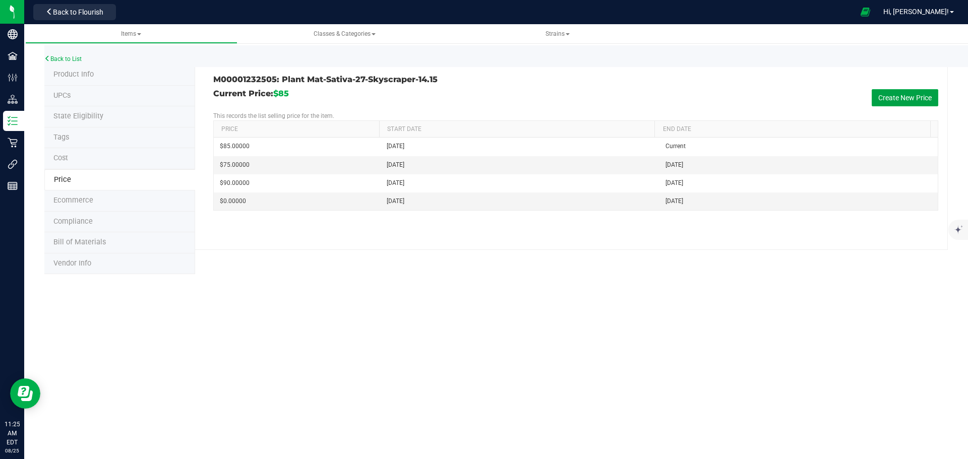
click at [878, 99] on button "Create New Price" at bounding box center [904, 97] width 67 height 17
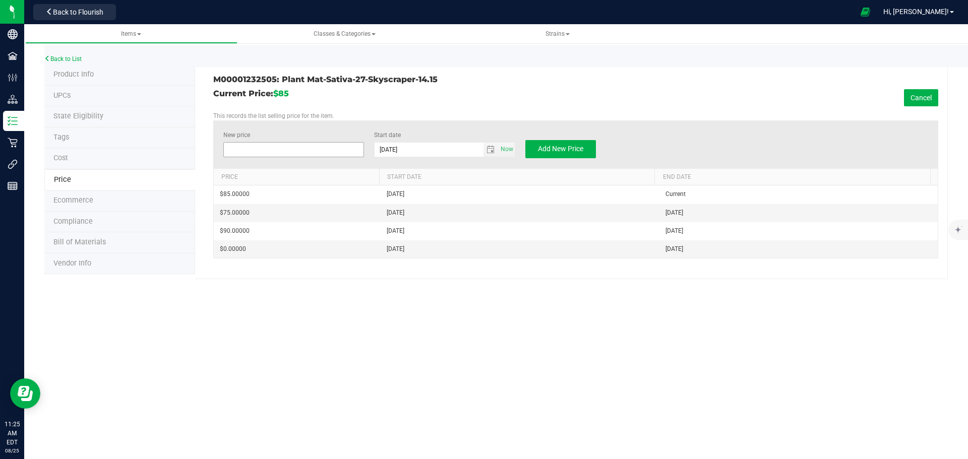
click at [294, 152] on span at bounding box center [293, 149] width 141 height 15
type input "90.00"
click at [572, 147] on span "Add New Price" at bounding box center [560, 149] width 45 height 8
type input "$0.00000"
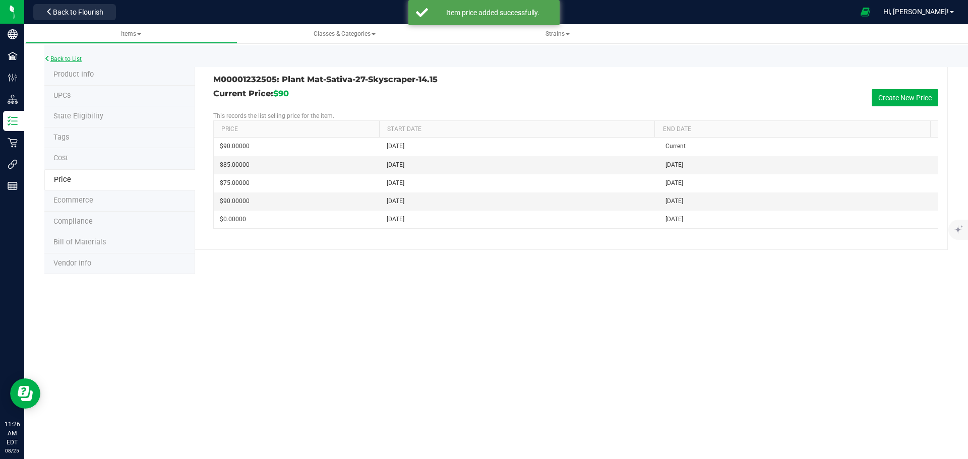
click at [67, 59] on link "Back to List" at bounding box center [62, 58] width 37 height 7
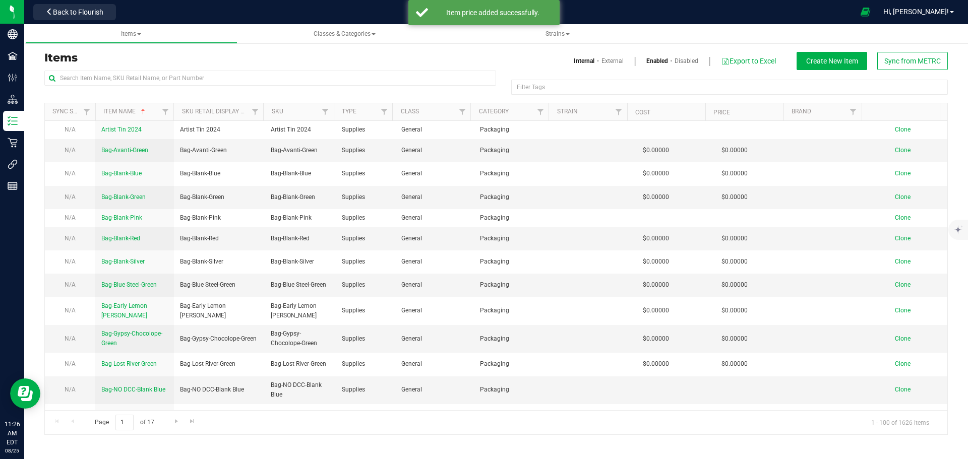
click at [91, 20] on div "Back to Flourish" at bounding box center [74, 12] width 91 height 20
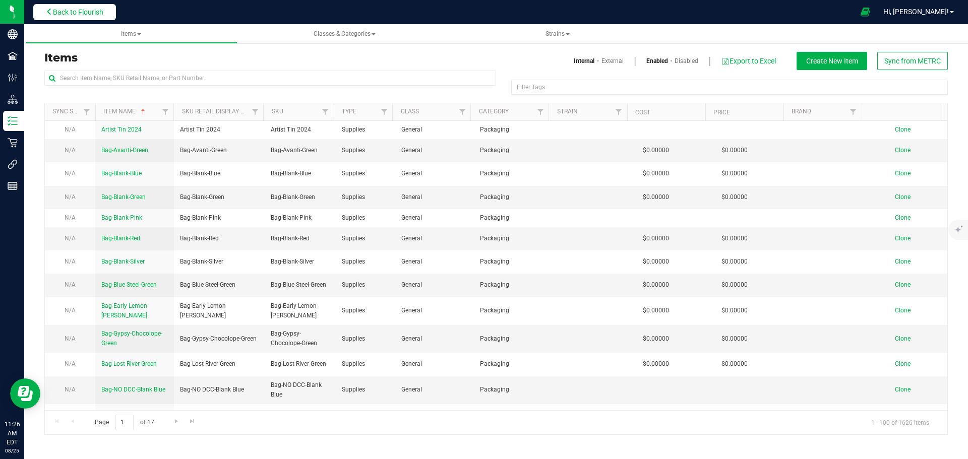
click at [88, 13] on span "Back to Flourish" at bounding box center [78, 12] width 50 height 8
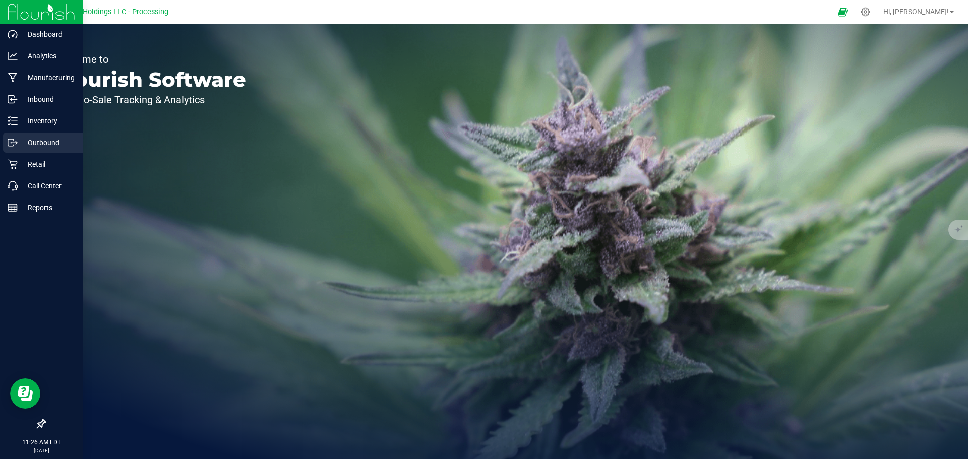
click at [38, 138] on p "Outbound" at bounding box center [48, 143] width 60 height 12
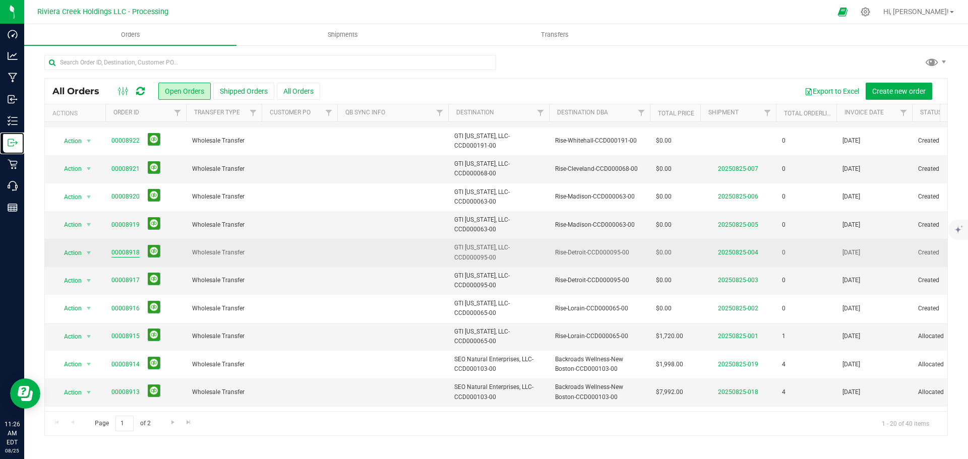
scroll to position [101, 0]
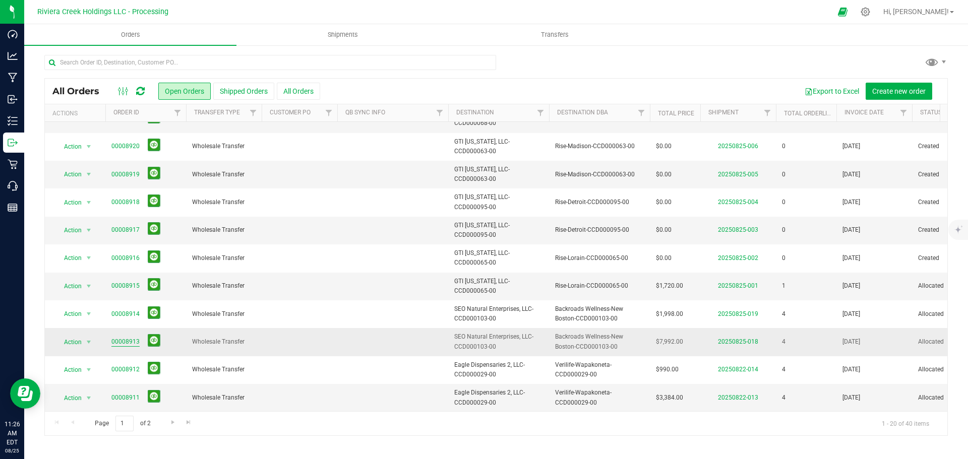
click at [129, 341] on link "00008913" at bounding box center [125, 342] width 28 height 10
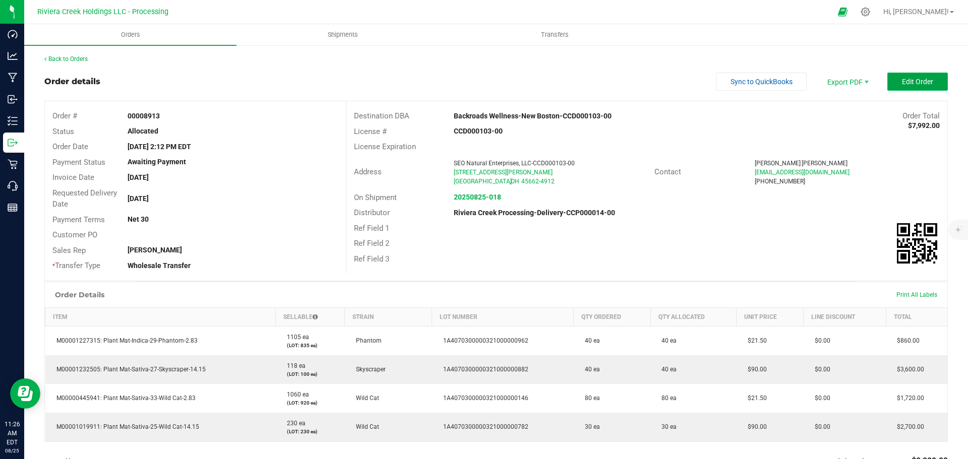
click at [902, 80] on span "Edit Order" at bounding box center [917, 82] width 31 height 8
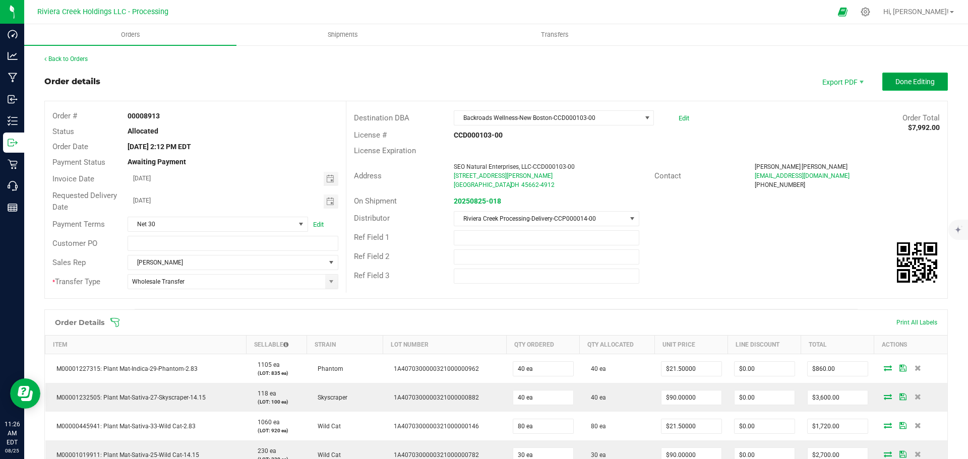
click at [900, 85] on span "Done Editing" at bounding box center [914, 82] width 39 height 8
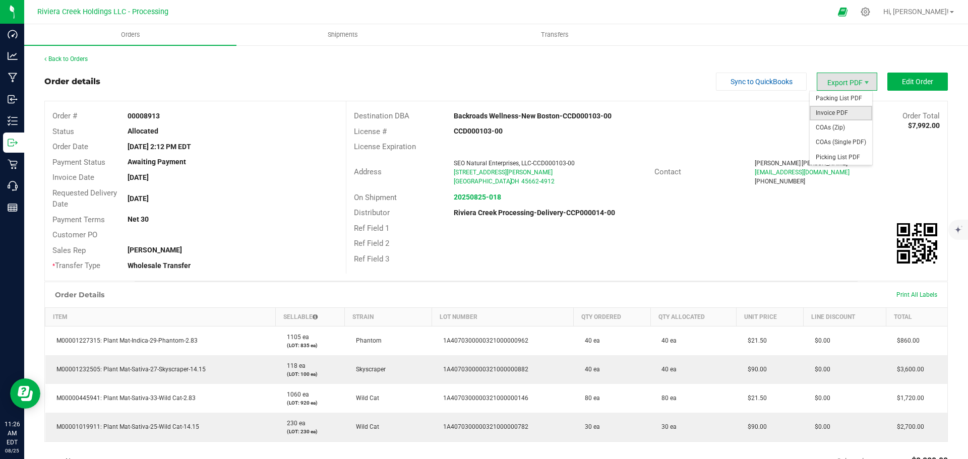
click at [823, 111] on span "Invoice PDF" at bounding box center [840, 113] width 62 height 15
click at [68, 62] on link "Back to Orders" at bounding box center [65, 58] width 43 height 7
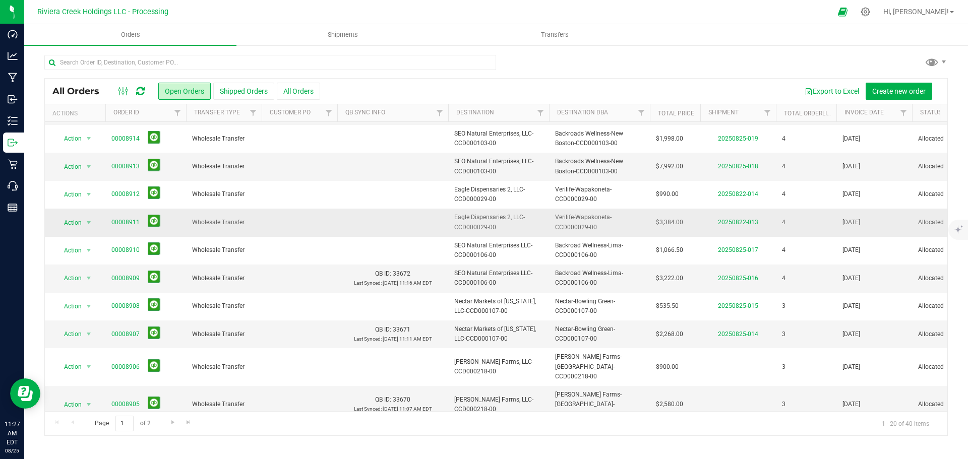
scroll to position [226, 0]
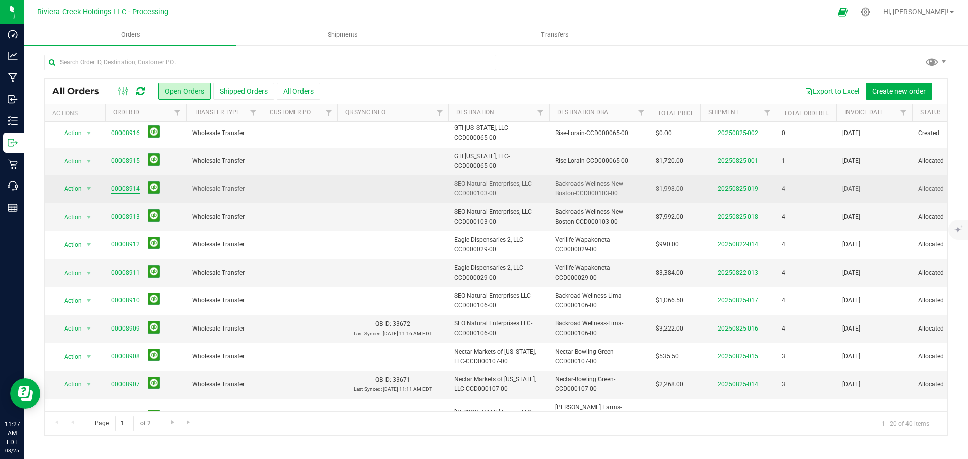
click at [117, 189] on link "00008914" at bounding box center [125, 189] width 28 height 10
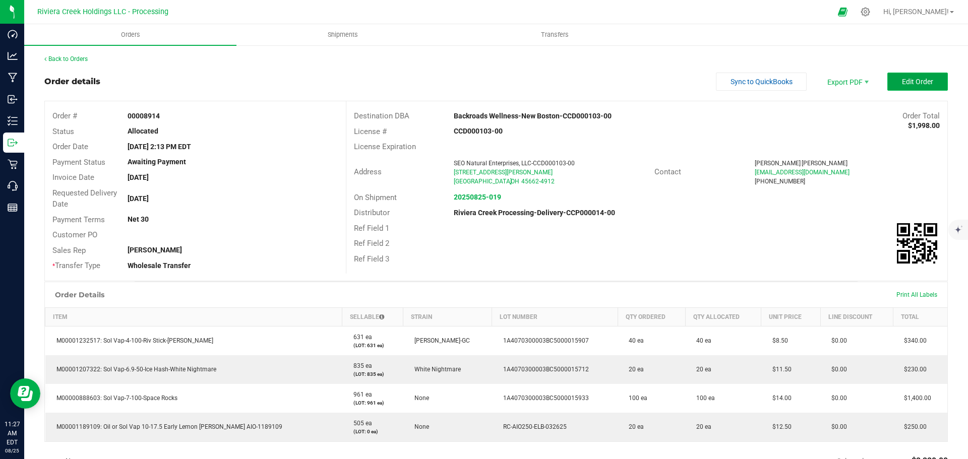
click at [915, 79] on span "Edit Order" at bounding box center [917, 82] width 31 height 8
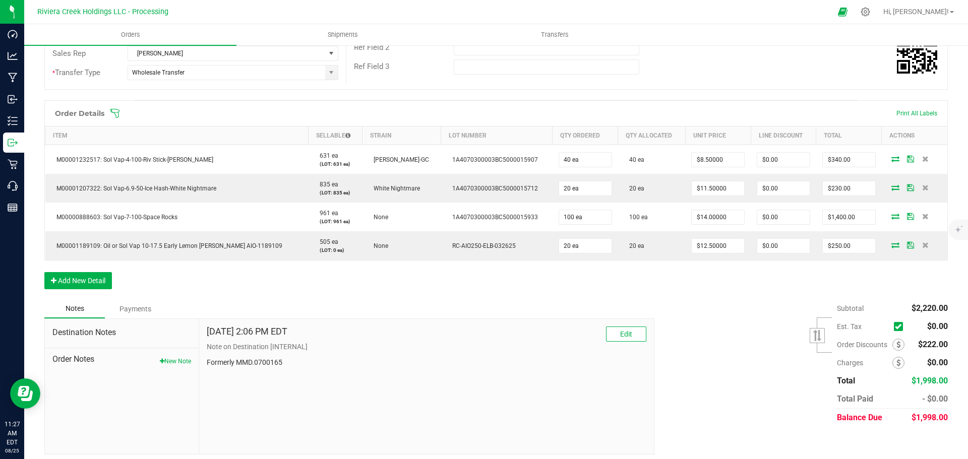
scroll to position [215, 0]
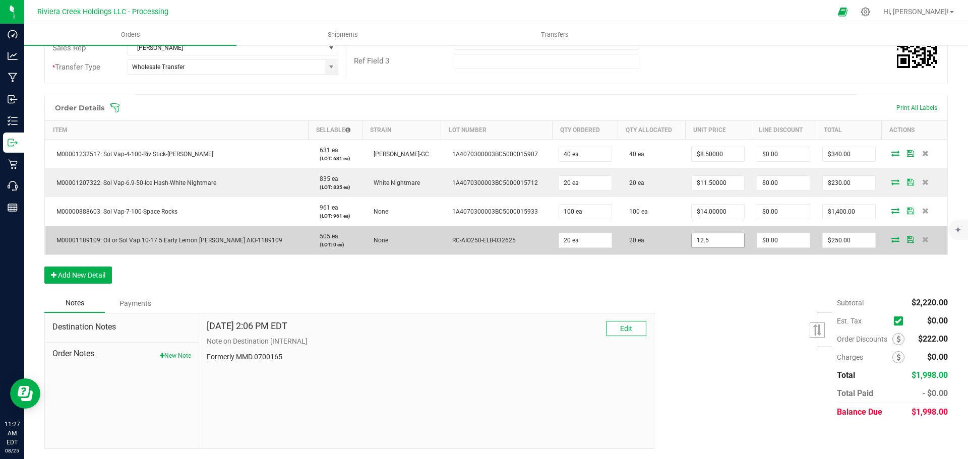
click at [707, 241] on input "12.5" at bounding box center [718, 240] width 52 height 14
type input "$9.50000"
type input "0"
type input "$190.00"
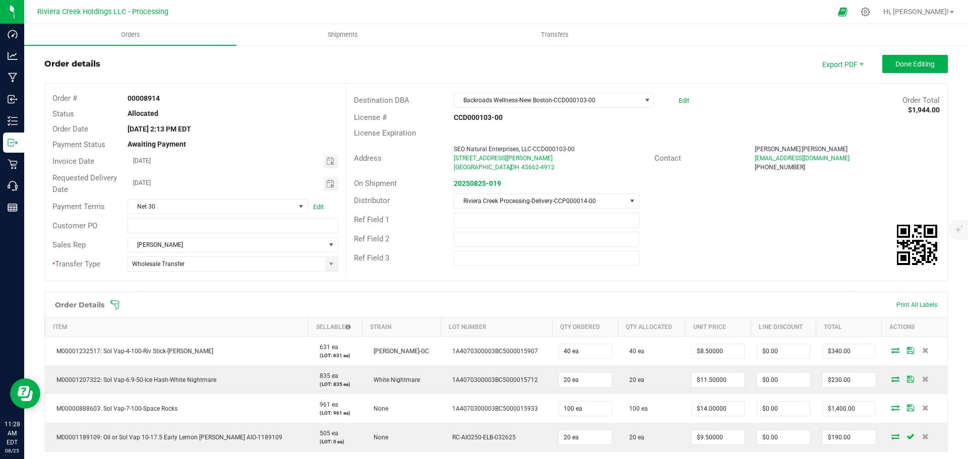
scroll to position [0, 0]
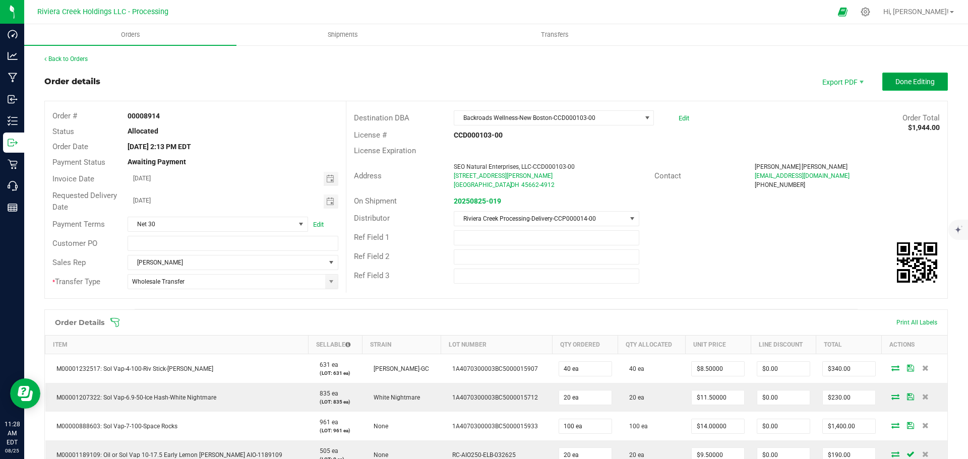
click at [899, 78] on span "Done Editing" at bounding box center [914, 82] width 39 height 8
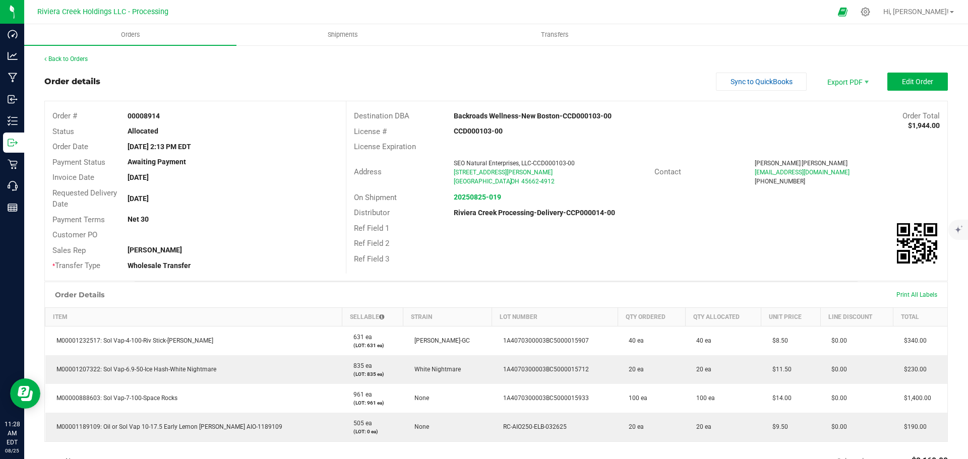
drag, startPoint x: 126, startPoint y: 116, endPoint x: 160, endPoint y: 119, distance: 34.5
click at [160, 119] on div "00008914" at bounding box center [232, 116] width 225 height 11
click at [260, 95] on outbound-order-header "Order details Sync to QuickBooks Export PDF Edit Order Order # 00008914 Status …" at bounding box center [495, 177] width 903 height 209
click at [82, 59] on link "Back to Orders" at bounding box center [65, 58] width 43 height 7
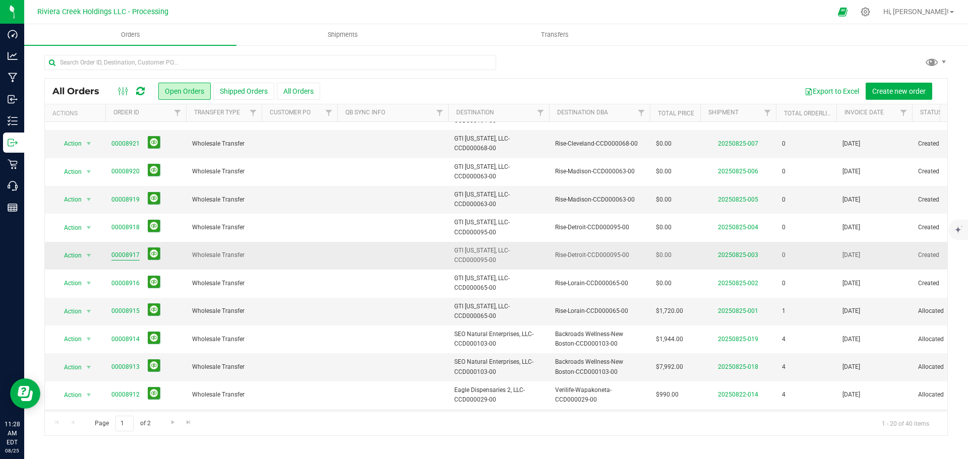
scroll to position [101, 0]
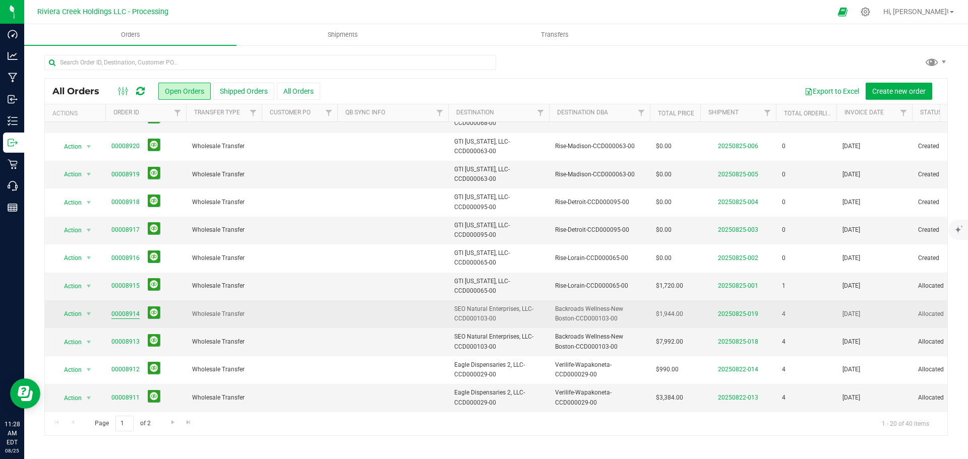
click at [129, 315] on link "00008914" at bounding box center [125, 314] width 28 height 10
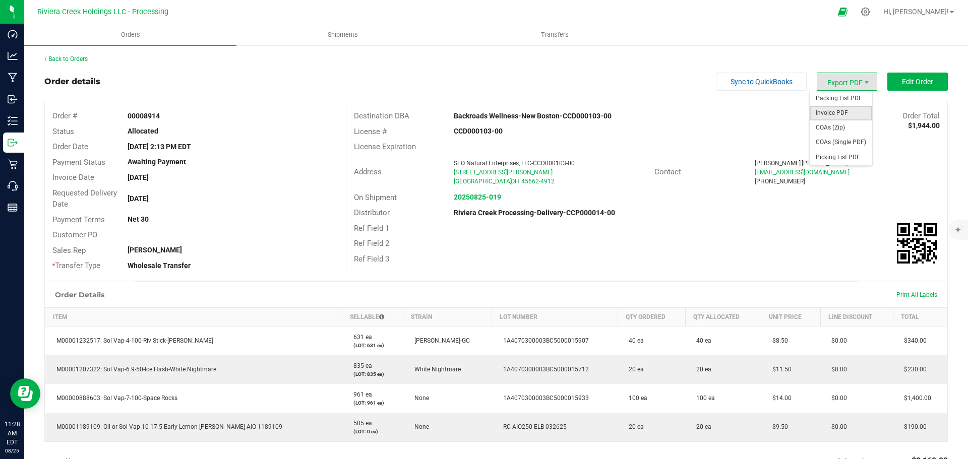
click at [824, 113] on span "Invoice PDF" at bounding box center [840, 113] width 62 height 15
click at [85, 60] on link "Back to Orders" at bounding box center [65, 58] width 43 height 7
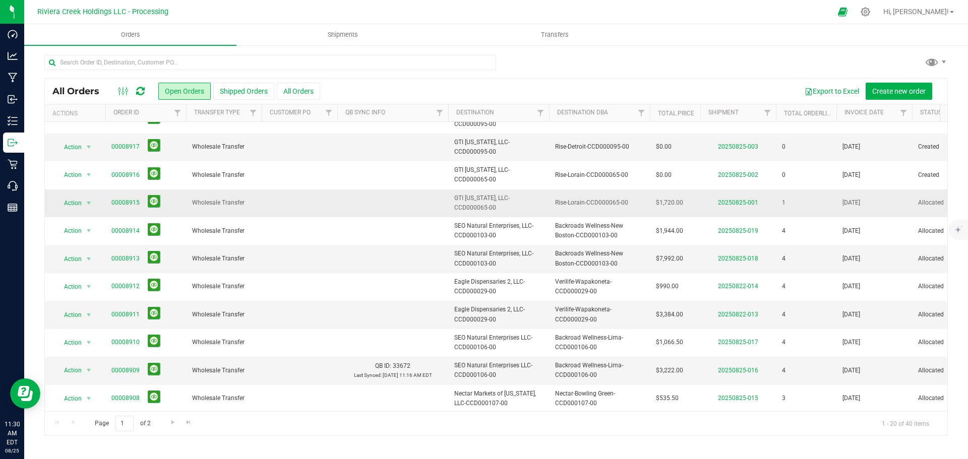
scroll to position [202, 0]
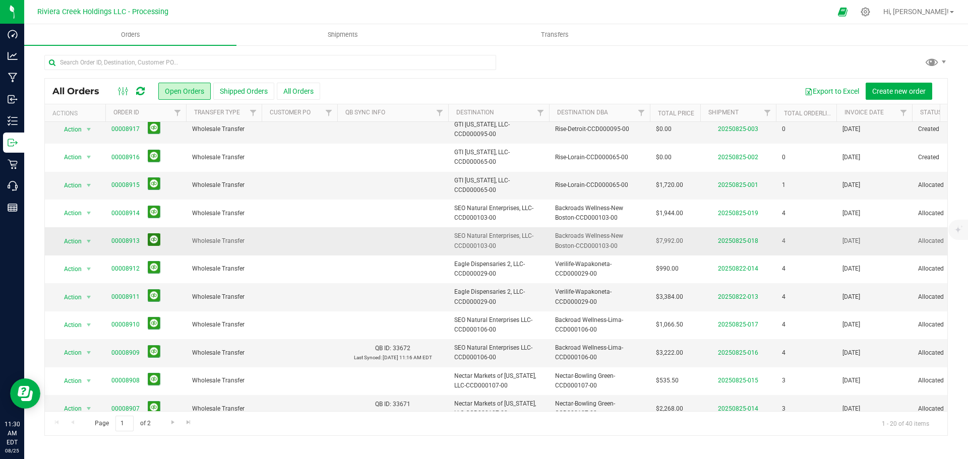
click at [151, 239] on button at bounding box center [154, 239] width 13 height 13
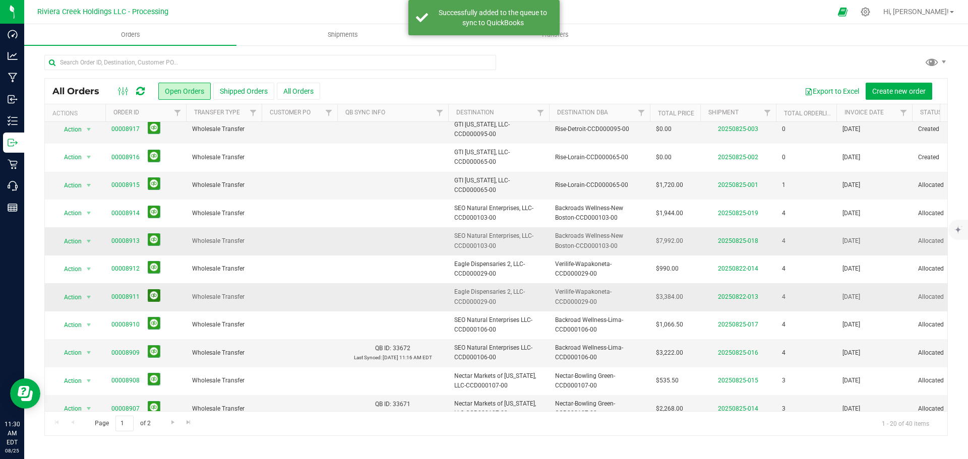
click at [152, 294] on button at bounding box center [154, 295] width 13 height 13
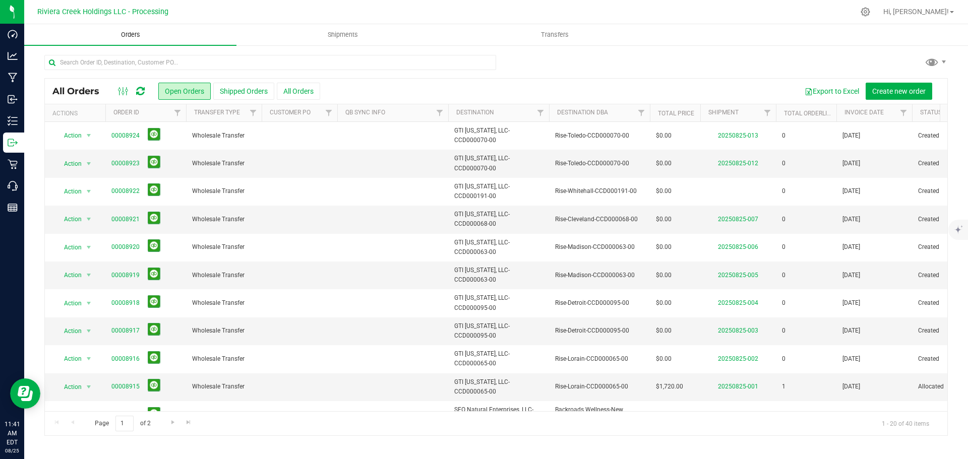
click at [123, 34] on span "Orders" at bounding box center [130, 34] width 46 height 9
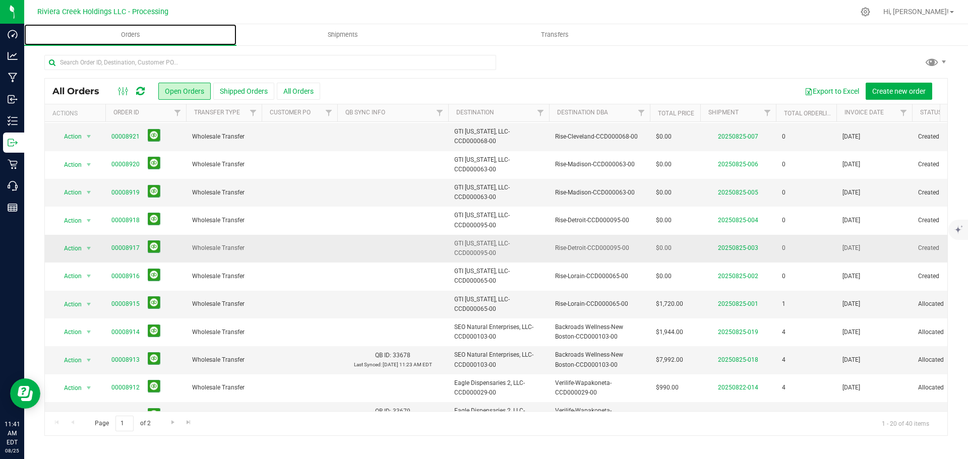
scroll to position [101, 0]
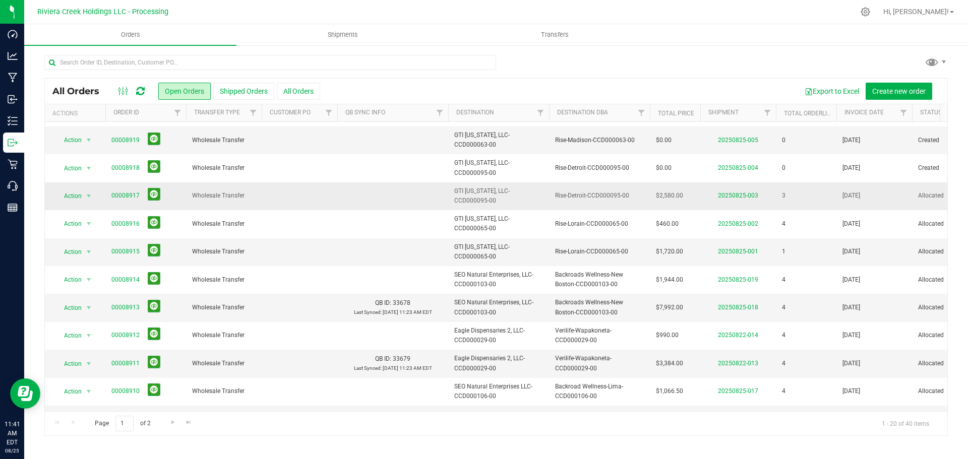
scroll to position [151, 0]
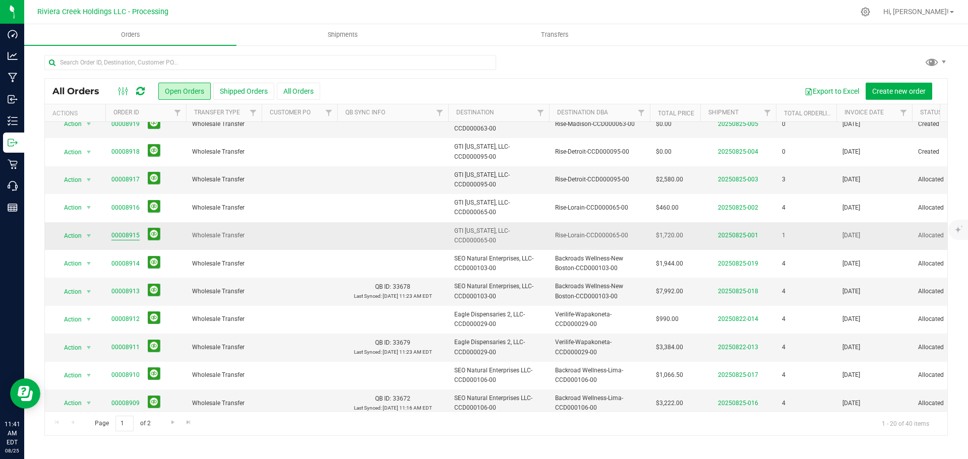
click at [122, 234] on link "00008915" at bounding box center [125, 236] width 28 height 10
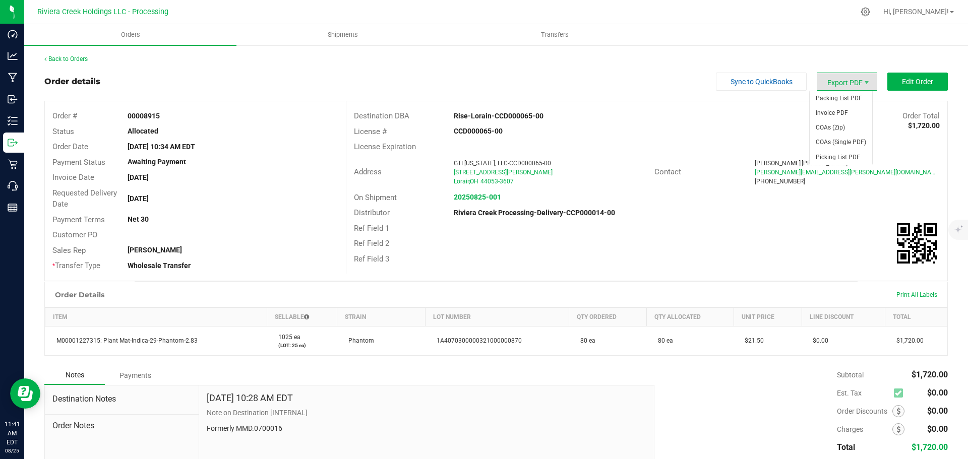
click at [829, 84] on span "Export PDF" at bounding box center [847, 82] width 60 height 18
click at [902, 82] on span "Edit Order" at bounding box center [917, 82] width 31 height 8
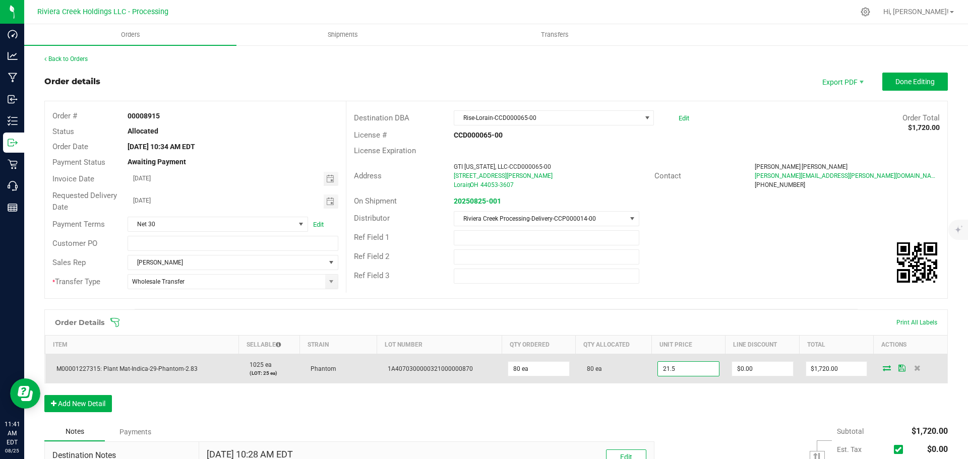
click at [661, 371] on input "21.5" at bounding box center [688, 369] width 61 height 14
type input "$20.00000"
type input "0"
type input "$1,600.00"
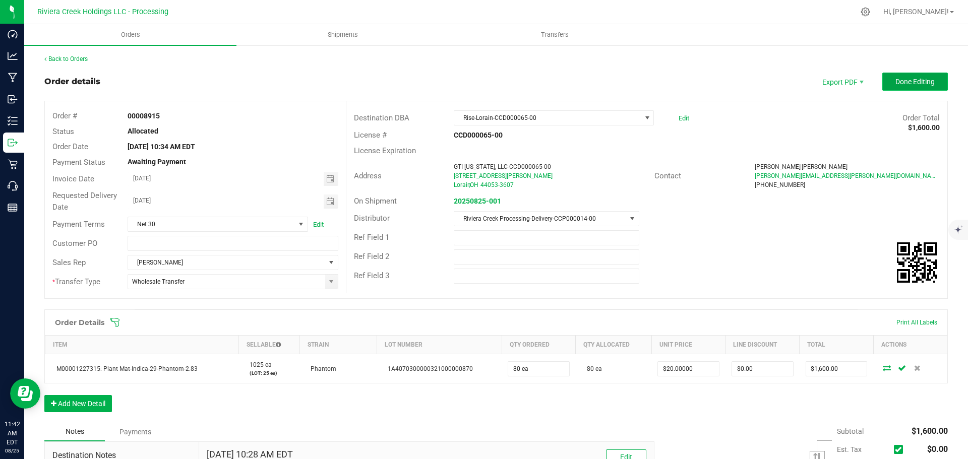
click at [885, 82] on button "Done Editing" at bounding box center [915, 82] width 66 height 18
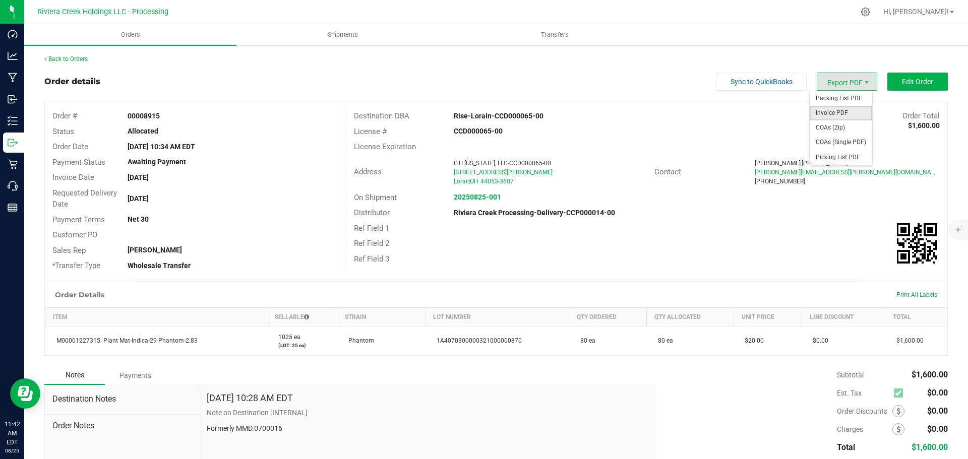
click at [820, 111] on span "Invoice PDF" at bounding box center [840, 113] width 62 height 15
click at [68, 60] on link "Back to Orders" at bounding box center [65, 58] width 43 height 7
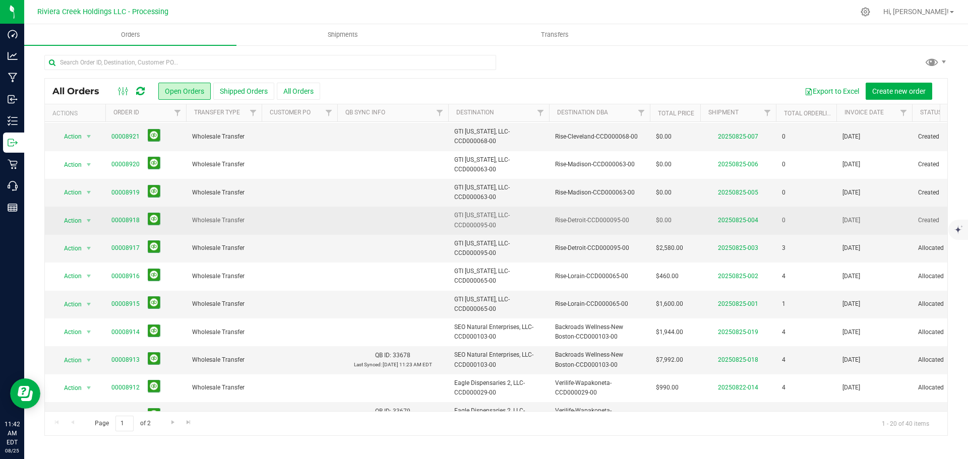
scroll to position [101, 0]
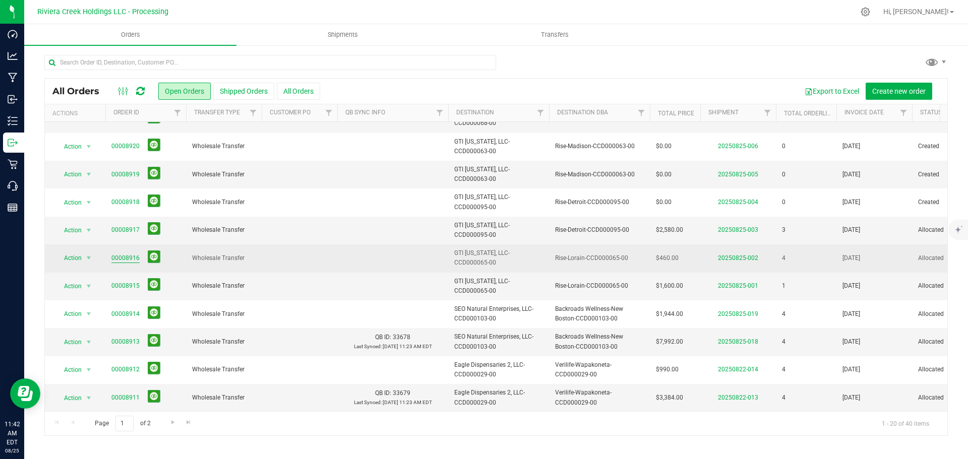
click at [132, 260] on link "00008916" at bounding box center [125, 259] width 28 height 10
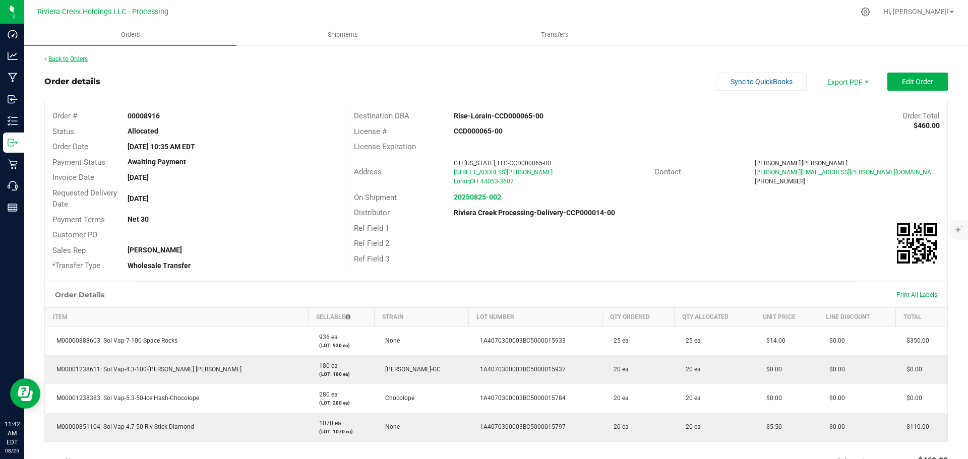
click at [76, 61] on link "Back to Orders" at bounding box center [65, 58] width 43 height 7
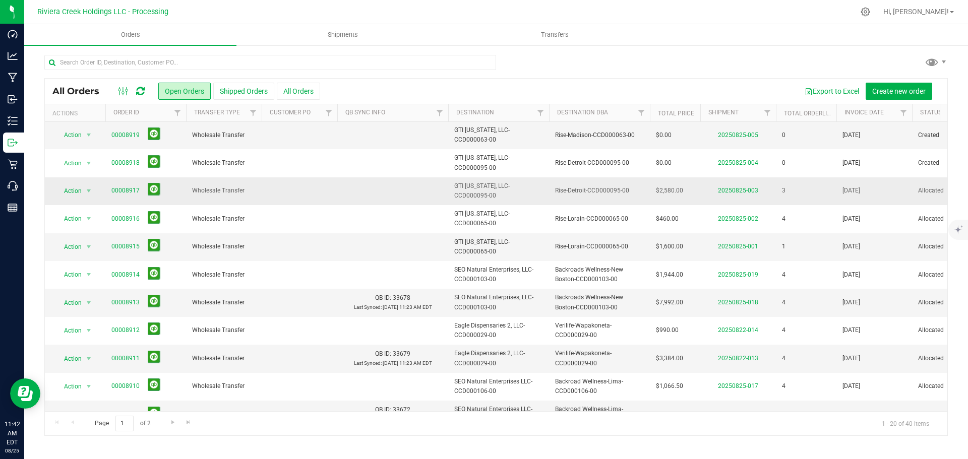
scroll to position [151, 0]
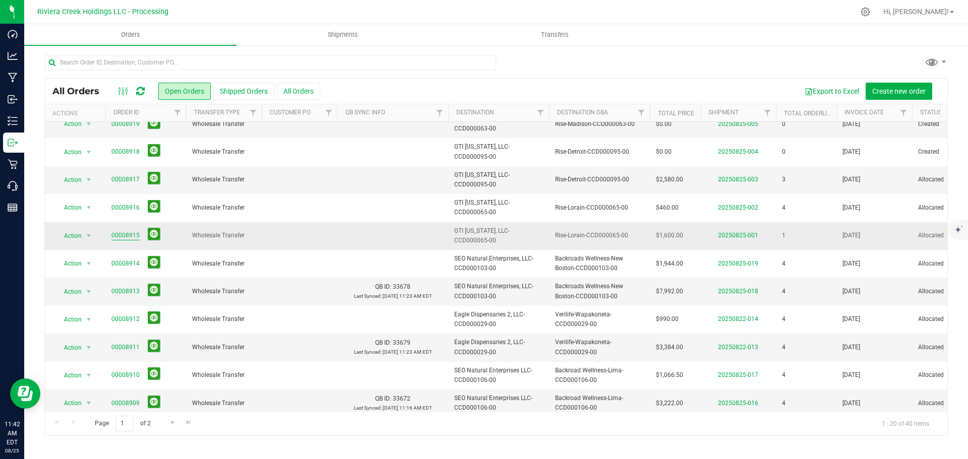
click at [121, 236] on link "00008915" at bounding box center [125, 236] width 28 height 10
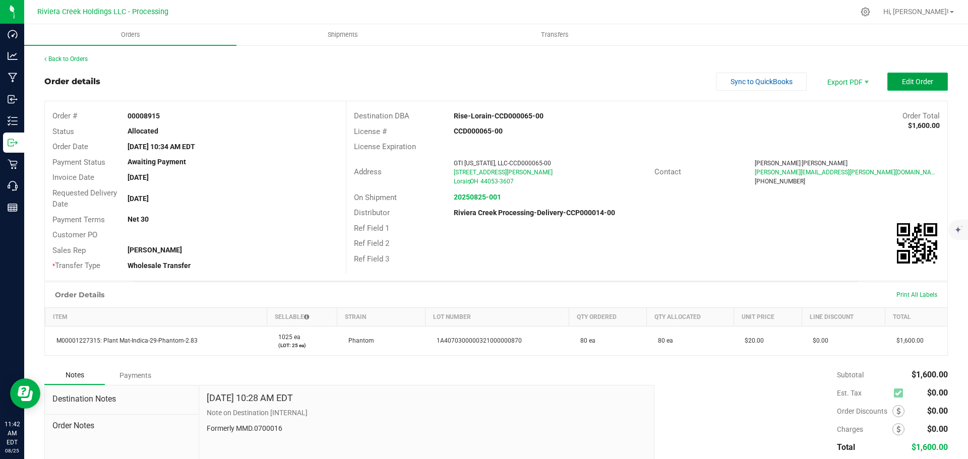
click at [891, 81] on button "Edit Order" at bounding box center [917, 82] width 60 height 18
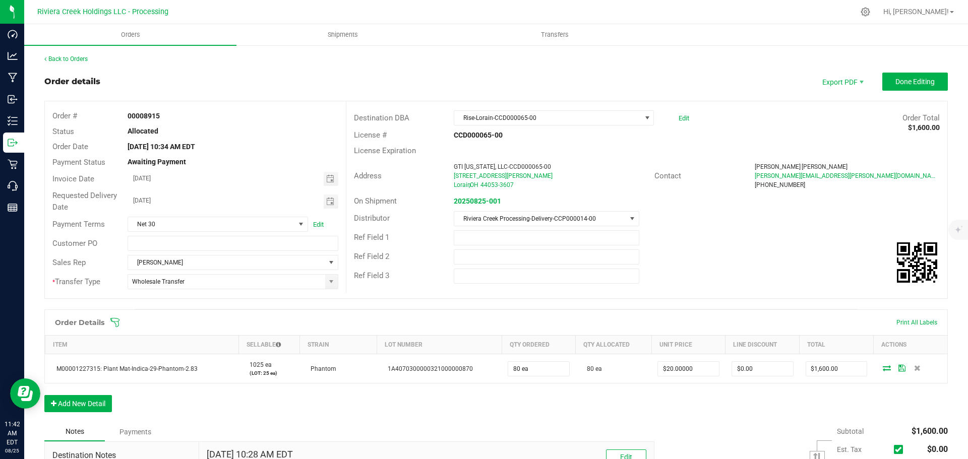
scroll to position [50, 0]
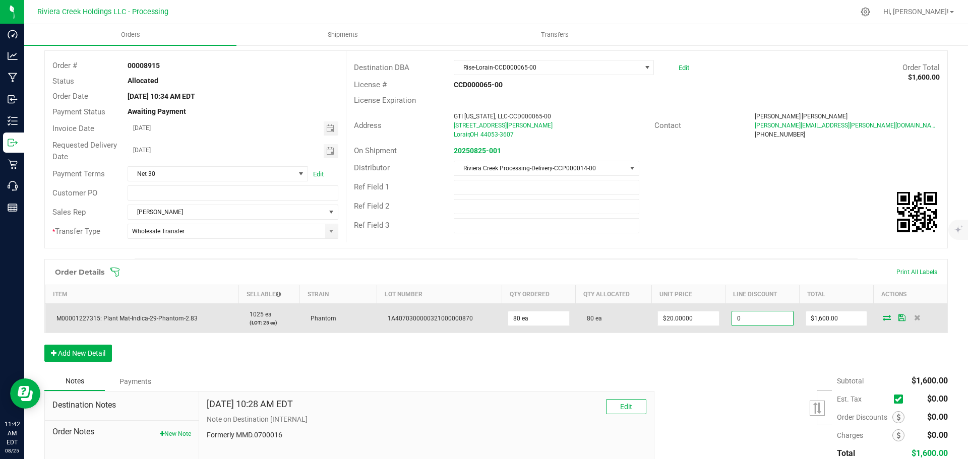
click at [740, 318] on input "0" at bounding box center [762, 318] width 61 height 14
type input "$200.00"
type input "1400"
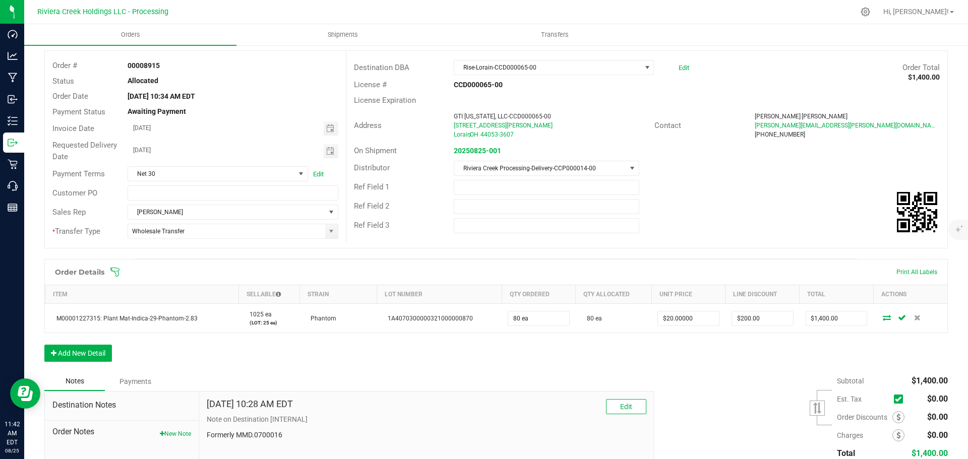
scroll to position [0, 0]
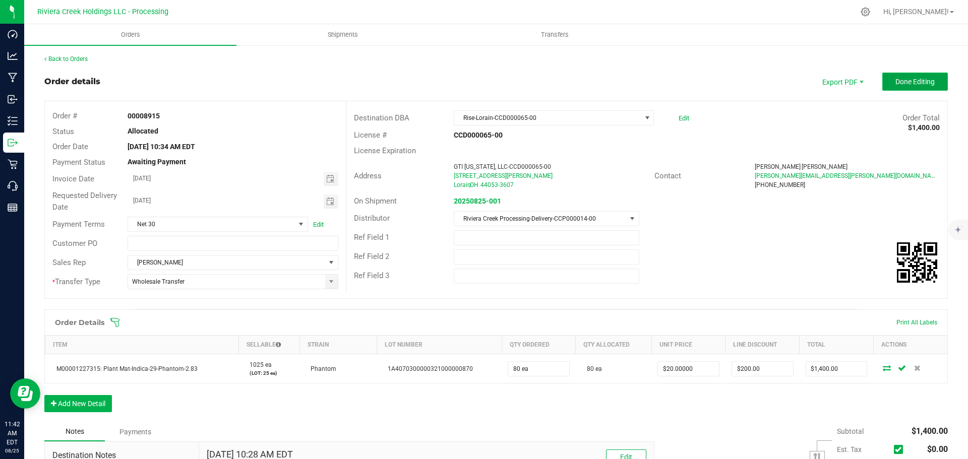
click at [882, 87] on button "Done Editing" at bounding box center [915, 82] width 66 height 18
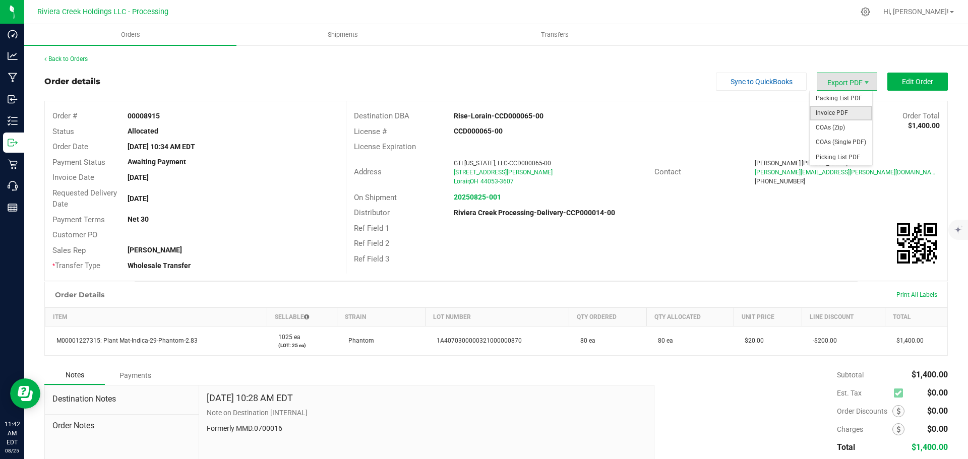
click at [818, 114] on span "Invoice PDF" at bounding box center [840, 113] width 62 height 15
click at [58, 57] on link "Back to Orders" at bounding box center [65, 58] width 43 height 7
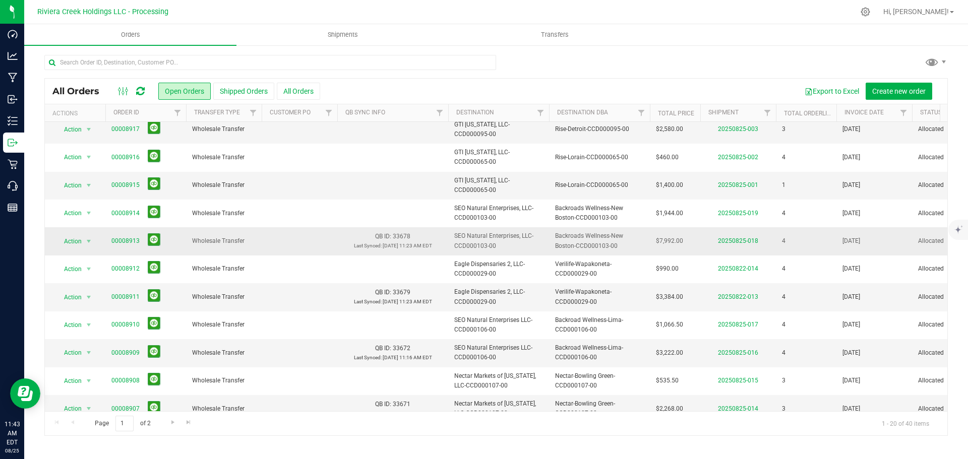
scroll to position [151, 0]
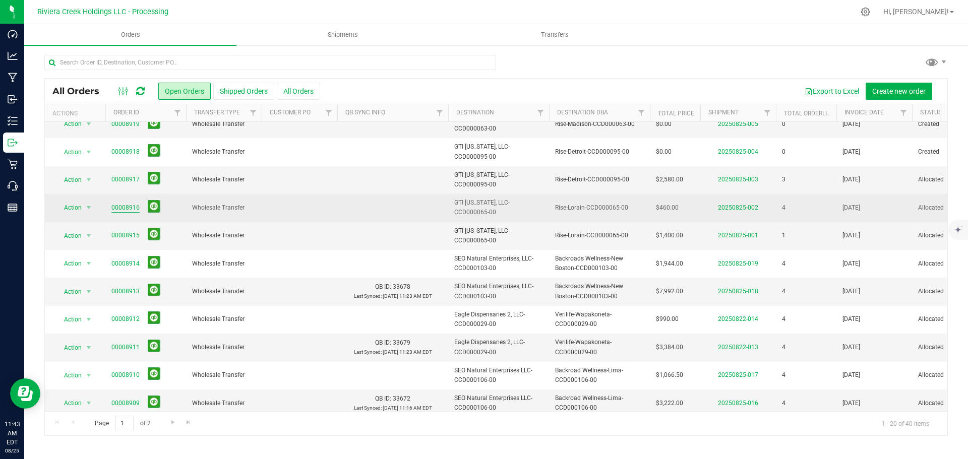
click at [127, 206] on link "00008916" at bounding box center [125, 208] width 28 height 10
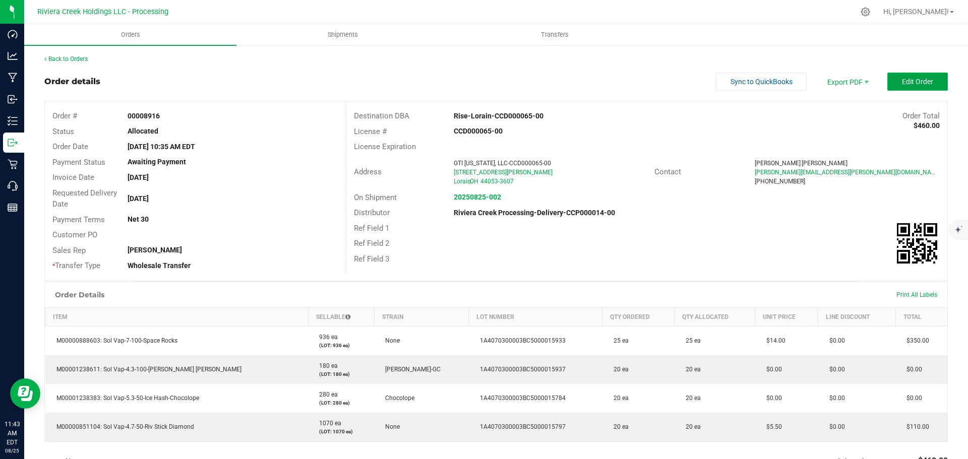
click at [893, 78] on button "Edit Order" at bounding box center [917, 82] width 60 height 18
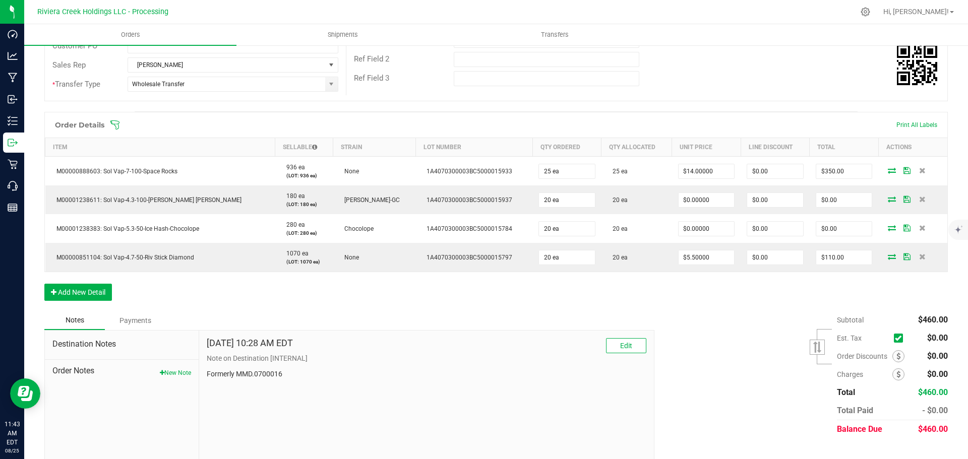
scroll to position [202, 0]
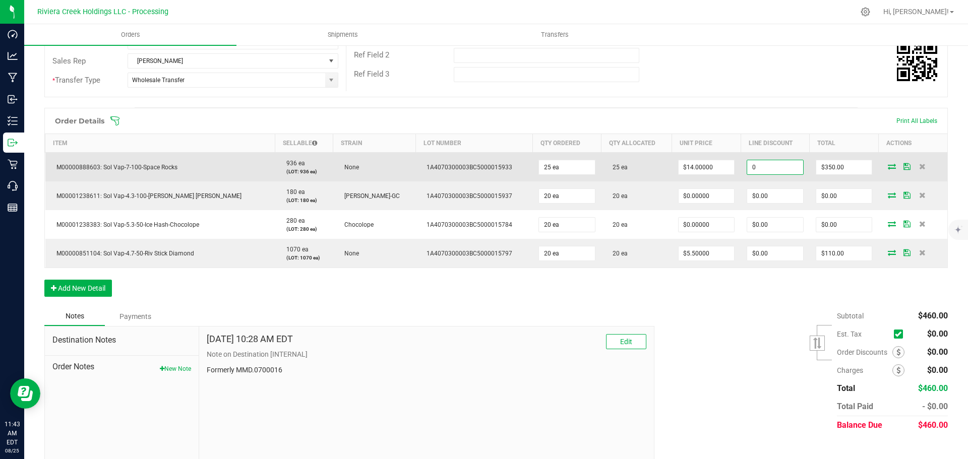
click at [748, 167] on input "0" at bounding box center [775, 167] width 56 height 14
type input "$35.00"
type input "315"
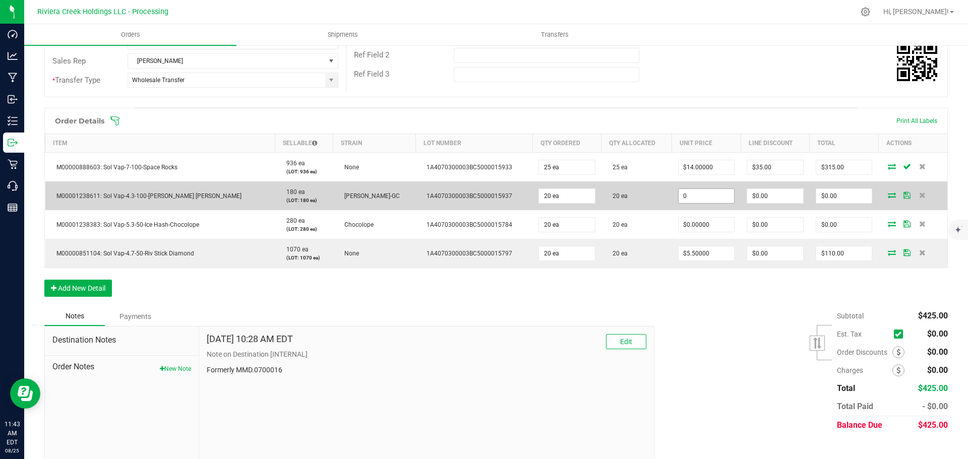
click at [678, 193] on input "0" at bounding box center [706, 196] width 56 height 14
type input "$10.00000"
type input "0"
type input "$200.00"
click at [753, 195] on input "0" at bounding box center [775, 196] width 56 height 14
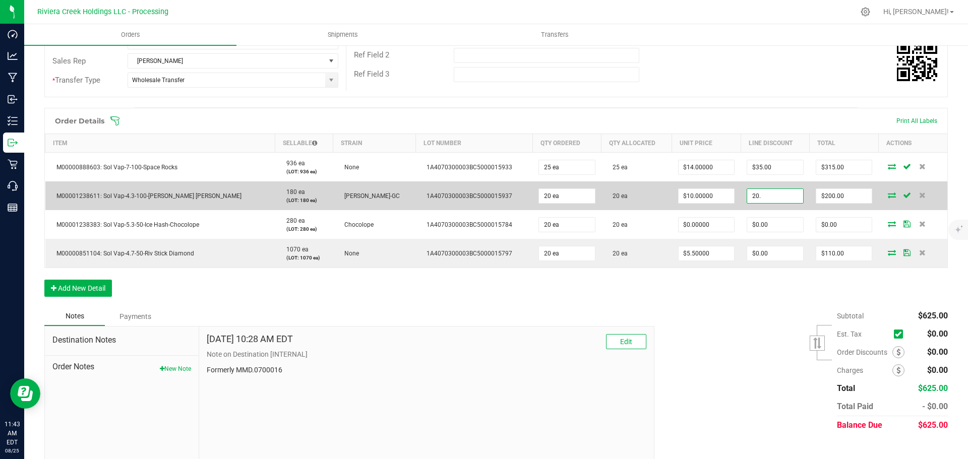
type input "$20.00"
type input "180"
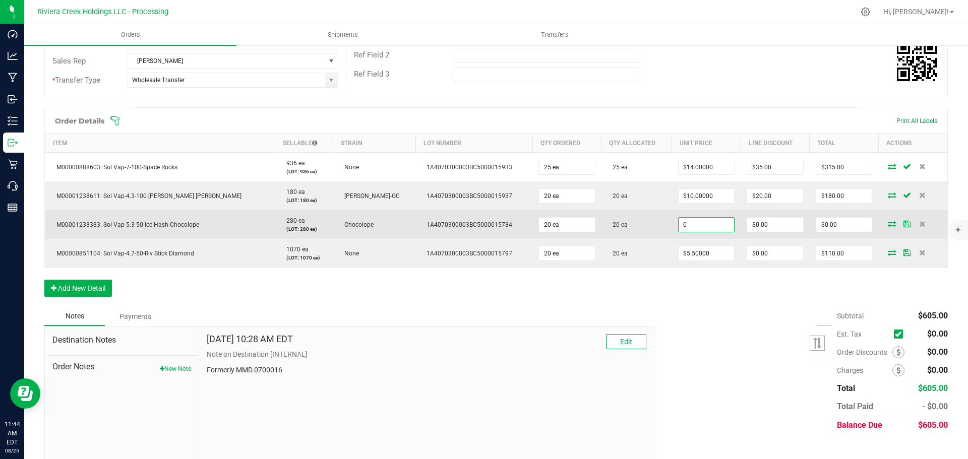
click at [688, 227] on input "0" at bounding box center [706, 225] width 56 height 14
type input "11.50"
type input "0"
type input "$11.50000"
type input "$230.00"
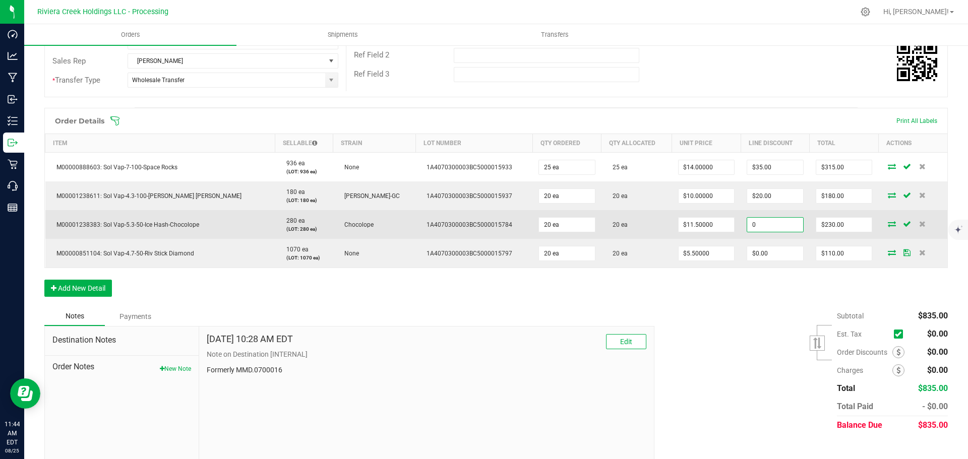
click at [747, 228] on input "0" at bounding box center [775, 225] width 56 height 14
type input "$23.00"
type input "207"
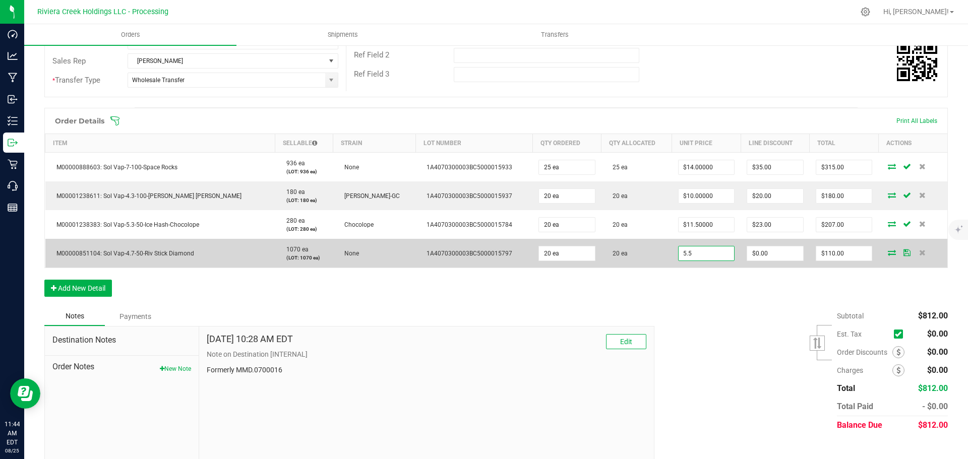
click at [692, 253] on input "5.5" at bounding box center [706, 253] width 56 height 14
type input "$5.50000"
type input "0"
click at [747, 255] on input "0" at bounding box center [775, 253] width 56 height 14
click at [747, 256] on input "0" at bounding box center [775, 253] width 56 height 14
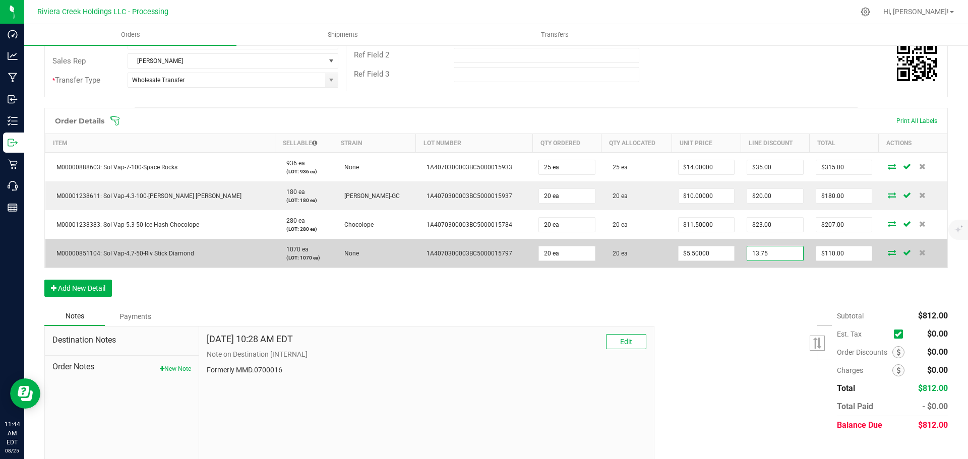
type input "$13.75"
type input "96.25"
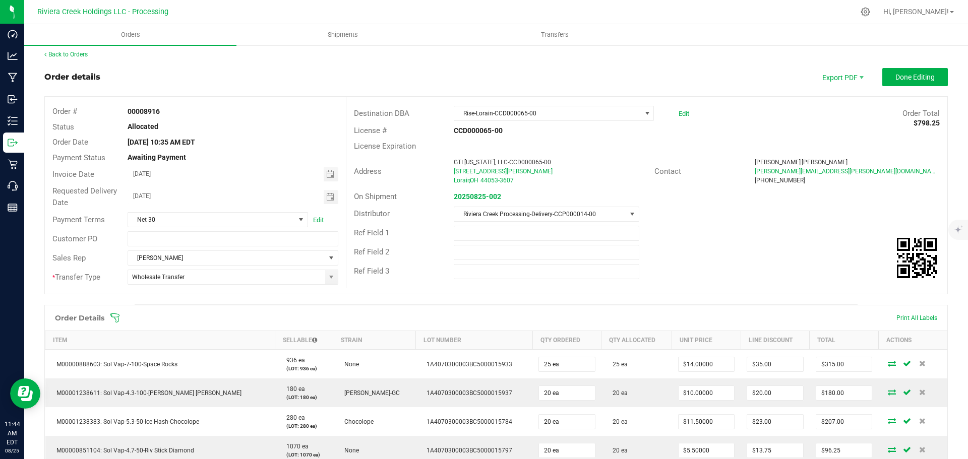
scroll to position [0, 0]
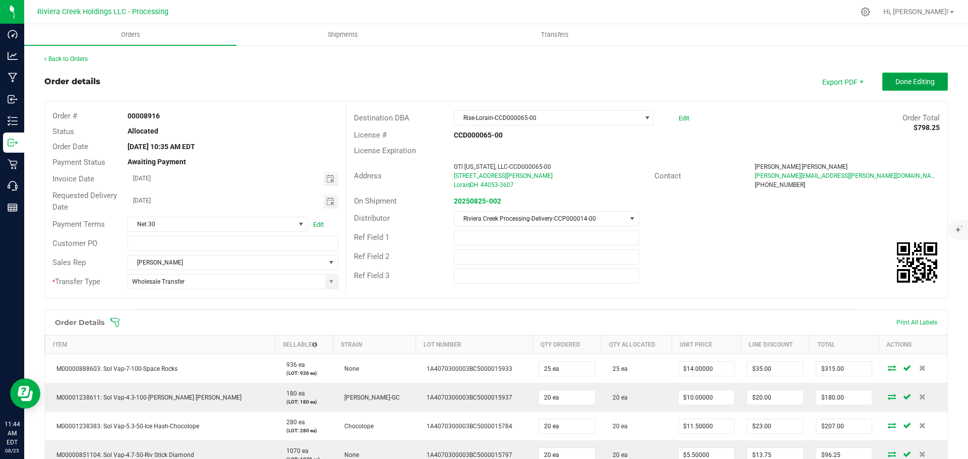
click at [898, 82] on span "Done Editing" at bounding box center [914, 82] width 39 height 8
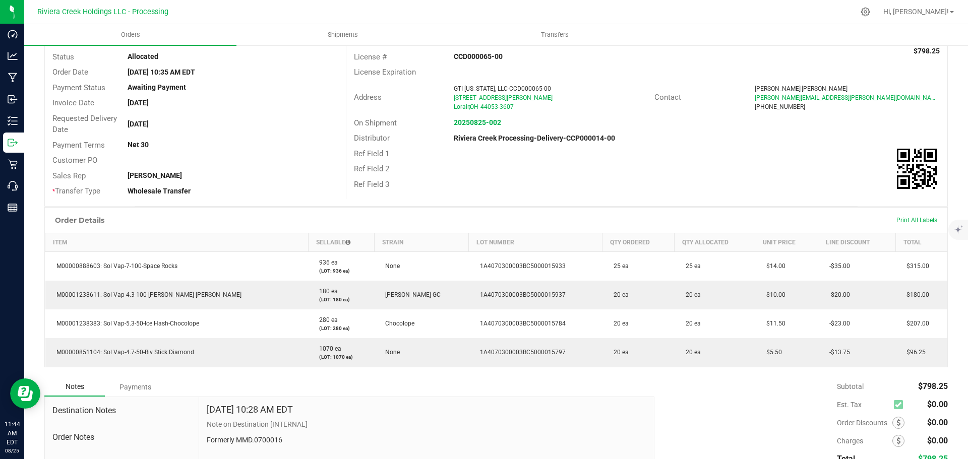
scroll to position [101, 0]
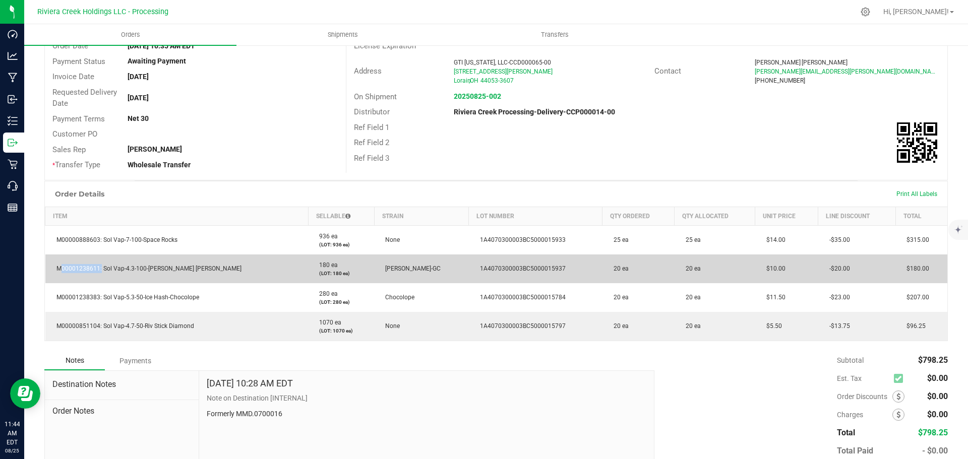
drag, startPoint x: 97, startPoint y: 271, endPoint x: 52, endPoint y: 275, distance: 45.5
click at [52, 275] on td "M00001238611: Sol Vap-4.3-100-[PERSON_NAME] [PERSON_NAME]" at bounding box center [176, 269] width 263 height 29
copy span "M00001238611"
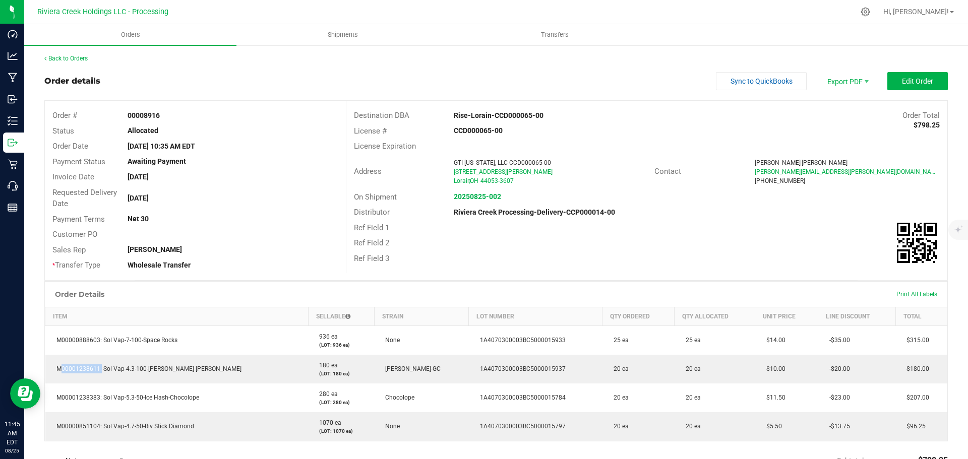
scroll to position [0, 0]
click at [870, 8] on icon at bounding box center [865, 12] width 11 height 11
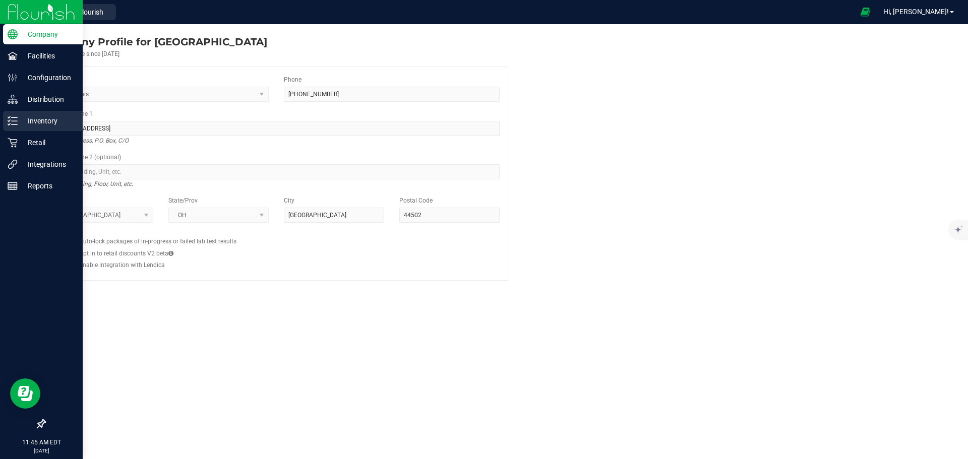
click at [52, 122] on p "Inventory" at bounding box center [48, 121] width 60 height 12
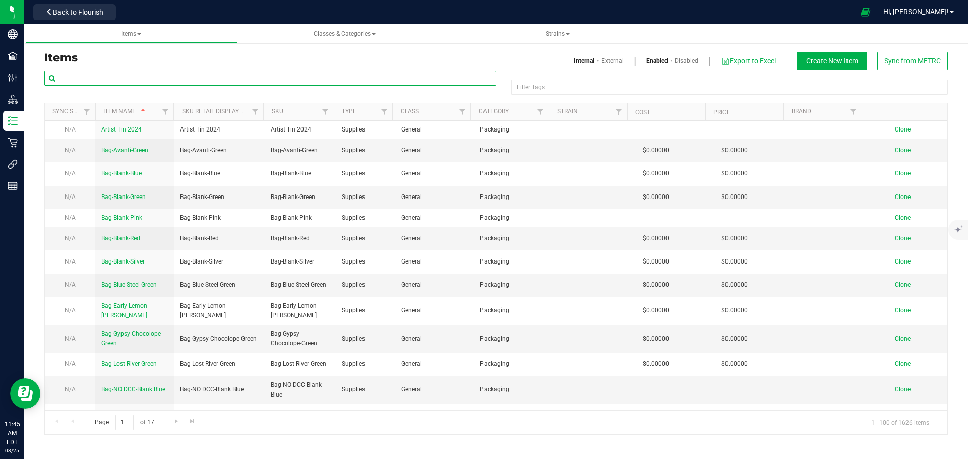
click at [111, 77] on input "text" at bounding box center [270, 78] width 452 height 15
paste input "M00001238611"
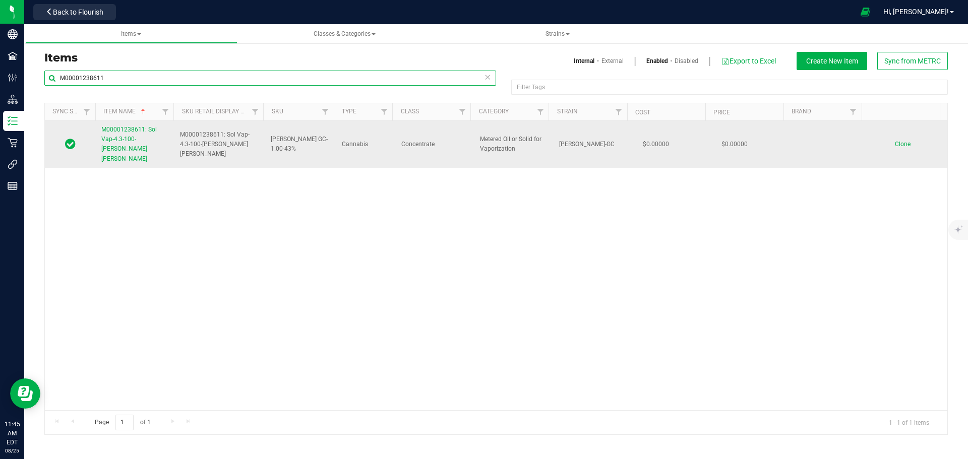
type input "M00001238611"
click at [136, 138] on span "M00001238611: Sol Vap-4.3-100-[PERSON_NAME] [PERSON_NAME]" at bounding box center [128, 144] width 55 height 36
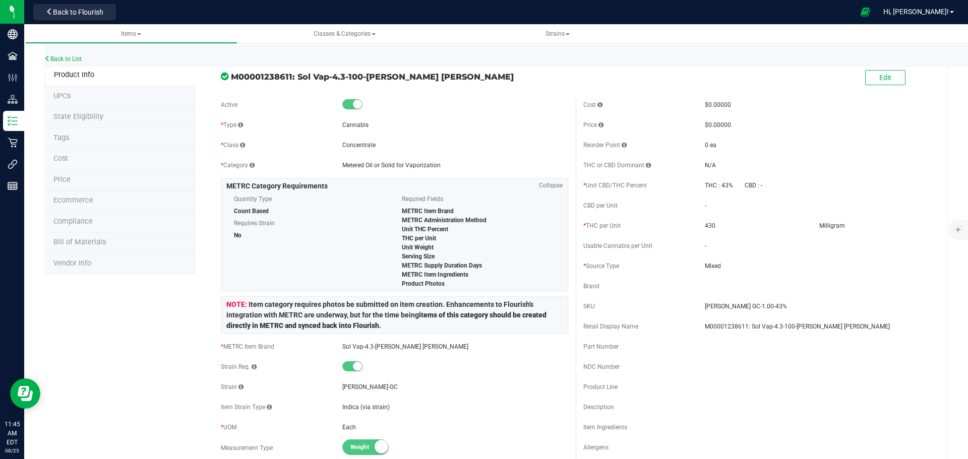
click at [58, 180] on span "Price" at bounding box center [61, 179] width 17 height 9
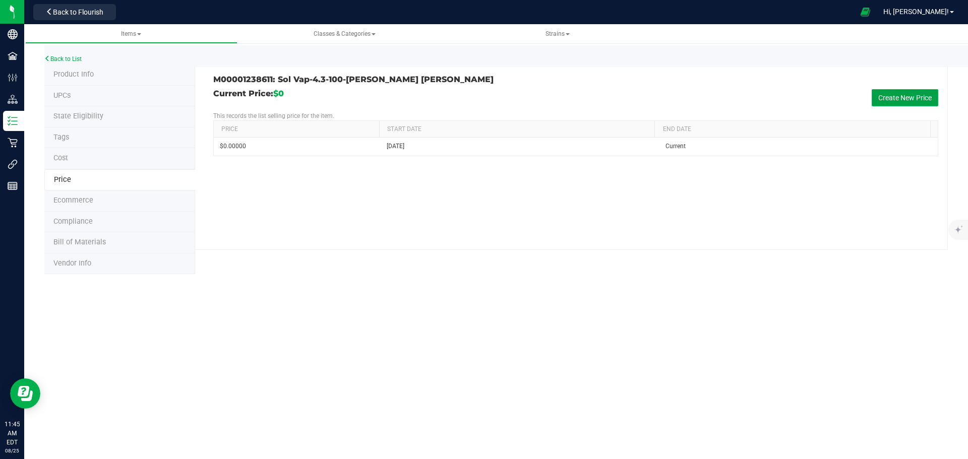
click at [878, 102] on button "Create New Price" at bounding box center [904, 97] width 67 height 17
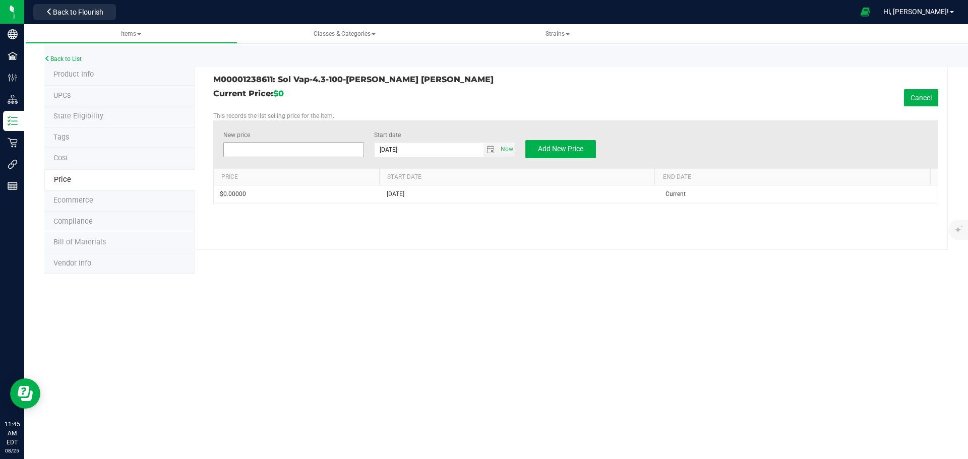
click at [276, 151] on span at bounding box center [293, 149] width 141 height 15
type input "10.00"
click at [559, 146] on span "Add New Price" at bounding box center [560, 149] width 45 height 8
type input "$0.00000"
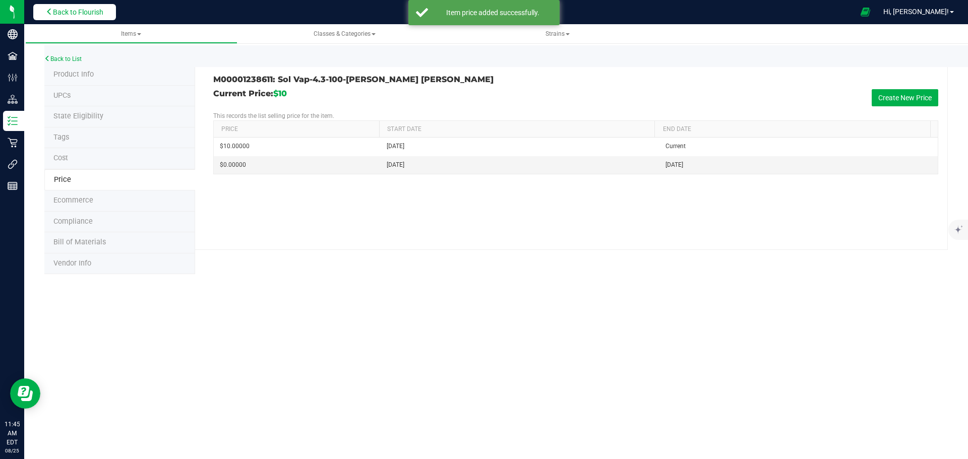
click at [64, 14] on span "Back to Flourish" at bounding box center [78, 12] width 50 height 8
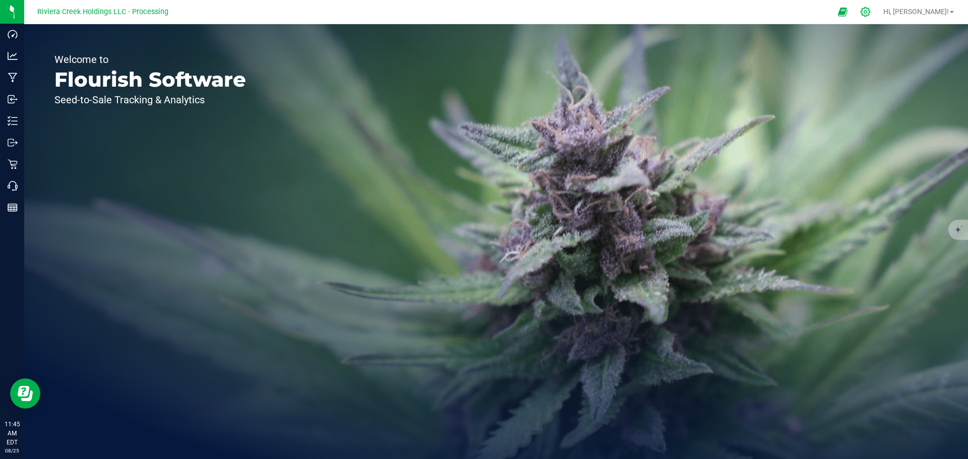
click at [870, 15] on icon at bounding box center [865, 12] width 11 height 11
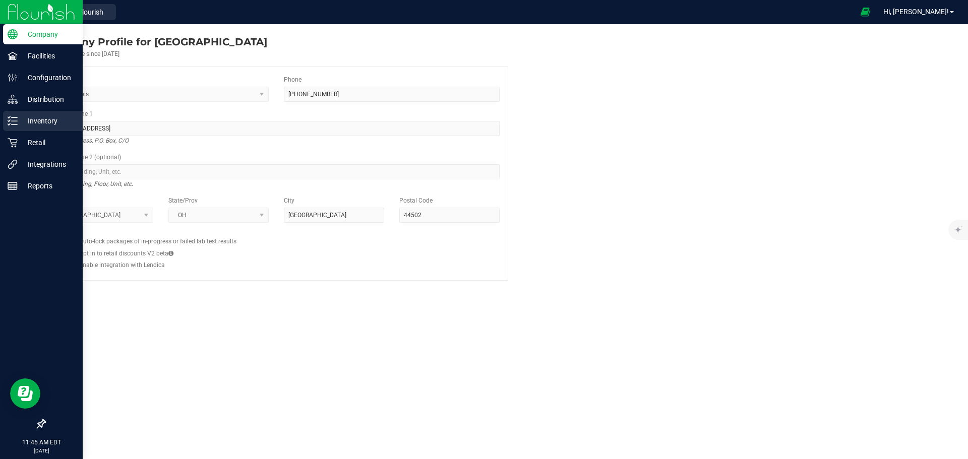
click at [47, 122] on p "Inventory" at bounding box center [48, 121] width 60 height 12
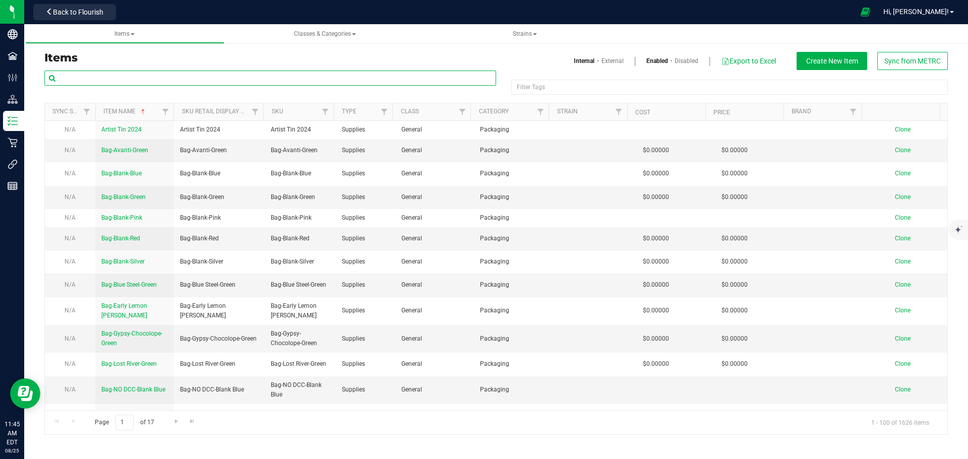
click at [103, 73] on input "text" at bounding box center [270, 78] width 452 height 15
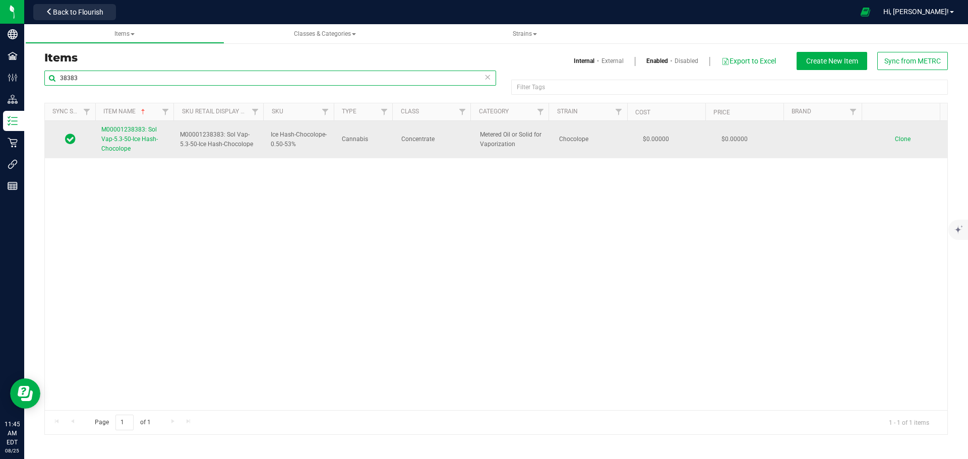
type input "38383"
click at [128, 142] on span "M00001238383: Sol Vap-5.3-50-Ice Hash-Chocolope" at bounding box center [129, 139] width 56 height 26
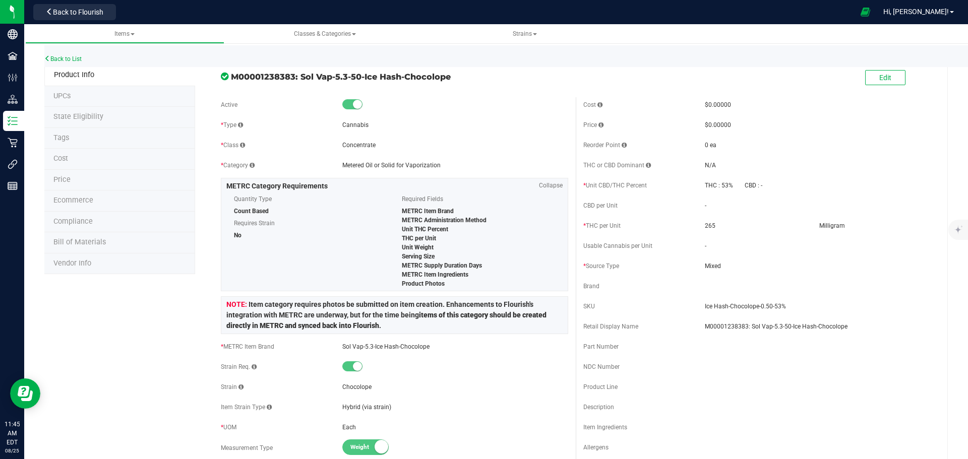
click at [63, 180] on span "Price" at bounding box center [61, 179] width 17 height 9
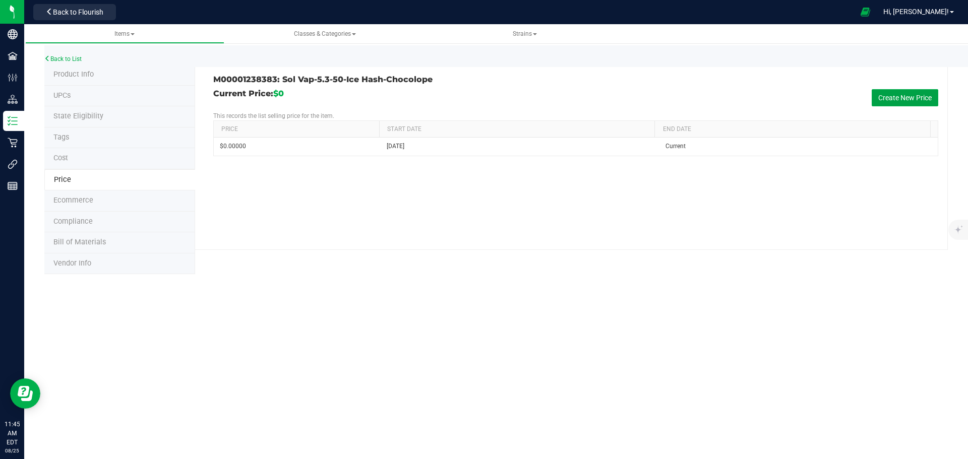
click at [888, 94] on button "Create New Price" at bounding box center [904, 97] width 67 height 17
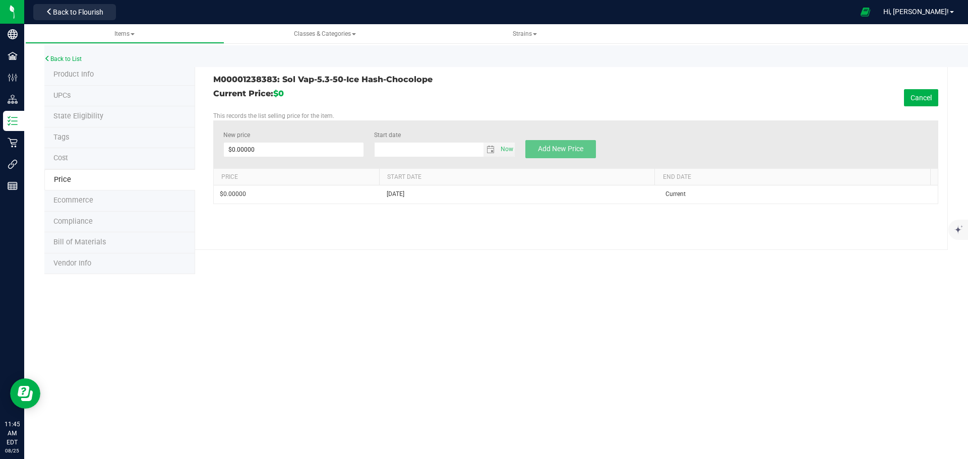
type input "[DATE]"
click at [258, 151] on span at bounding box center [293, 149] width 141 height 15
type input "11.50"
click at [561, 152] on span "Add New Price" at bounding box center [560, 149] width 45 height 8
type input "$0.00000"
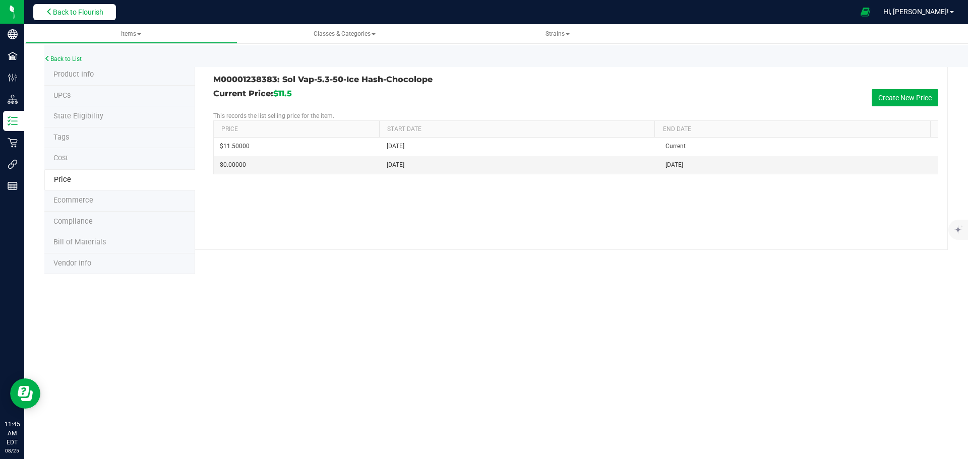
click at [84, 17] on button "Back to Flourish" at bounding box center [74, 12] width 83 height 16
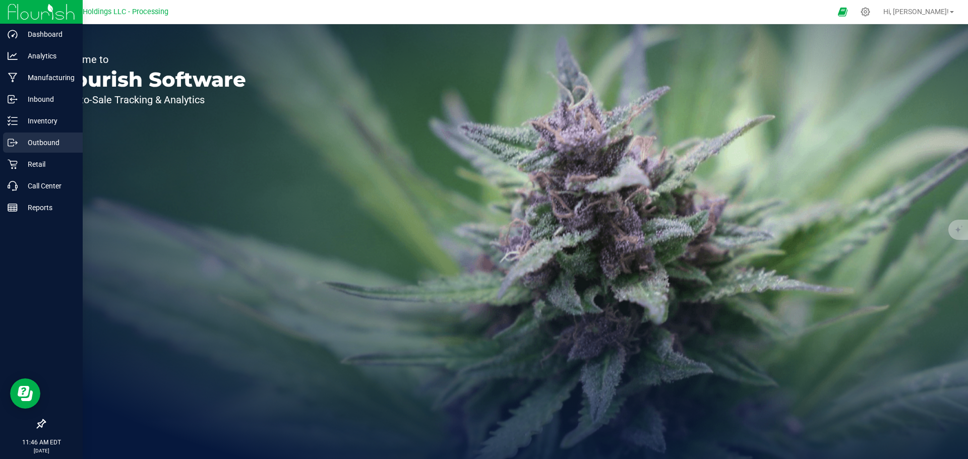
click at [34, 139] on p "Outbound" at bounding box center [48, 143] width 60 height 12
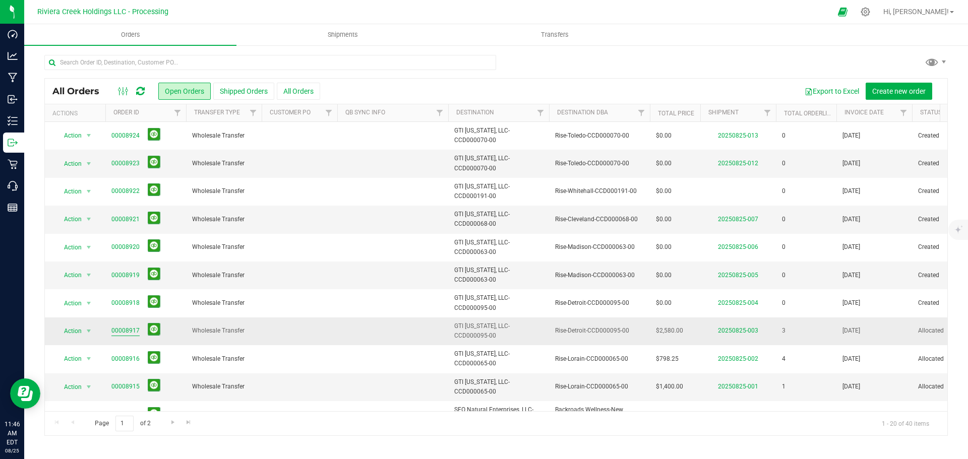
click at [127, 329] on link "00008917" at bounding box center [125, 331] width 28 height 10
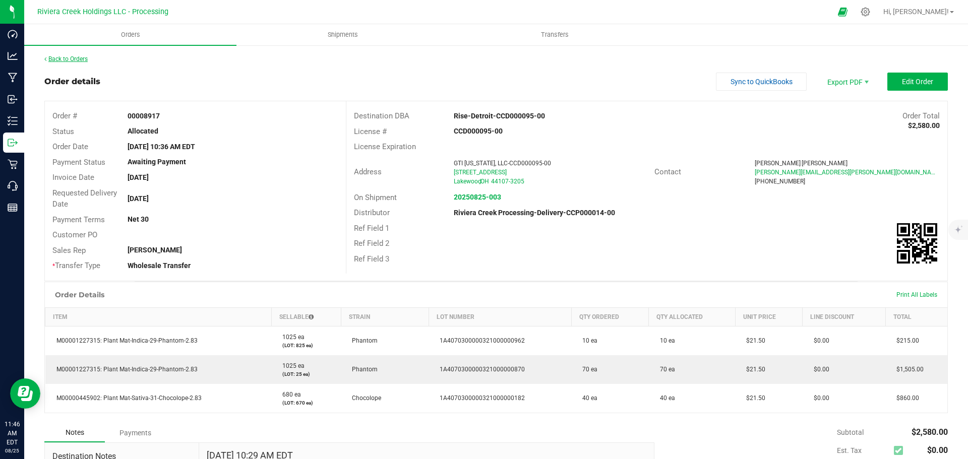
click at [59, 57] on link "Back to Orders" at bounding box center [65, 58] width 43 height 7
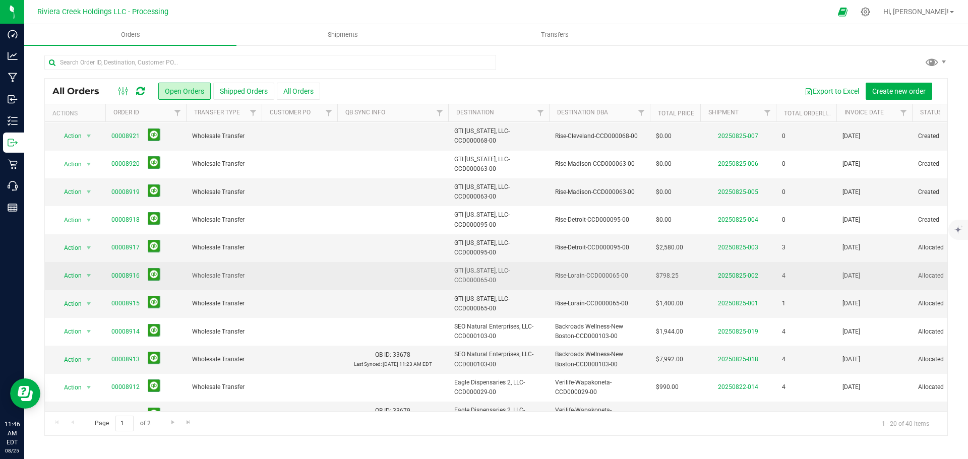
scroll to position [101, 0]
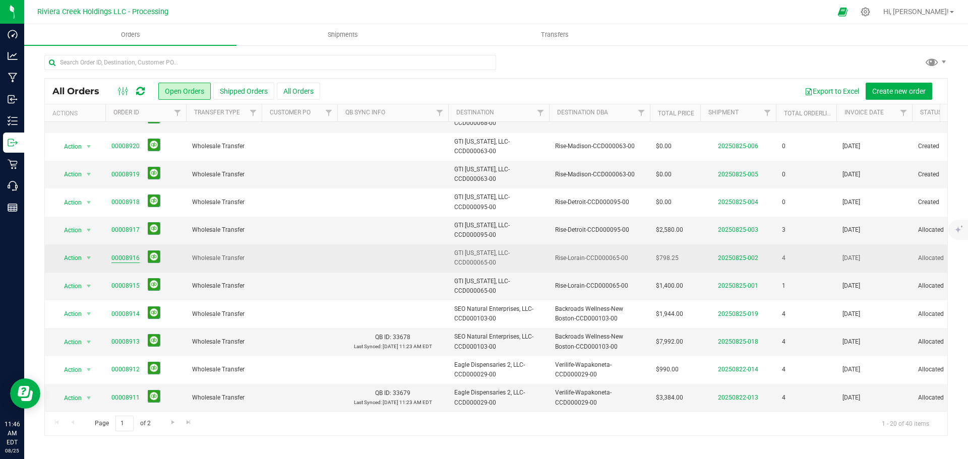
click at [129, 262] on link "00008916" at bounding box center [125, 259] width 28 height 10
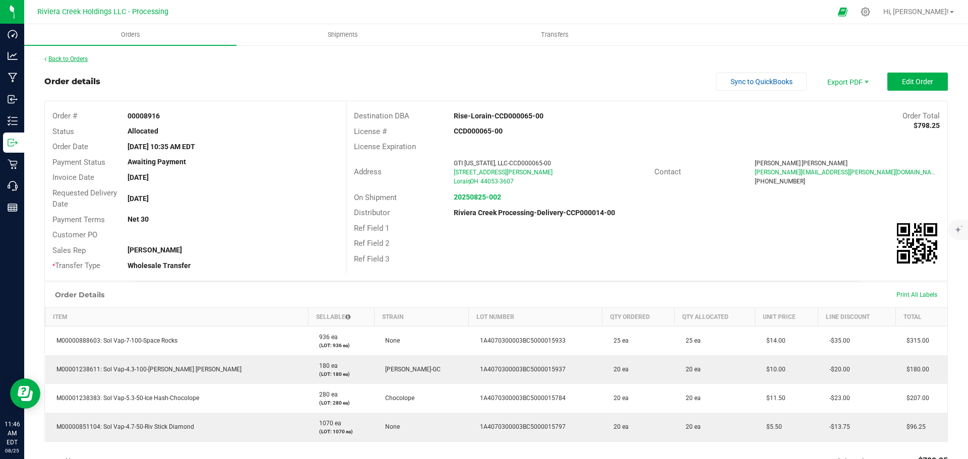
click at [69, 60] on link "Back to Orders" at bounding box center [65, 58] width 43 height 7
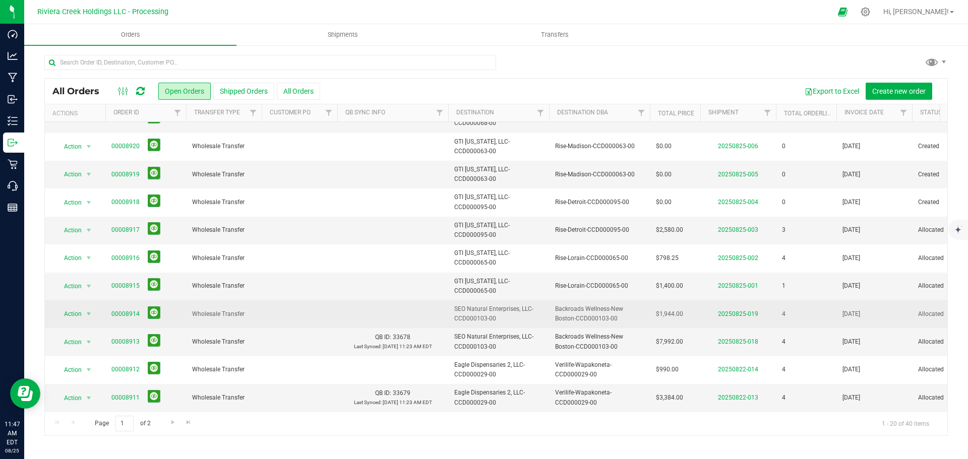
scroll to position [151, 0]
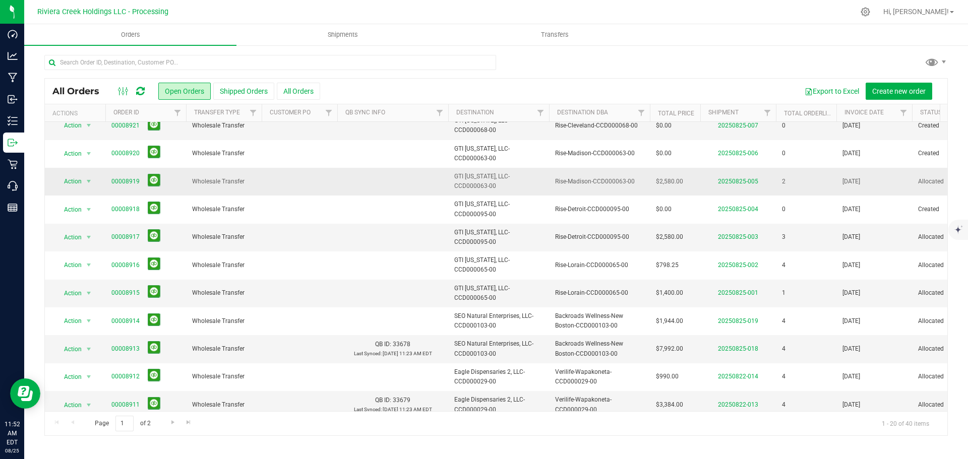
scroll to position [101, 0]
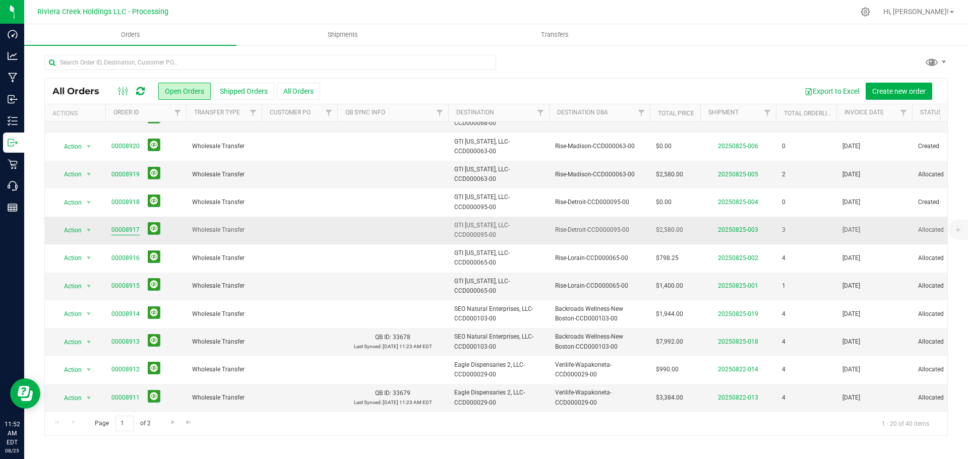
click at [130, 228] on link "00008917" at bounding box center [125, 230] width 28 height 10
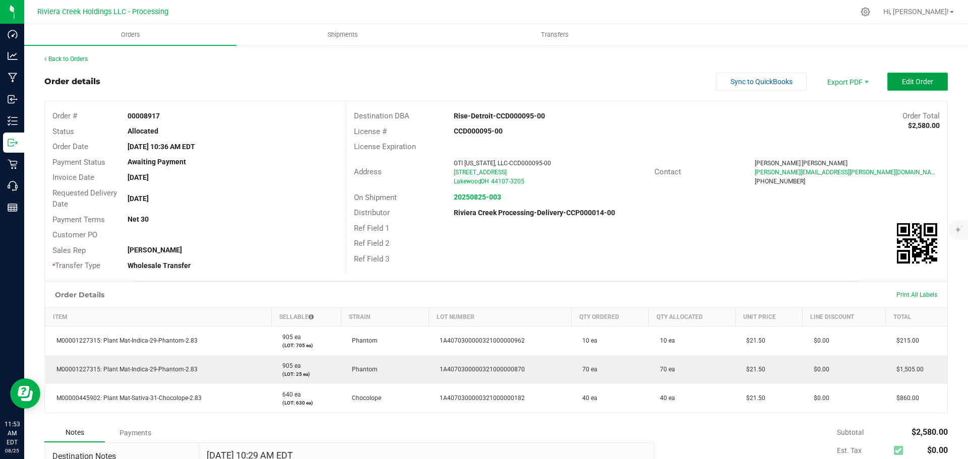
click at [890, 74] on button "Edit Order" at bounding box center [917, 82] width 60 height 18
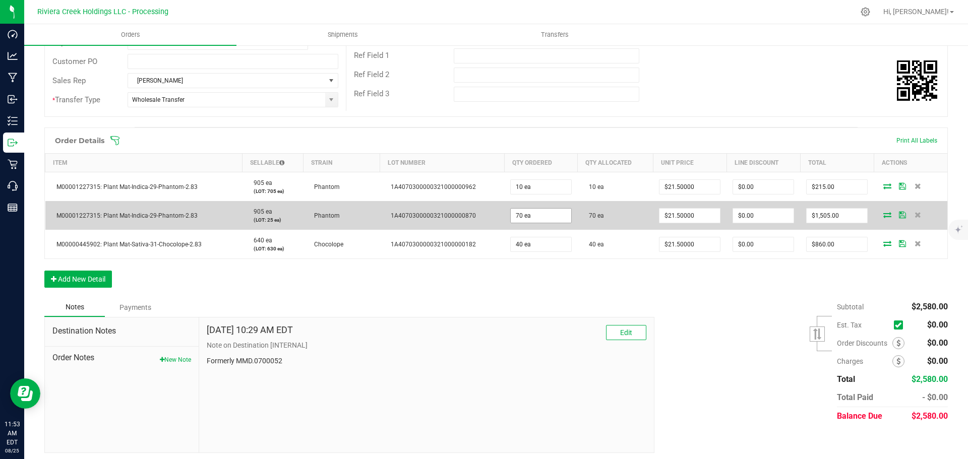
scroll to position [186, 0]
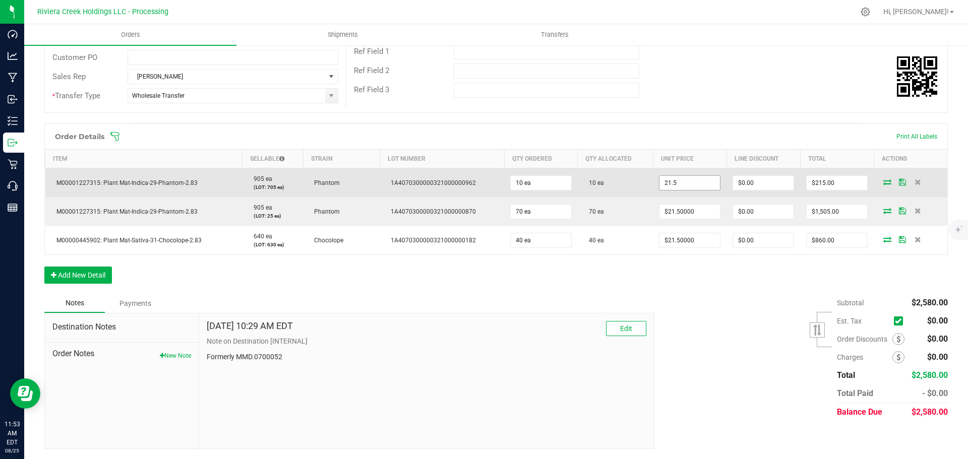
click at [665, 186] on input "21.5" at bounding box center [689, 183] width 60 height 14
type input "$20.00000"
type input "0"
type input "$200.00"
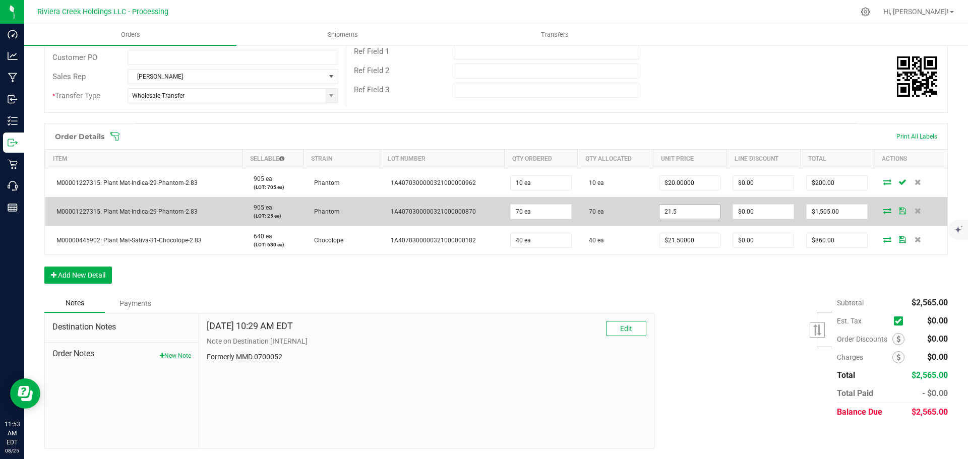
click at [665, 213] on input "21.5" at bounding box center [689, 212] width 60 height 14
type input "$20.00000"
type input "0"
type input "$1,400.00"
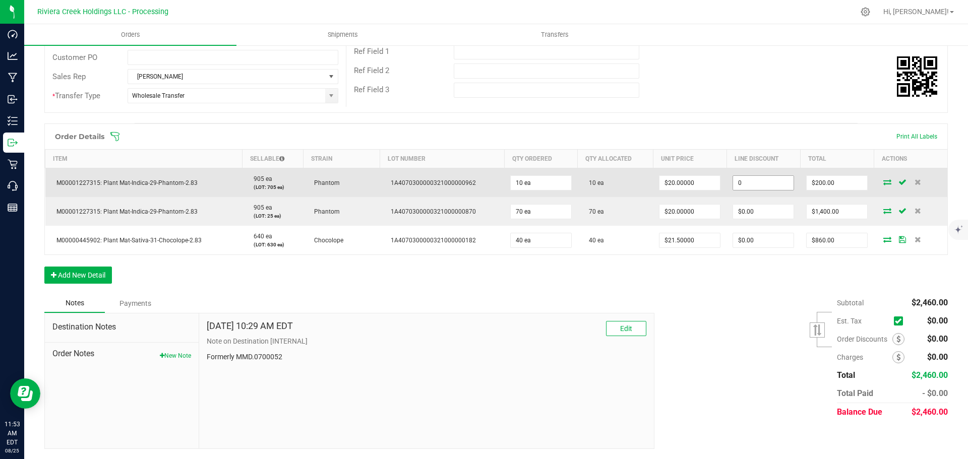
click at [751, 189] on input "0" at bounding box center [763, 183] width 60 height 14
type input "$30.00"
type input "170"
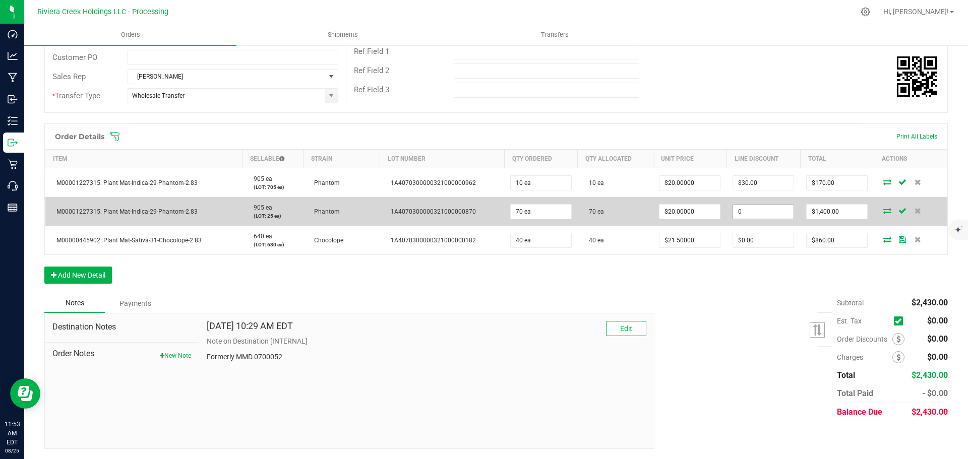
click at [738, 211] on input "0" at bounding box center [763, 212] width 60 height 14
type input "$210.00"
type input "1190"
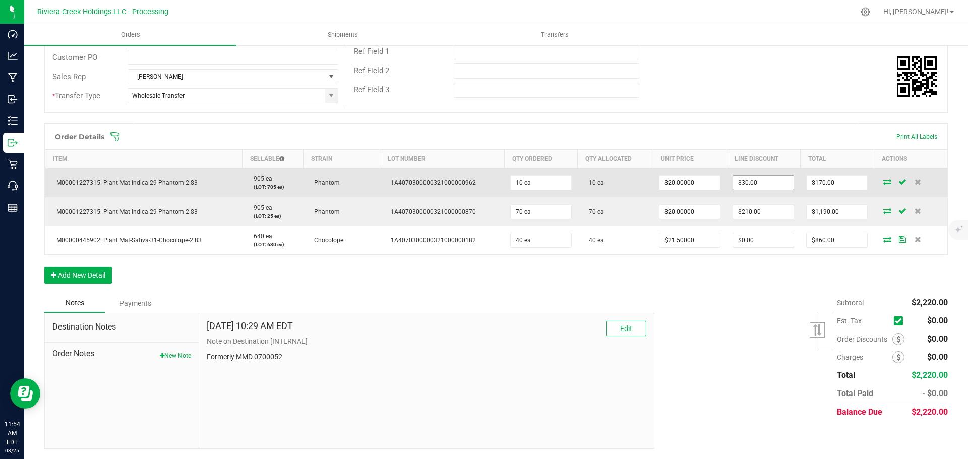
type input "30"
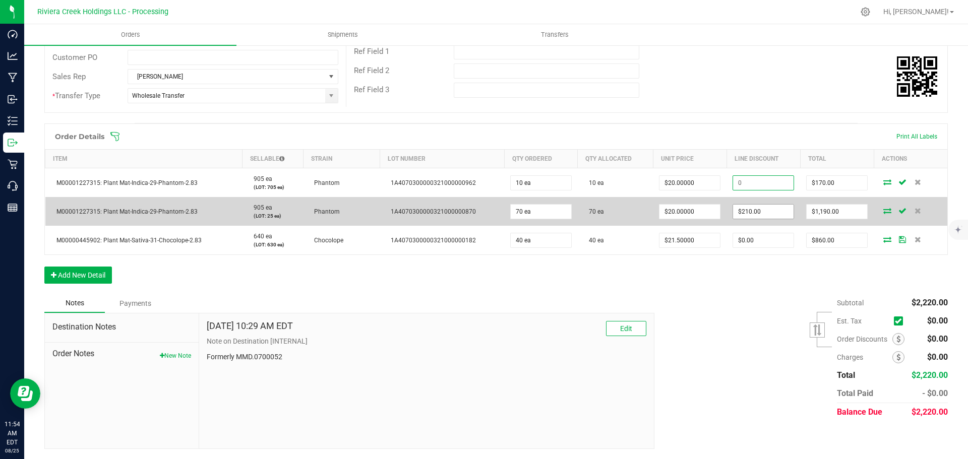
type input "$200.00"
type input "210"
click at [763, 211] on input "210" at bounding box center [763, 212] width 60 height 14
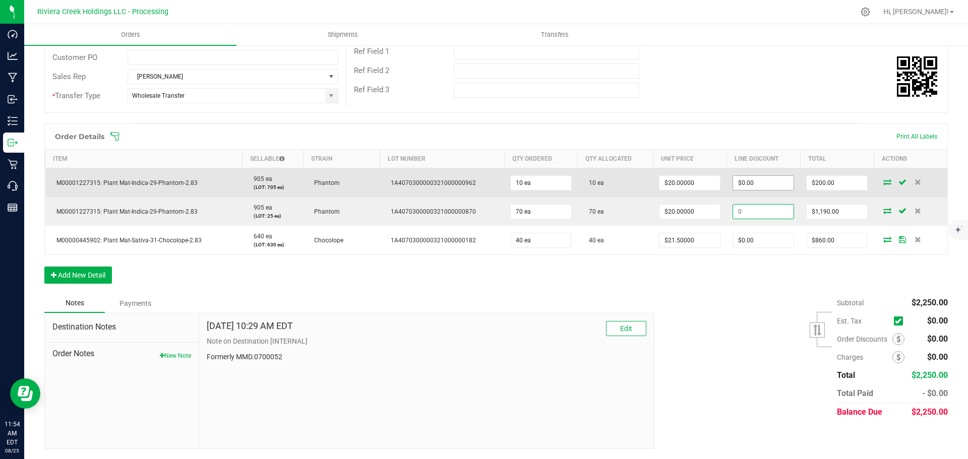
type input "$1,400.00"
click at [744, 187] on input "0" at bounding box center [763, 183] width 60 height 14
type input "$20.00"
type input "180"
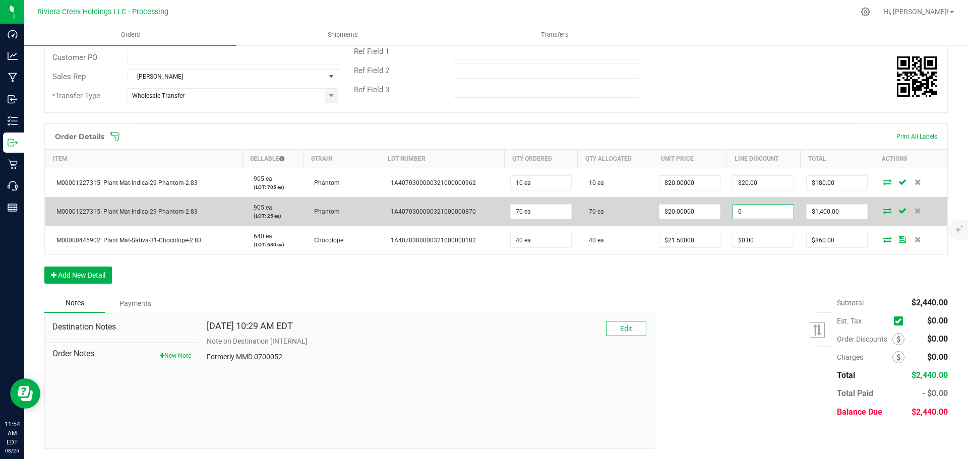
click at [742, 214] on input "0" at bounding box center [763, 212] width 60 height 14
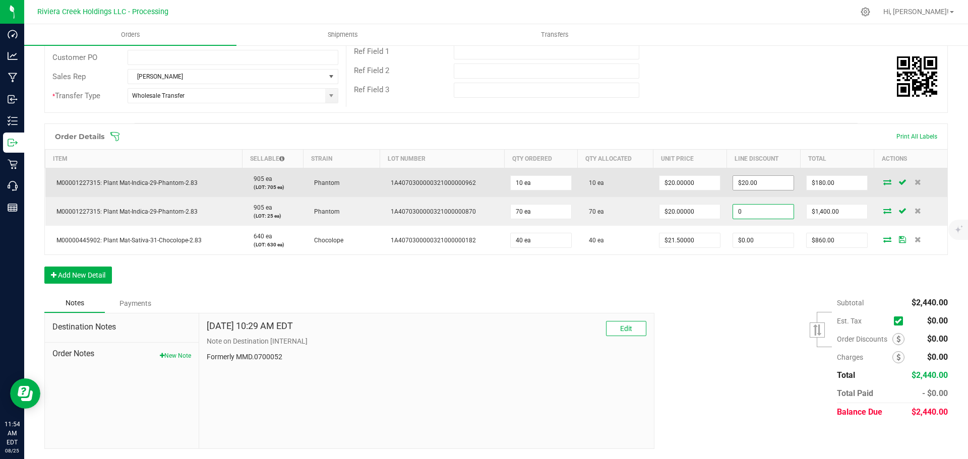
type input "$0.00"
click at [744, 183] on input "20" at bounding box center [763, 183] width 60 height 14
type input "$20.00"
type input "180"
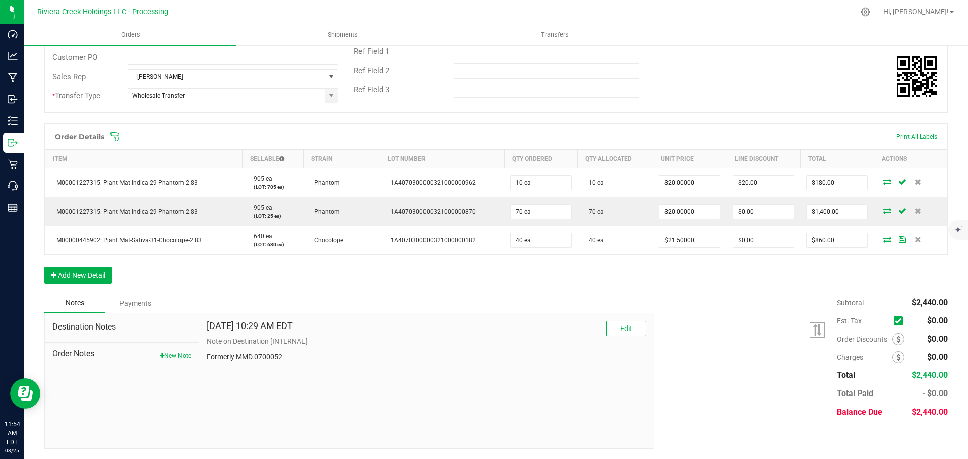
type input "20"
click at [744, 183] on input "20" at bounding box center [763, 183] width 60 height 14
type input "200"
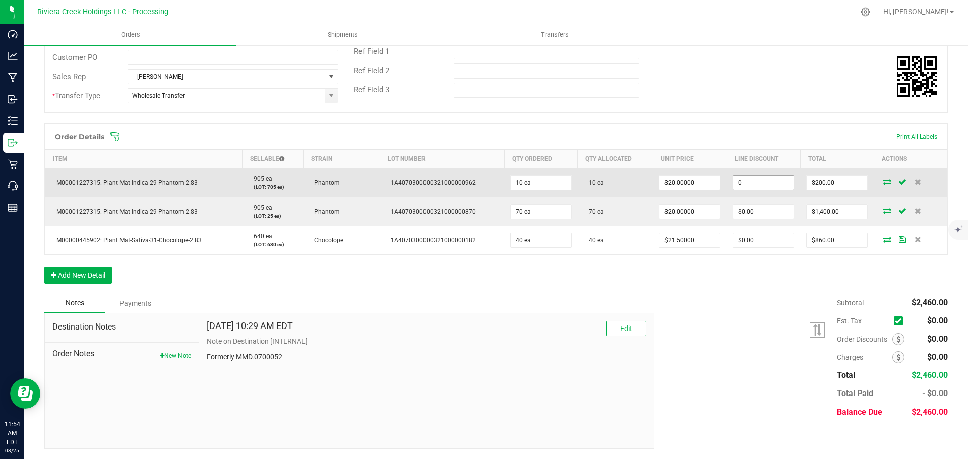
click at [737, 184] on input "0" at bounding box center [763, 183] width 60 height 14
type input "2"
type input "$12.50"
type input "187.5"
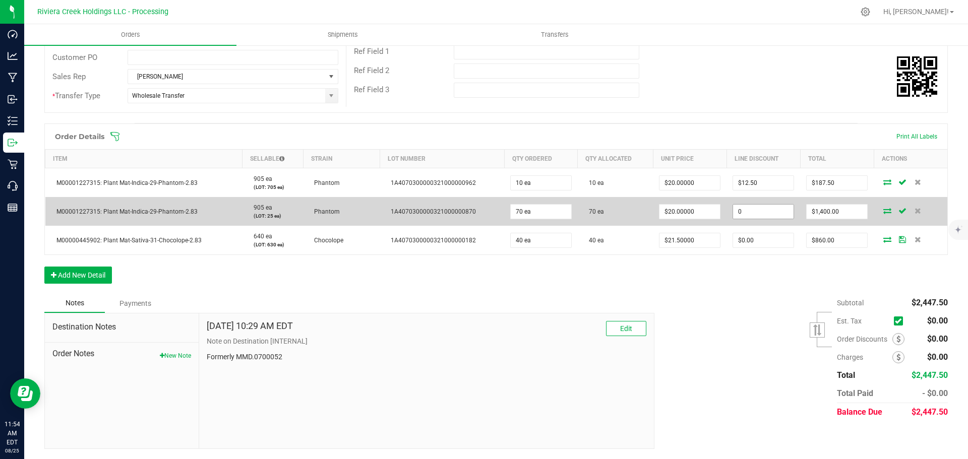
click at [741, 212] on input "0" at bounding box center [763, 212] width 60 height 14
type input "$175.00"
type input "1225"
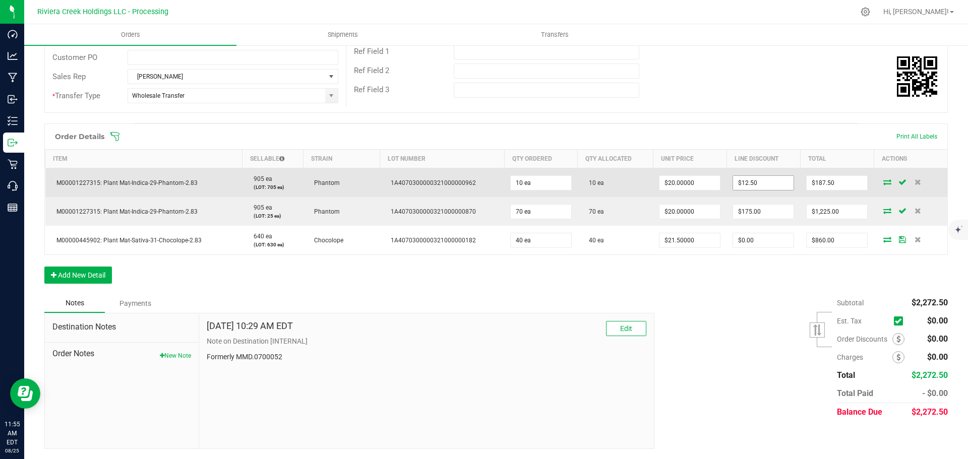
type input "12.5"
click at [759, 185] on input "12.5" at bounding box center [763, 183] width 60 height 14
type input "200"
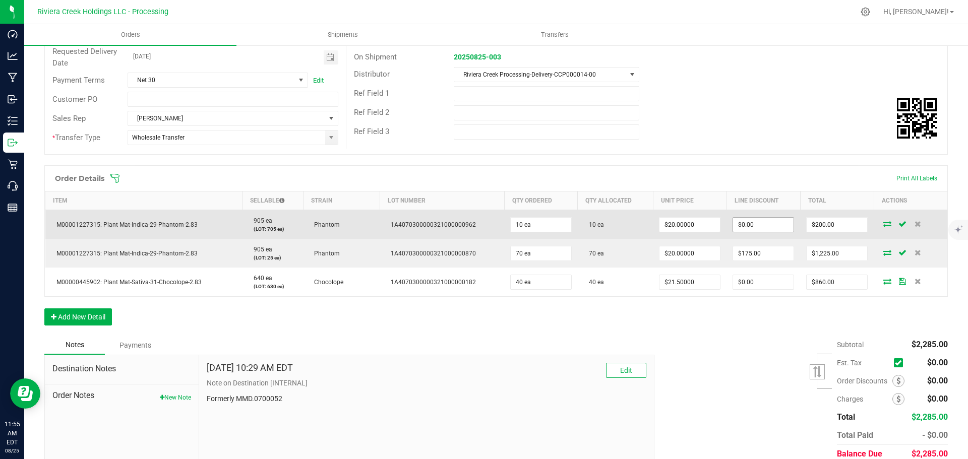
scroll to position [136, 0]
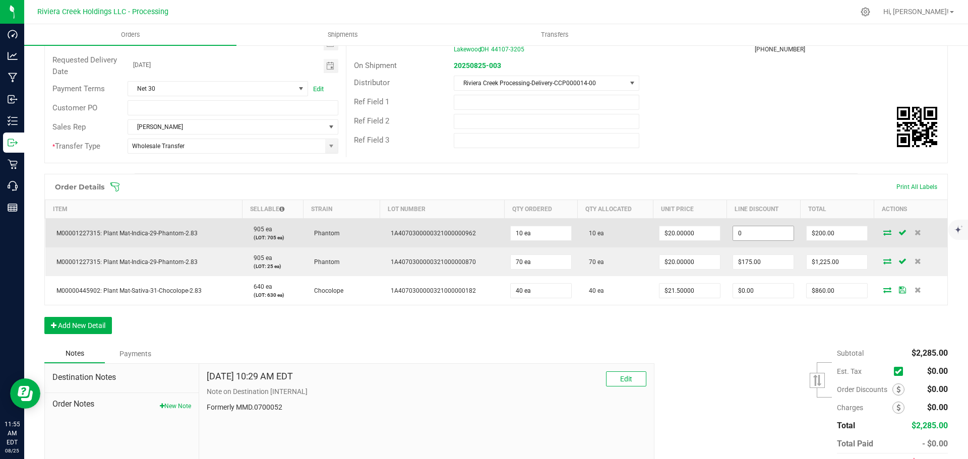
click at [746, 234] on input "0" at bounding box center [763, 233] width 60 height 14
type input "$20.00"
type input "180"
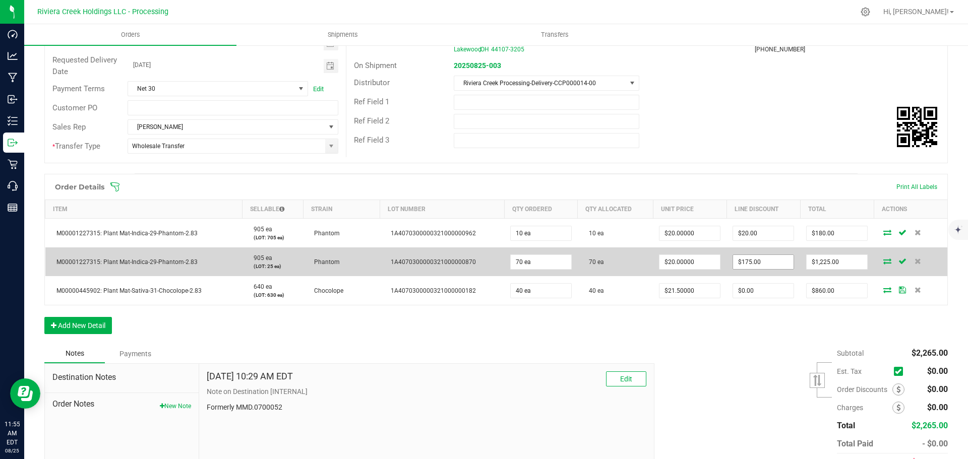
type input "175"
click at [753, 263] on input "175" at bounding box center [763, 262] width 60 height 14
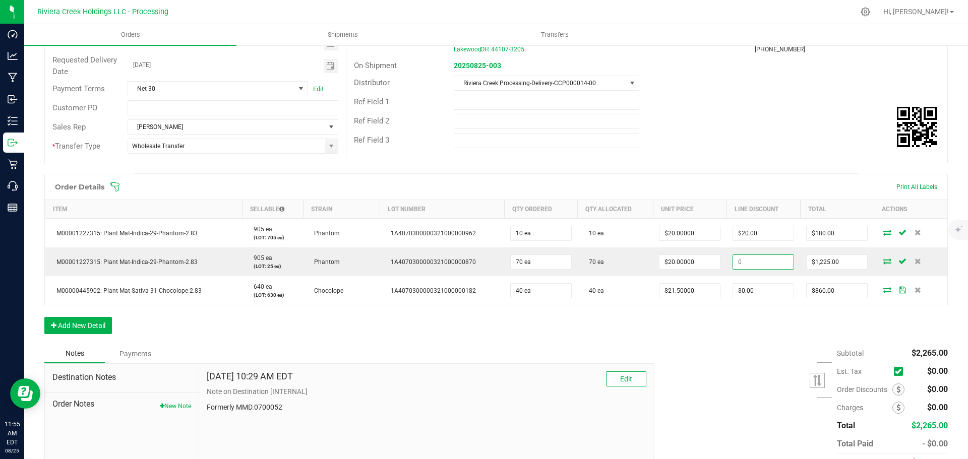
type input "1400"
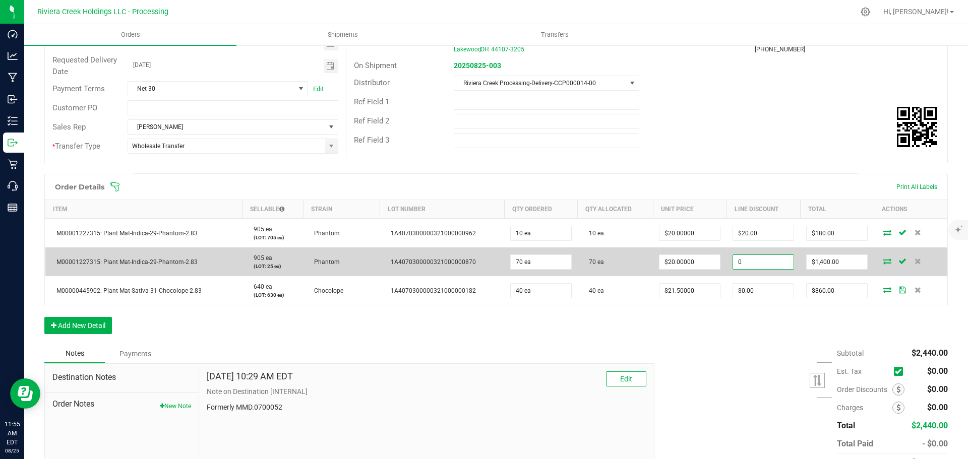
click at [738, 267] on input "0" at bounding box center [763, 262] width 60 height 14
type input "$140.00"
type input "1260"
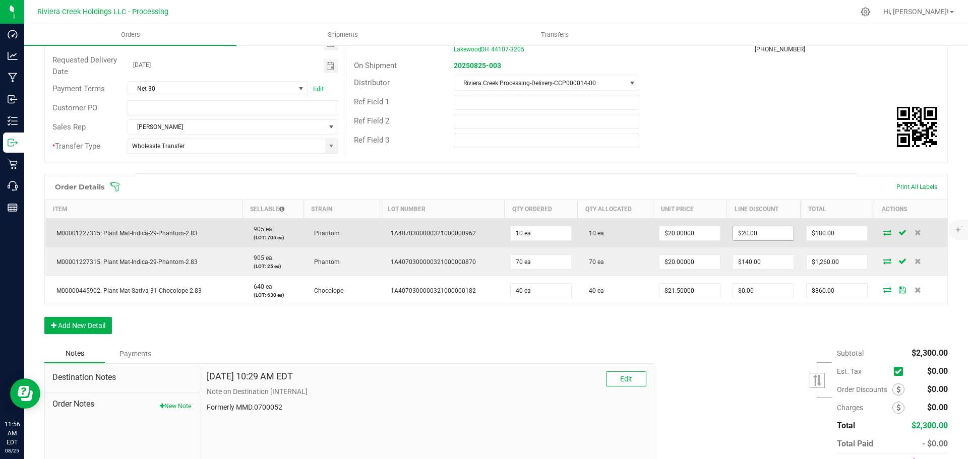
type input "20"
click at [735, 233] on input "20" at bounding box center [763, 233] width 60 height 14
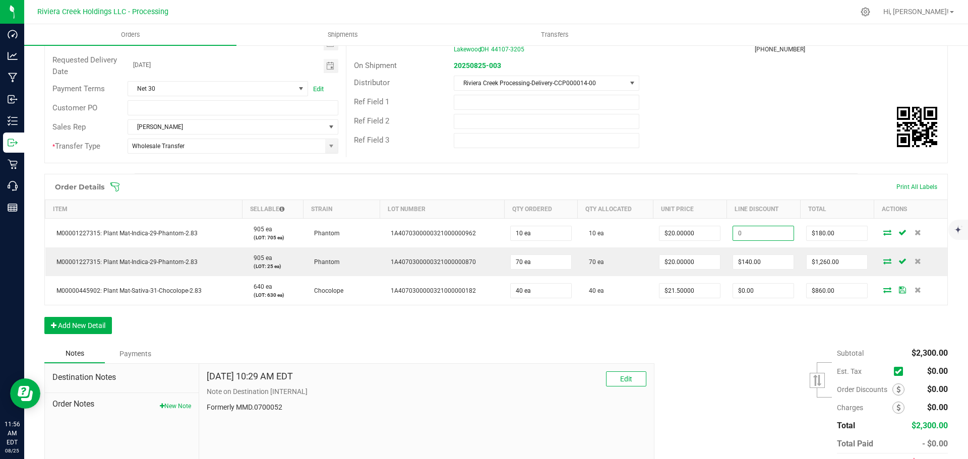
type input "200"
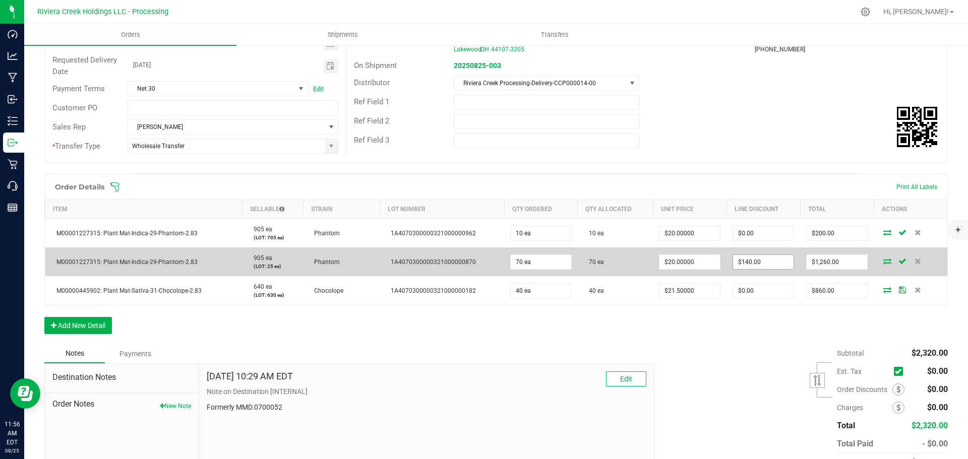
type input "140"
click at [743, 260] on input "140" at bounding box center [763, 262] width 60 height 14
type input "1400"
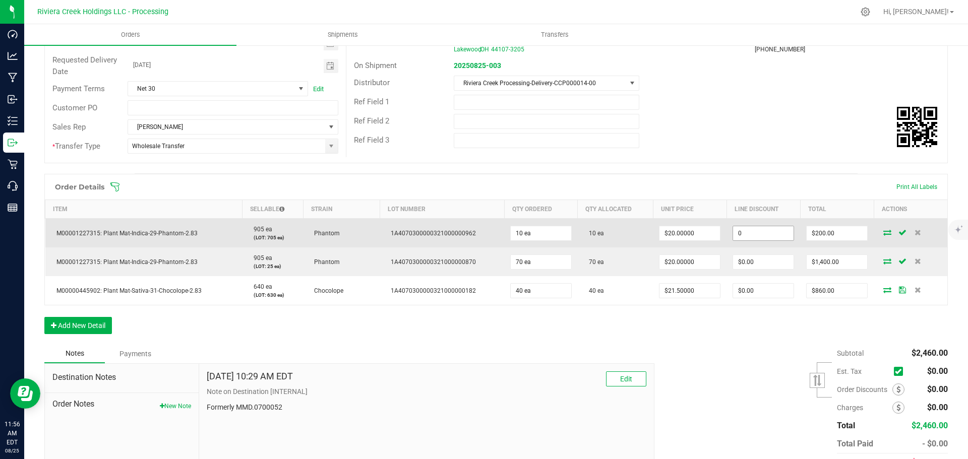
click at [744, 232] on input "0" at bounding box center [763, 233] width 60 height 14
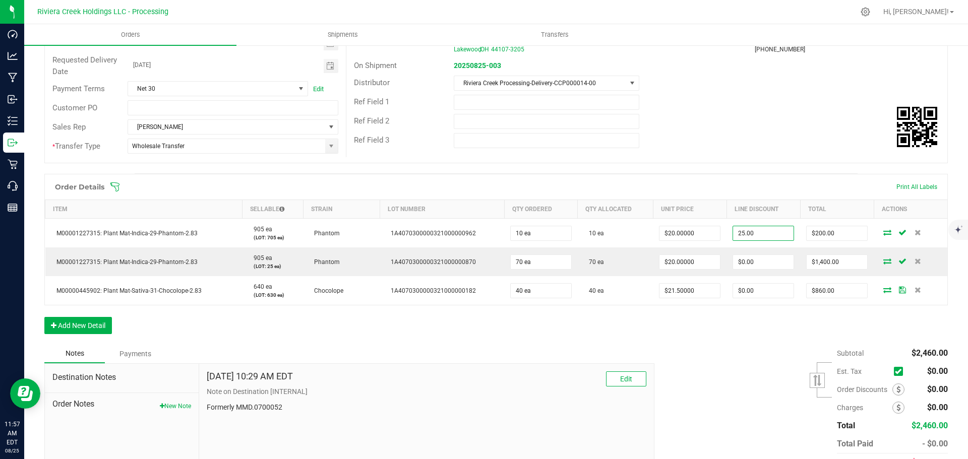
type input "$25.00"
type input "175"
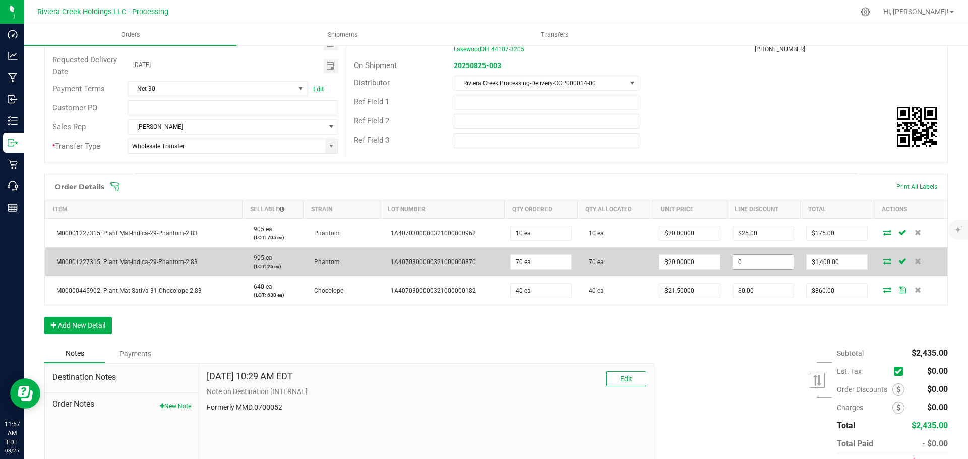
click at [735, 262] on input "0" at bounding box center [763, 262] width 60 height 14
type input "$175.00"
type input "1225"
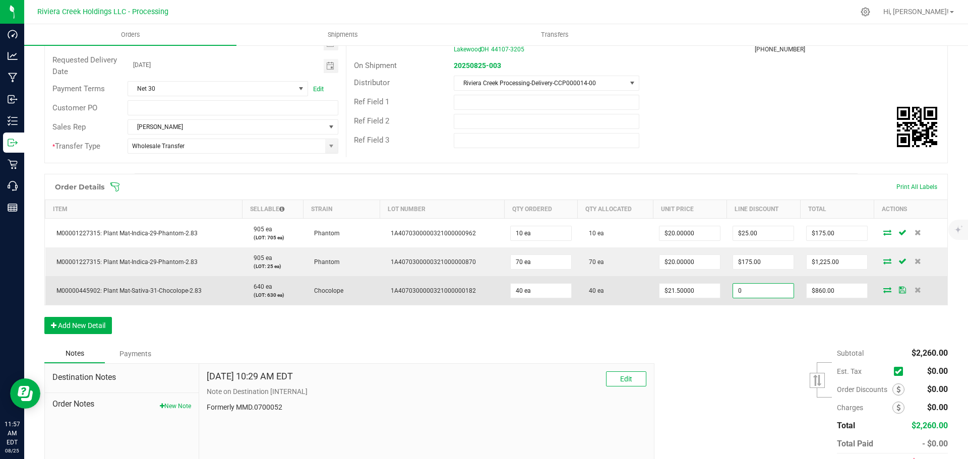
click at [740, 290] on input "0" at bounding box center [763, 291] width 60 height 14
type input "$107.50"
type input "752.5"
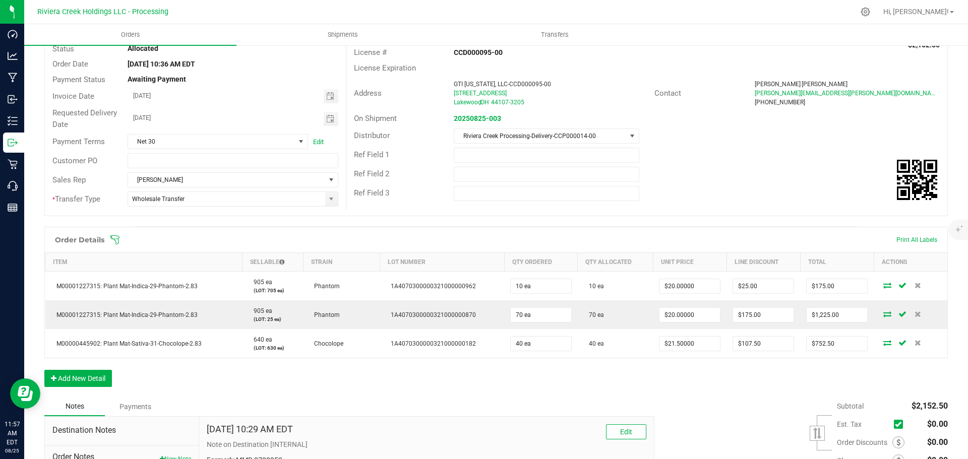
scroll to position [0, 0]
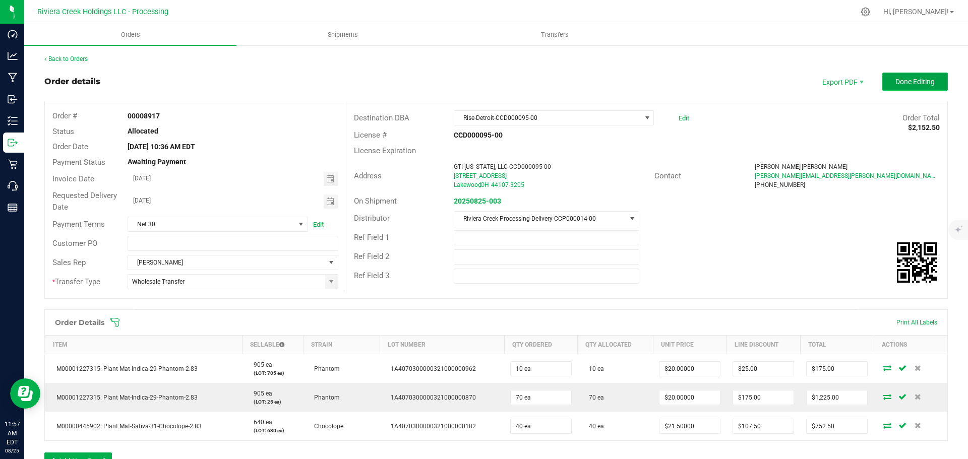
click at [889, 77] on button "Done Editing" at bounding box center [915, 82] width 66 height 18
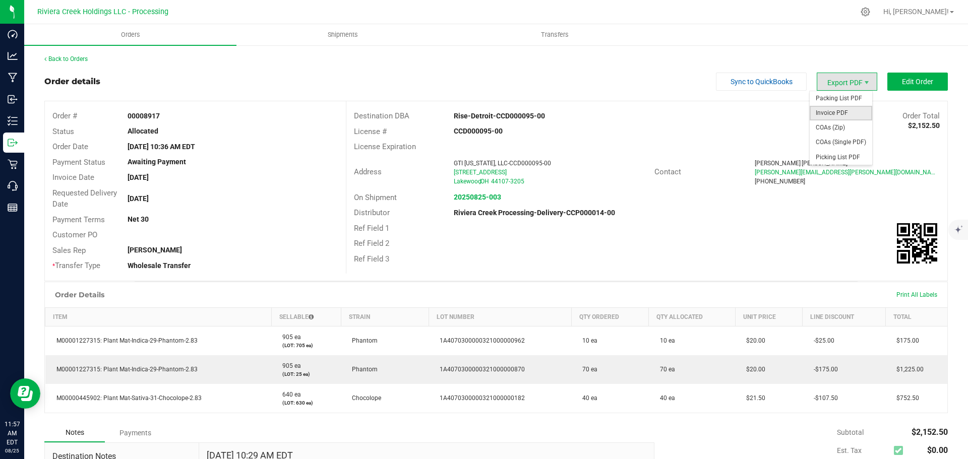
click at [825, 110] on span "Invoice PDF" at bounding box center [840, 113] width 62 height 15
click at [76, 60] on link "Back to Orders" at bounding box center [65, 58] width 43 height 7
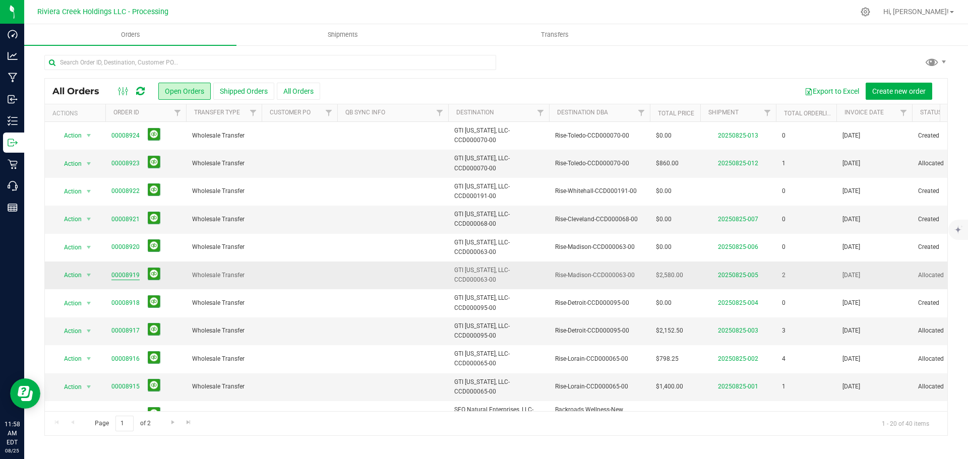
click at [128, 278] on link "00008919" at bounding box center [125, 276] width 28 height 10
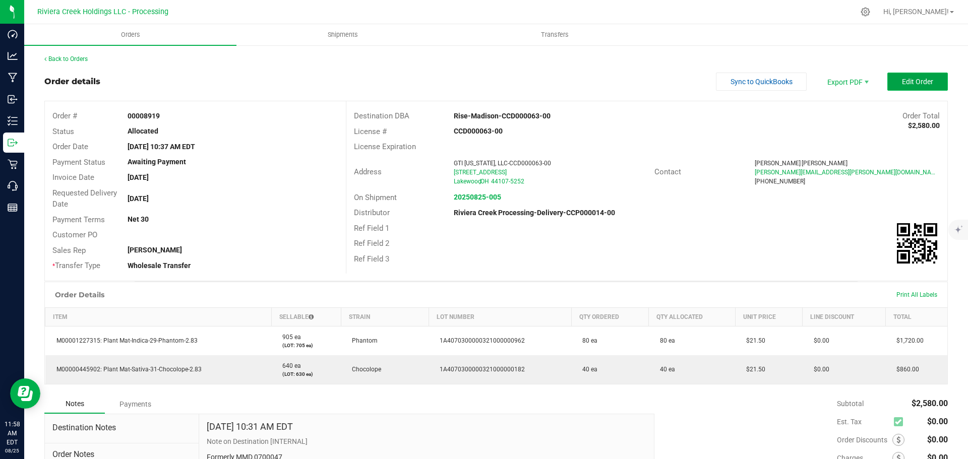
click at [902, 85] on span "Edit Order" at bounding box center [917, 82] width 31 height 8
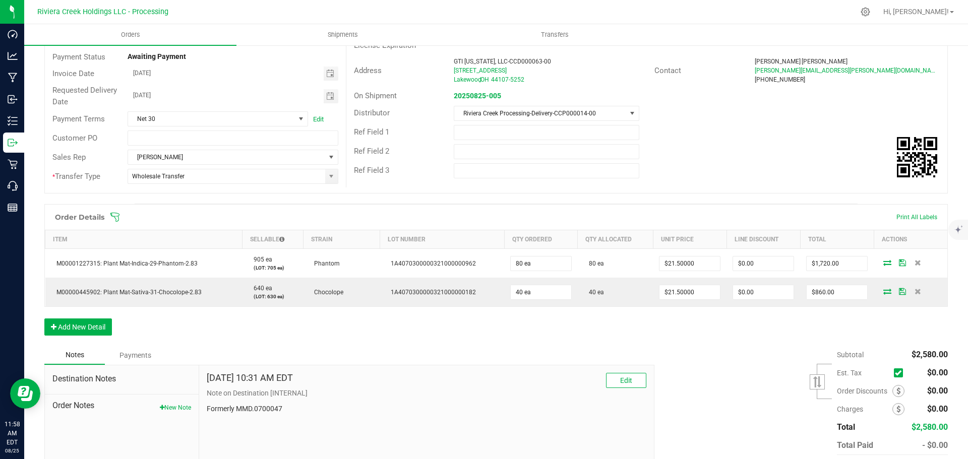
scroll to position [151, 0]
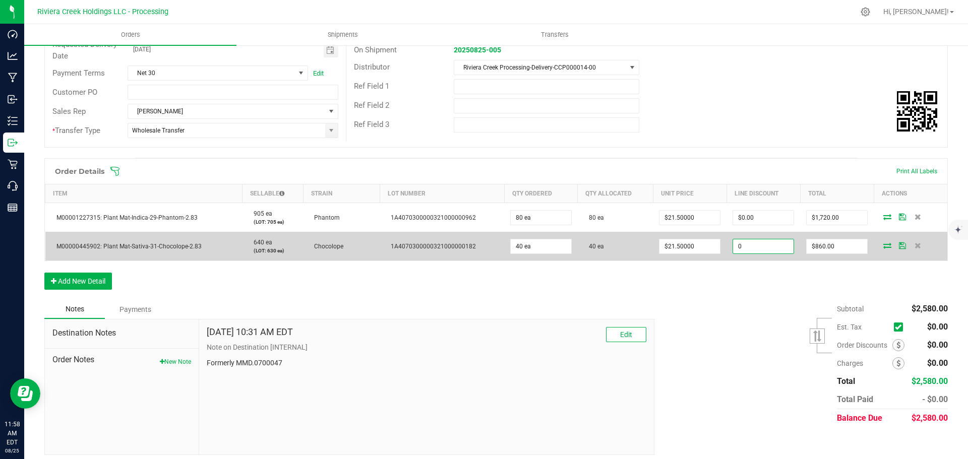
click at [742, 249] on input "0" at bounding box center [763, 246] width 60 height 14
type input "$107.50"
type input "752.5"
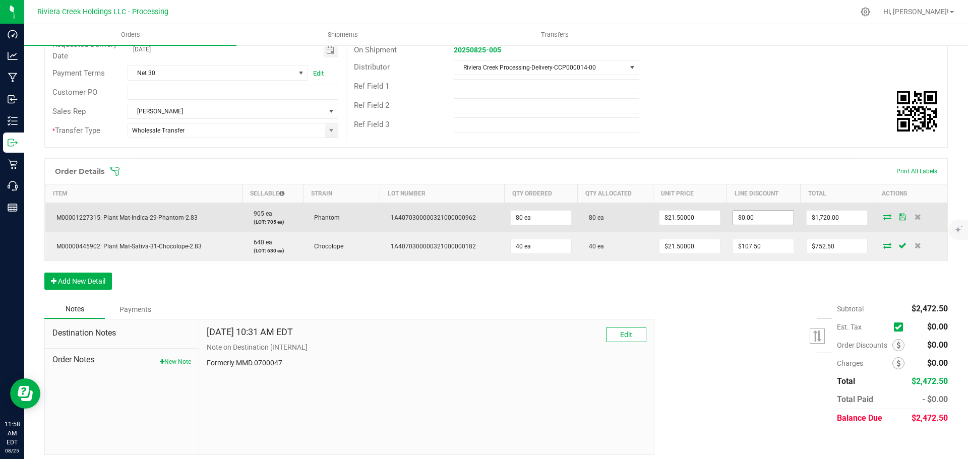
type input "0"
click at [743, 218] on input "0" at bounding box center [763, 218] width 60 height 14
type input "21.5"
type input "$0.00"
click at [687, 217] on input "21.5" at bounding box center [689, 218] width 60 height 14
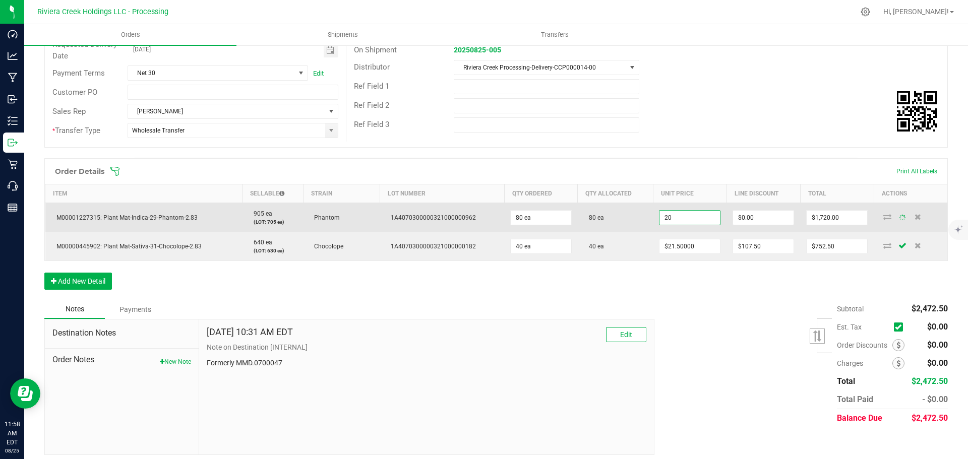
type input "20."
type input "40 ea"
click at [694, 217] on input "21.5" at bounding box center [689, 218] width 60 height 14
type input "$20.00000"
type input "0"
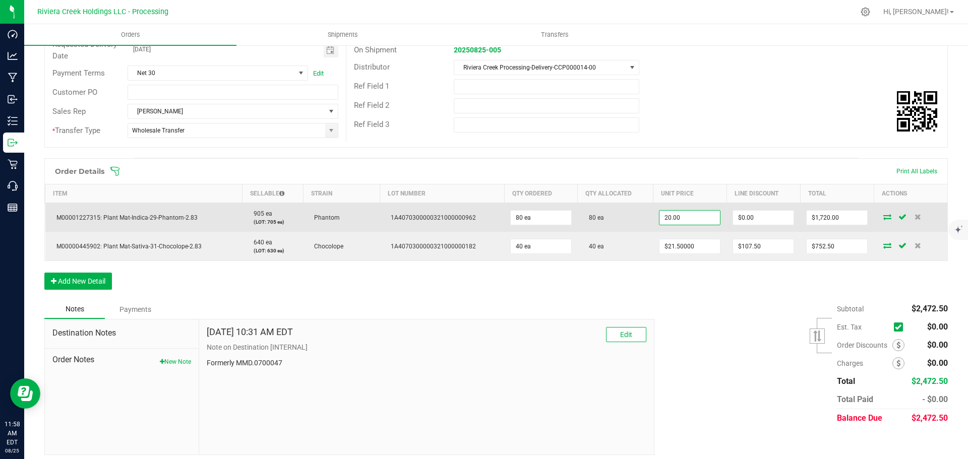
type input "$1,600.00"
click at [733, 218] on input "0" at bounding box center [763, 218] width 60 height 14
type input "$200.00"
type input "1400"
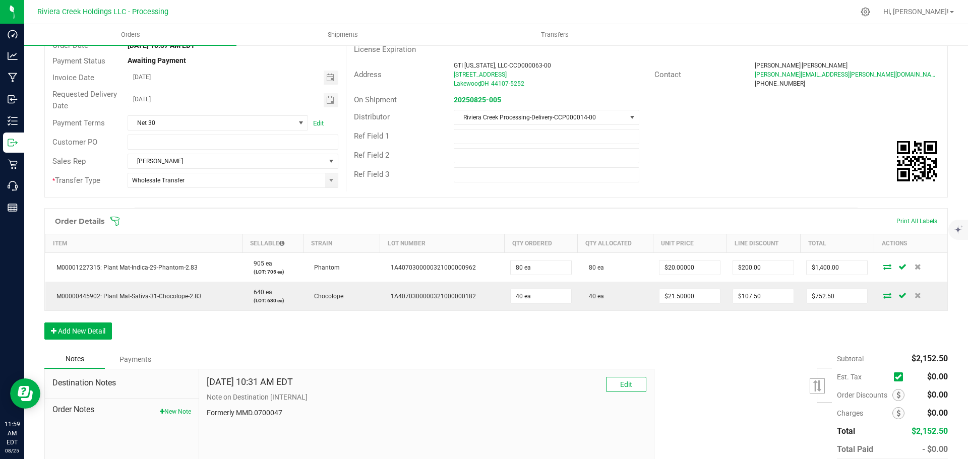
scroll to position [0, 0]
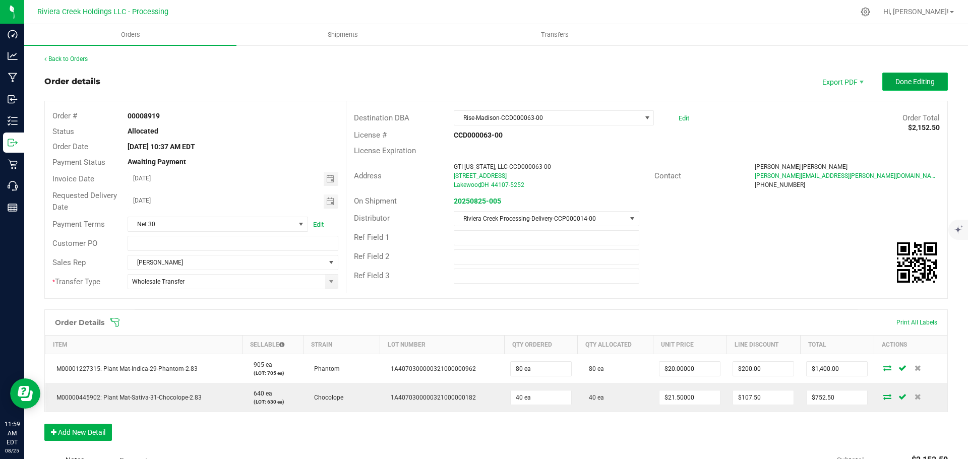
click at [896, 83] on span "Done Editing" at bounding box center [914, 82] width 39 height 8
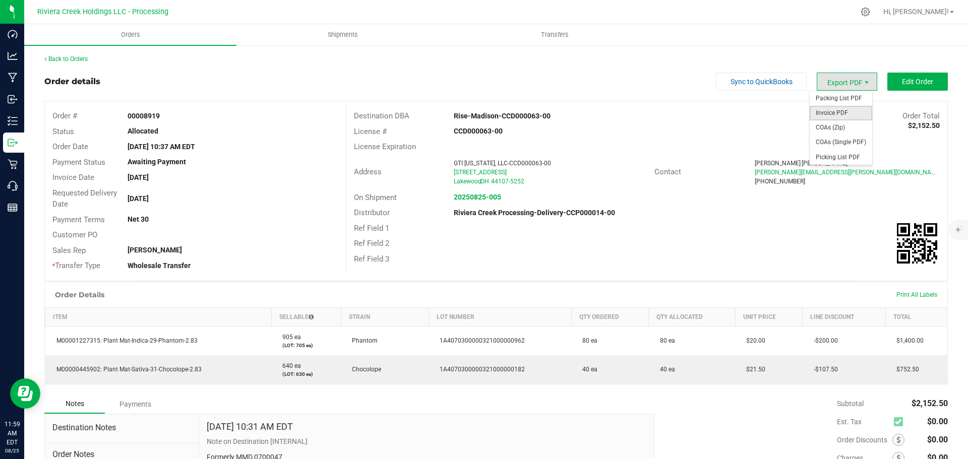
click at [819, 111] on span "Invoice PDF" at bounding box center [840, 113] width 62 height 15
